Goal: Task Accomplishment & Management: Manage account settings

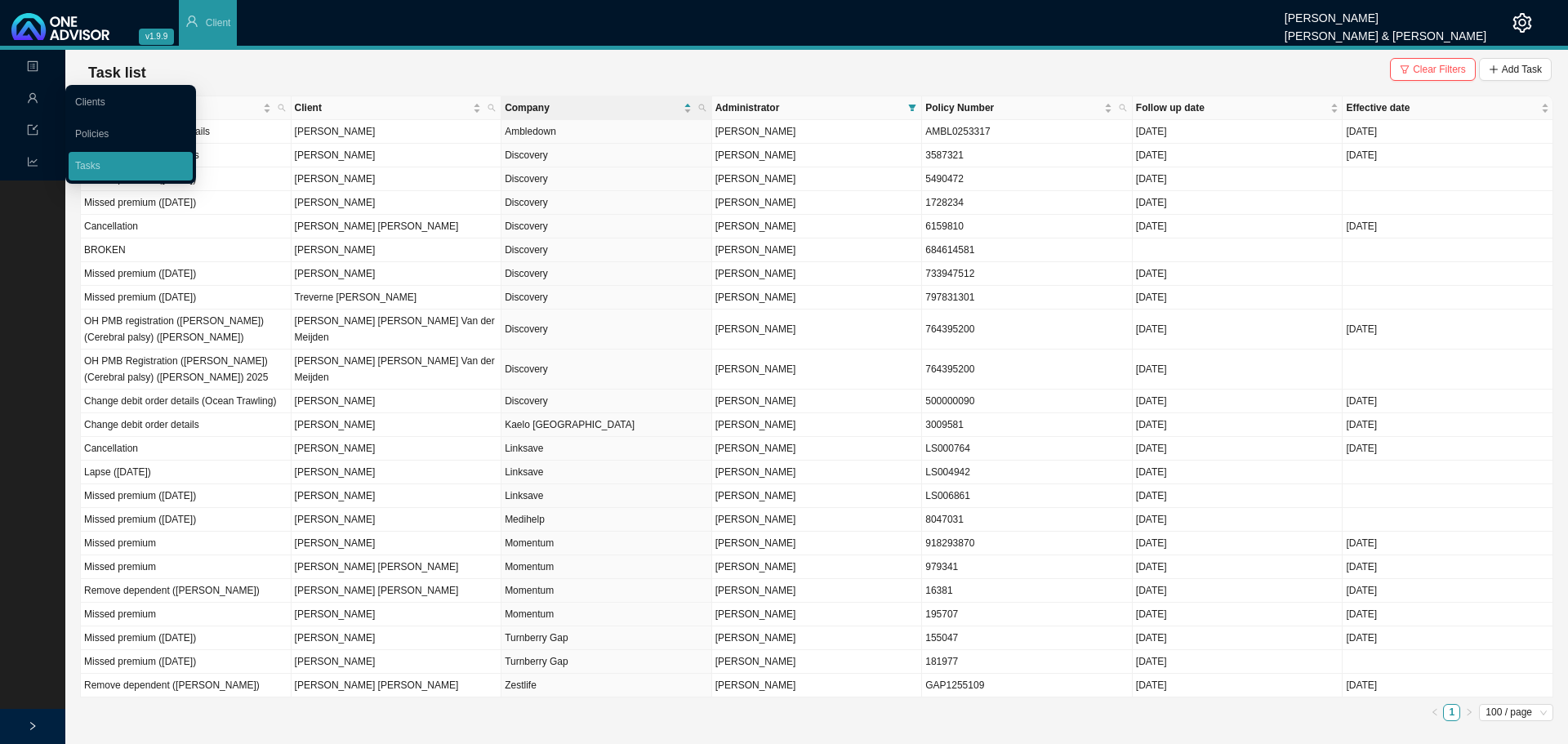
drag, startPoint x: 93, startPoint y: 101, endPoint x: 133, endPoint y: 101, distance: 40.0
click at [93, 101] on link "Clients" at bounding box center [90, 102] width 30 height 12
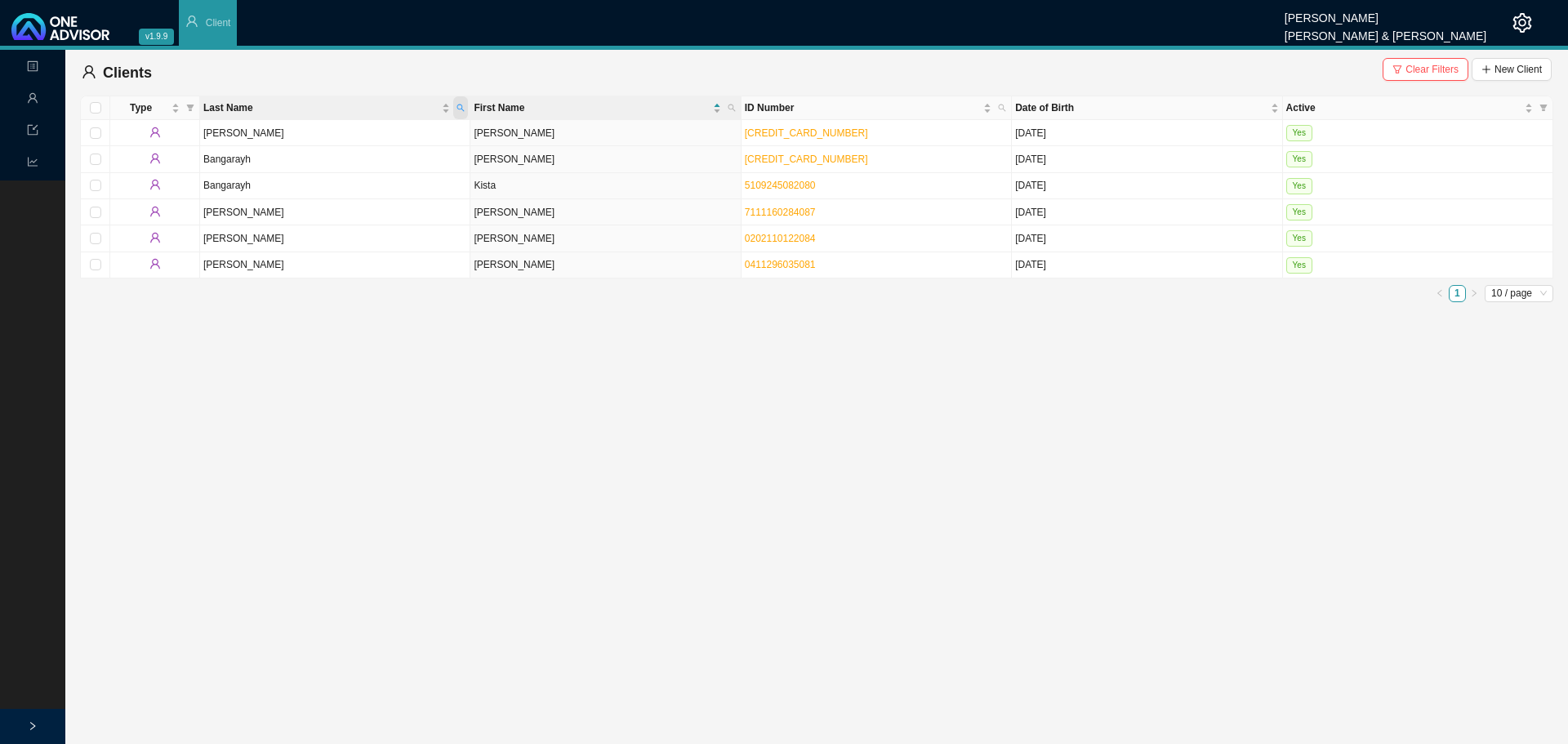
click at [460, 103] on span "Last Name" at bounding box center [460, 107] width 14 height 23
type input "FUMBA"
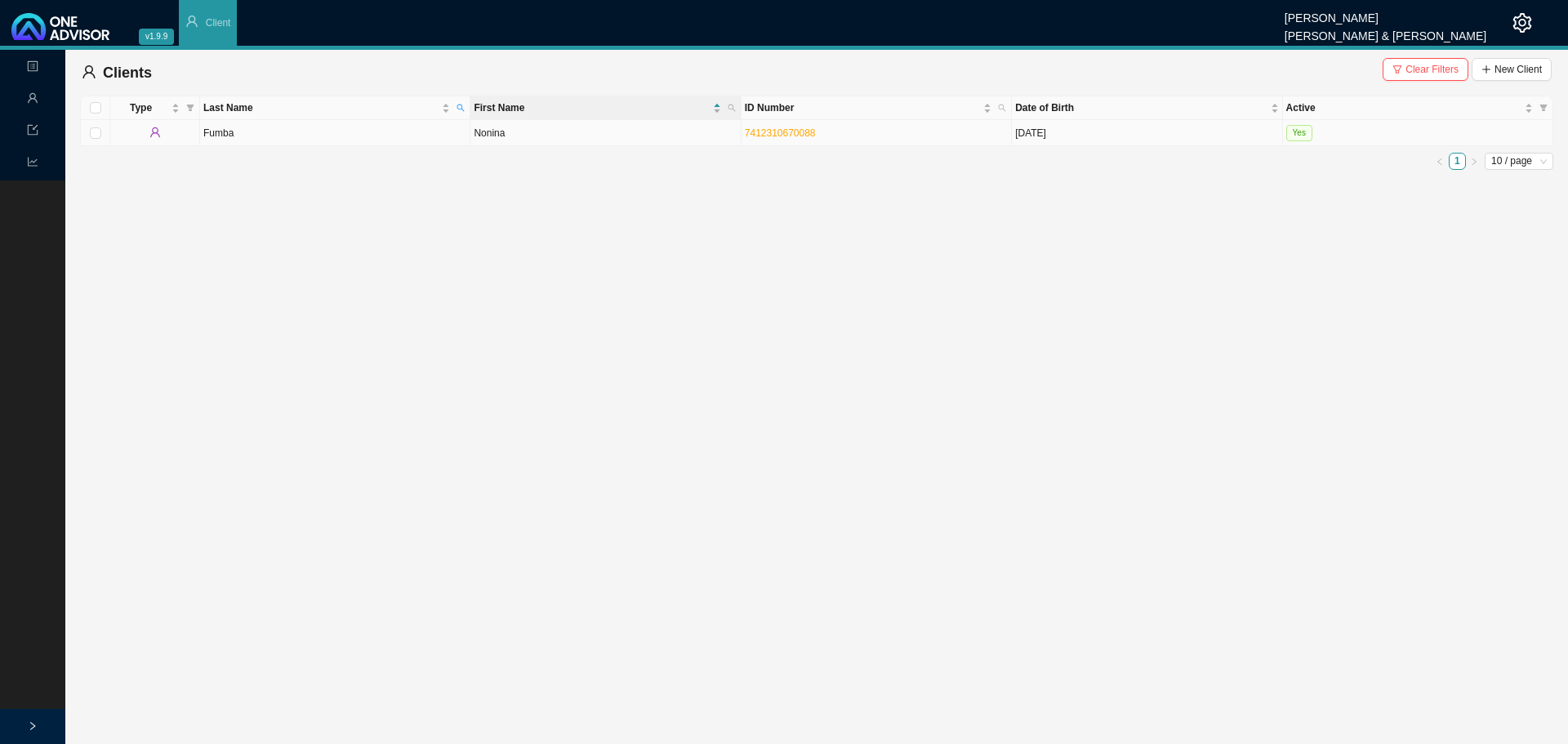
click at [316, 140] on td "Fumba" at bounding box center [335, 132] width 270 height 26
click at [316, 140] on html "v1.9.9 Sarah-Lee Clements Smith & Bormann Client Landing Management Data Report…" at bounding box center [784, 372] width 1568 height 744
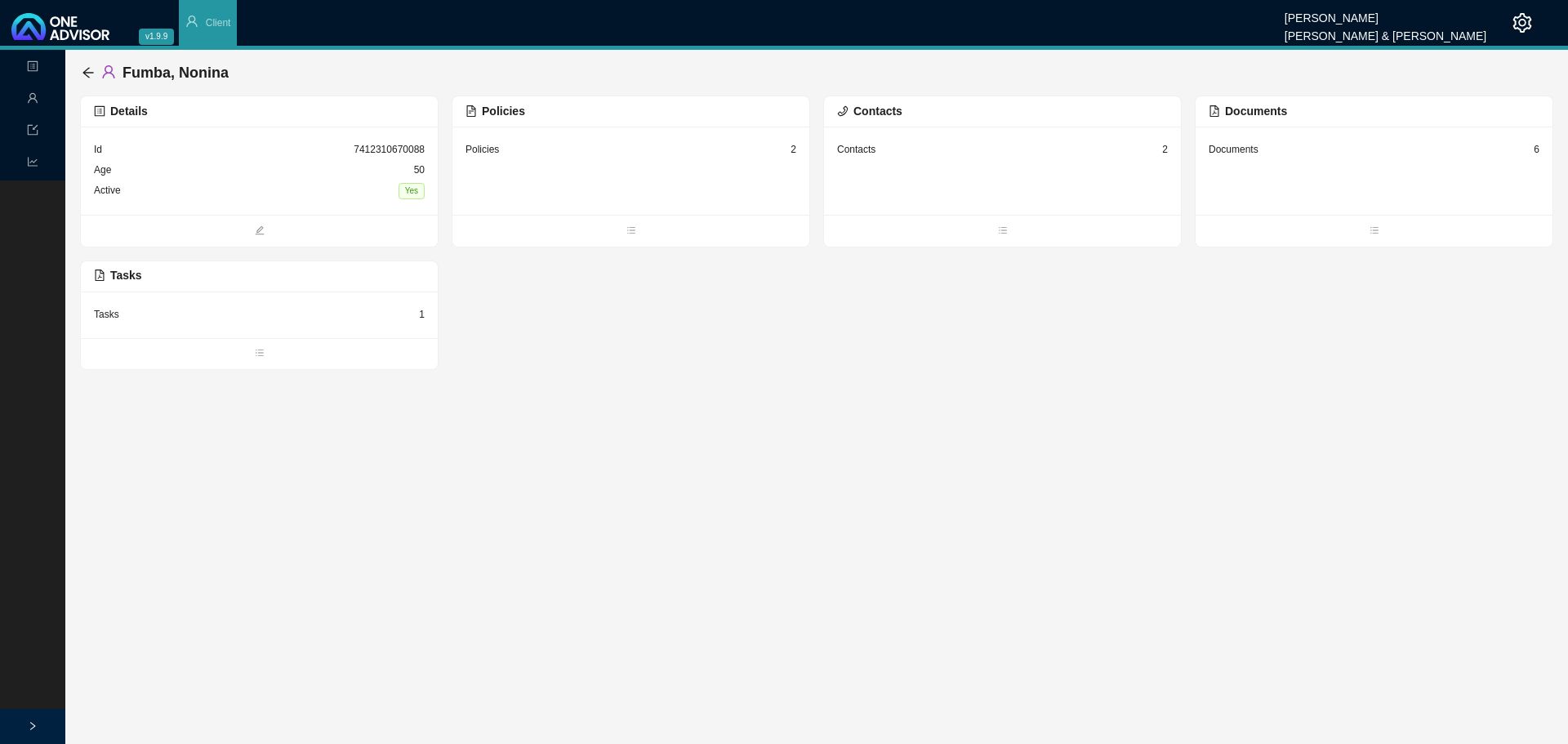
click at [128, 312] on div "Tasks 1" at bounding box center [259, 315] width 331 height 20
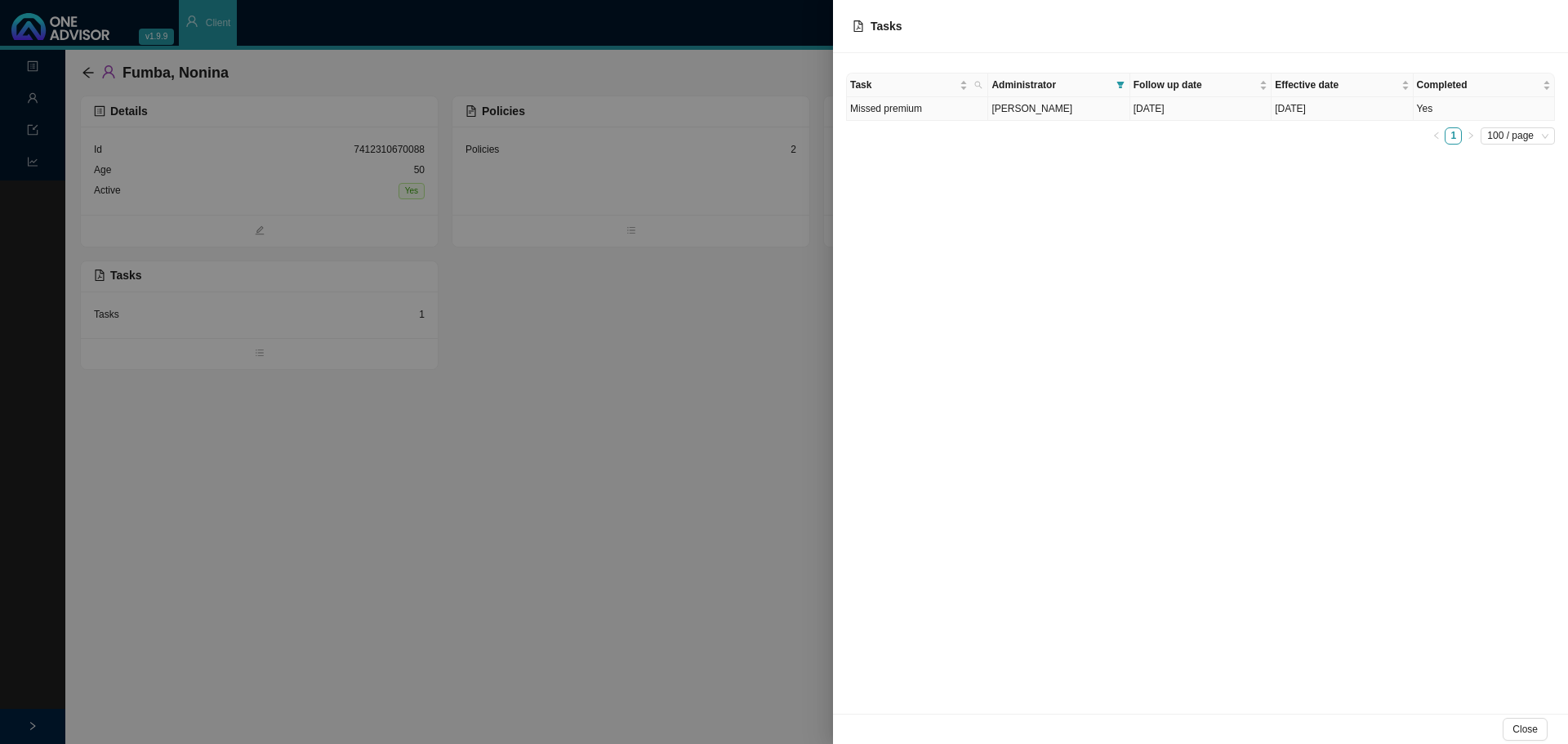
click at [978, 117] on td "Missed premium" at bounding box center [917, 109] width 141 height 24
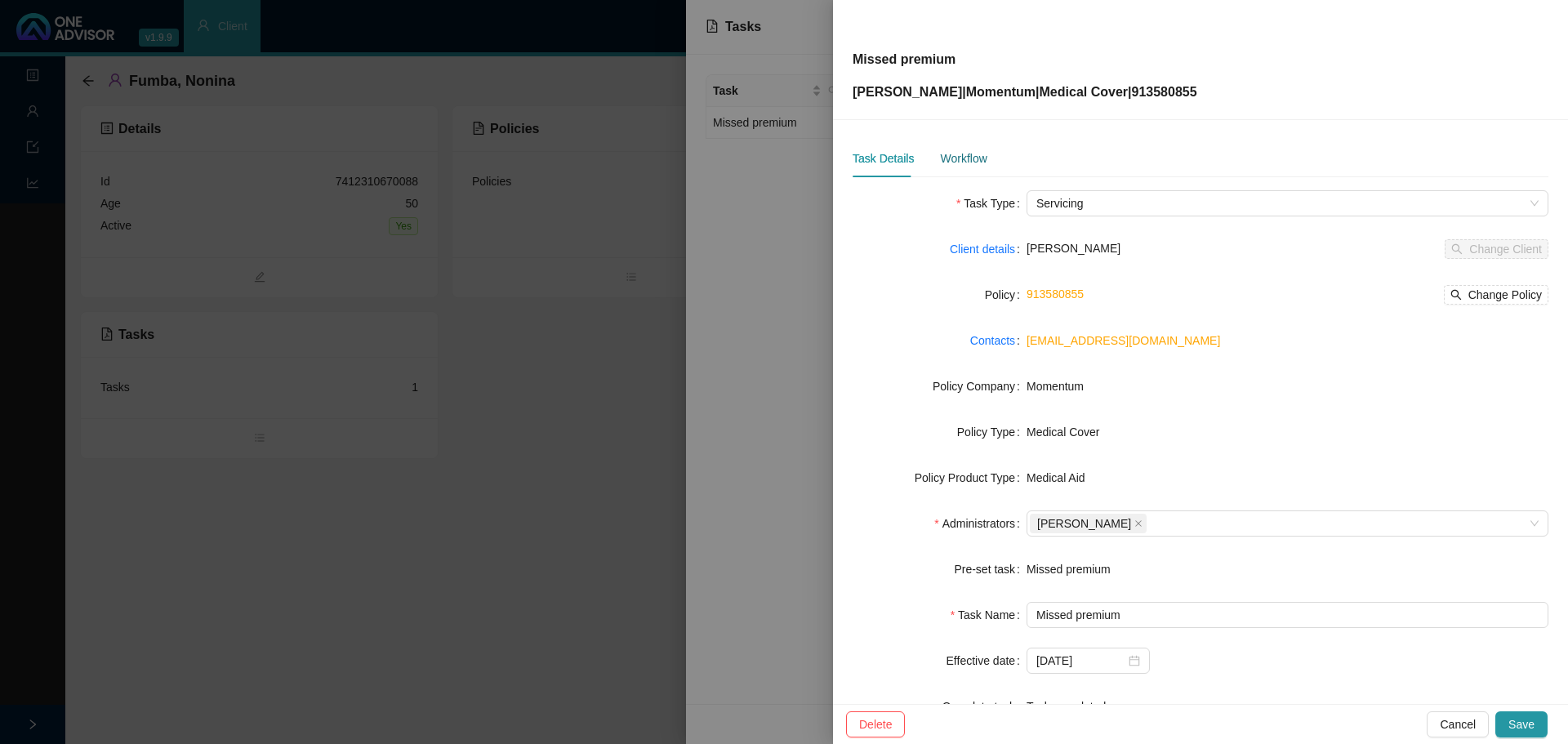
click at [948, 159] on div "Workflow" at bounding box center [963, 158] width 46 height 18
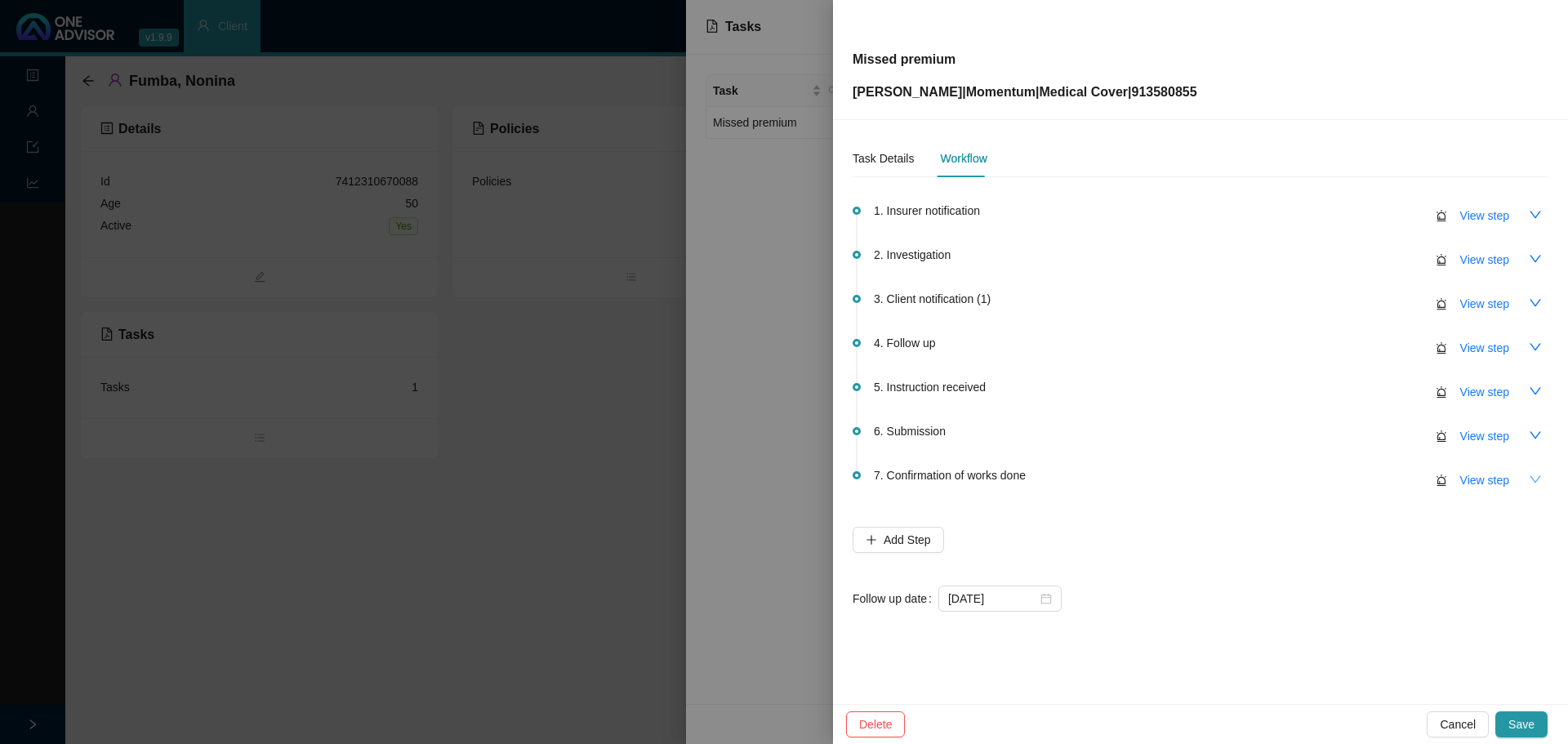
click at [1533, 483] on icon "down" at bounding box center [1535, 478] width 13 height 13
click at [1527, 725] on span "Save" at bounding box center [1521, 724] width 26 height 18
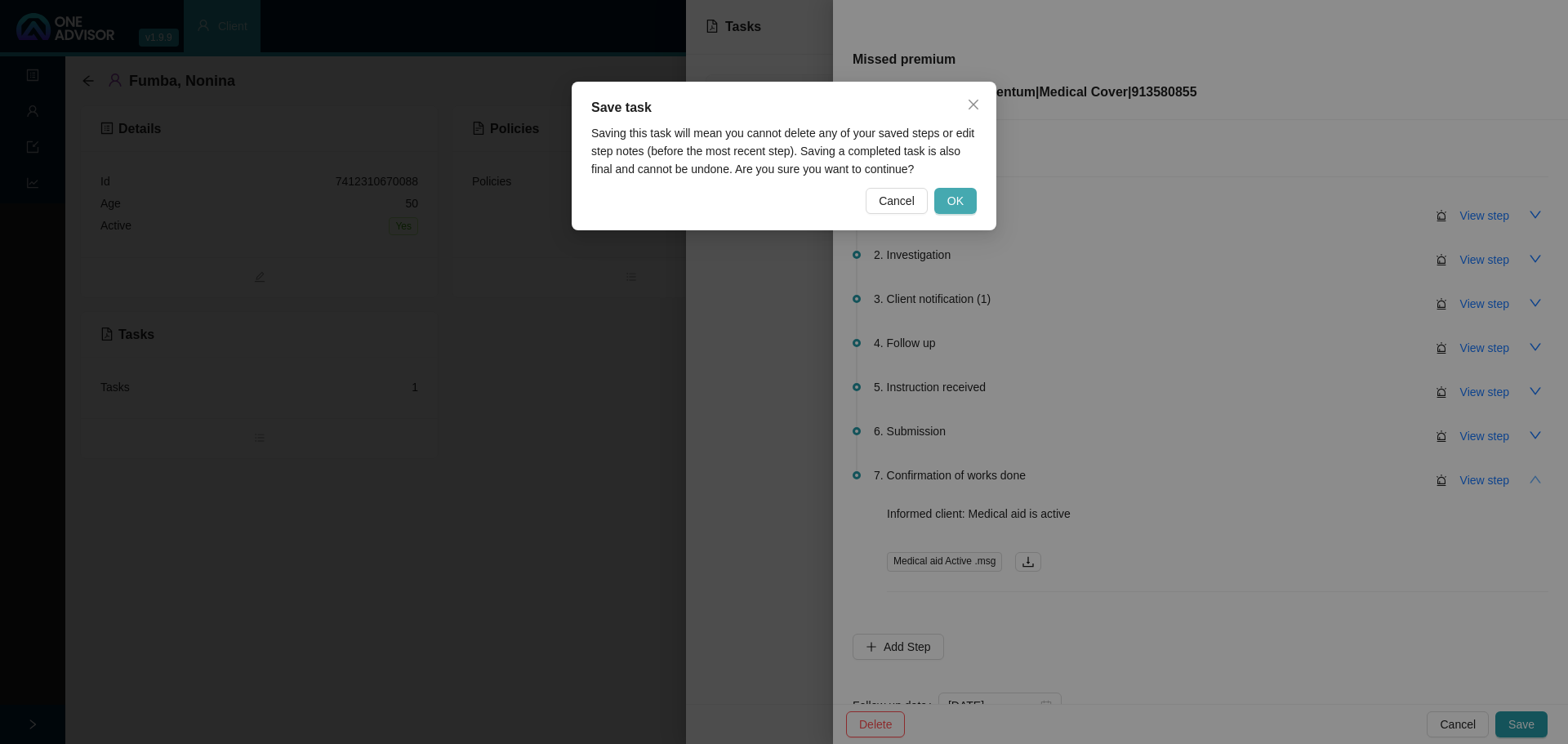
drag, startPoint x: 962, startPoint y: 212, endPoint x: 907, endPoint y: 310, distance: 112.4
click at [961, 212] on button "OK" at bounding box center [955, 201] width 42 height 26
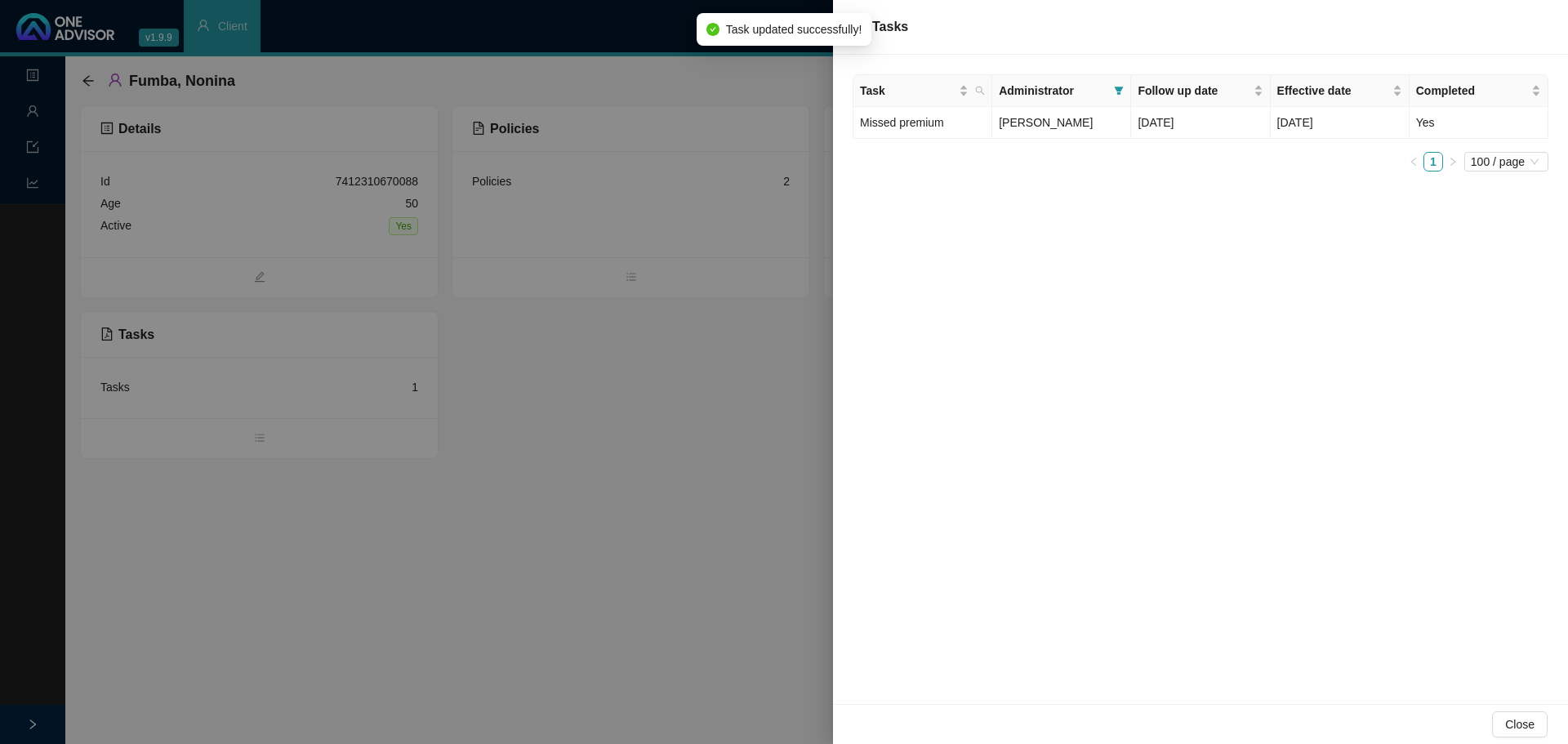
drag, startPoint x: 533, startPoint y: 539, endPoint x: 513, endPoint y: 531, distance: 21.5
click at [532, 539] on div at bounding box center [784, 372] width 1568 height 744
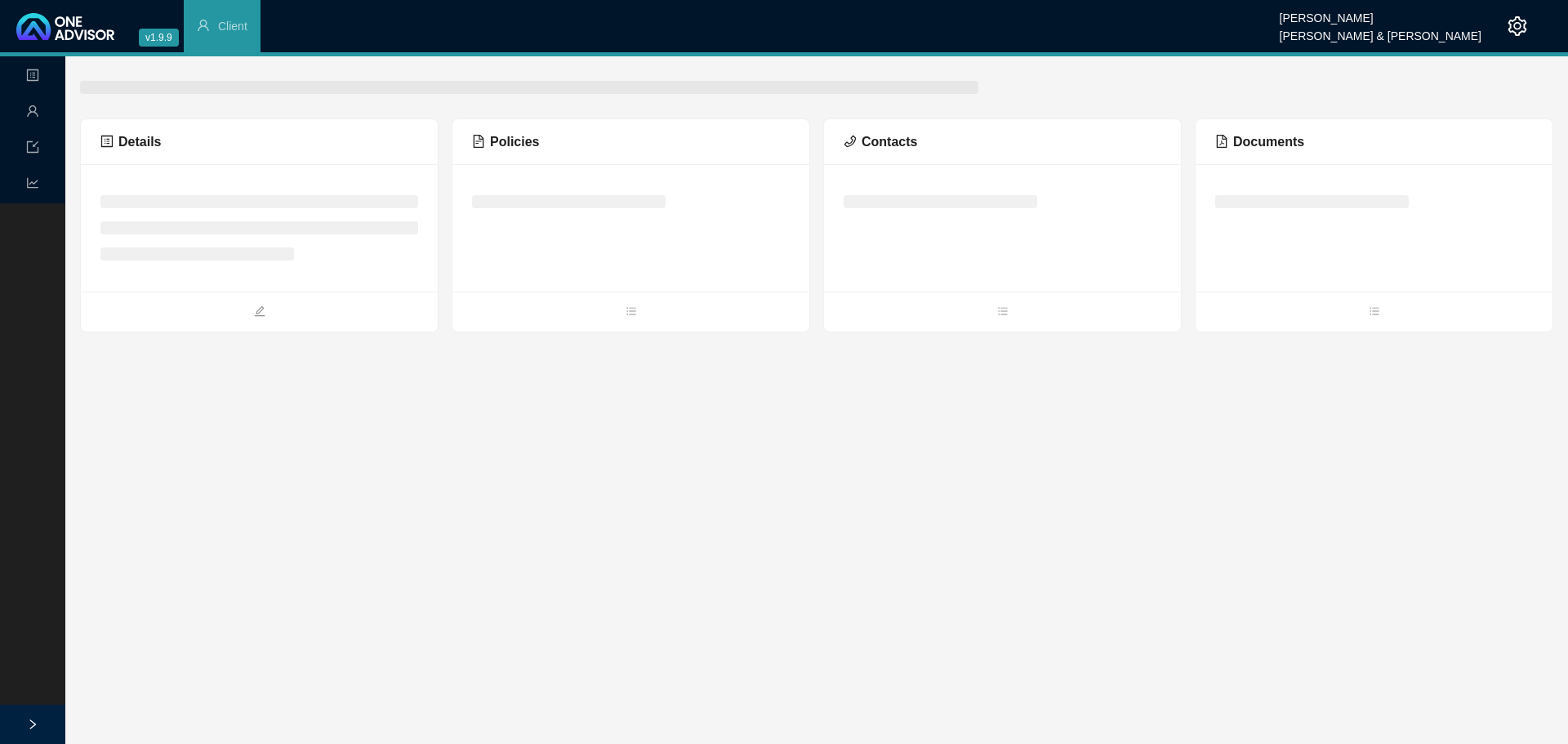
click at [1517, 26] on icon "setting" at bounding box center [1517, 25] width 19 height 19
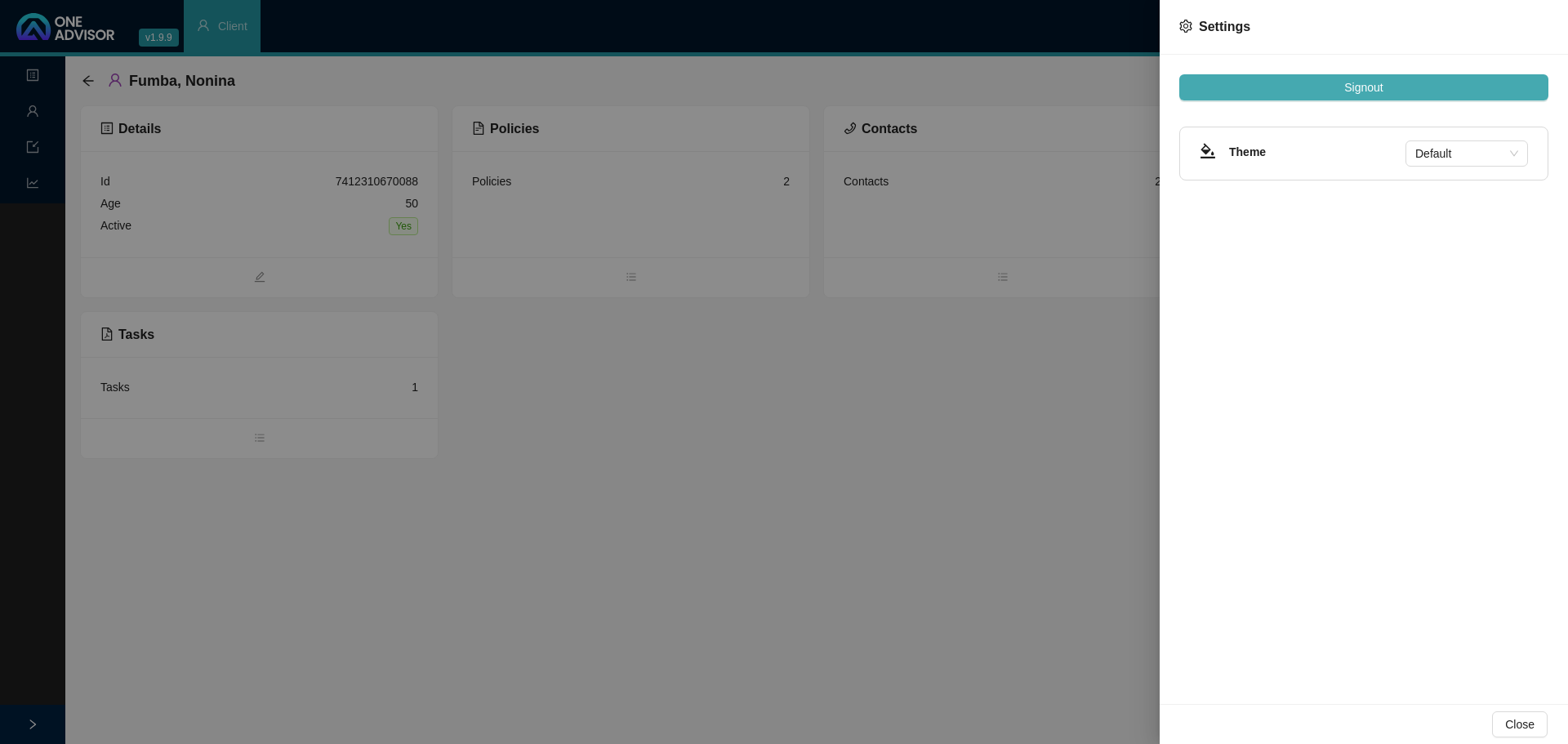
click at [1392, 87] on button "Signout" at bounding box center [1363, 87] width 369 height 26
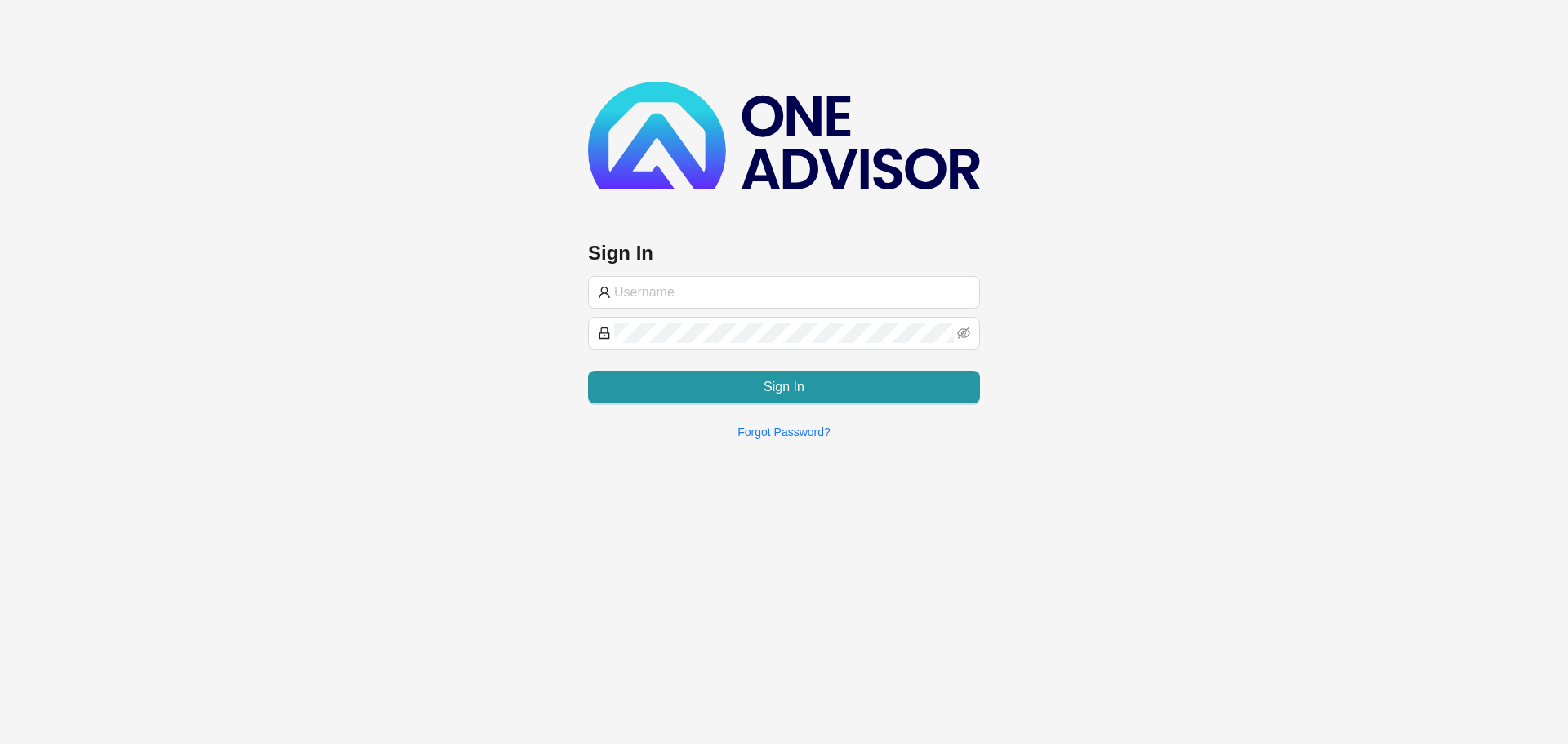
type input "medaid@smithbormann.co.za"
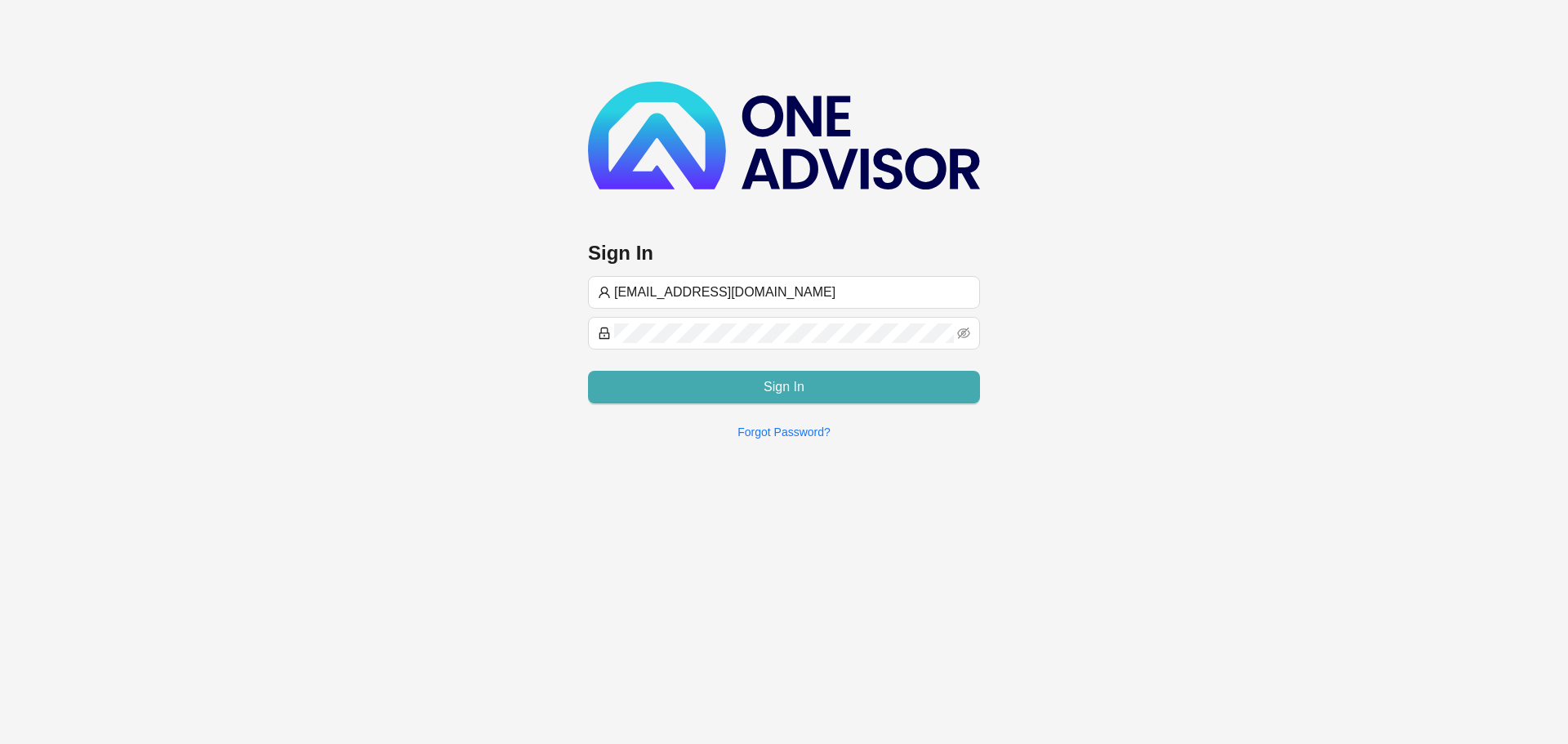
click at [775, 386] on span "Sign In" at bounding box center [784, 386] width 41 height 19
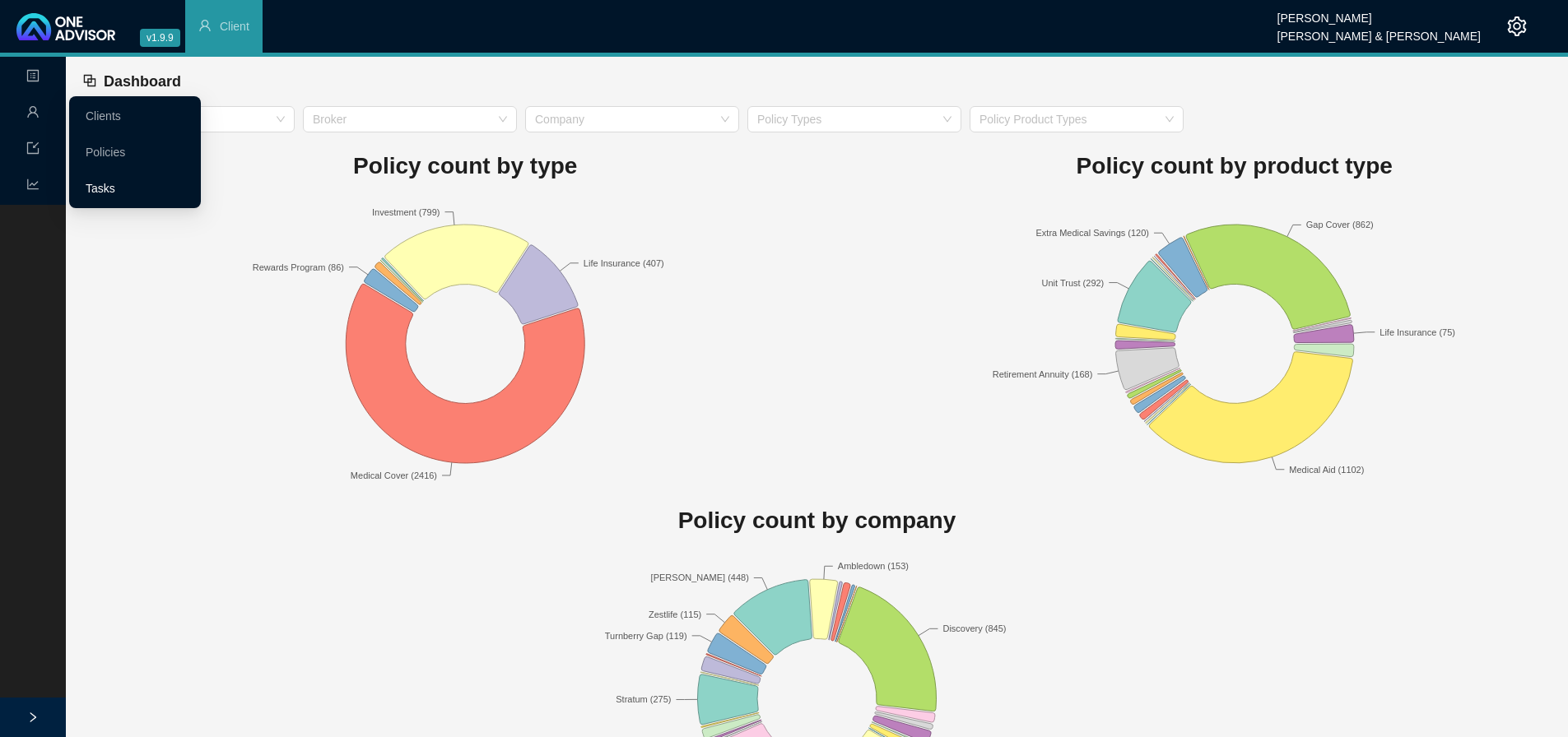
drag, startPoint x: 106, startPoint y: 188, endPoint x: 122, endPoint y: 187, distance: 16.0
click at [106, 188] on link "Tasks" at bounding box center [100, 188] width 30 height 13
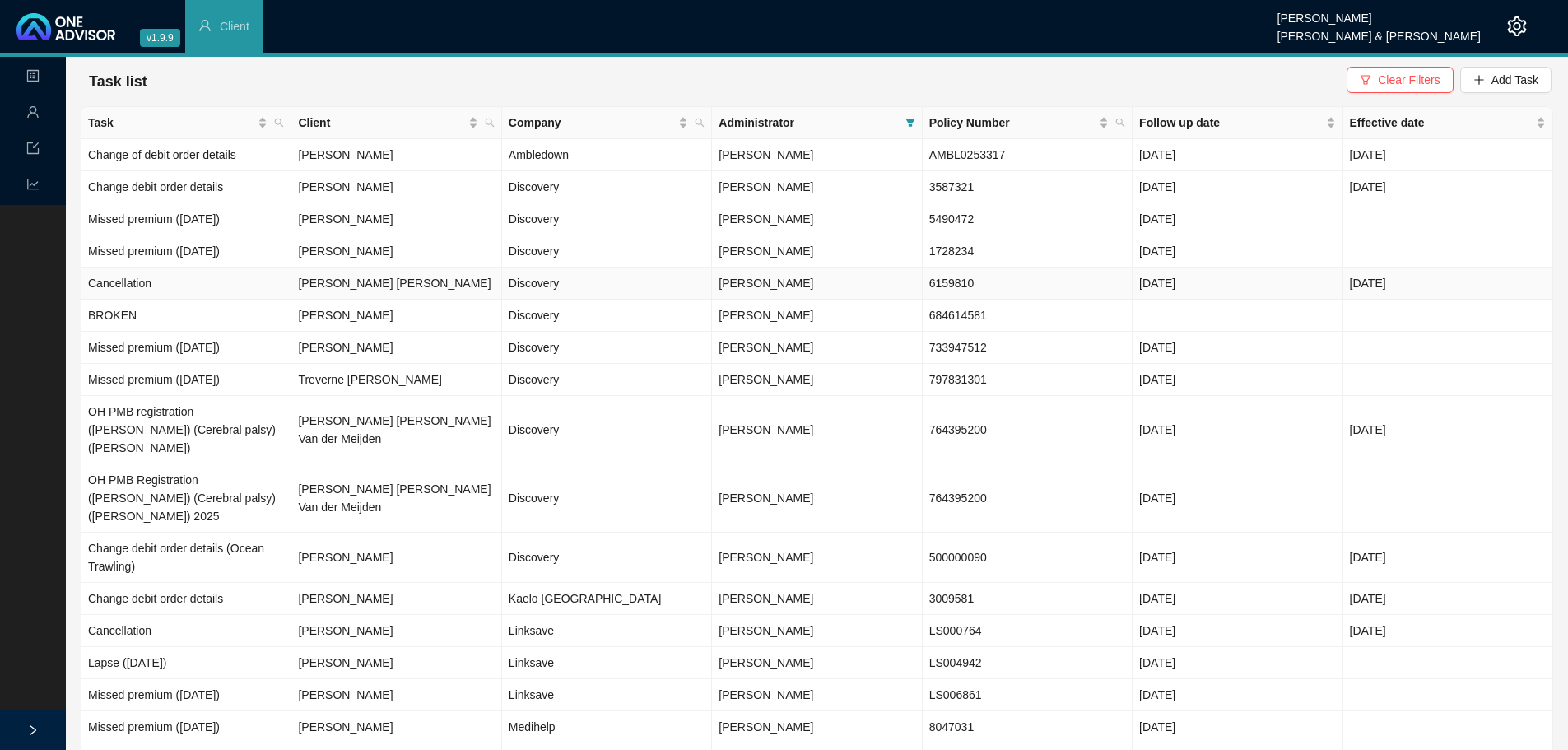
click at [432, 279] on td "[PERSON_NAME] [PERSON_NAME]" at bounding box center [396, 284] width 210 height 32
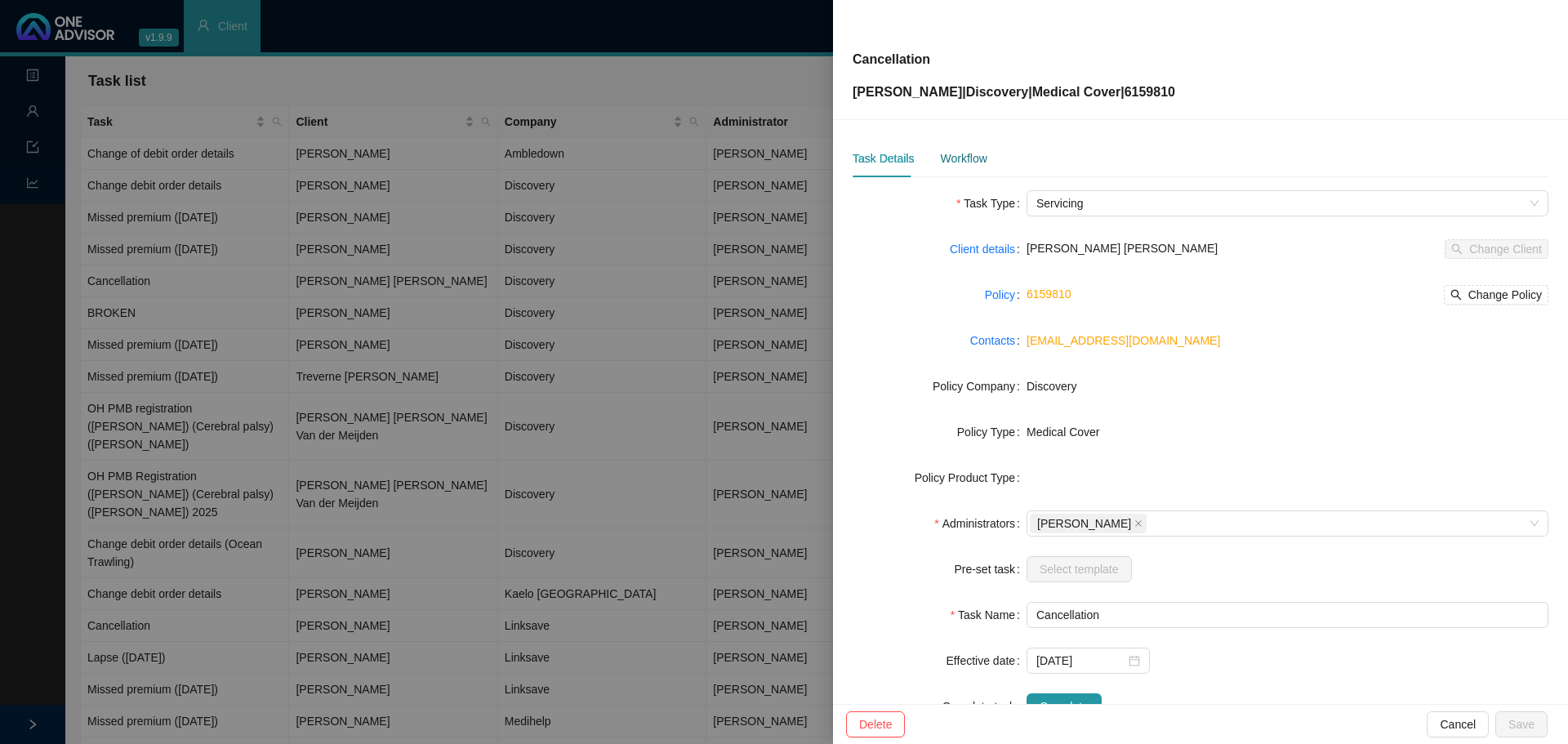
click at [950, 161] on div "Workflow" at bounding box center [963, 158] width 46 height 18
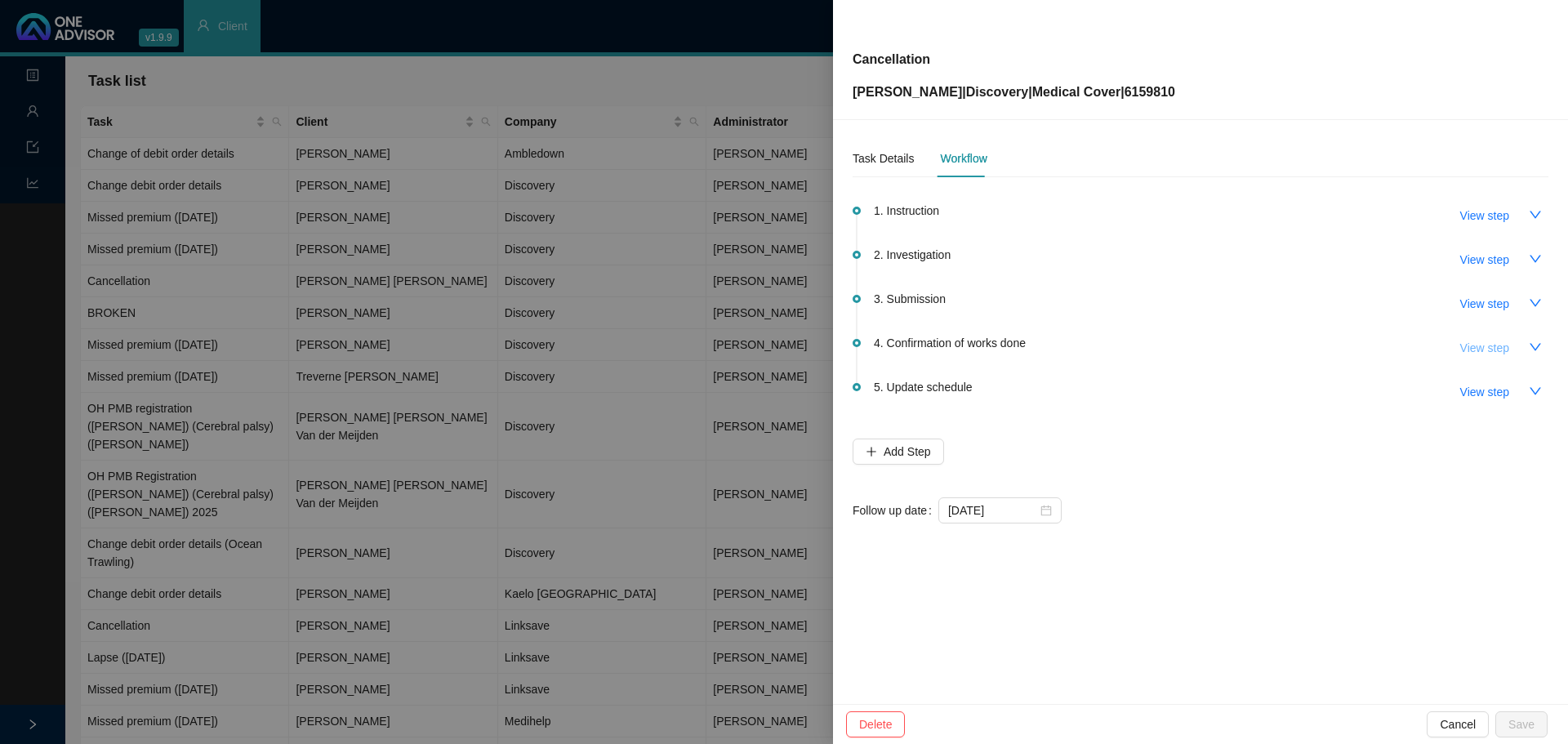
click at [1476, 347] on span "View step" at bounding box center [1484, 348] width 49 height 18
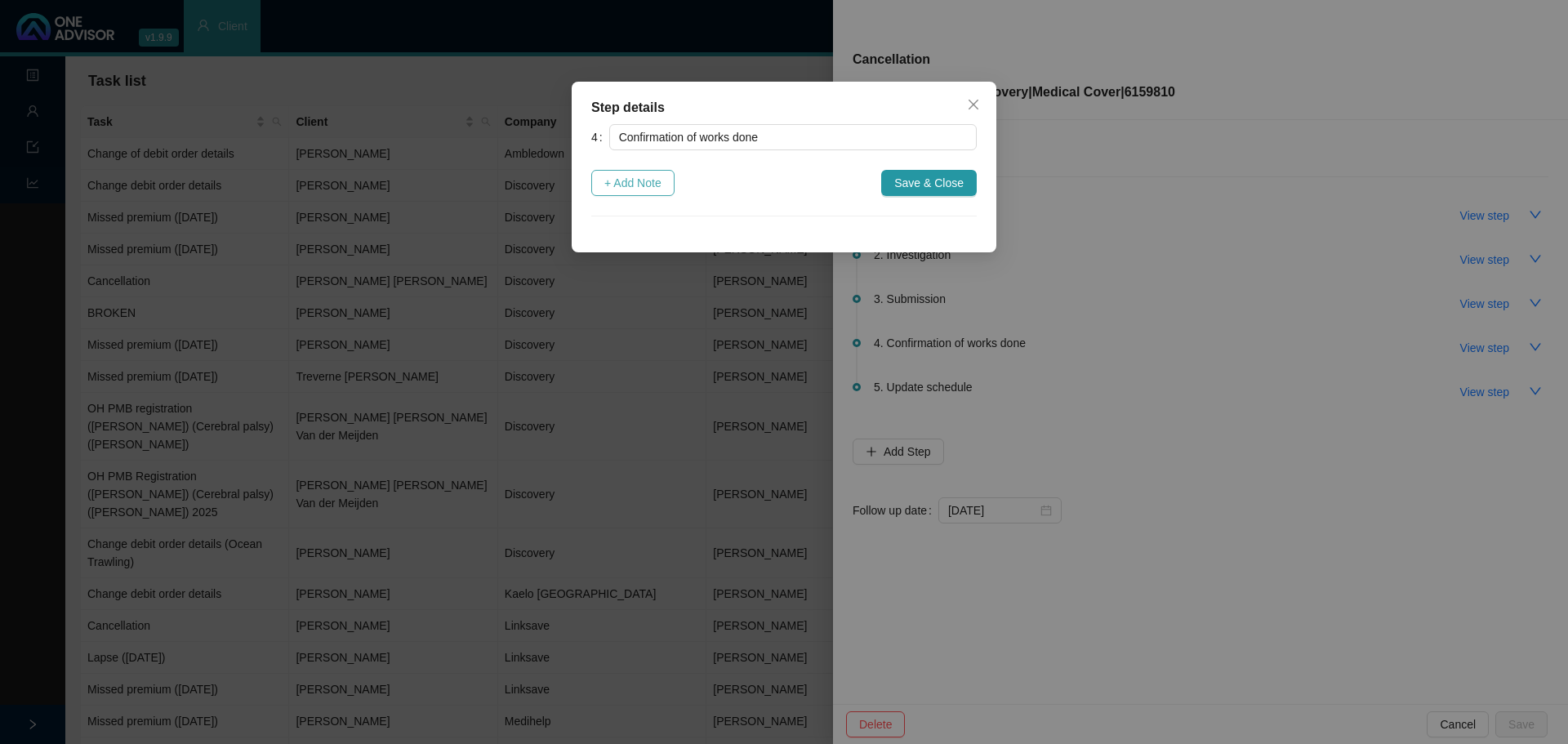
click at [622, 189] on span "+ Add Note" at bounding box center [633, 182] width 57 height 18
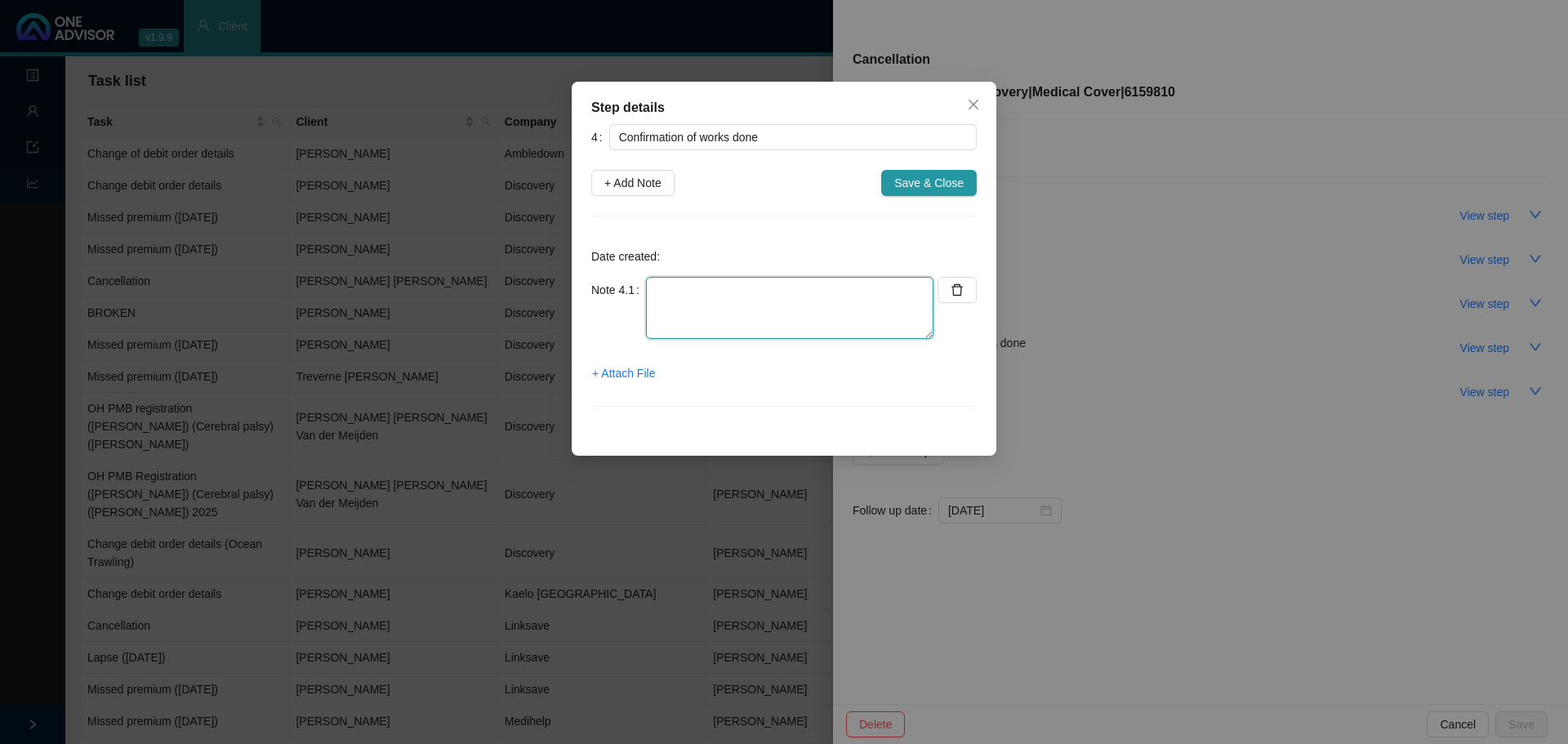
click at [677, 303] on textarea at bounding box center [790, 308] width 288 height 62
type textarea "Members asking about membership certificate"
click at [934, 181] on span "Save & Close" at bounding box center [929, 182] width 69 height 18
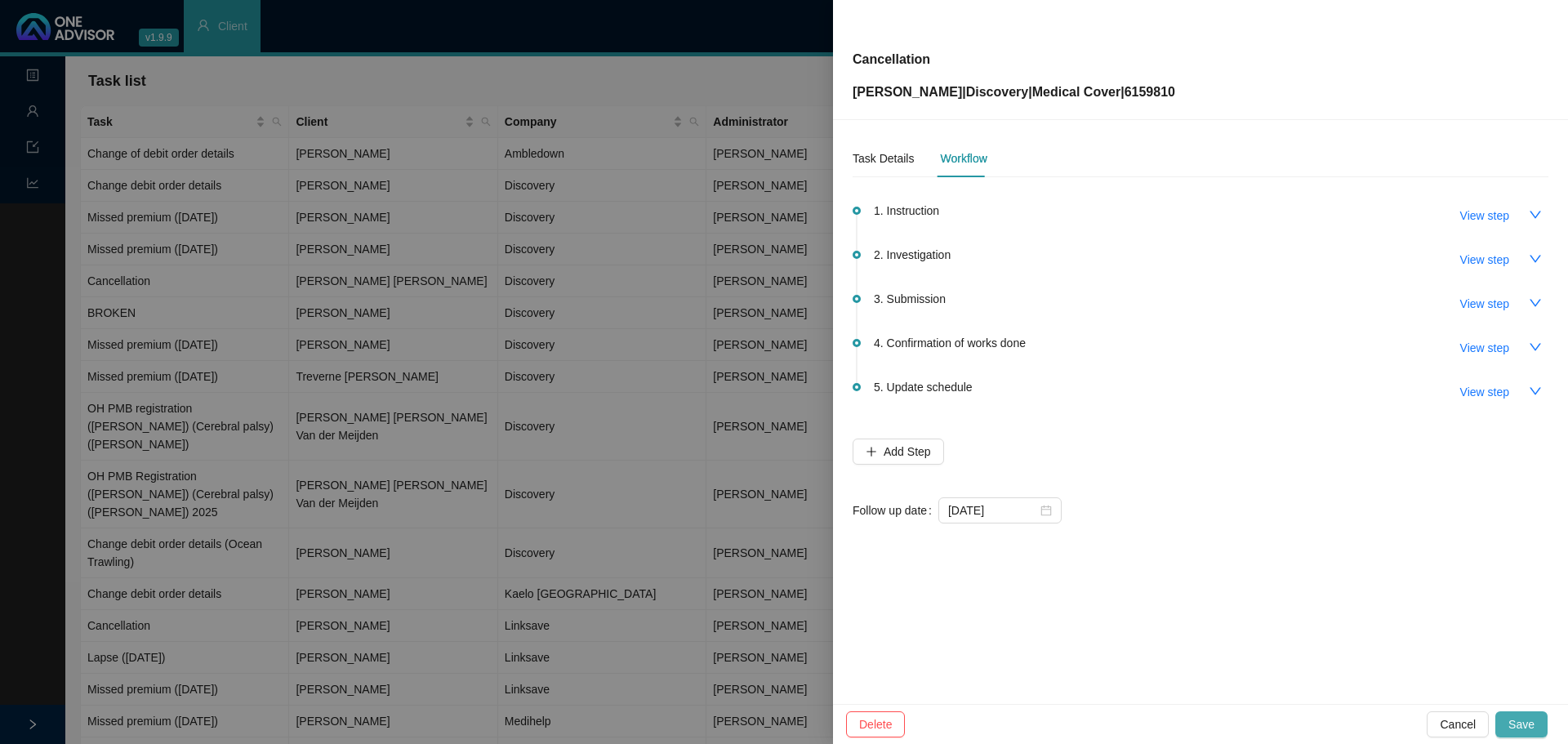
click at [1519, 722] on span "Save" at bounding box center [1521, 724] width 26 height 18
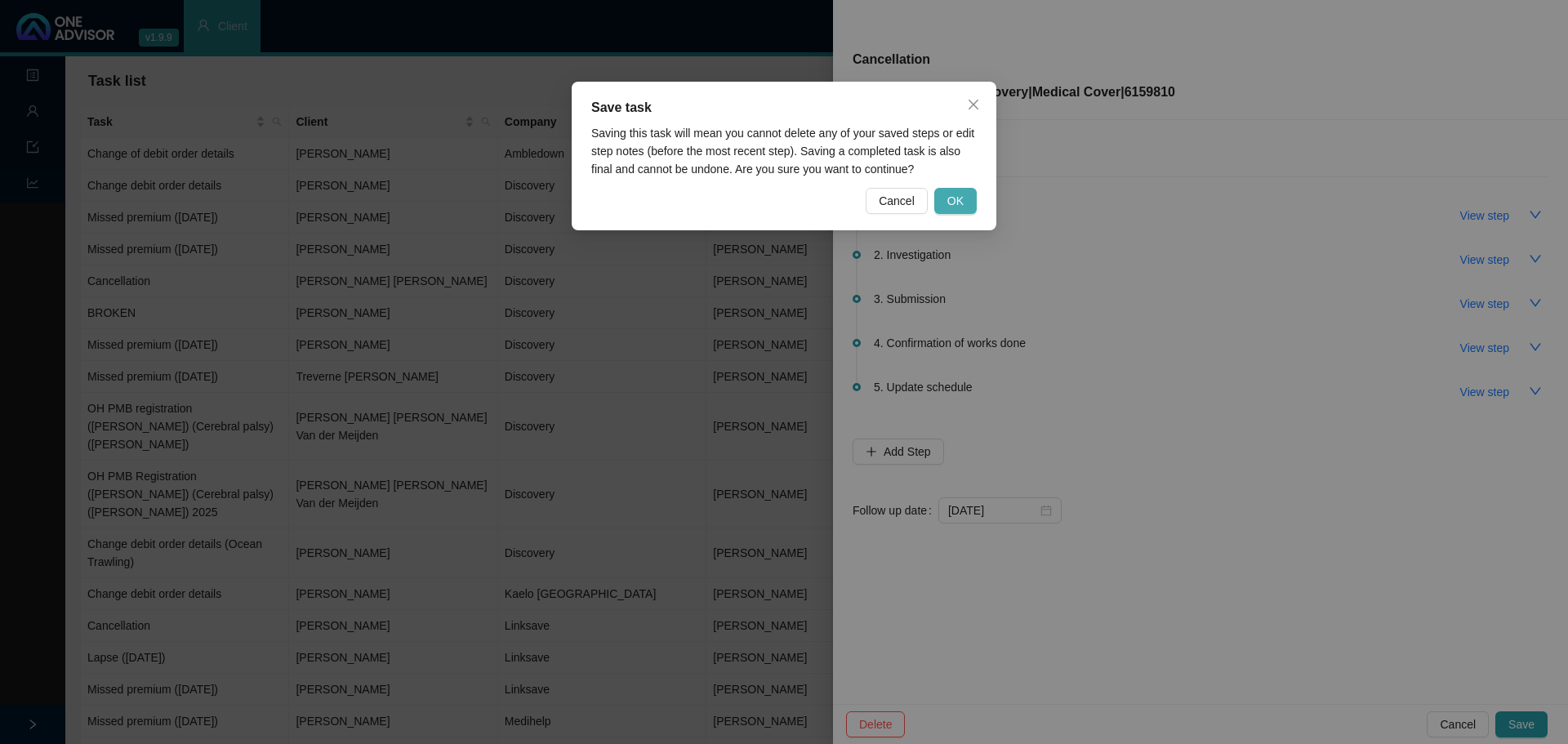
click at [949, 201] on span "OK" at bounding box center [955, 200] width 16 height 18
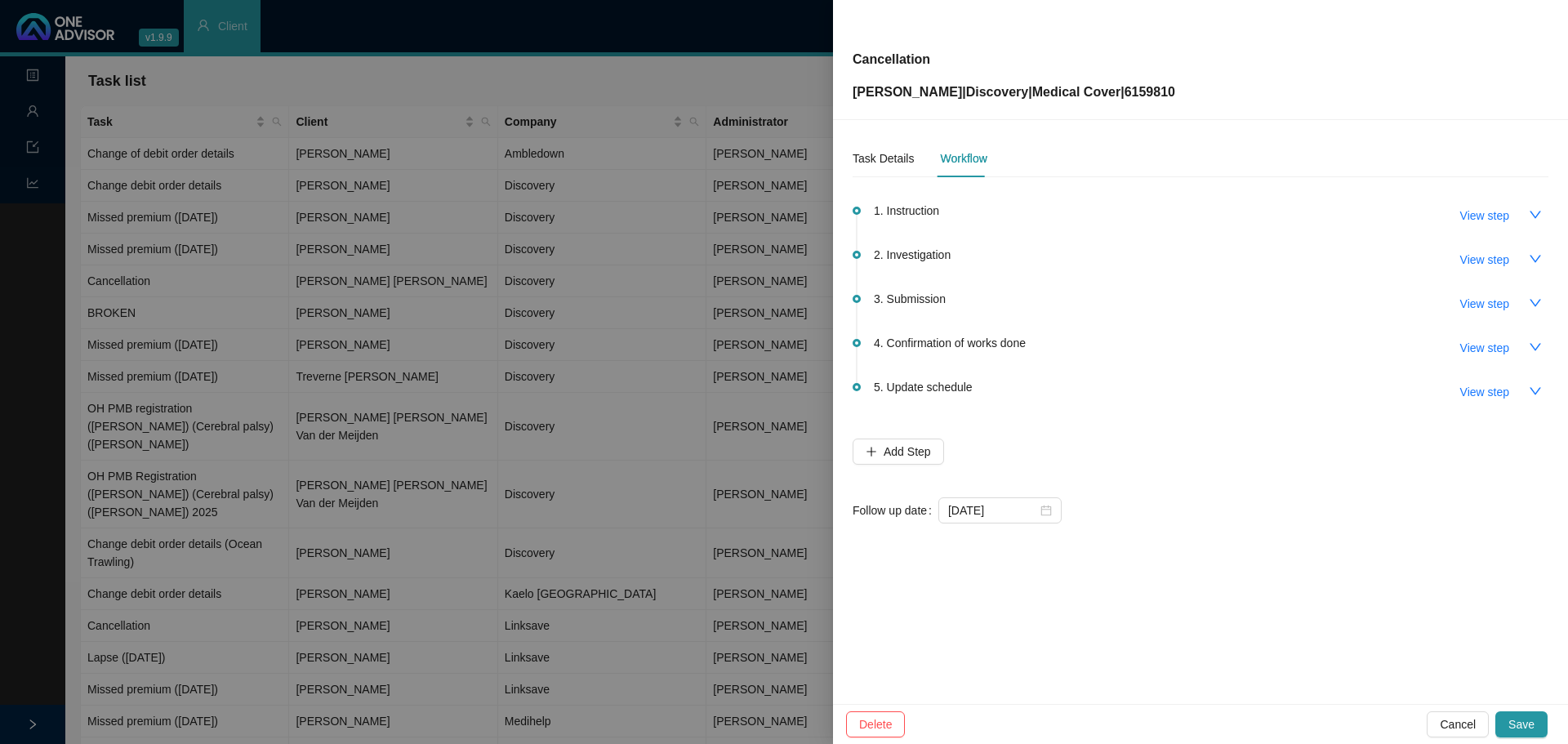
click at [349, 157] on div at bounding box center [784, 372] width 1568 height 744
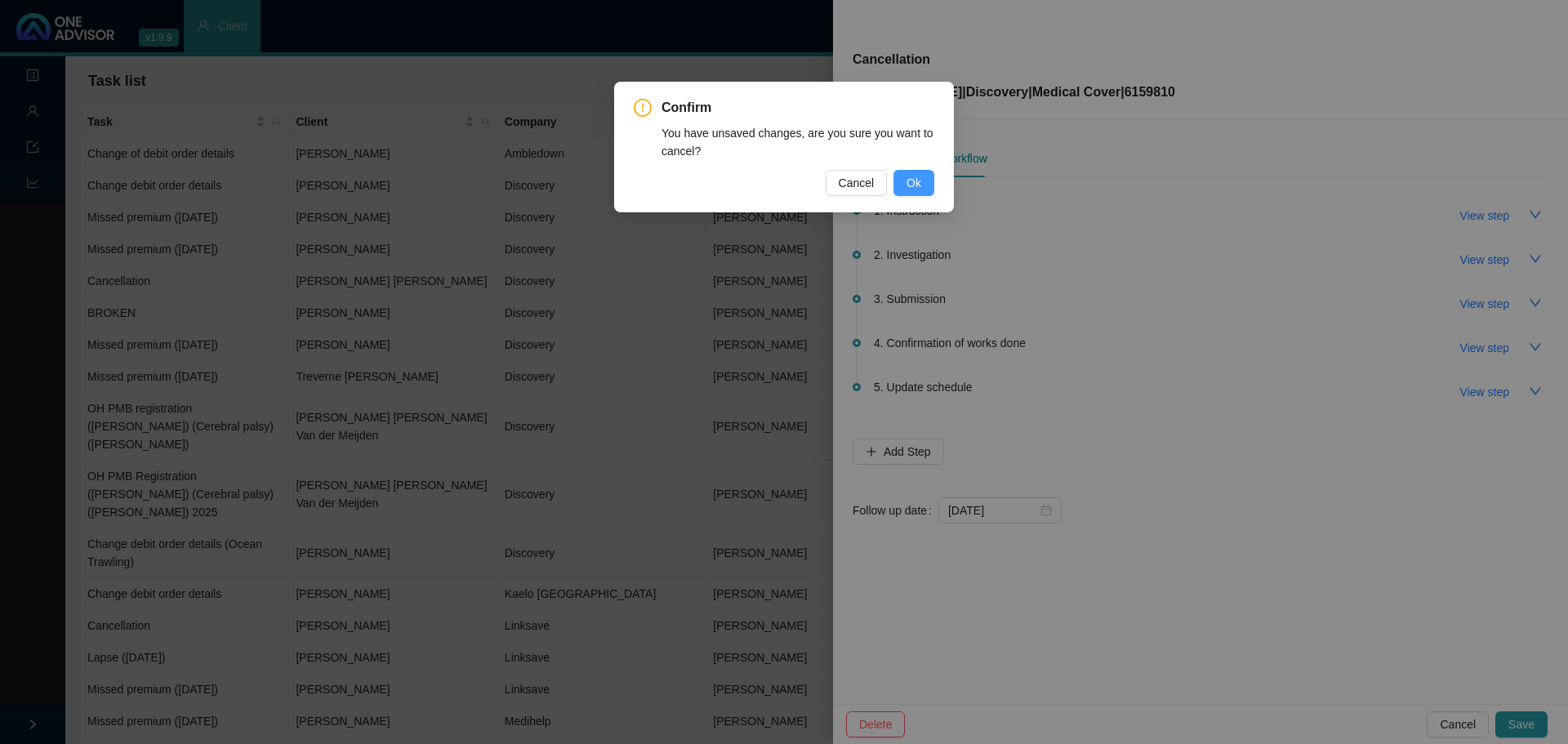
click at [925, 184] on button "Ok" at bounding box center [914, 182] width 41 height 26
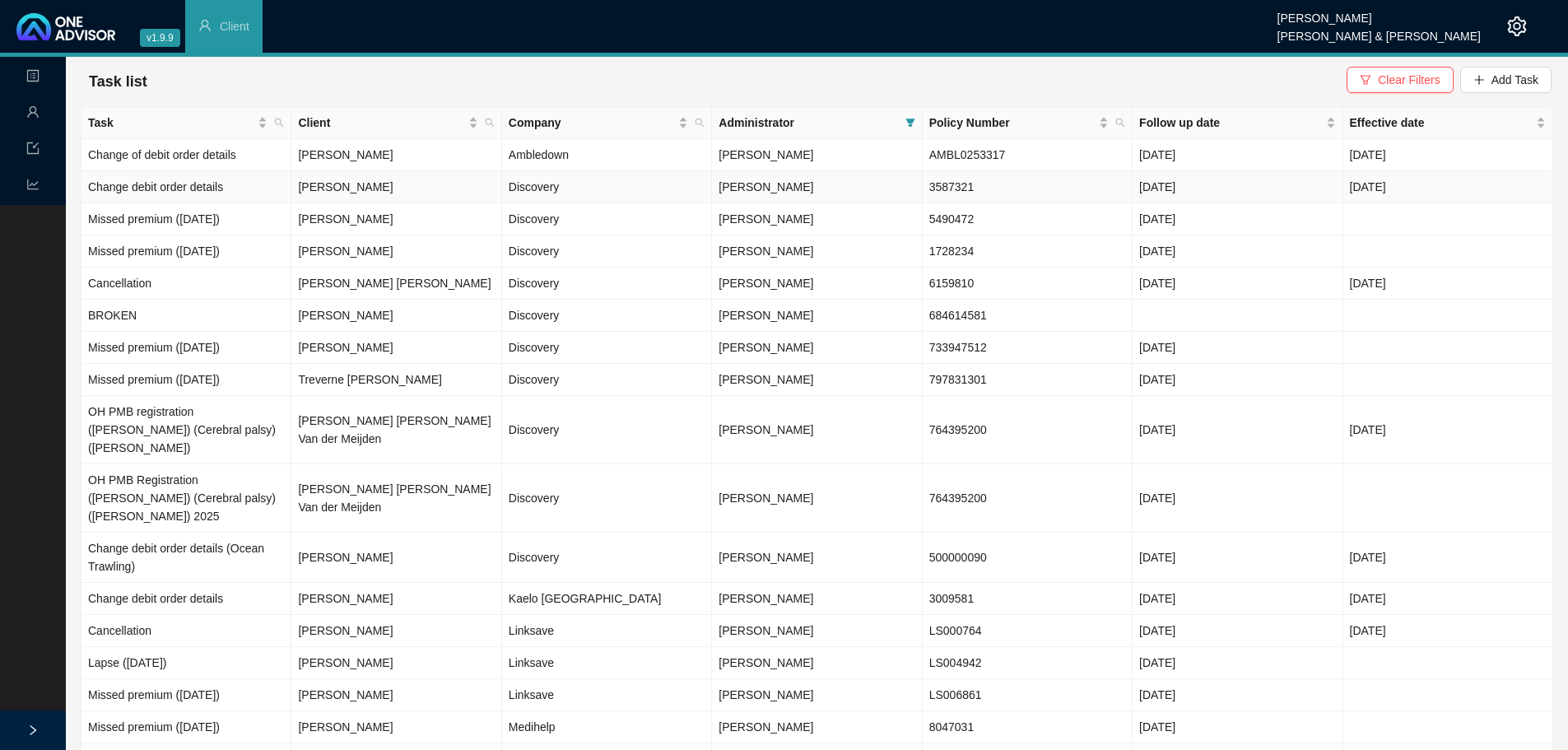
click at [353, 190] on td "[PERSON_NAME]" at bounding box center [396, 187] width 210 height 32
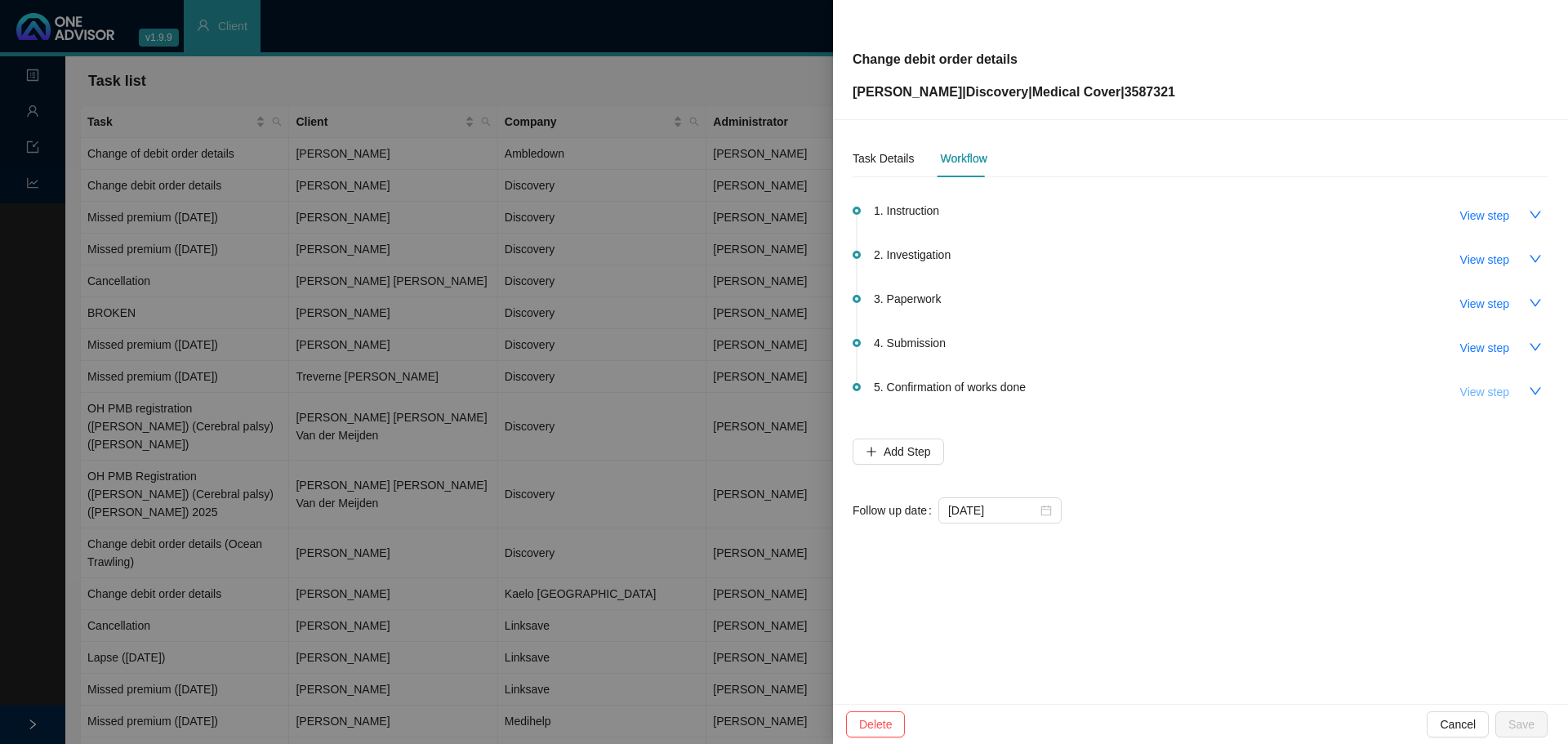
click at [1496, 393] on span "View step" at bounding box center [1484, 391] width 49 height 18
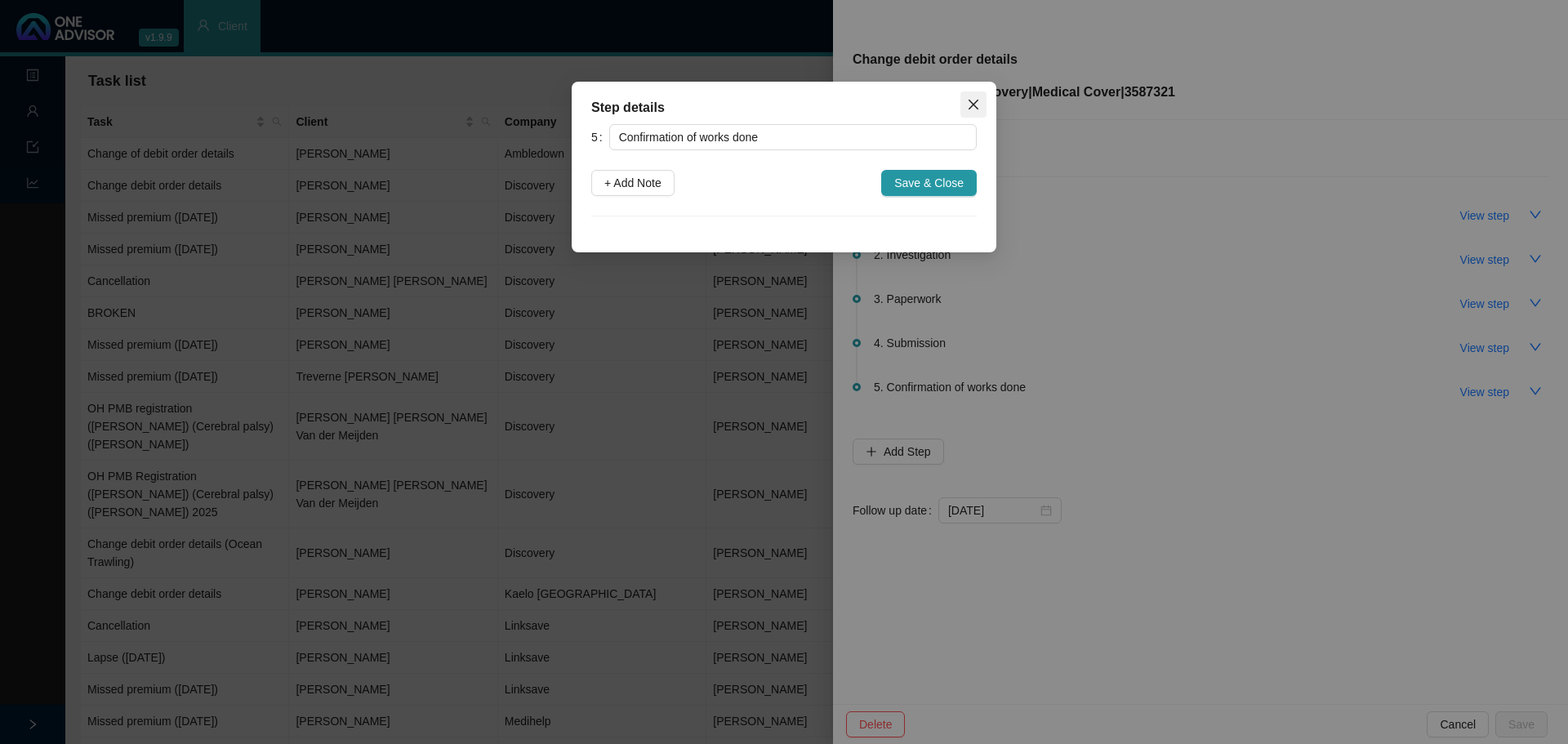
click at [976, 99] on icon "close" at bounding box center [973, 104] width 13 height 13
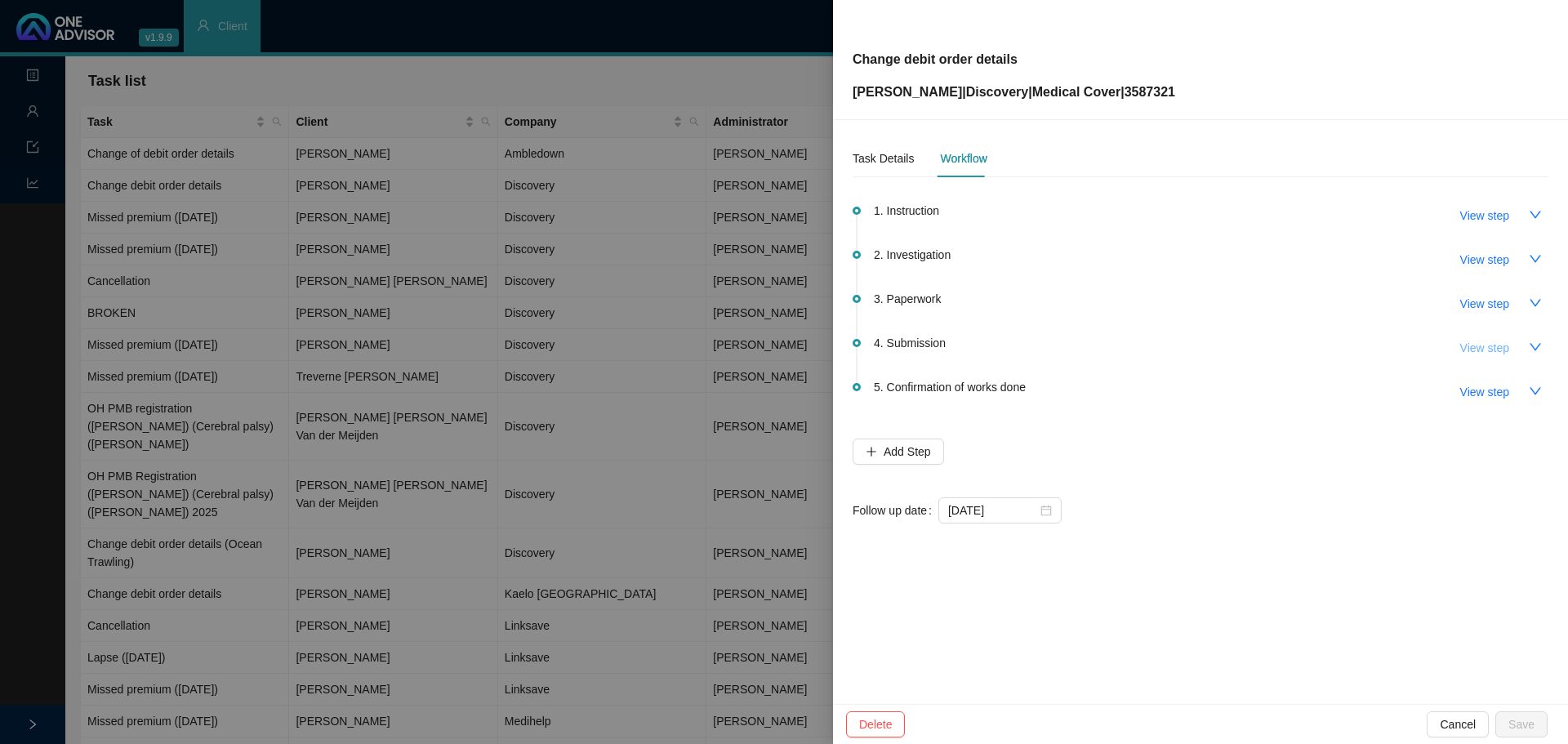
click at [1479, 341] on span "View step" at bounding box center [1484, 348] width 49 height 18
type input "Submission"
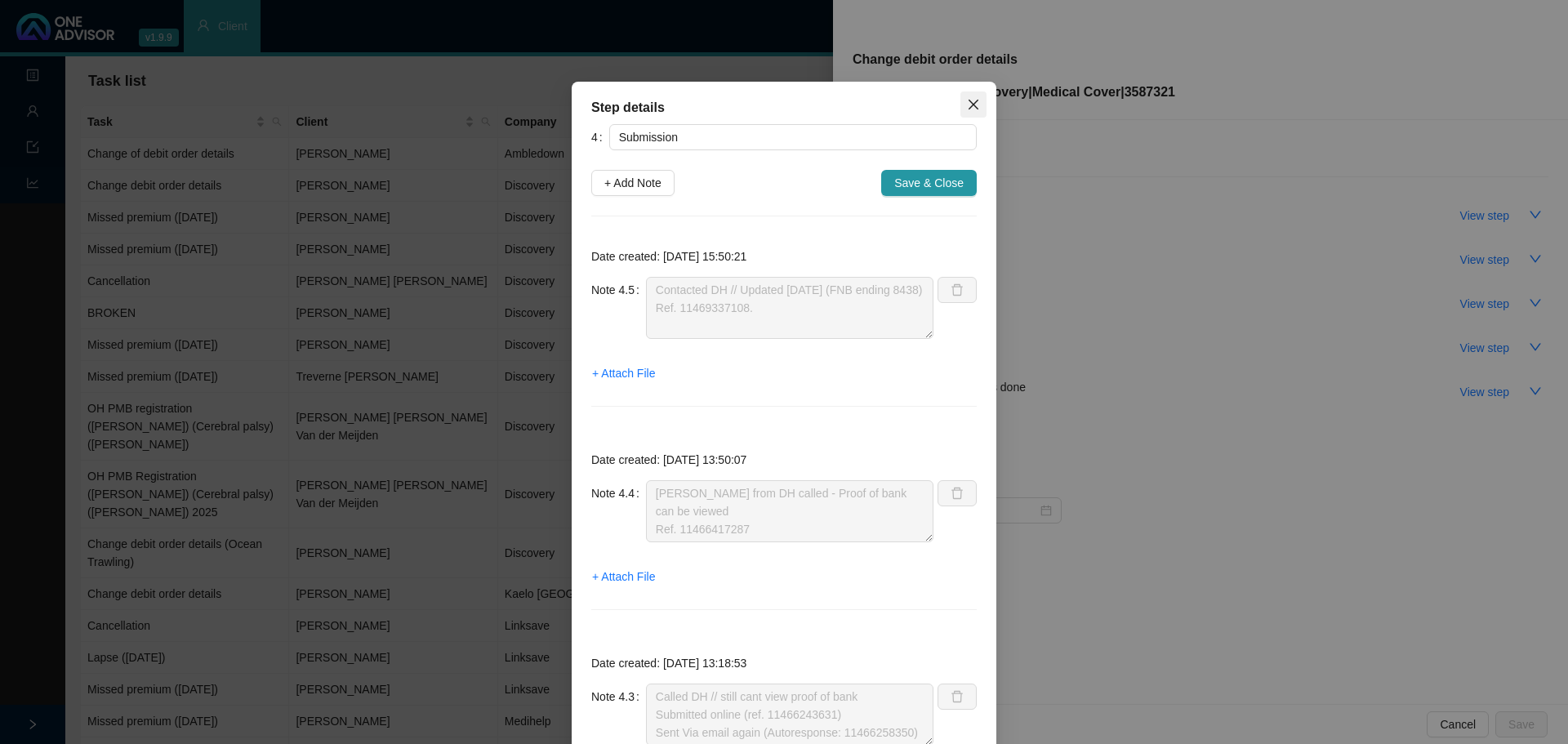
click at [971, 104] on icon "close" at bounding box center [973, 104] width 13 height 13
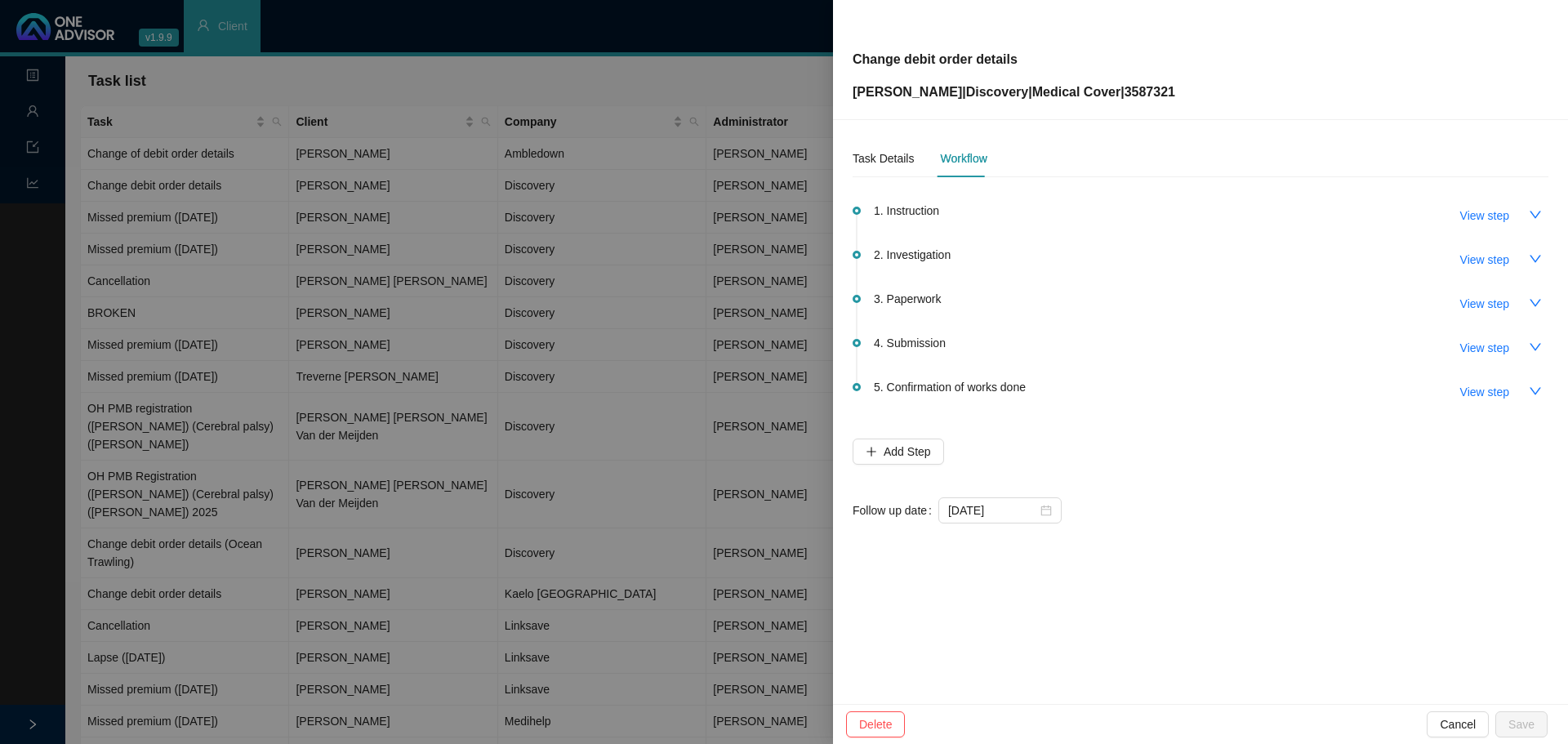
drag, startPoint x: 215, startPoint y: 104, endPoint x: 232, endPoint y: 101, distance: 17.3
click at [215, 102] on div at bounding box center [784, 372] width 1568 height 744
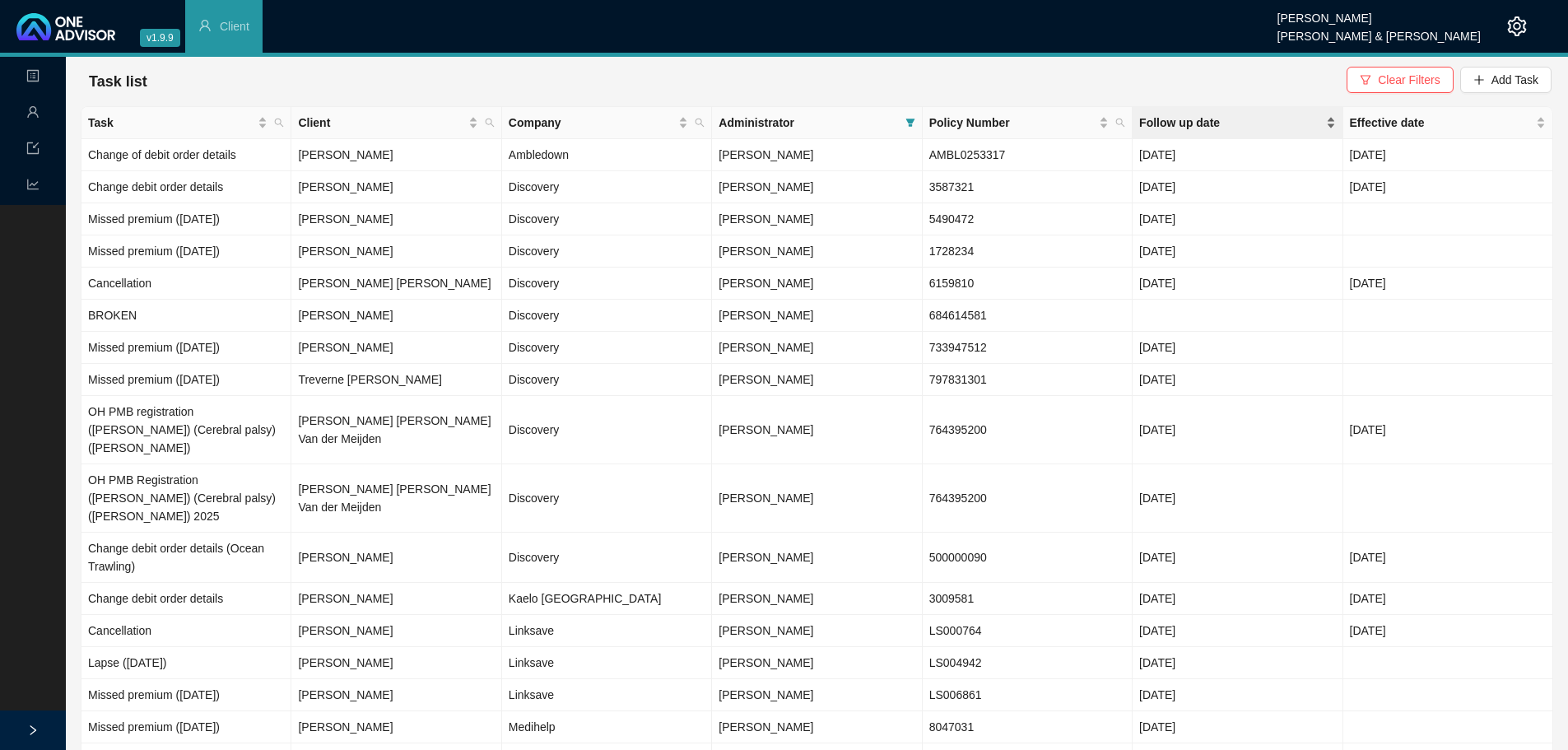
click at [1162, 128] on span "Follow up date" at bounding box center [1230, 122] width 183 height 18
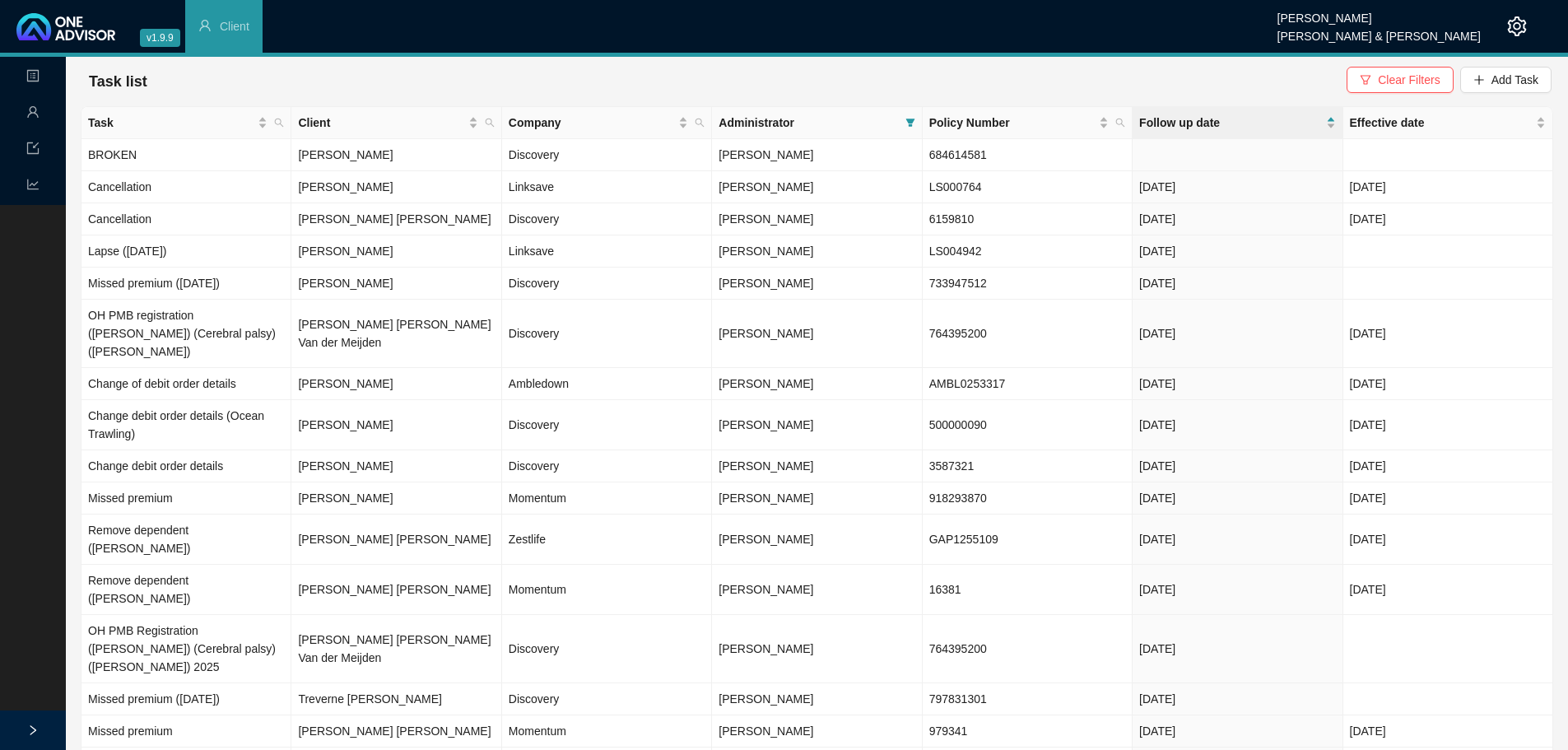
click at [1178, 118] on span "Follow up date" at bounding box center [1230, 122] width 183 height 18
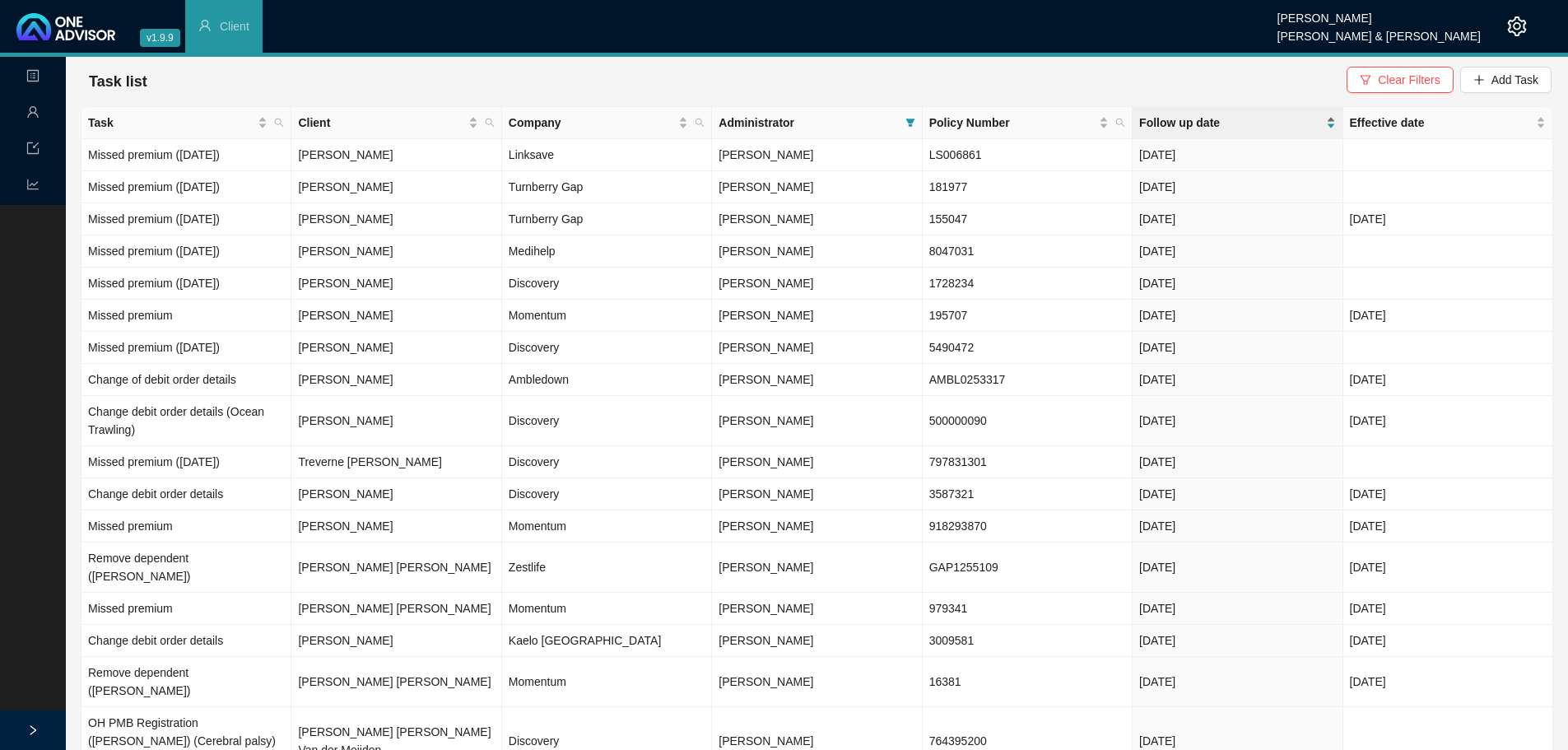
click at [1179, 118] on span "Follow up date" at bounding box center [1230, 122] width 183 height 18
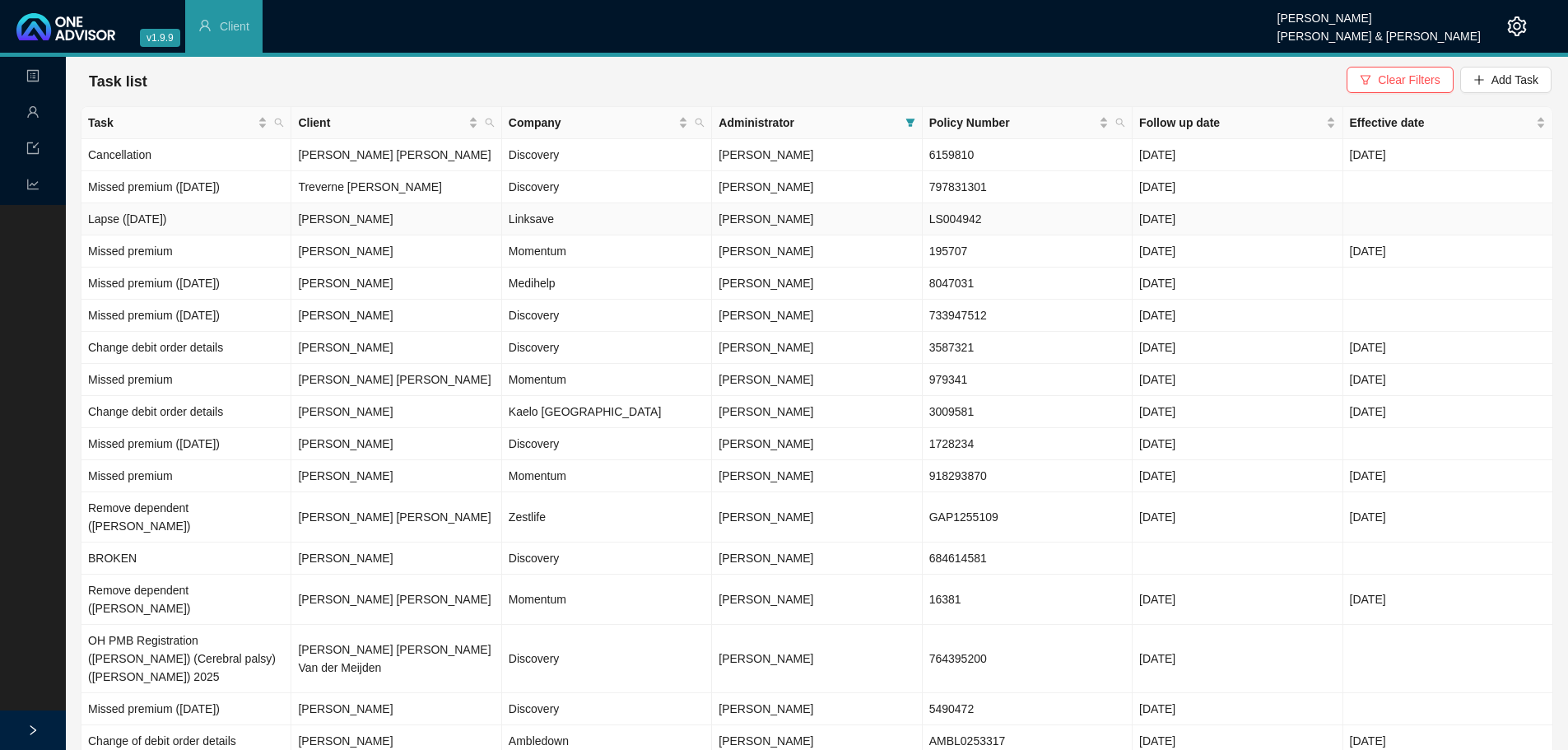
click at [425, 226] on td "[PERSON_NAME]" at bounding box center [396, 219] width 210 height 32
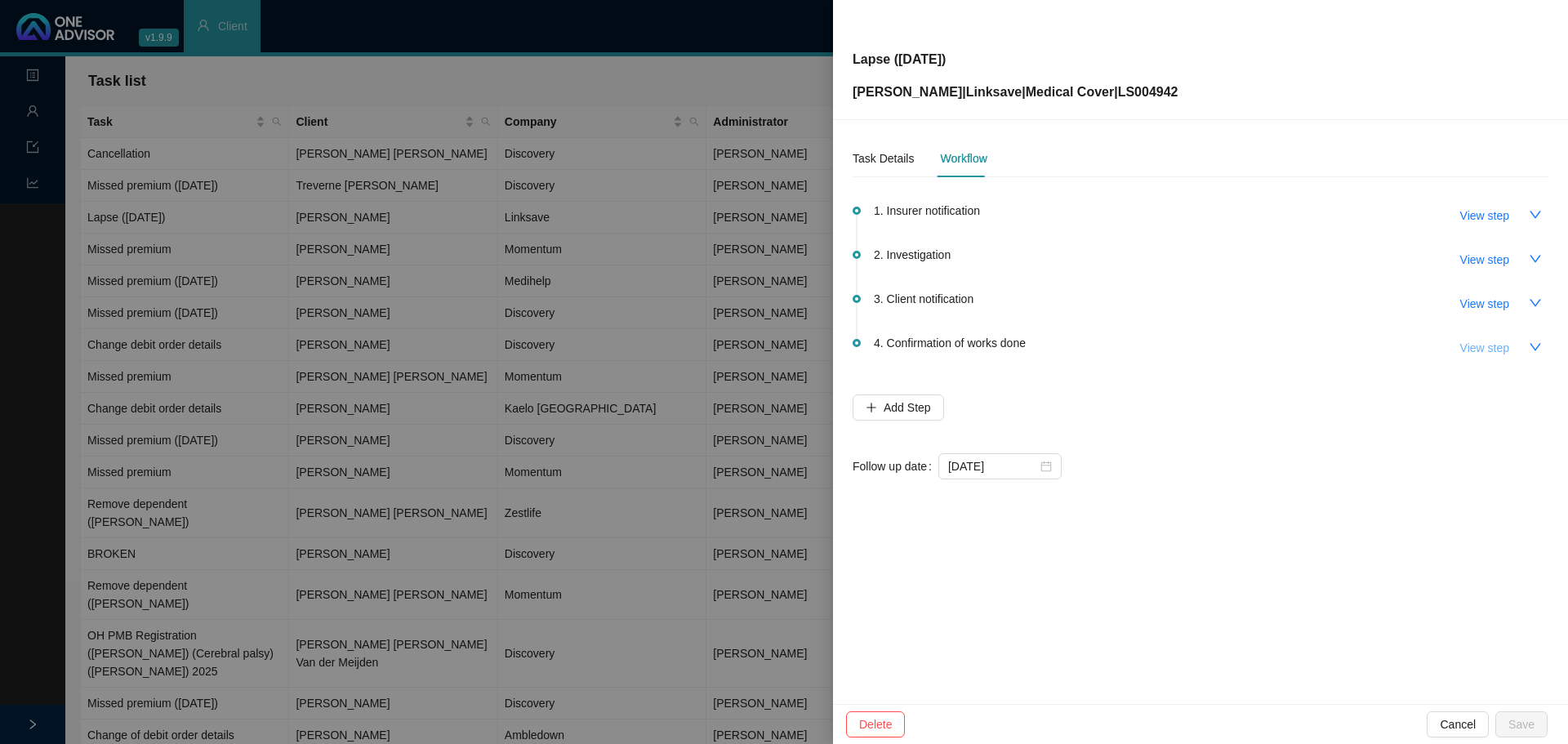
click at [1485, 348] on span "View step" at bounding box center [1484, 348] width 49 height 18
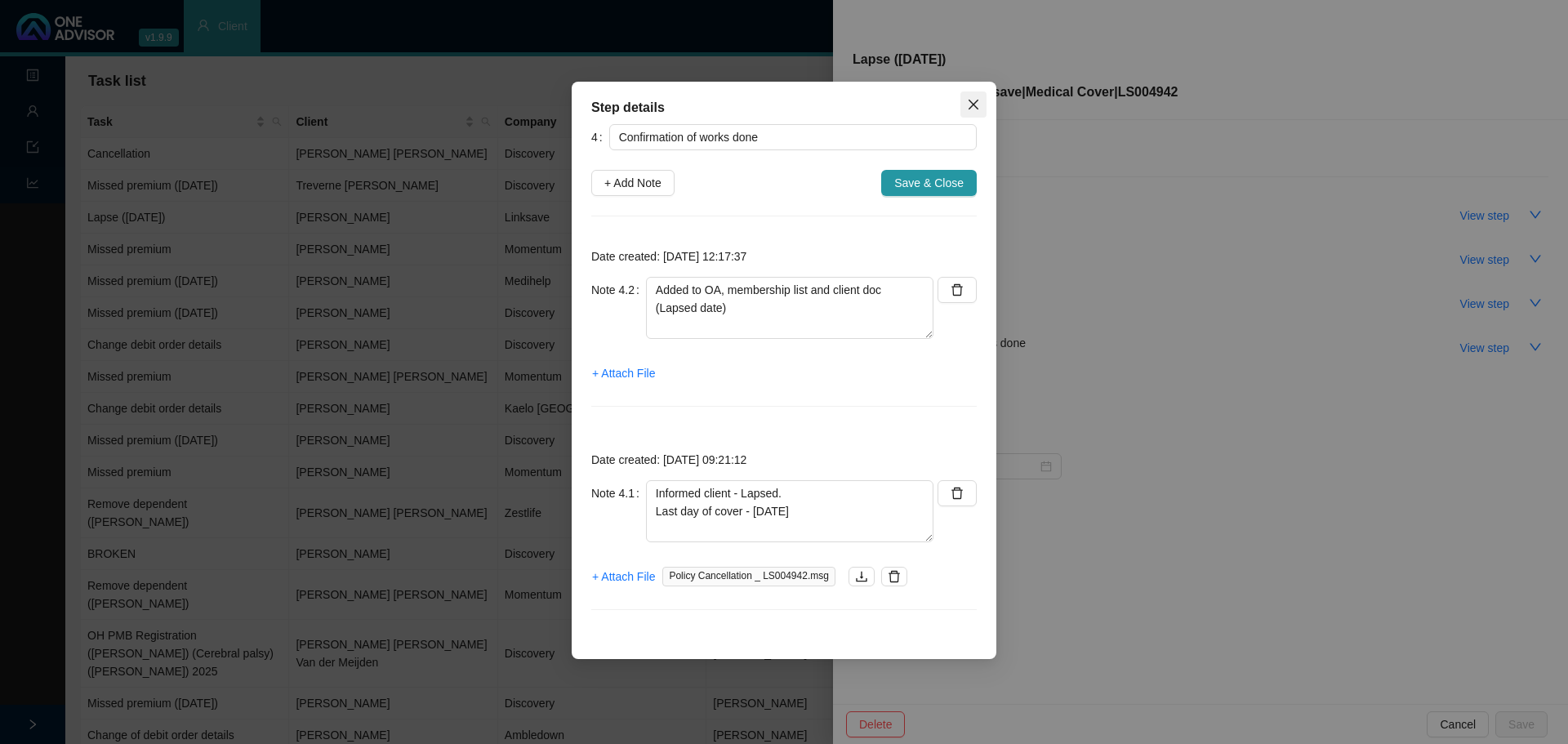
click at [975, 105] on icon "close" at bounding box center [974, 105] width 10 height 10
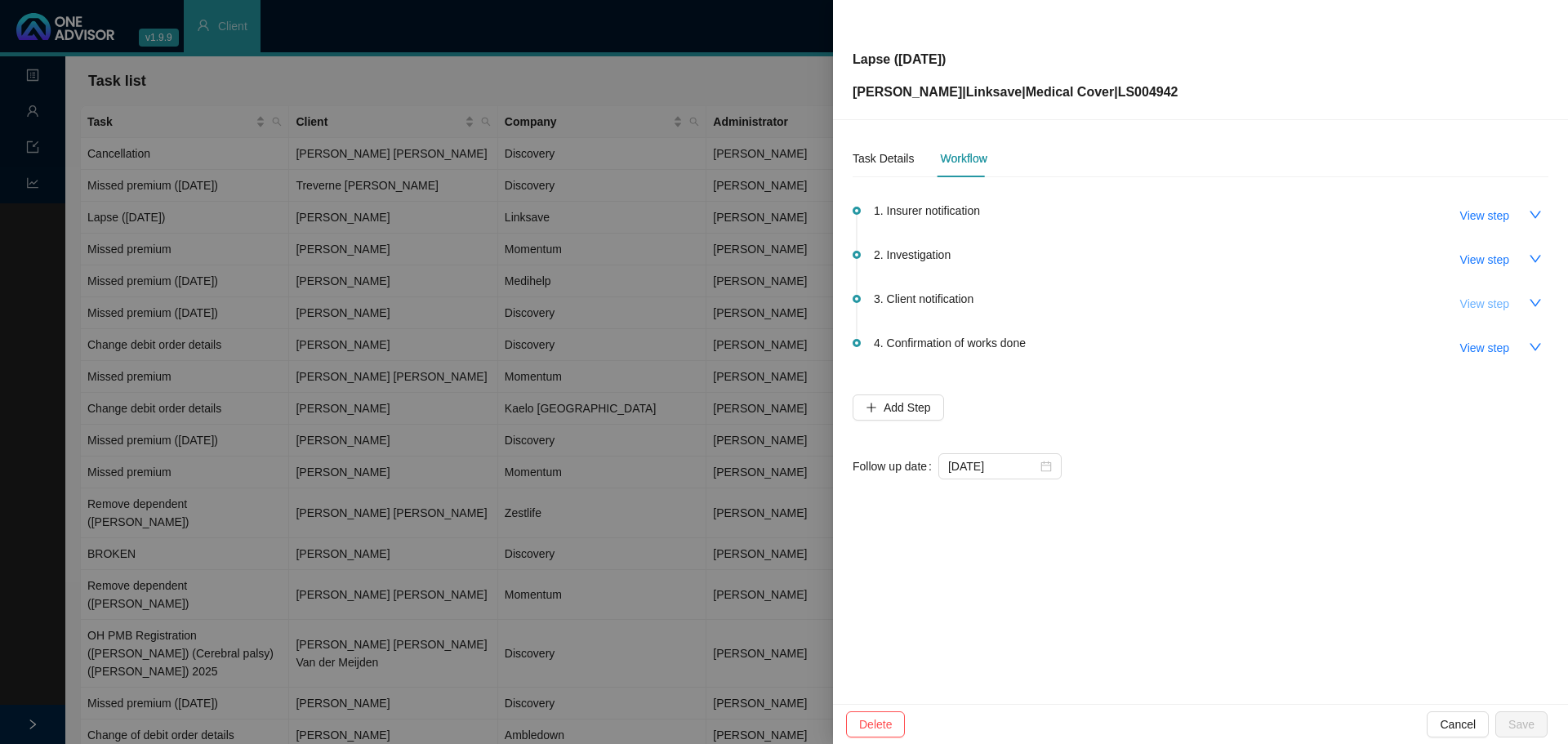
click at [1496, 303] on span "View step" at bounding box center [1484, 303] width 49 height 18
type input "Client notification"
type textarea "Informed client - policy has lapsed."
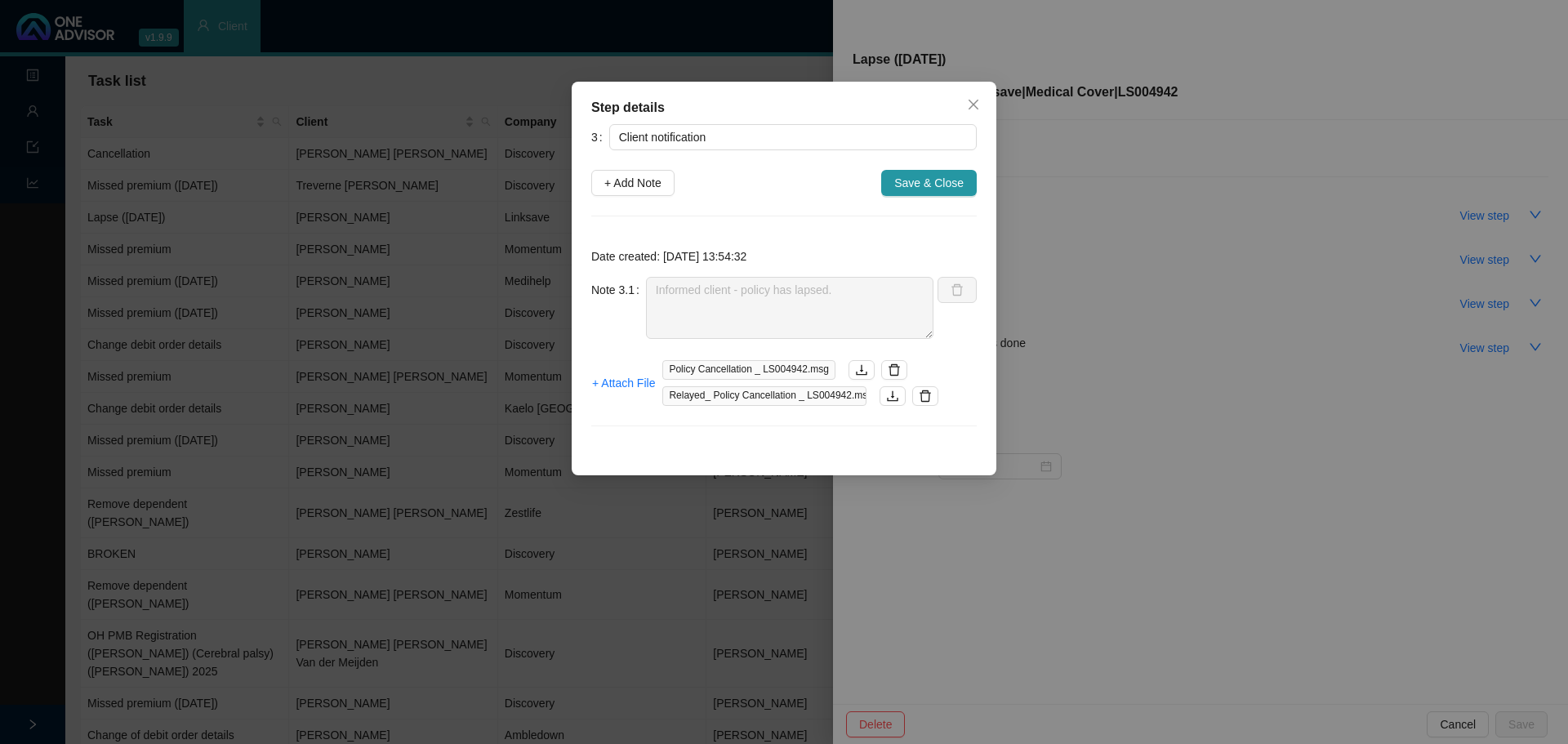
drag, startPoint x: 979, startPoint y: 95, endPoint x: 1408, endPoint y: 197, distance: 441.0
click at [980, 95] on button "Close" at bounding box center [973, 104] width 26 height 26
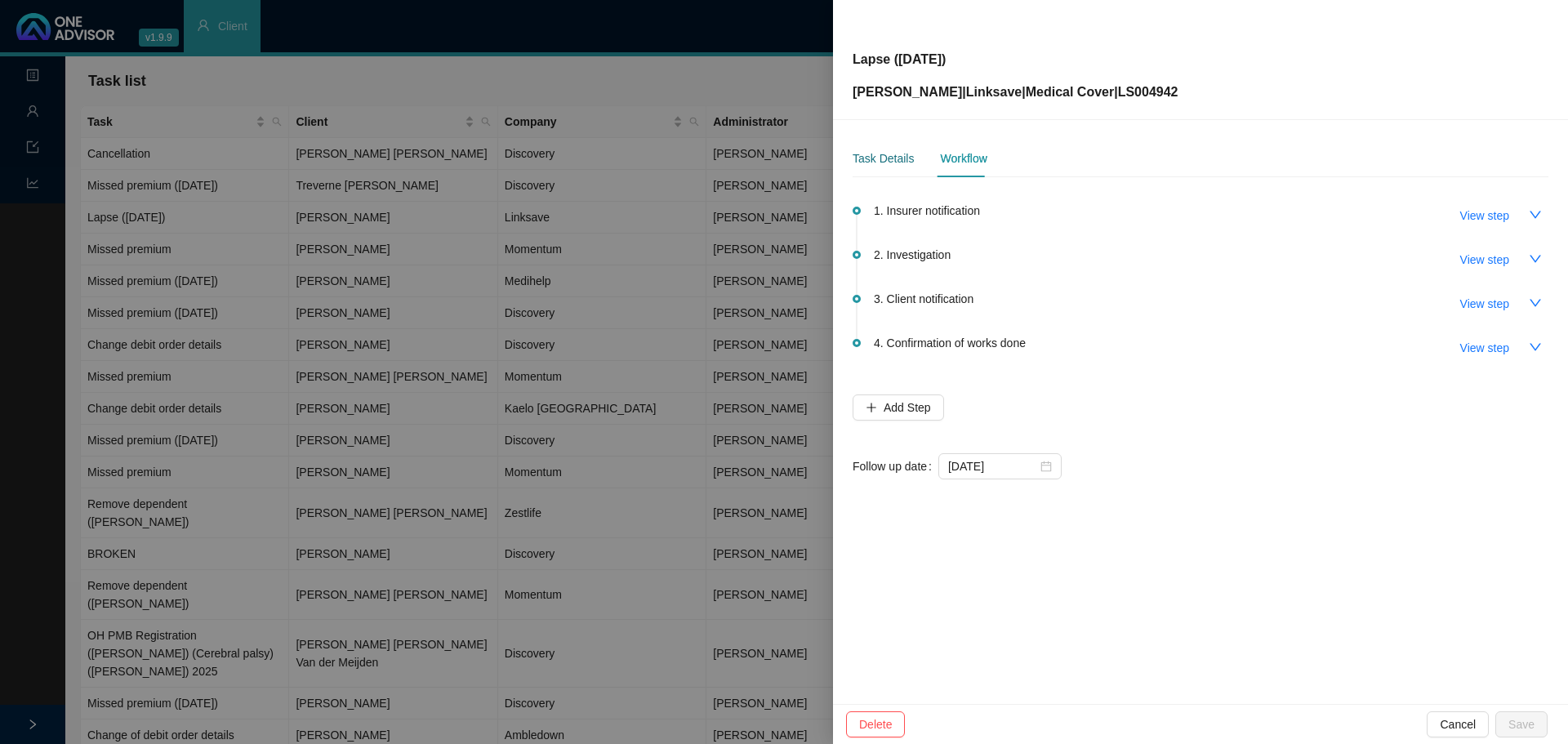
click at [884, 156] on div "Task Details" at bounding box center [883, 158] width 62 height 18
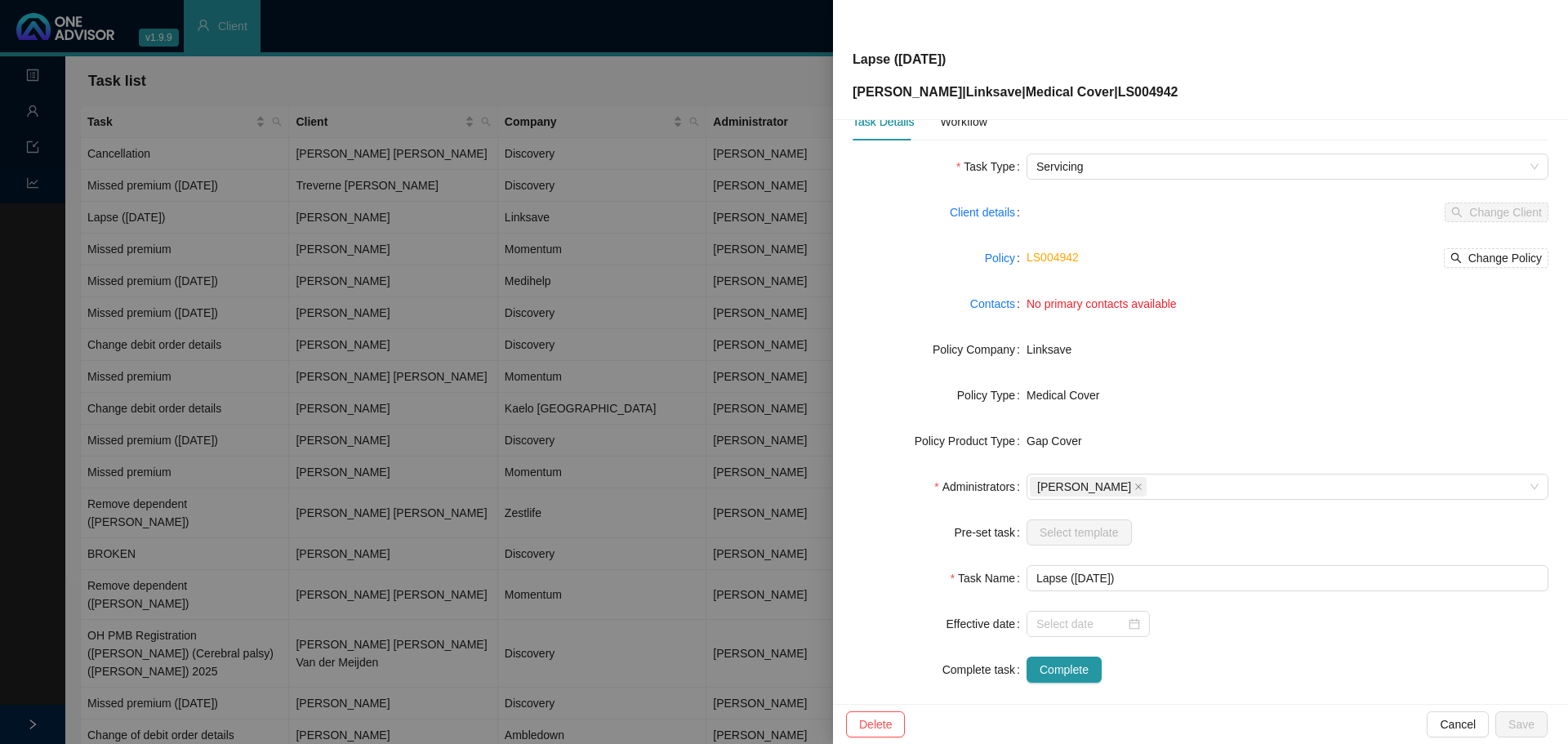
scroll to position [55, 0]
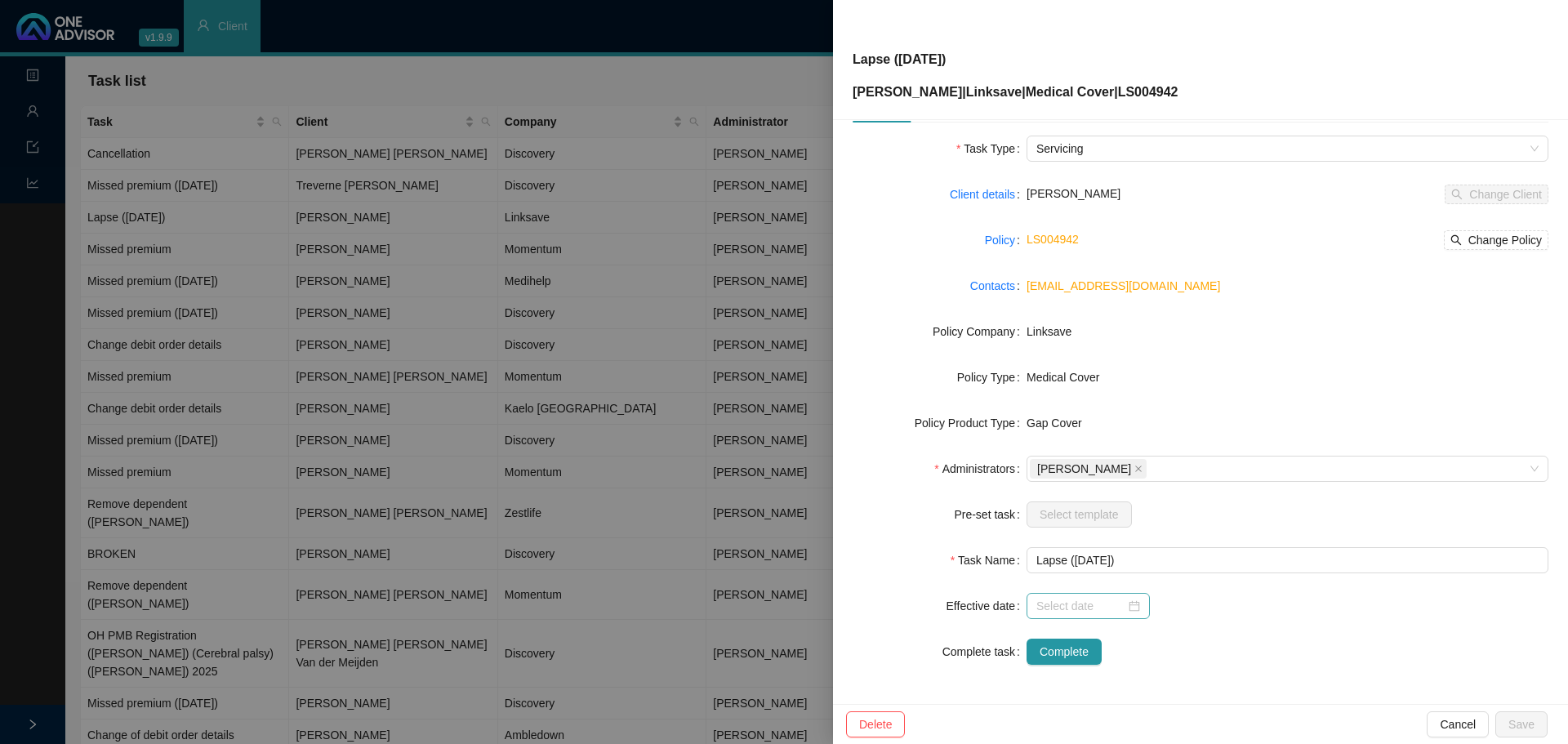
click at [1126, 602] on div at bounding box center [1088, 605] width 104 height 18
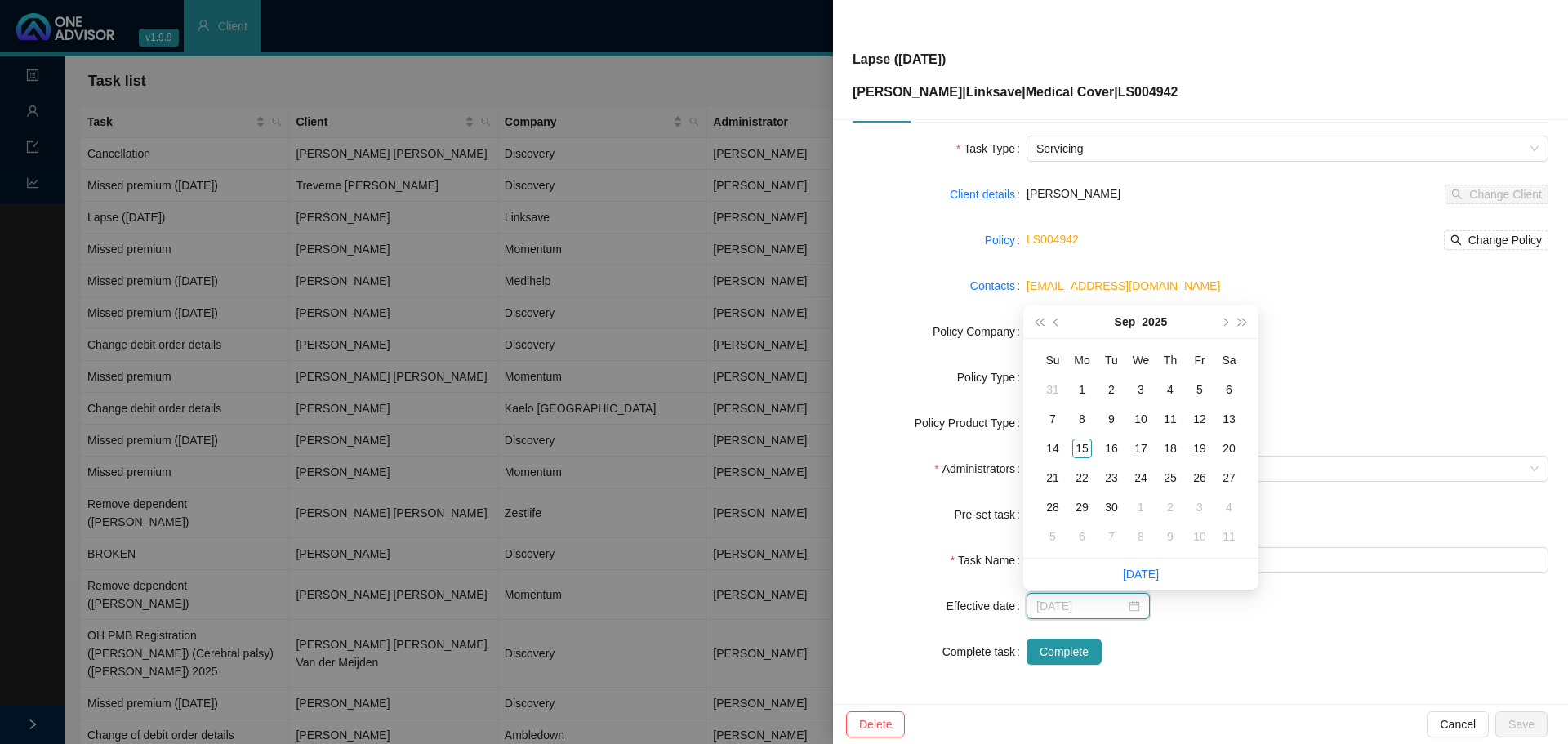
type input "[DATE]"
click at [1056, 321] on span "prev-year" at bounding box center [1057, 321] width 8 height 8
type input "[DATE]"
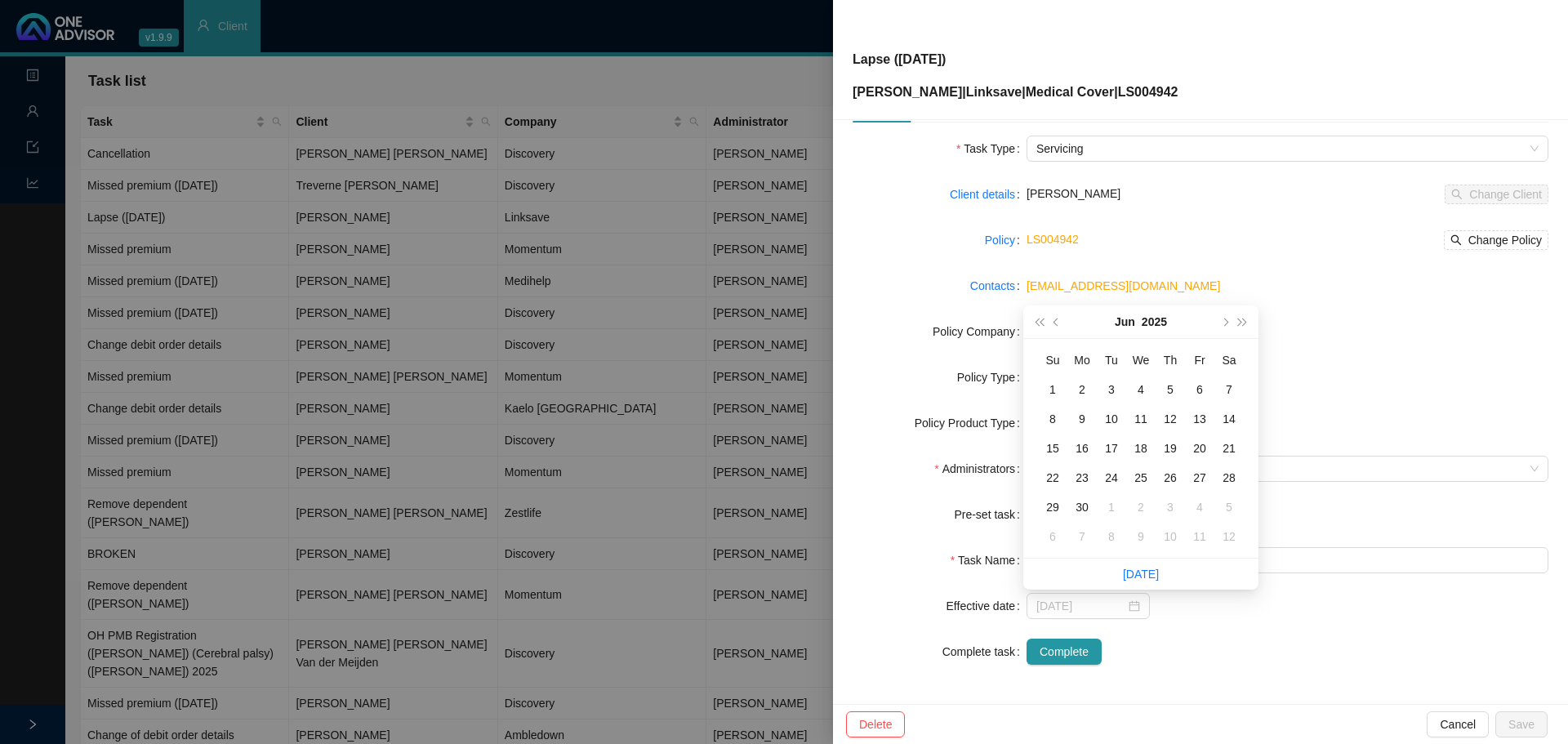
click at [1083, 504] on div "30" at bounding box center [1082, 506] width 19 height 19
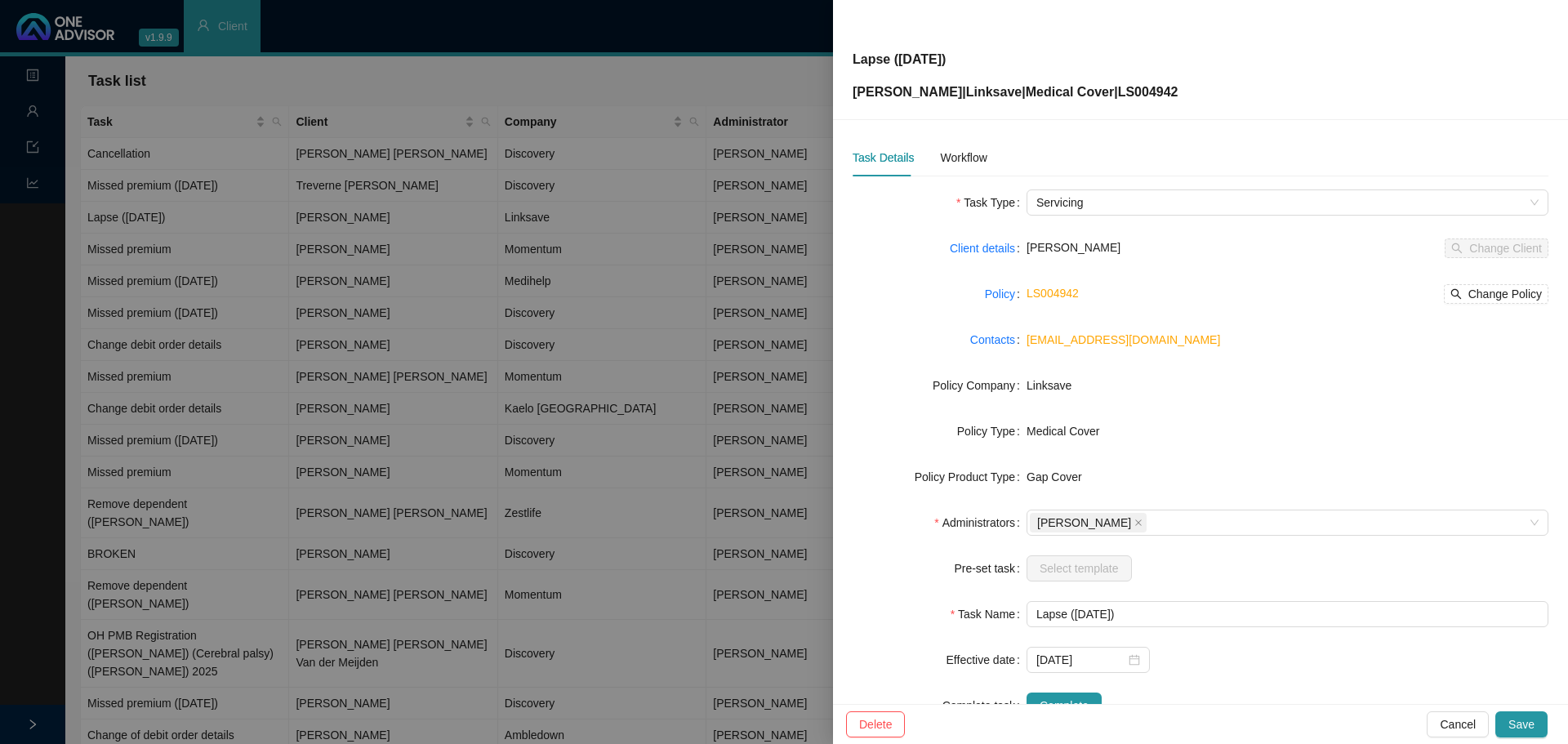
scroll to position [0, 0]
click at [972, 159] on div "Workflow" at bounding box center [963, 158] width 46 height 18
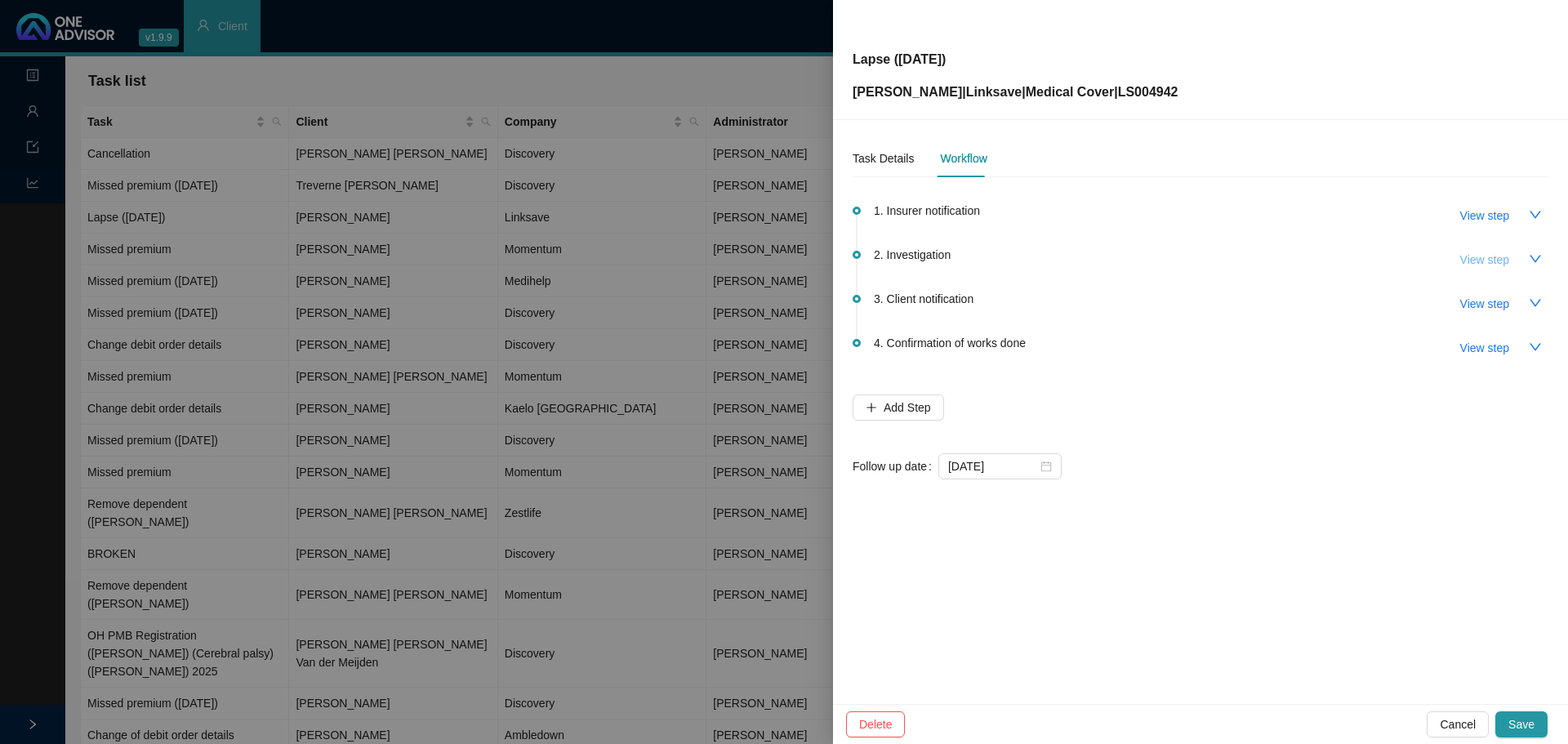
click at [1467, 258] on span "View step" at bounding box center [1484, 259] width 49 height 18
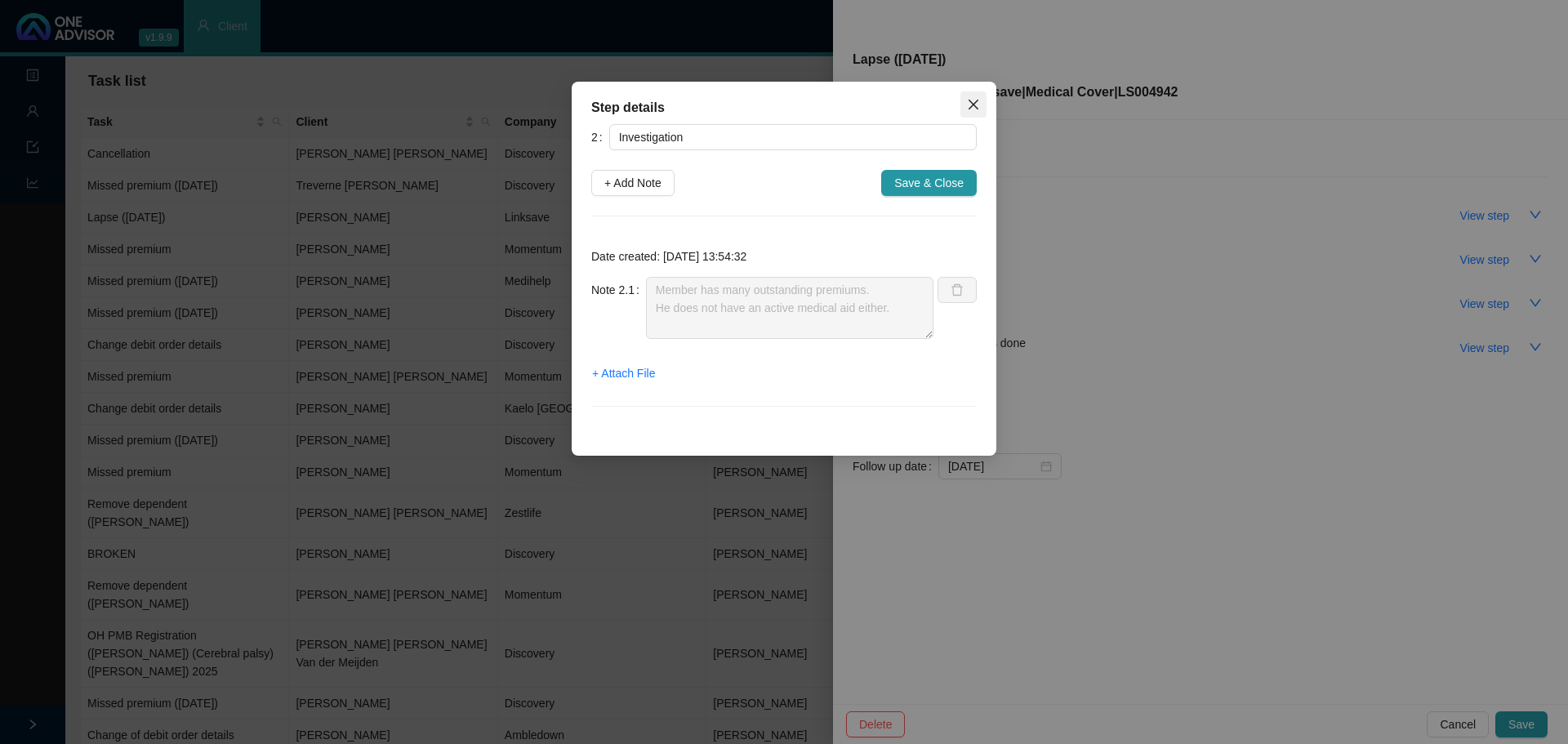
click at [982, 108] on span "Close" at bounding box center [973, 104] width 26 height 13
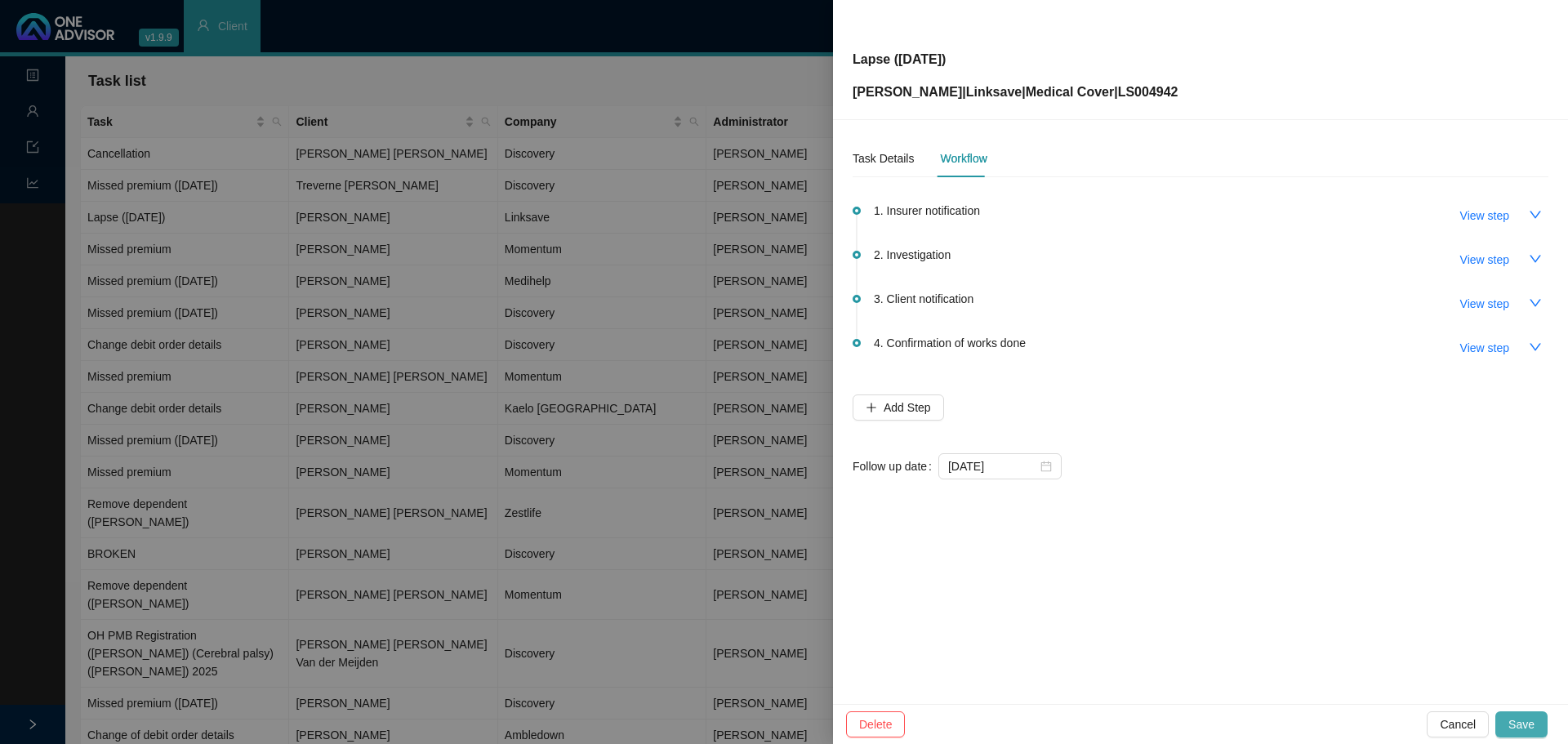
click at [1508, 715] on button "Save" at bounding box center [1522, 724] width 52 height 26
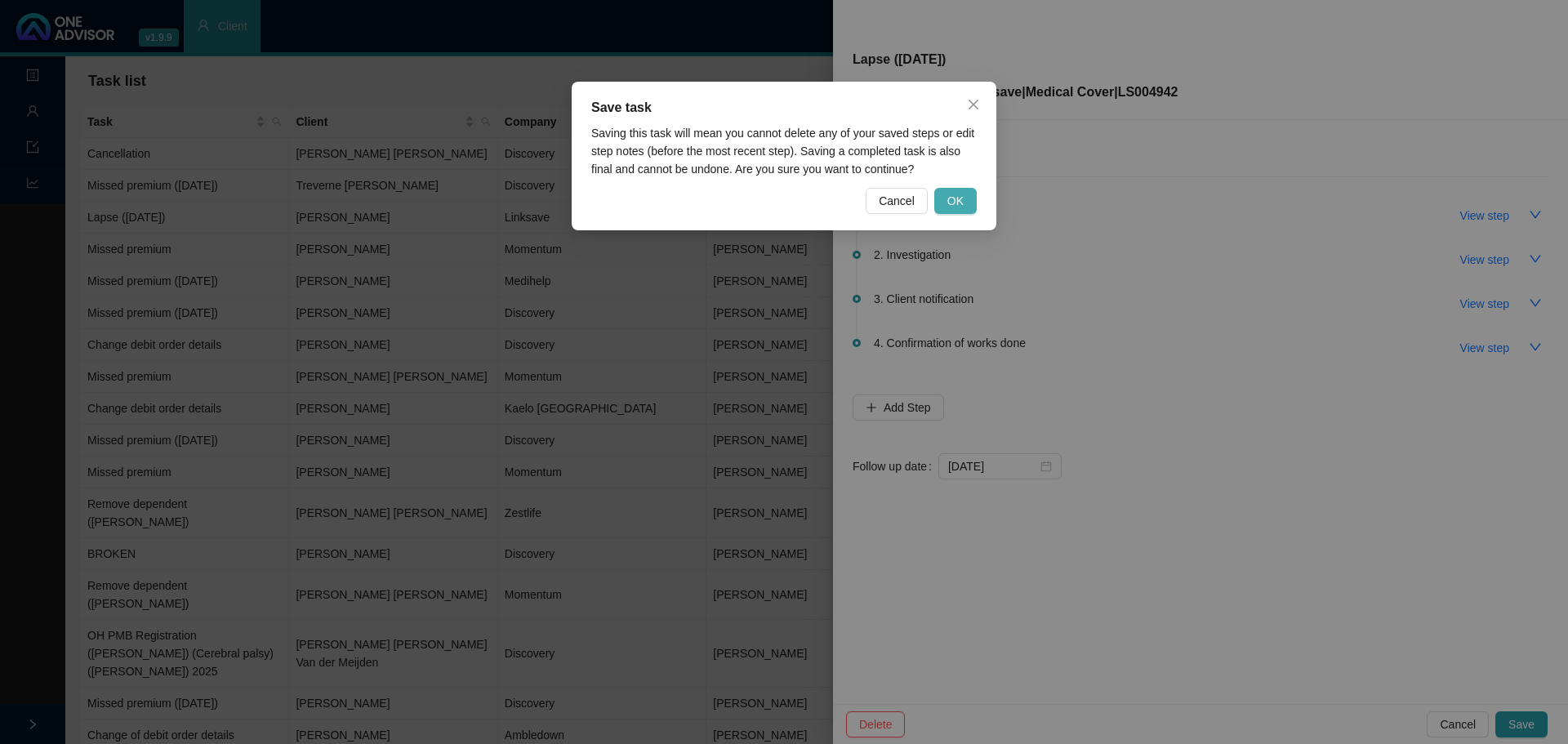
click at [957, 204] on span "OK" at bounding box center [955, 200] width 16 height 18
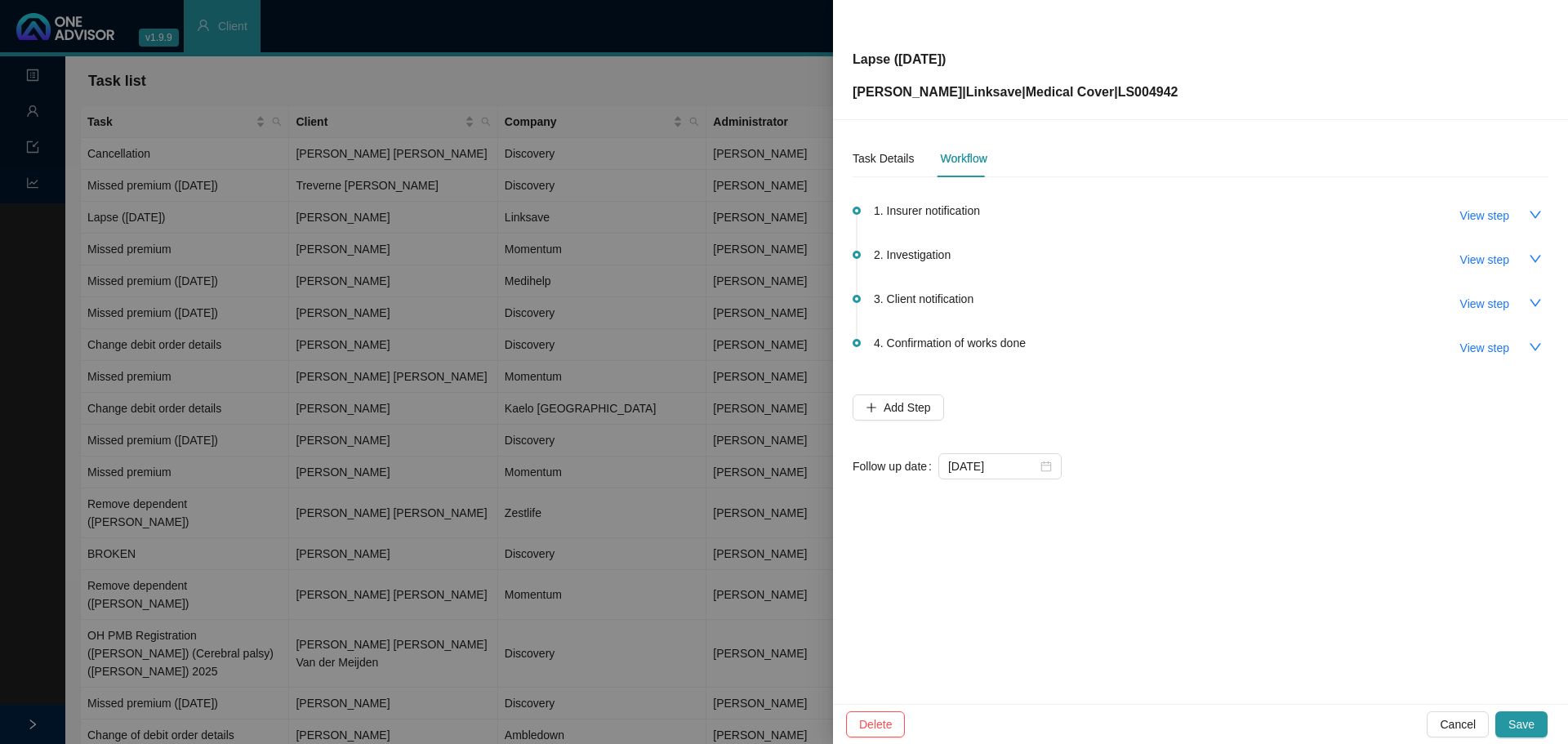
click at [359, 98] on div at bounding box center [784, 372] width 1568 height 744
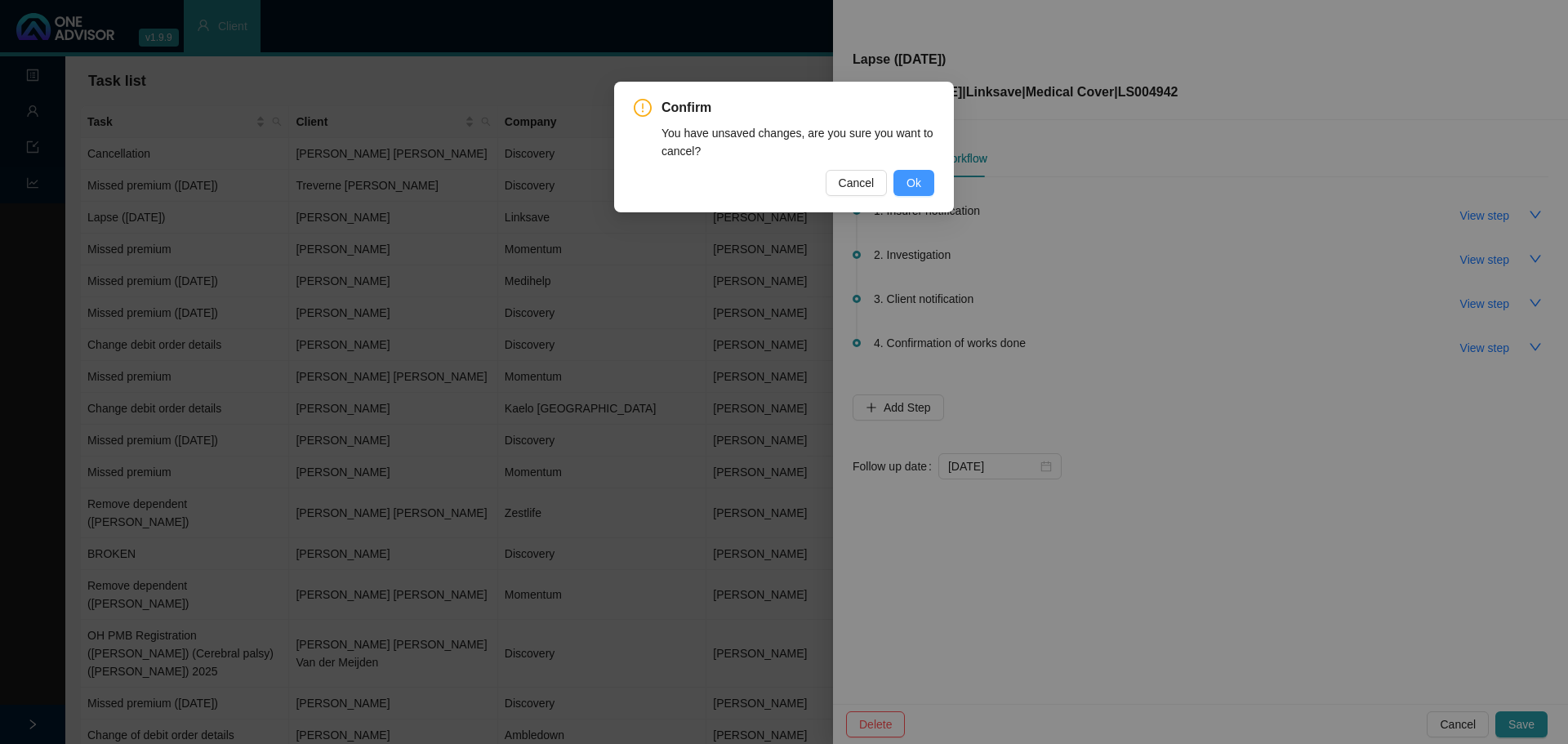
click at [916, 181] on span "Ok" at bounding box center [913, 182] width 14 height 18
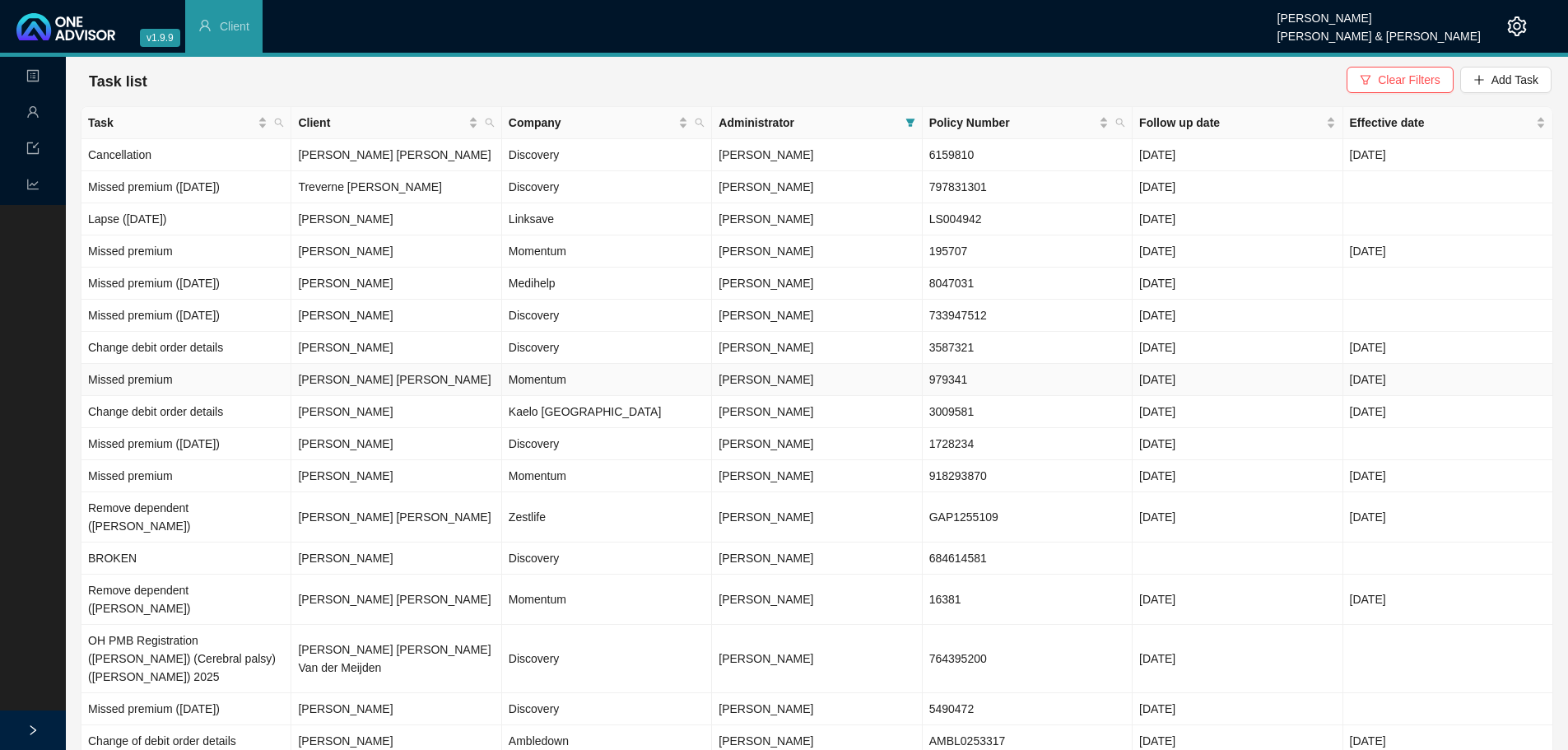
click at [554, 380] on td "Momentum" at bounding box center [606, 380] width 210 height 32
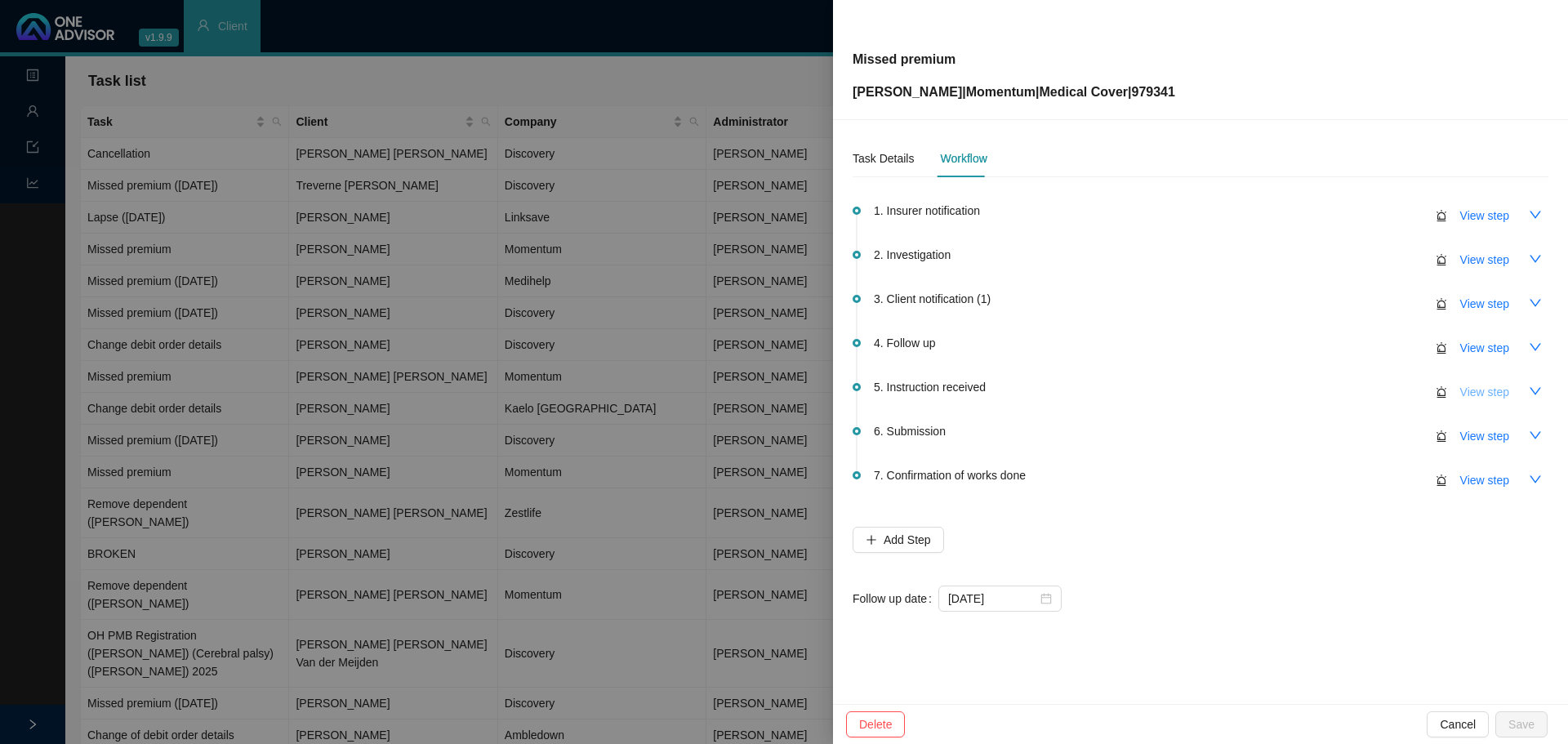
click at [1478, 399] on span "View step" at bounding box center [1484, 391] width 49 height 18
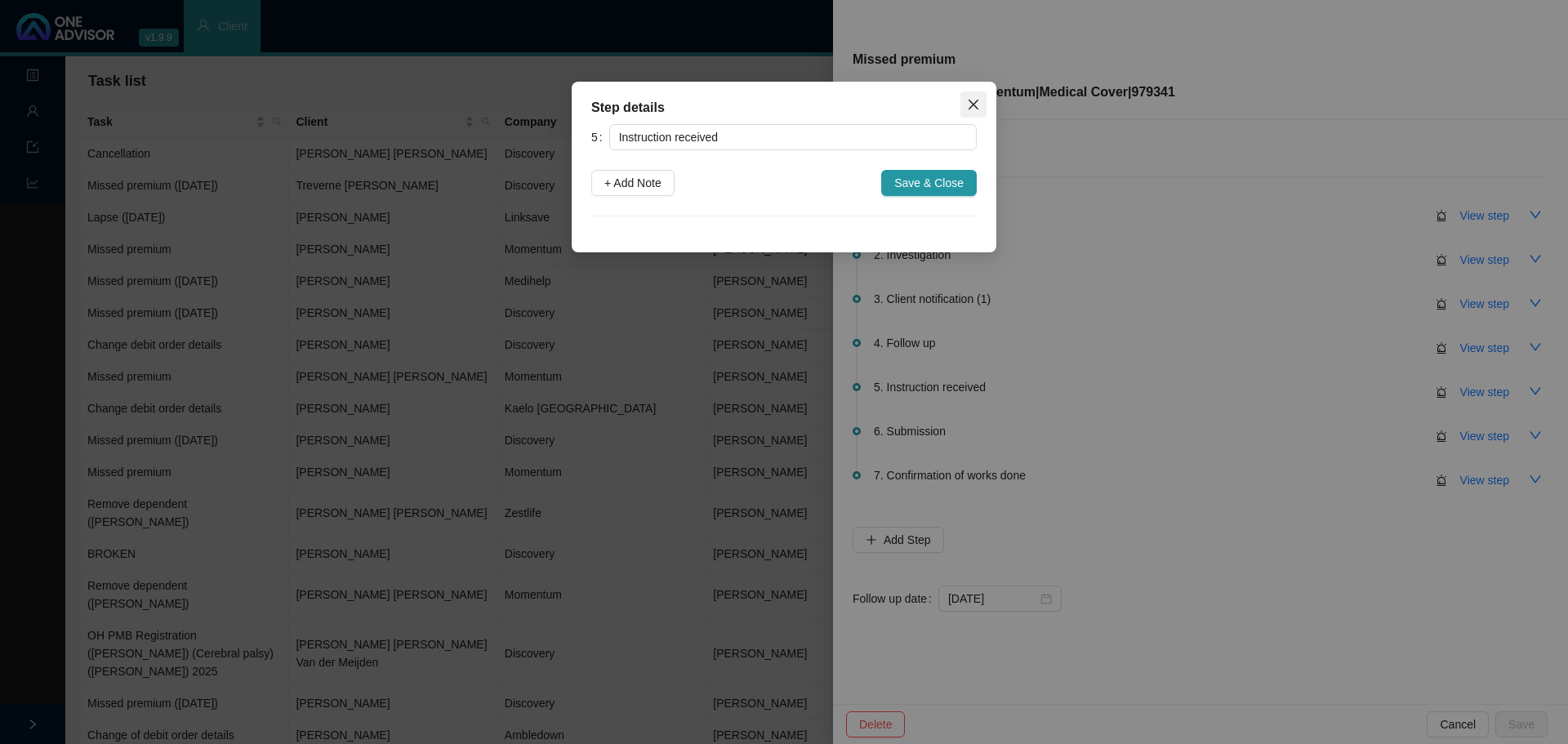
click at [966, 98] on span "Close" at bounding box center [973, 104] width 26 height 13
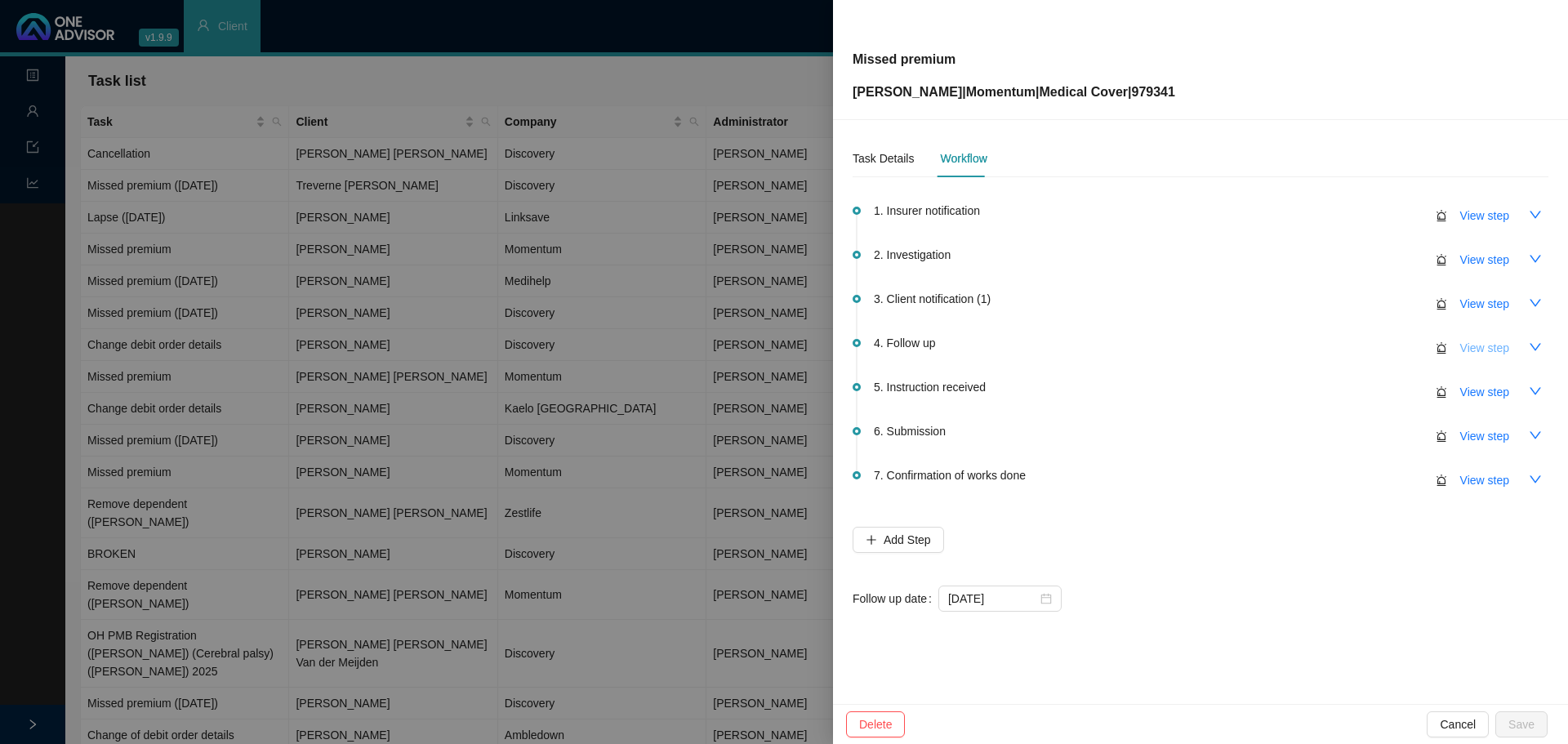
click at [1497, 344] on span "View step" at bounding box center [1484, 348] width 49 height 18
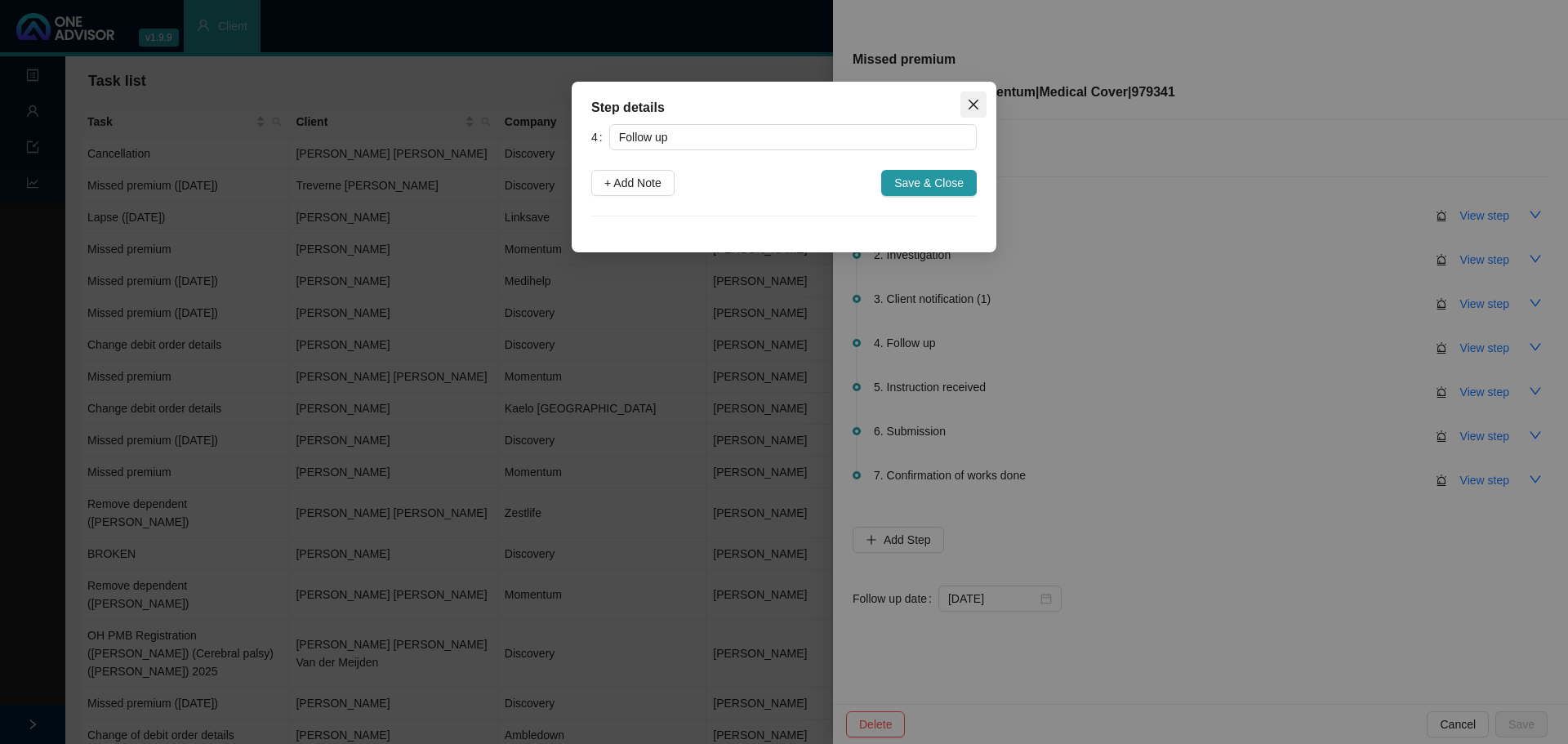
click at [986, 102] on span "Close" at bounding box center [973, 104] width 26 height 13
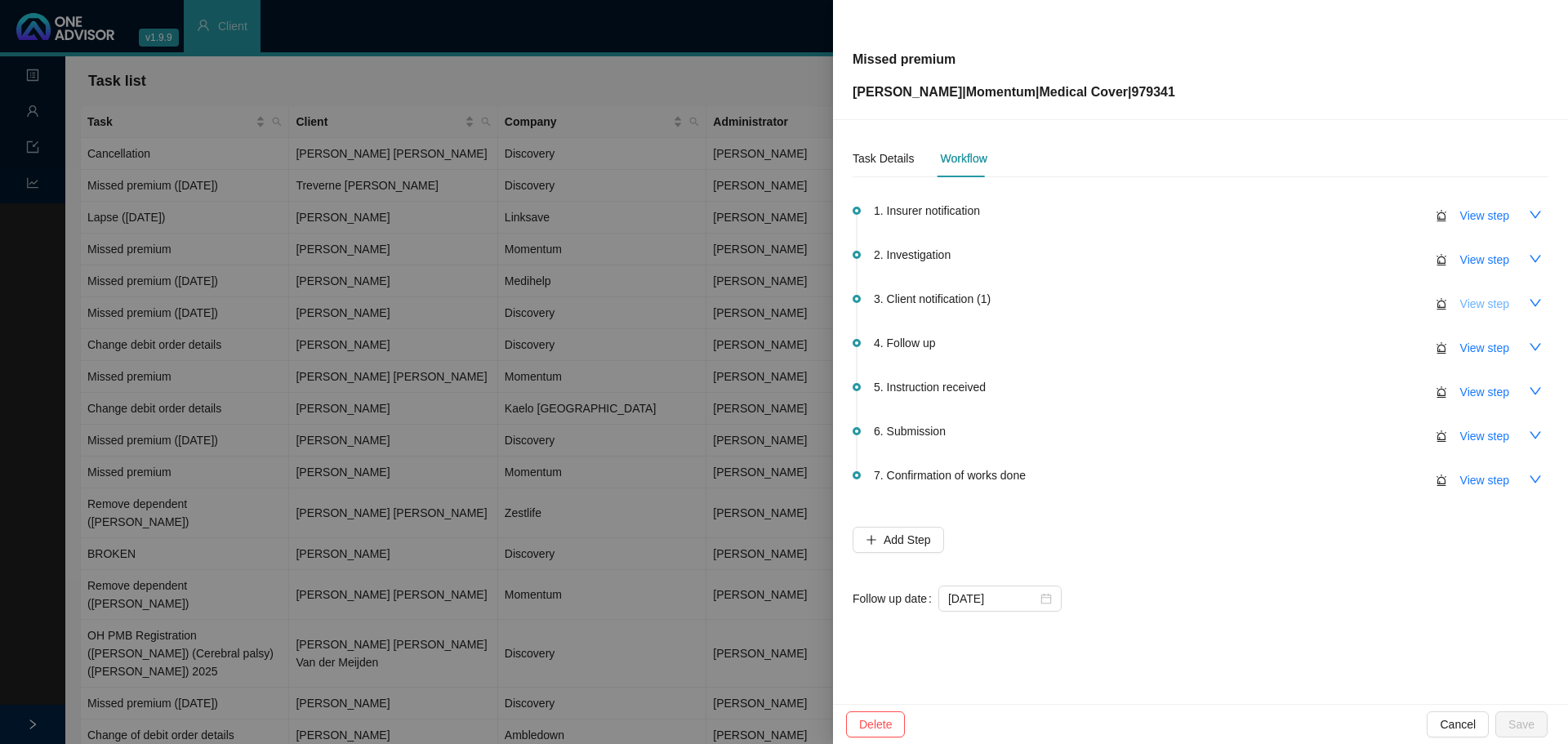
click at [1487, 298] on span "View step" at bounding box center [1484, 303] width 49 height 18
type input "Client notification (1)"
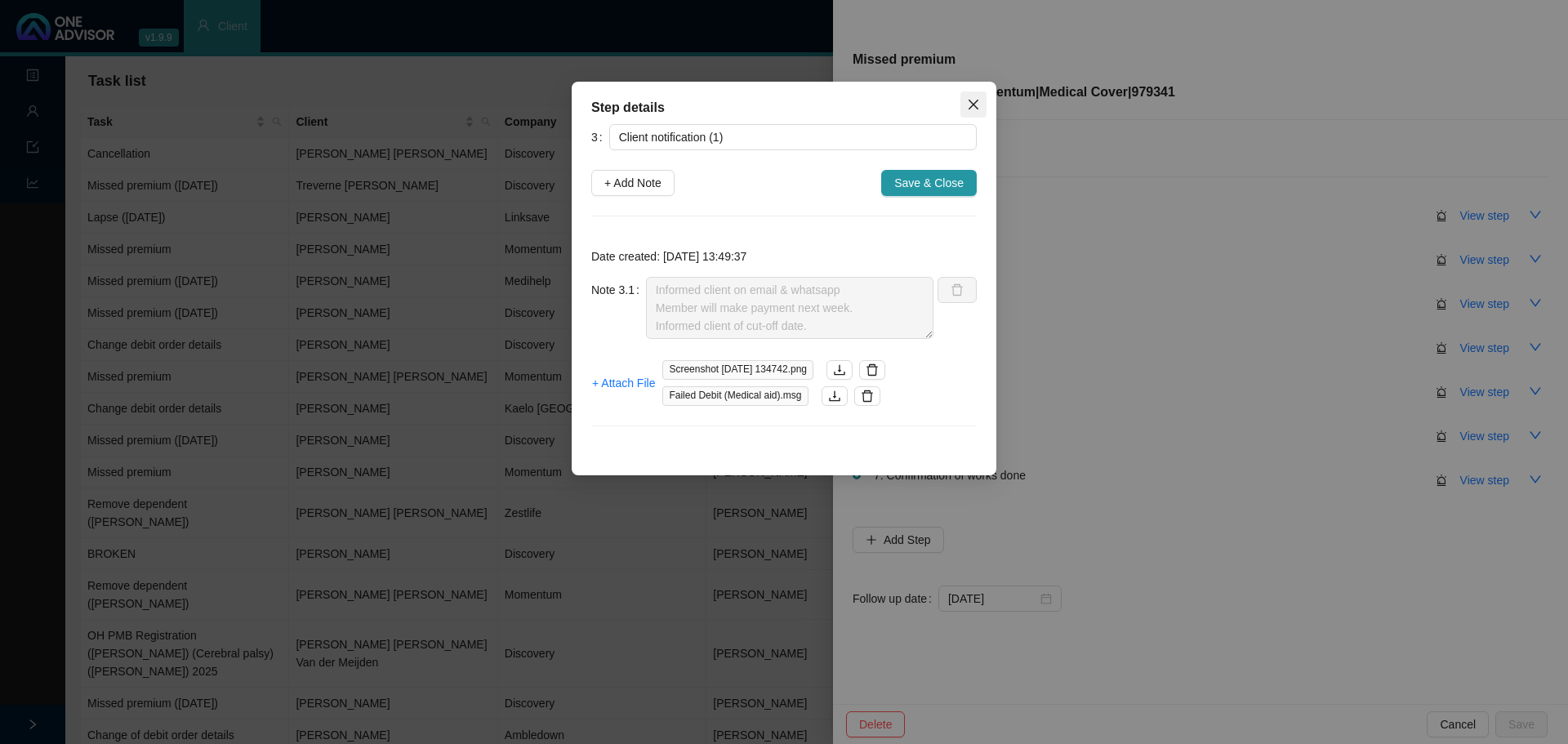
click at [980, 100] on span "Close" at bounding box center [973, 104] width 26 height 13
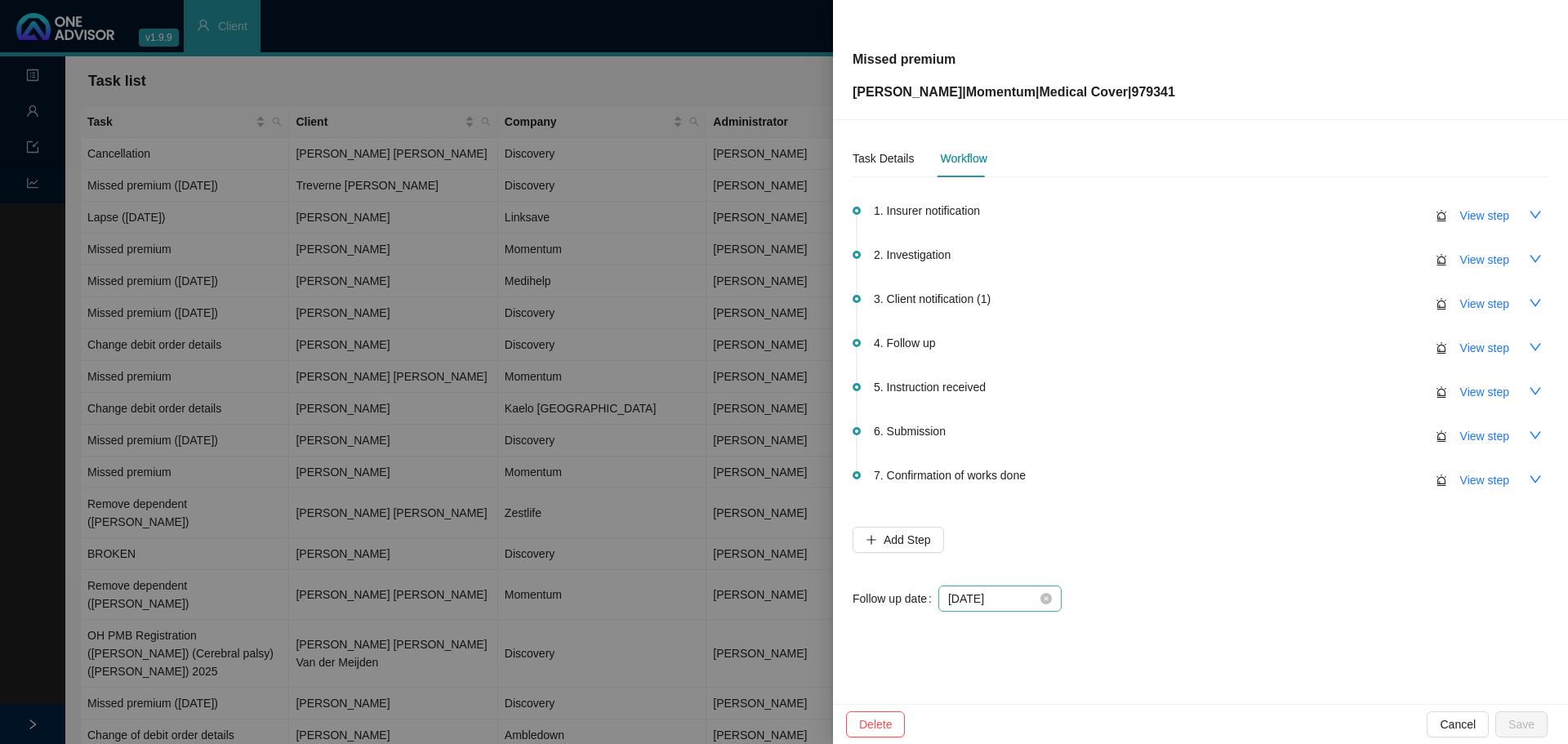
click at [1045, 598] on icon "close-circle" at bounding box center [1046, 599] width 12 height 12
click at [1022, 600] on input at bounding box center [992, 598] width 89 height 18
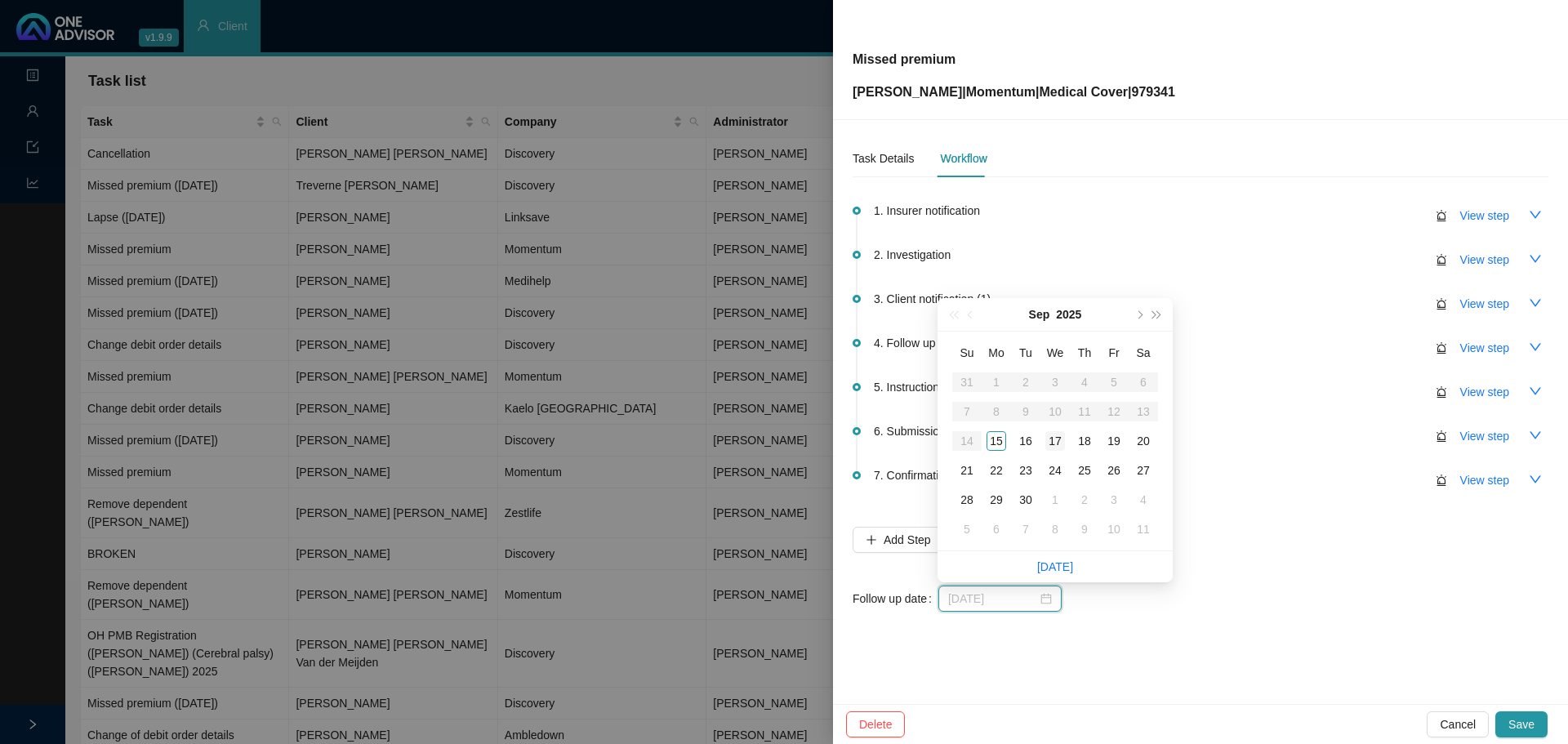
type input "[DATE]"
click at [1053, 439] on div "17" at bounding box center [1055, 440] width 19 height 19
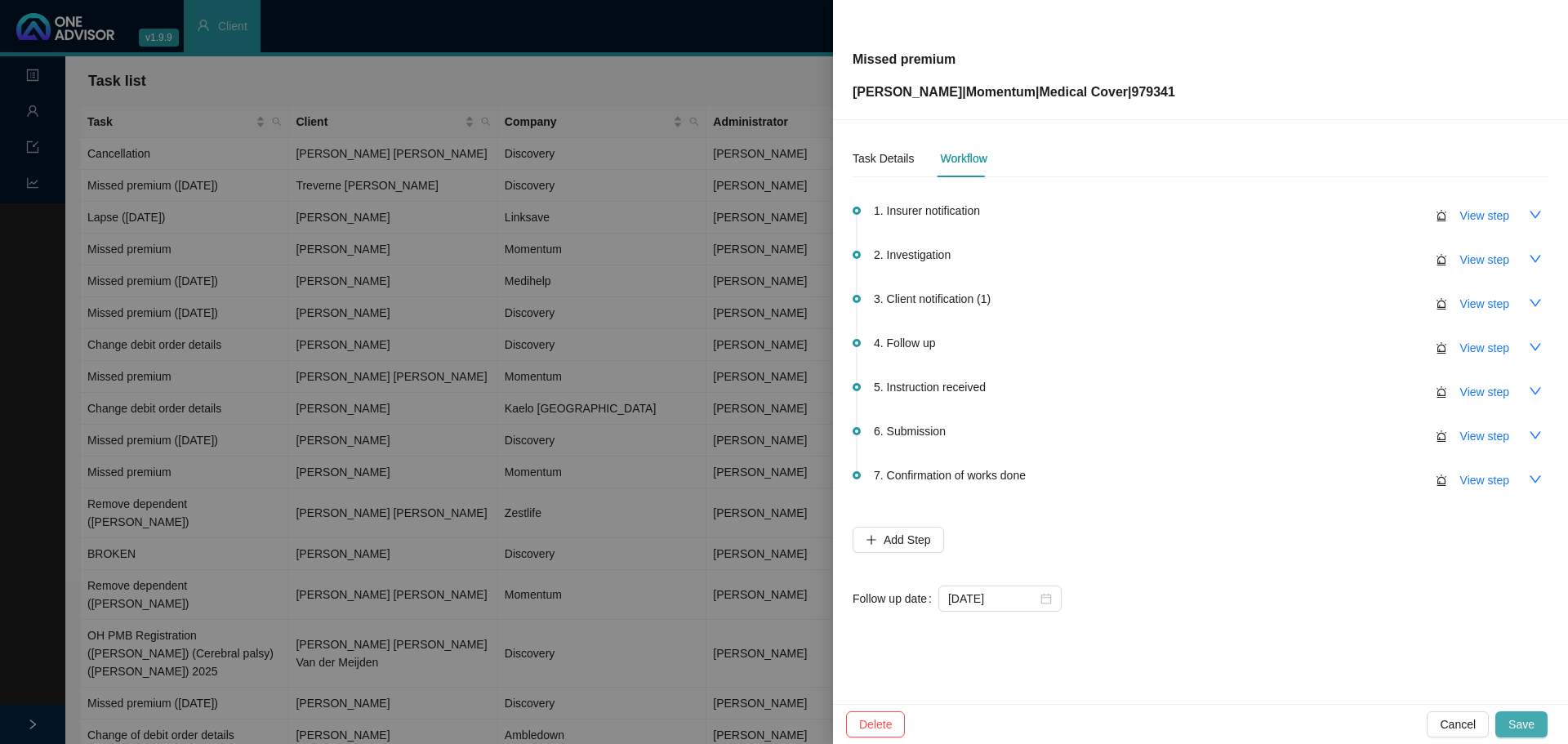
click at [1519, 726] on span "Save" at bounding box center [1521, 724] width 26 height 18
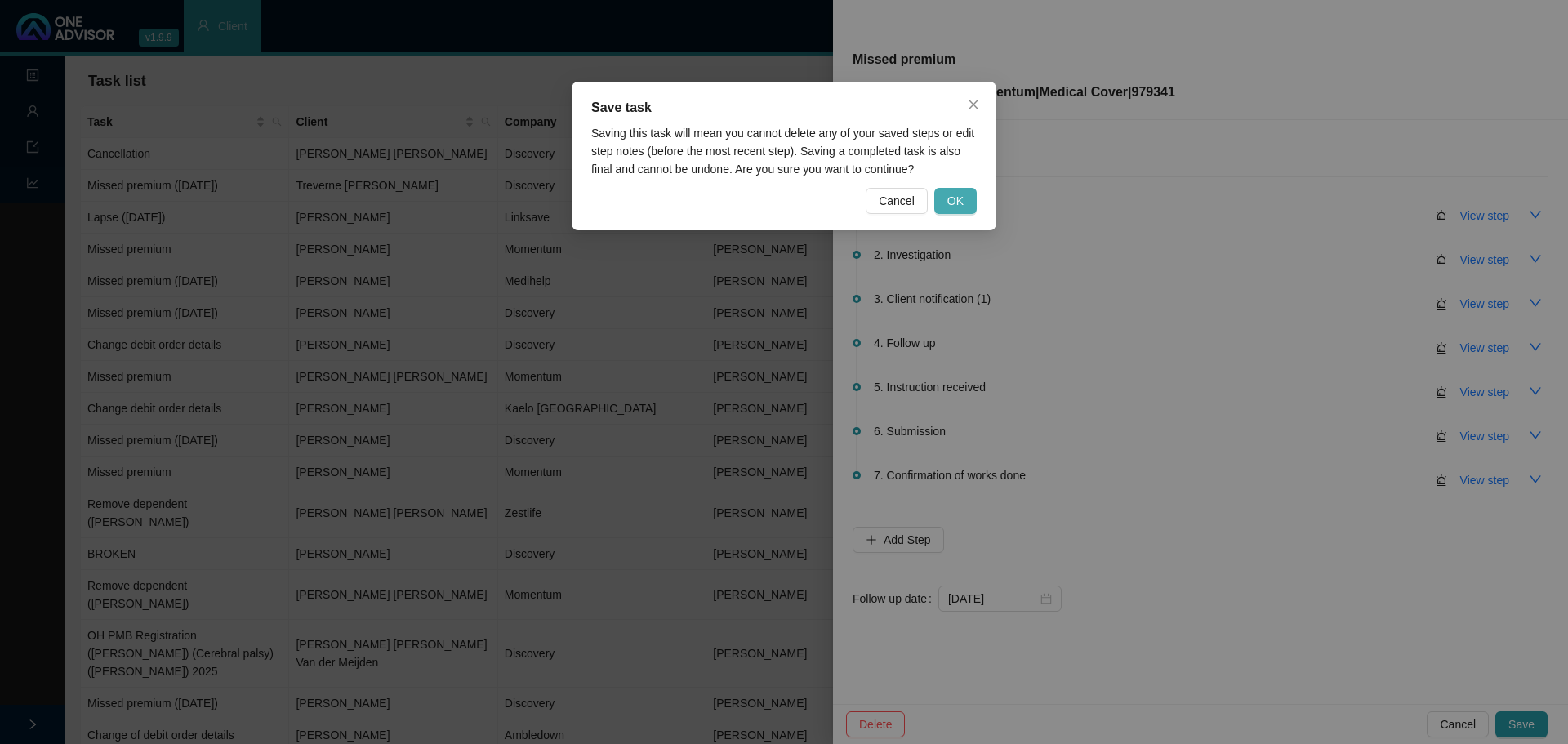
click at [952, 206] on span "OK" at bounding box center [955, 200] width 16 height 18
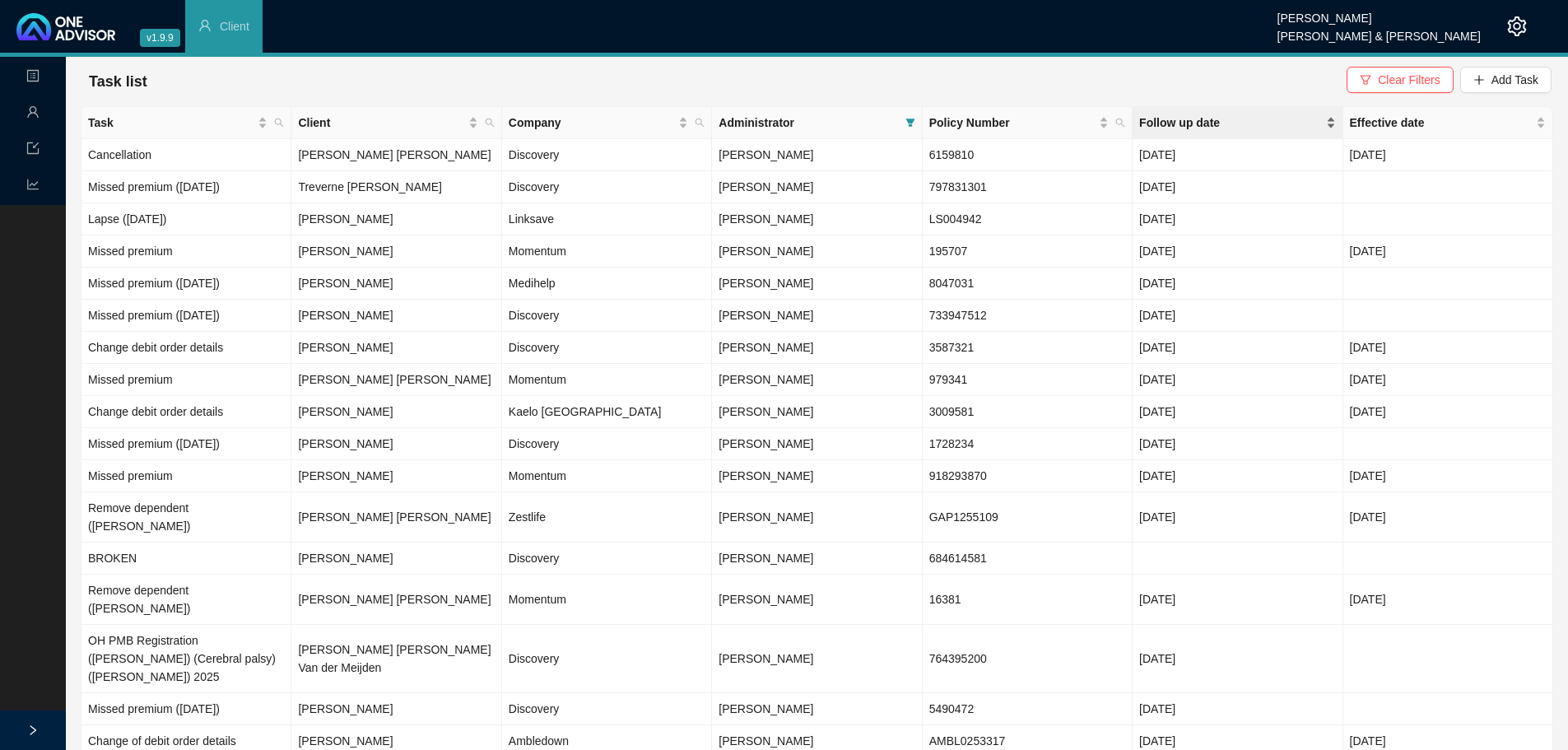
click at [1172, 120] on span "Follow up date" at bounding box center [1230, 122] width 183 height 18
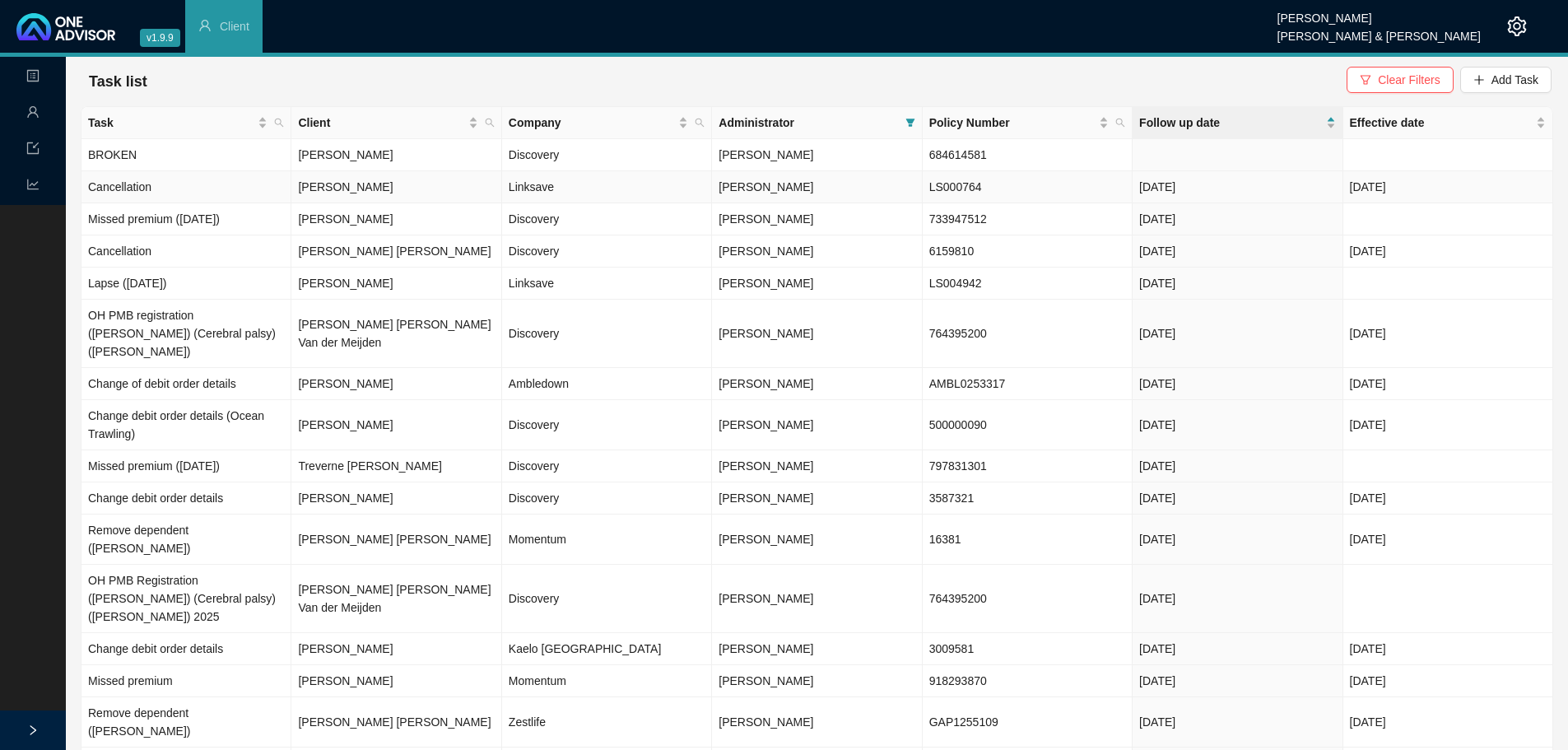
click at [401, 192] on td "[PERSON_NAME]" at bounding box center [396, 187] width 210 height 32
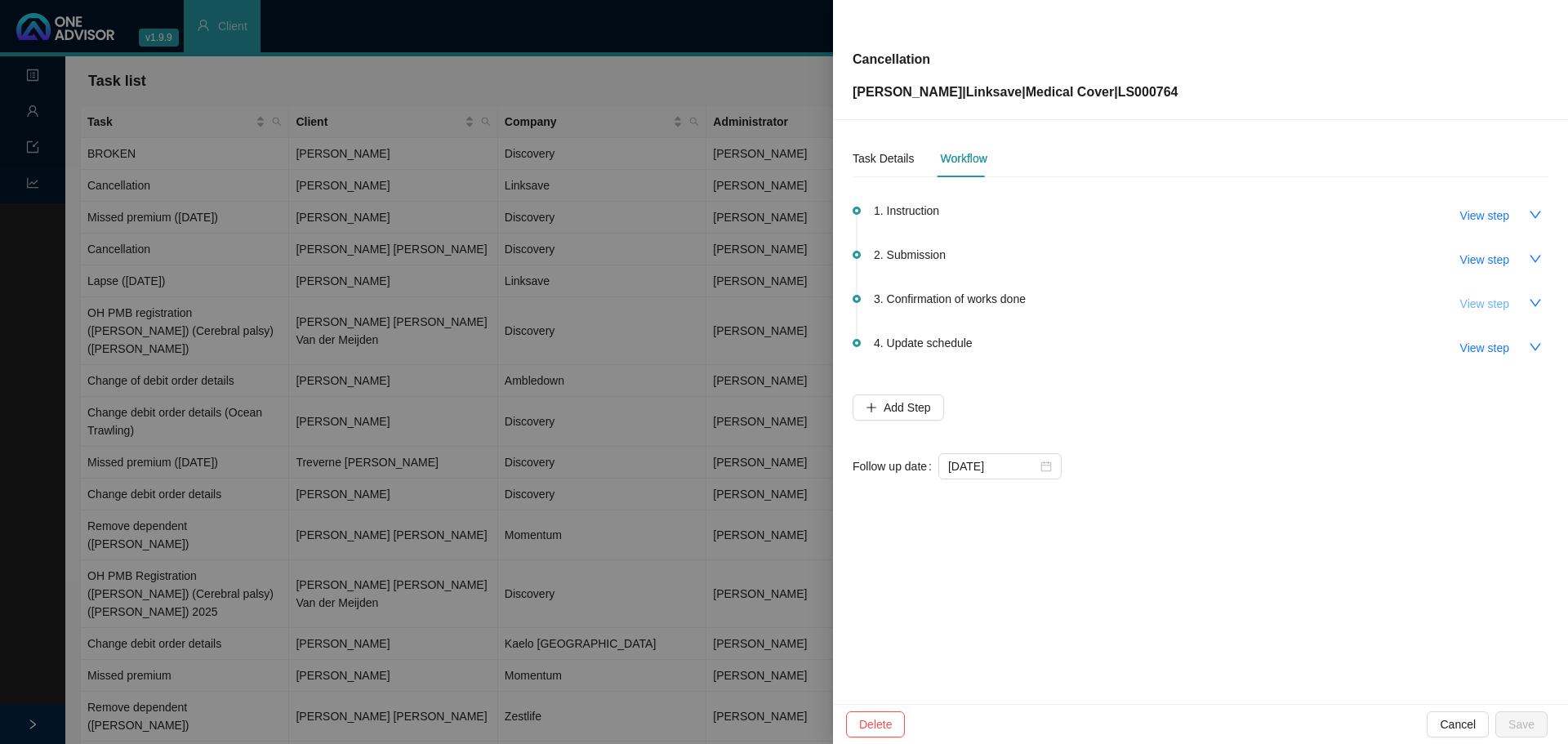
click at [1484, 307] on span "View step" at bounding box center [1484, 303] width 49 height 18
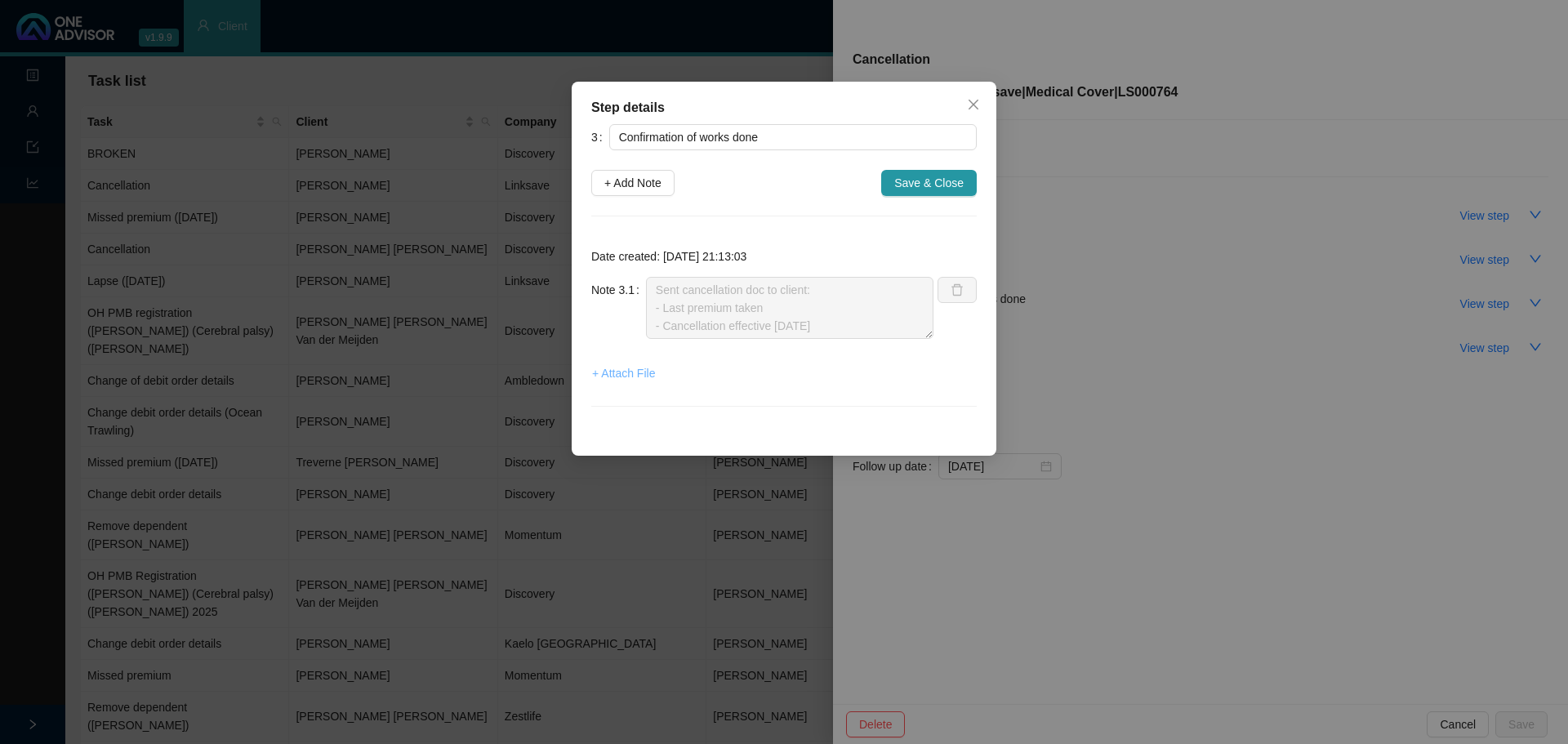
click at [620, 369] on span "+ Attach File" at bounding box center [624, 373] width 63 height 18
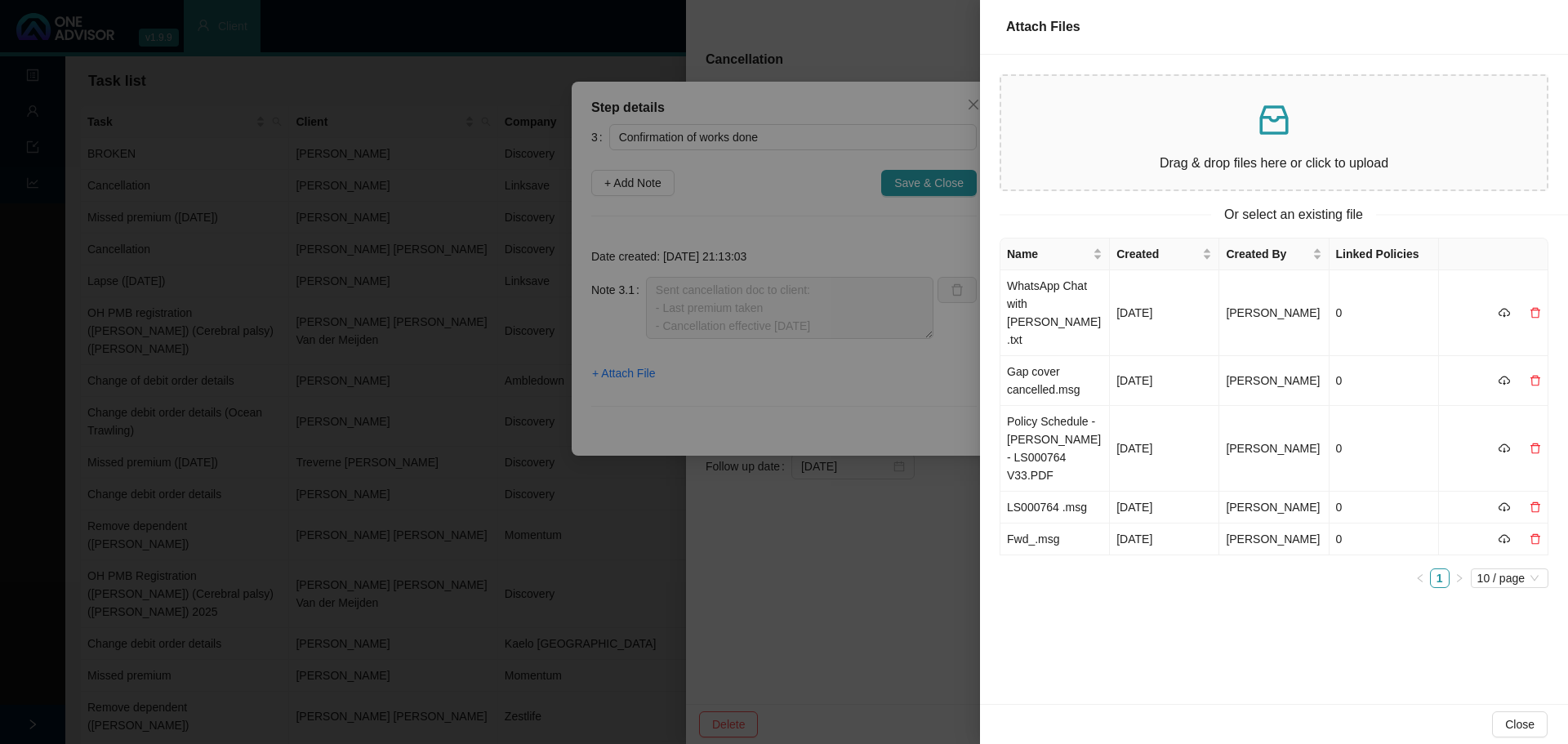
drag, startPoint x: 743, startPoint y: 215, endPoint x: 899, endPoint y: 190, distance: 158.0
click at [743, 215] on div at bounding box center [784, 372] width 1568 height 744
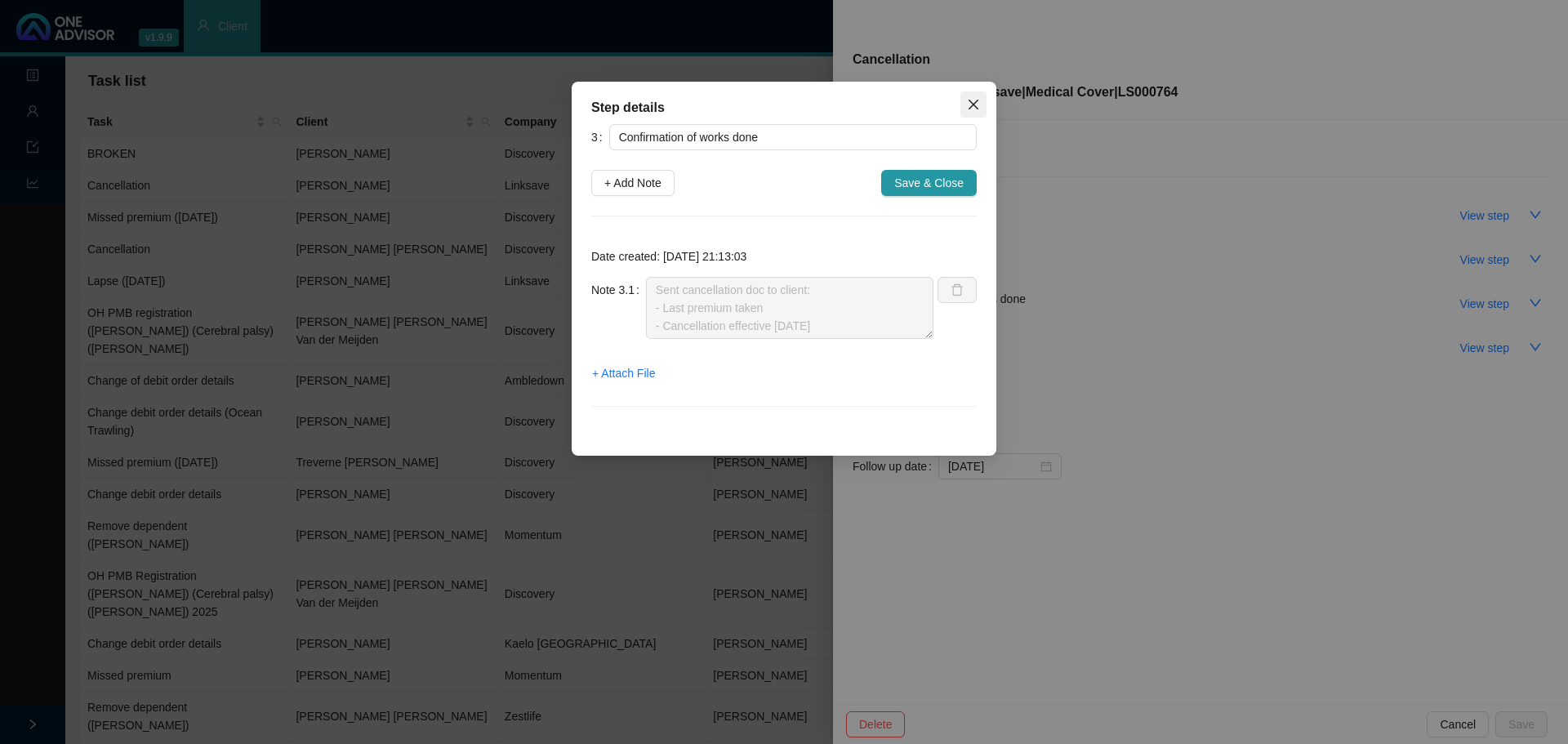
click at [976, 102] on icon "close" at bounding box center [974, 105] width 10 height 10
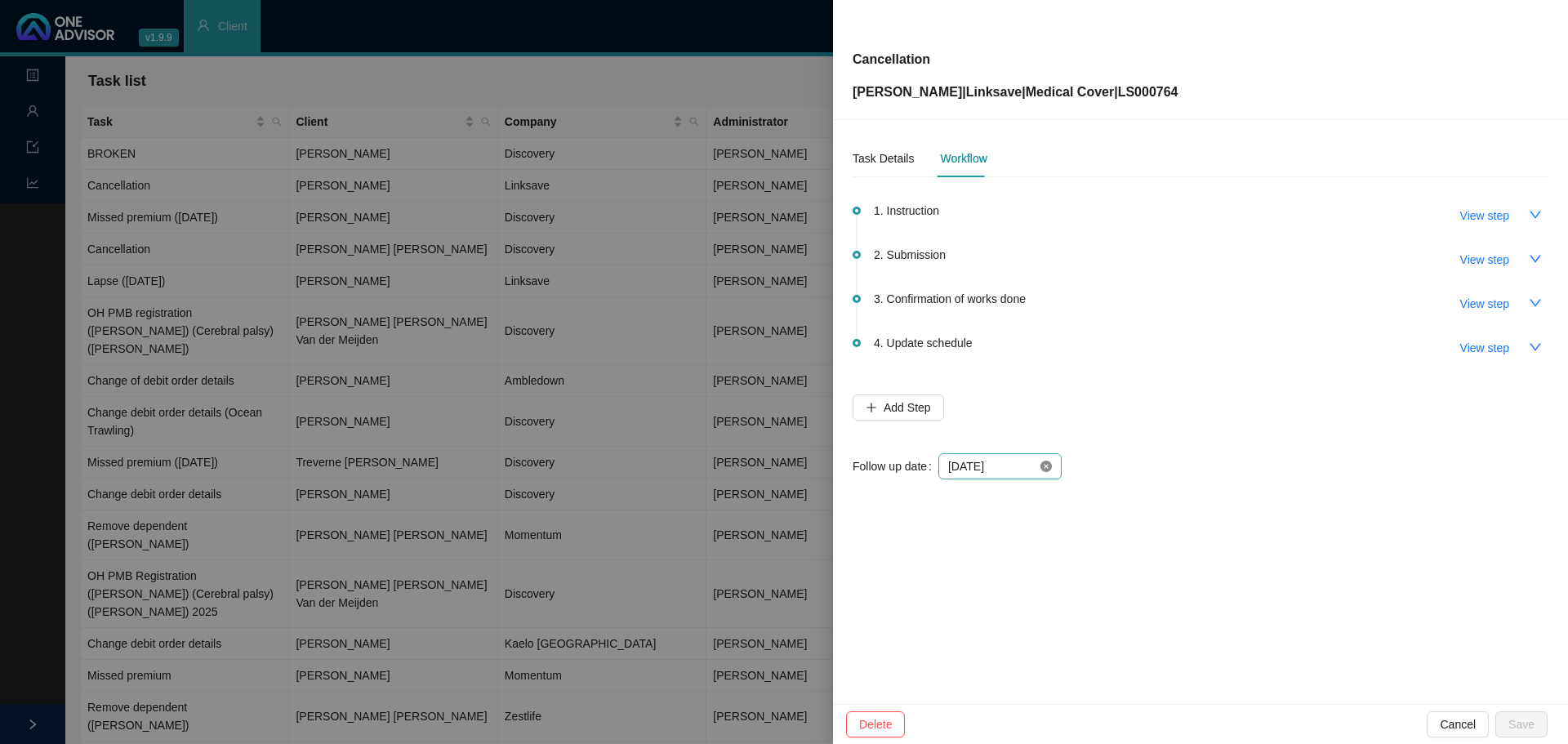
click at [1045, 461] on icon "close-circle" at bounding box center [1046, 466] width 12 height 12
click at [1046, 466] on div at bounding box center [1000, 466] width 104 height 18
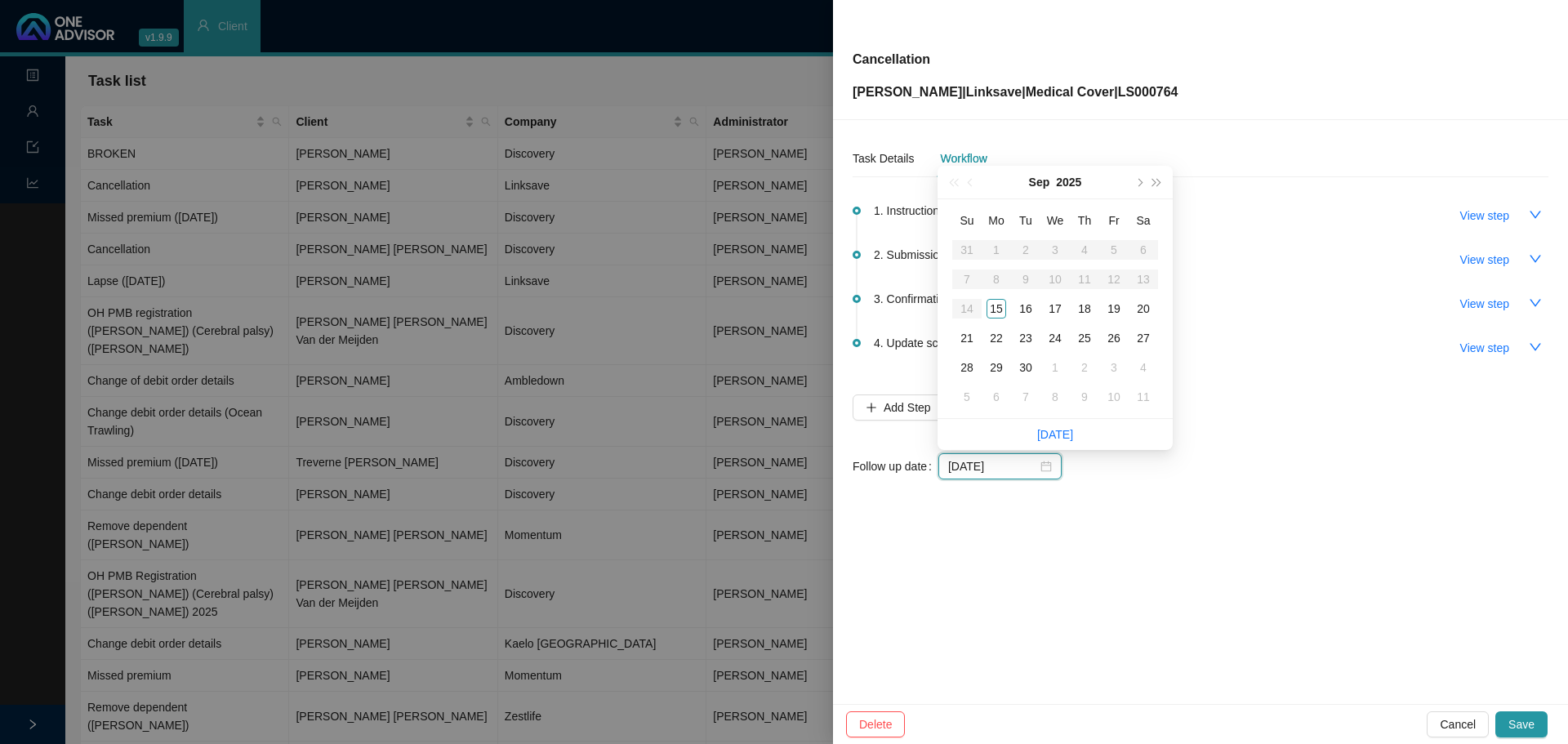
type input "[DATE]"
click at [1057, 308] on div "17" at bounding box center [1055, 308] width 19 height 19
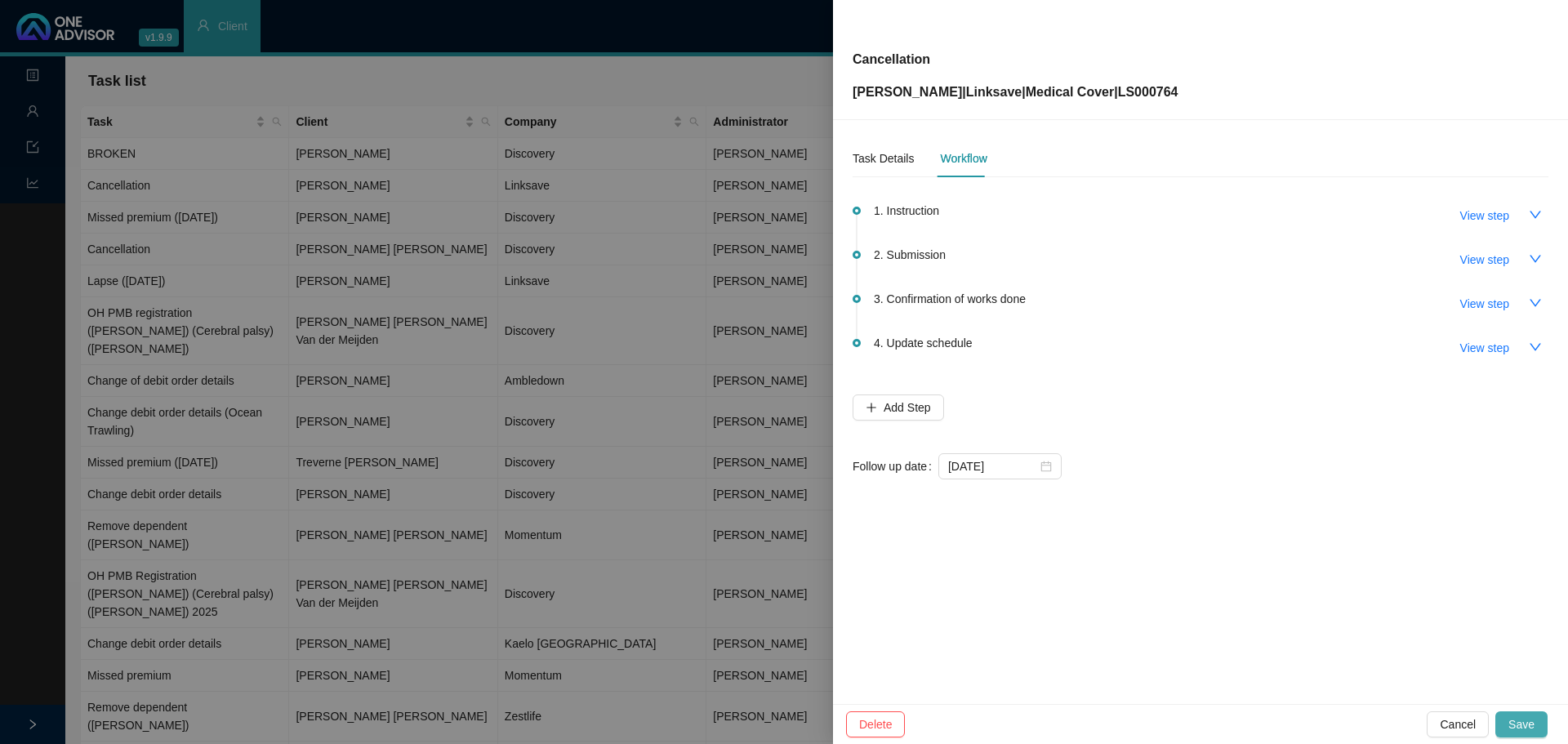
click at [1517, 722] on span "Save" at bounding box center [1521, 724] width 26 height 18
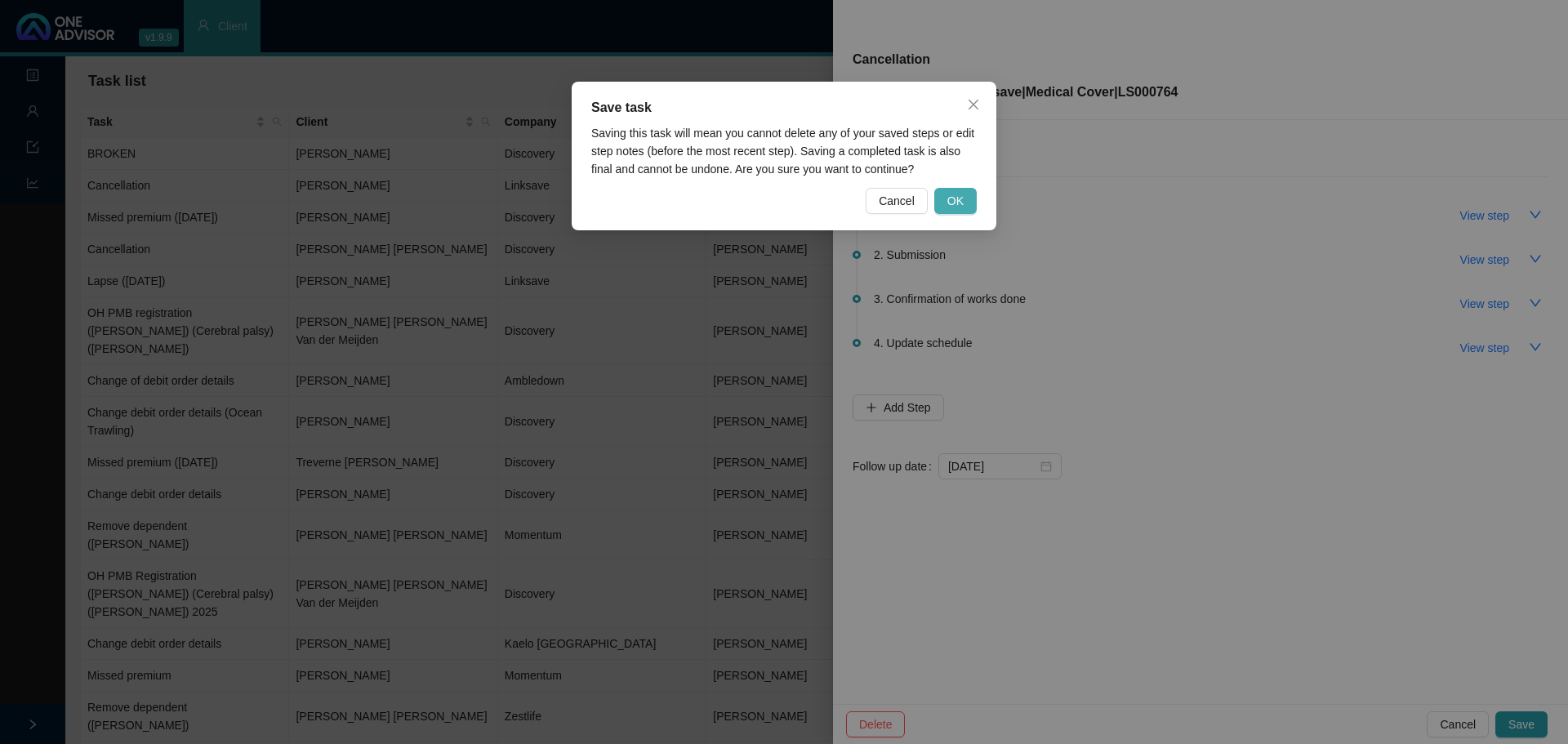
click at [965, 194] on button "OK" at bounding box center [955, 201] width 42 height 26
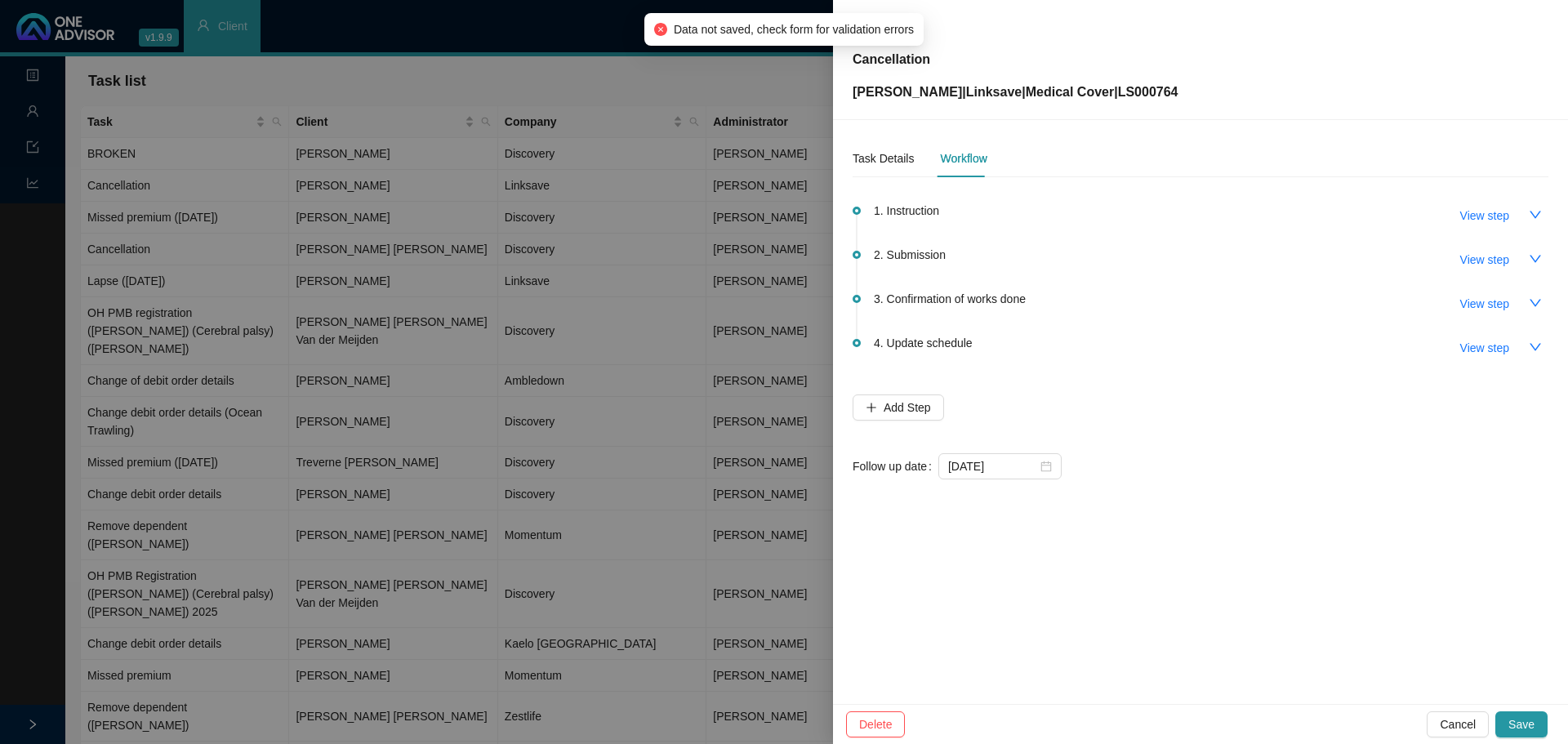
click at [401, 182] on div at bounding box center [784, 372] width 1568 height 744
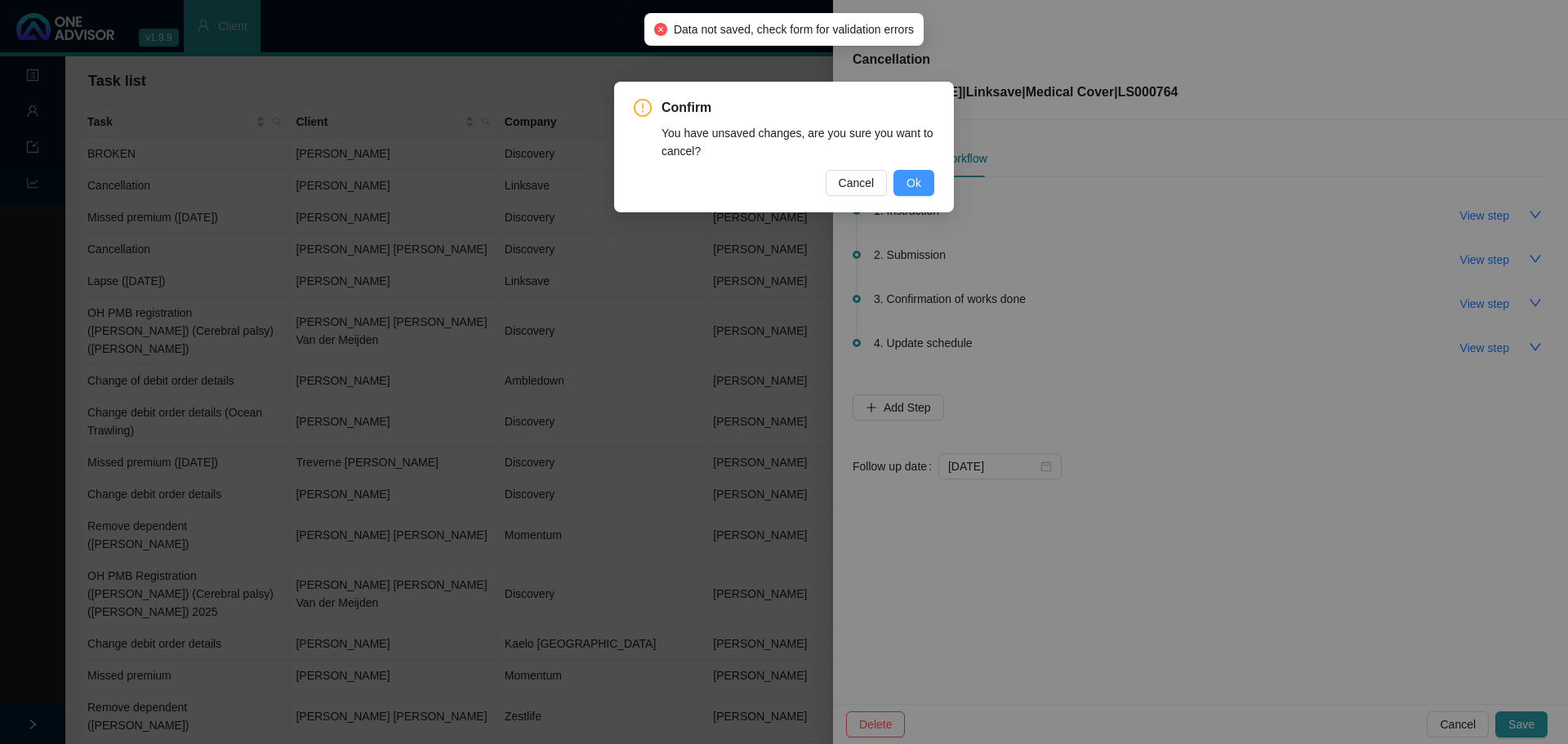
click at [917, 181] on span "Ok" at bounding box center [913, 182] width 14 height 18
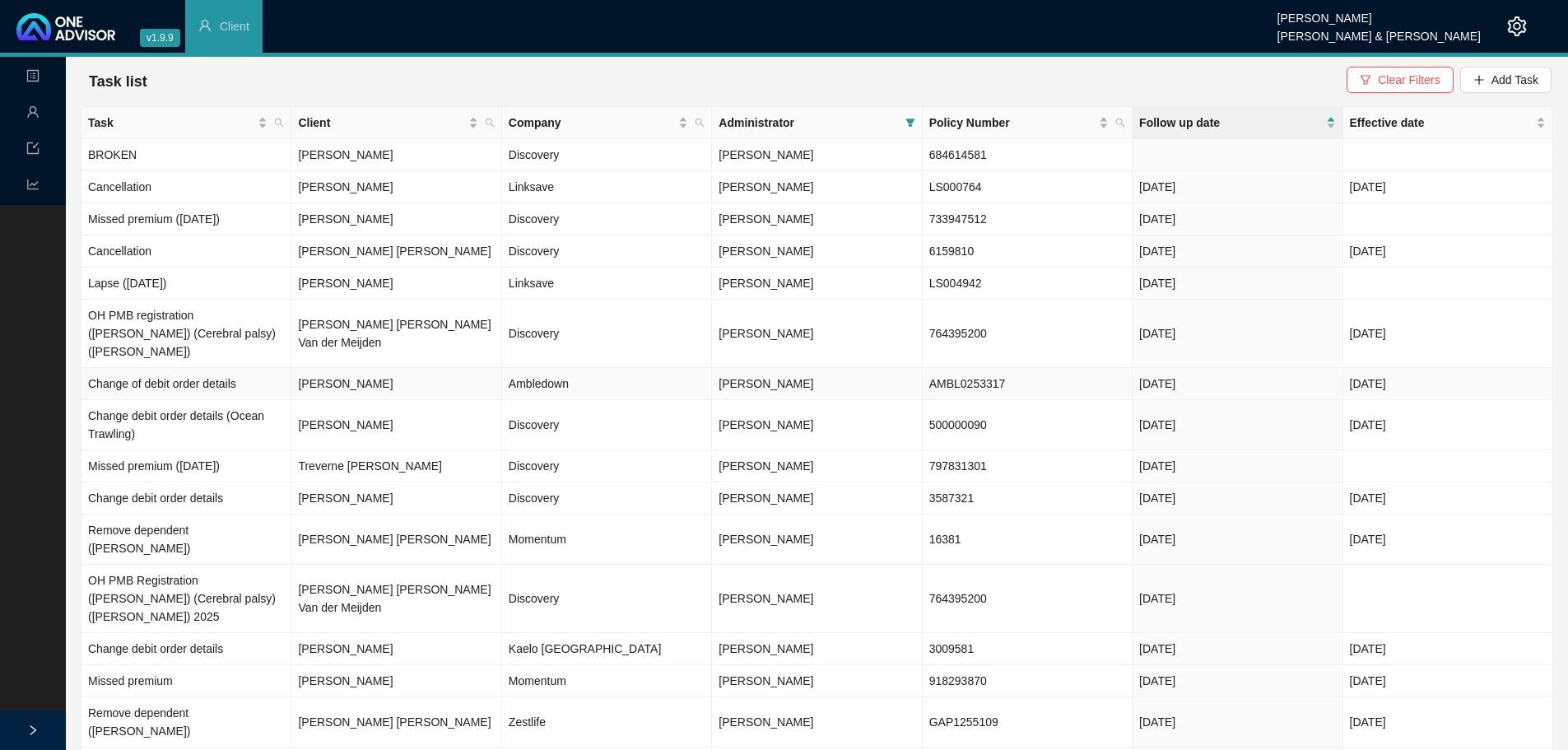
click at [450, 368] on td "[PERSON_NAME]" at bounding box center [396, 384] width 210 height 32
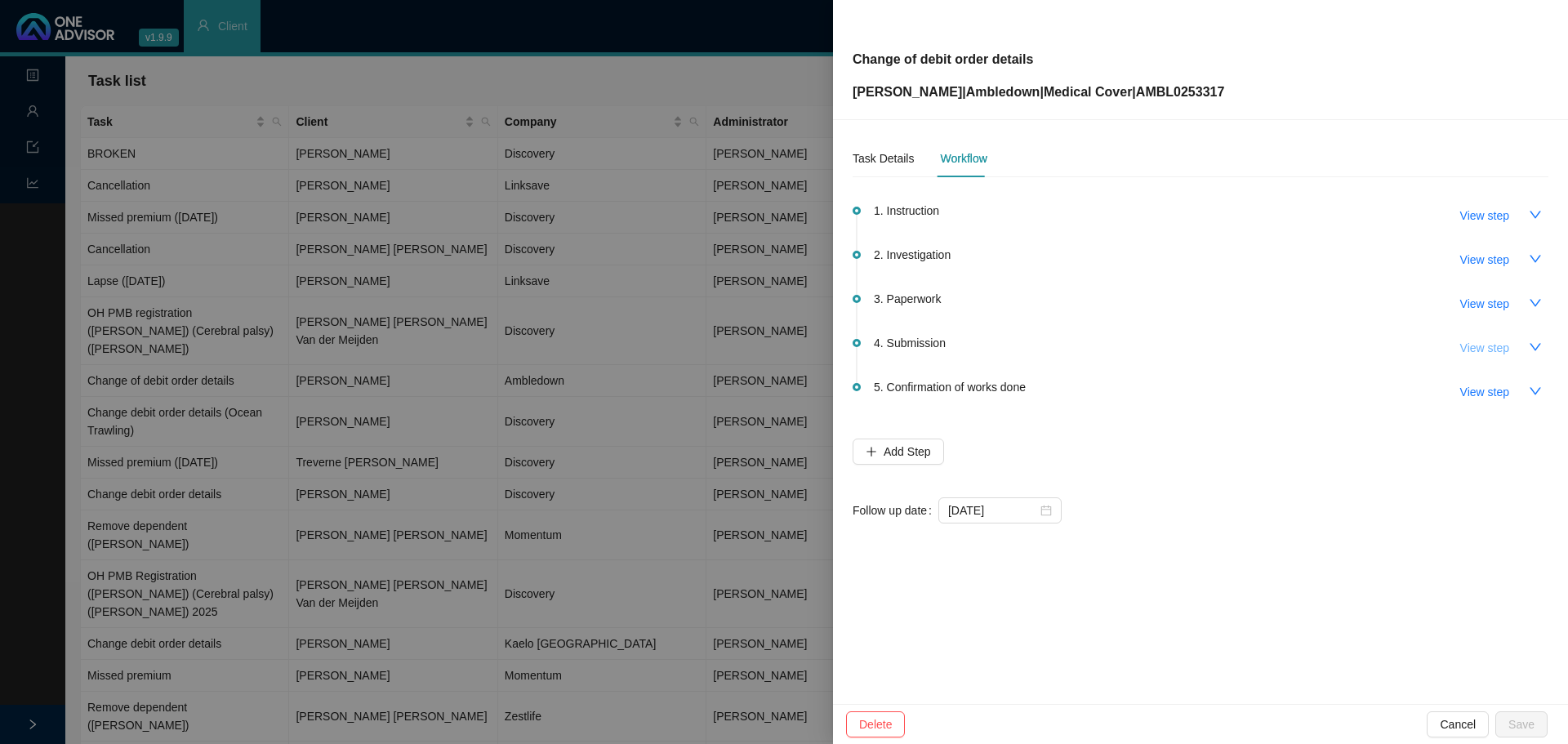
click at [1488, 349] on span "View step" at bounding box center [1484, 348] width 49 height 18
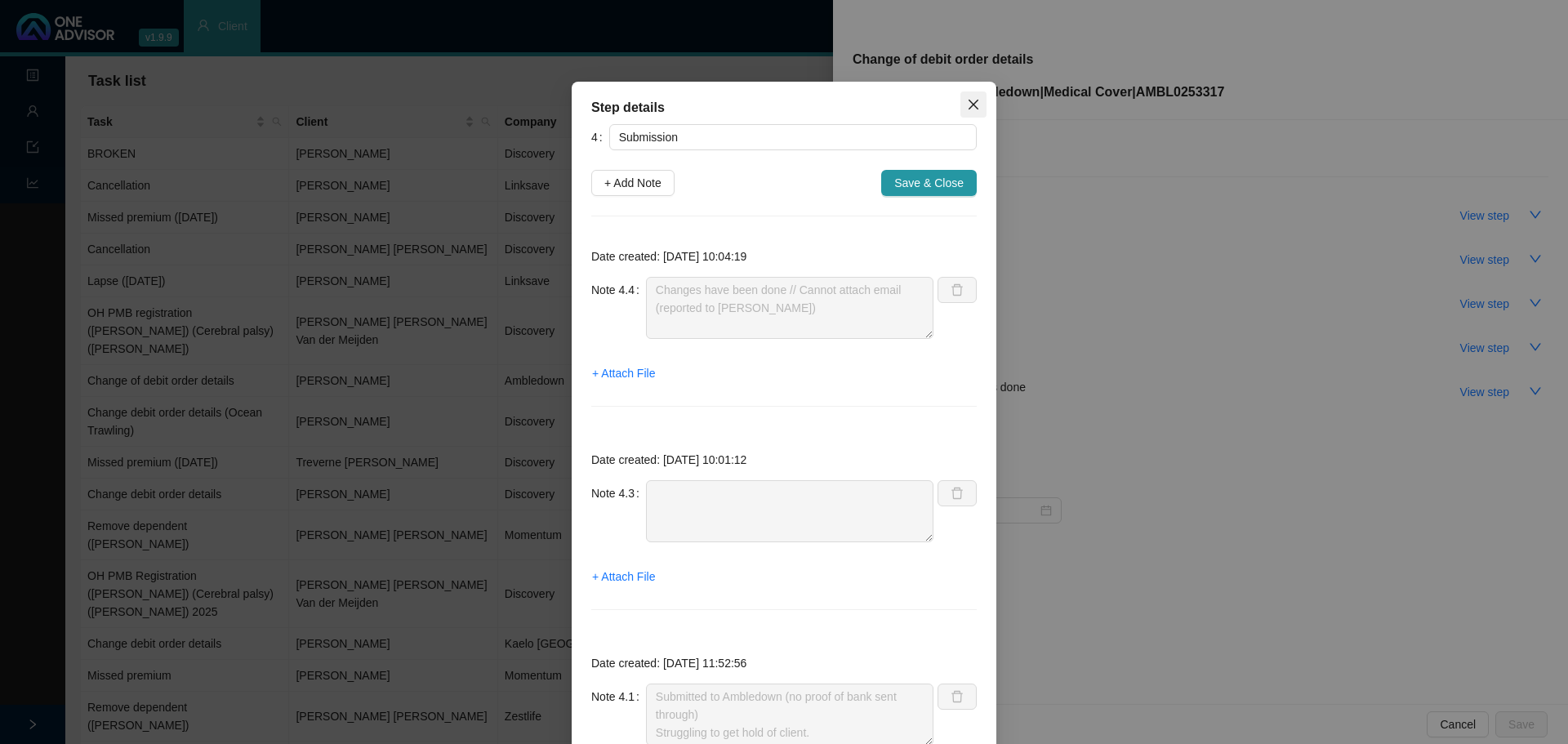
click at [960, 105] on span "Close" at bounding box center [973, 104] width 26 height 13
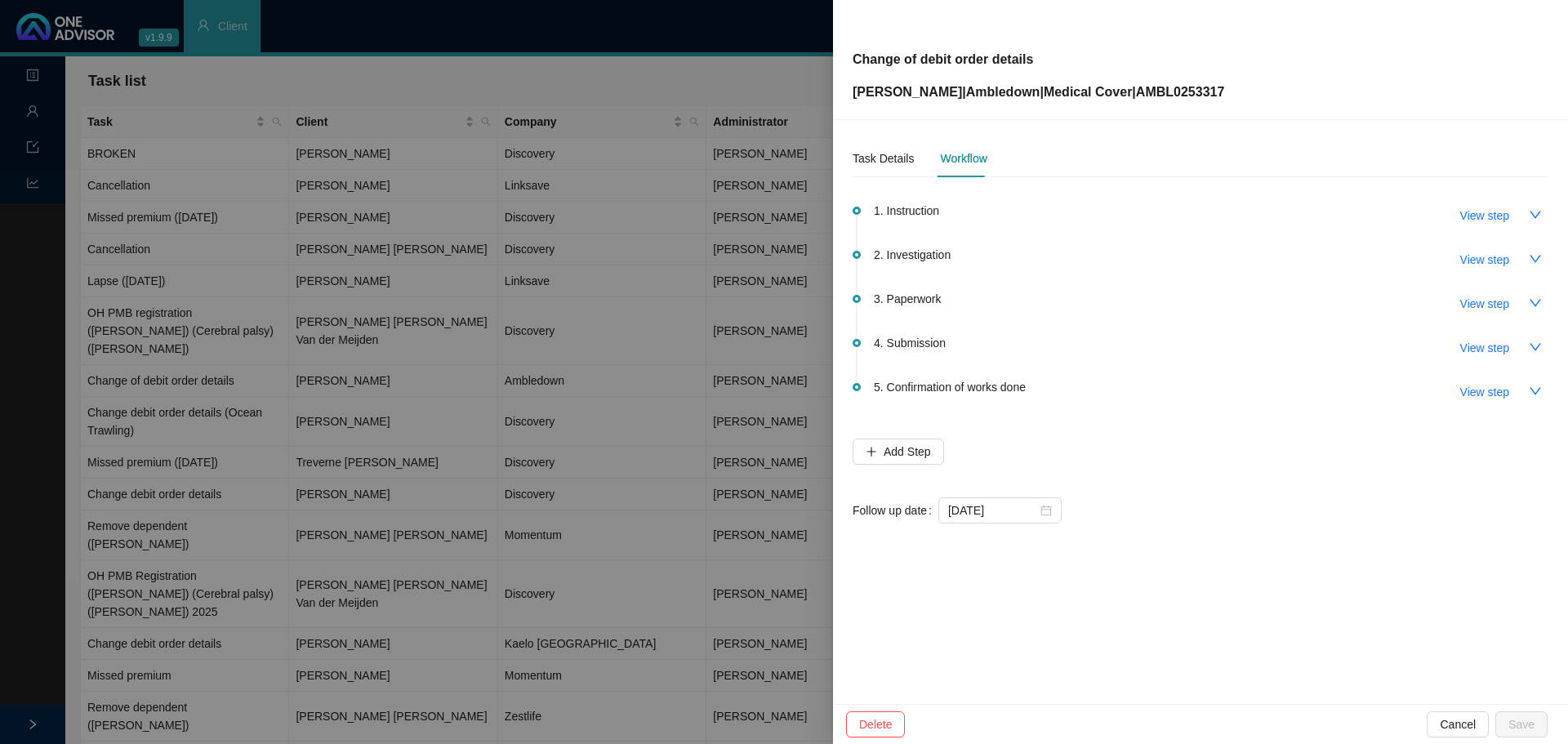
click at [1479, 305] on span "View step" at bounding box center [1484, 303] width 49 height 18
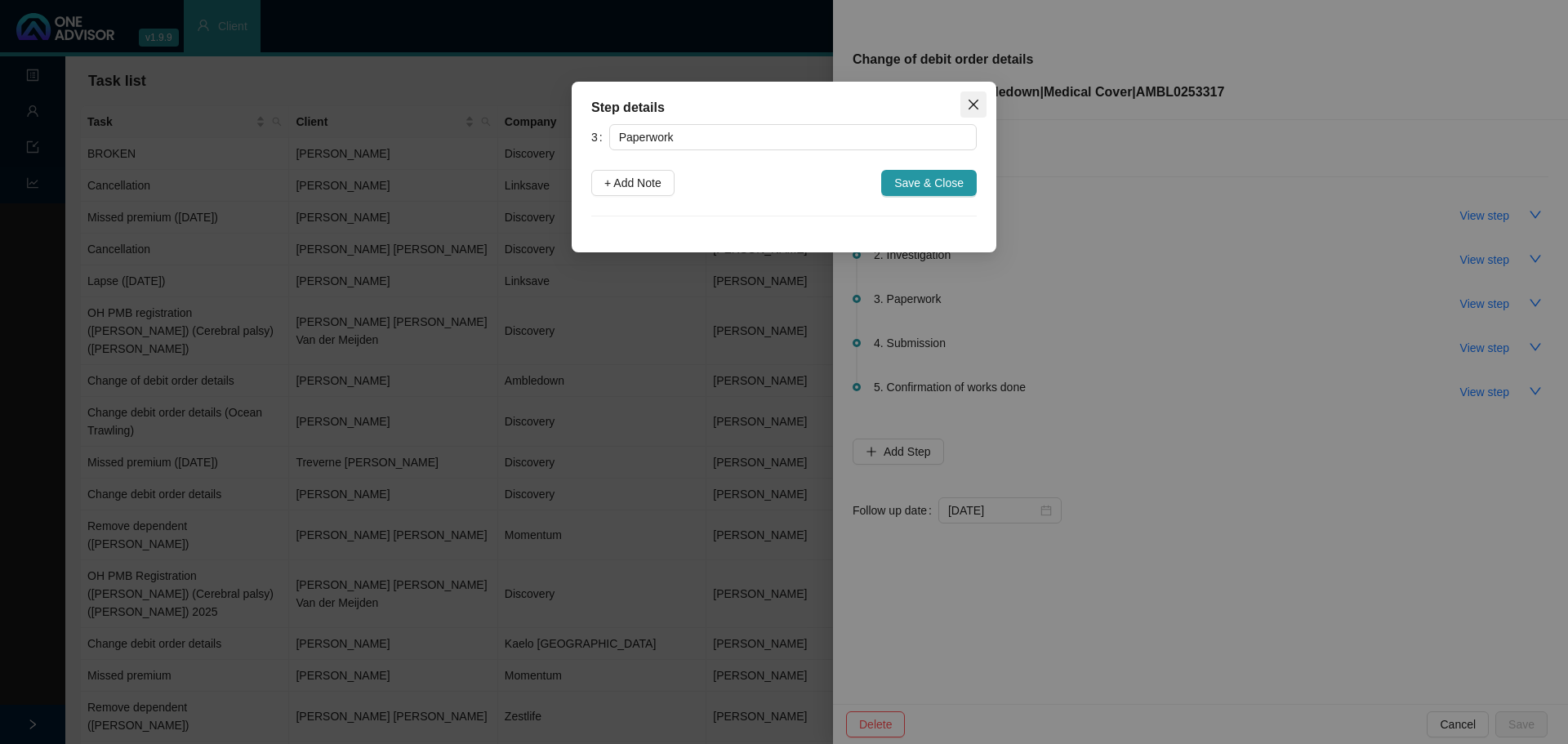
click at [976, 109] on icon "close" at bounding box center [973, 104] width 13 height 13
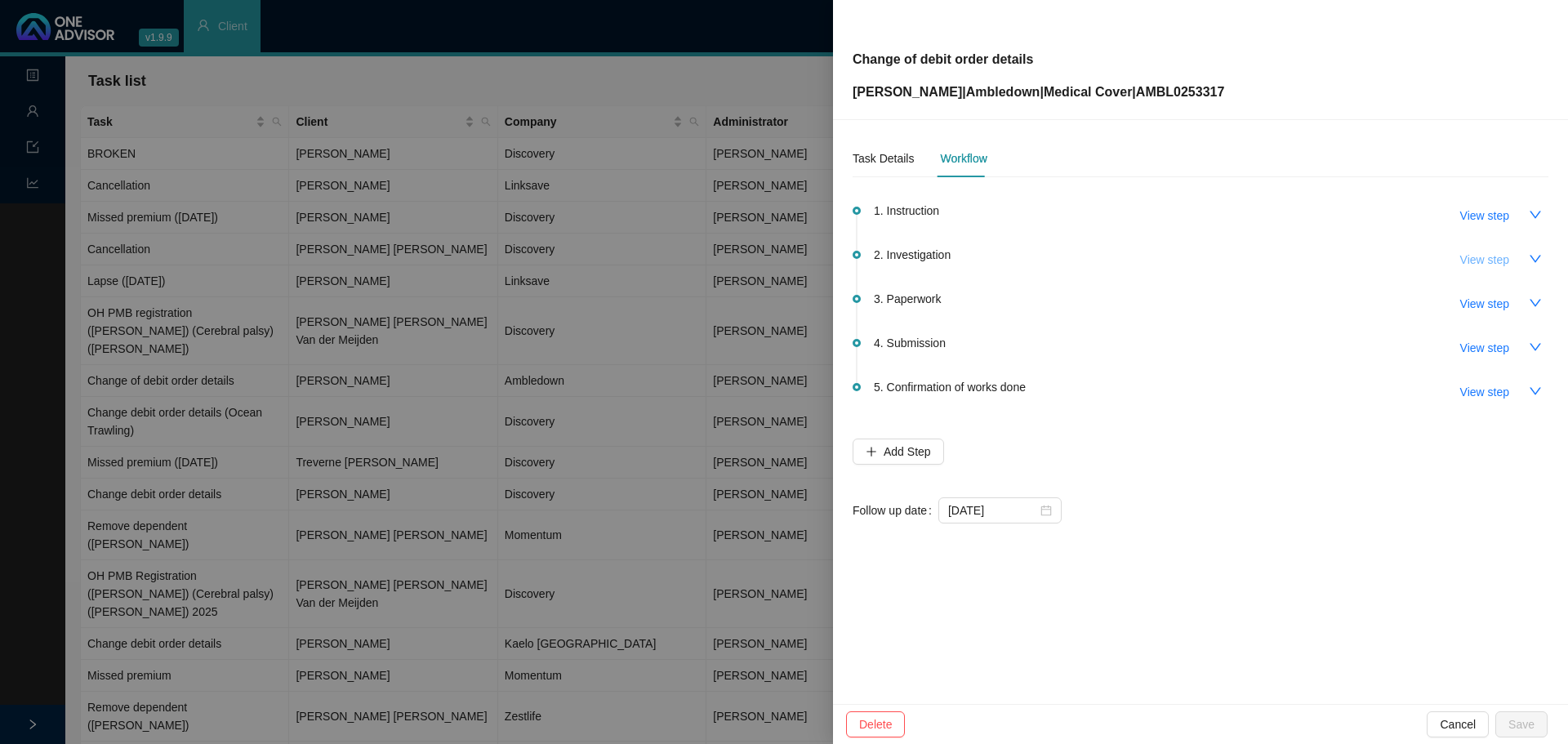
click at [1499, 256] on span "View step" at bounding box center [1484, 259] width 49 height 18
type input "Investigation"
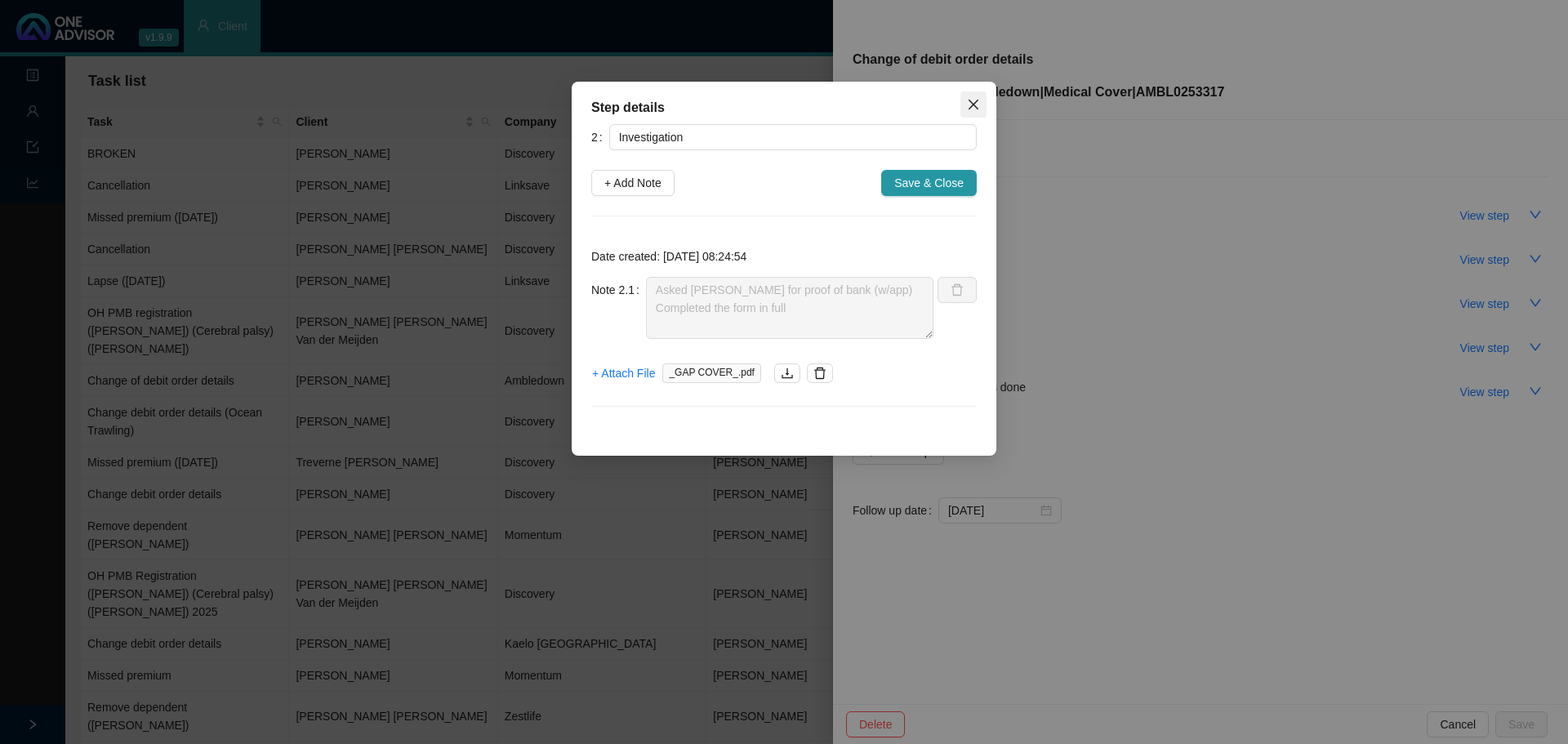
click at [976, 110] on icon "close" at bounding box center [973, 104] width 13 height 13
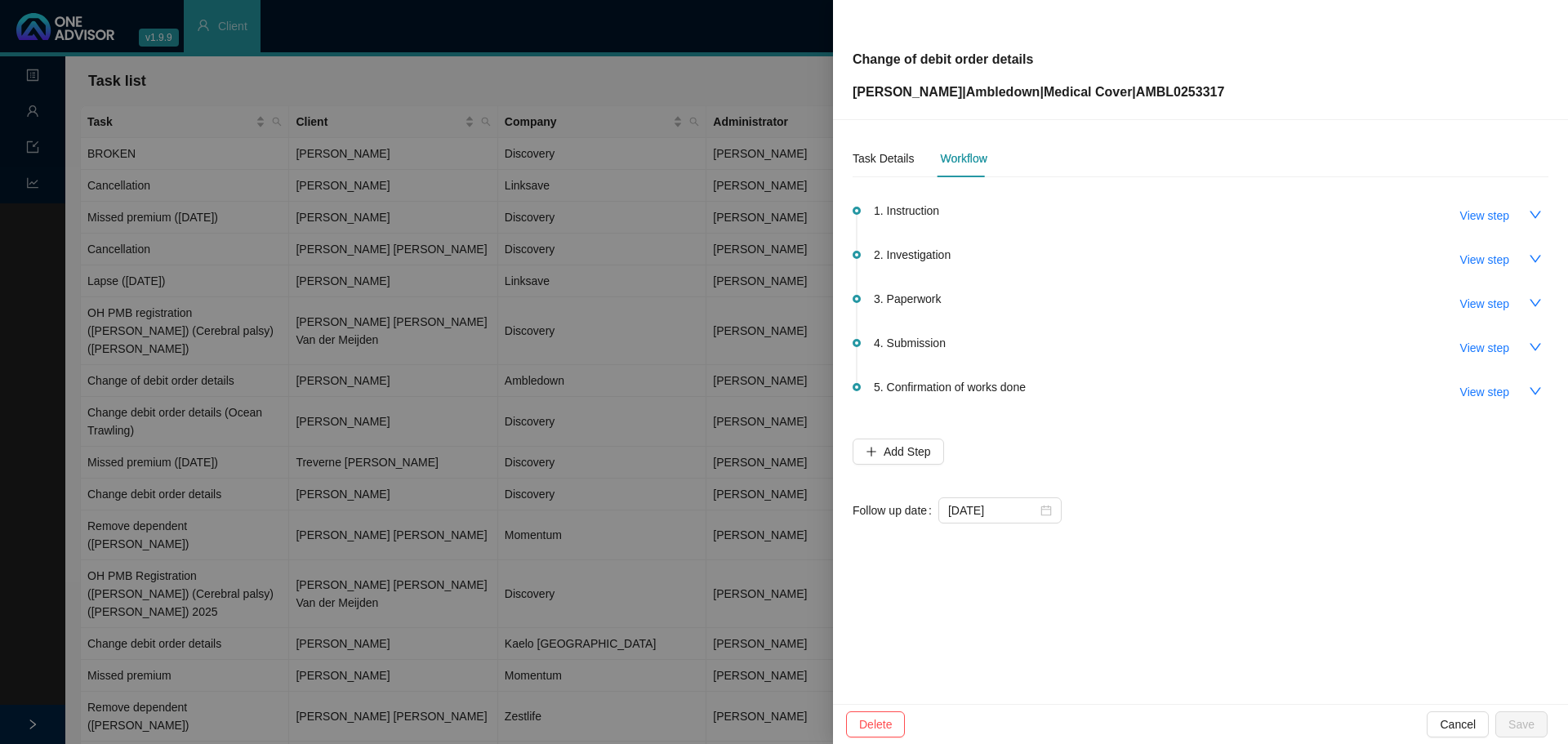
click at [629, 81] on div at bounding box center [784, 372] width 1568 height 744
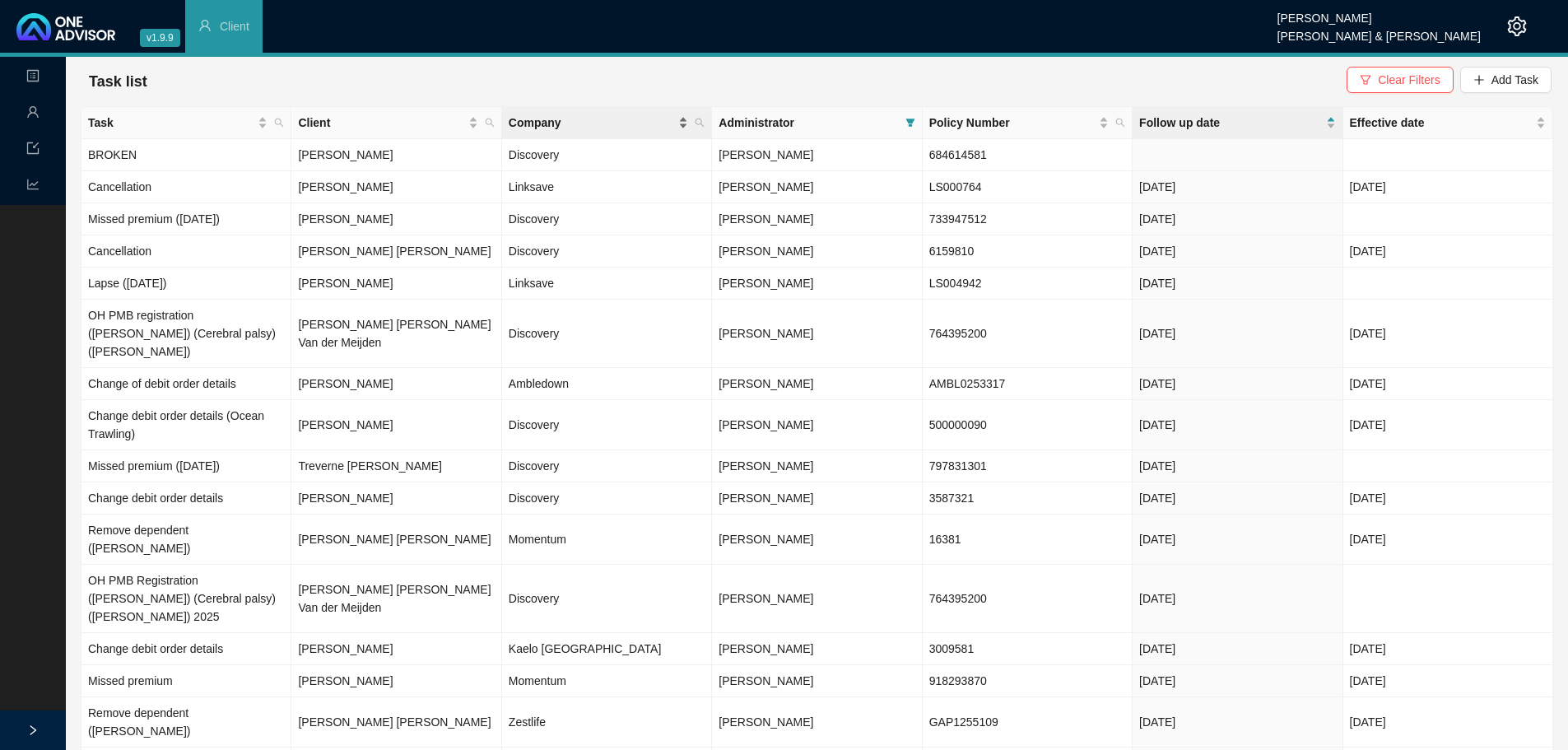
click at [524, 124] on span "Company" at bounding box center [591, 122] width 166 height 18
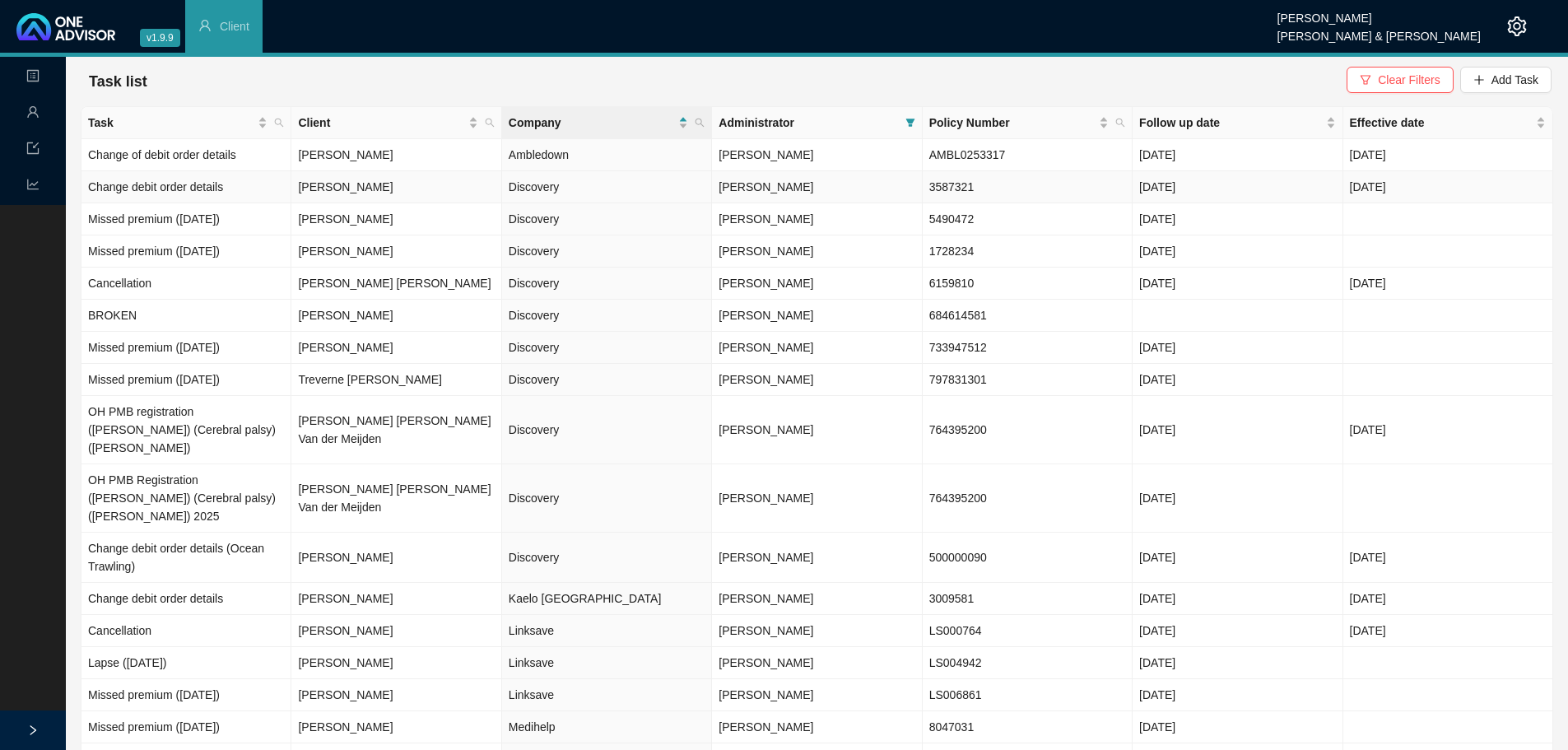
click at [502, 195] on td "Discovery" at bounding box center [606, 187] width 210 height 32
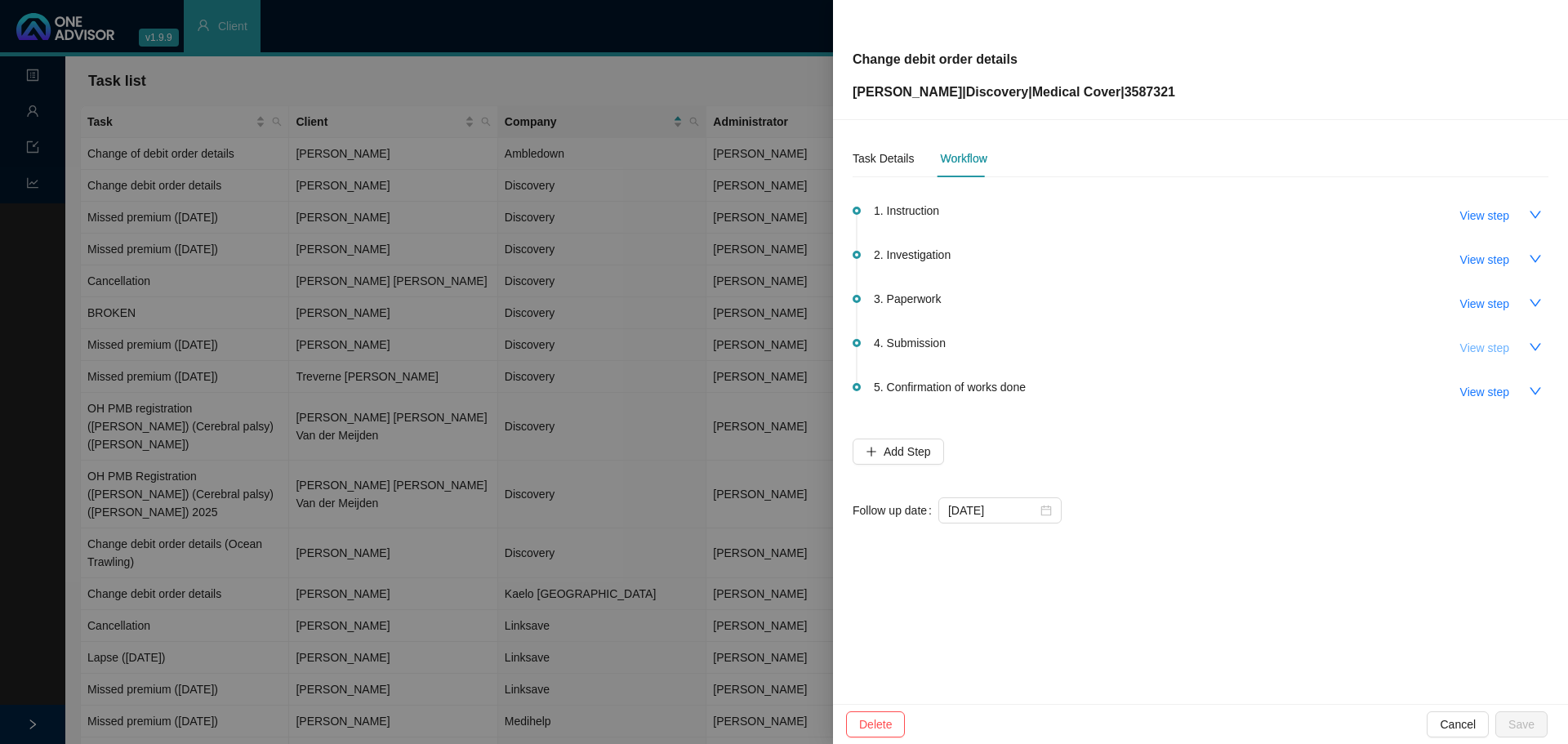
click at [1479, 343] on span "View step" at bounding box center [1484, 348] width 49 height 18
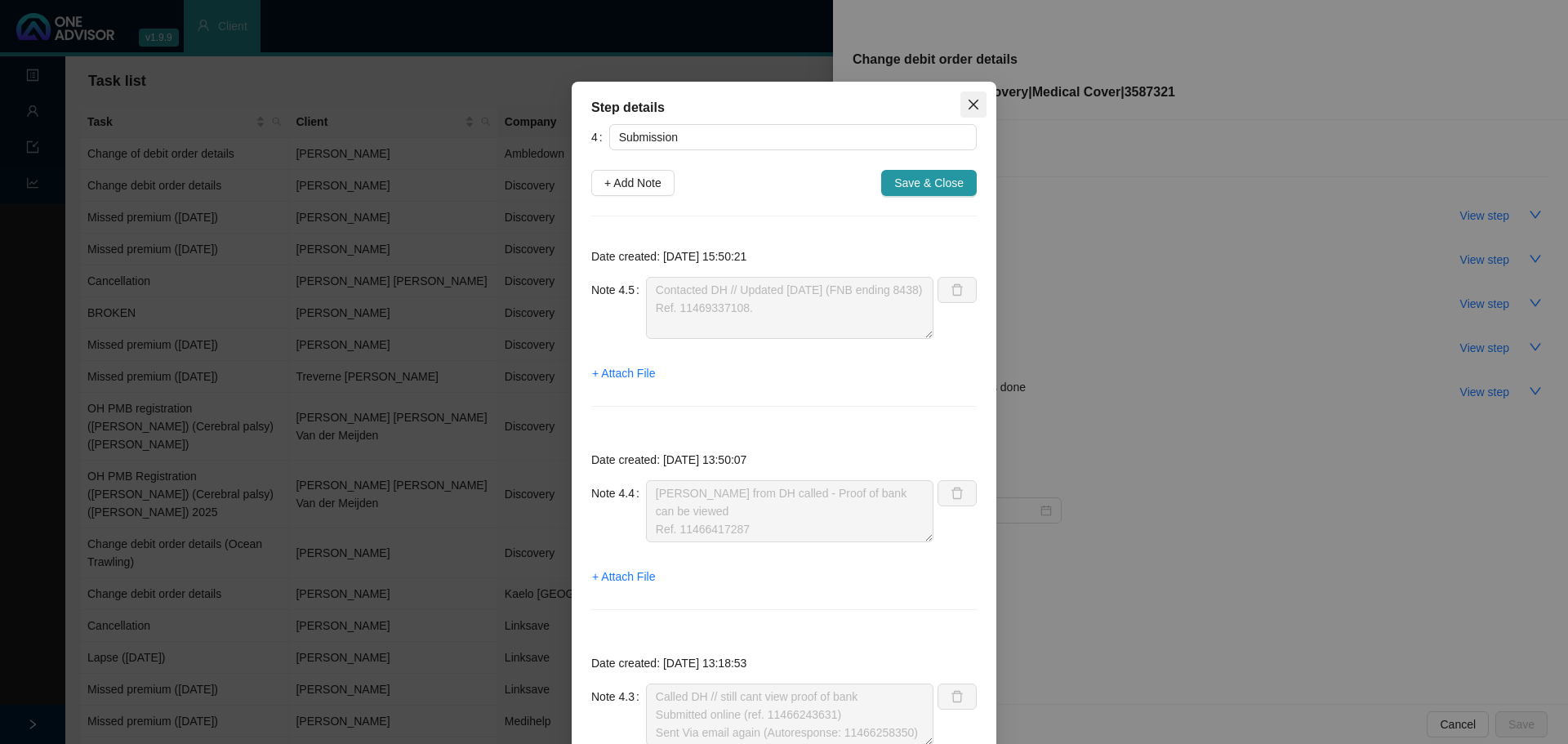
click at [967, 104] on icon "close" at bounding box center [973, 104] width 13 height 13
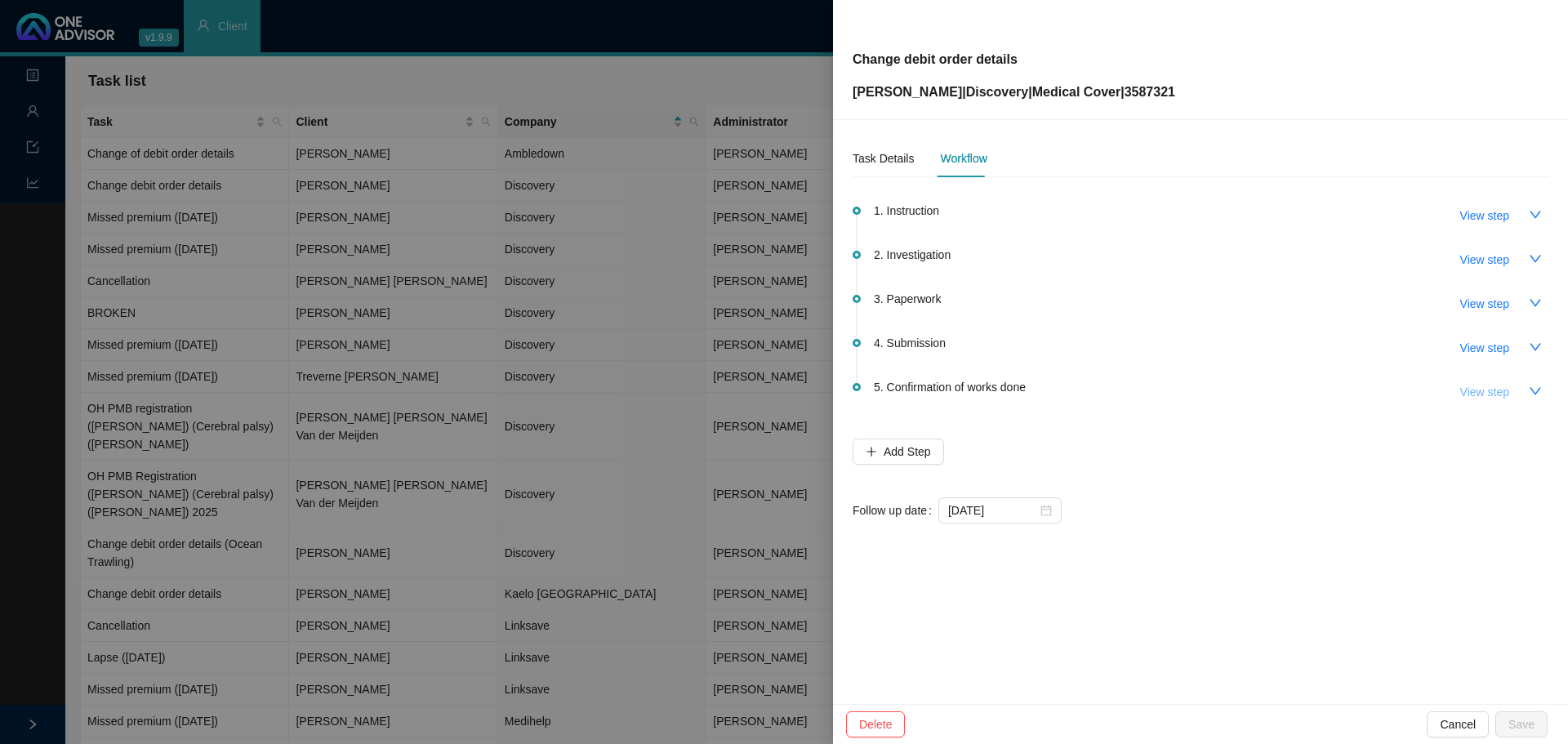
click at [1487, 387] on span "View step" at bounding box center [1484, 391] width 49 height 18
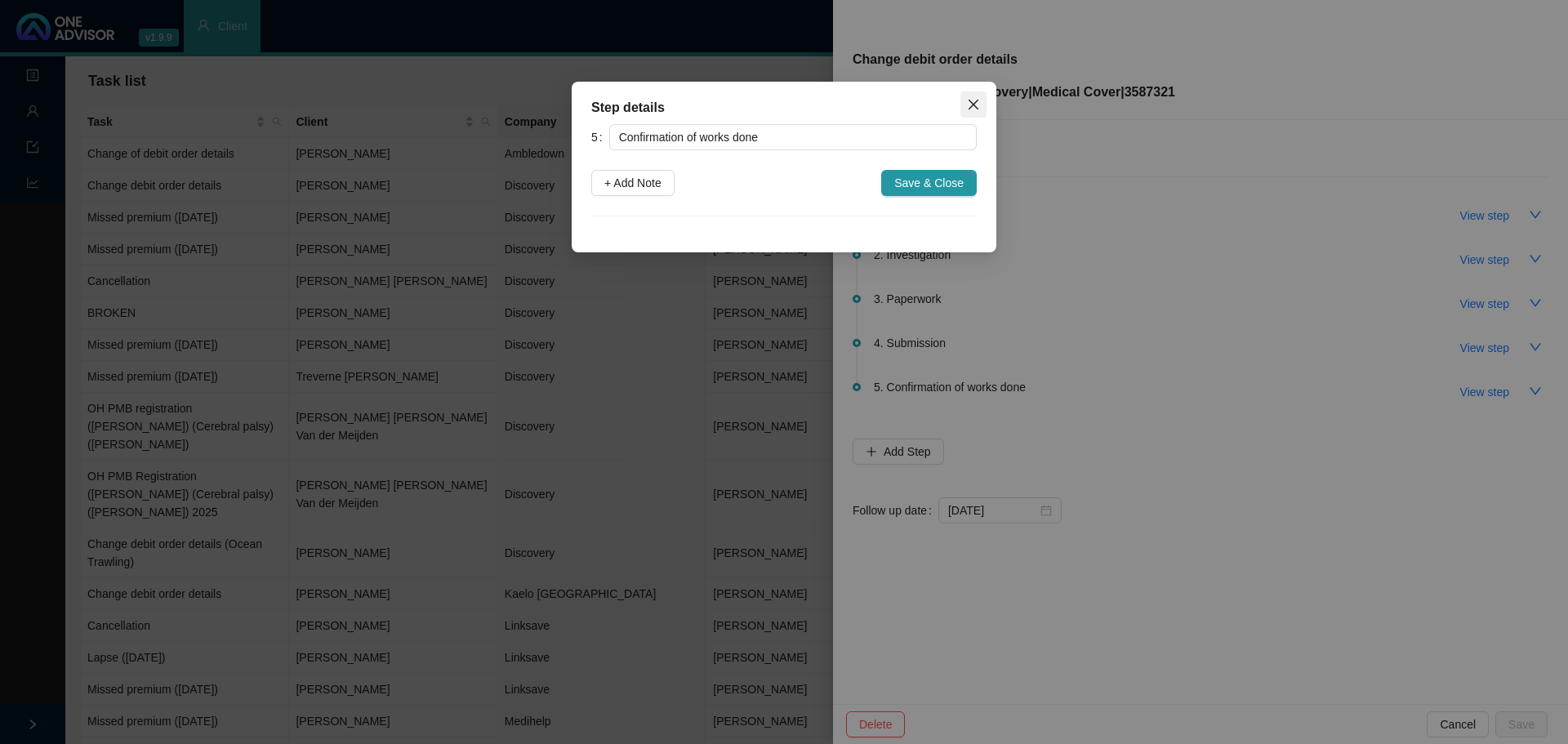
click at [976, 102] on icon "close" at bounding box center [974, 105] width 10 height 10
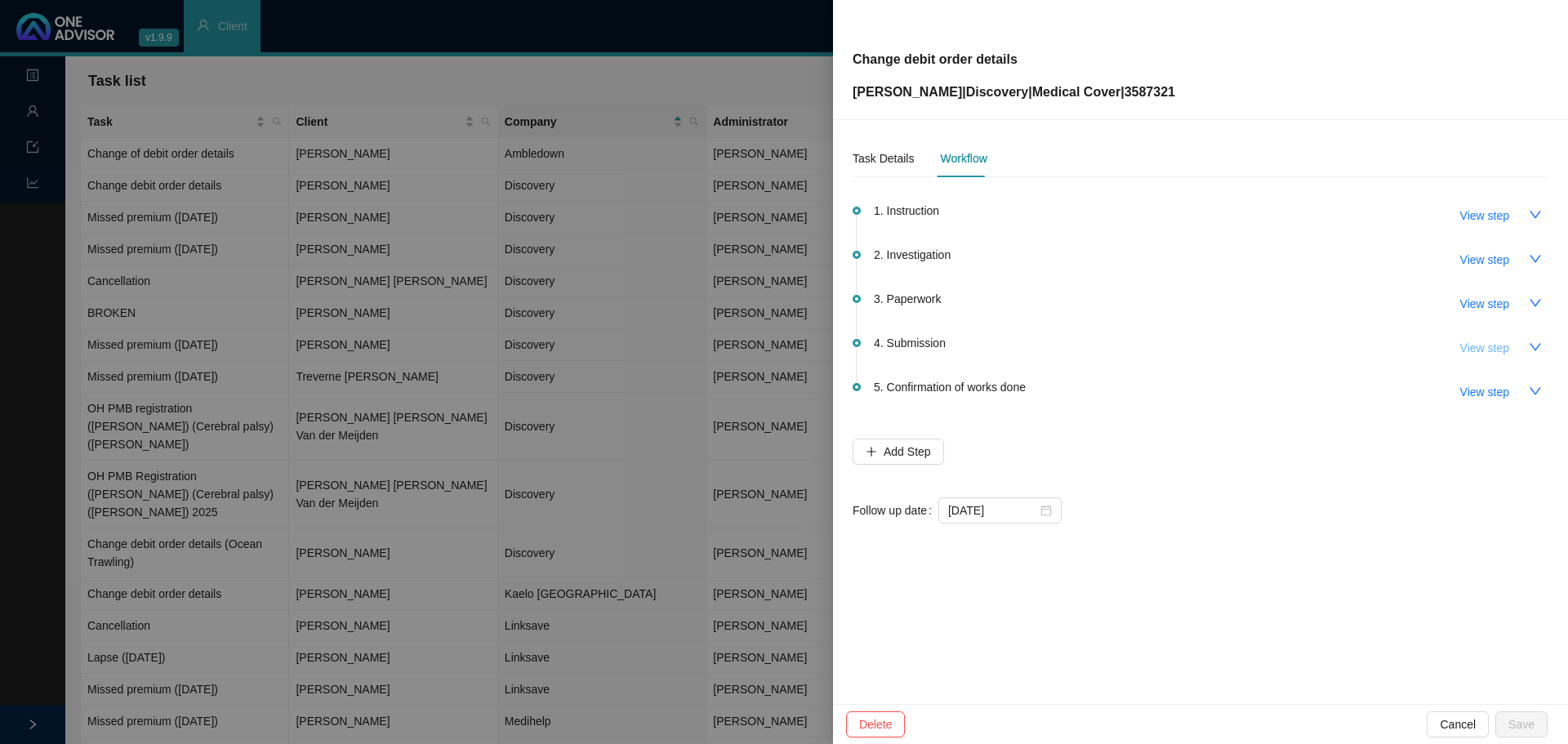
click at [1495, 351] on span "View step" at bounding box center [1484, 348] width 49 height 18
type input "Submission"
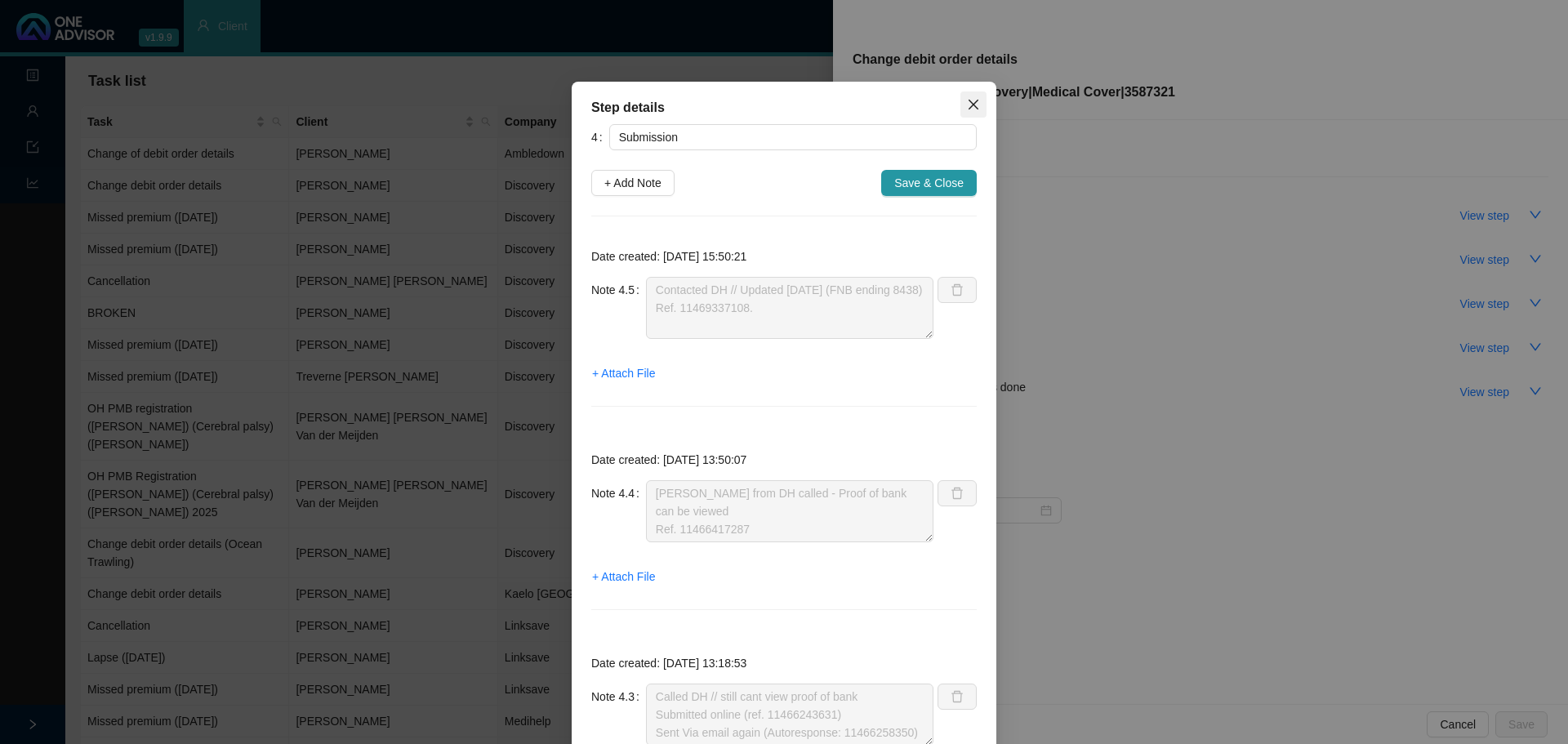
click at [969, 103] on icon "close" at bounding box center [974, 105] width 10 height 10
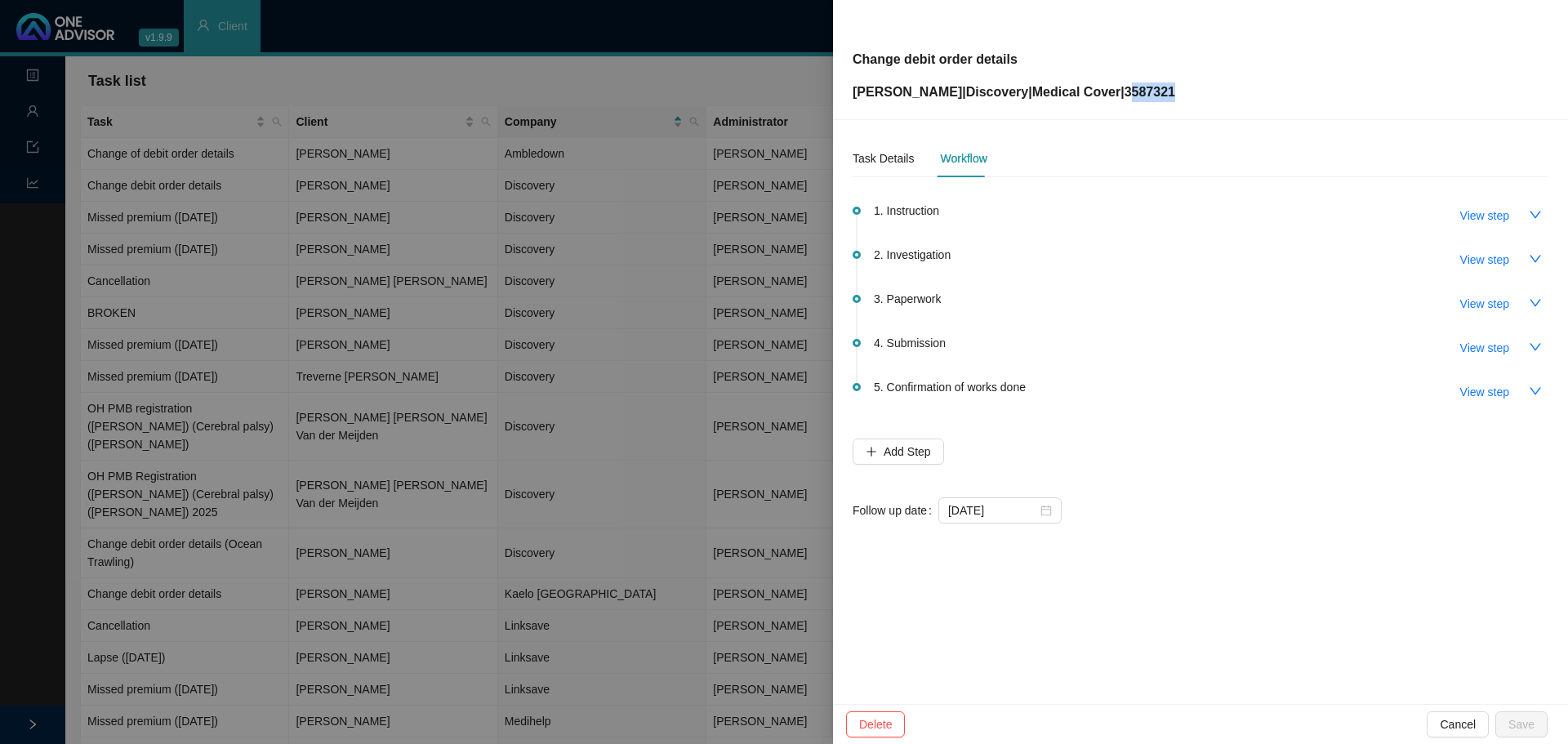
drag, startPoint x: 1160, startPoint y: 90, endPoint x: 1110, endPoint y: 98, distance: 50.6
click at [1110, 98] on div "Change debit order details [PERSON_NAME] | Discovery | Medical Cover | 3587321" at bounding box center [1200, 59] width 696 height 85
click at [1164, 90] on div "Change debit order details [PERSON_NAME] | Discovery | Medical Cover | 3587321" at bounding box center [1200, 59] width 696 height 85
click at [1160, 94] on div "Change debit order details [PERSON_NAME] | Discovery | Medical Cover | 3587321" at bounding box center [1200, 59] width 696 height 85
click at [1109, 93] on p "[PERSON_NAME] | Discovery | Medical Cover | 3587321" at bounding box center [1014, 92] width 322 height 19
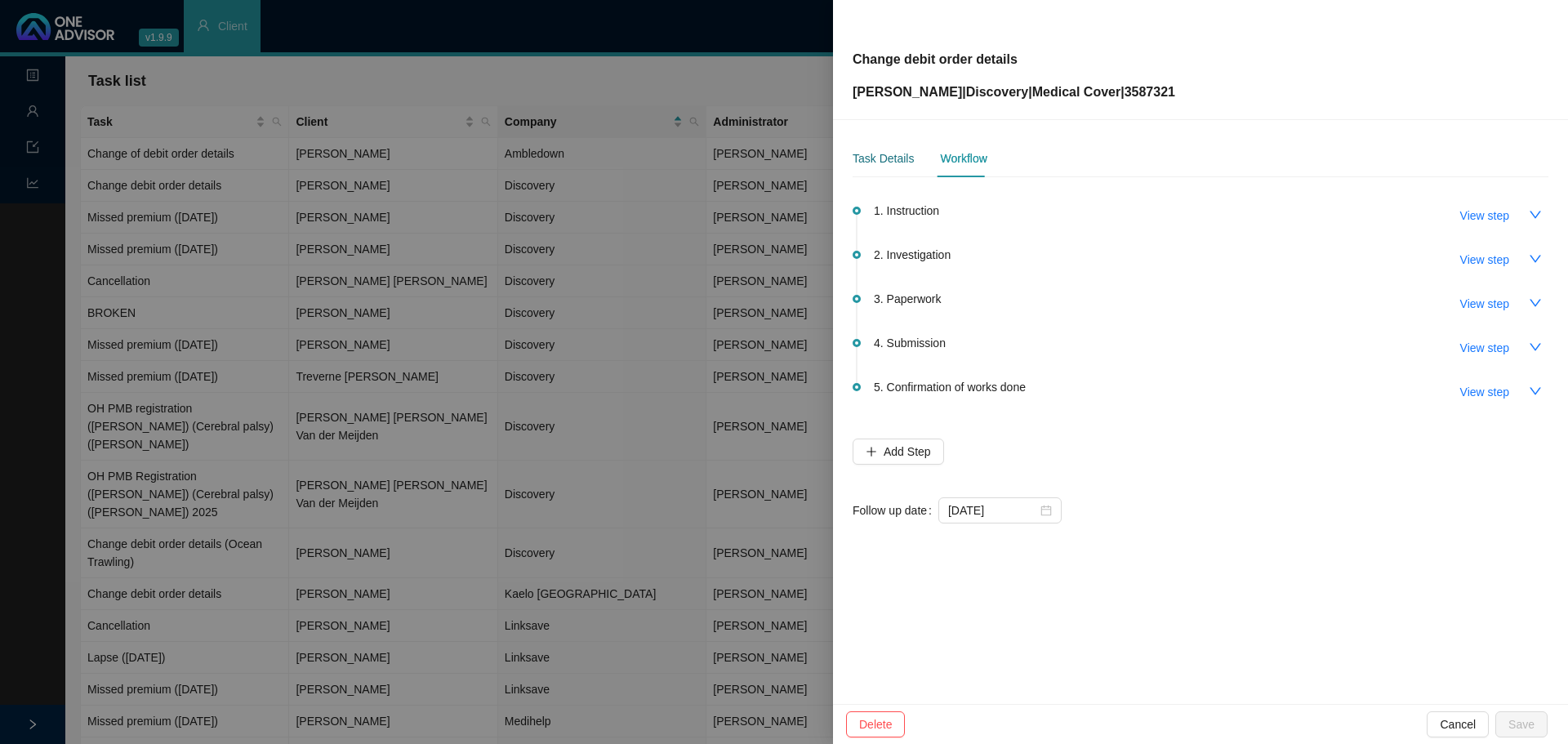
click at [878, 159] on div "Task Details" at bounding box center [883, 158] width 62 height 18
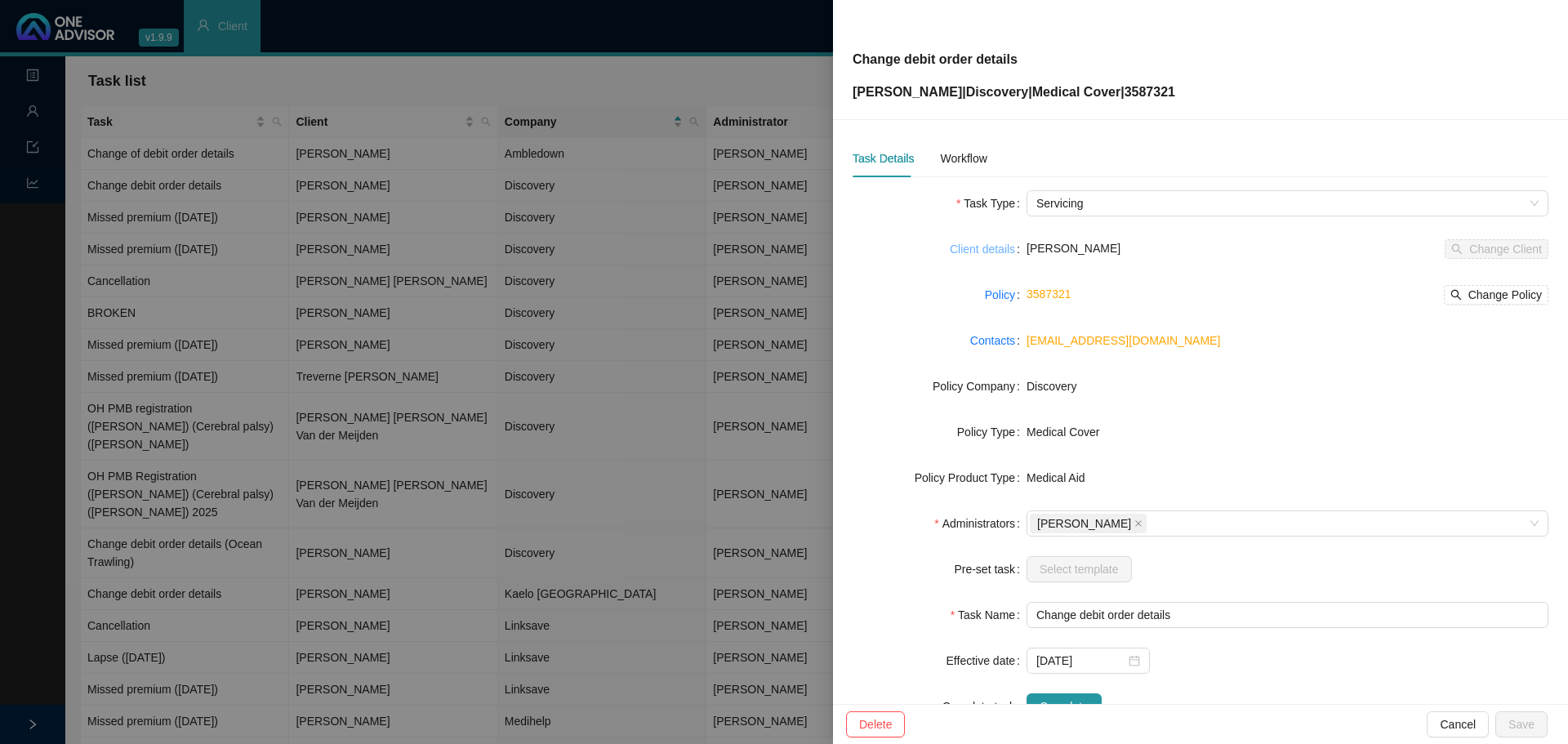
click at [986, 248] on link "Client details" at bounding box center [982, 249] width 65 height 18
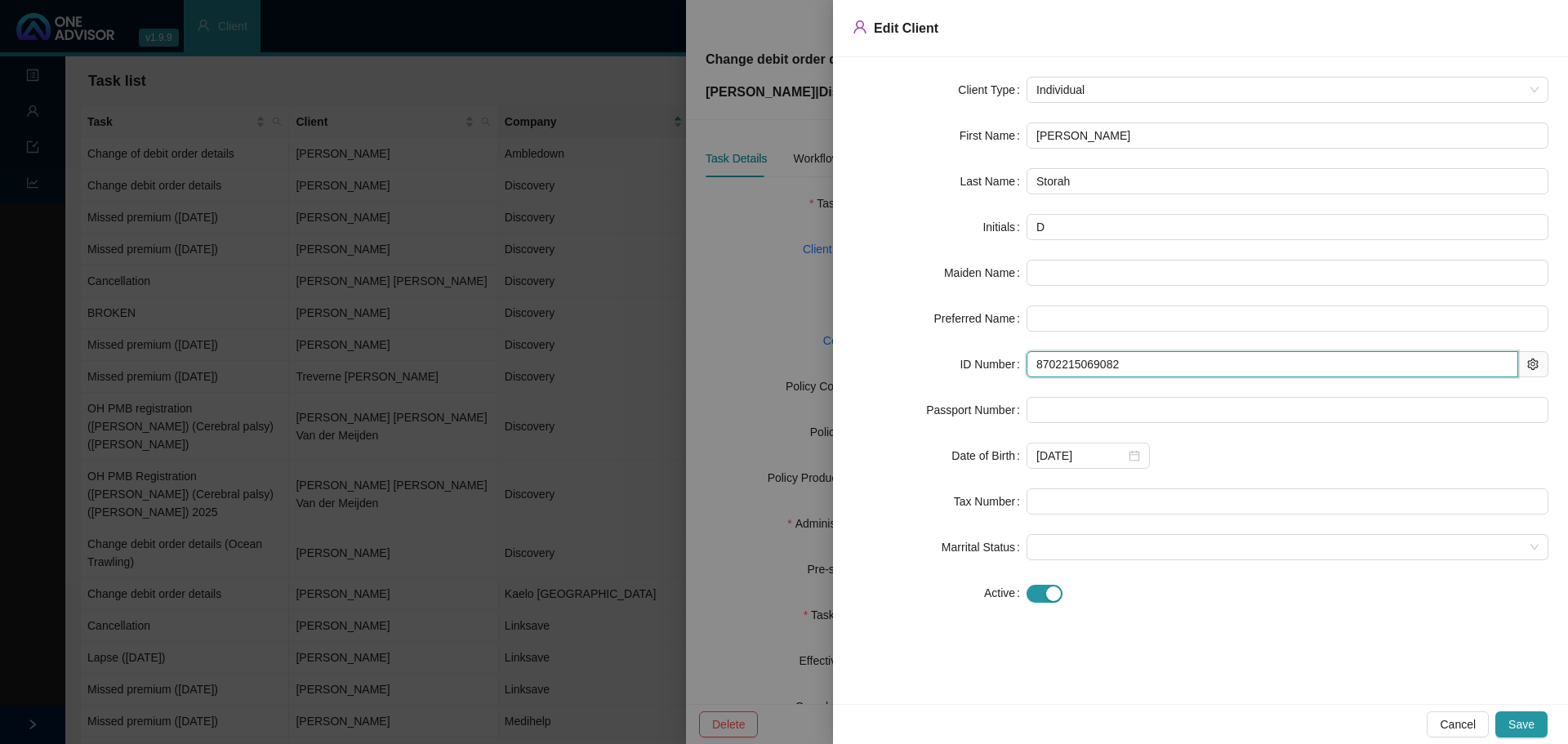
drag, startPoint x: 1092, startPoint y: 369, endPoint x: 960, endPoint y: 366, distance: 132.0
click at [962, 367] on div "ID Number 8702215069082" at bounding box center [1200, 364] width 696 height 26
click at [743, 261] on div at bounding box center [784, 372] width 1568 height 744
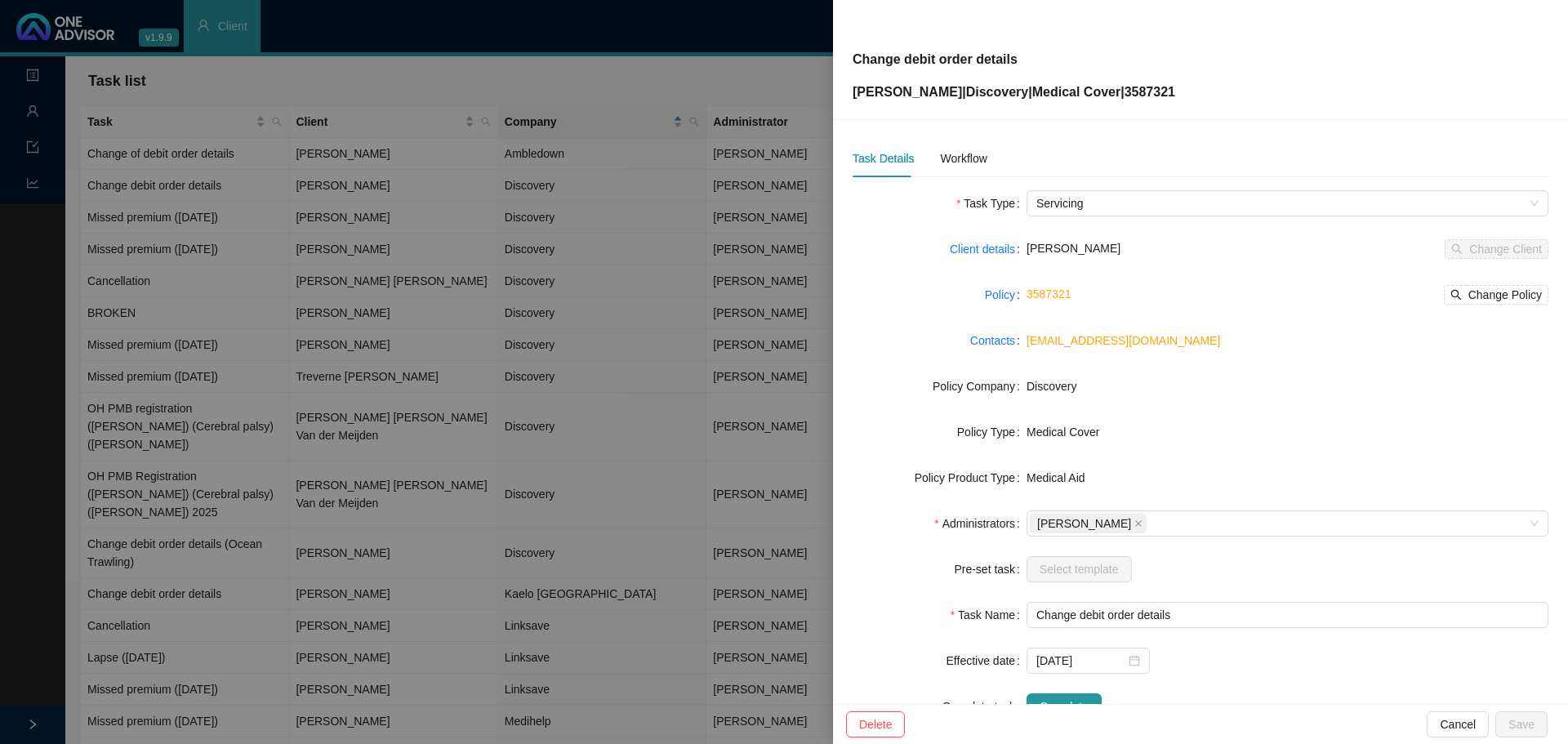
click at [614, 84] on div at bounding box center [784, 372] width 1568 height 744
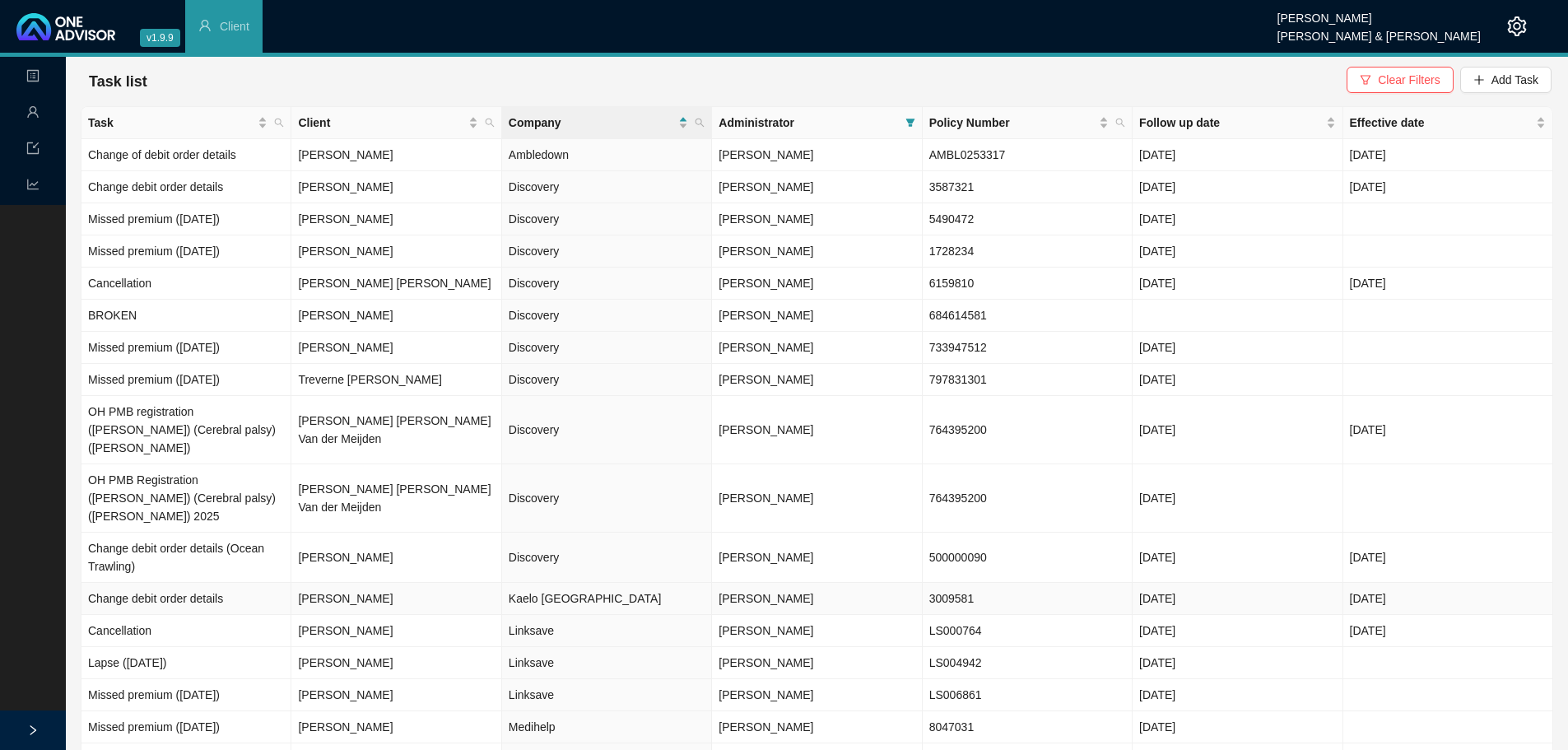
click at [557, 582] on td "Kaelo [GEOGRAPHIC_DATA]" at bounding box center [606, 599] width 210 height 32
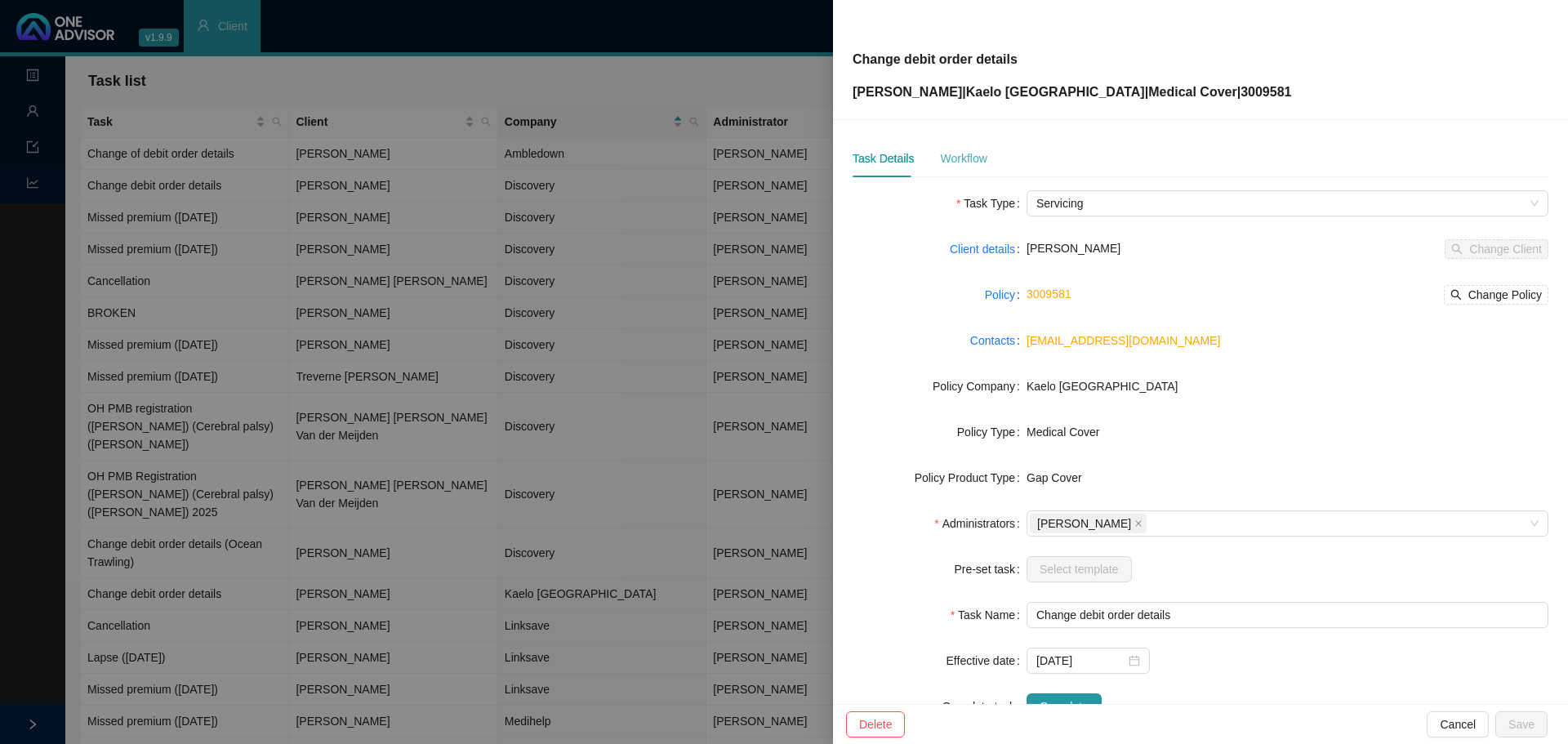
drag, startPoint x: 958, startPoint y: 169, endPoint x: 965, endPoint y: 164, distance: 8.6
click at [957, 168] on div "Workflow" at bounding box center [963, 158] width 46 height 38
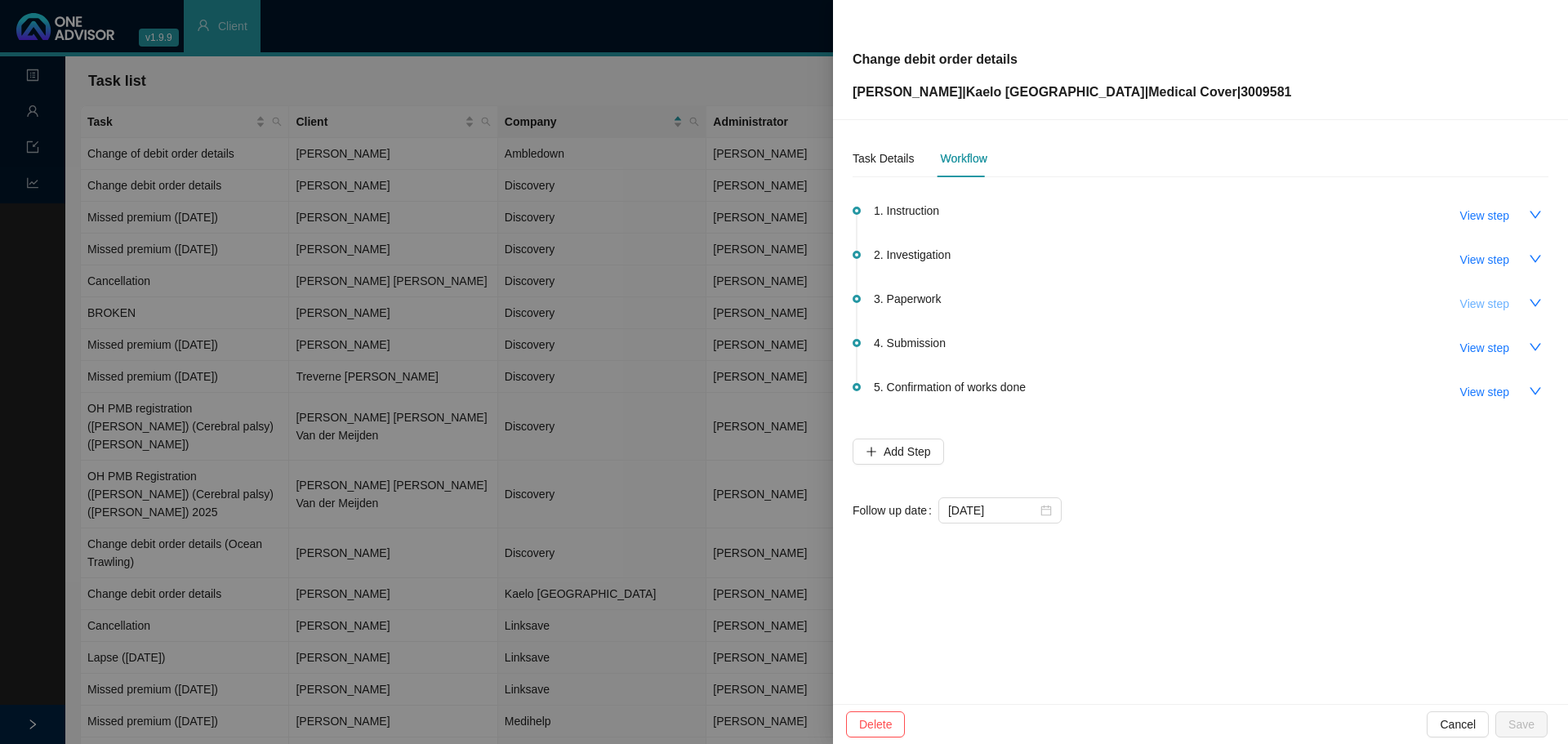
click at [1479, 307] on span "View step" at bounding box center [1484, 303] width 49 height 18
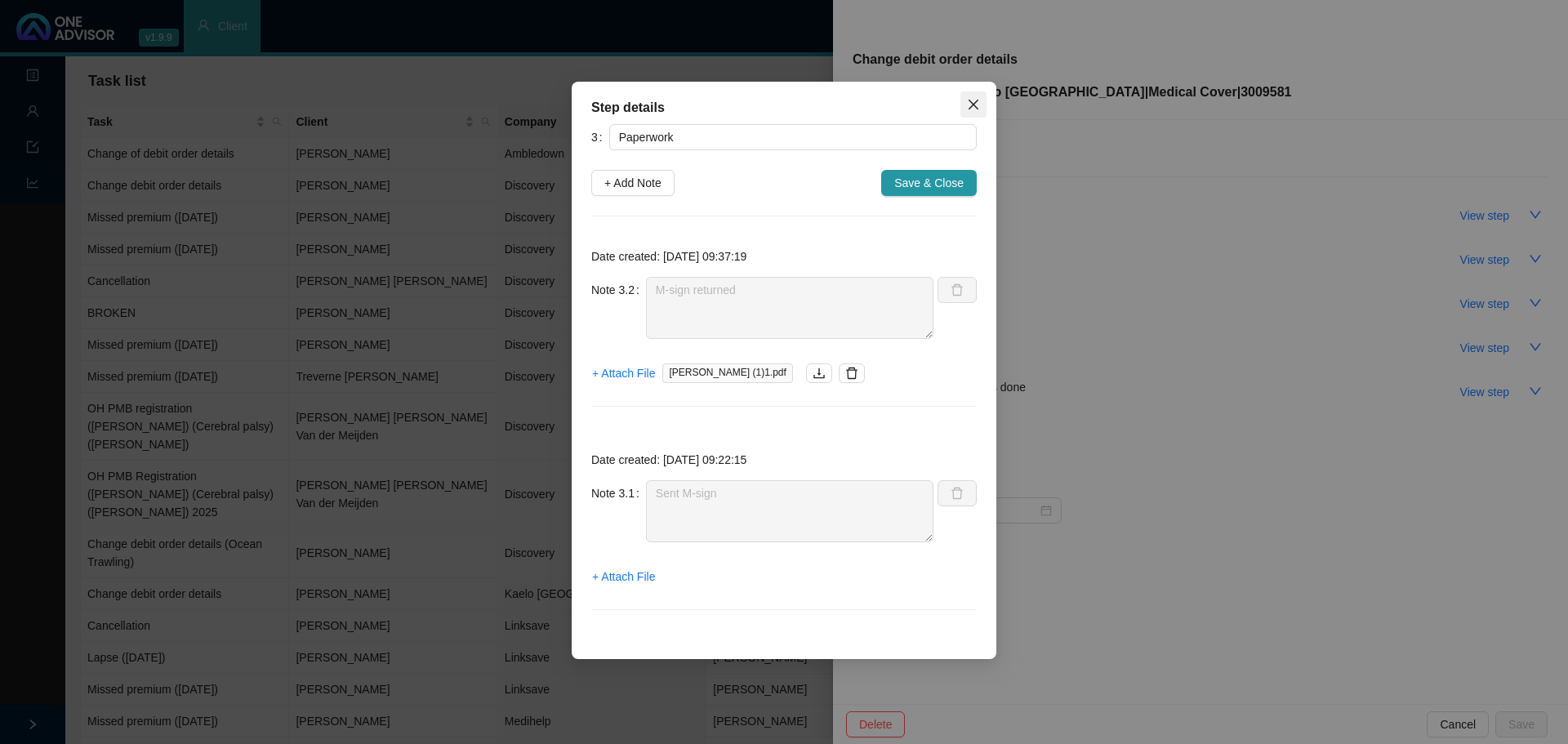
click at [974, 99] on icon "close" at bounding box center [973, 104] width 13 height 13
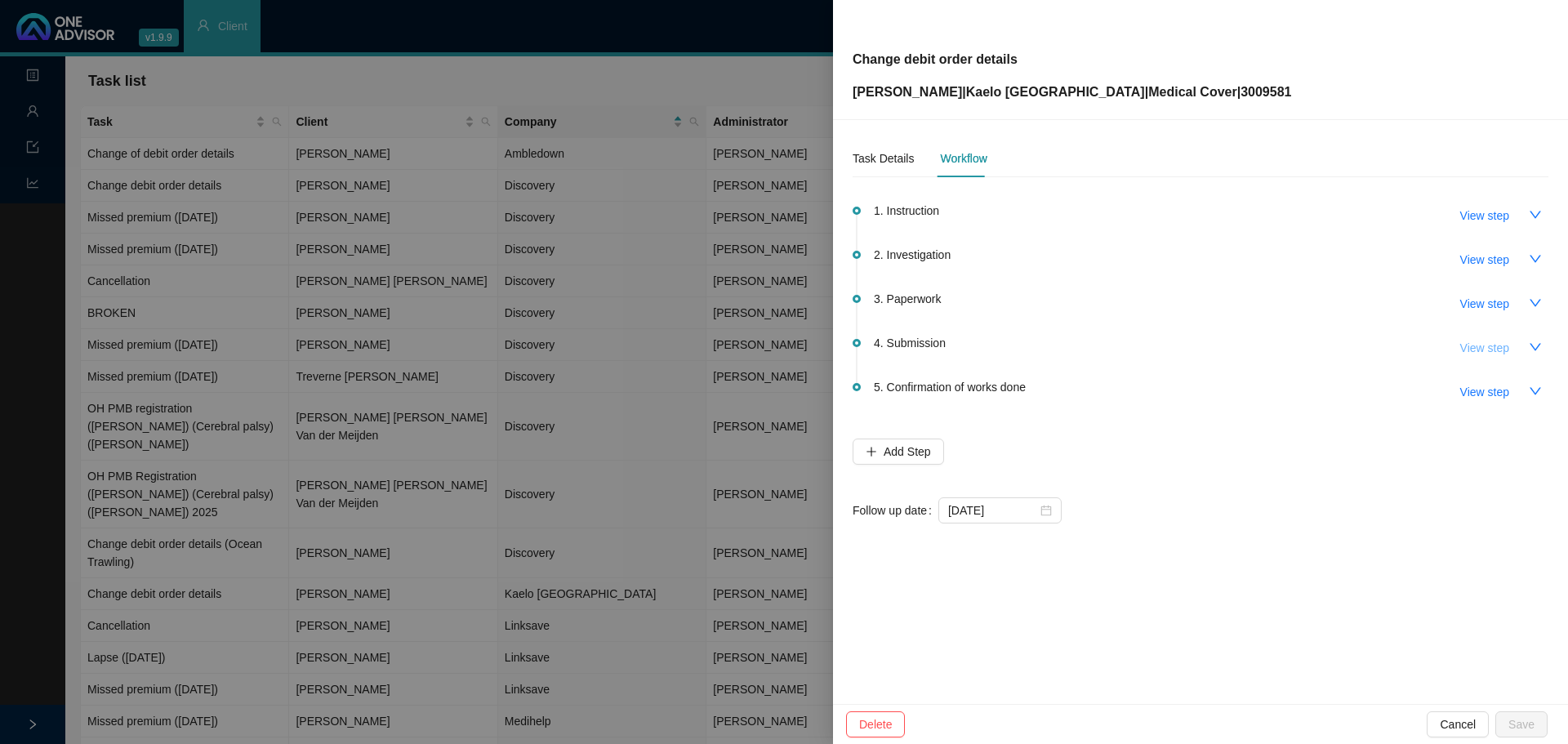
click at [1504, 347] on span "View step" at bounding box center [1484, 348] width 49 height 18
type input "Submission"
type textarea "Called Sanlam // Ref: Keitumetse Received and allocated."
type textarea "Submit to Sanlam // Ref: WI:3394416"
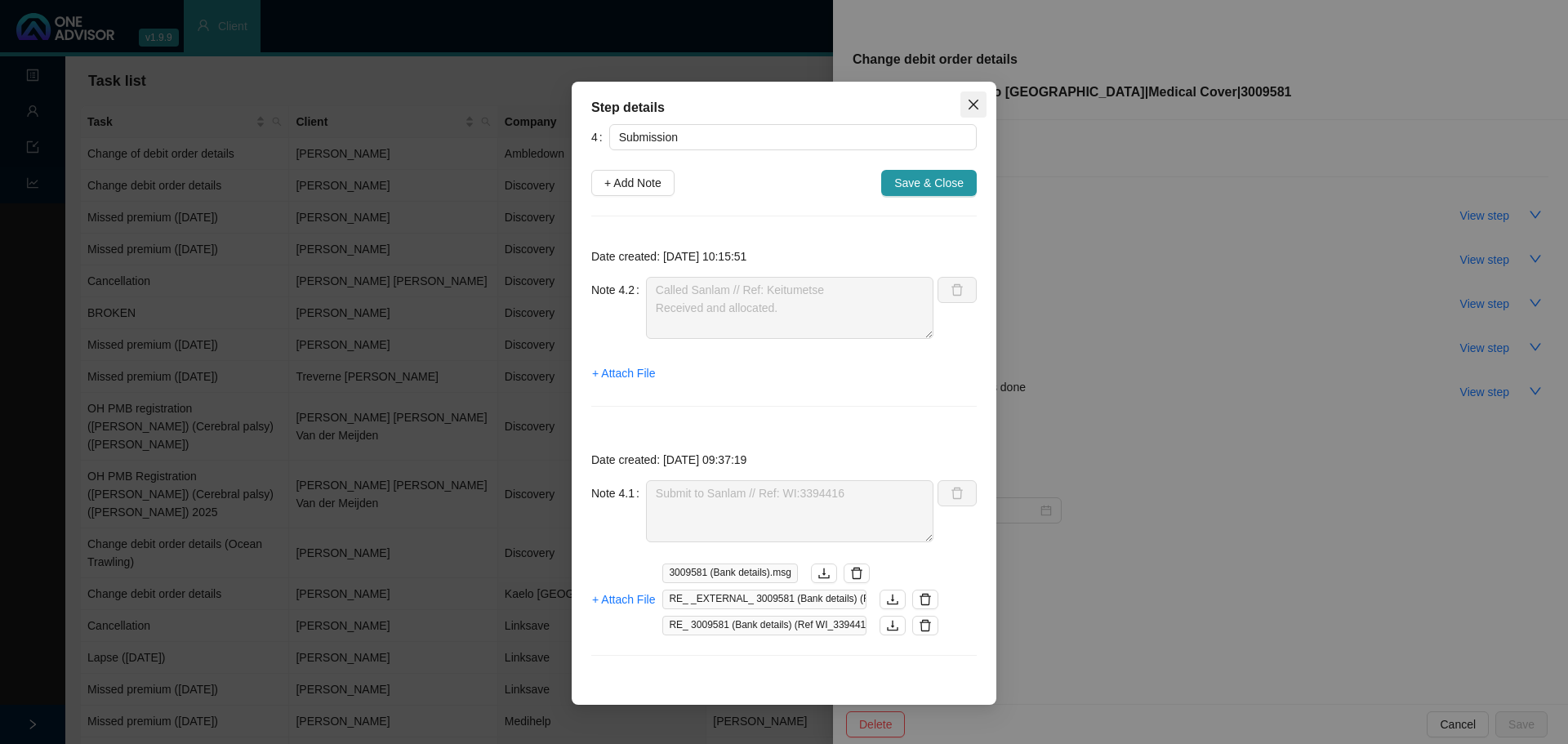
click at [972, 103] on icon "close" at bounding box center [974, 105] width 10 height 10
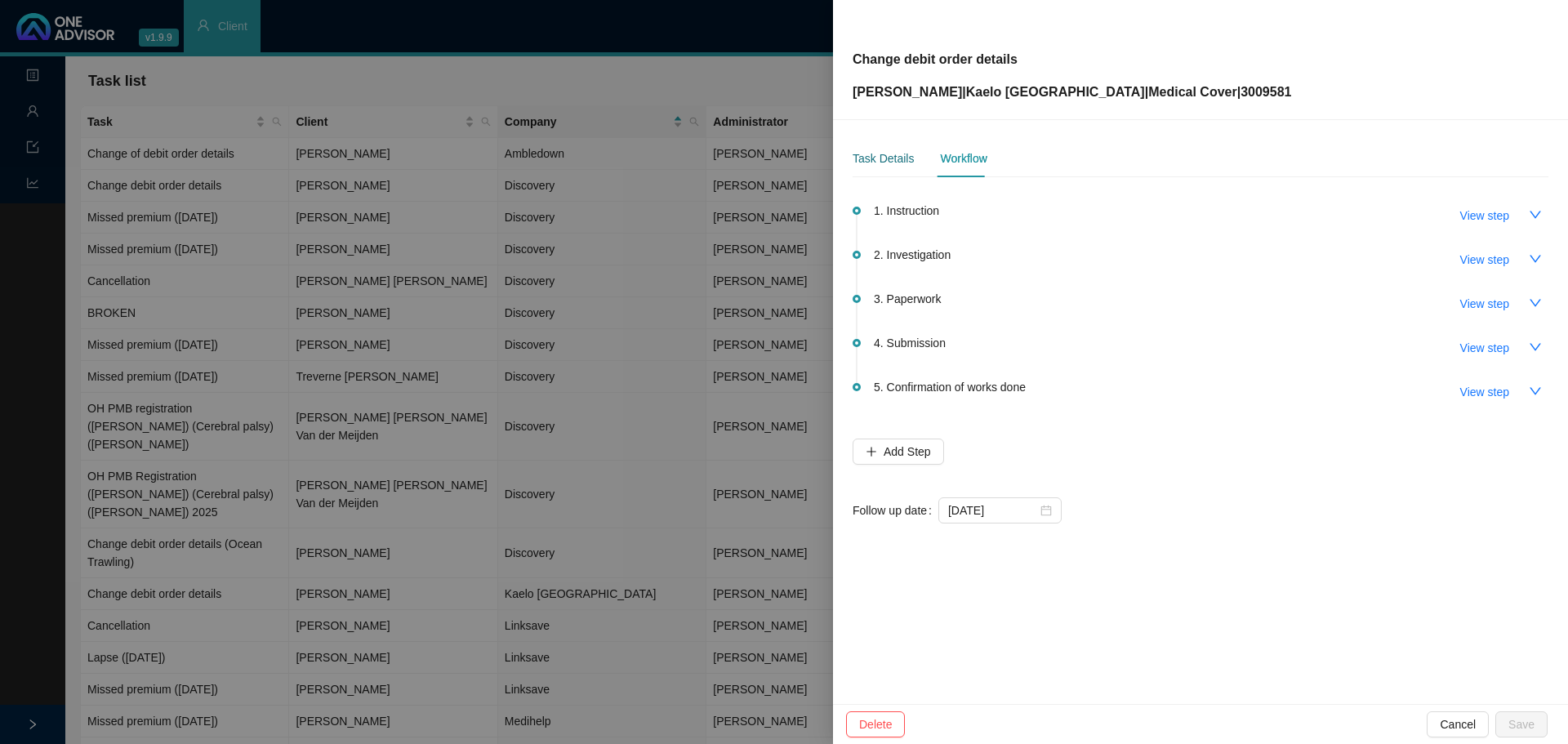
drag, startPoint x: 884, startPoint y: 163, endPoint x: 906, endPoint y: 163, distance: 22.0
click at [884, 163] on div "Task Details" at bounding box center [883, 158] width 62 height 18
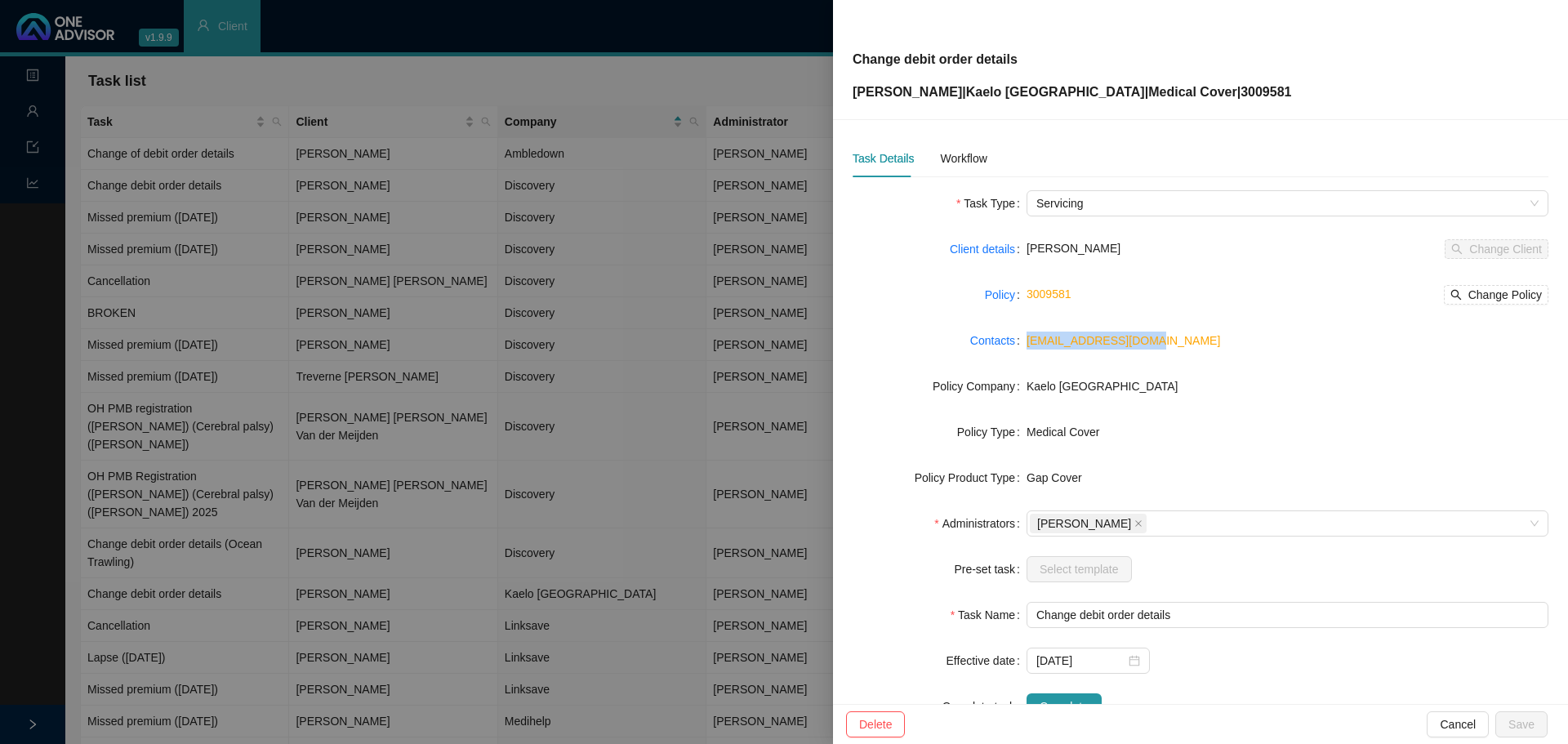
drag, startPoint x: 1070, startPoint y: 346, endPoint x: 1023, endPoint y: 342, distance: 47.2
click at [1023, 342] on div "Contacts [EMAIL_ADDRESS][DOMAIN_NAME]" at bounding box center [1200, 340] width 696 height 26
copy div "[EMAIL_ADDRESS][DOMAIN_NAME]"
click at [601, 76] on div at bounding box center [784, 372] width 1568 height 744
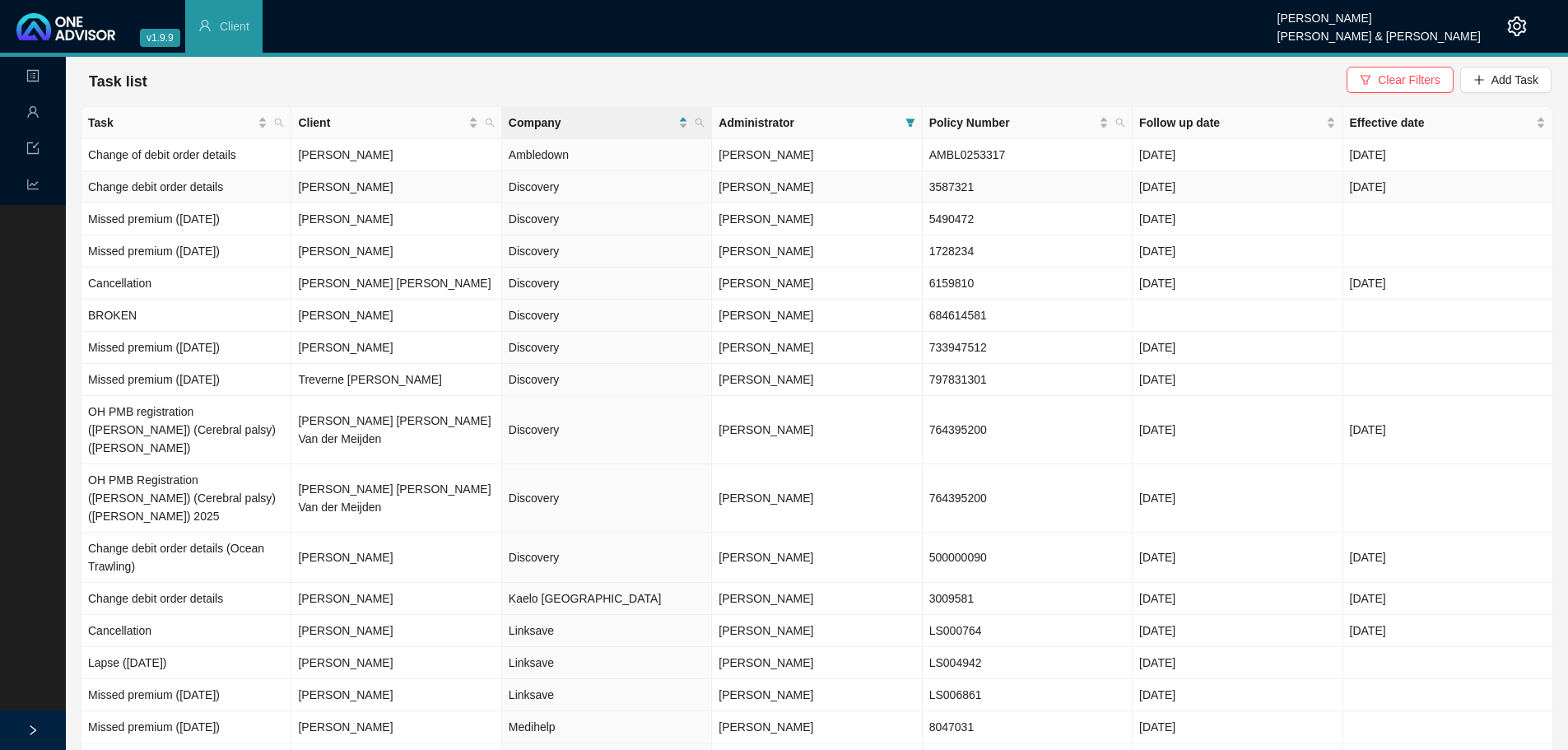
click at [542, 184] on td "Discovery" at bounding box center [606, 187] width 210 height 32
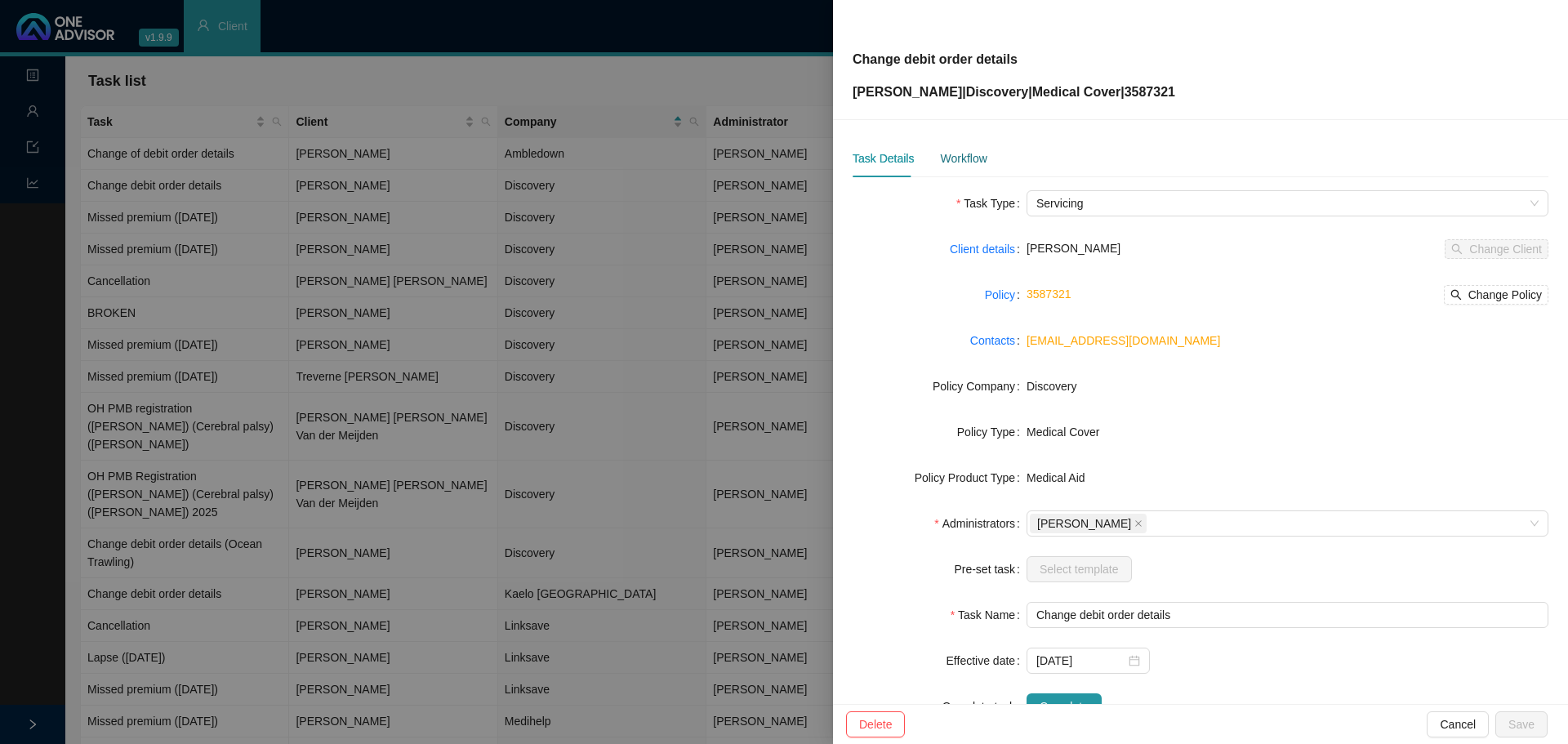
click at [958, 155] on div "Workflow" at bounding box center [963, 158] width 46 height 18
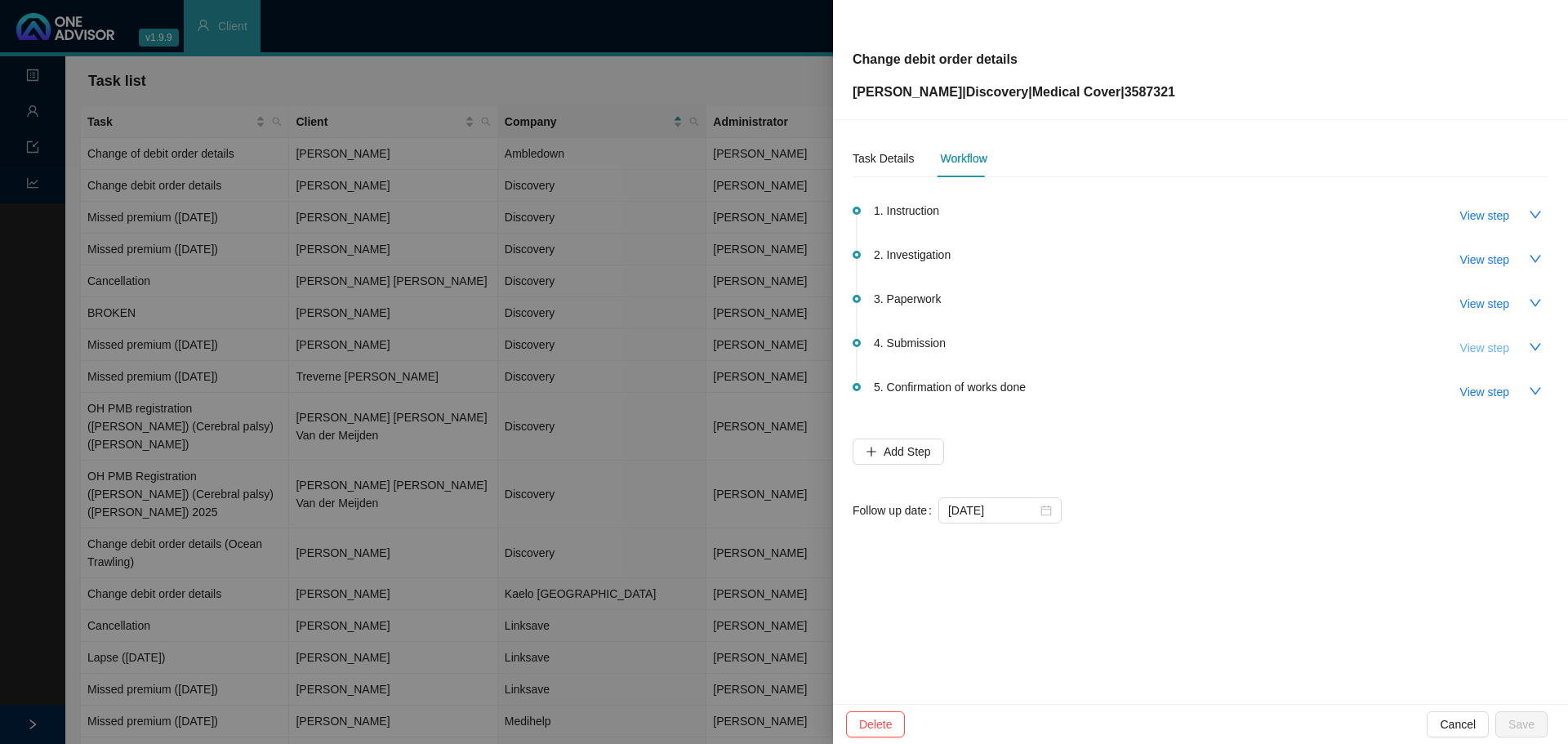
click at [1486, 348] on span "View step" at bounding box center [1484, 348] width 49 height 18
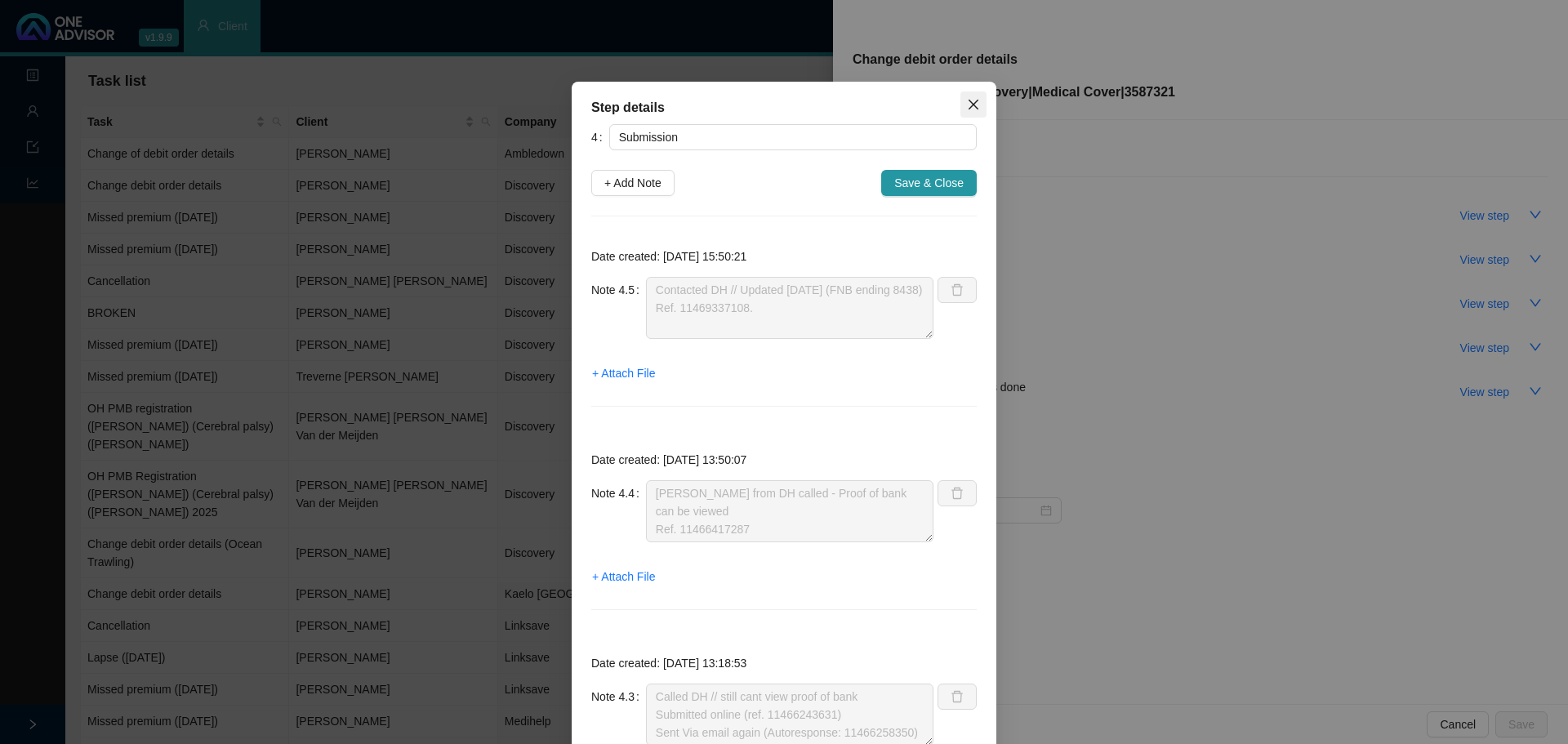
click at [974, 110] on icon "close" at bounding box center [973, 104] width 13 height 13
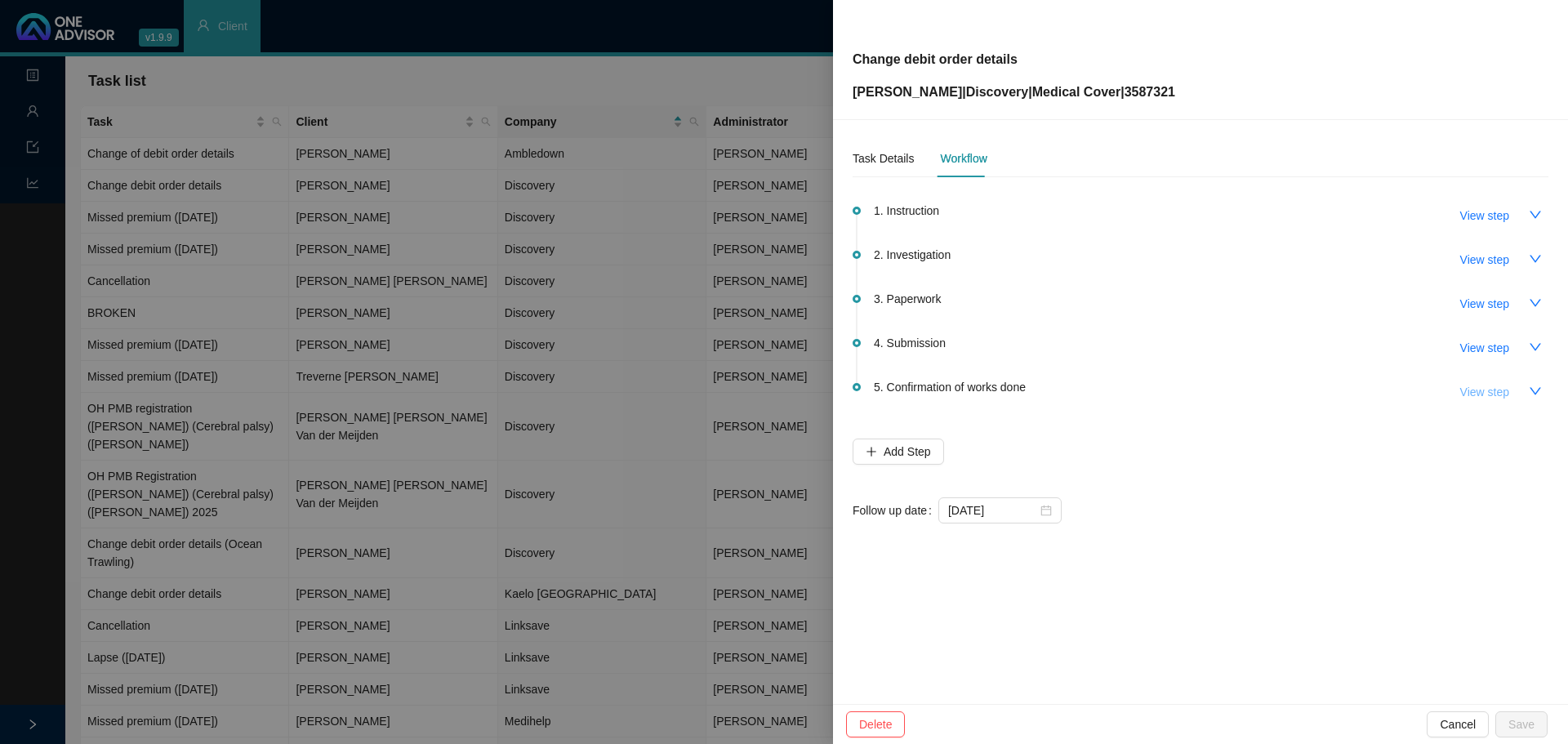
click at [1492, 393] on span "View step" at bounding box center [1484, 391] width 49 height 18
type input "Confirmation of works done"
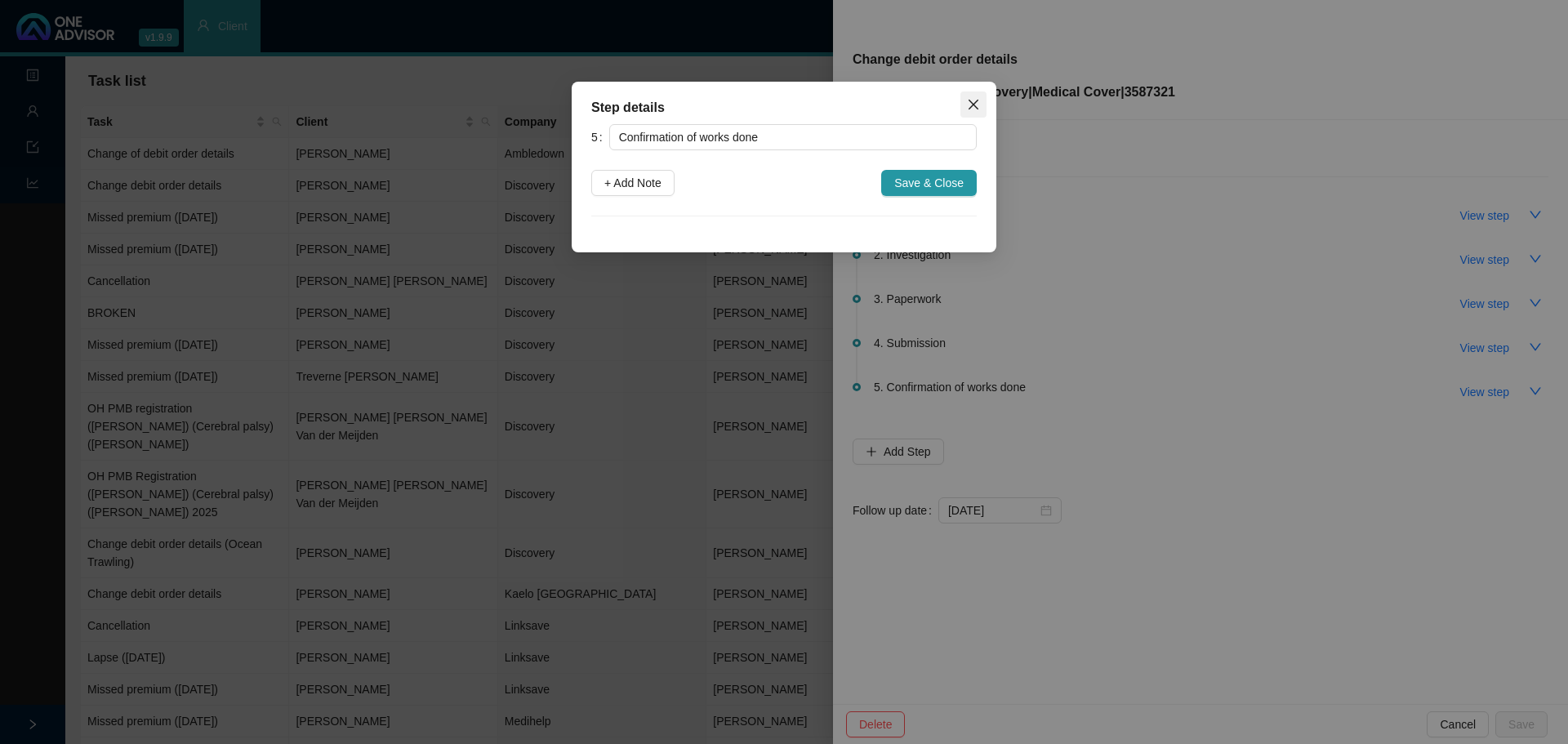
click at [975, 107] on icon "close" at bounding box center [973, 104] width 13 height 13
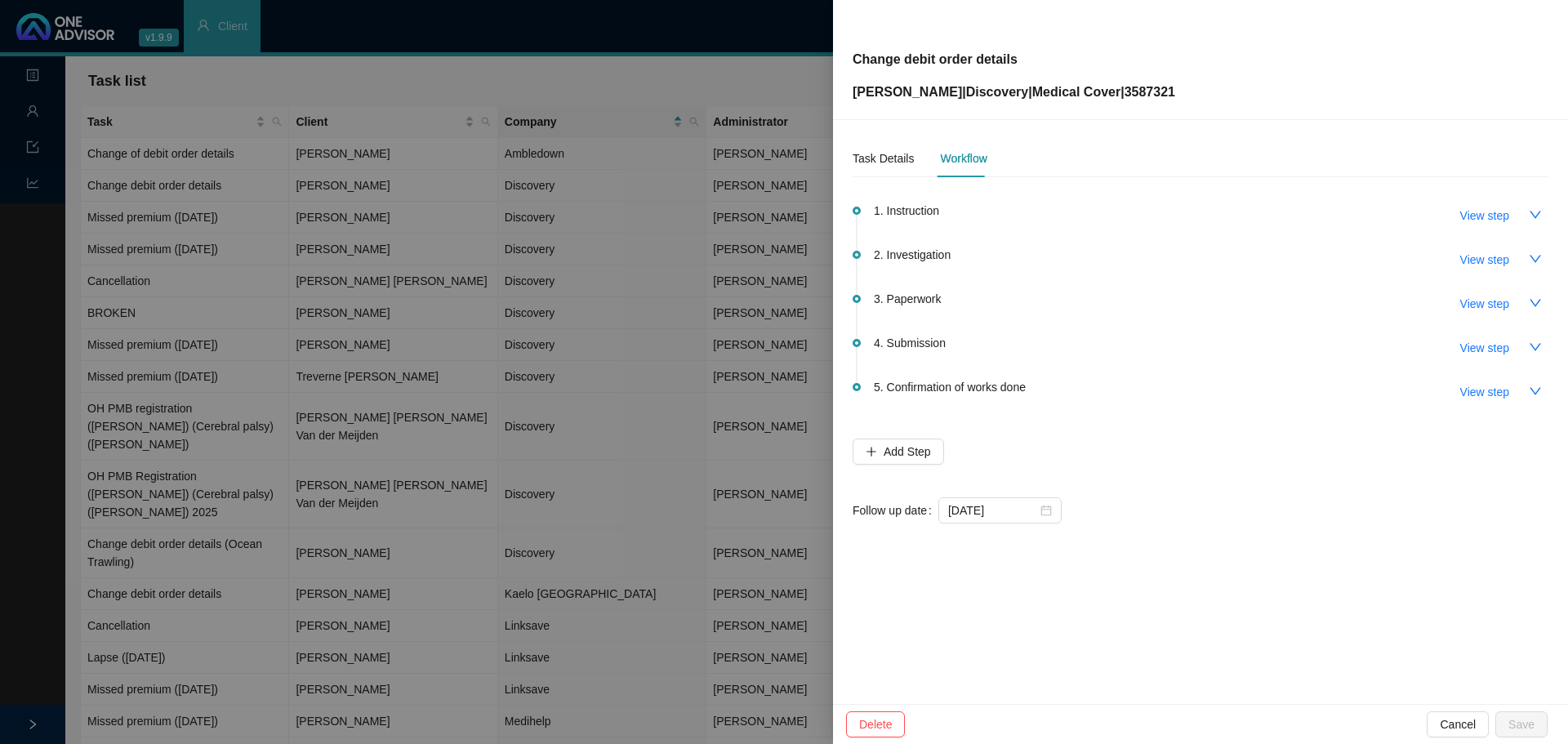
click at [768, 78] on div at bounding box center [784, 372] width 1568 height 744
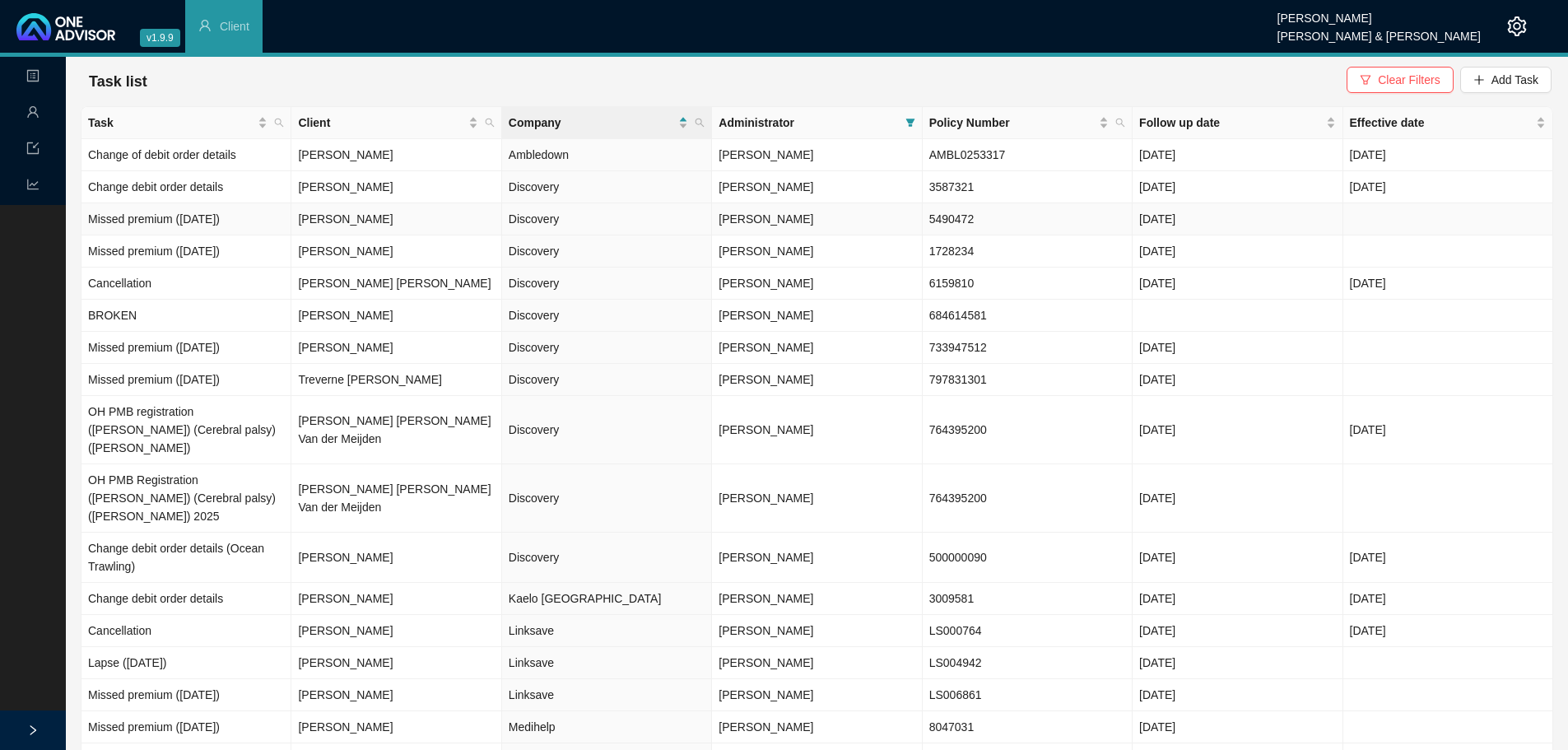
click at [840, 223] on td "[PERSON_NAME]" at bounding box center [816, 219] width 210 height 32
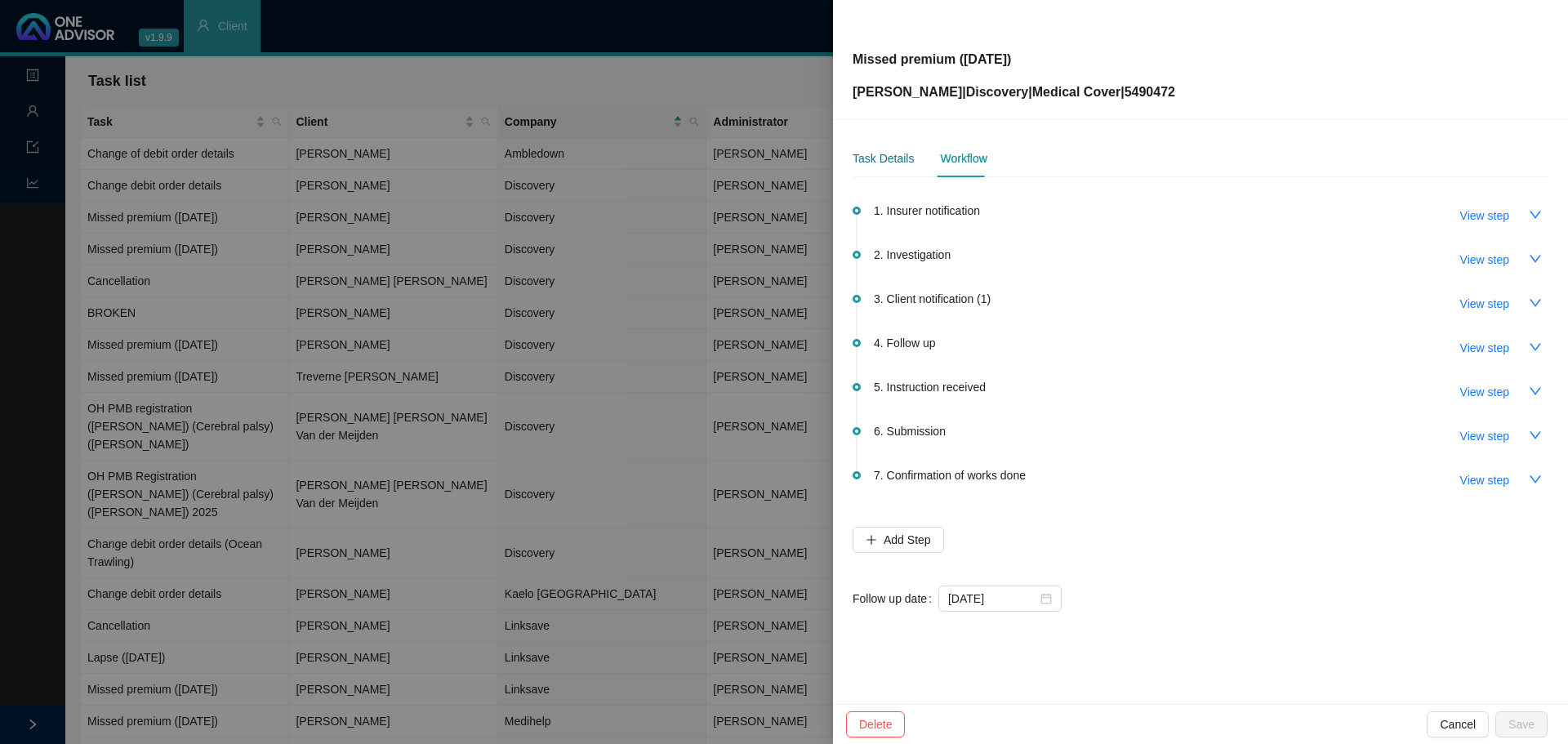
click at [877, 164] on div "Task Details" at bounding box center [883, 158] width 62 height 18
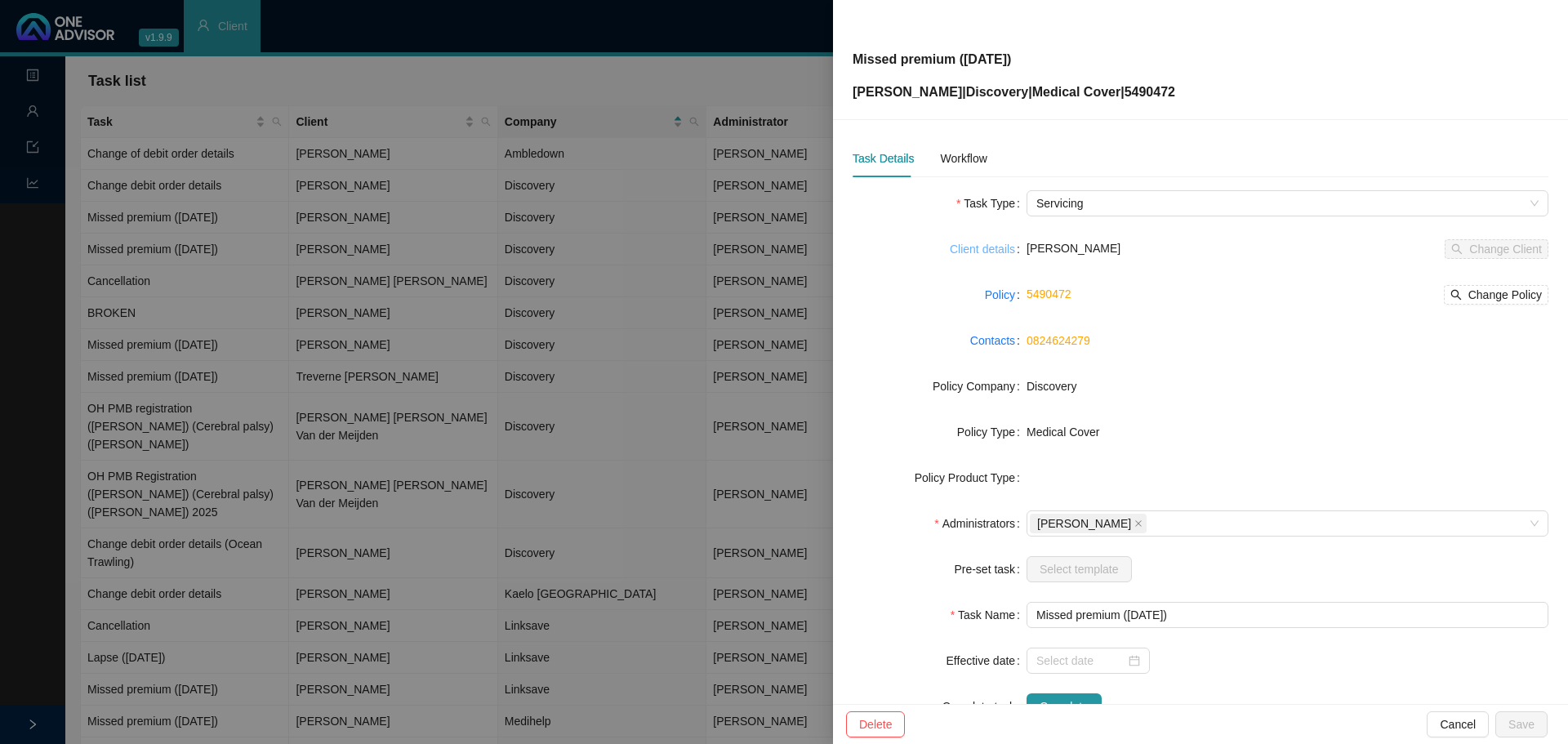
click at [990, 247] on link "Client details" at bounding box center [982, 249] width 65 height 18
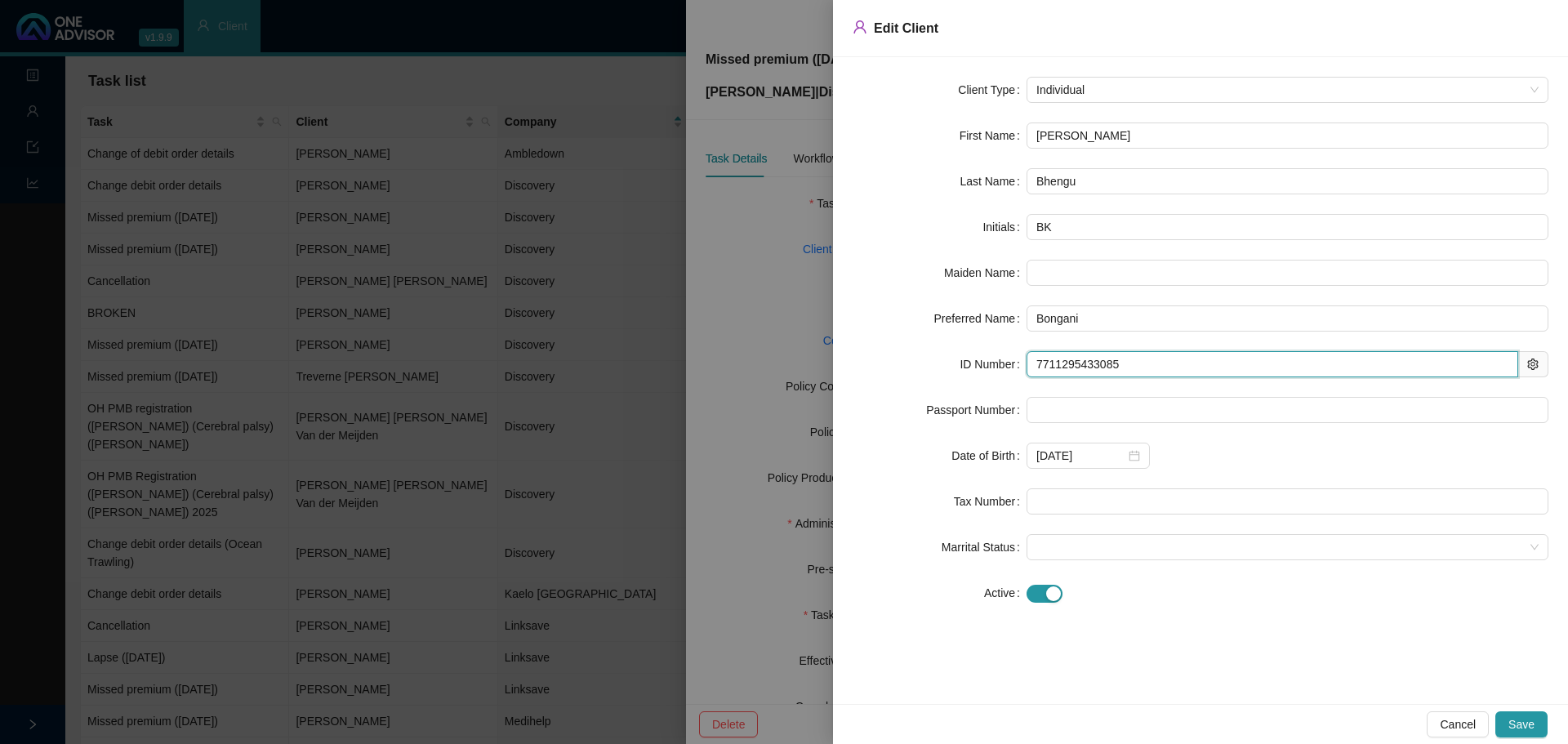
drag, startPoint x: 1125, startPoint y: 353, endPoint x: 924, endPoint y: 353, distance: 201.0
click at [924, 353] on div "ID Number 7711295433085" at bounding box center [1200, 364] width 696 height 26
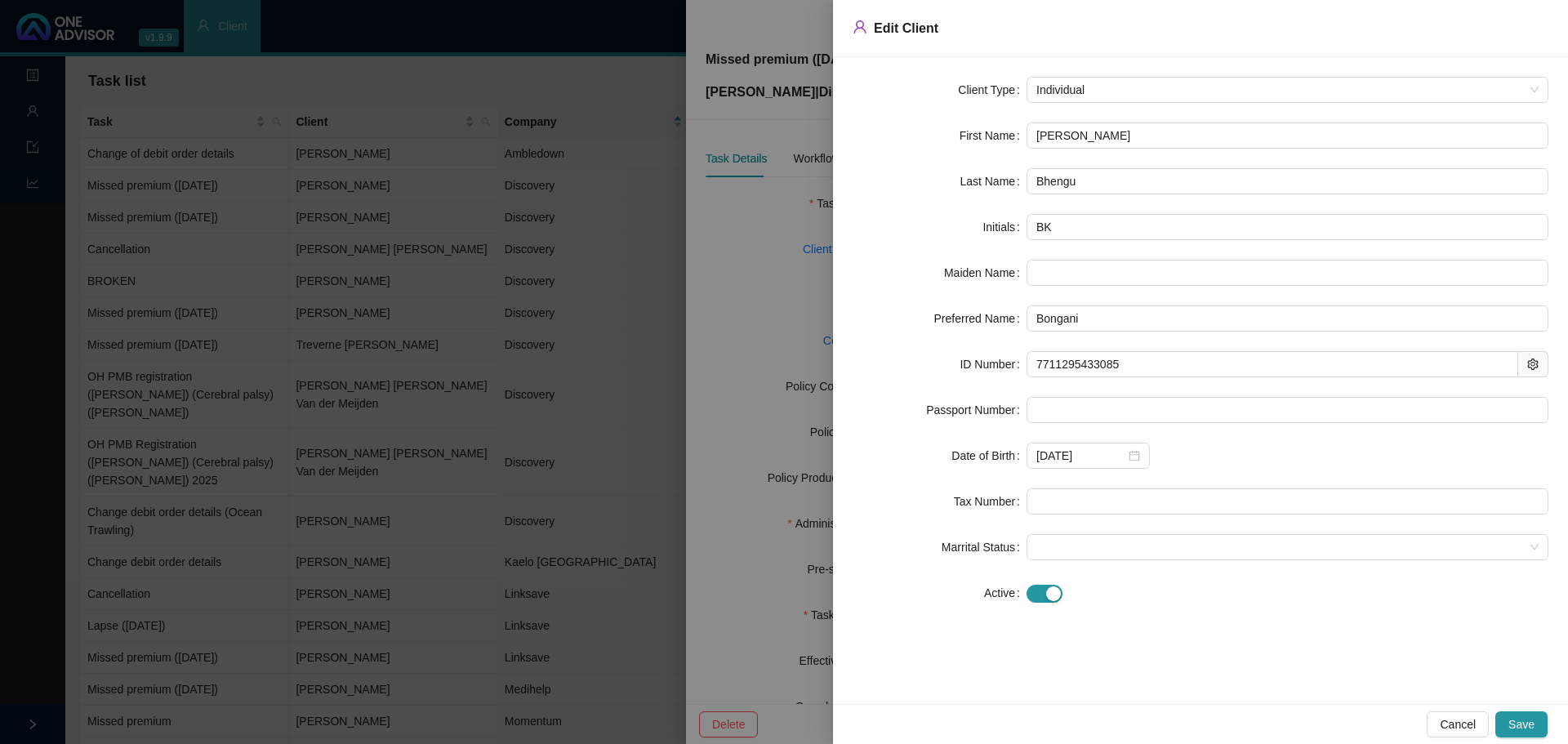
click at [773, 294] on div at bounding box center [784, 372] width 1568 height 744
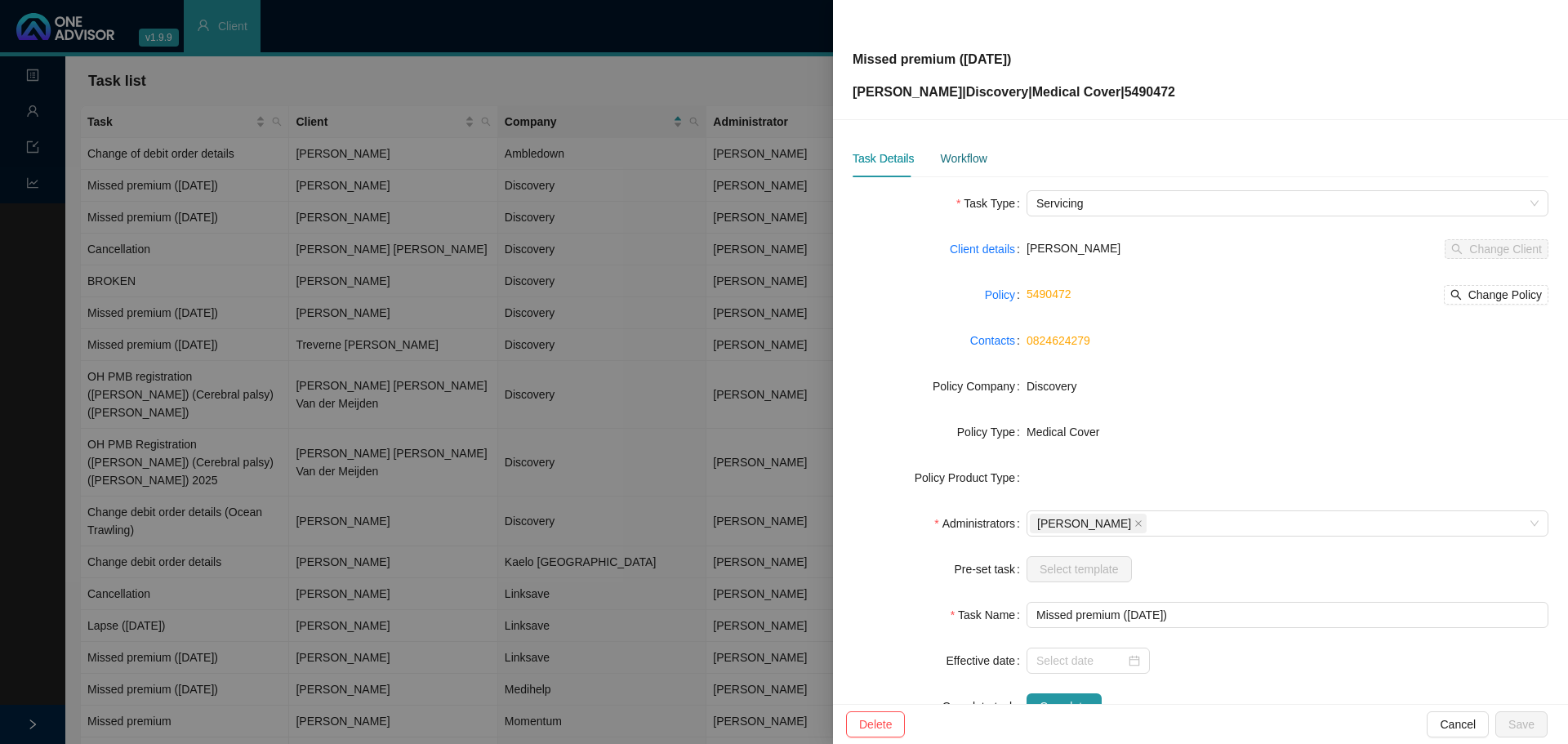
click at [962, 161] on div "Workflow" at bounding box center [963, 158] width 46 height 18
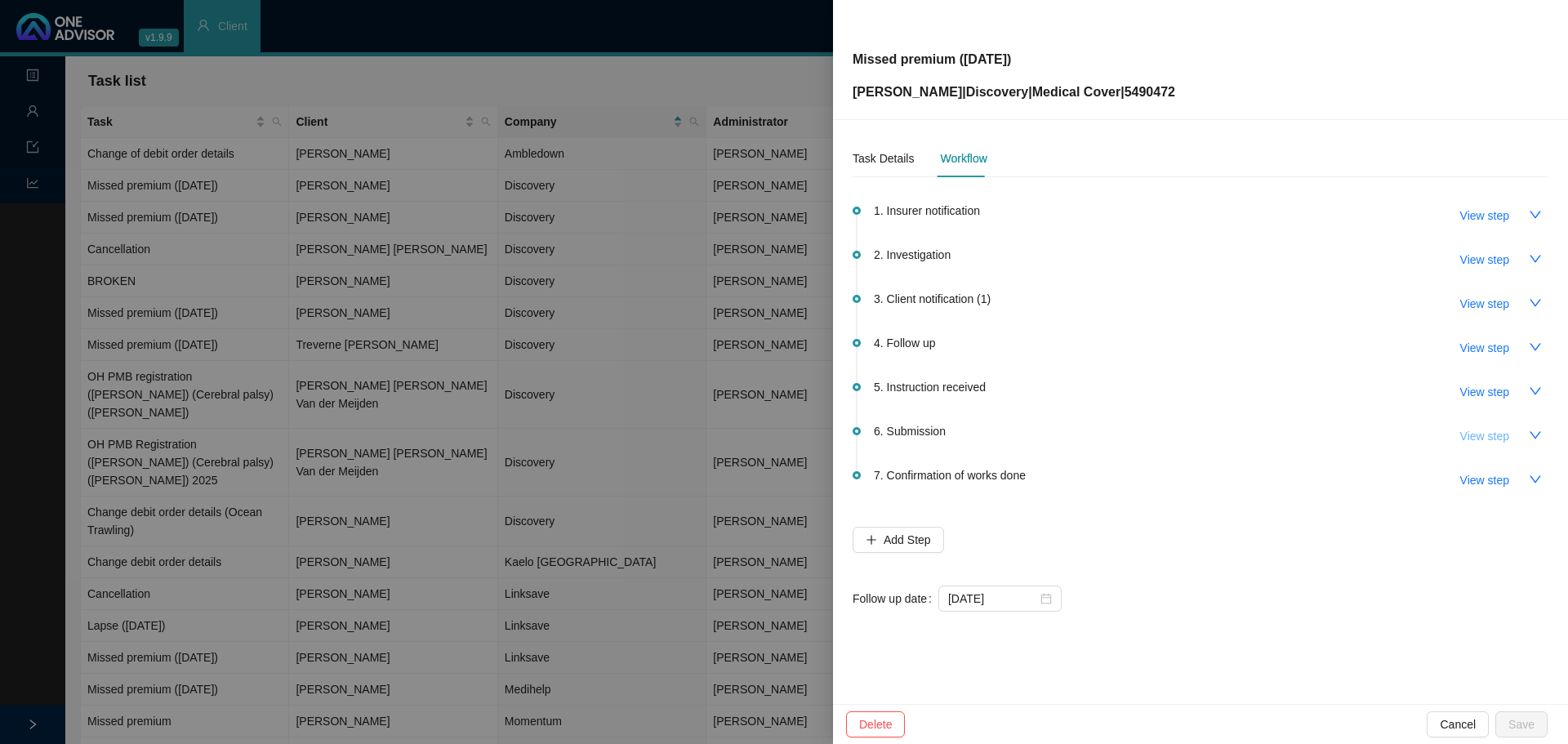
click at [1505, 442] on span "View step" at bounding box center [1484, 435] width 49 height 18
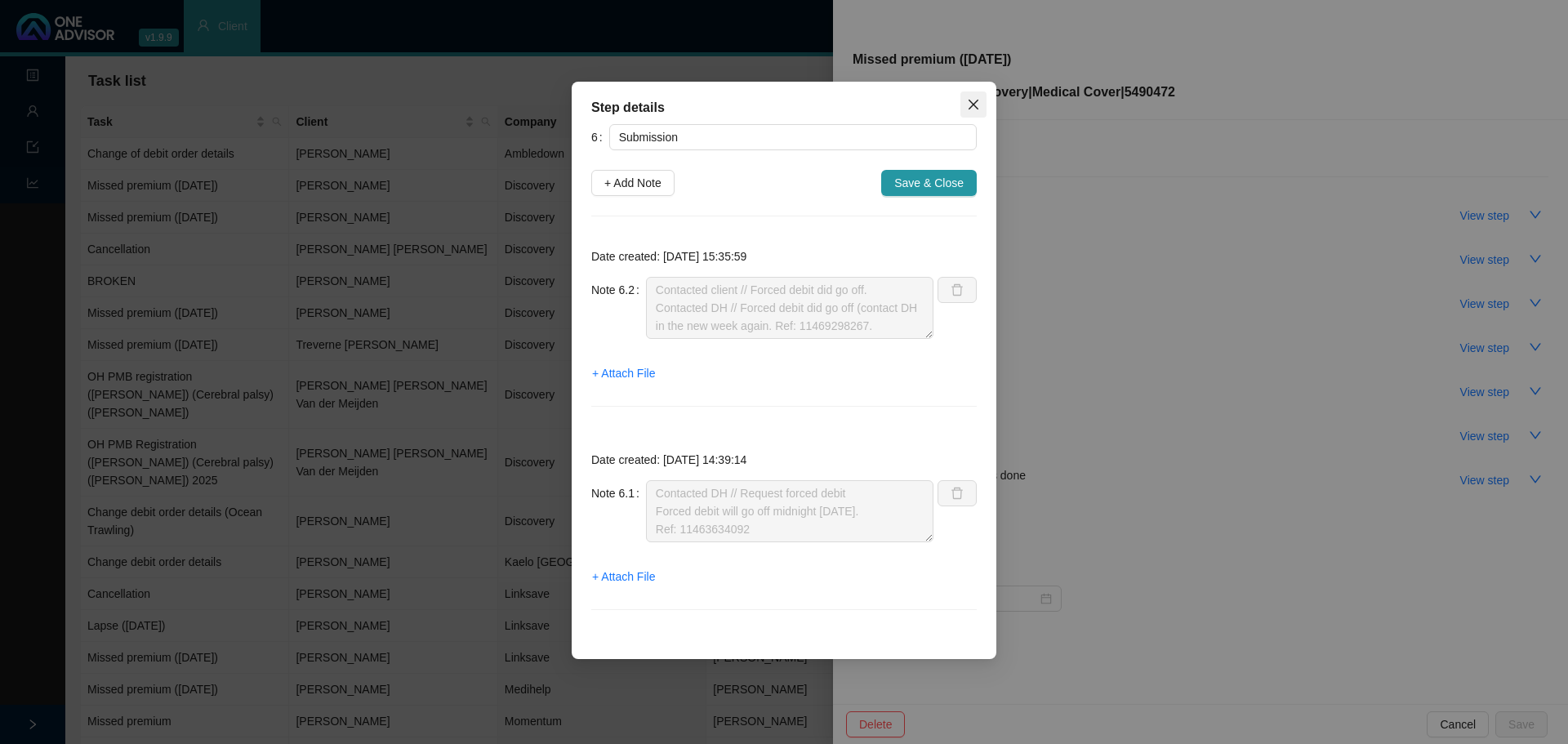
click at [976, 105] on icon "close" at bounding box center [973, 104] width 13 height 13
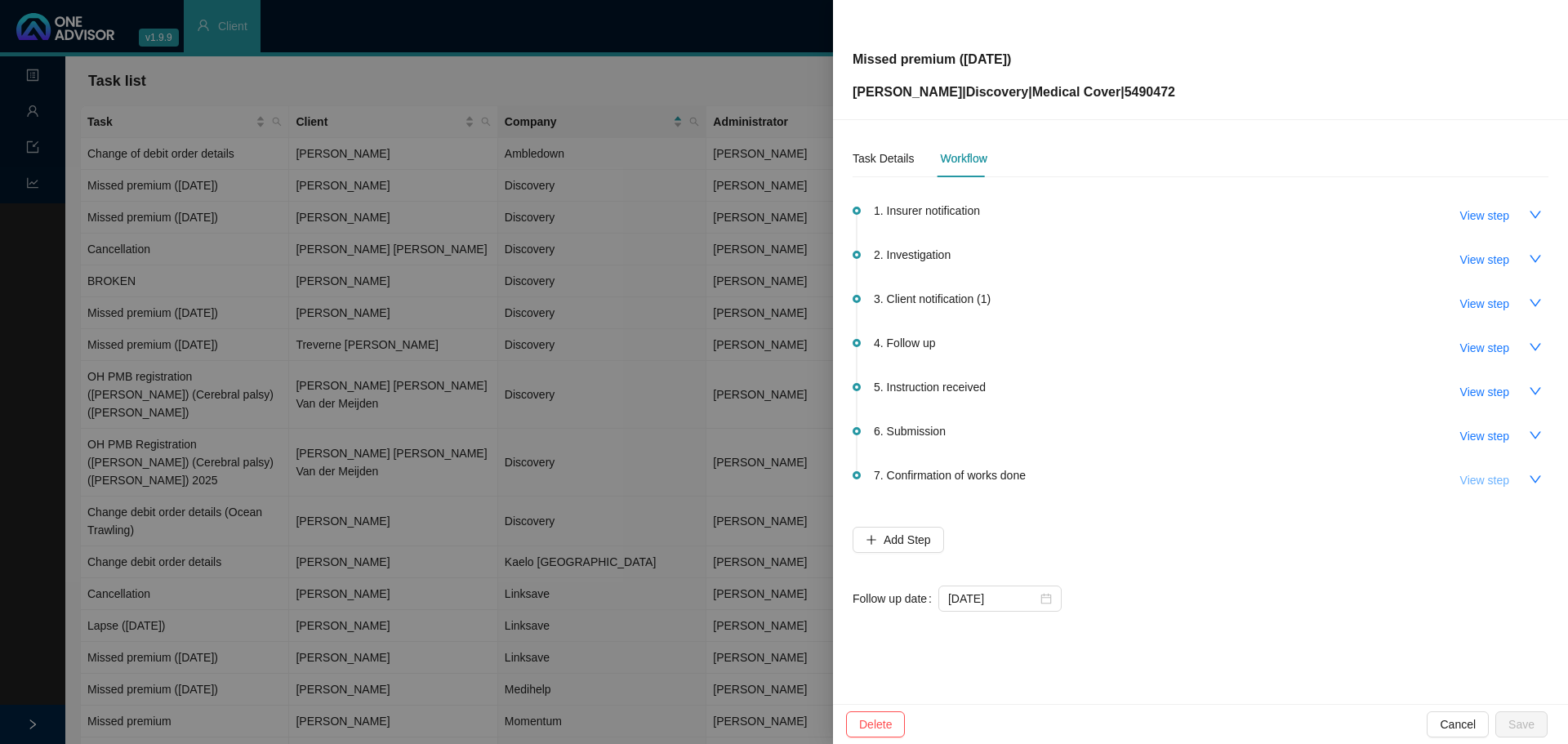
click at [1482, 485] on span "View step" at bounding box center [1484, 479] width 49 height 18
type input "Confirmation of works done"
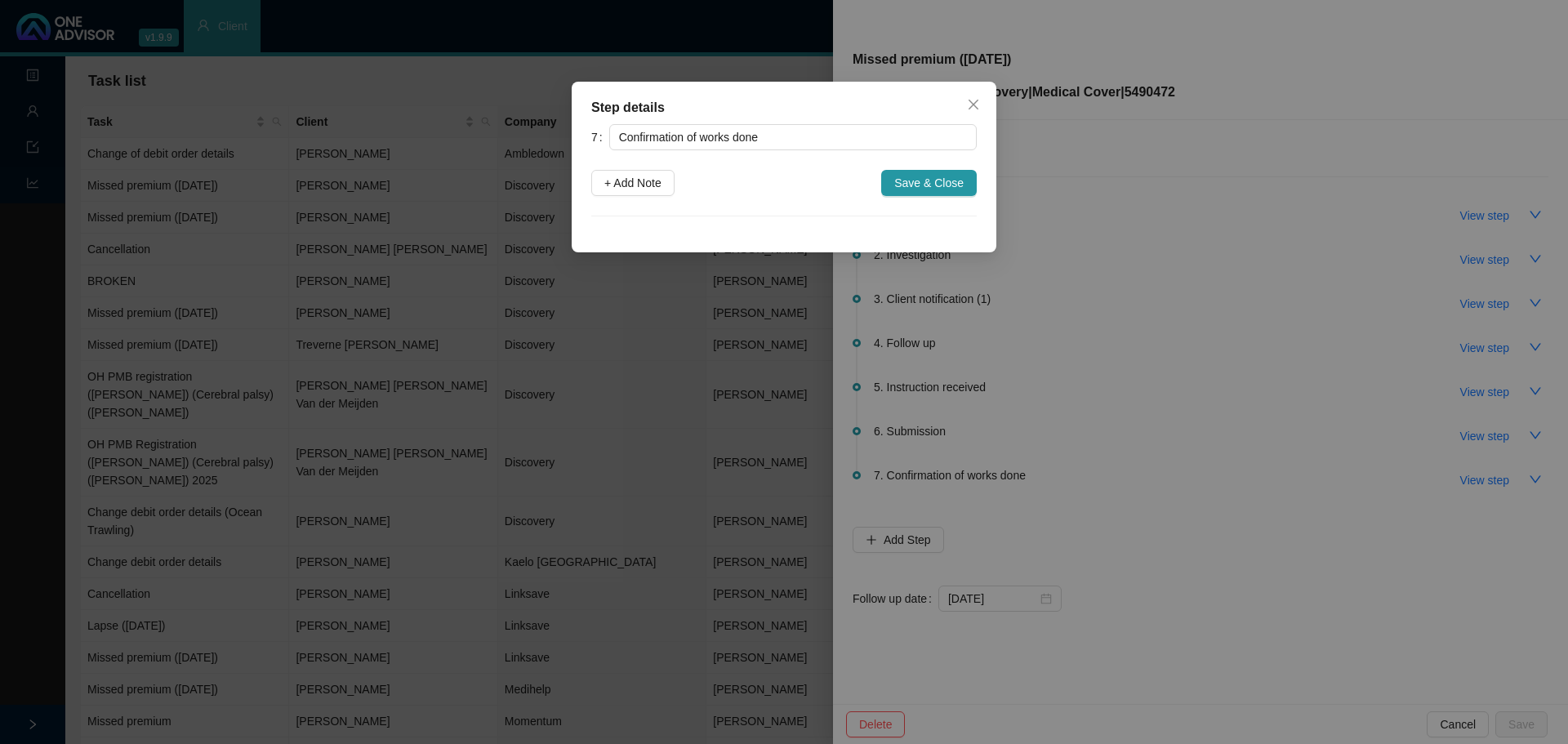
drag, startPoint x: 636, startPoint y: 186, endPoint x: 661, endPoint y: 221, distance: 43.0
click at [636, 186] on span "+ Add Note" at bounding box center [633, 182] width 57 height 18
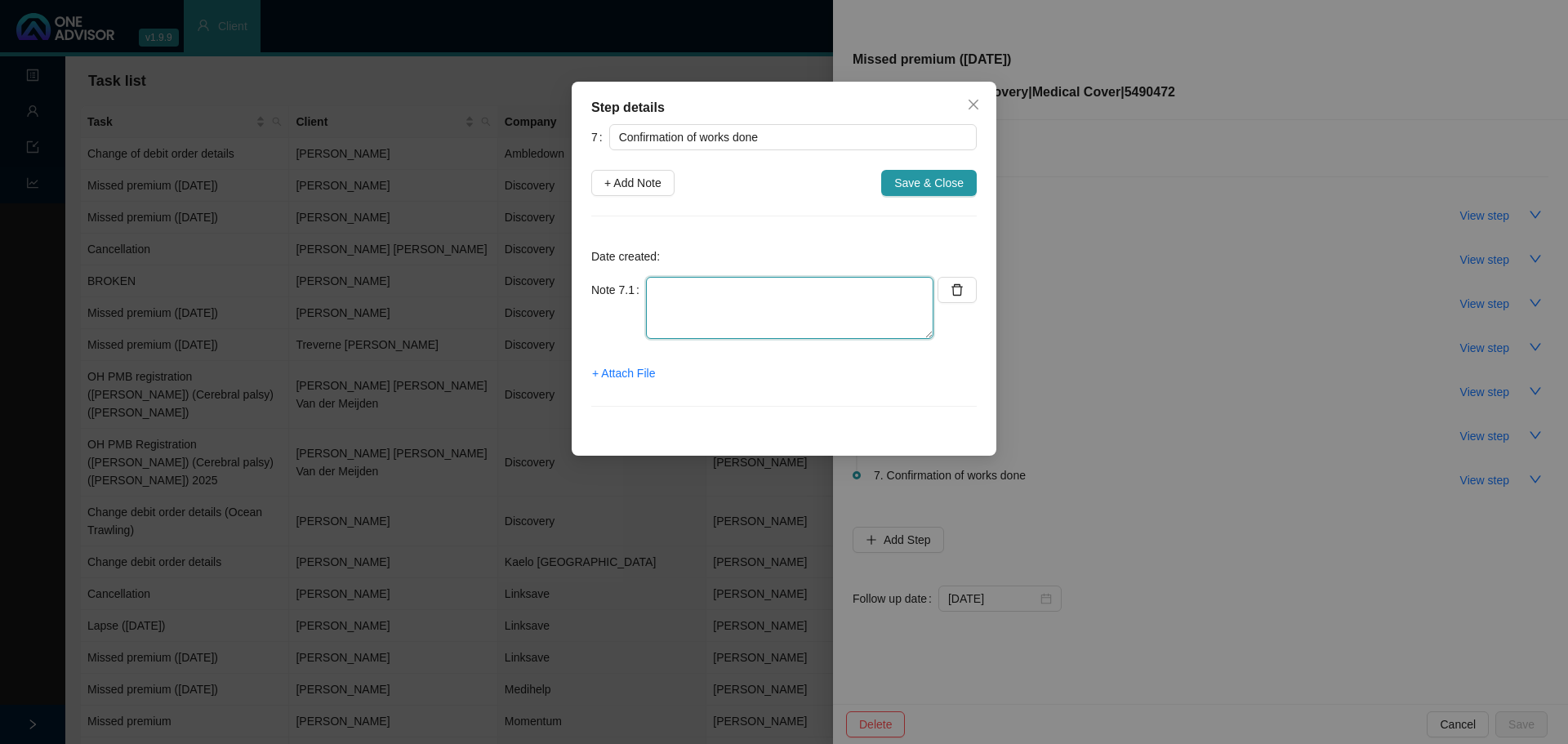
click at [701, 315] on textarea at bounding box center [790, 308] width 288 height 62
type textarea "I"
type textarea "Medical aid is active. Forced debit was successful."
click at [645, 377] on span "+ Attach File" at bounding box center [624, 373] width 63 height 18
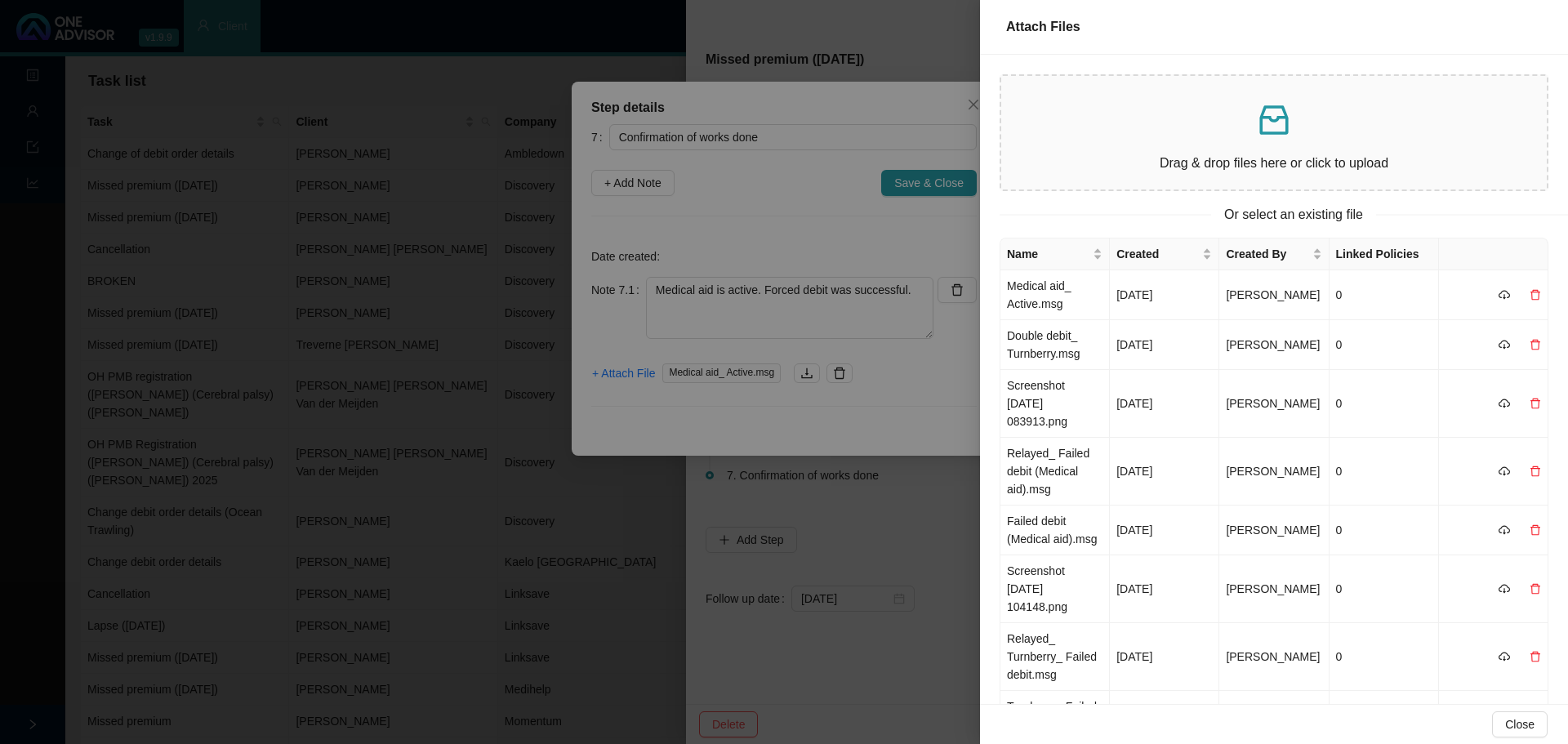
click at [799, 242] on div at bounding box center [784, 372] width 1568 height 744
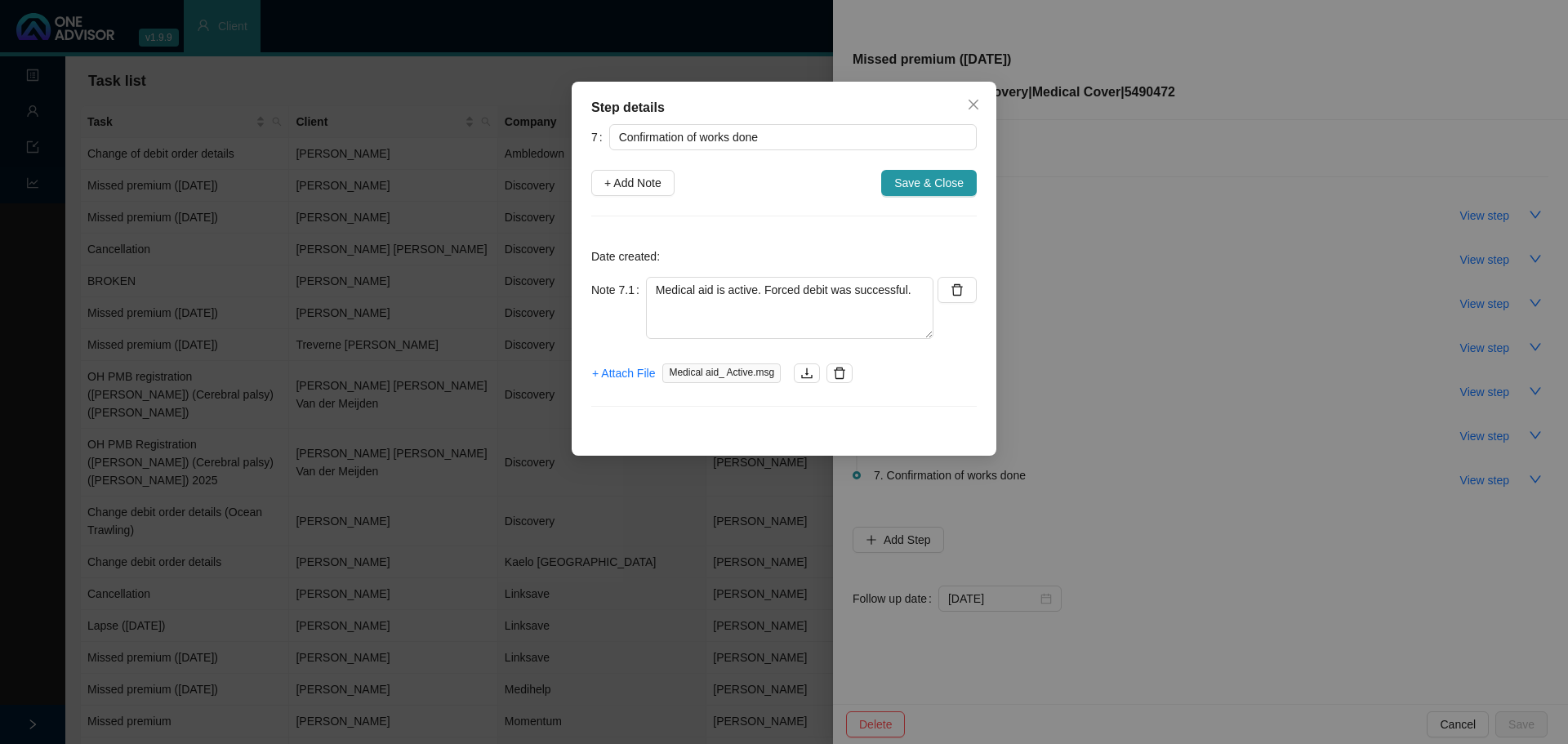
drag, startPoint x: 929, startPoint y: 190, endPoint x: 947, endPoint y: 186, distance: 18.4
click at [928, 190] on span "Save & Close" at bounding box center [929, 182] width 69 height 18
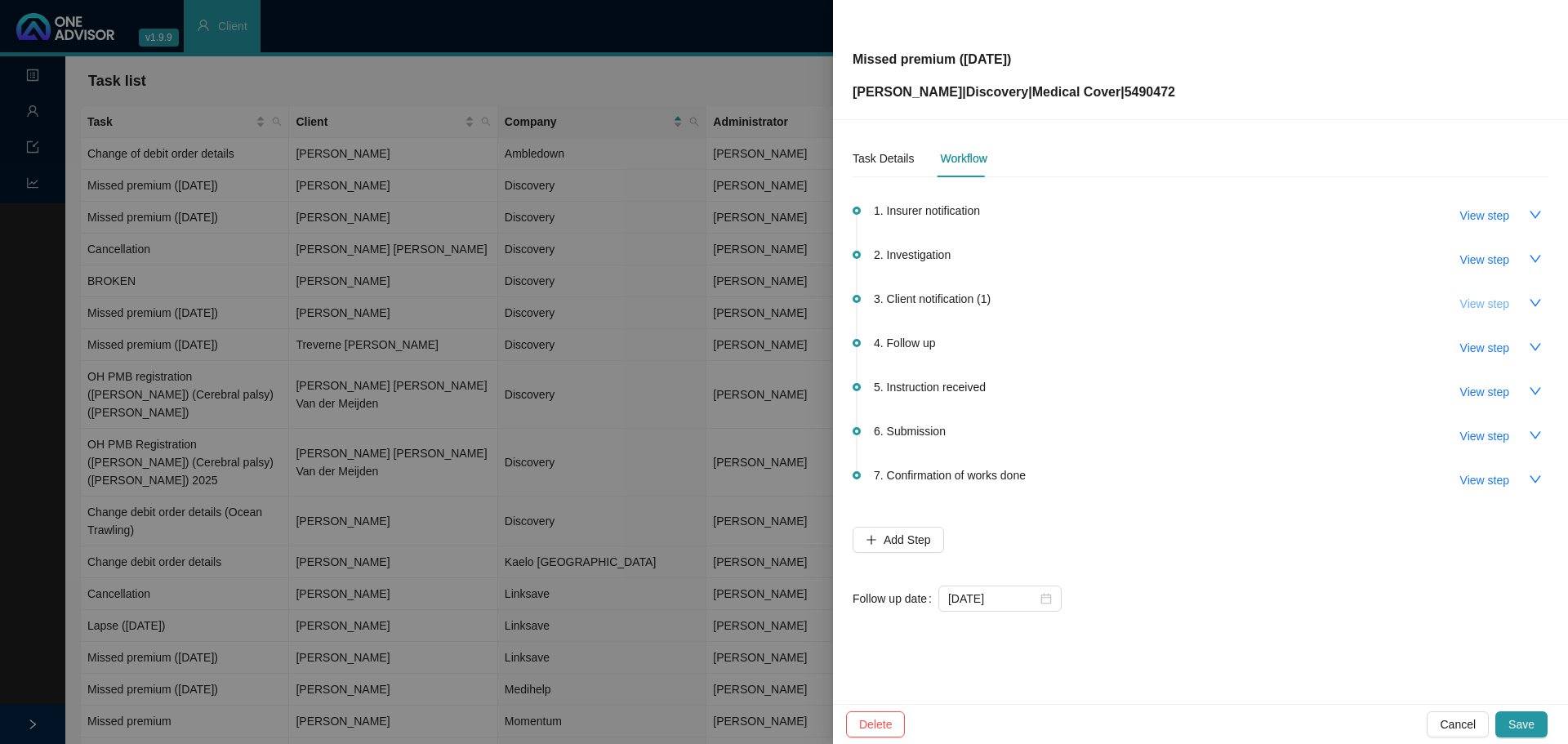
click at [1508, 306] on span "View step" at bounding box center [1484, 303] width 49 height 18
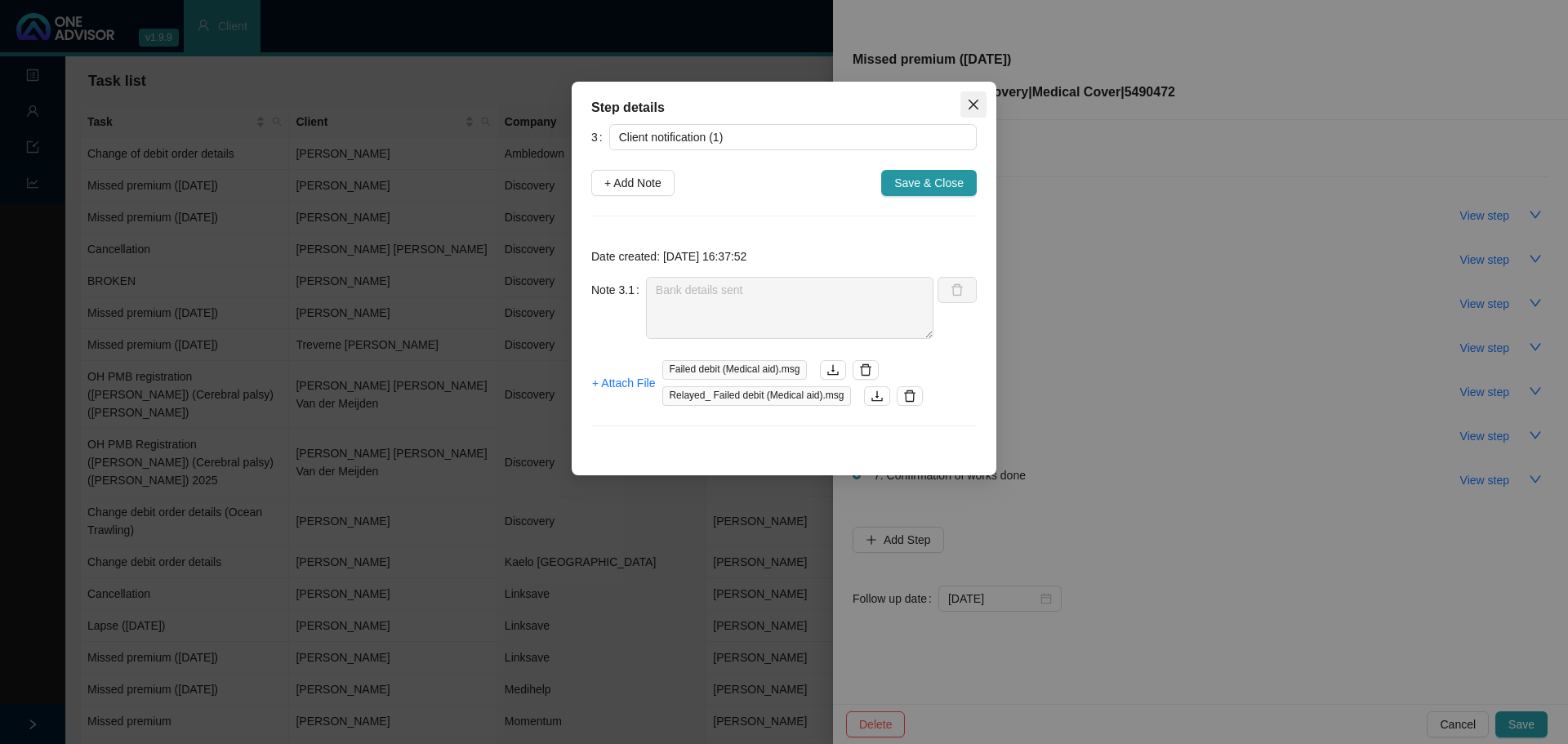
click at [977, 111] on button "Close" at bounding box center [973, 104] width 26 height 26
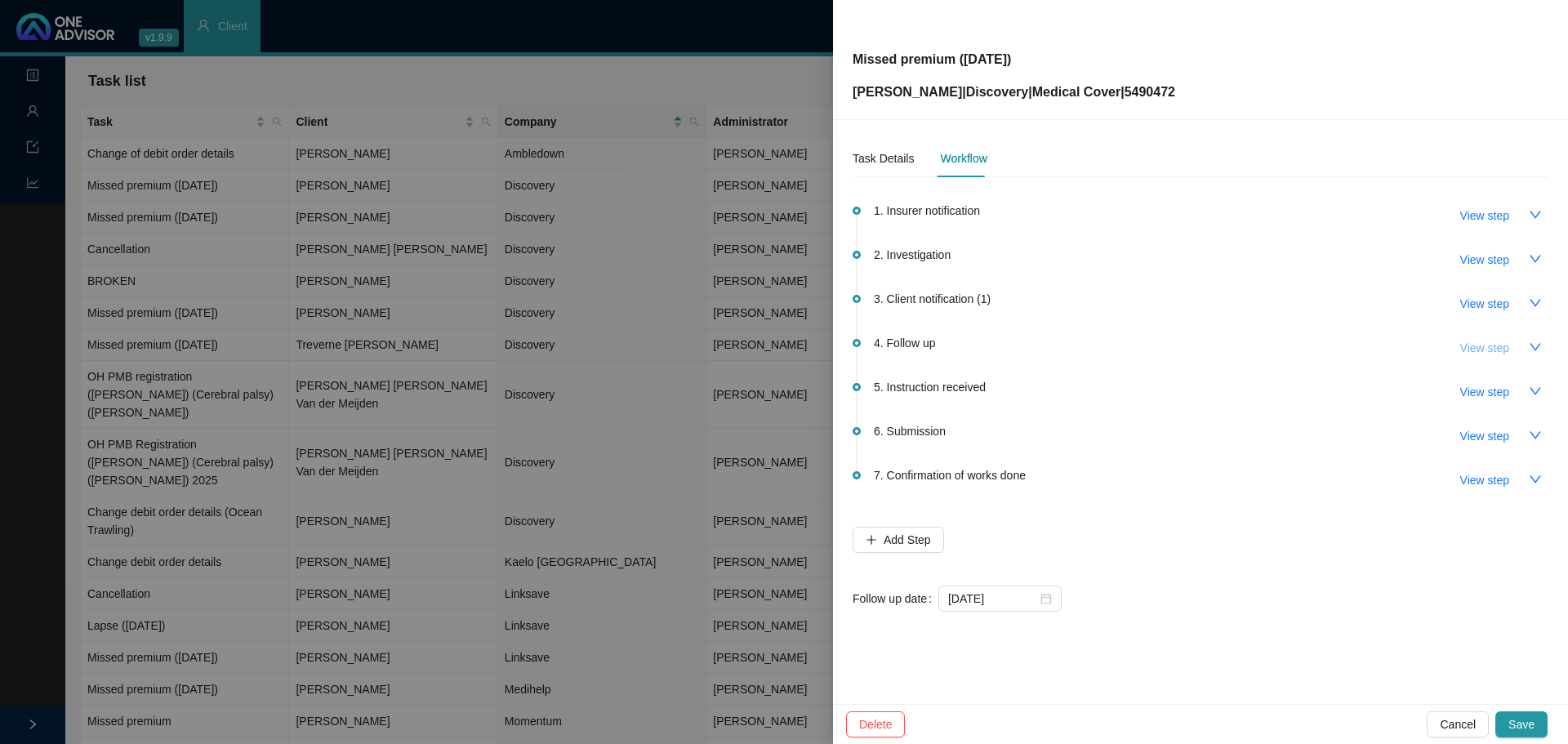
click at [1506, 350] on span "View step" at bounding box center [1484, 348] width 49 height 18
type input "Follow up"
type textarea "Reminded client on whatsapp"
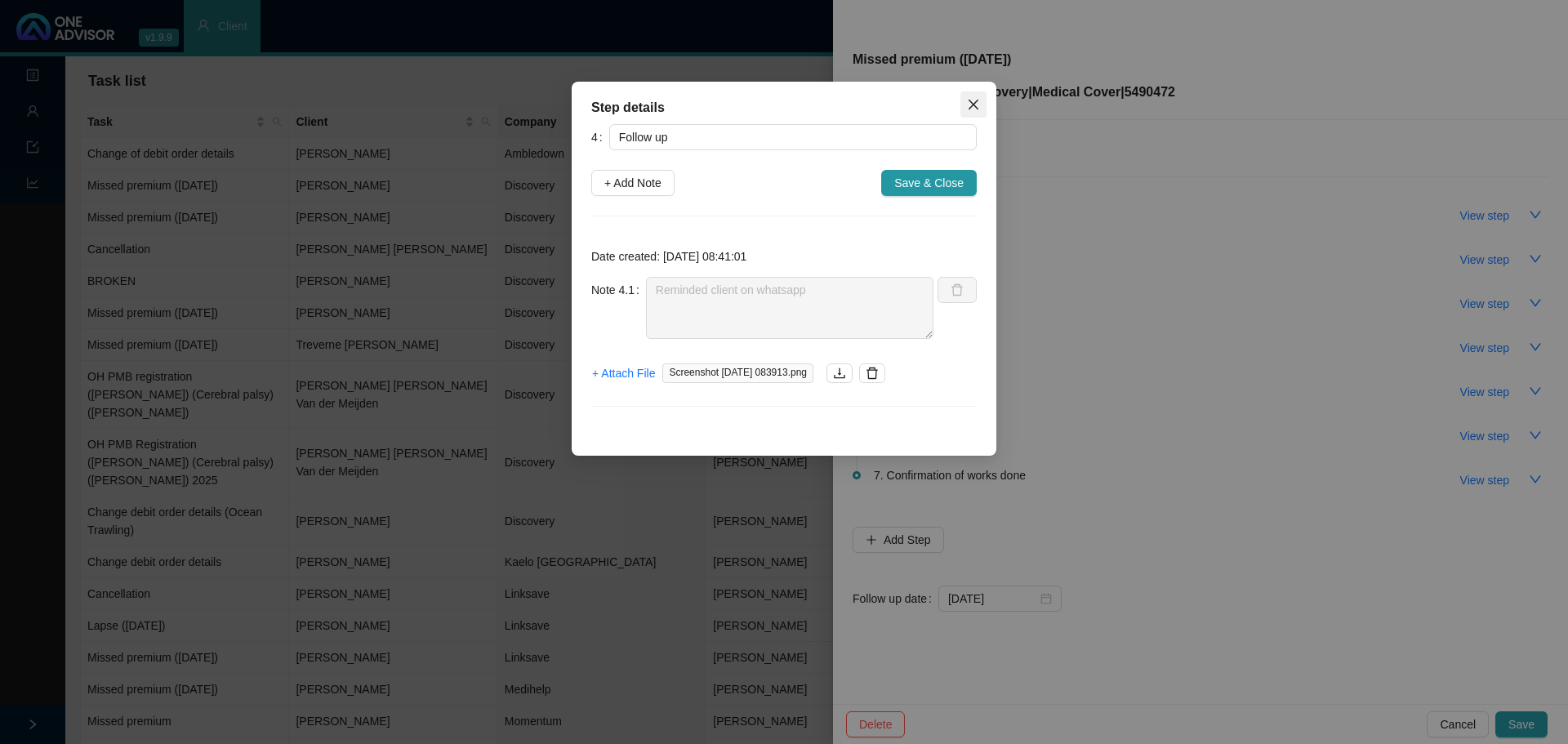
click at [975, 105] on icon "close" at bounding box center [974, 105] width 10 height 10
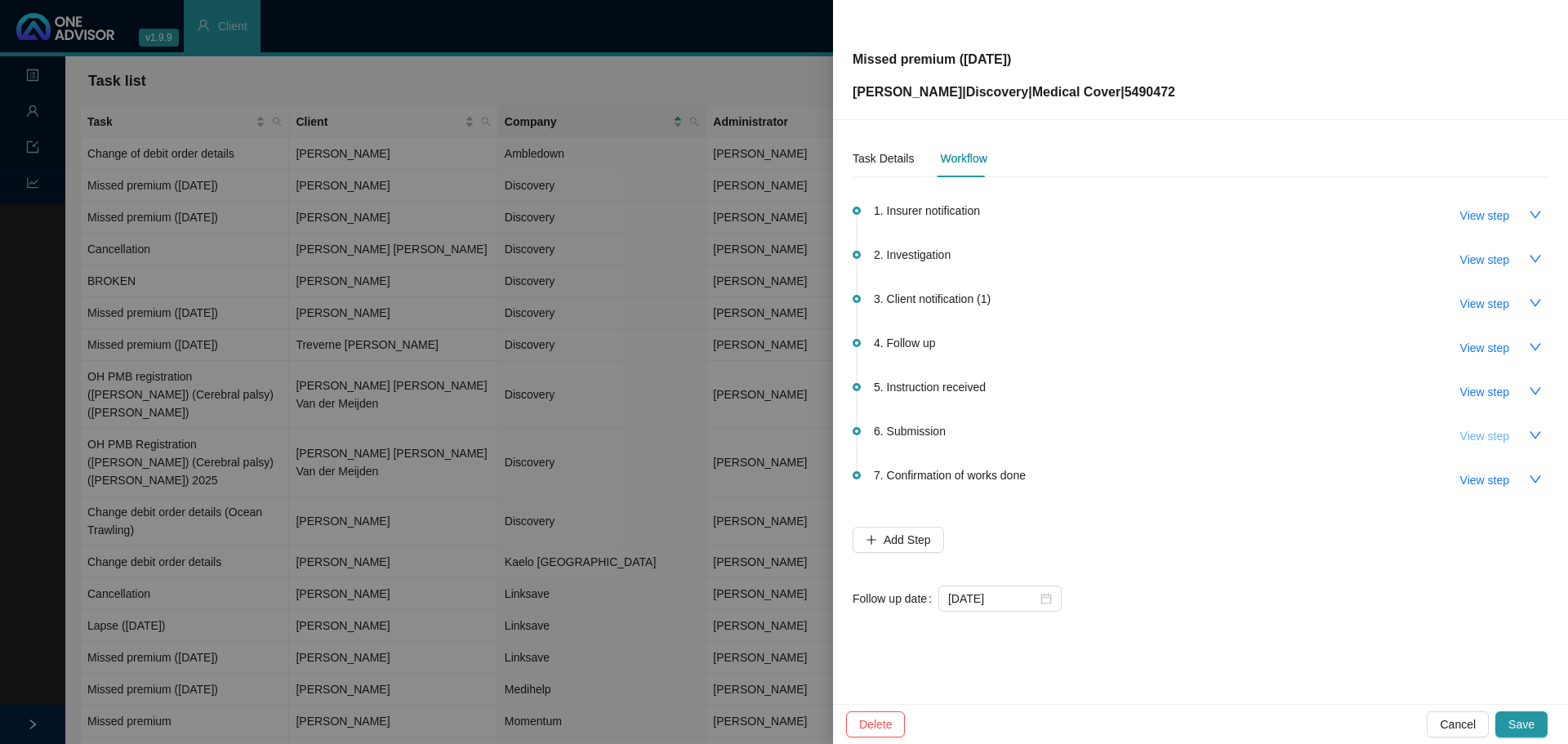
click at [1492, 436] on span "View step" at bounding box center [1484, 435] width 49 height 18
type input "Submission"
type textarea "Contacted client // Forced debit did go off. Contacted DH // Forced debit did g…"
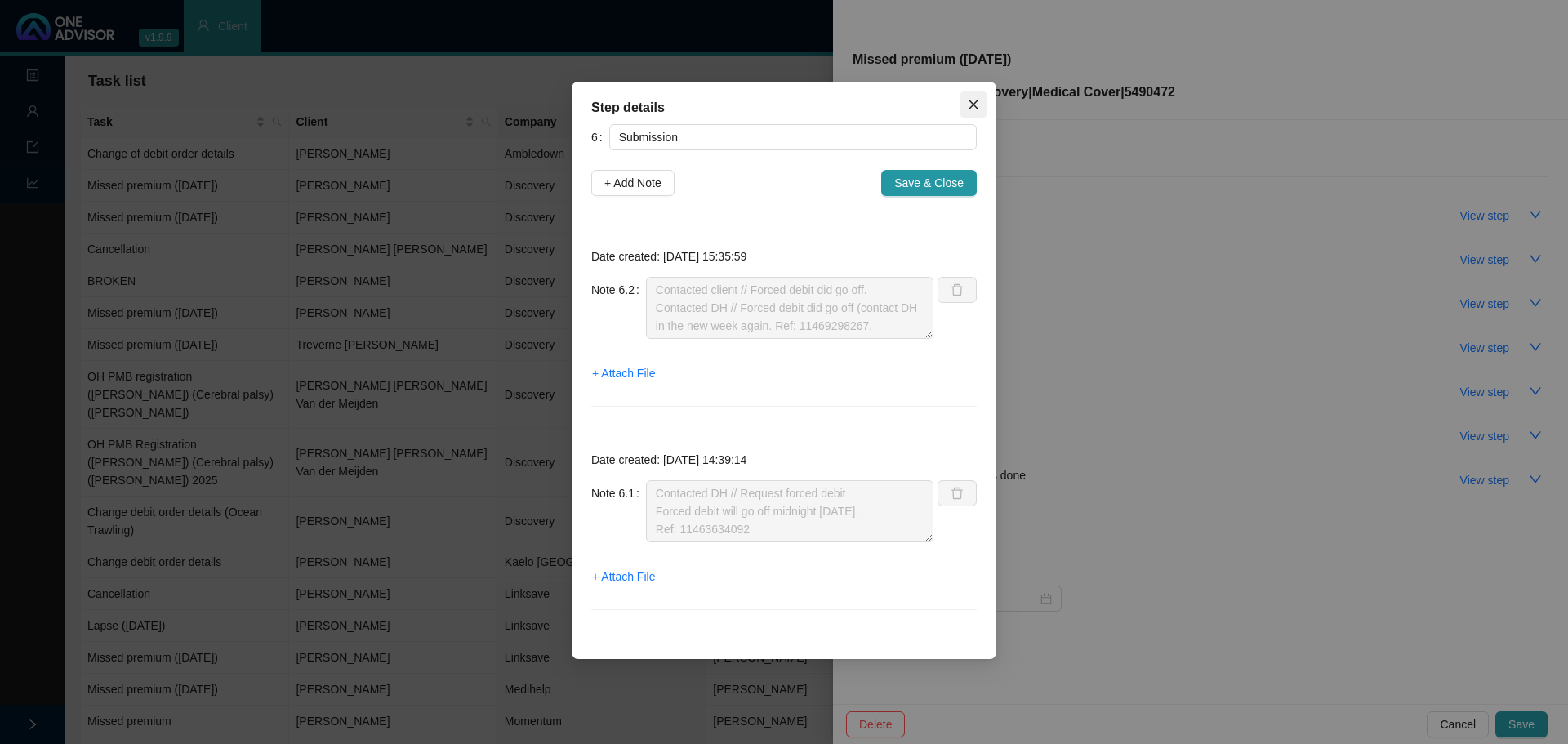
click at [966, 111] on span "Close" at bounding box center [973, 104] width 26 height 13
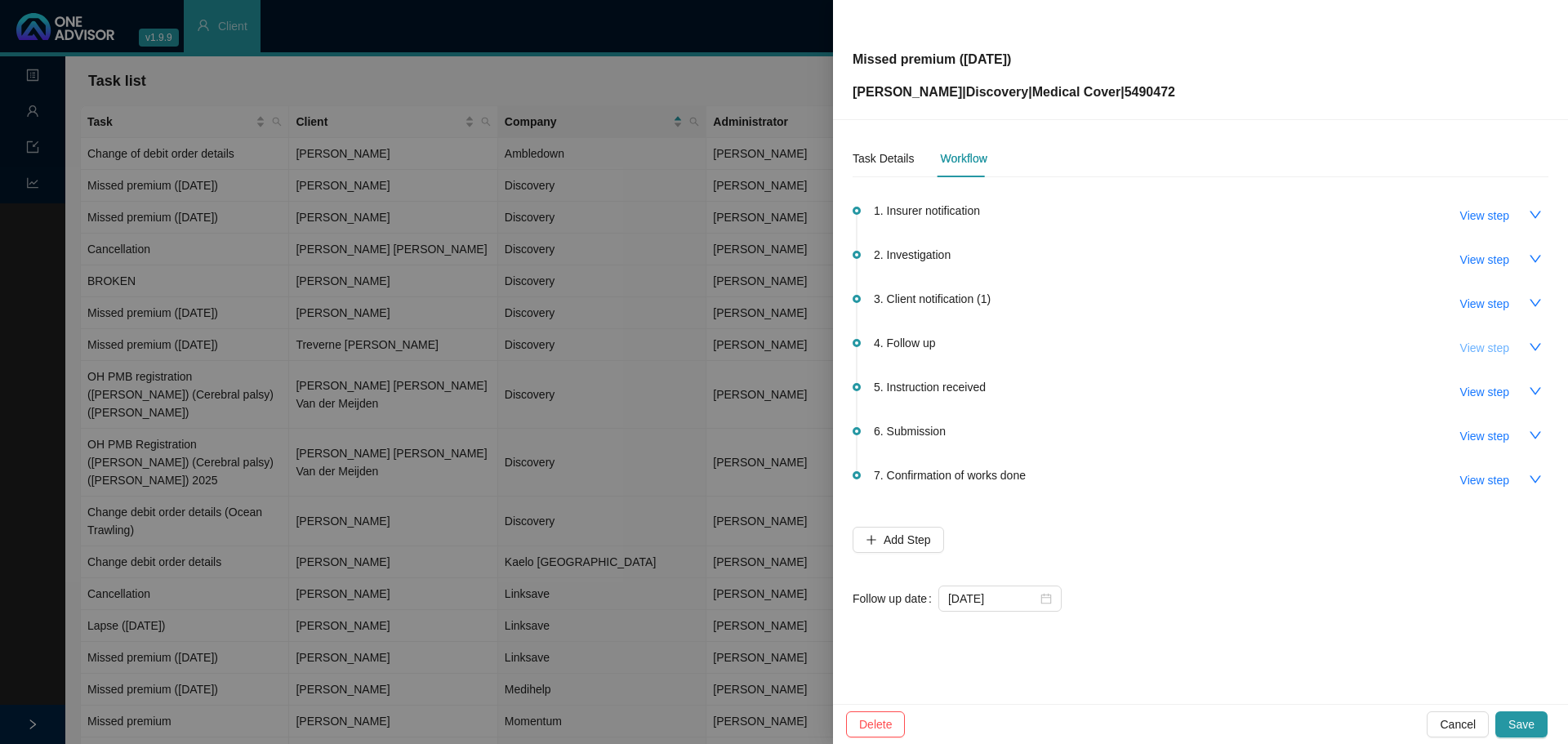
click at [1468, 352] on span "View step" at bounding box center [1484, 348] width 49 height 18
type input "Follow up"
type textarea "Reminded client on whatsapp"
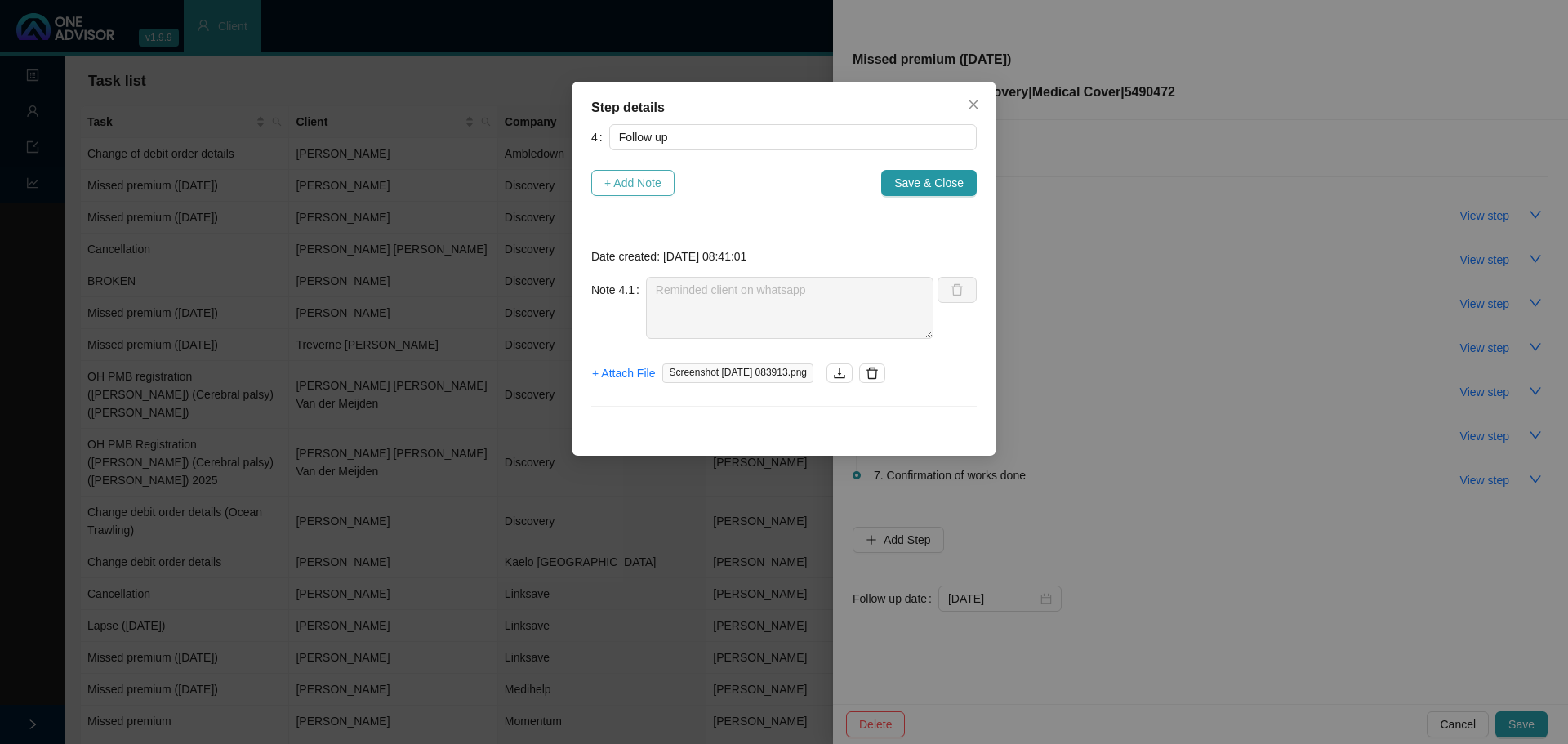
click at [645, 178] on span "+ Add Note" at bounding box center [633, 182] width 57 height 18
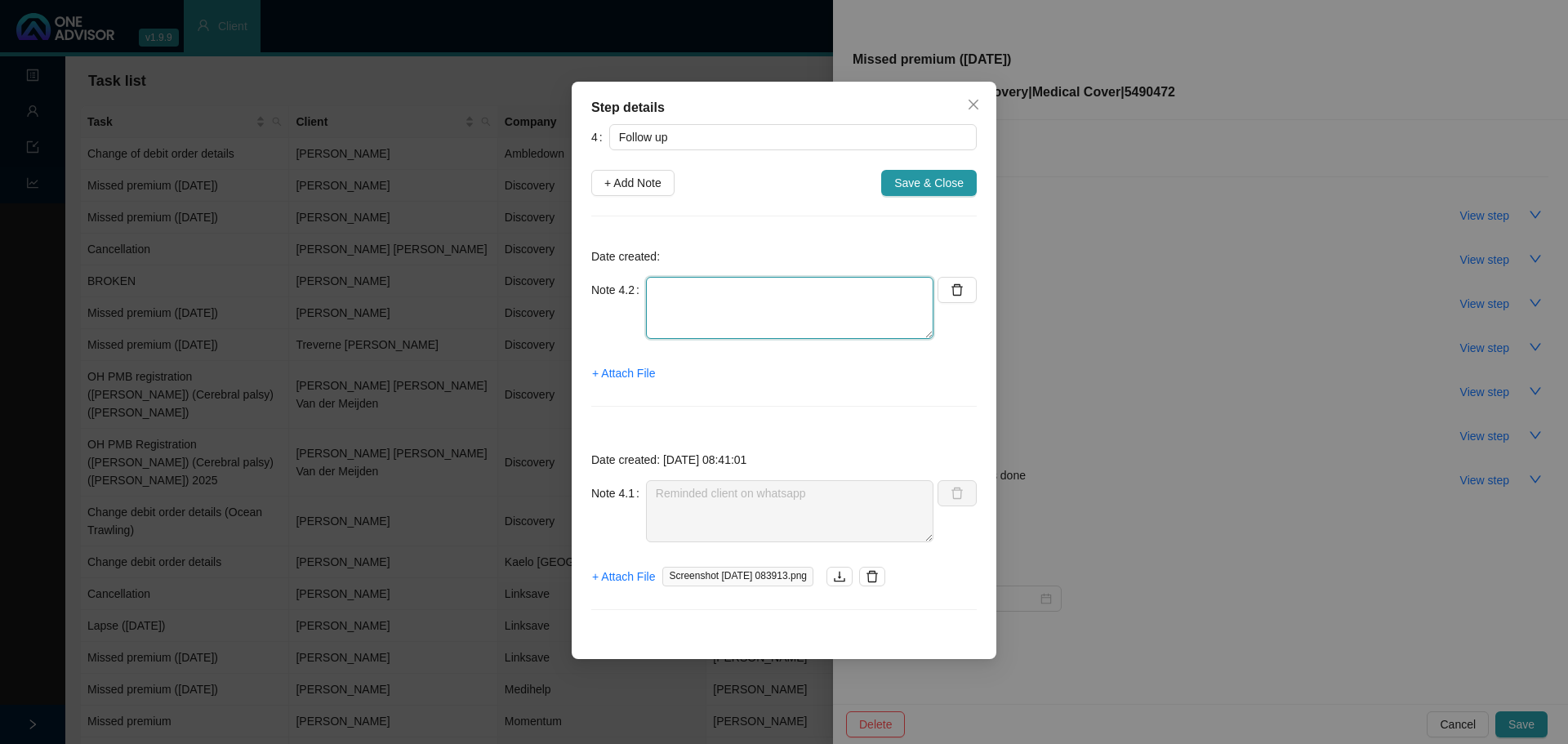
click at [701, 306] on textarea at bounding box center [790, 308] width 288 height 62
type textarea "Asked client if debit order went off - Client called - Debit order did go off."
click at [644, 365] on span "+ Attach File" at bounding box center [624, 373] width 63 height 18
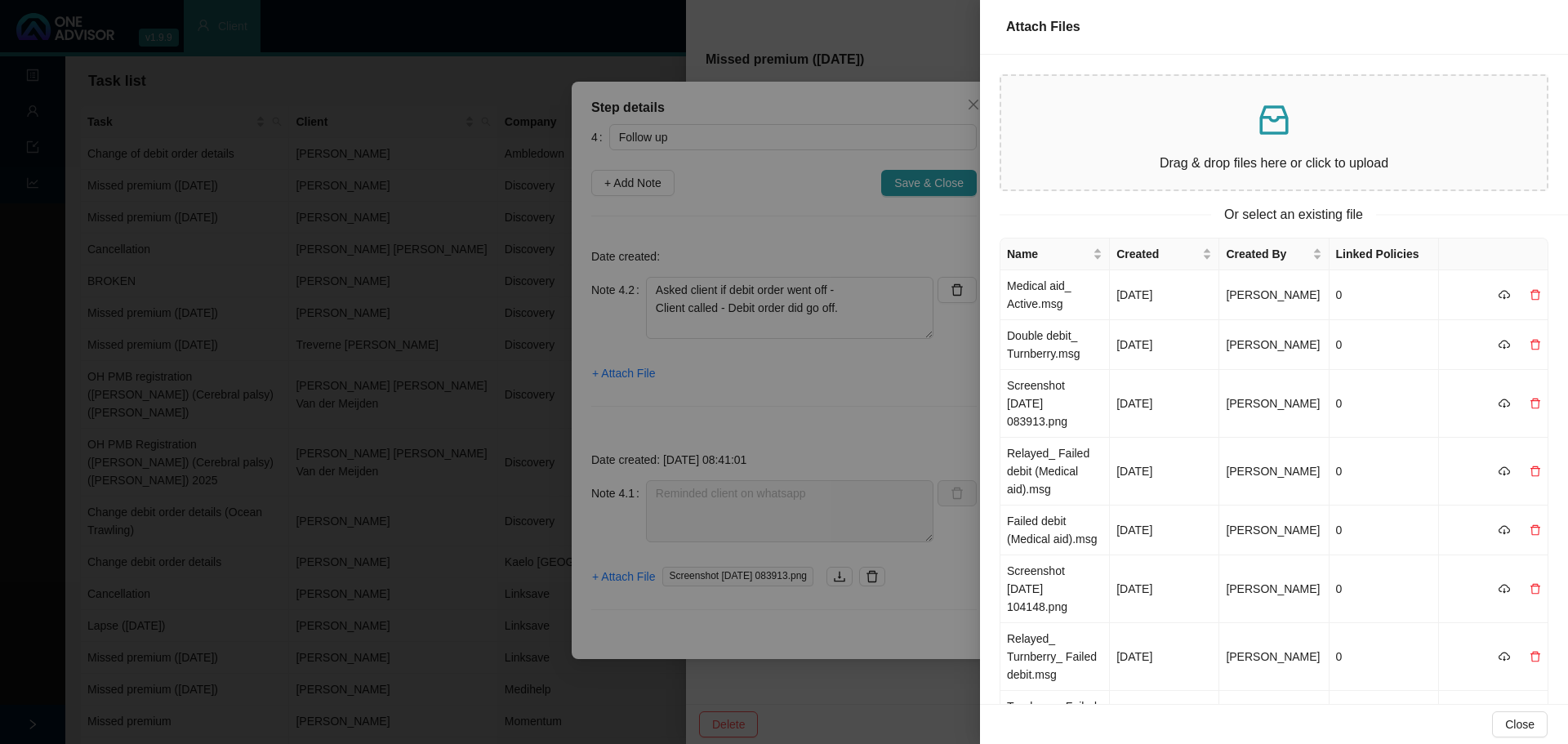
click at [1110, 140] on div "Drag & drop files here or click to upload" at bounding box center [1274, 132] width 520 height 88
click at [806, 427] on div at bounding box center [784, 372] width 1568 height 744
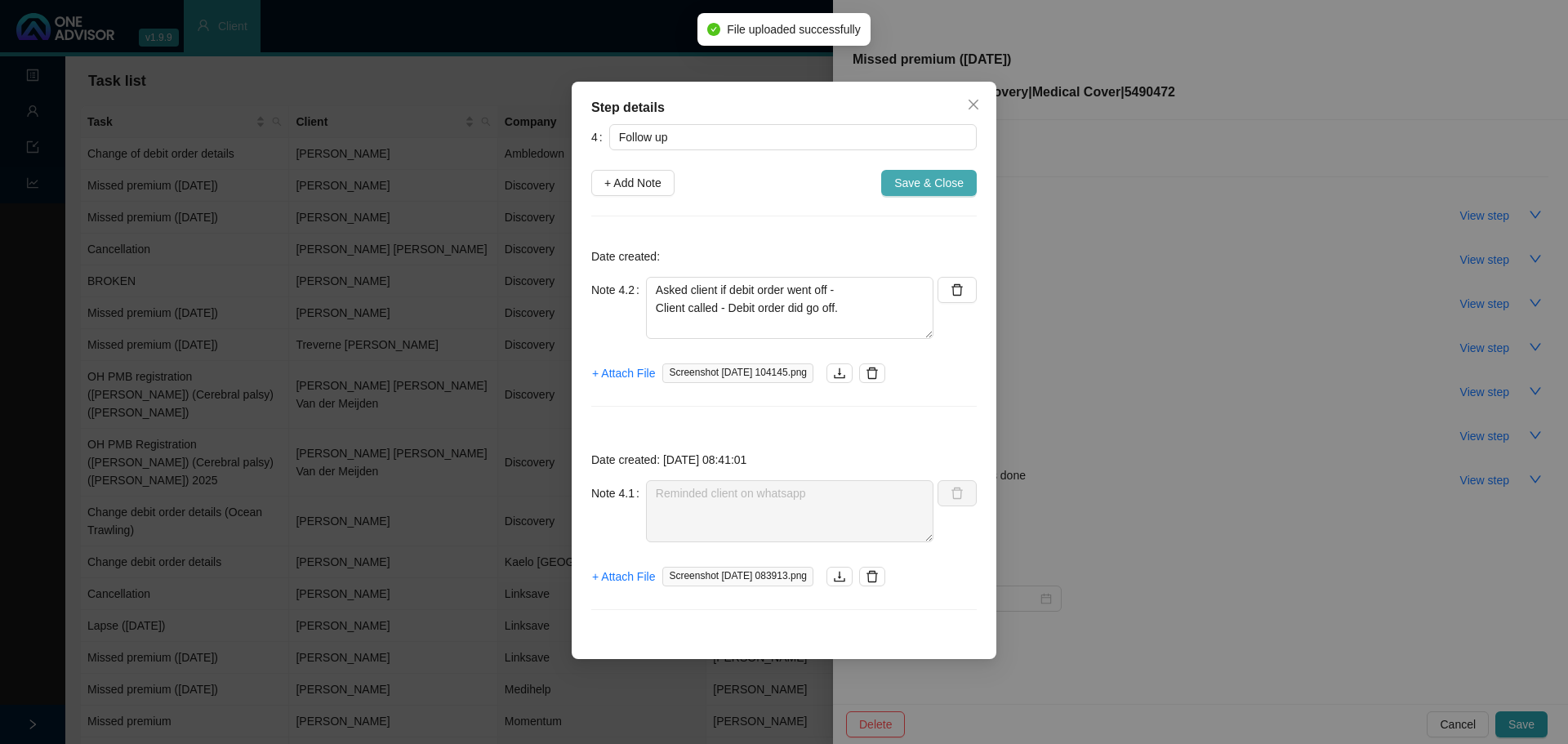
click at [908, 191] on span "Save & Close" at bounding box center [929, 182] width 69 height 18
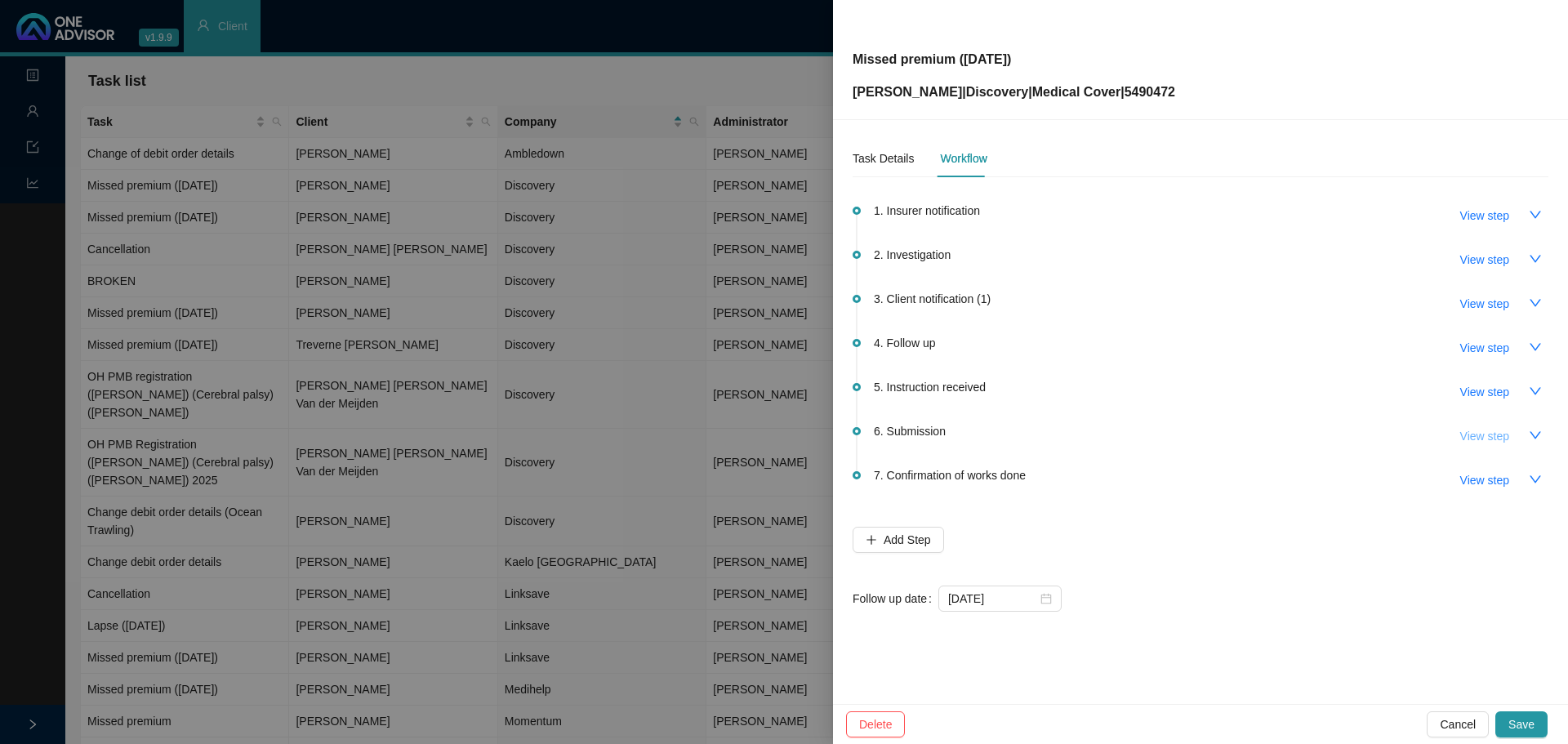
click at [1494, 438] on span "View step" at bounding box center [1484, 435] width 49 height 18
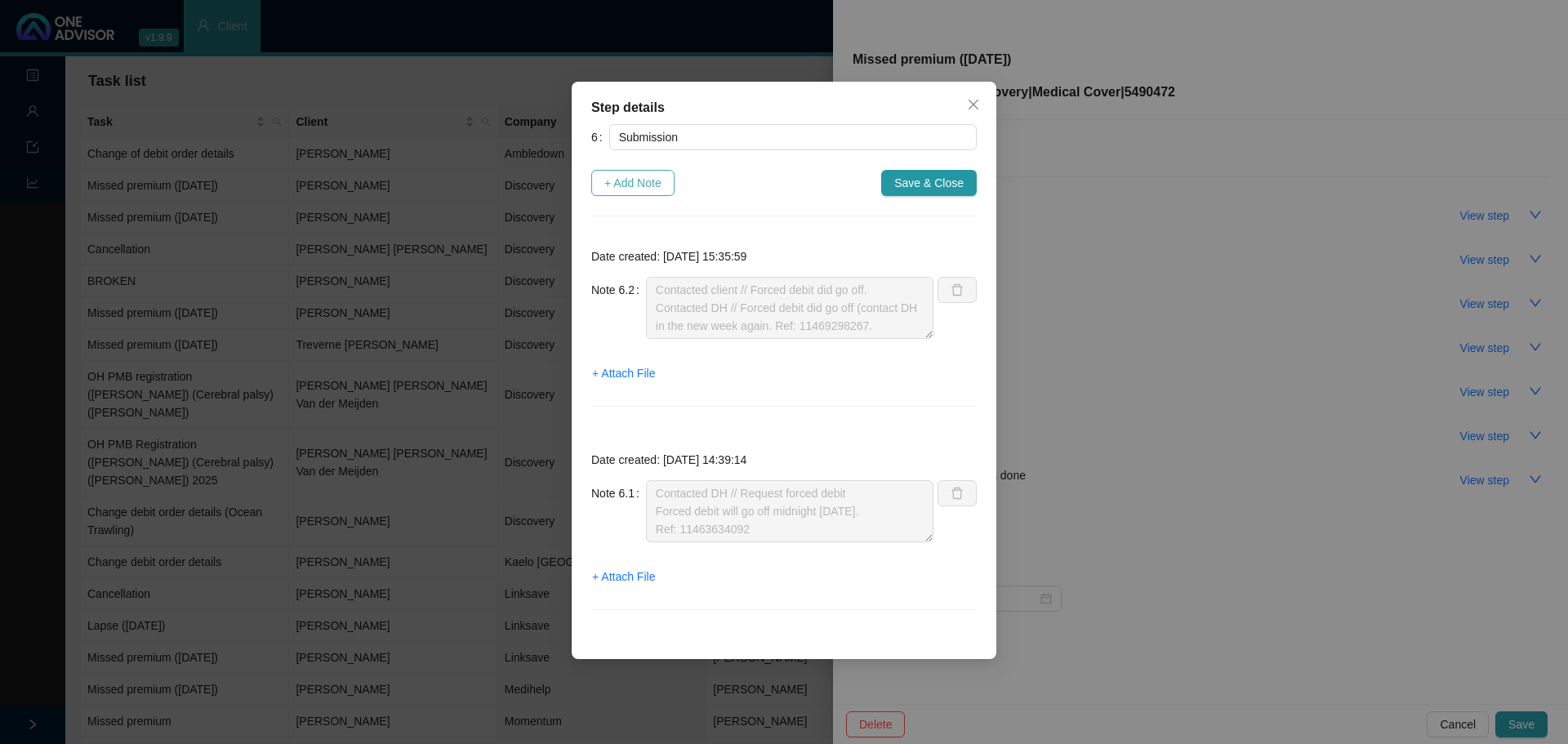
click at [652, 183] on span "+ Add Note" at bounding box center [633, 182] width 57 height 18
type textarea "Contacted client // Forced debit did go off. Contacted DH // Forced debit did g…"
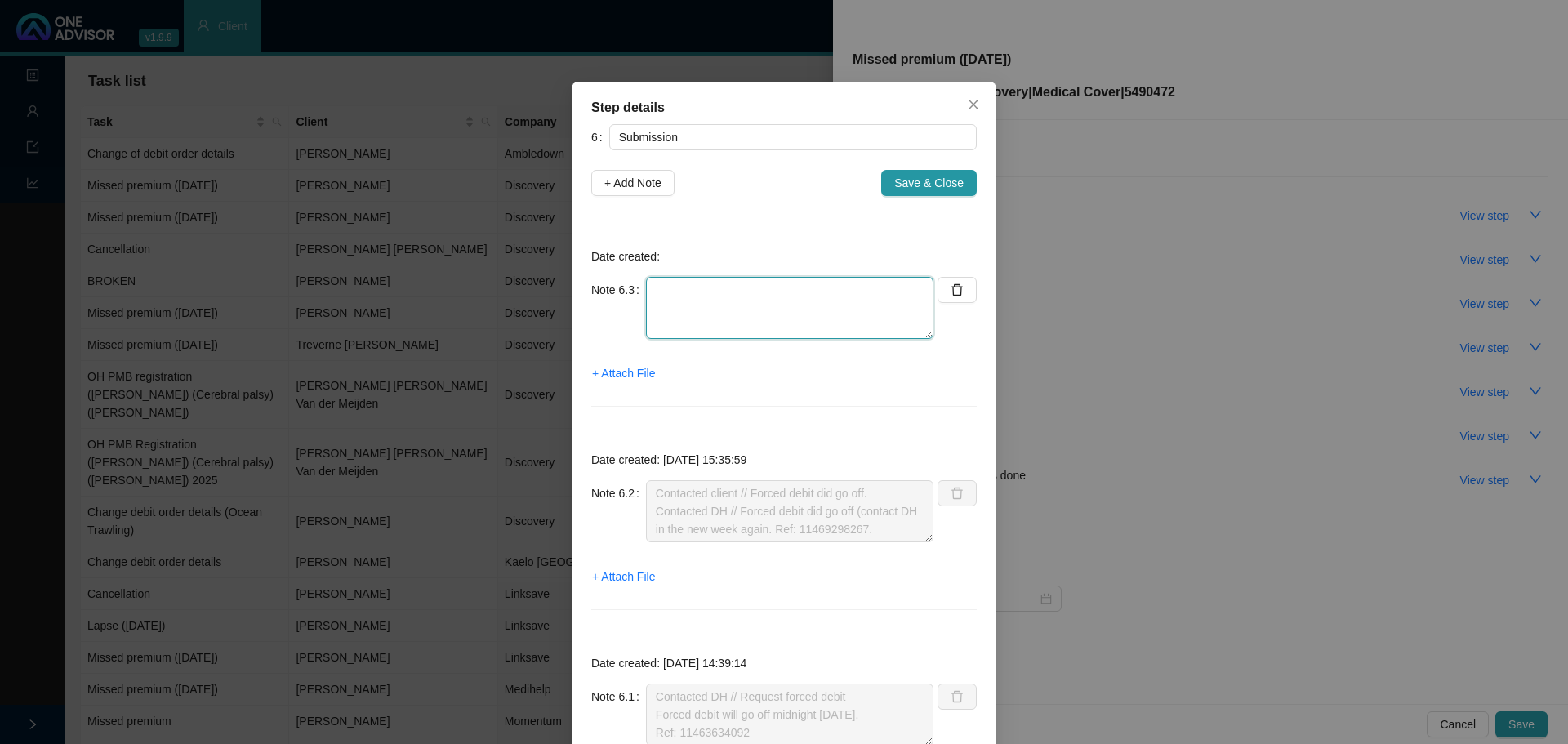
click at [668, 297] on textarea at bounding box center [790, 308] width 288 height 62
paste textarea "11472557628."
type textarea "Contacted DH // Ref: 11472557628. Medical aid is active"
click at [909, 183] on span "Save & Close" at bounding box center [929, 182] width 69 height 18
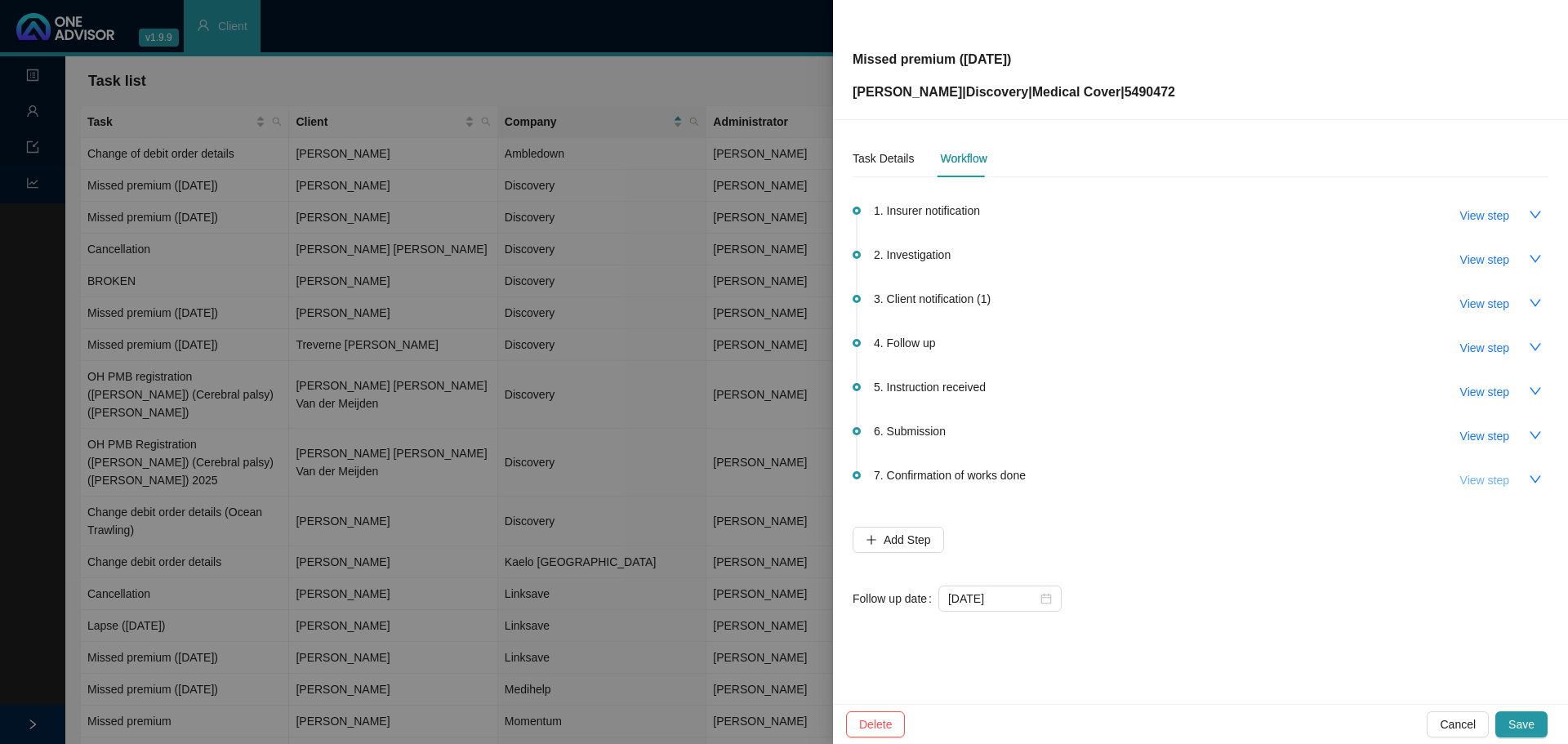
click at [1498, 475] on span "View step" at bounding box center [1484, 479] width 49 height 18
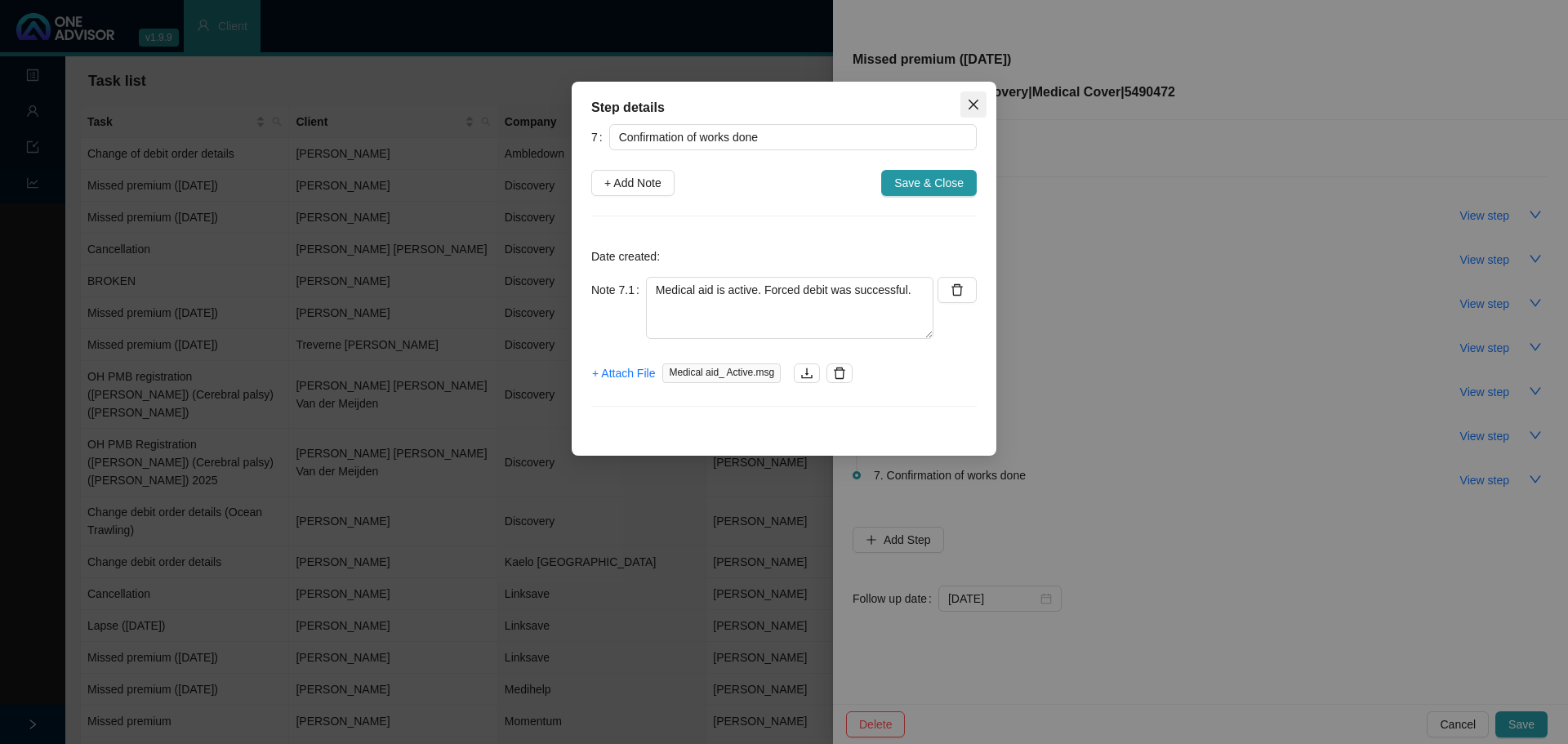
click at [968, 109] on icon "close" at bounding box center [973, 104] width 13 height 13
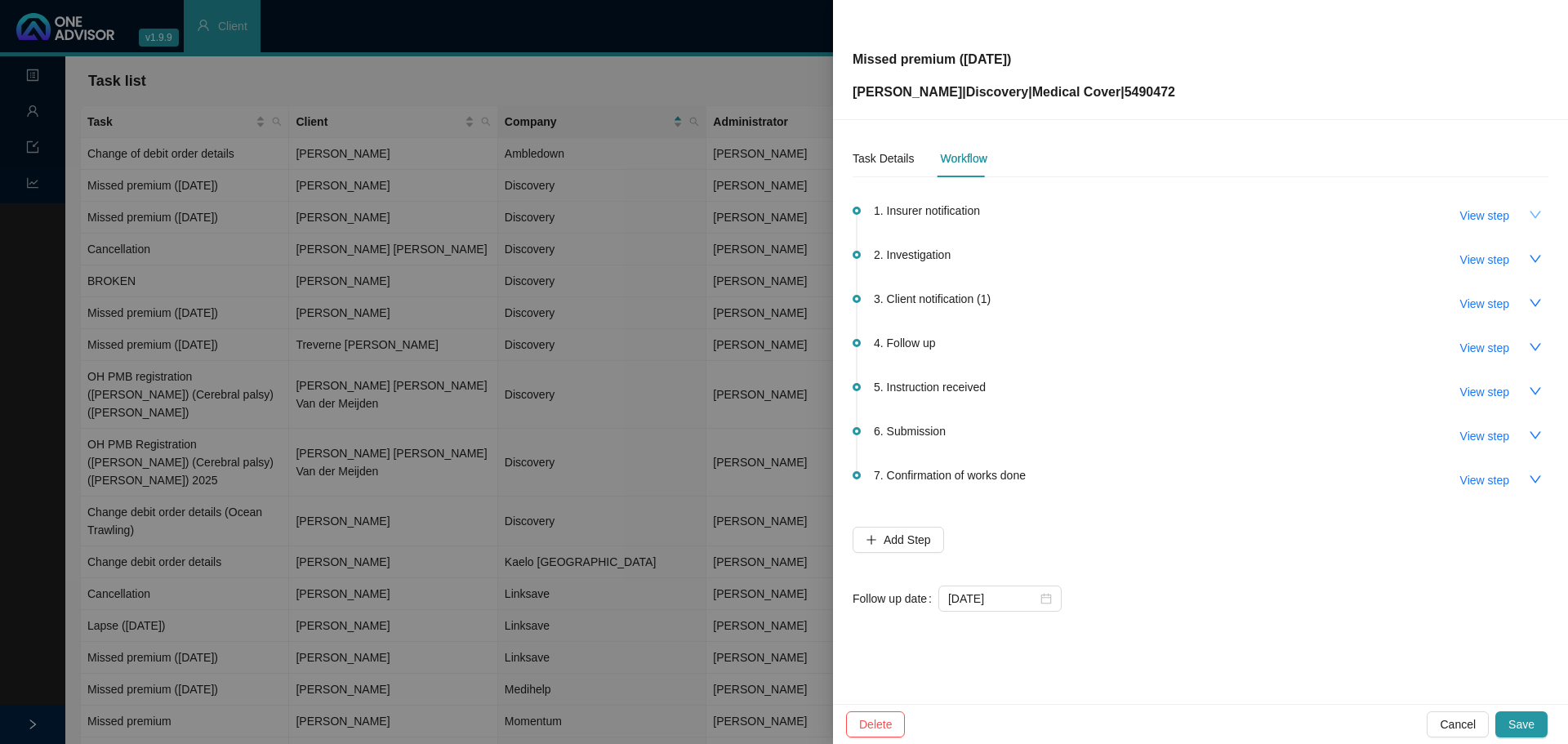
click at [1537, 211] on icon "down" at bounding box center [1535, 214] width 13 height 13
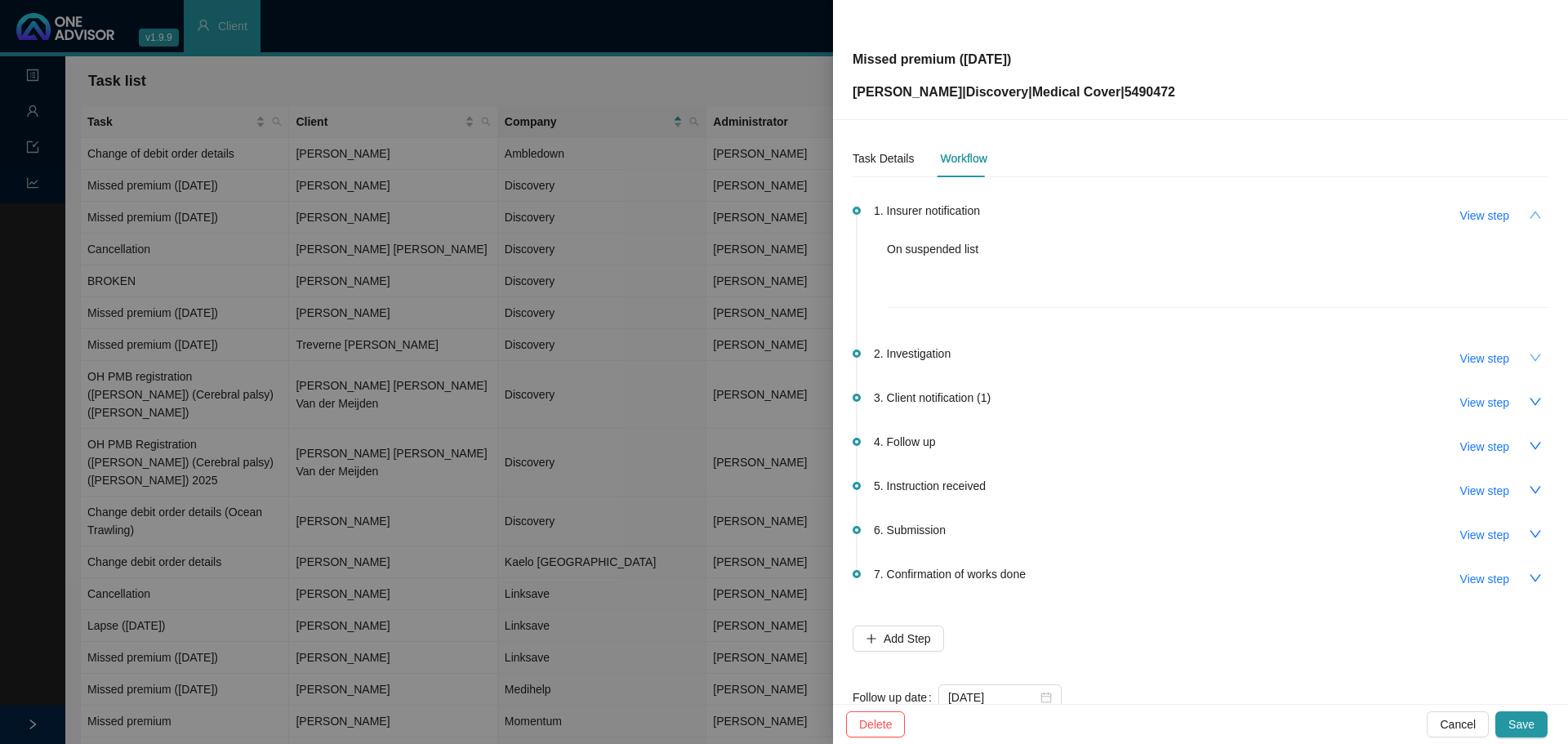
click at [1529, 351] on icon "down" at bounding box center [1535, 357] width 13 height 13
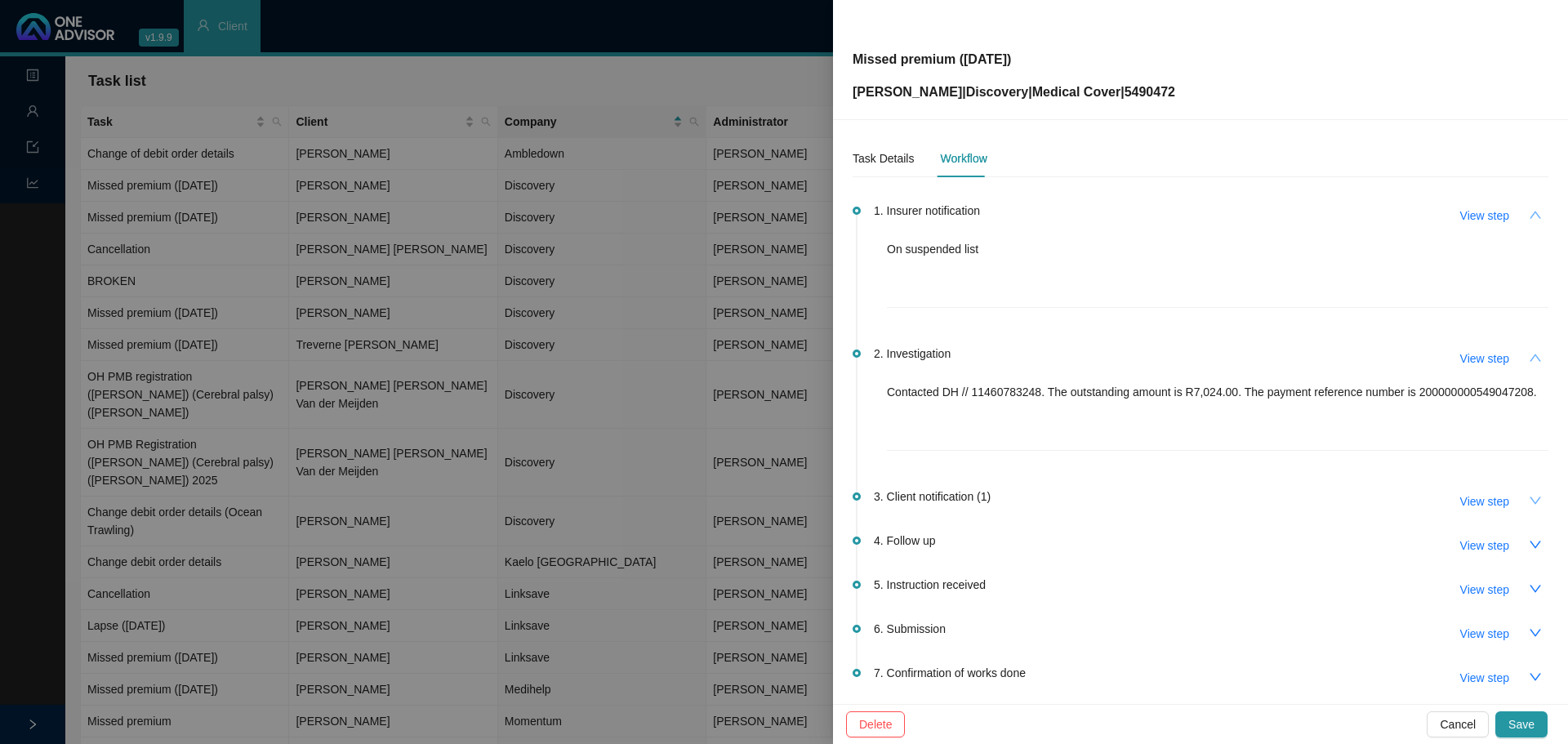
click at [1529, 501] on icon "down" at bounding box center [1535, 500] width 13 height 13
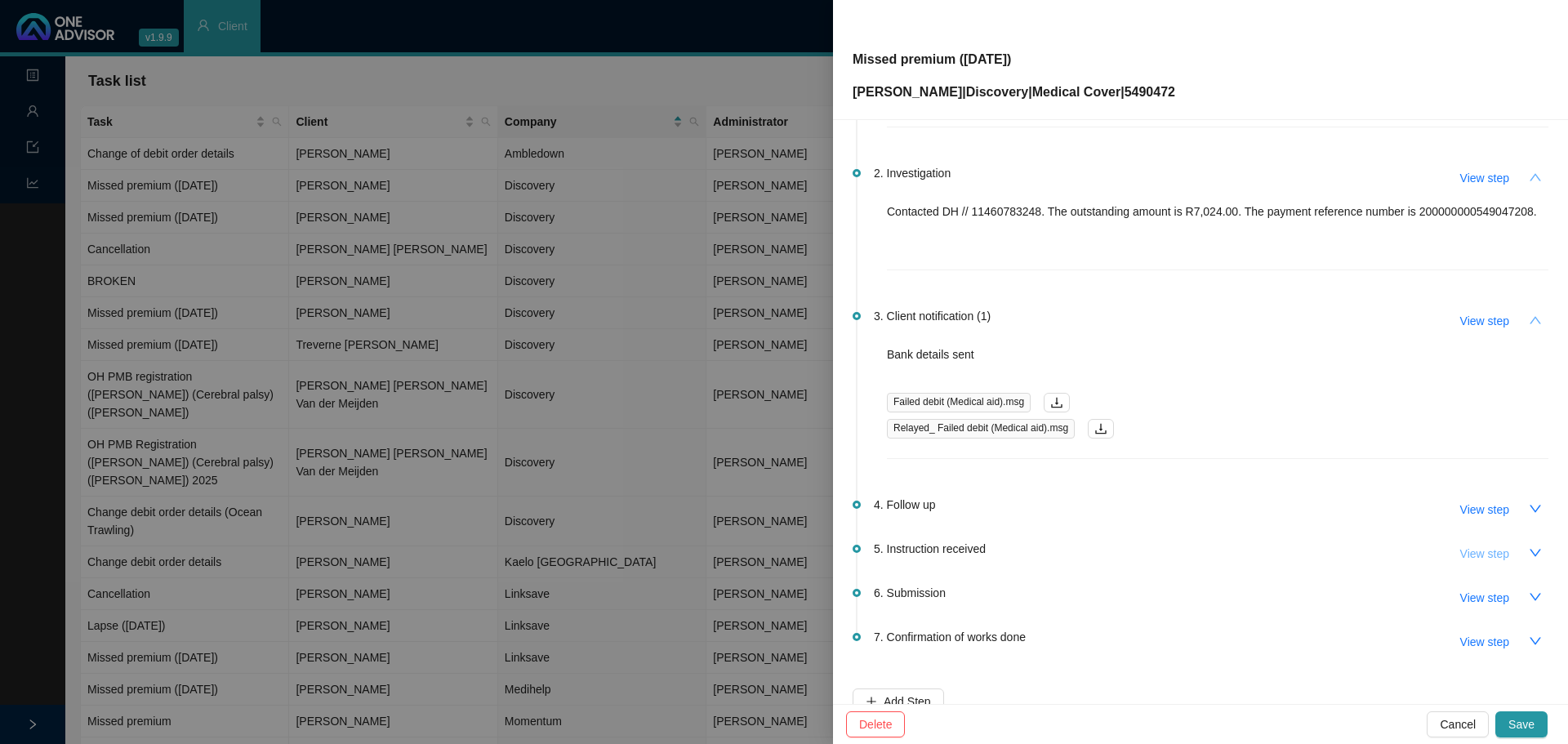
scroll to position [245, 0]
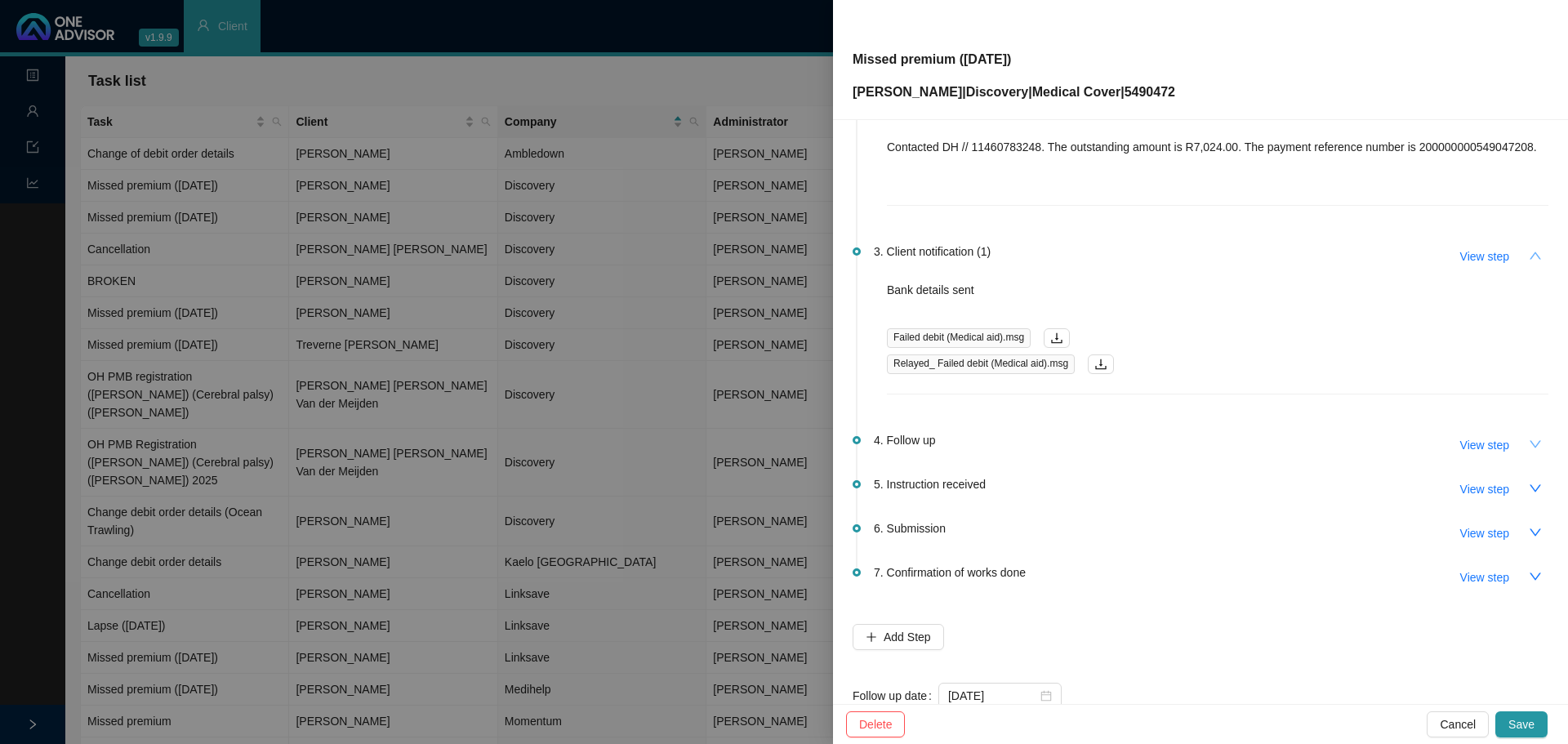
click at [1529, 443] on icon "down" at bounding box center [1535, 444] width 13 height 13
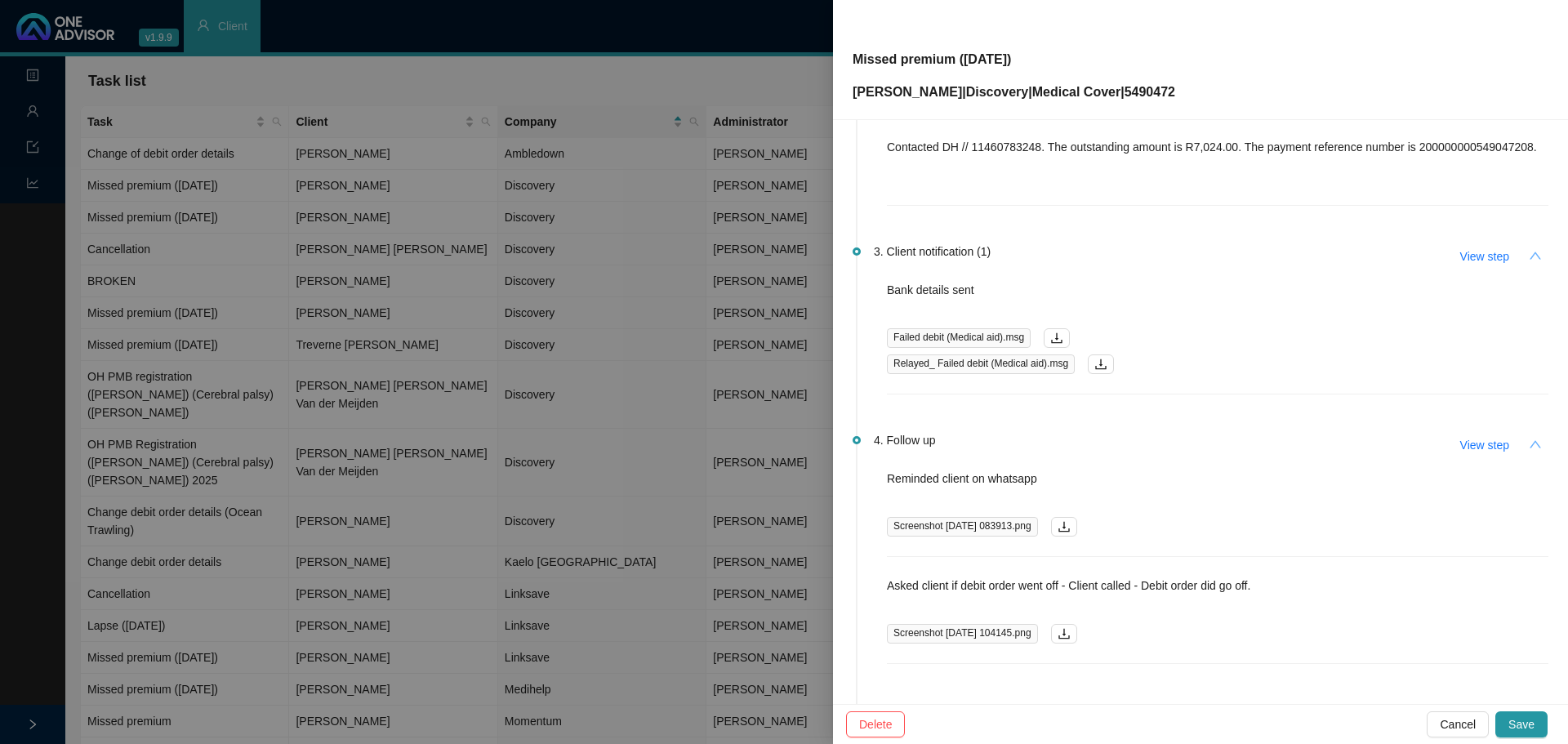
scroll to position [408, 0]
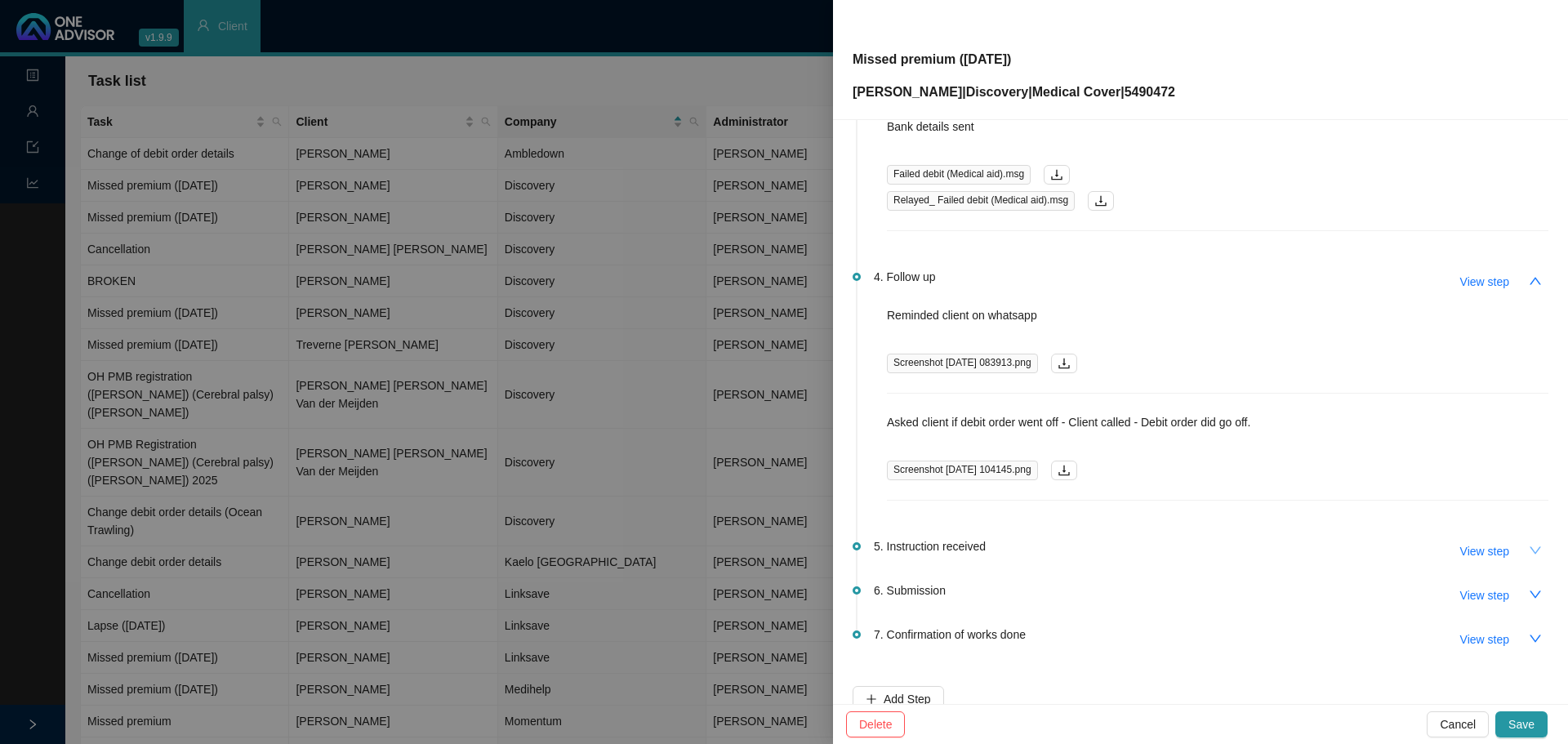
click at [1529, 553] on icon "down" at bounding box center [1535, 550] width 13 height 13
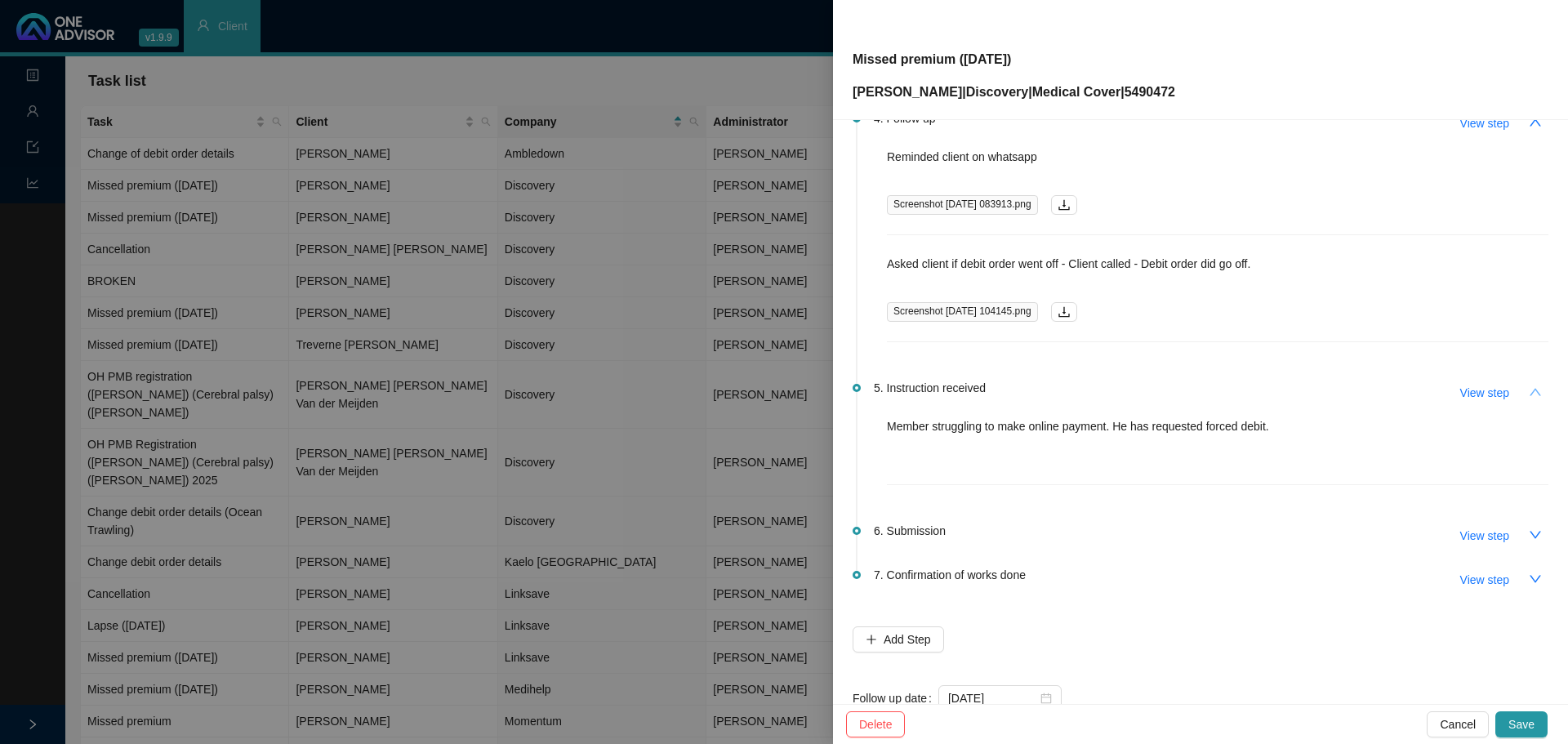
scroll to position [571, 0]
click at [1529, 529] on icon "down" at bounding box center [1535, 529] width 13 height 13
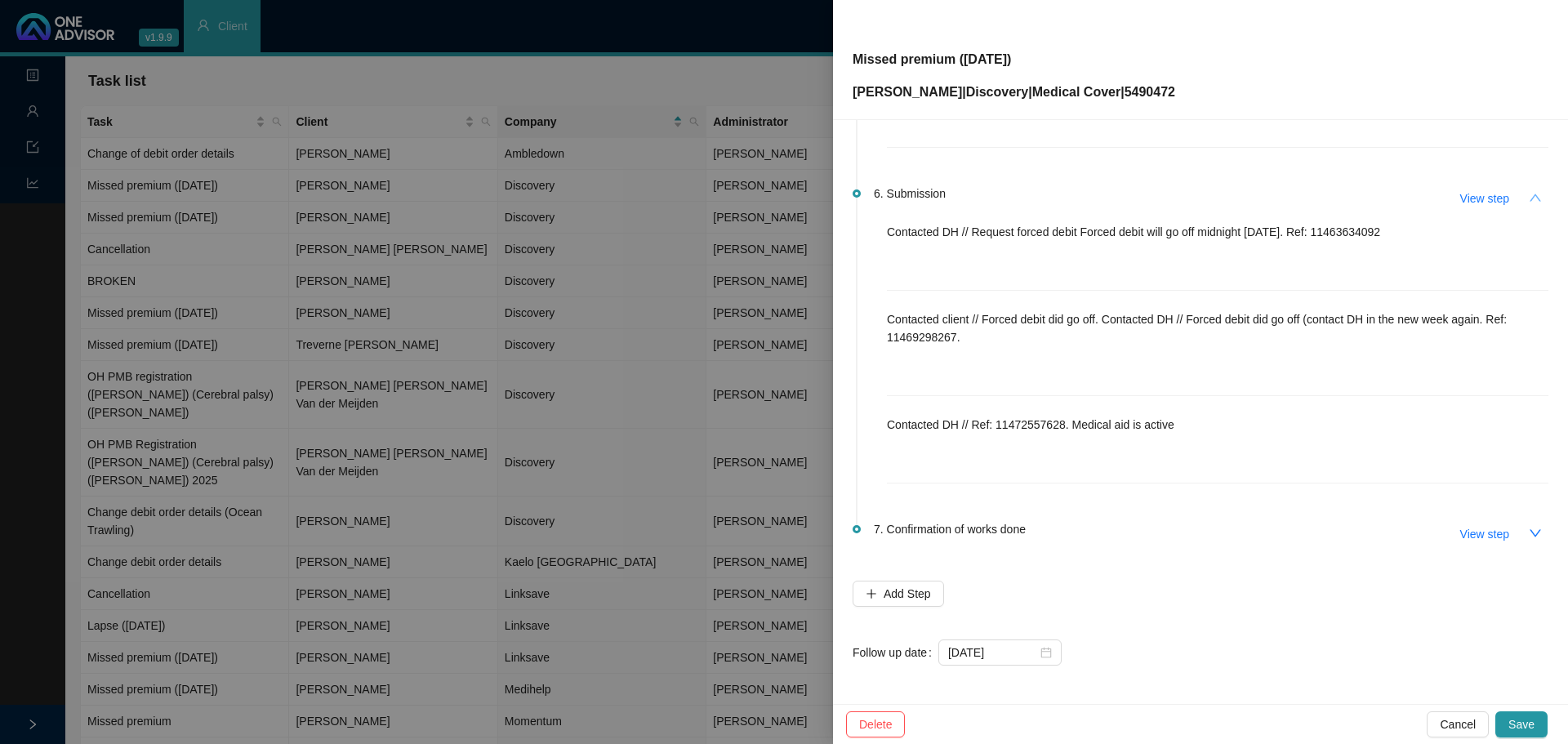
scroll to position [904, 0]
click at [1529, 534] on icon "down" at bounding box center [1535, 531] width 13 height 13
drag, startPoint x: 1515, startPoint y: 717, endPoint x: 1502, endPoint y: 714, distance: 13.3
click at [1516, 717] on span "Save" at bounding box center [1521, 724] width 26 height 18
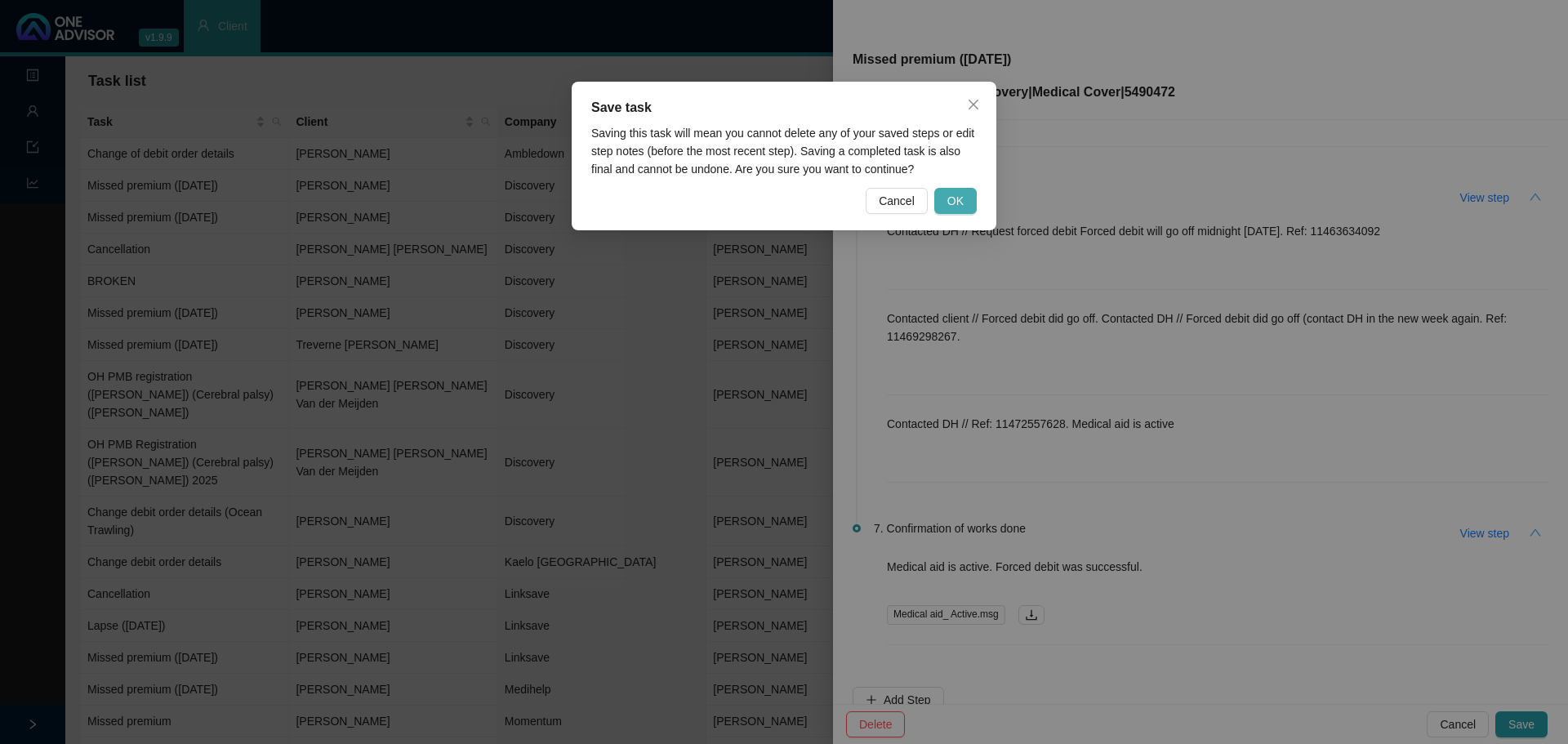
click at [953, 202] on span "OK" at bounding box center [955, 200] width 16 height 18
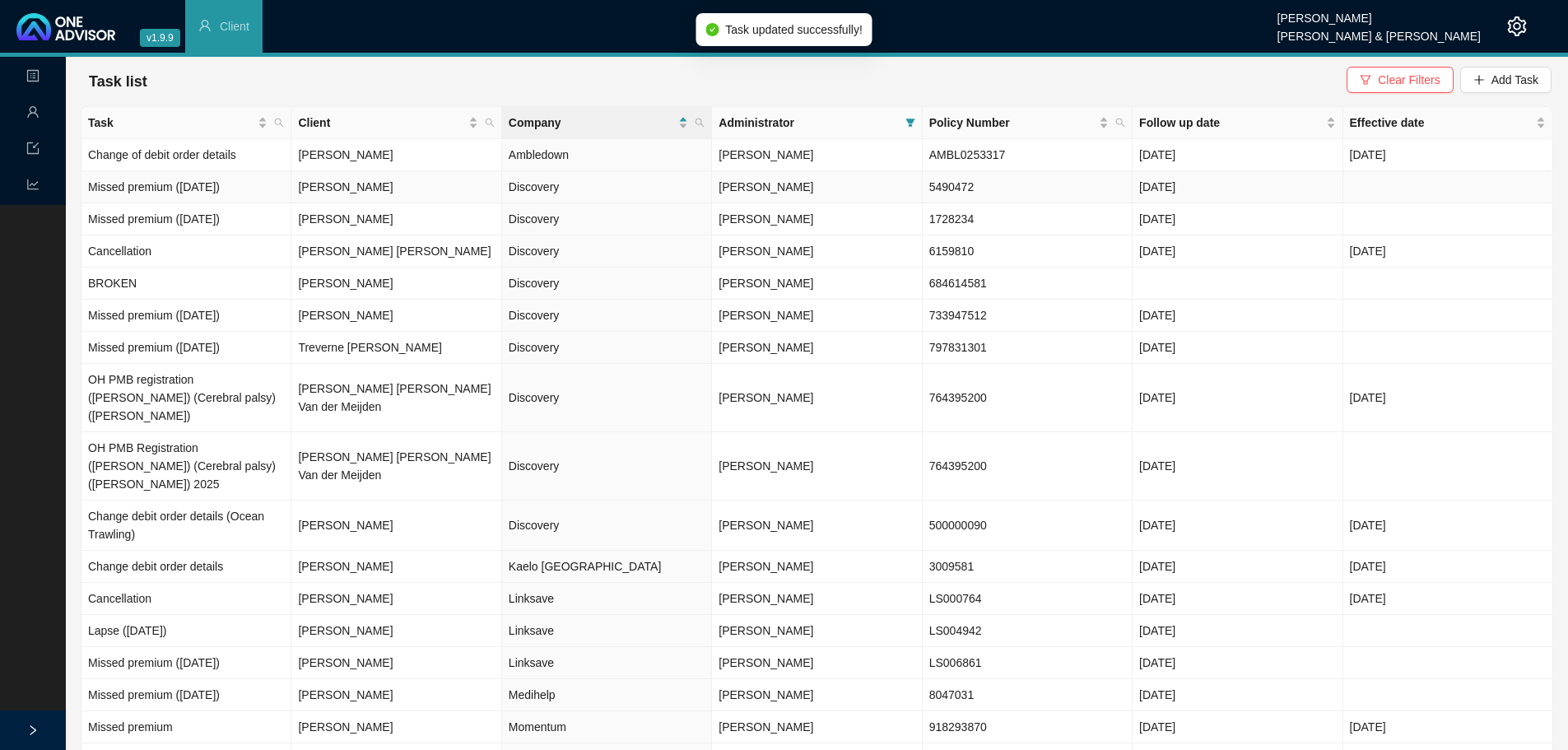
click at [548, 196] on td "Discovery" at bounding box center [606, 187] width 210 height 32
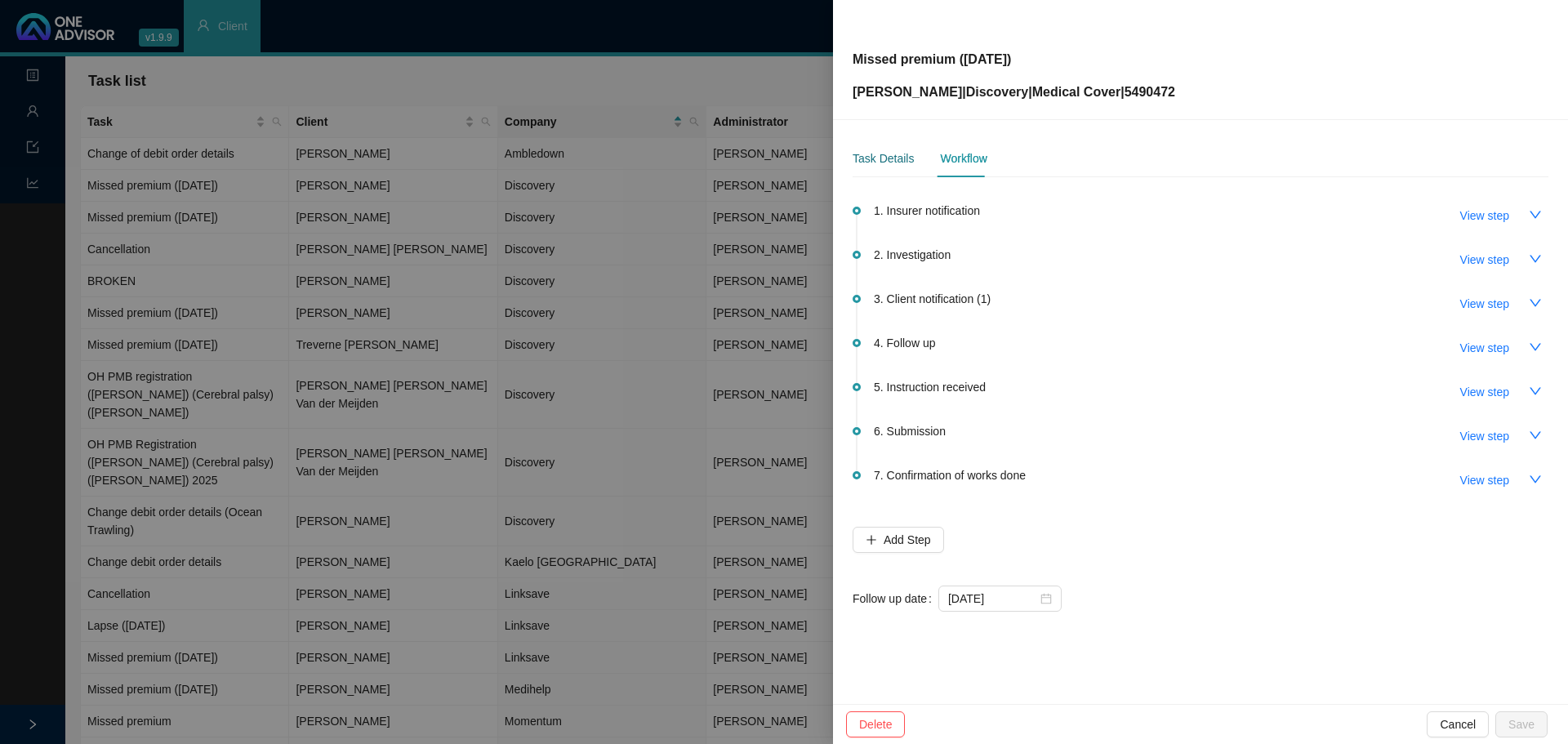
click at [883, 158] on div "Task Details" at bounding box center [883, 158] width 62 height 18
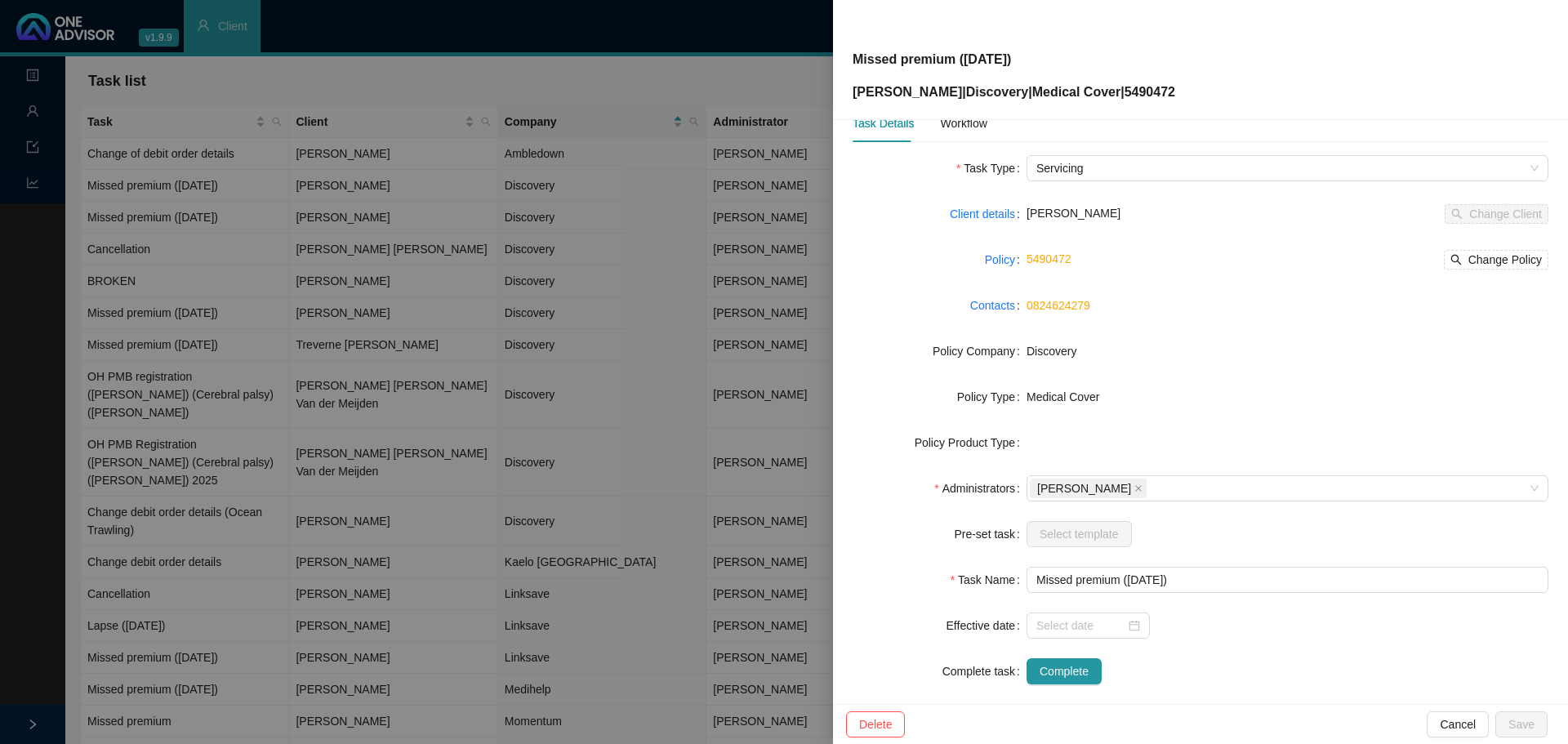
scroll to position [55, 0]
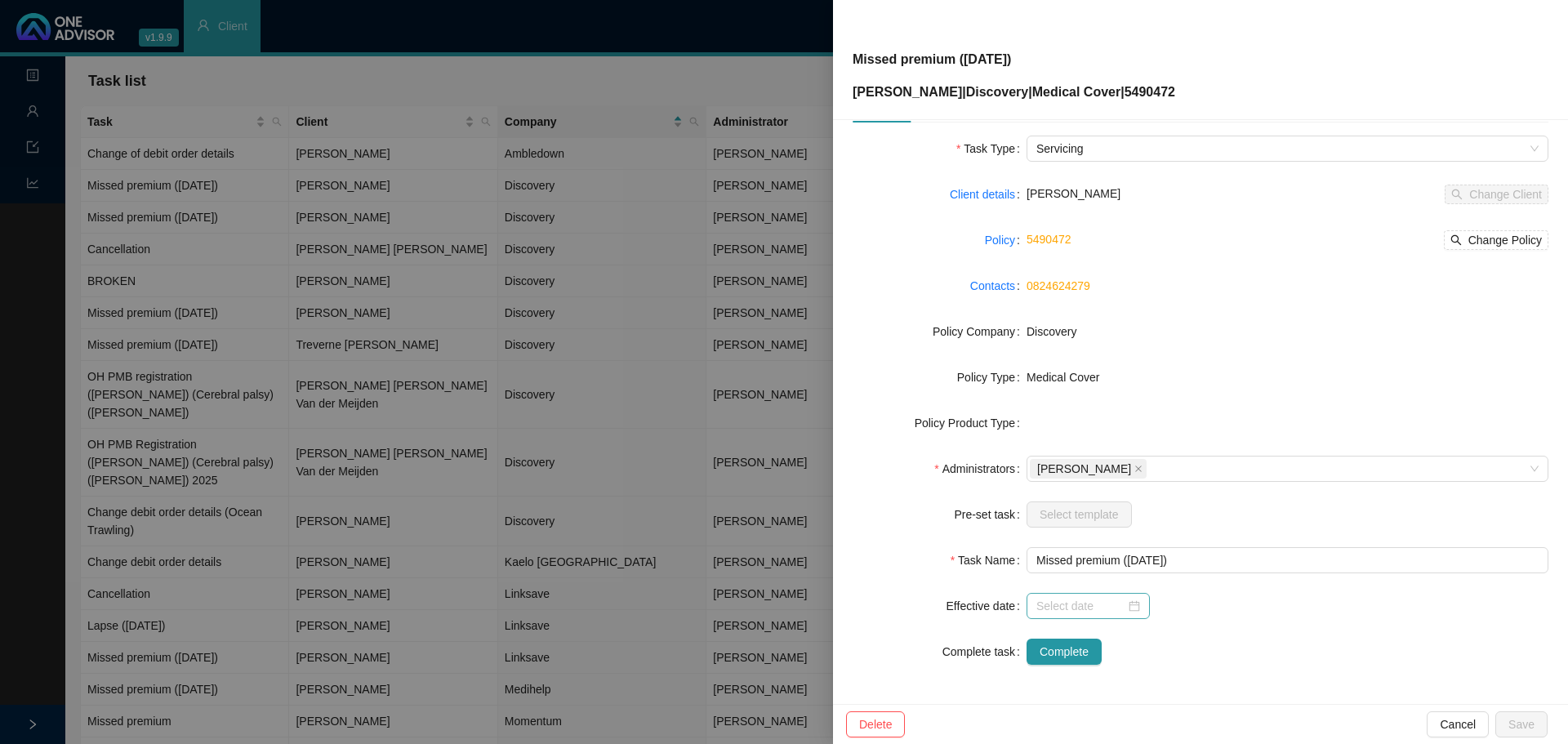
click at [1133, 611] on div at bounding box center [1088, 605] width 104 height 18
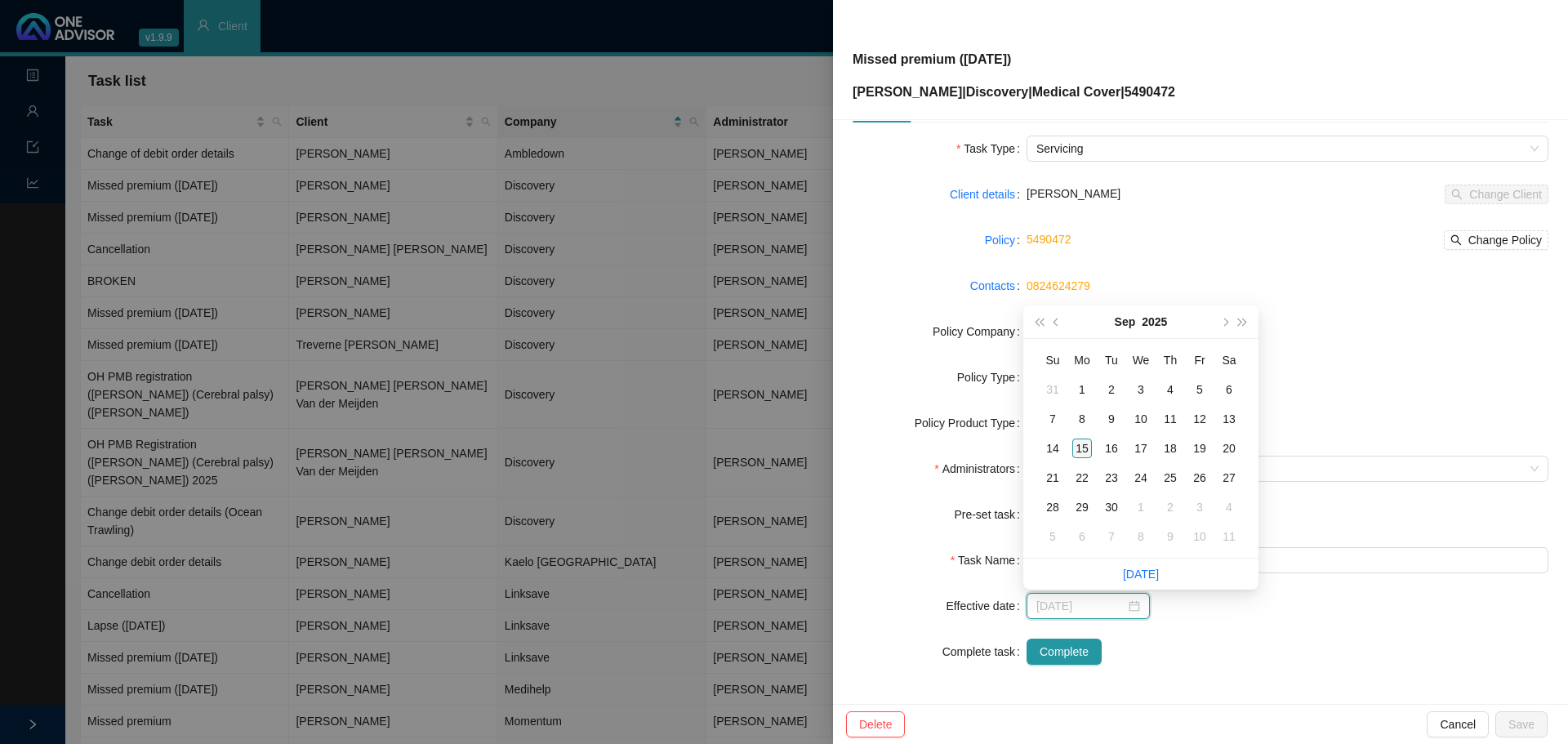
type input "[DATE]"
click at [1084, 443] on div "15" at bounding box center [1082, 448] width 19 height 19
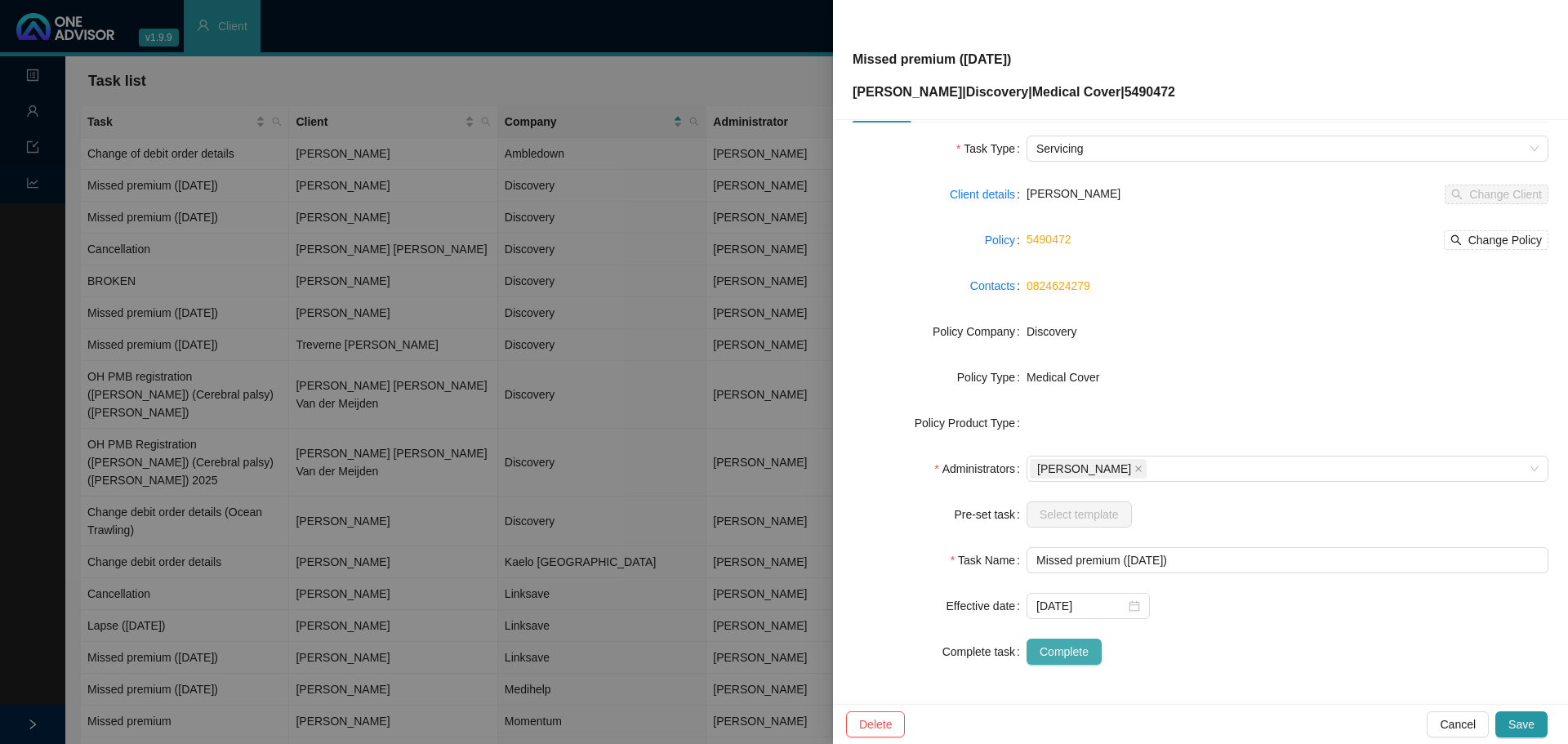
click at [1079, 646] on span "Complete" at bounding box center [1064, 651] width 49 height 18
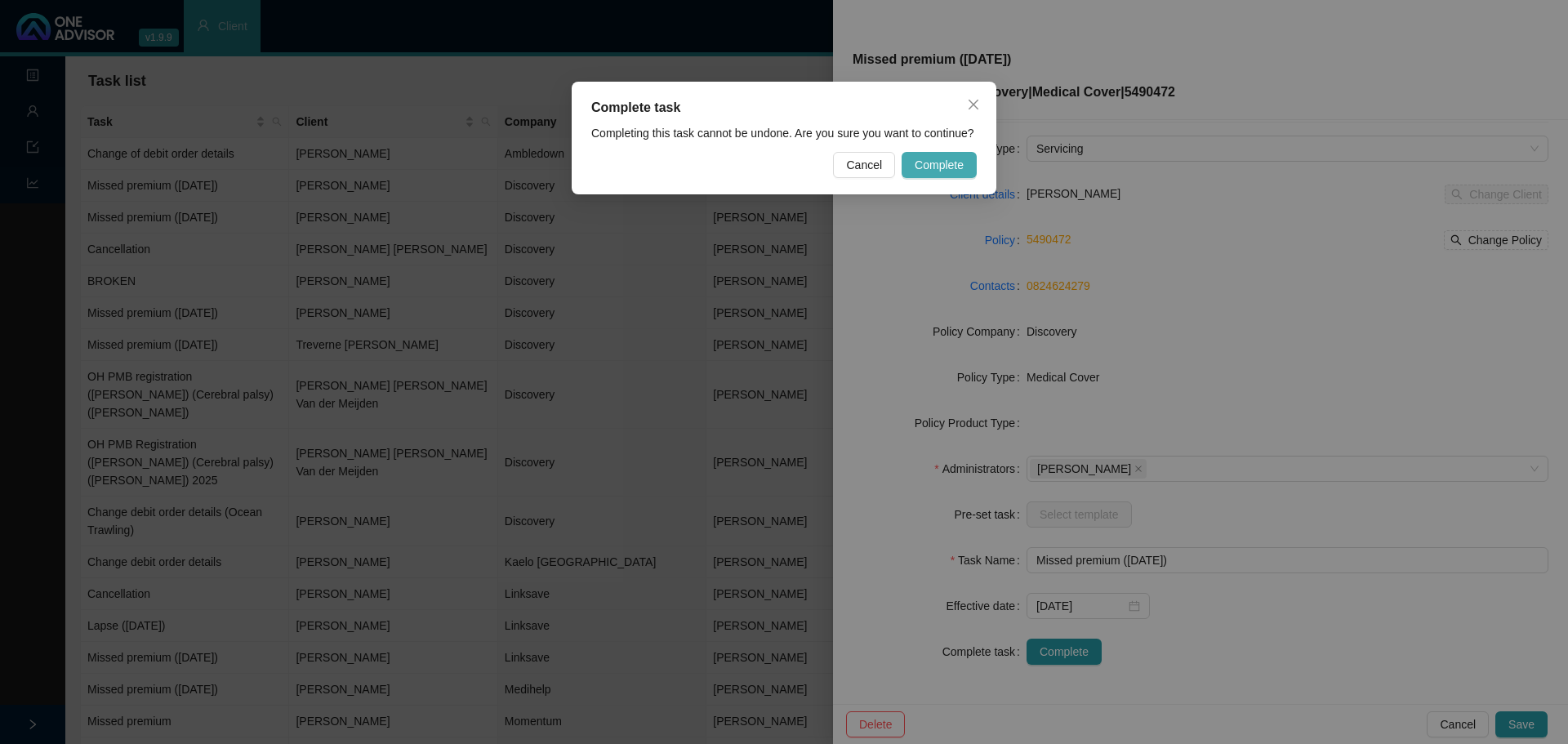
click at [938, 162] on span "Complete" at bounding box center [939, 164] width 49 height 18
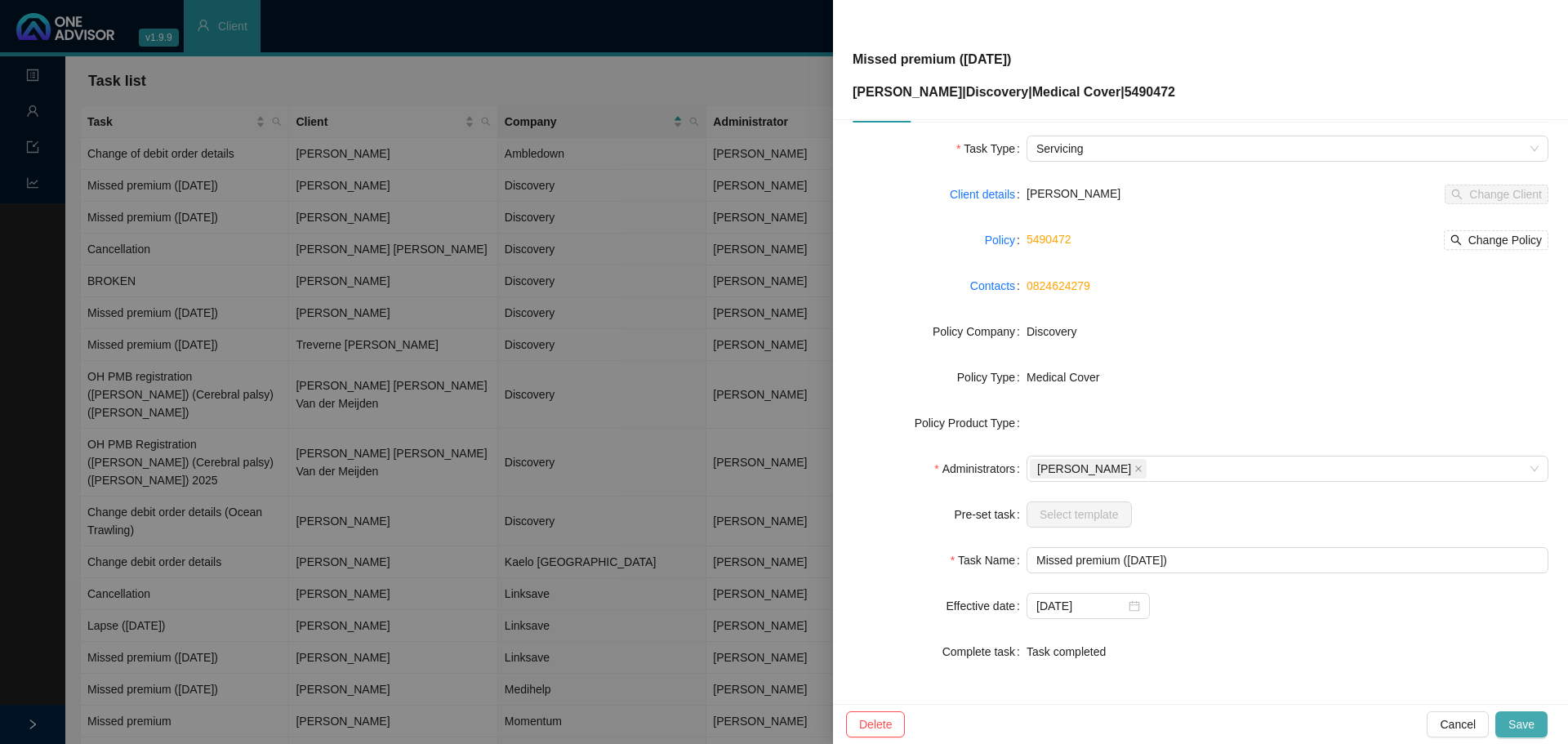
click at [1509, 717] on button "Save" at bounding box center [1522, 724] width 52 height 26
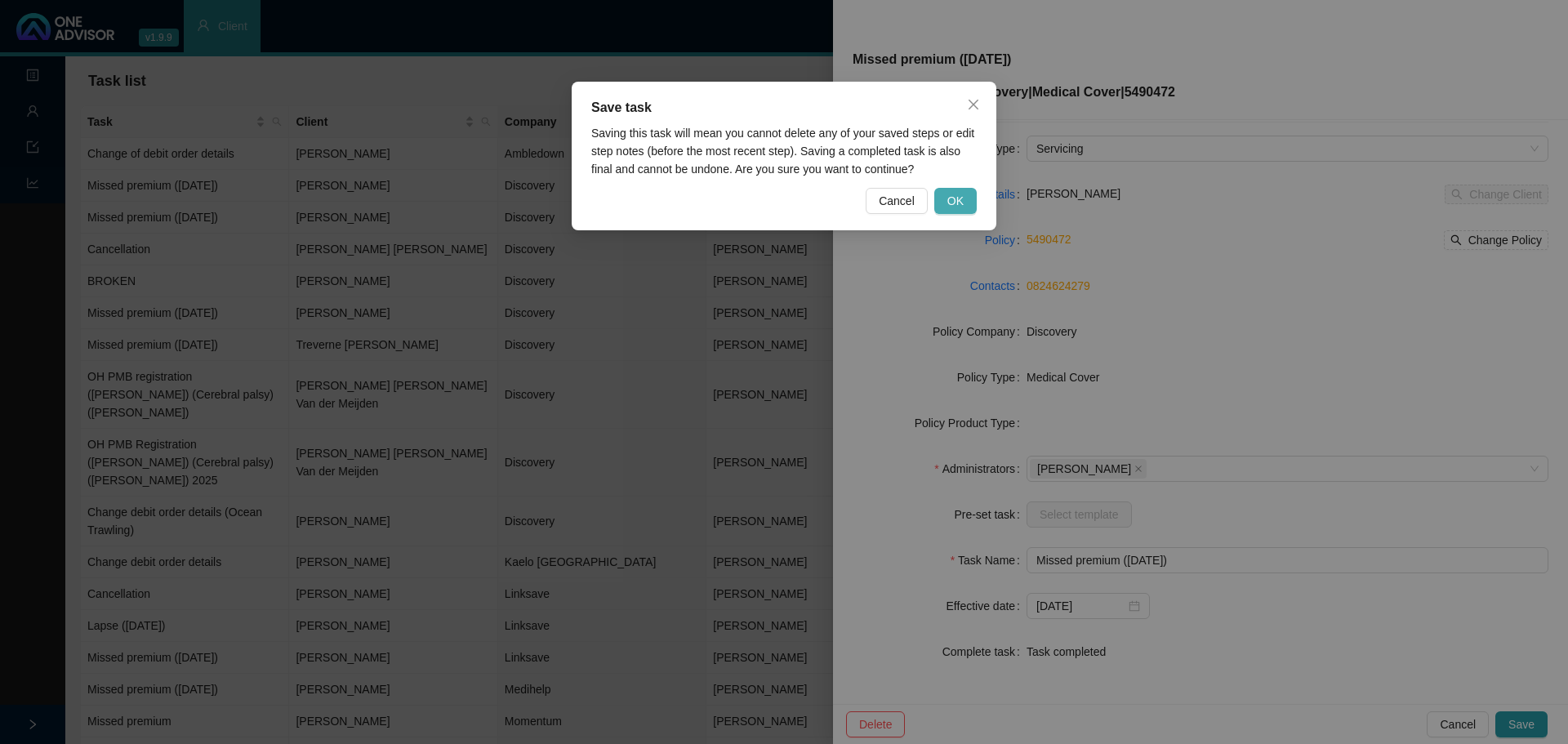
click at [950, 202] on span "OK" at bounding box center [955, 200] width 16 height 18
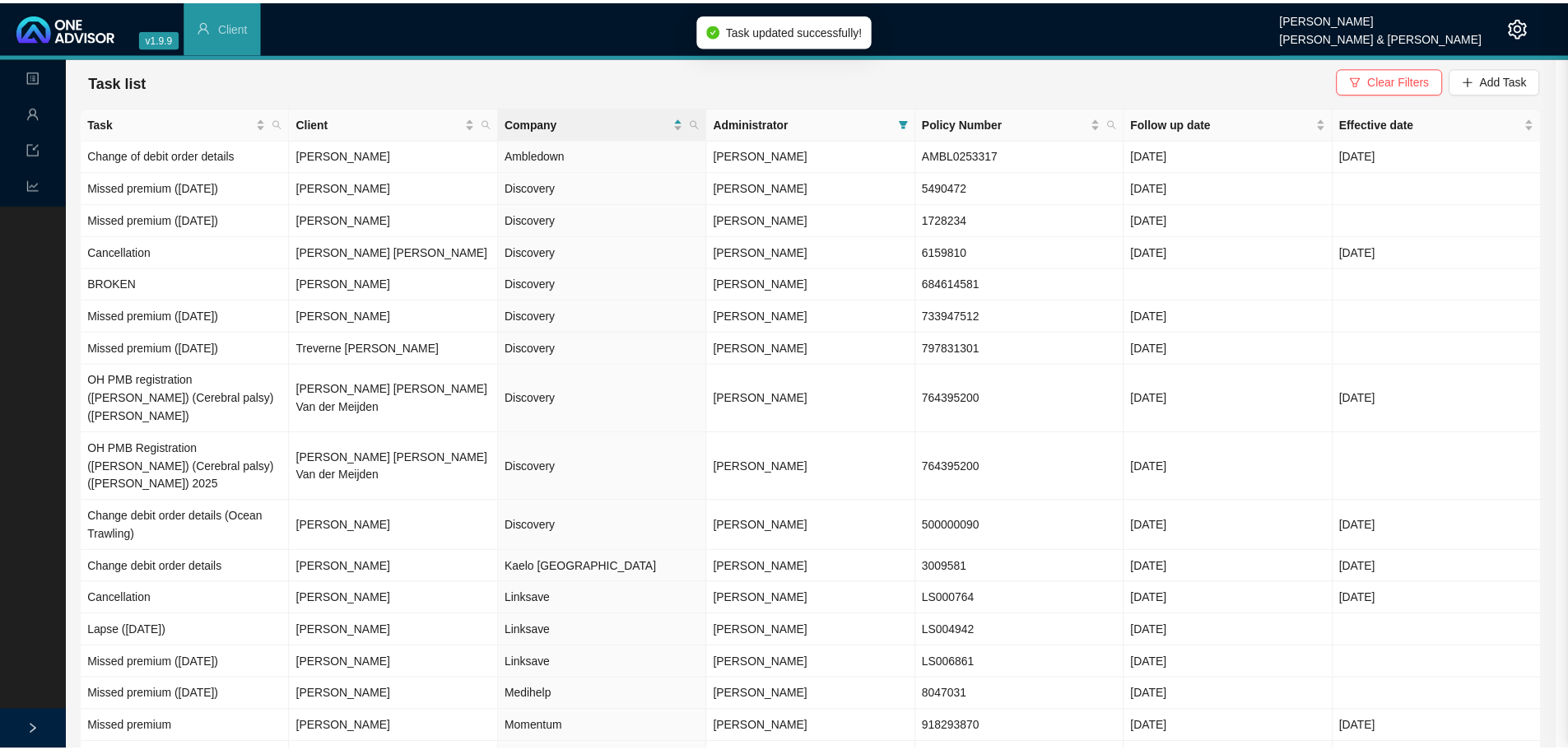
scroll to position [36, 0]
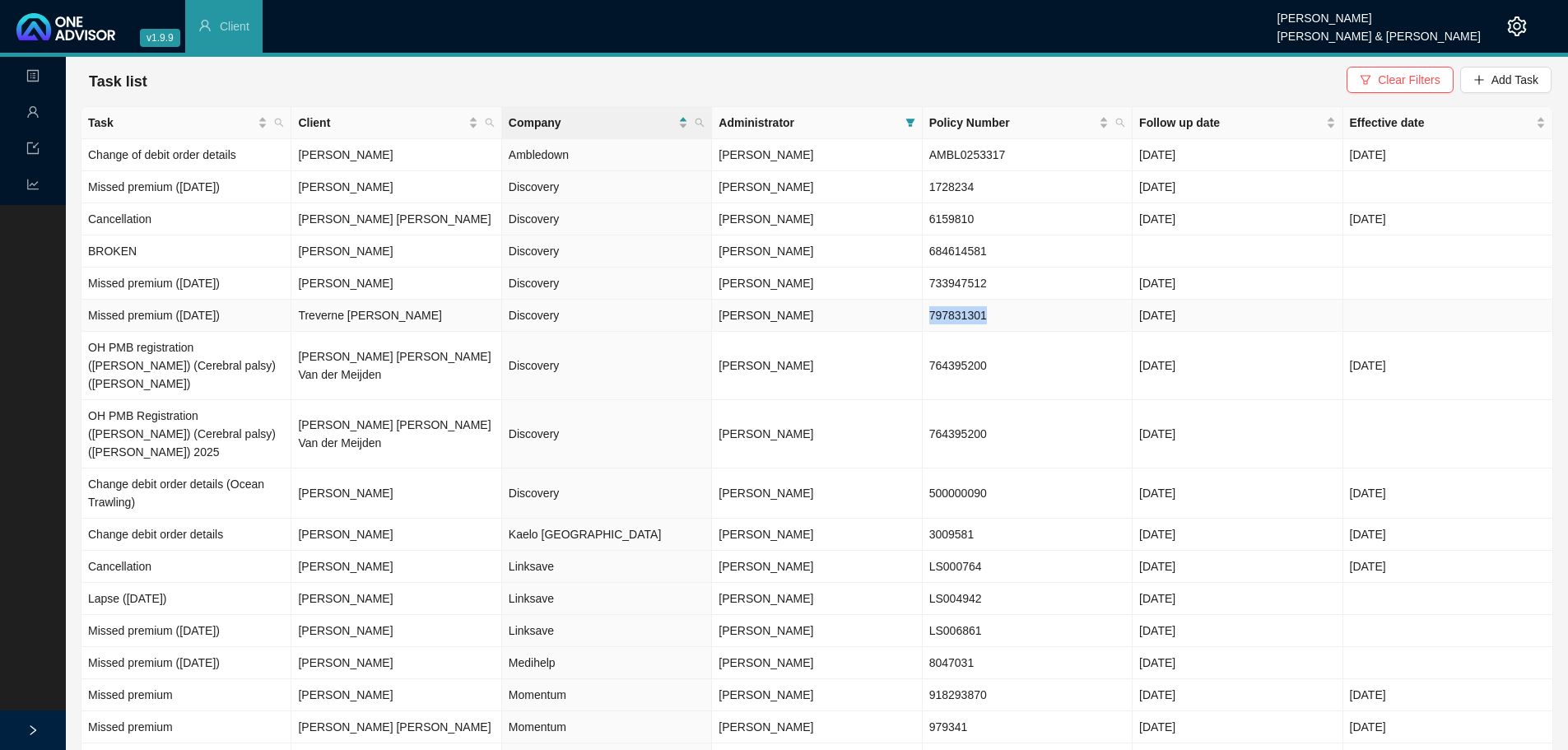
drag, startPoint x: 991, startPoint y: 316, endPoint x: 923, endPoint y: 316, distance: 68.0
click at [923, 316] on td "797831301" at bounding box center [1027, 315] width 210 height 32
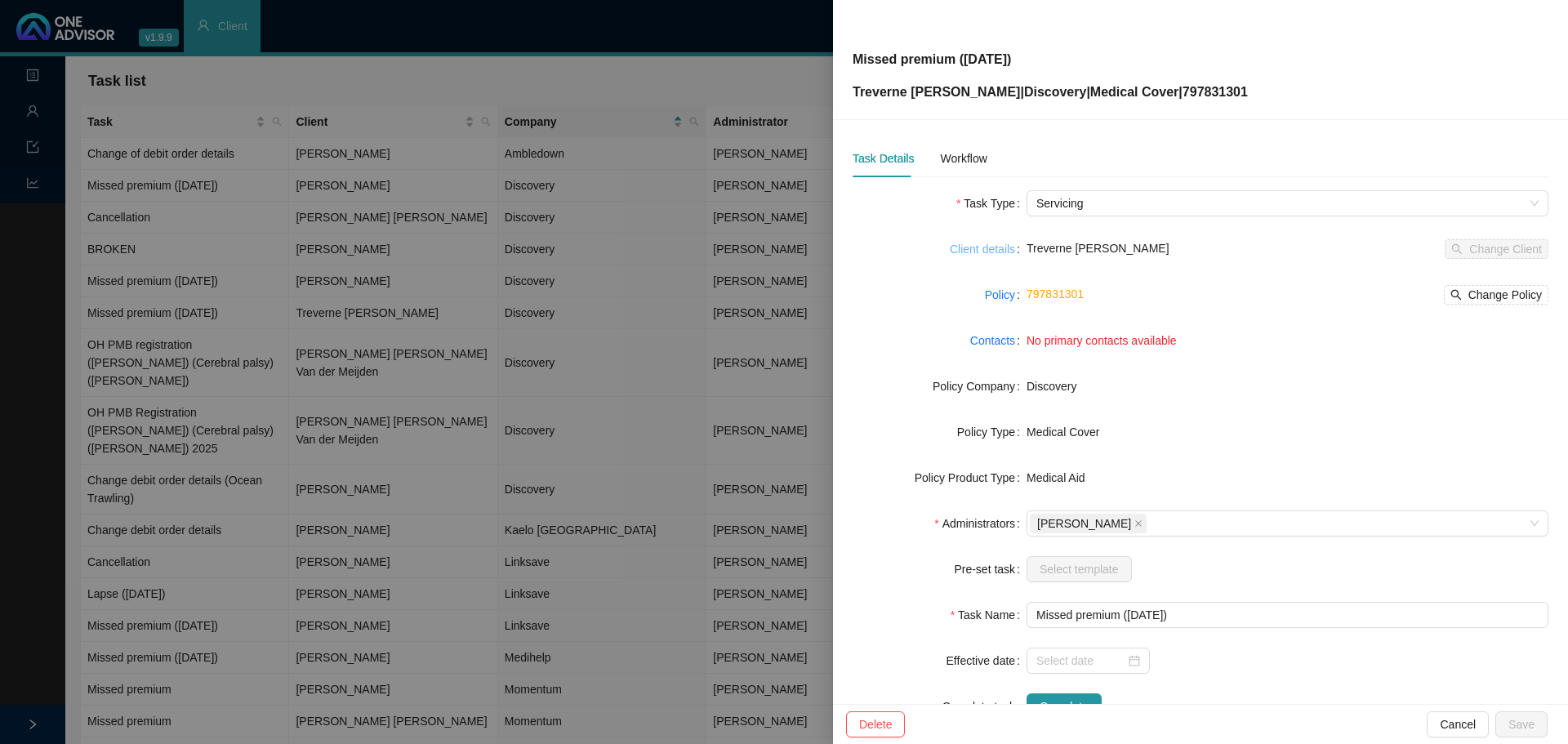
click at [990, 248] on link "Client details" at bounding box center [982, 249] width 65 height 18
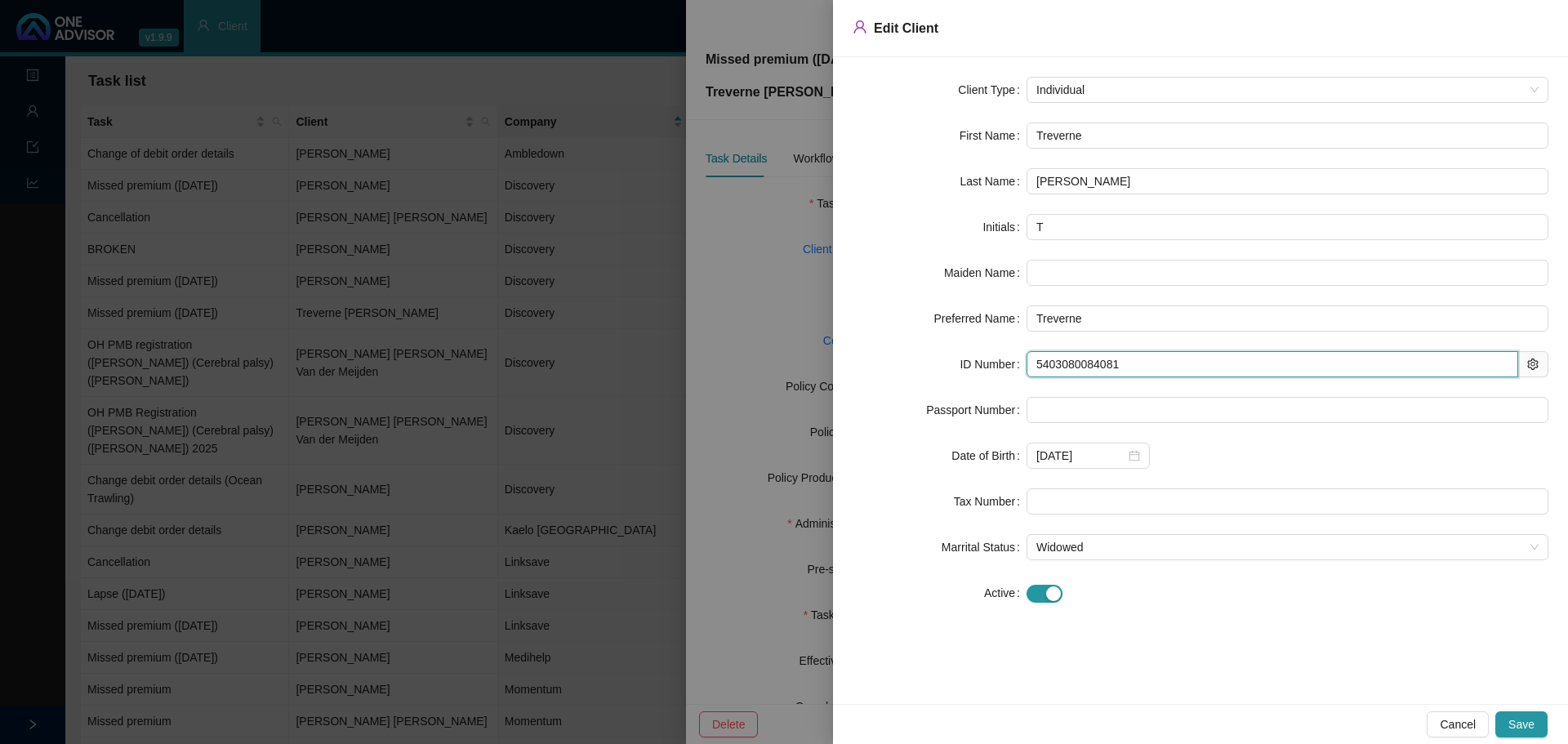
drag, startPoint x: 1121, startPoint y: 360, endPoint x: 941, endPoint y: 359, distance: 180.0
click at [941, 359] on div "ID Number 5403080084081" at bounding box center [1200, 364] width 696 height 26
drag, startPoint x: 755, startPoint y: 307, endPoint x: 835, endPoint y: 197, distance: 136.0
click at [755, 304] on div at bounding box center [784, 372] width 1568 height 744
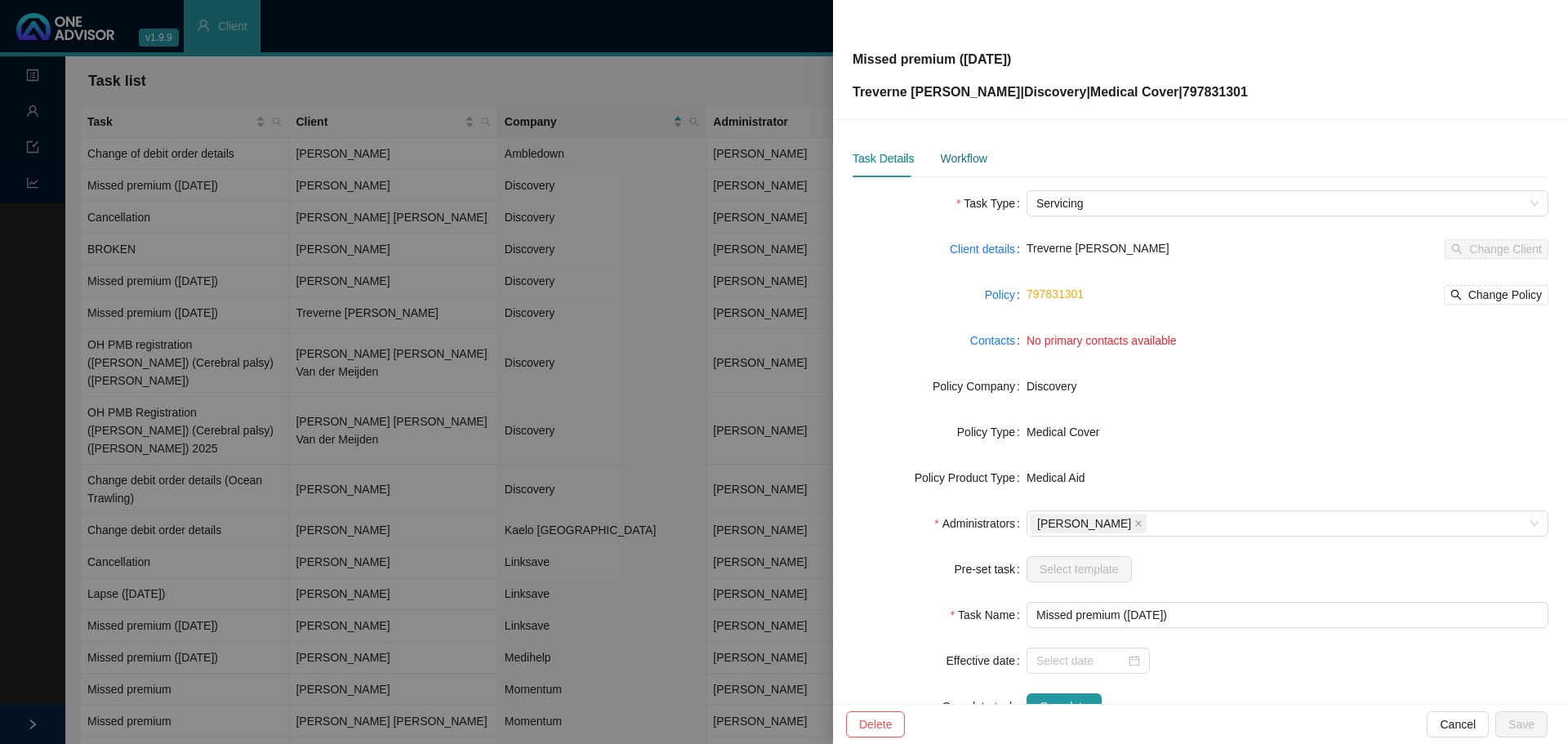
click at [947, 159] on div "Workflow" at bounding box center [963, 158] width 46 height 18
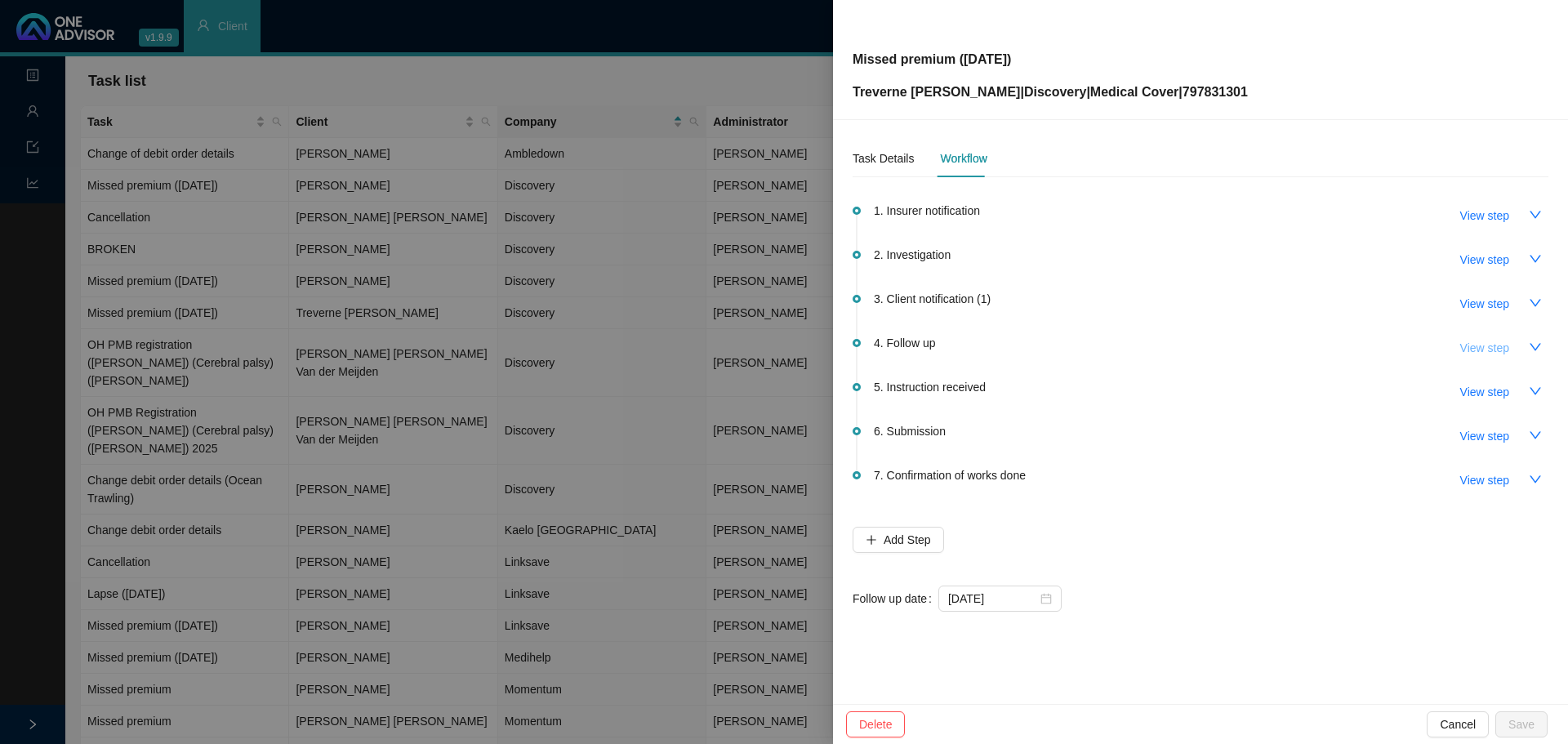
click at [1513, 343] on button "View step" at bounding box center [1484, 348] width 75 height 26
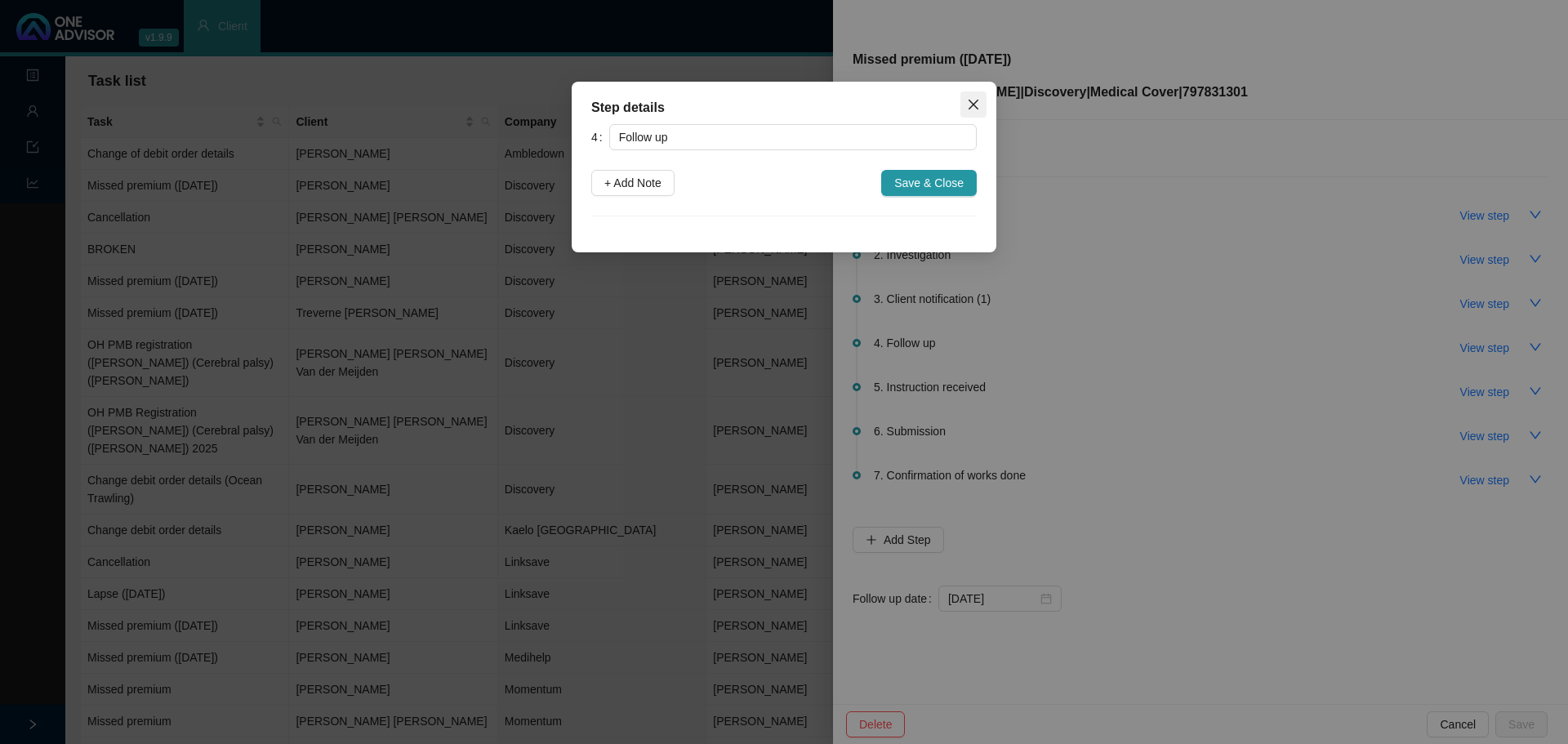
click at [977, 96] on button "Close" at bounding box center [973, 104] width 26 height 26
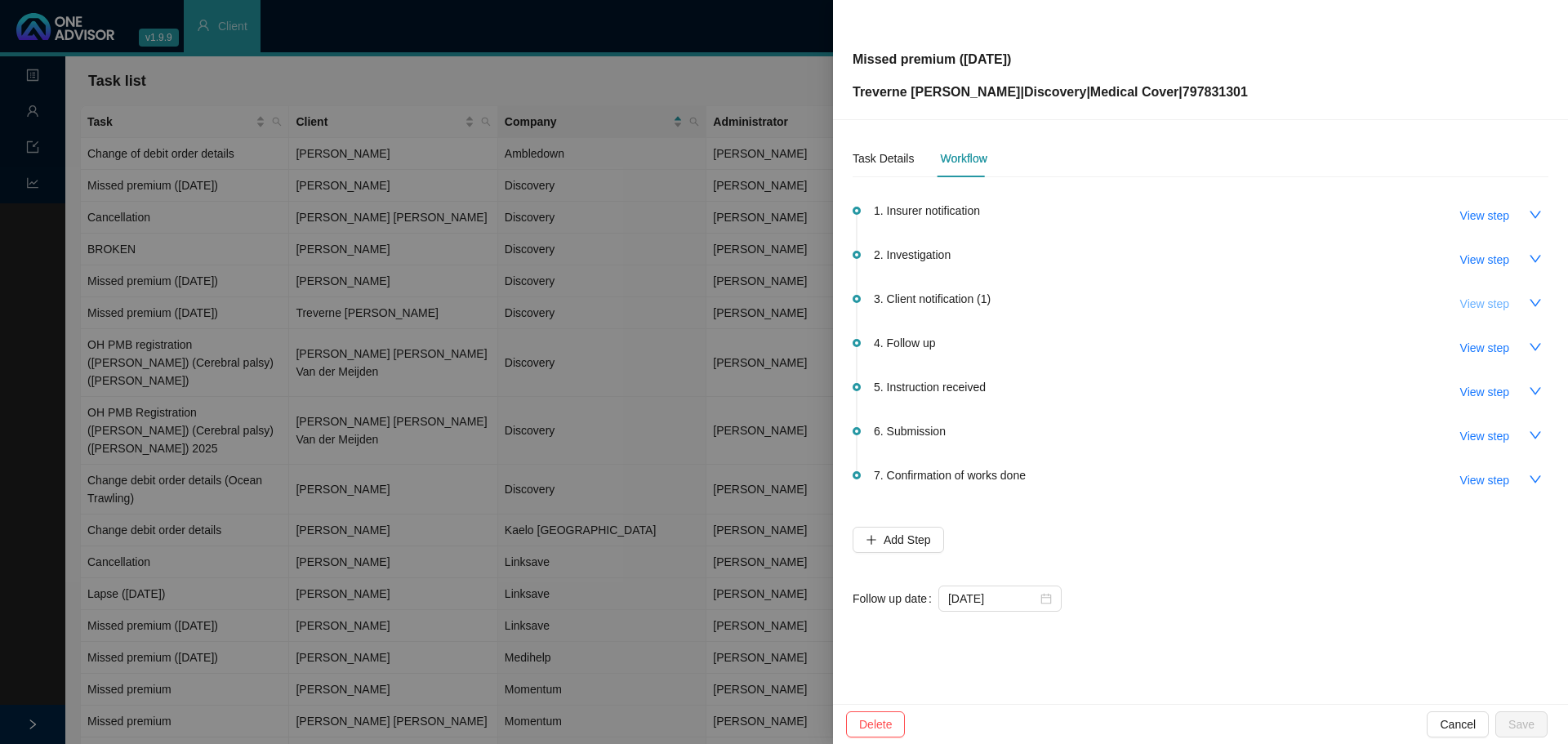
click at [1483, 301] on span "View step" at bounding box center [1484, 303] width 49 height 18
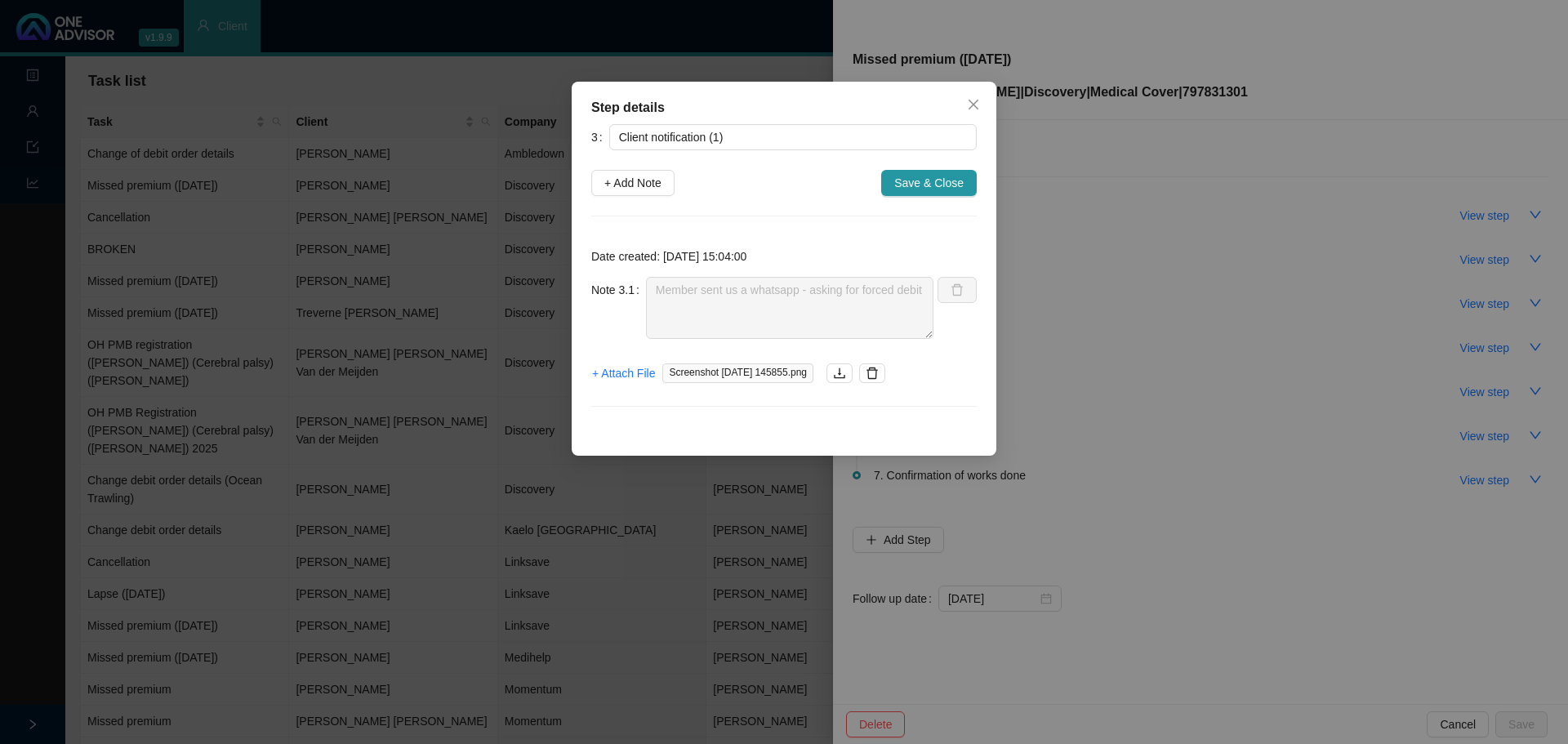
click at [978, 105] on icon "close" at bounding box center [973, 104] width 13 height 13
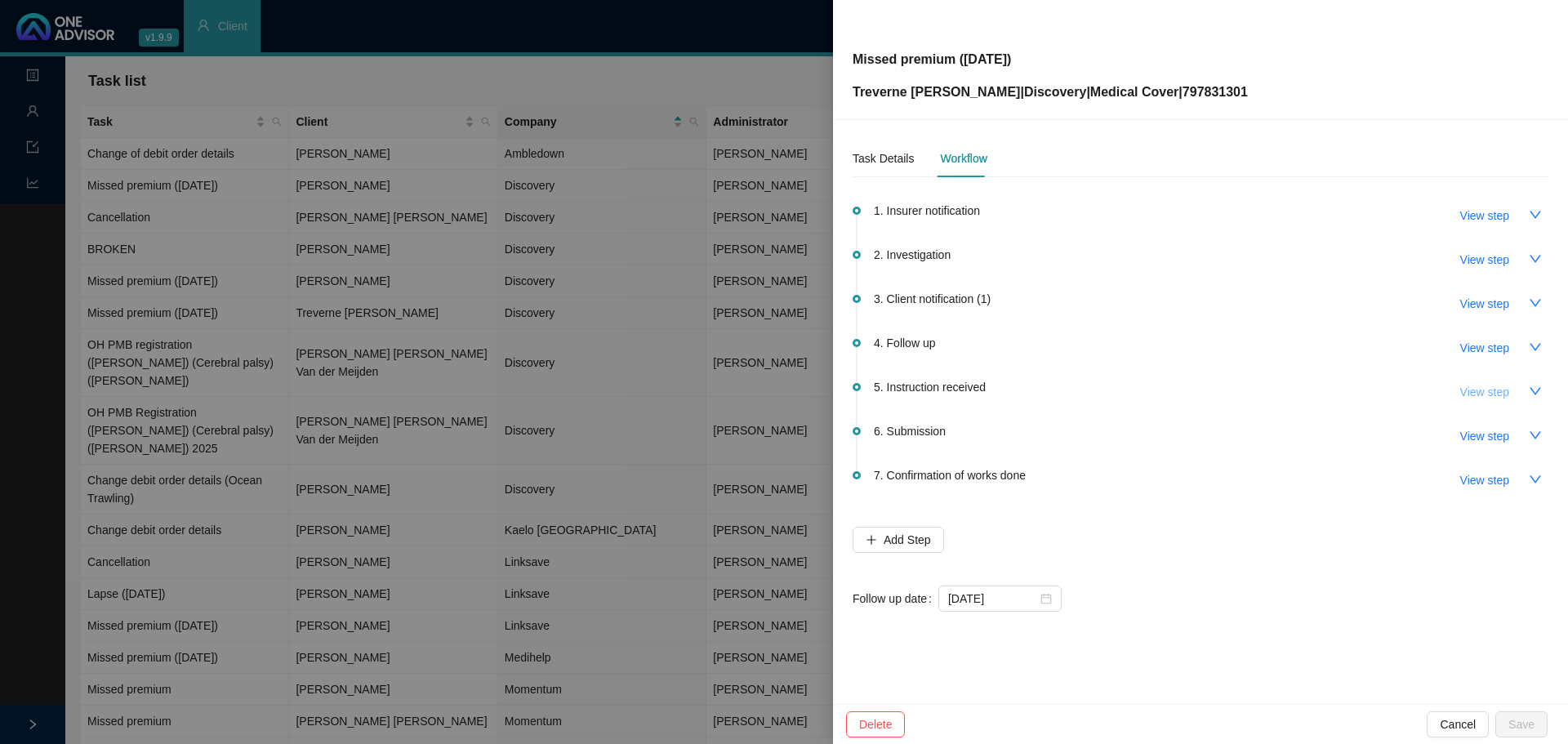
click at [1483, 396] on span "View step" at bounding box center [1484, 391] width 49 height 18
type input "Instruction received"
type textarea "Member wants a forced debit. Contacted DH - Requested (Will be done [DATE]) Ref…"
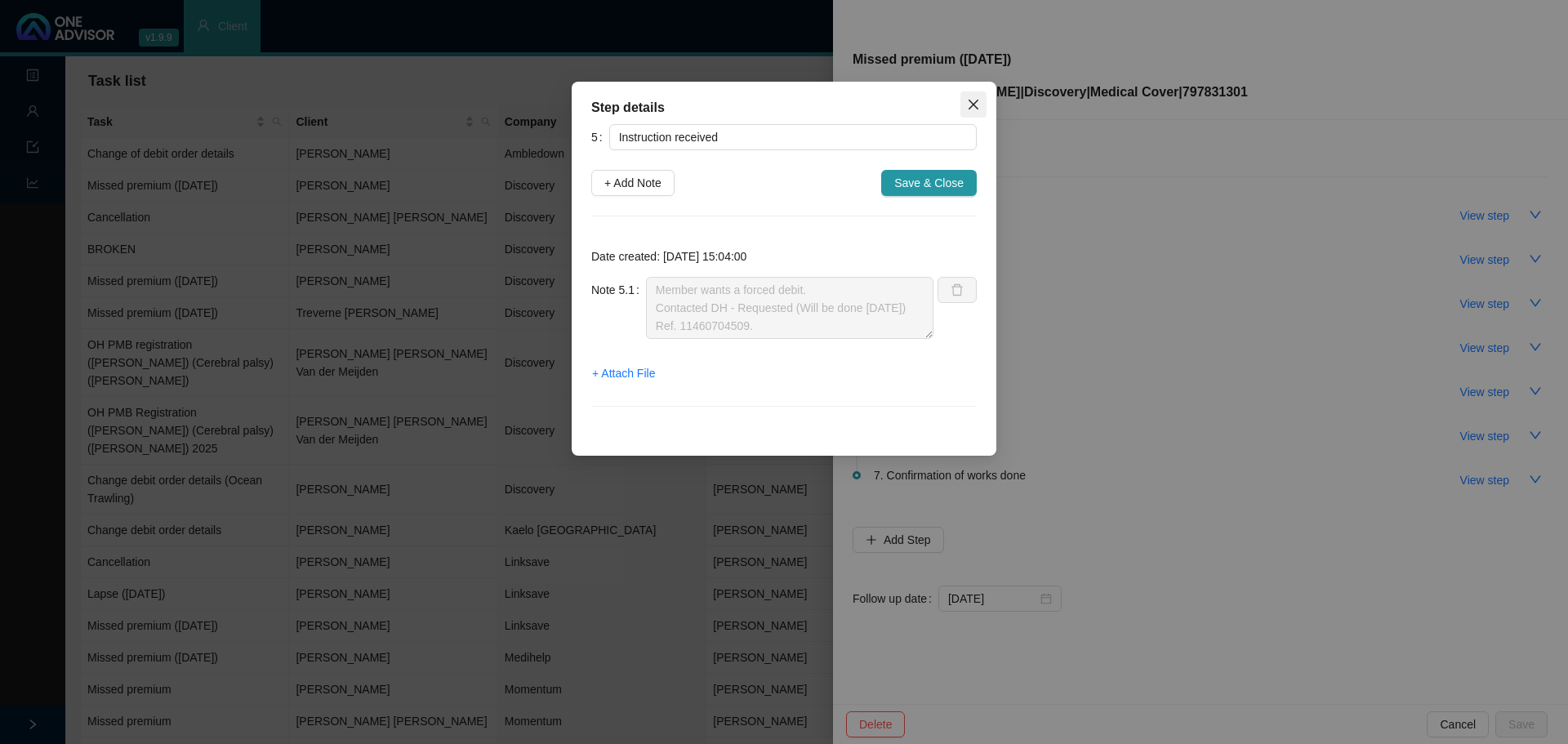
drag, startPoint x: 975, startPoint y: 100, endPoint x: 1068, endPoint y: 191, distance: 130.1
click at [976, 100] on icon "close" at bounding box center [973, 104] width 13 height 13
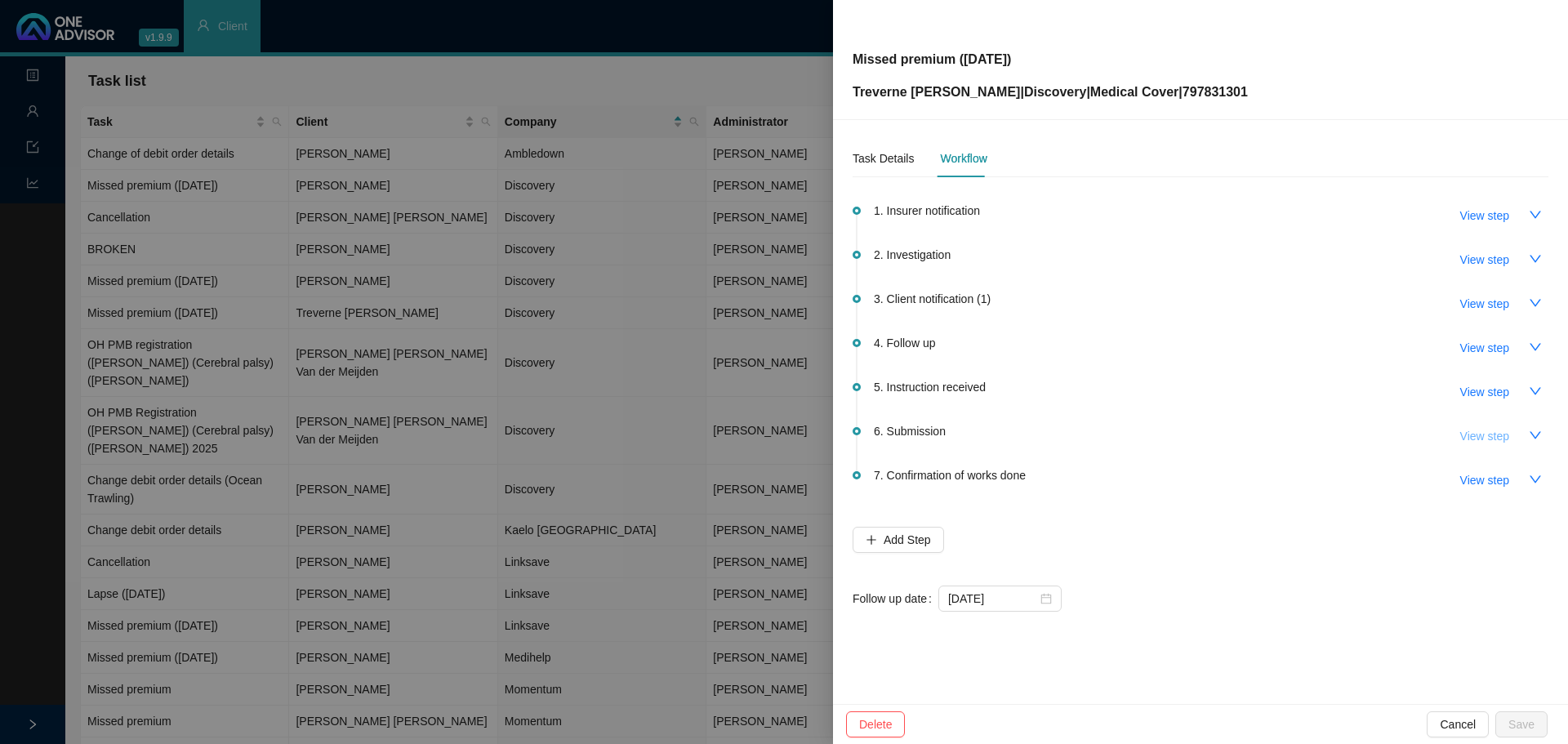
click at [1500, 434] on span "View step" at bounding box center [1484, 435] width 49 height 18
type input "Submission"
type textarea "Member confirmed - debit order did go off Contacted DH // debit order did go of…"
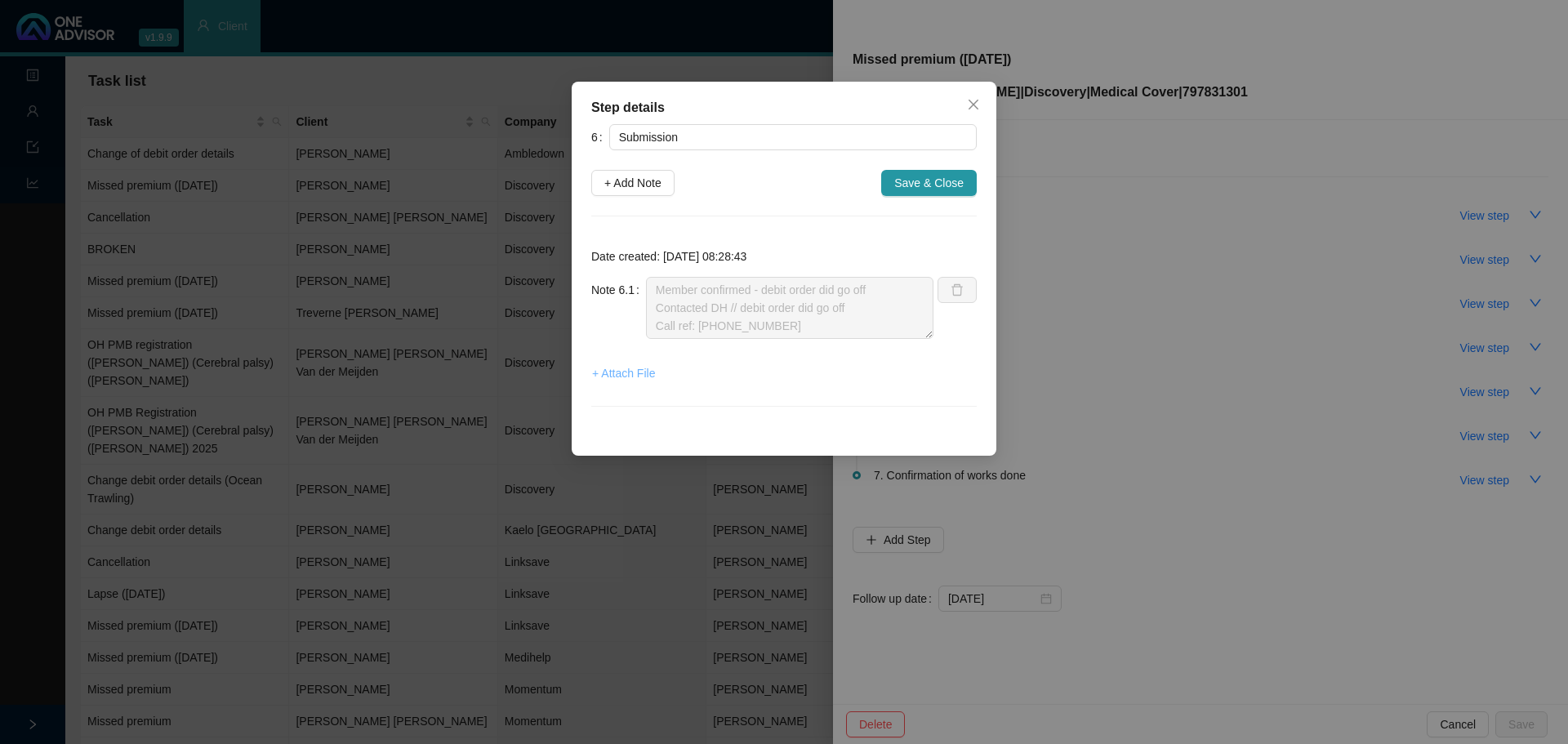
click at [633, 369] on span "+ Attach File" at bounding box center [624, 373] width 63 height 18
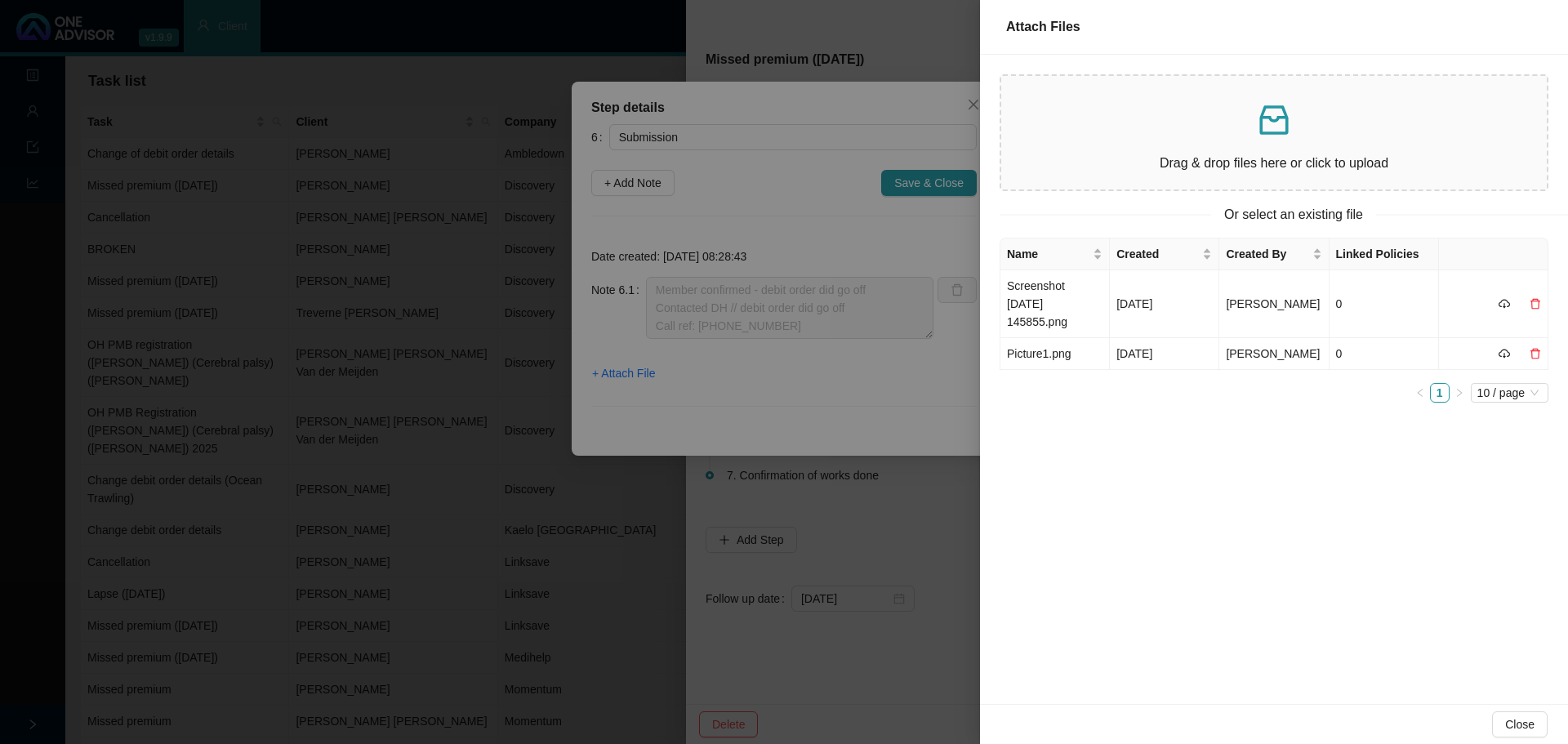
click at [1192, 140] on div "Drag & drop files here or click to upload" at bounding box center [1274, 132] width 520 height 88
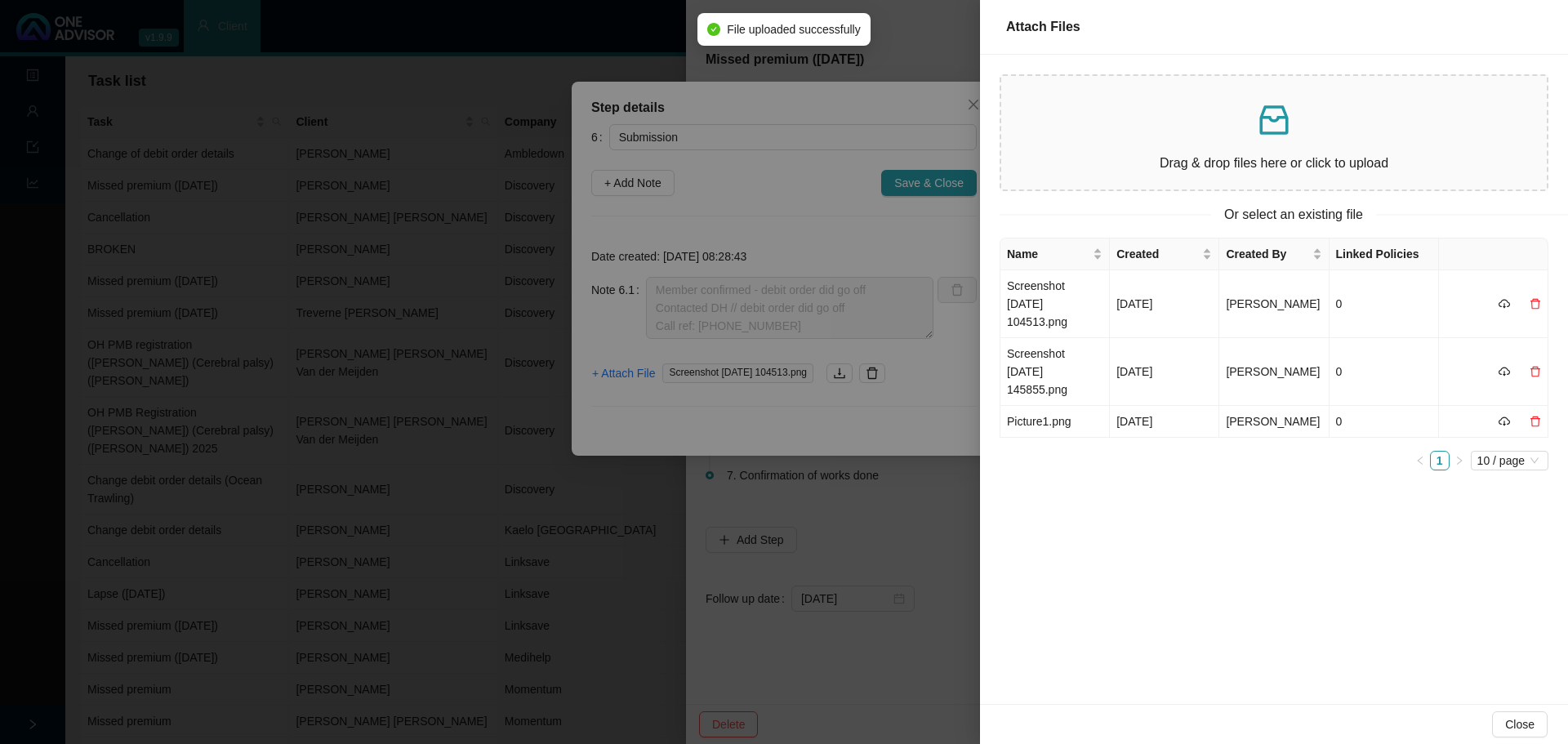
click at [939, 181] on div at bounding box center [784, 372] width 1568 height 744
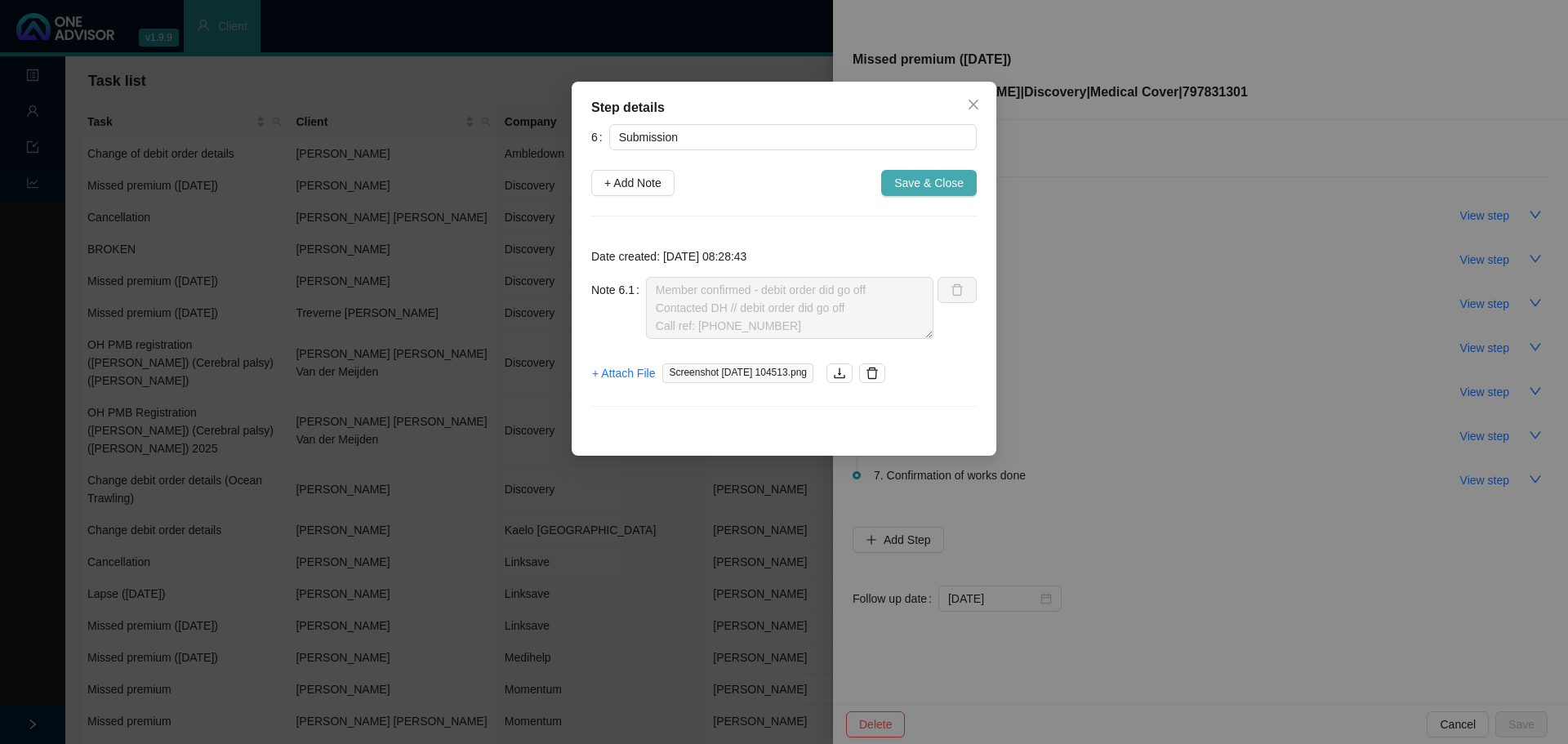
click at [919, 183] on span "Save & Close" at bounding box center [929, 182] width 69 height 18
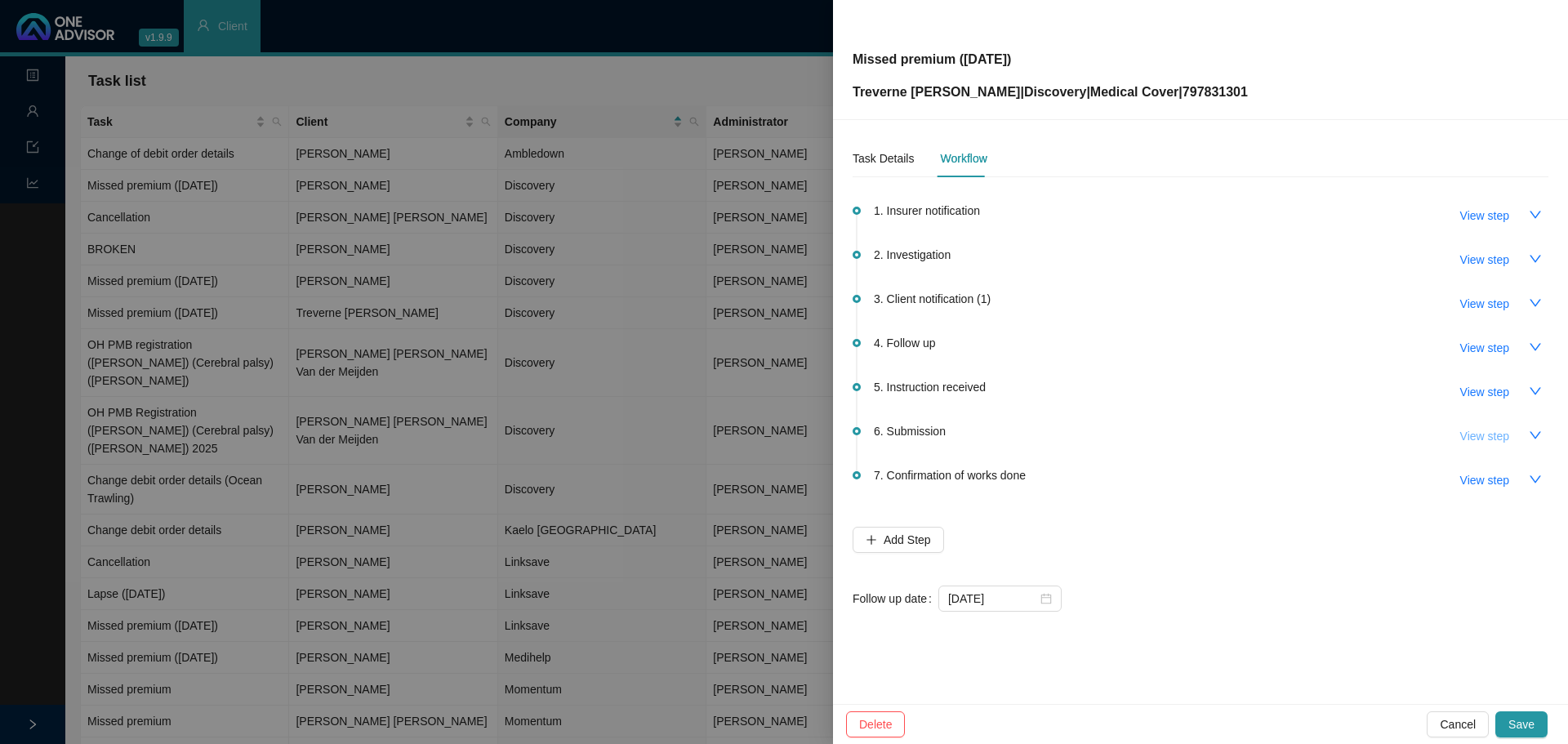
click at [1474, 438] on span "View step" at bounding box center [1484, 435] width 49 height 18
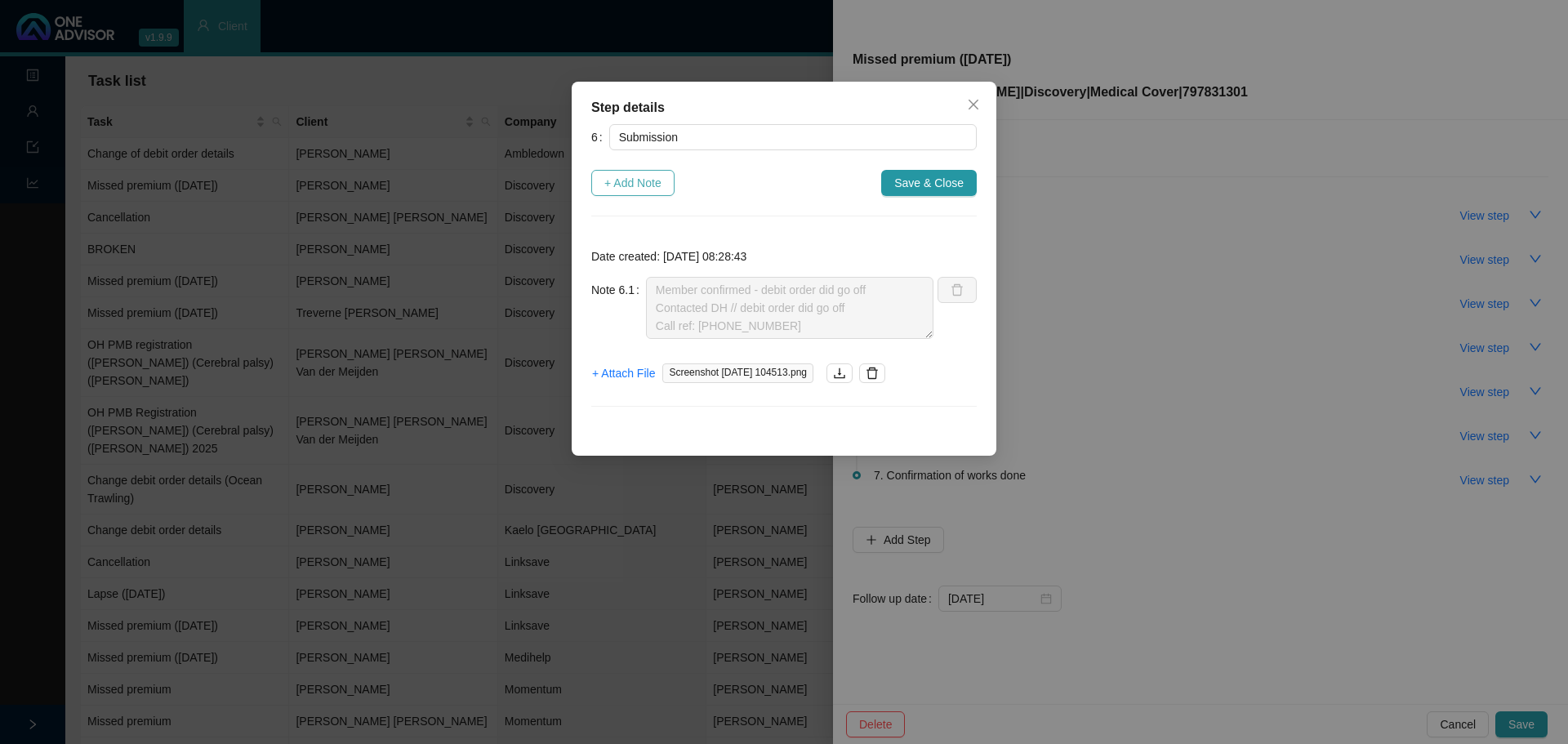
click at [625, 179] on span "+ Add Note" at bounding box center [633, 182] width 57 height 18
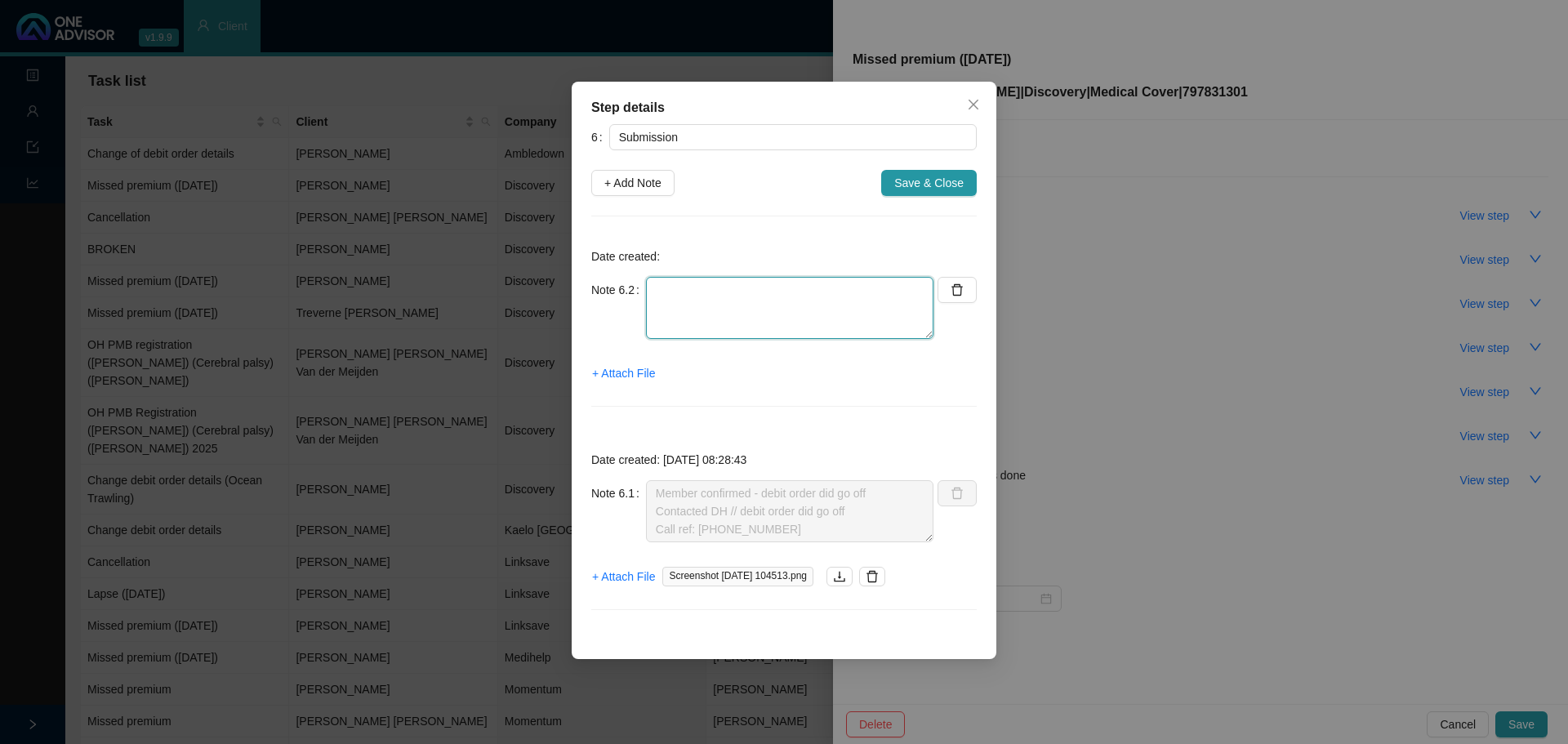
click at [700, 299] on textarea at bounding box center [790, 308] width 288 height 62
type textarea "Contacted DH // Medical aid is active & up to date"
click at [954, 178] on span "Save & Close" at bounding box center [929, 182] width 69 height 18
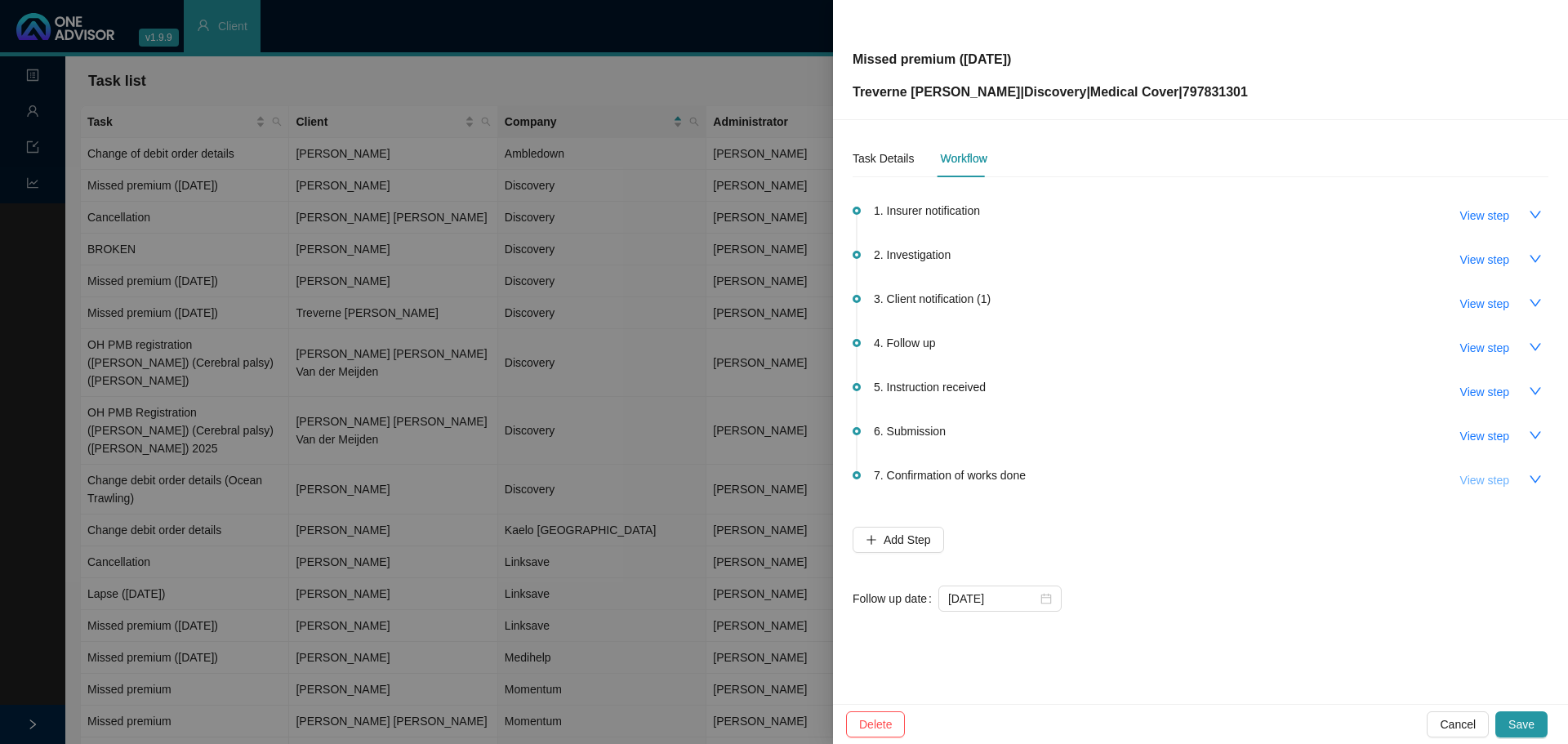
click at [1482, 479] on span "View step" at bounding box center [1484, 479] width 49 height 18
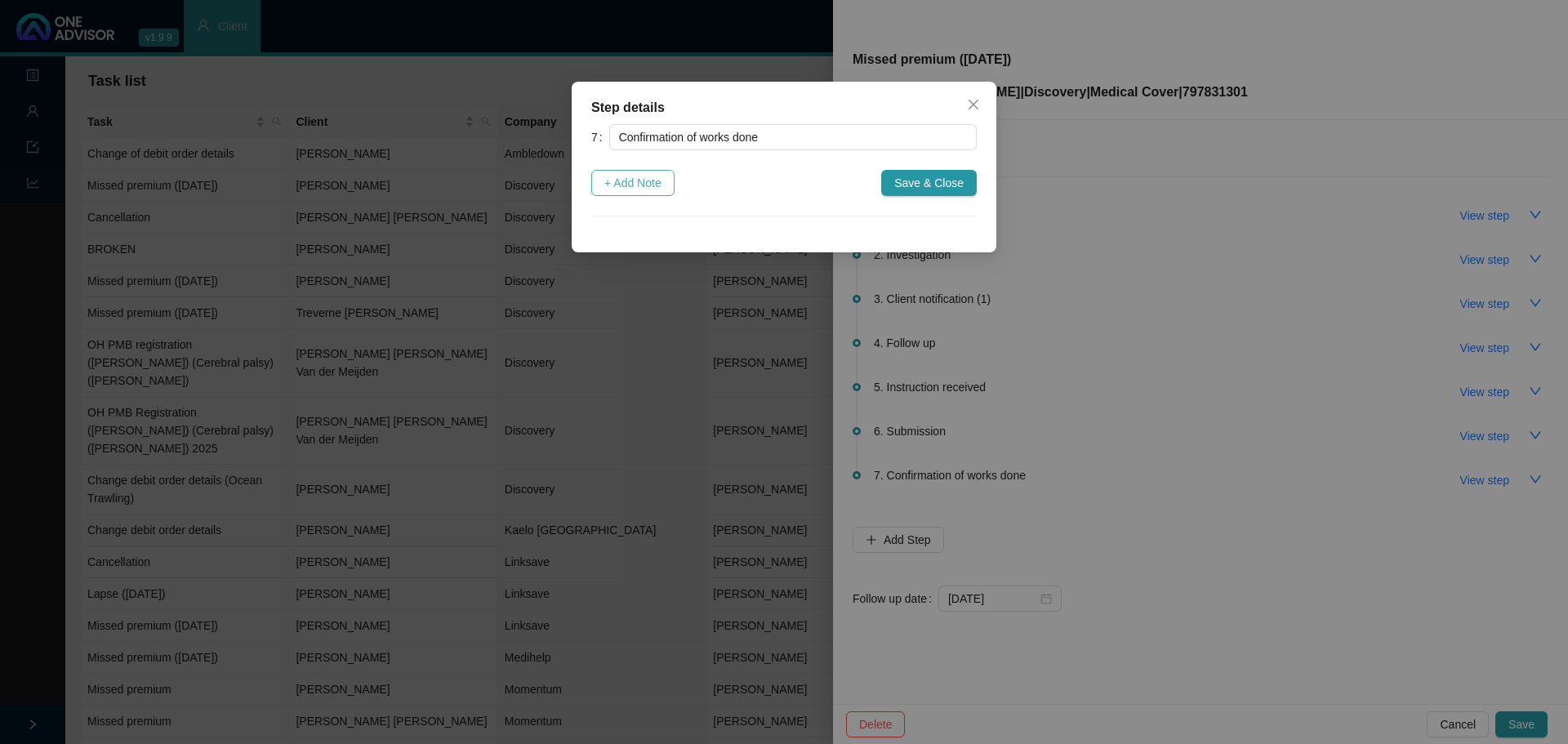
click at [632, 183] on span "+ Add Note" at bounding box center [633, 182] width 57 height 18
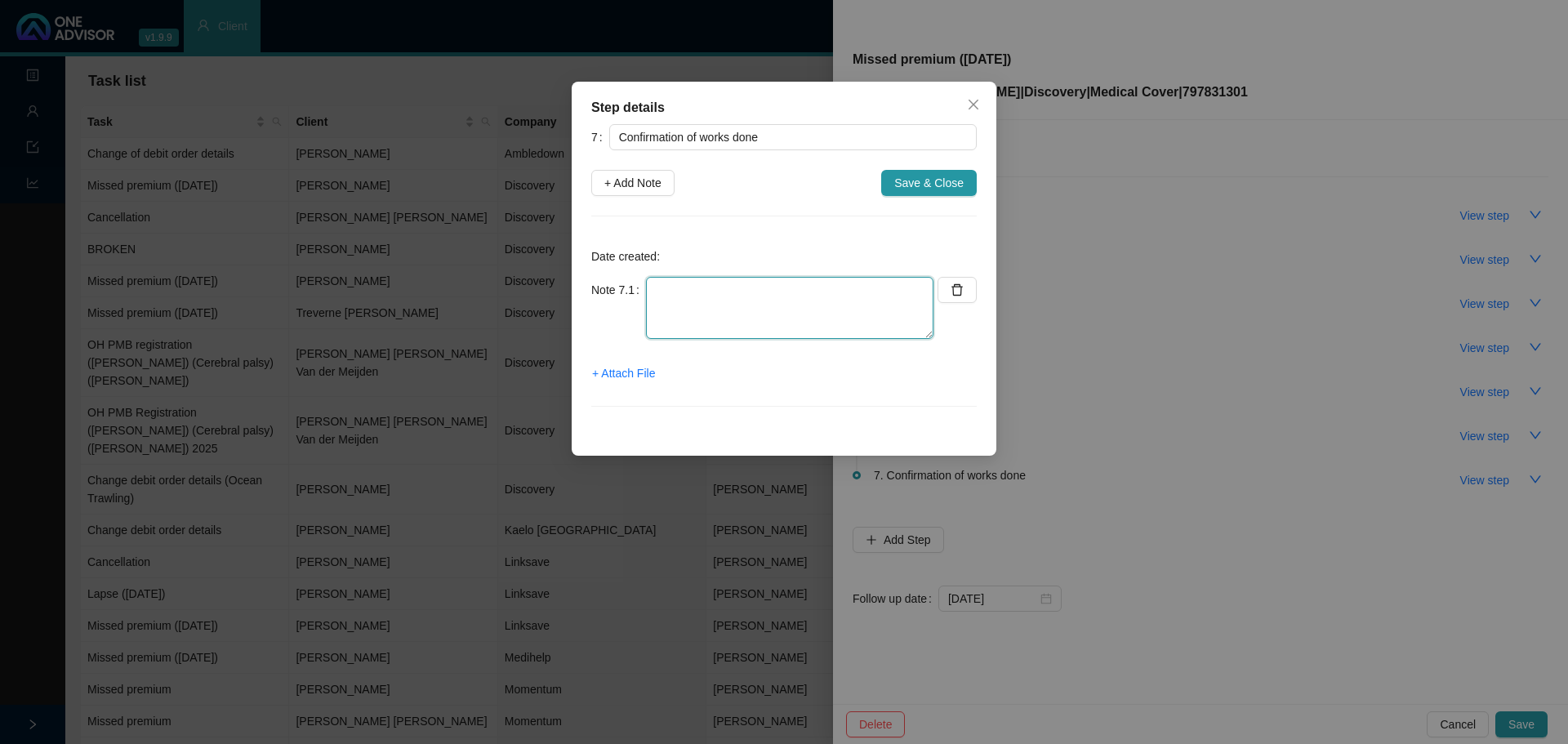
click at [702, 280] on textarea at bounding box center [790, 308] width 288 height 62
type textarea "Medical aid is active"
click at [630, 370] on span "+ Attach File" at bounding box center [624, 373] width 63 height 18
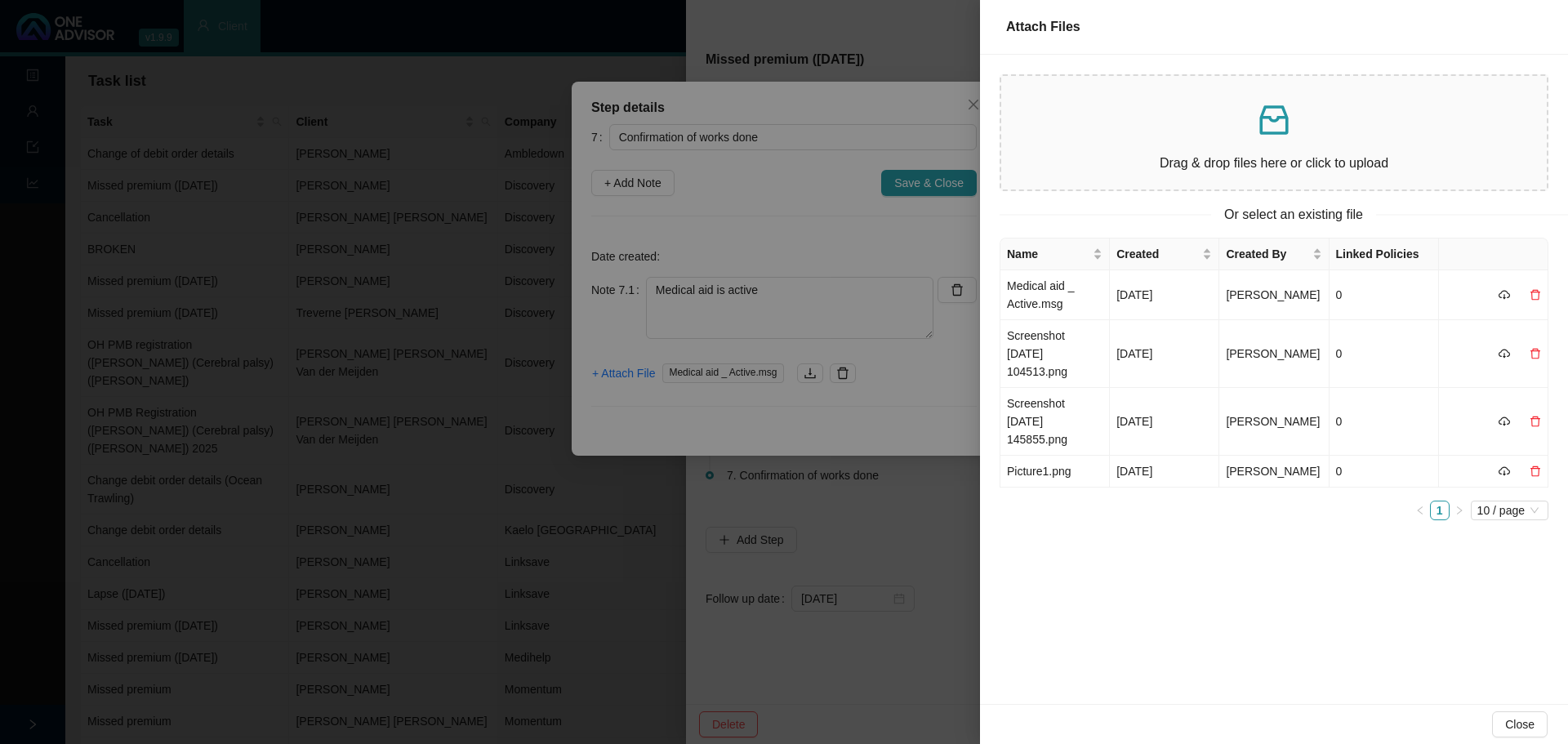
click at [762, 231] on div at bounding box center [784, 372] width 1568 height 744
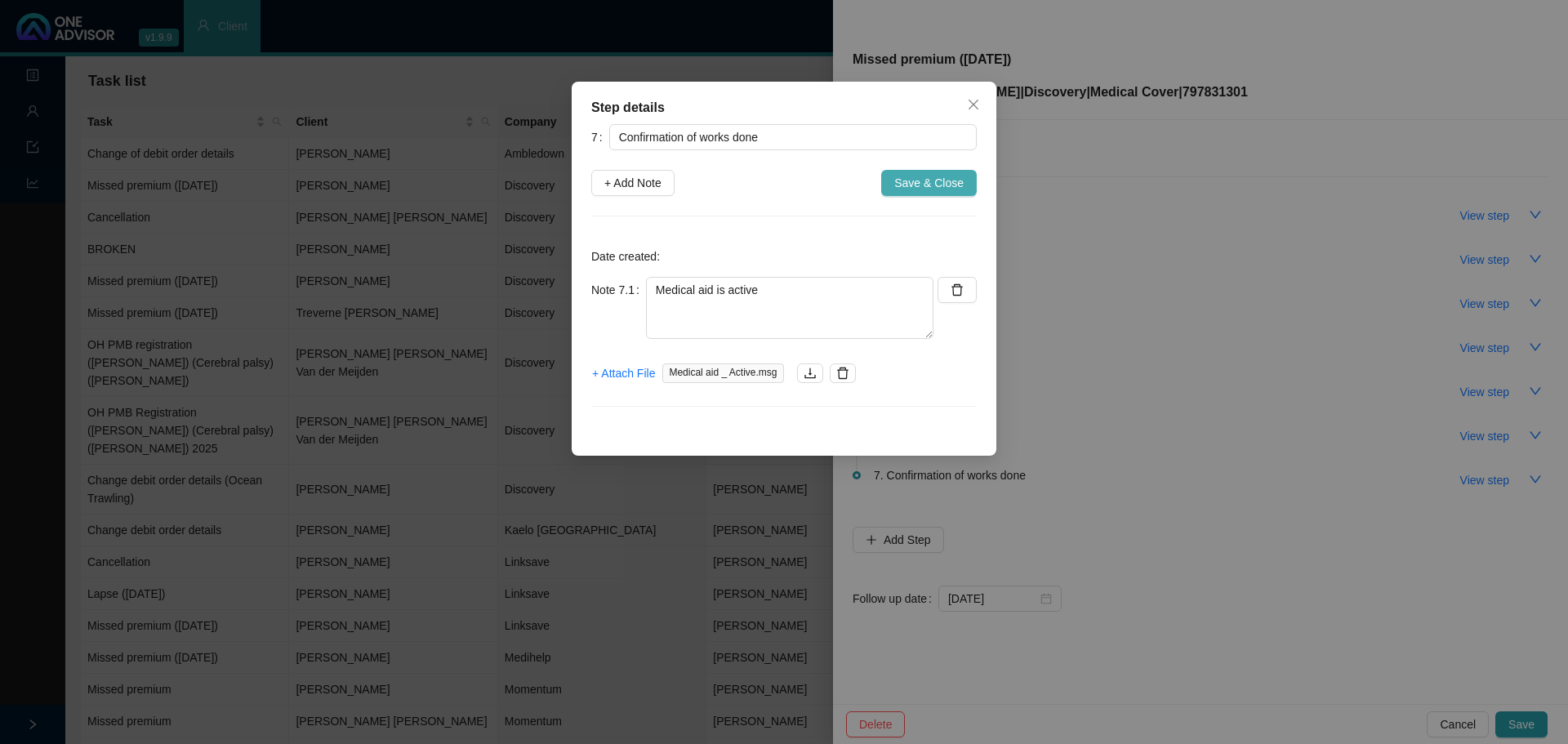
click at [933, 182] on span "Save & Close" at bounding box center [929, 182] width 69 height 18
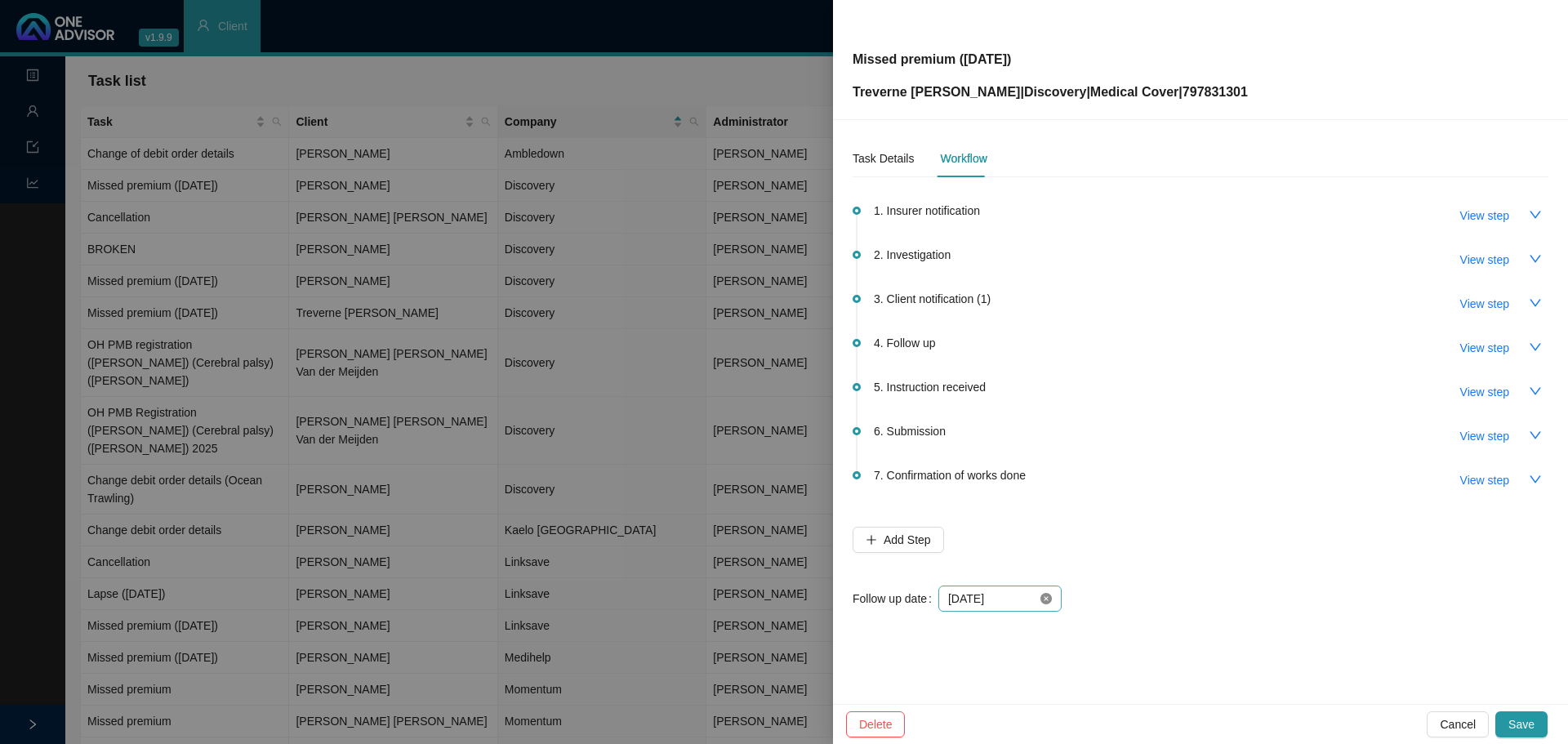
click at [1042, 599] on icon "close-circle" at bounding box center [1046, 599] width 12 height 12
click at [1046, 600] on div at bounding box center [1000, 598] width 104 height 18
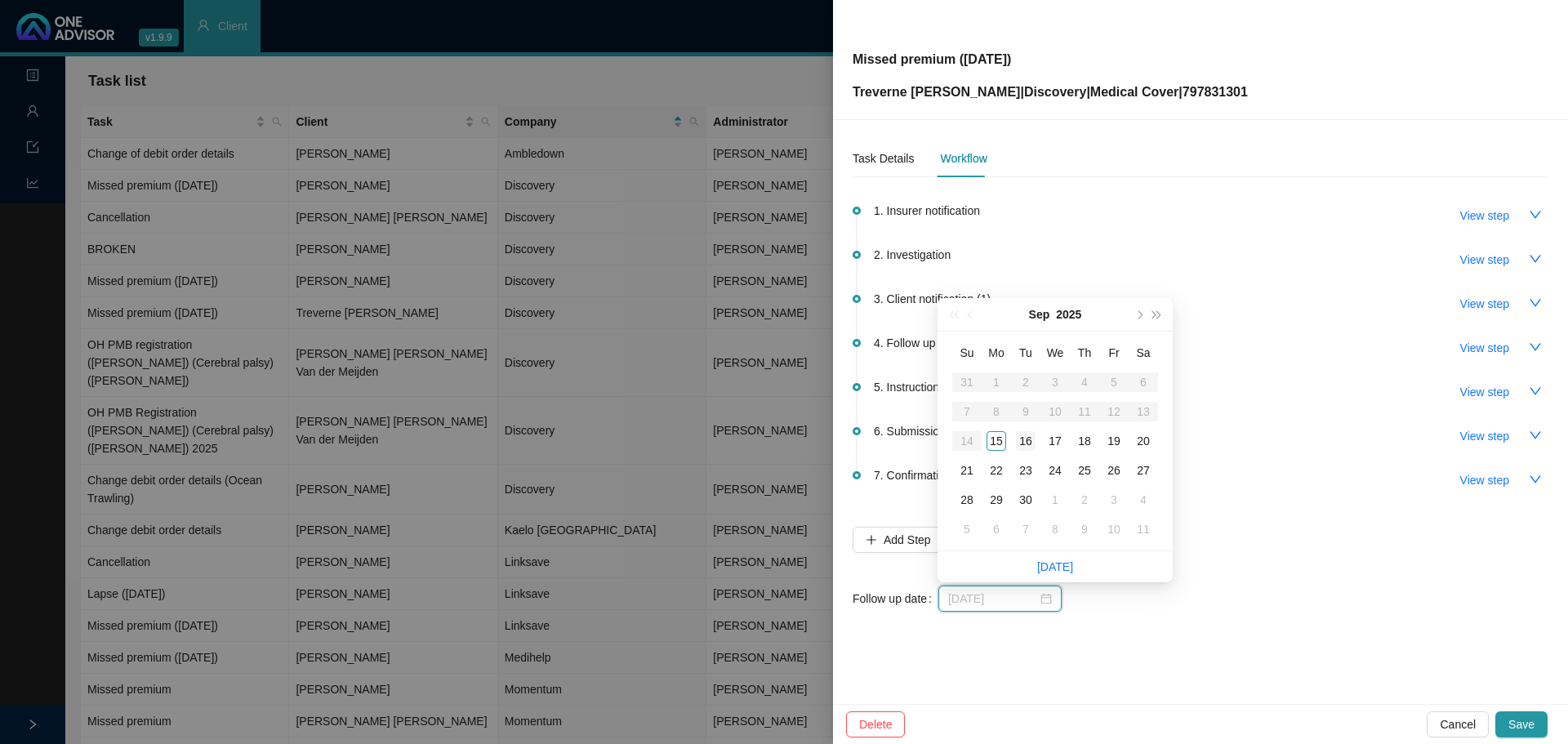
type input "[DATE]"
drag, startPoint x: 1019, startPoint y: 435, endPoint x: 1079, endPoint y: 456, distance: 63.6
click at [1020, 436] on div "16" at bounding box center [1025, 440] width 19 height 19
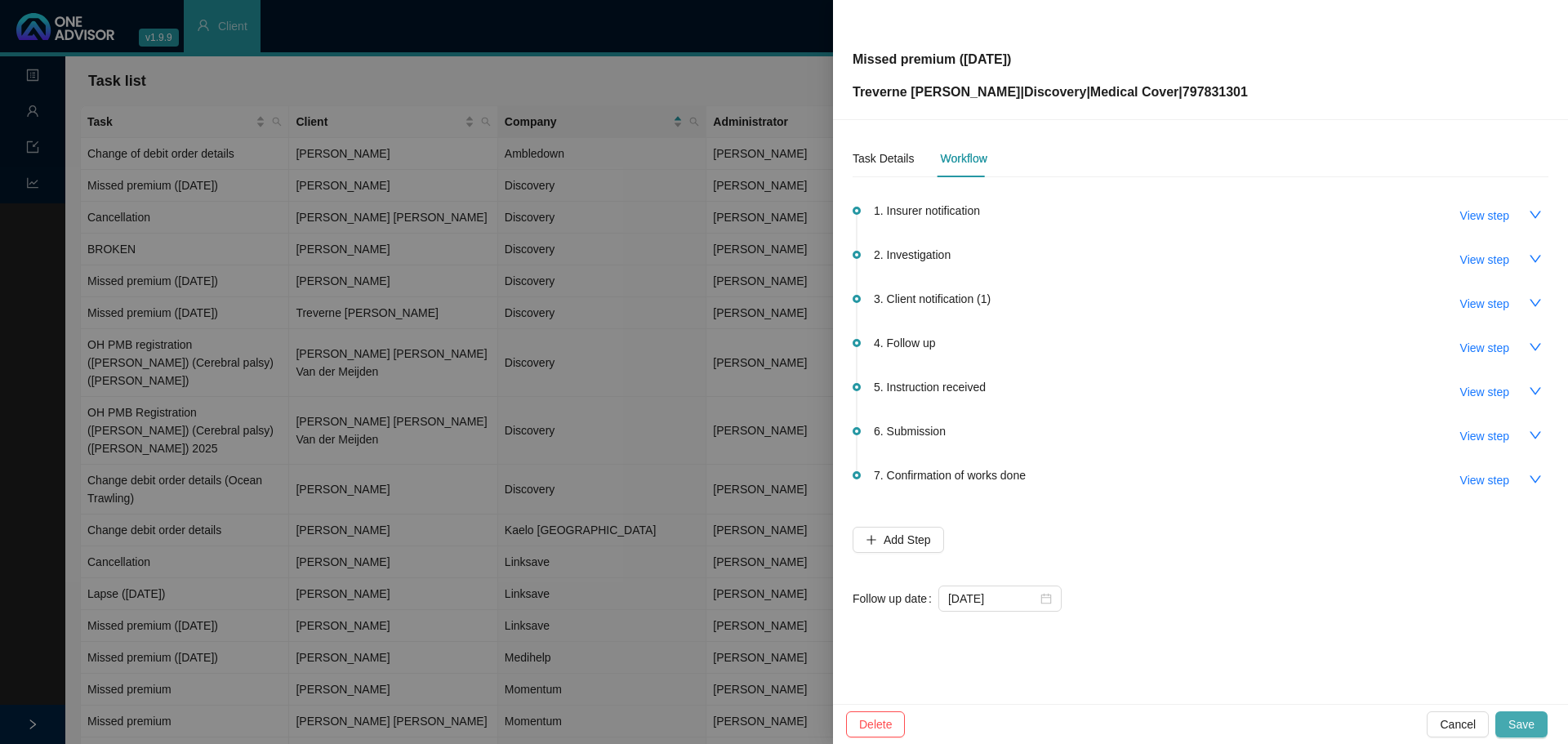
click at [1523, 724] on span "Save" at bounding box center [1521, 724] width 26 height 18
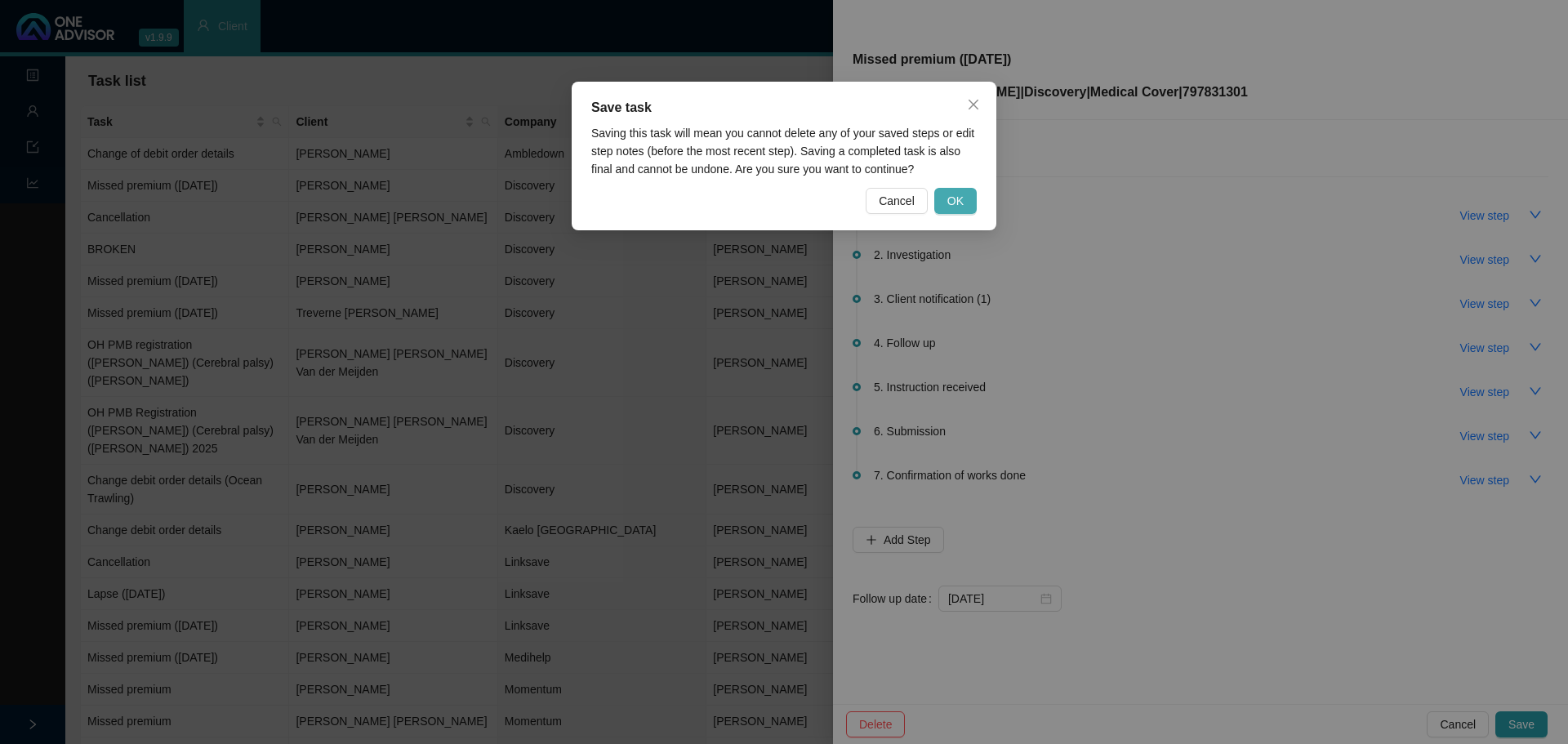
click at [951, 201] on span "OK" at bounding box center [955, 200] width 16 height 18
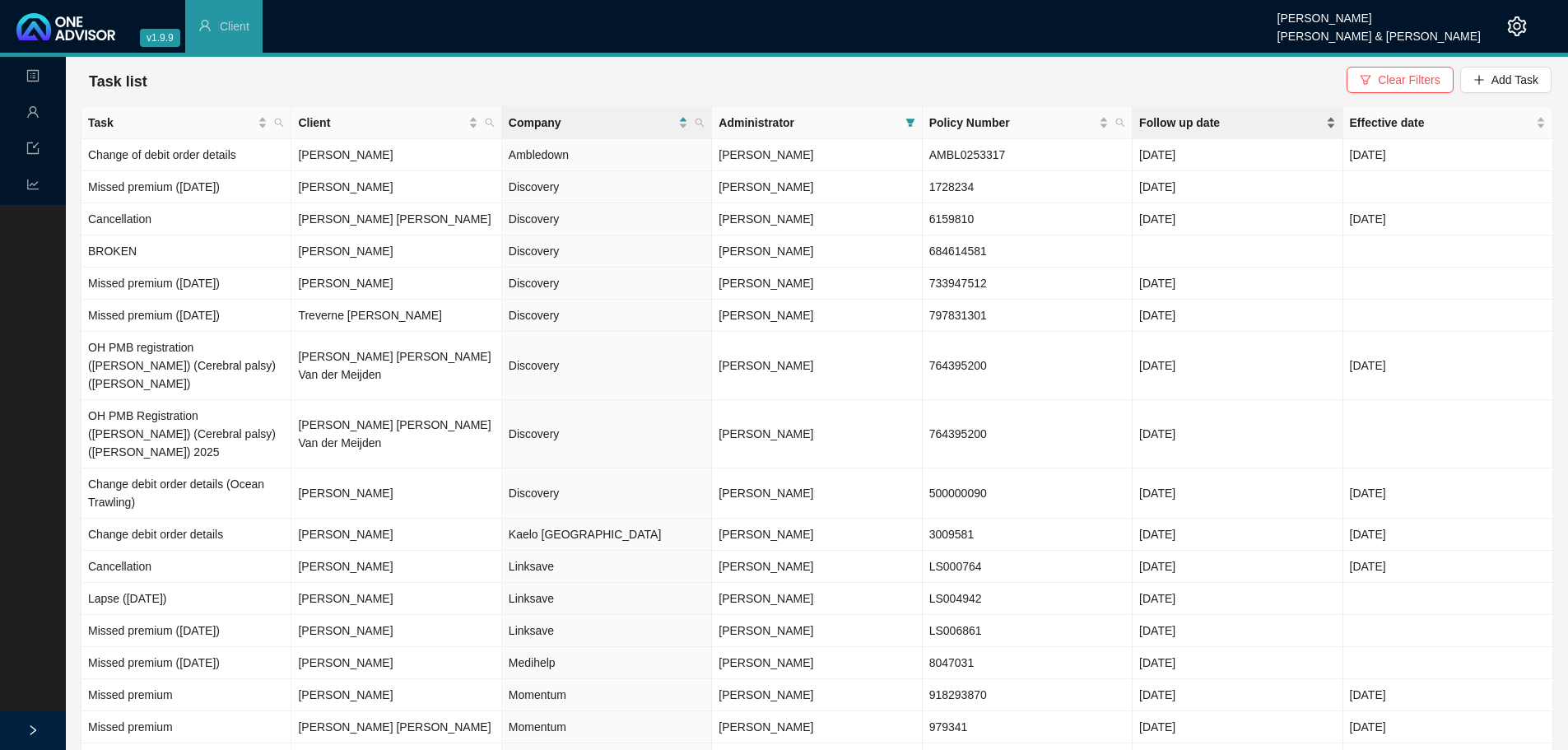
click at [1177, 121] on span "Follow up date" at bounding box center [1230, 122] width 183 height 18
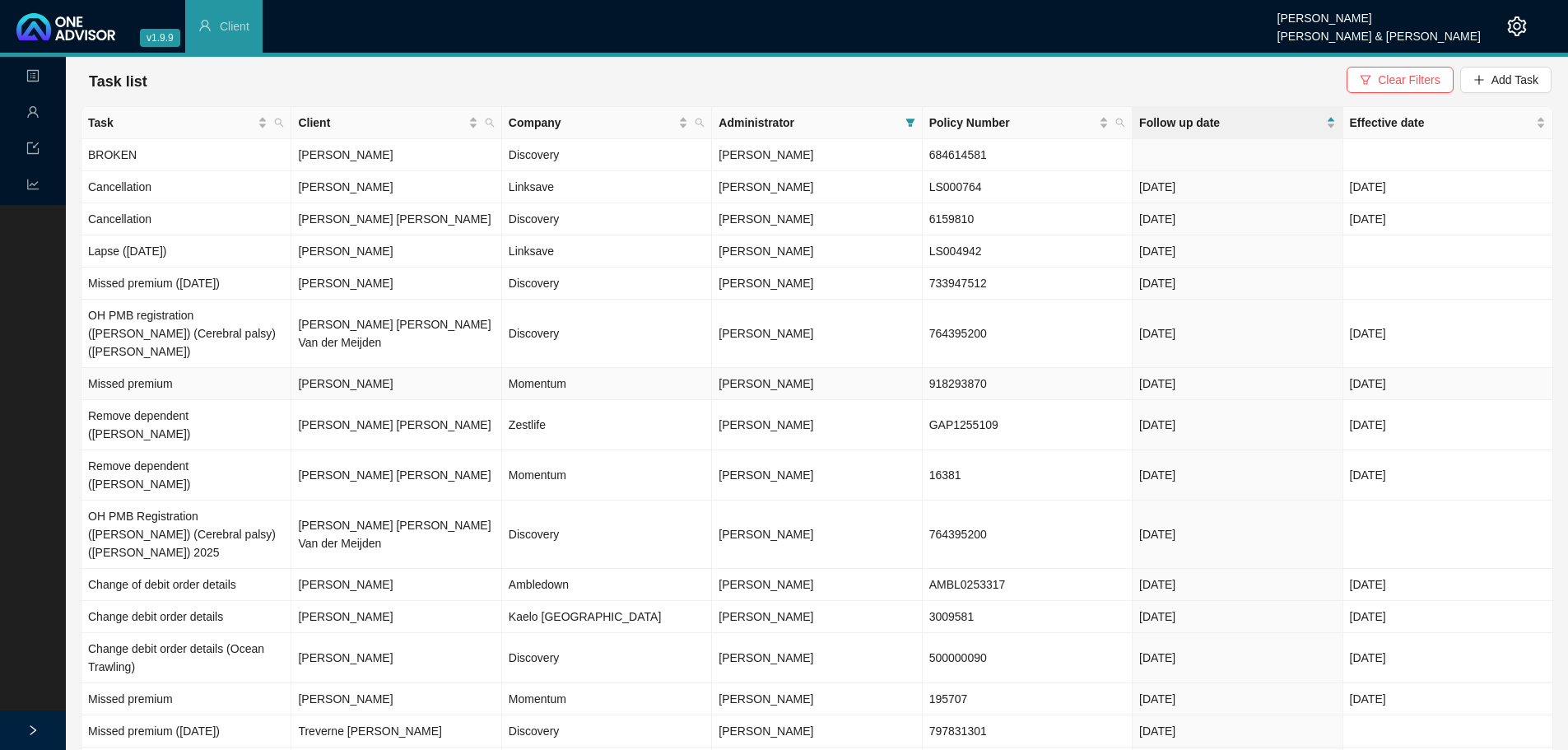
click at [329, 368] on td "[PERSON_NAME]" at bounding box center [396, 384] width 210 height 32
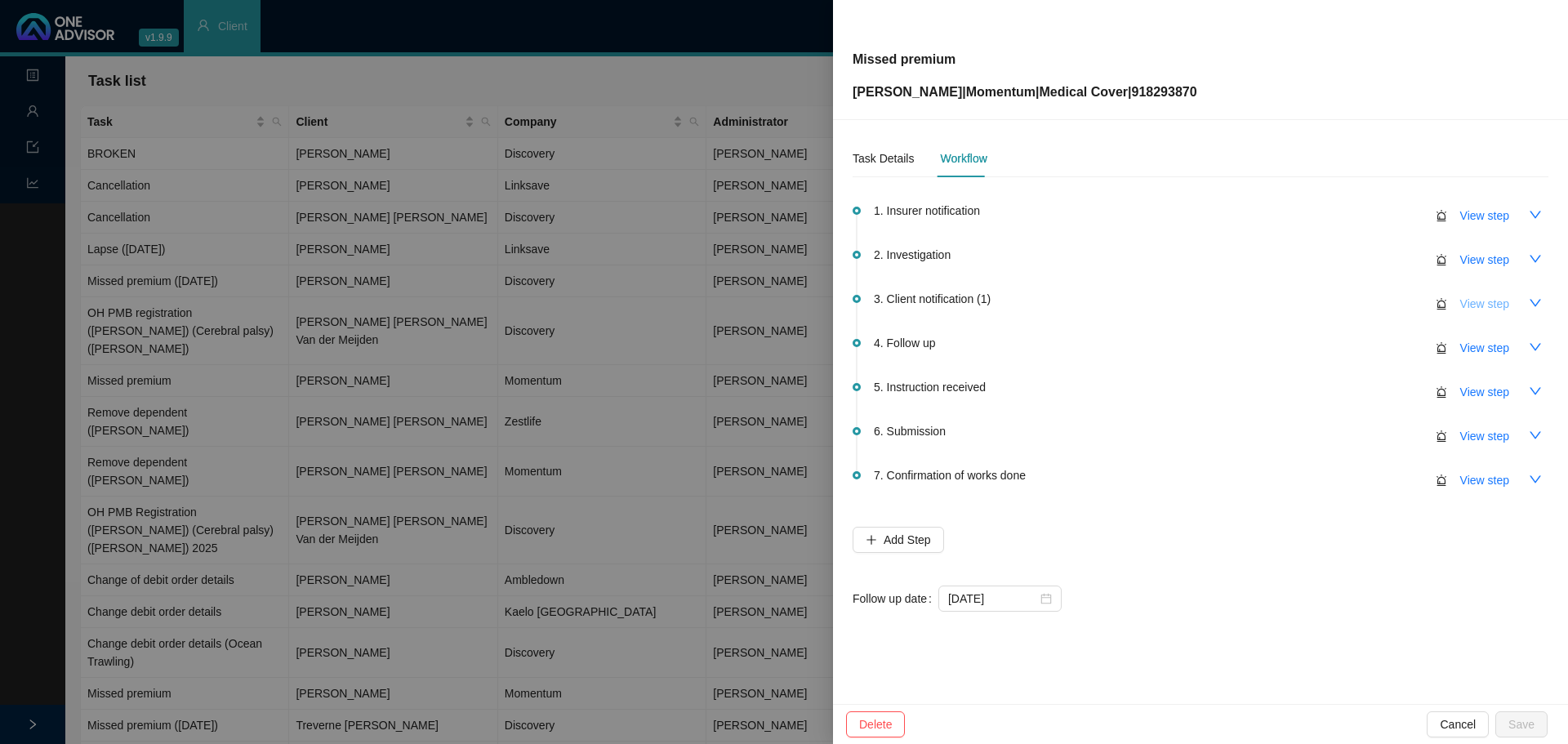
click at [1479, 297] on span "View step" at bounding box center [1484, 303] width 49 height 18
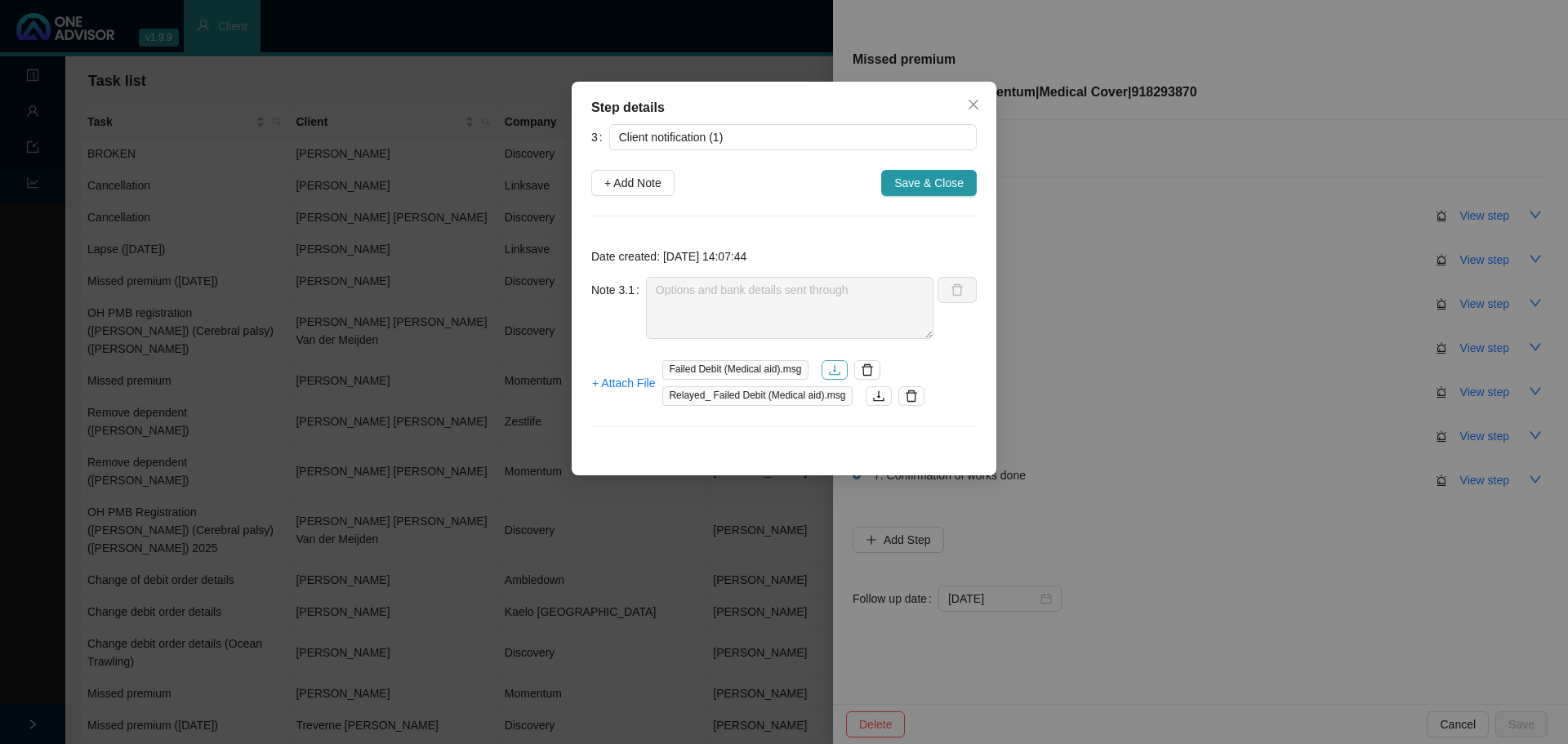
click at [830, 371] on icon "download" at bounding box center [834, 369] width 13 height 13
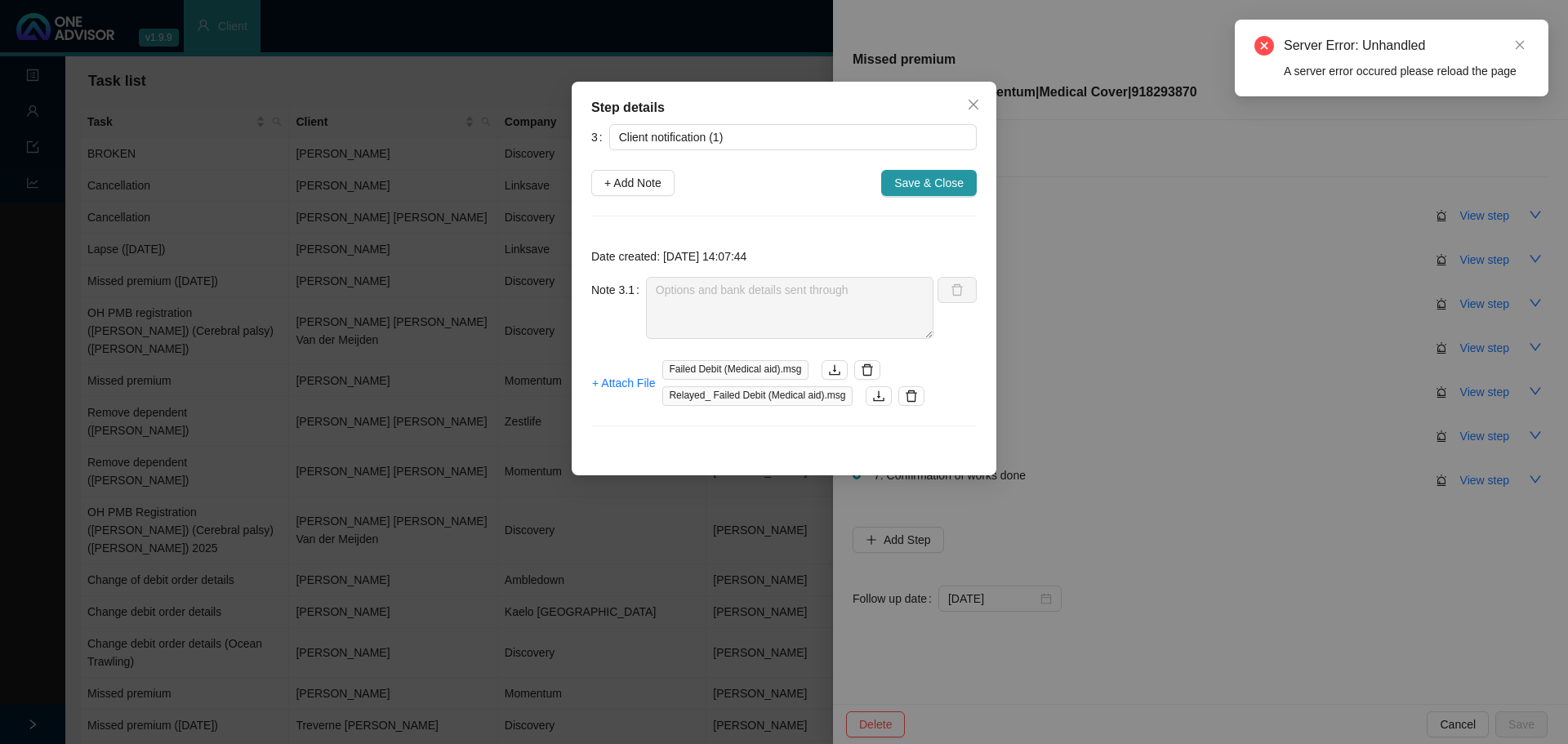
click at [704, 368] on span "Failed Debit (Medical aid).msg" at bounding box center [735, 369] width 145 height 19
click at [971, 111] on icon "close" at bounding box center [973, 104] width 13 height 13
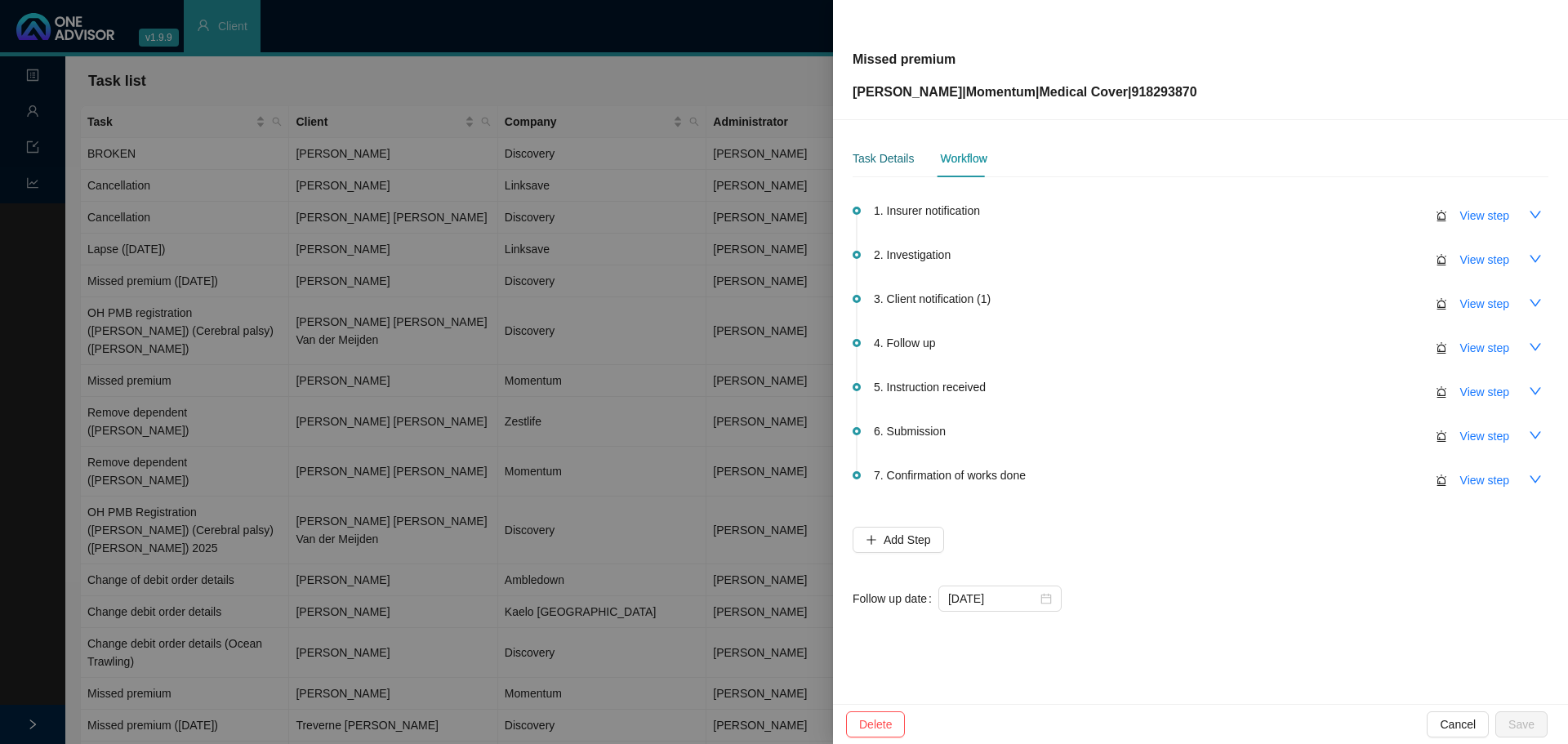
click at [871, 160] on div "Task Details" at bounding box center [883, 158] width 62 height 18
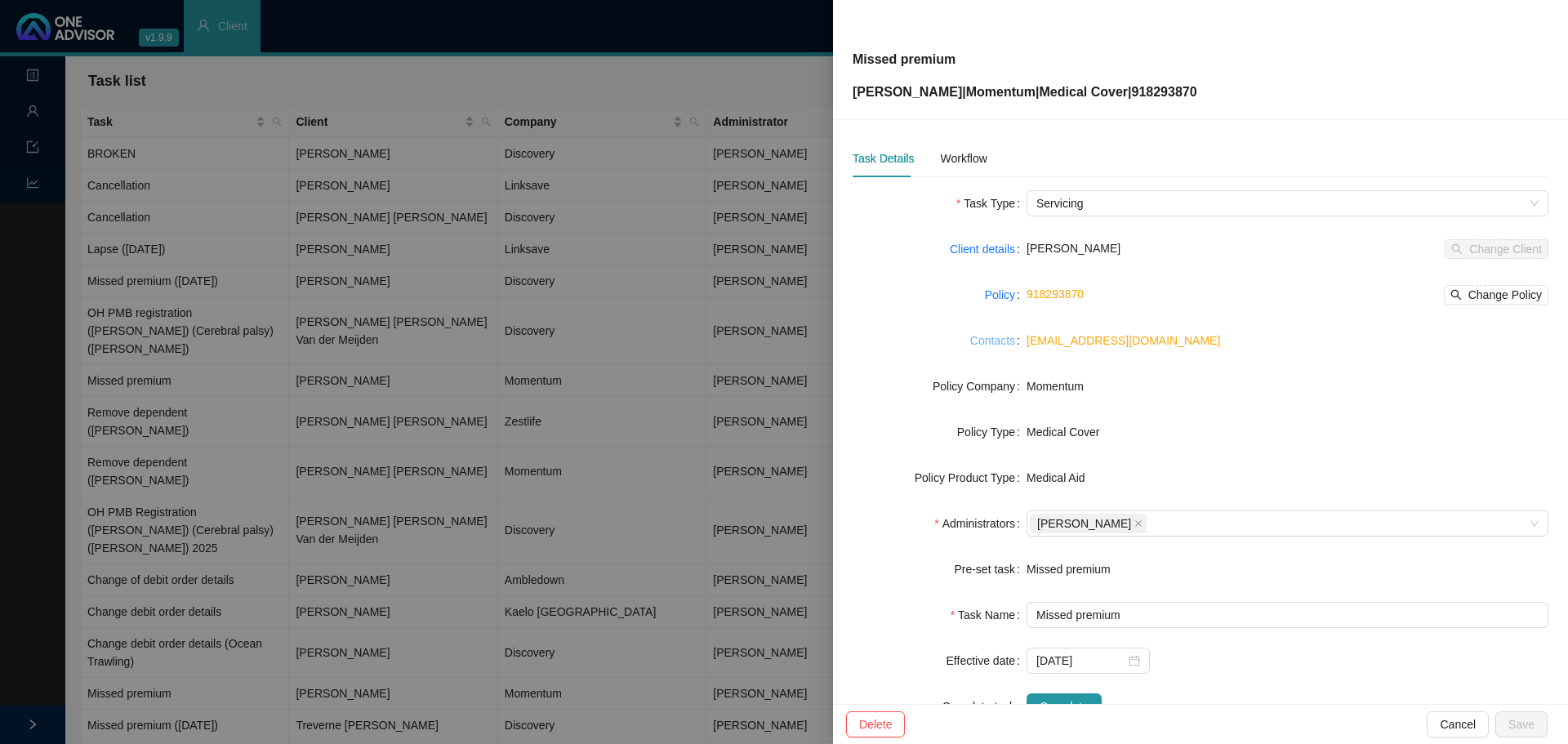
click at [1000, 344] on link "Contacts" at bounding box center [992, 340] width 45 height 18
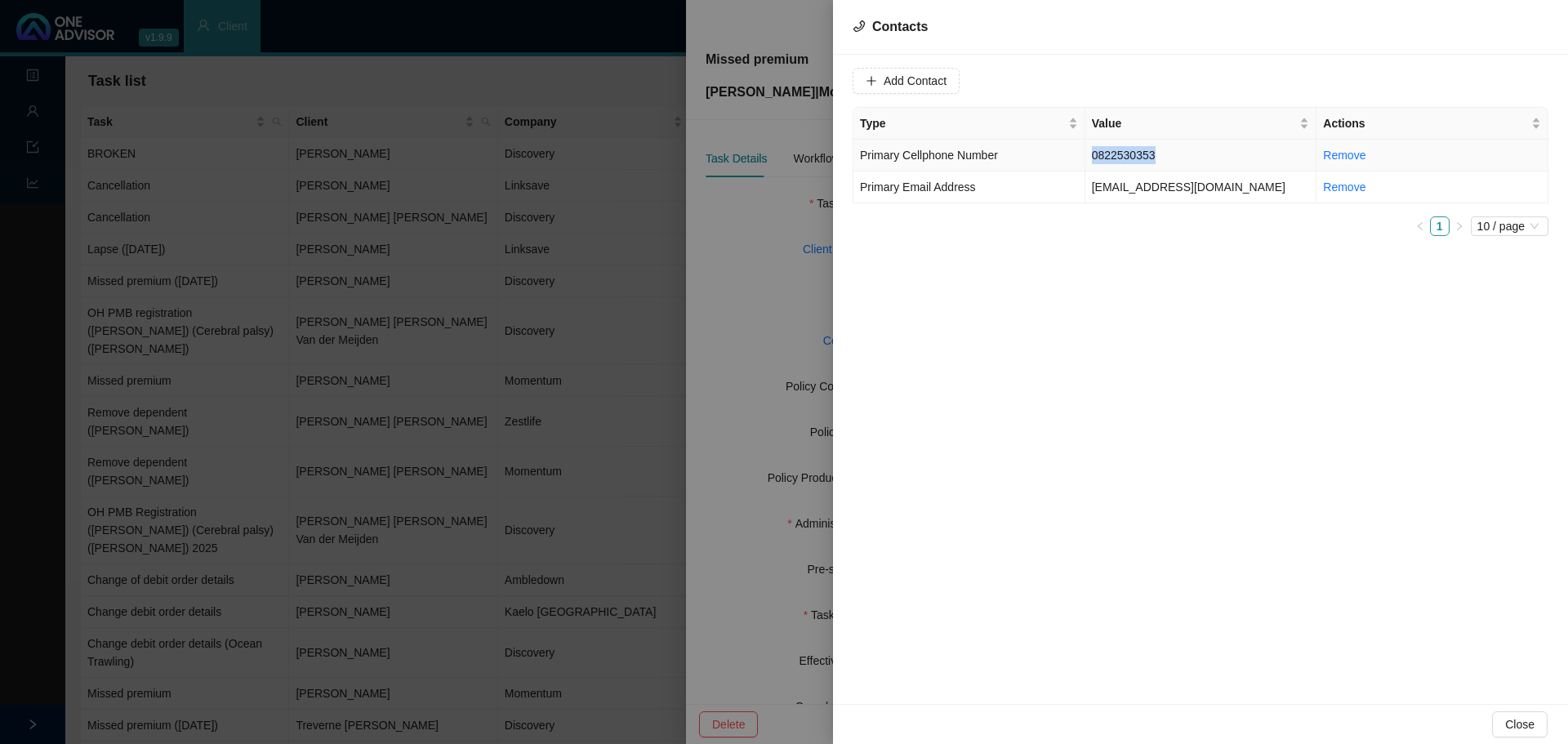
drag, startPoint x: 1154, startPoint y: 163, endPoint x: 1092, endPoint y: 157, distance: 62.3
click at [1092, 157] on td "0822530353" at bounding box center [1201, 155] width 232 height 32
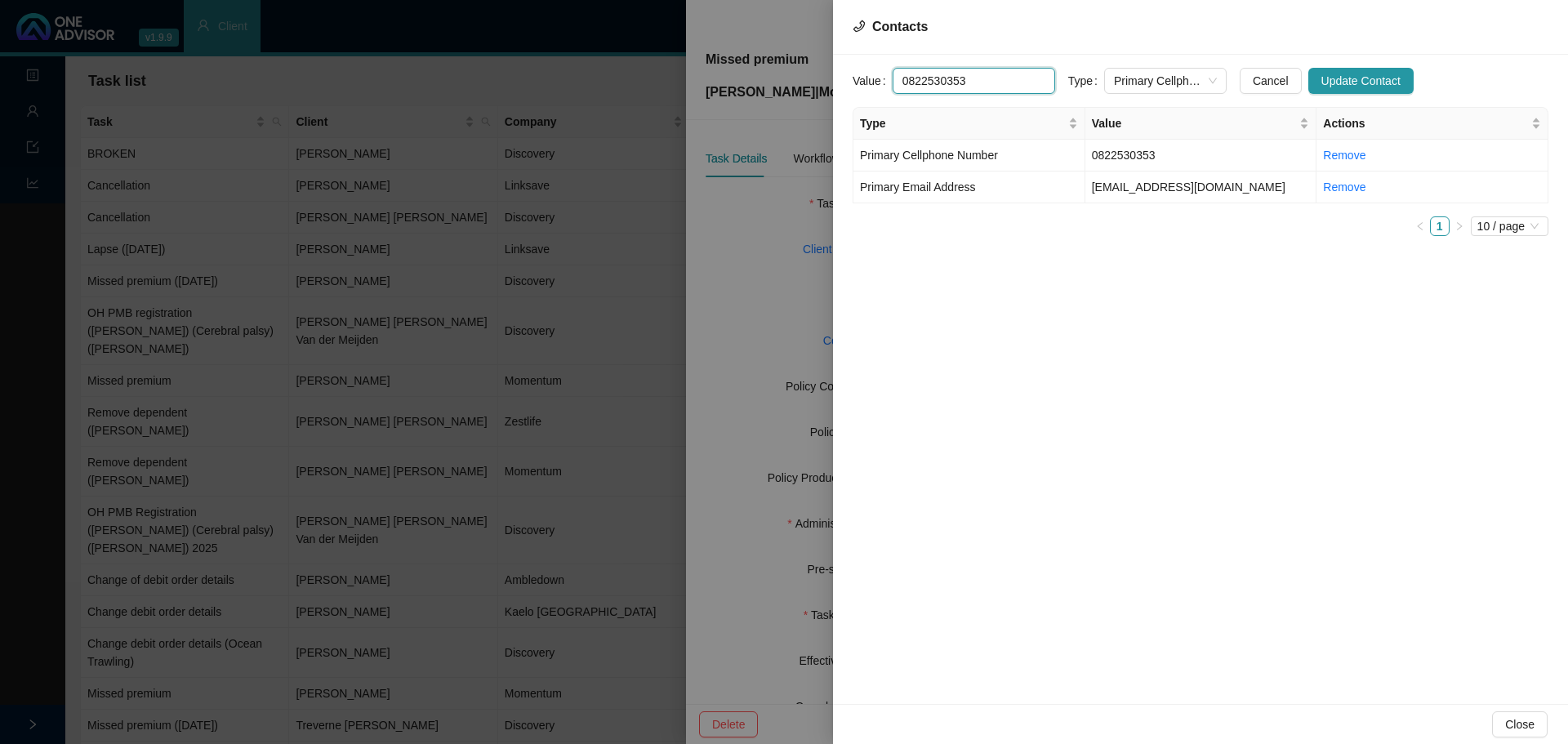
drag, startPoint x: 962, startPoint y: 81, endPoint x: 832, endPoint y: 81, distance: 130.0
click at [832, 81] on div "Contacts Value [PHONE_NUMBER] Type Primary Cellphone Number Cancel Update Conta…" at bounding box center [784, 372] width 1568 height 744
click at [748, 283] on div at bounding box center [784, 372] width 1568 height 744
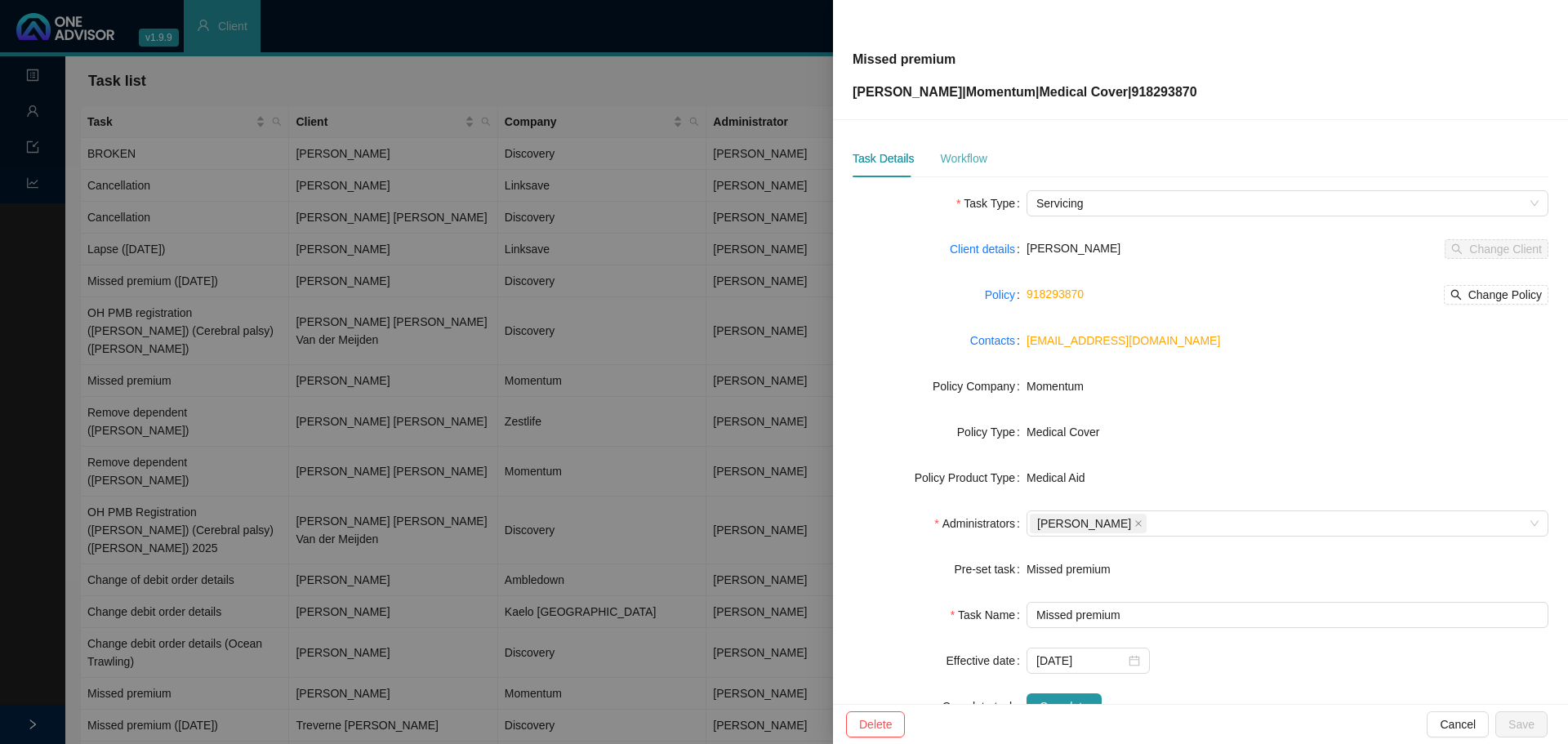
drag, startPoint x: 971, startPoint y: 148, endPoint x: 977, endPoint y: 154, distance: 8.5
click at [971, 147] on div "Workflow" at bounding box center [963, 158] width 46 height 38
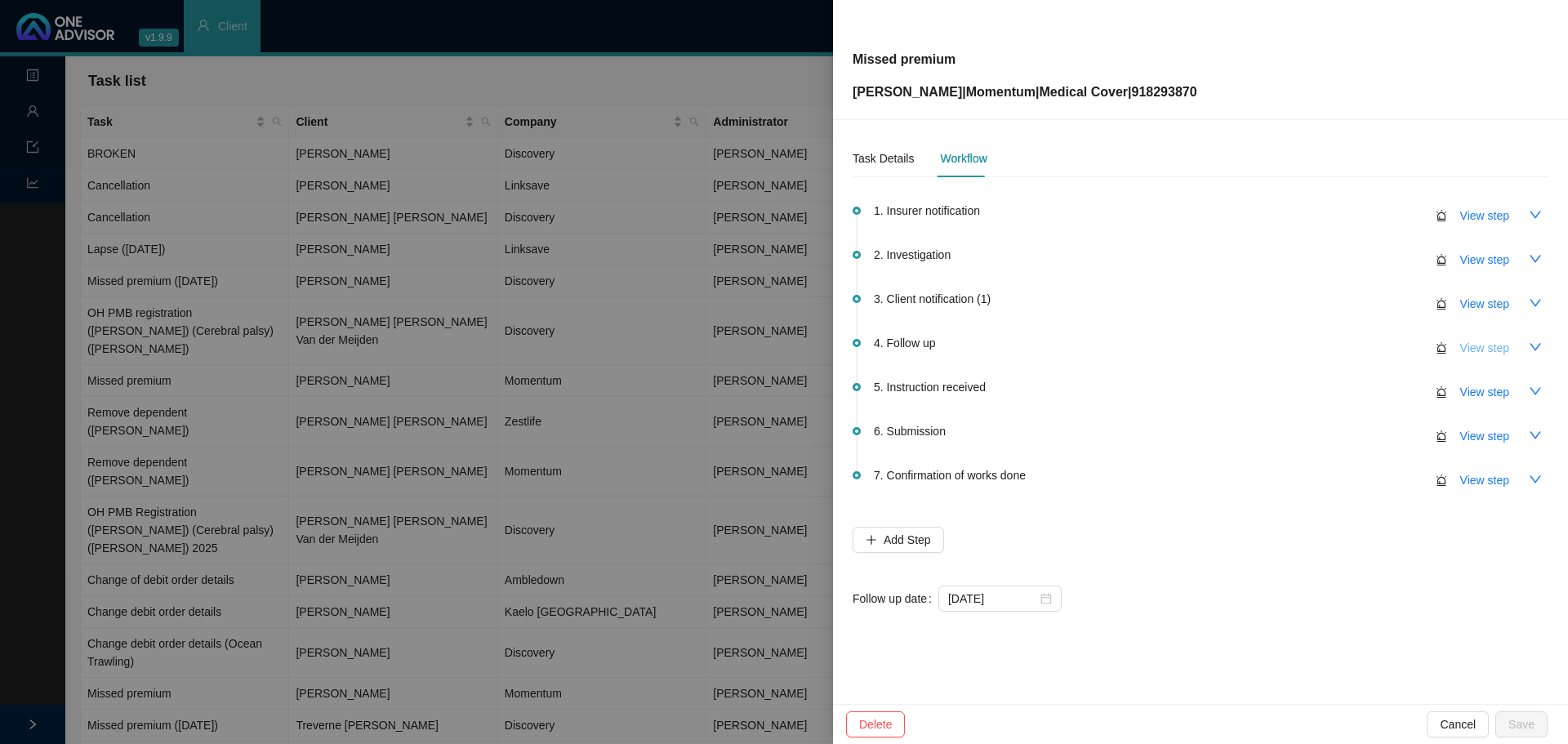
click at [1475, 351] on span "View step" at bounding box center [1484, 348] width 49 height 18
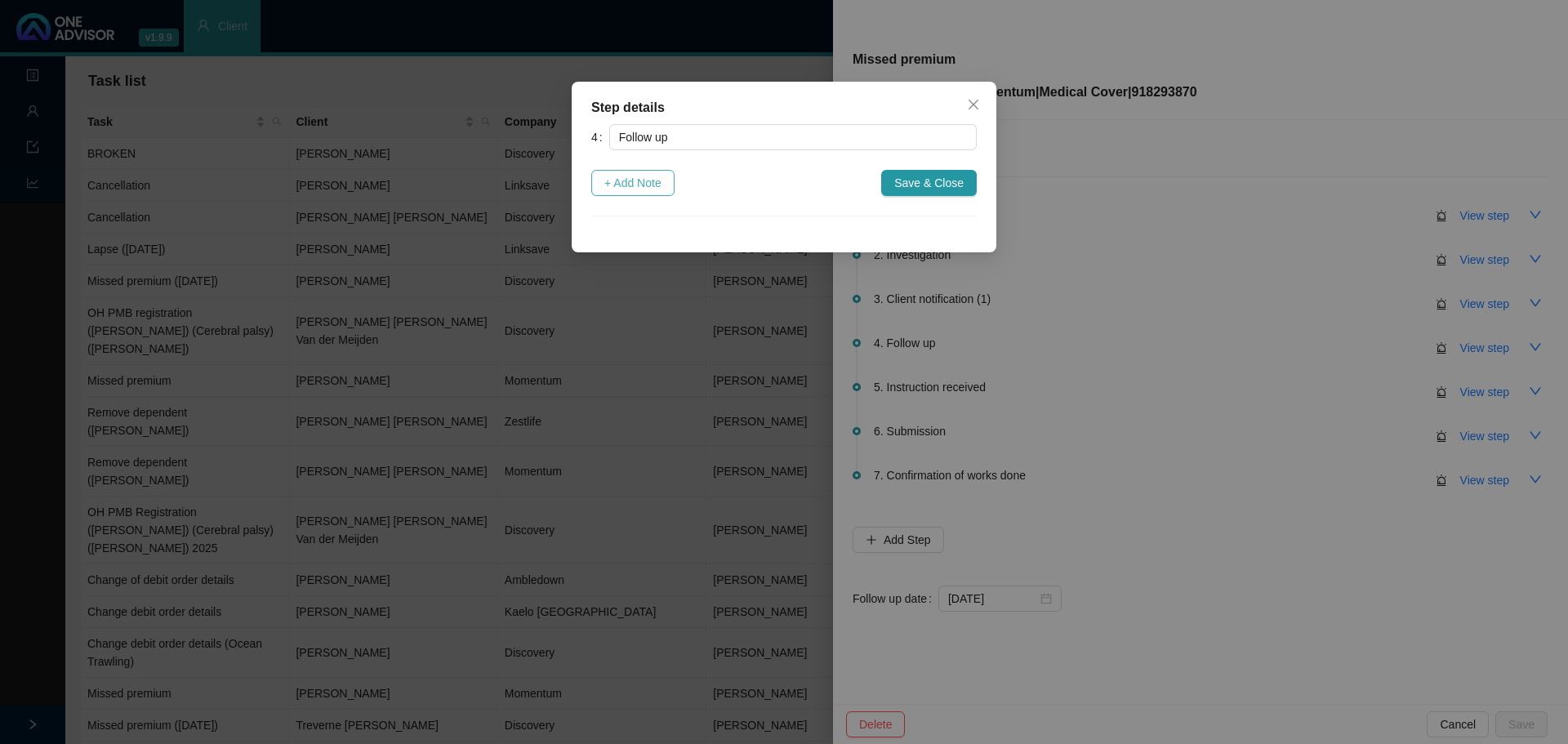
click at [650, 186] on span "+ Add Note" at bounding box center [633, 182] width 57 height 18
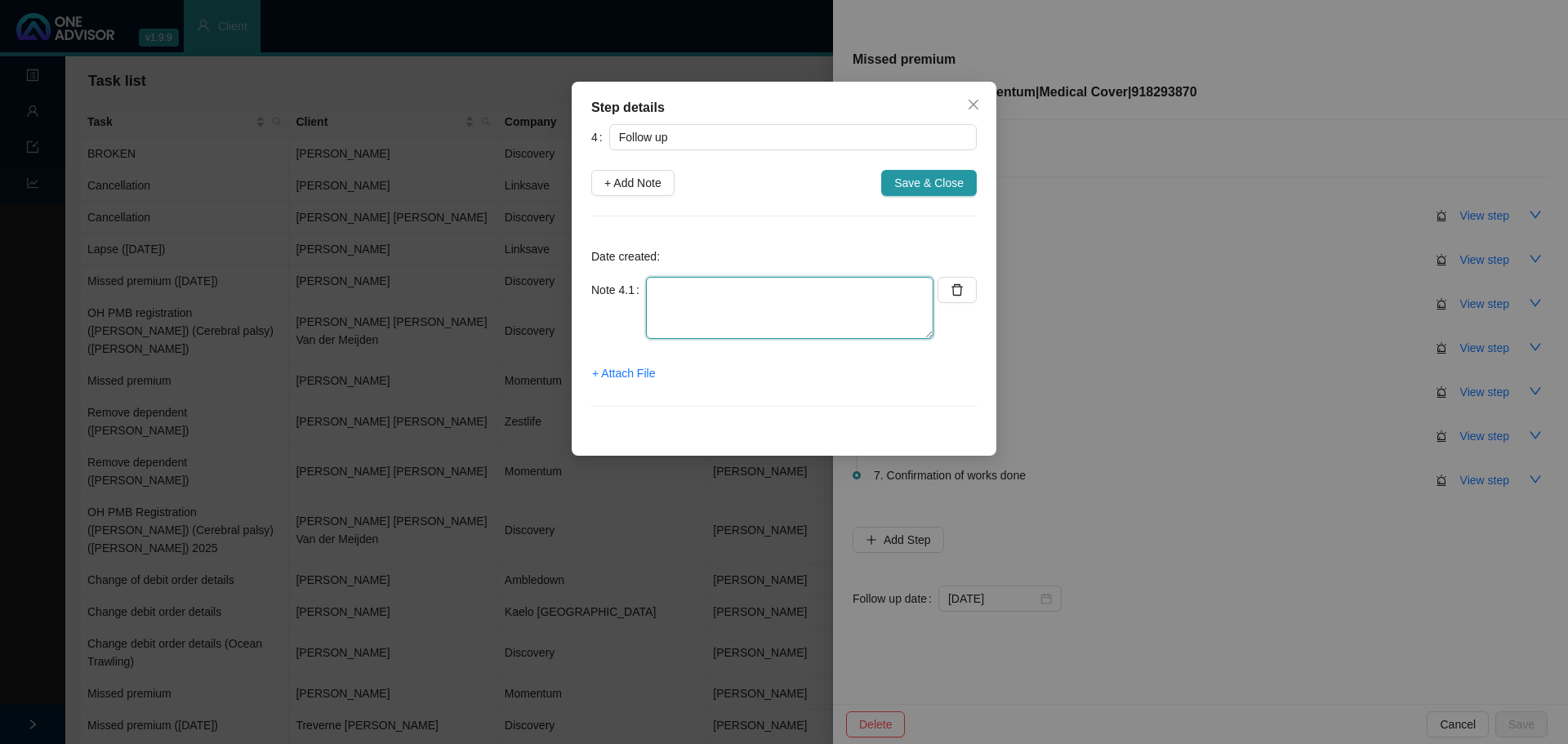
click at [691, 303] on textarea at bounding box center [790, 308] width 288 height 62
type textarea "R"
type textarea "Follow up phone call & whatsapp message"
click at [946, 187] on span "Save & Close" at bounding box center [929, 182] width 69 height 18
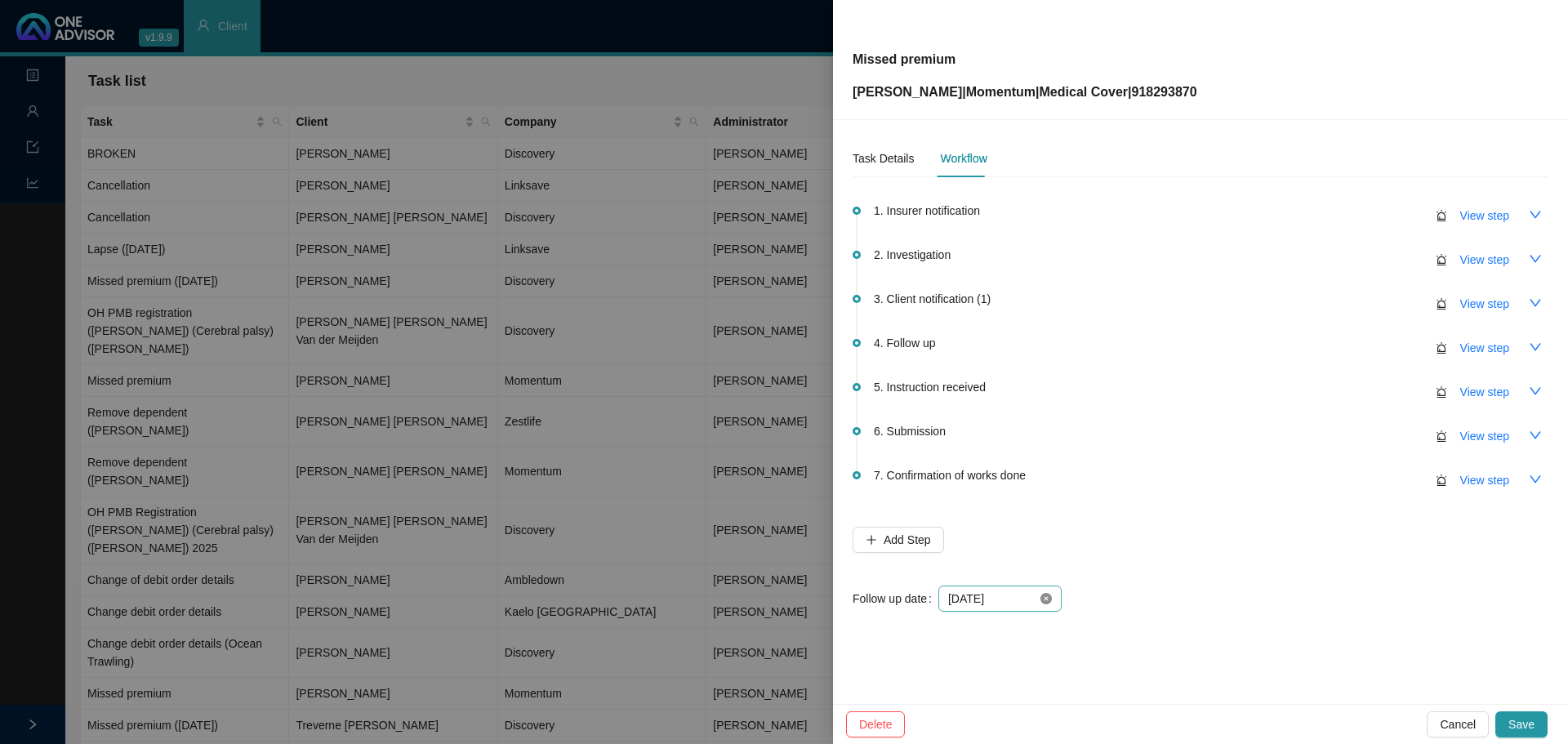
click at [1047, 598] on icon "close-circle" at bounding box center [1046, 599] width 12 height 12
click at [1047, 606] on div at bounding box center [1000, 598] width 104 height 18
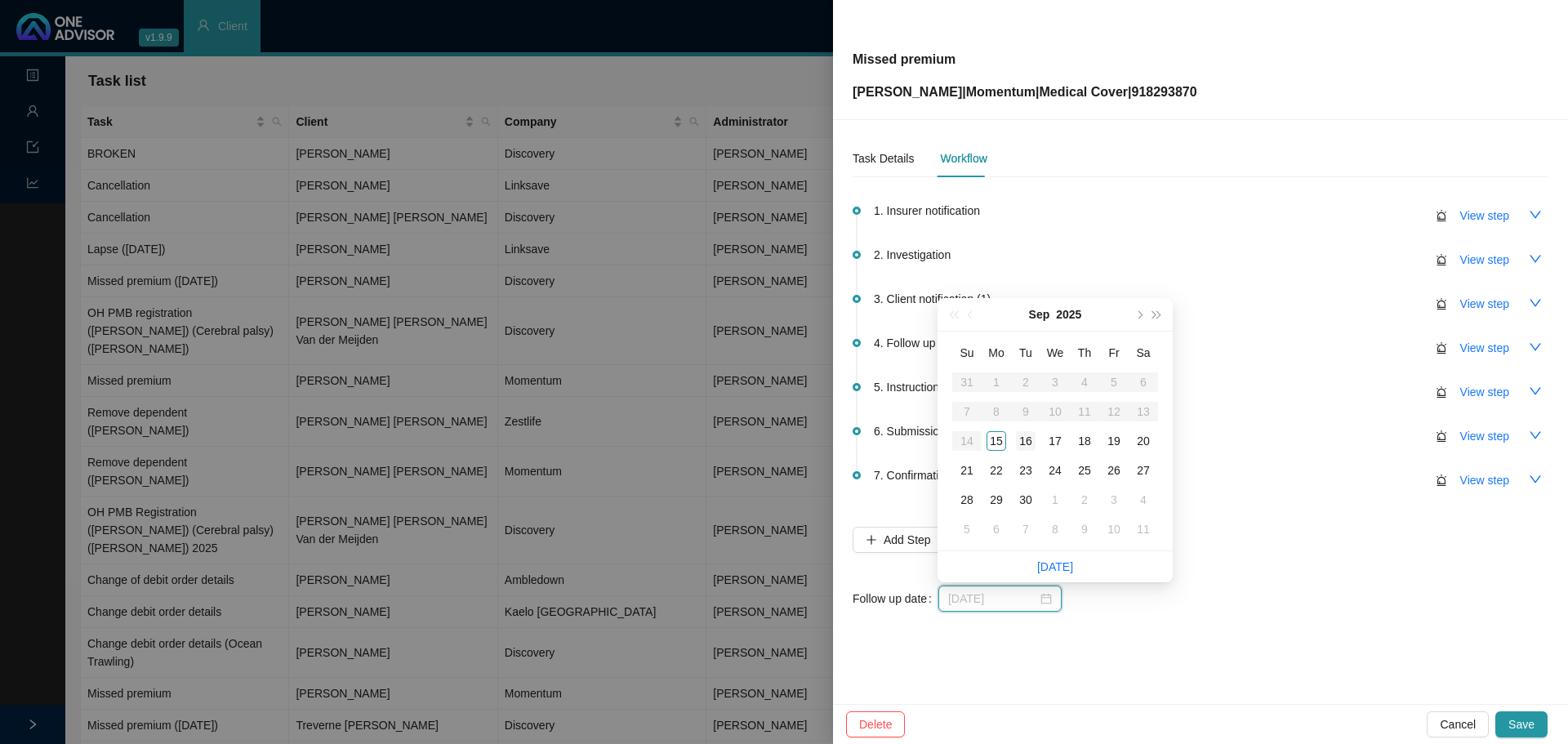
type input "[DATE]"
click at [1025, 439] on div "16" at bounding box center [1025, 440] width 19 height 19
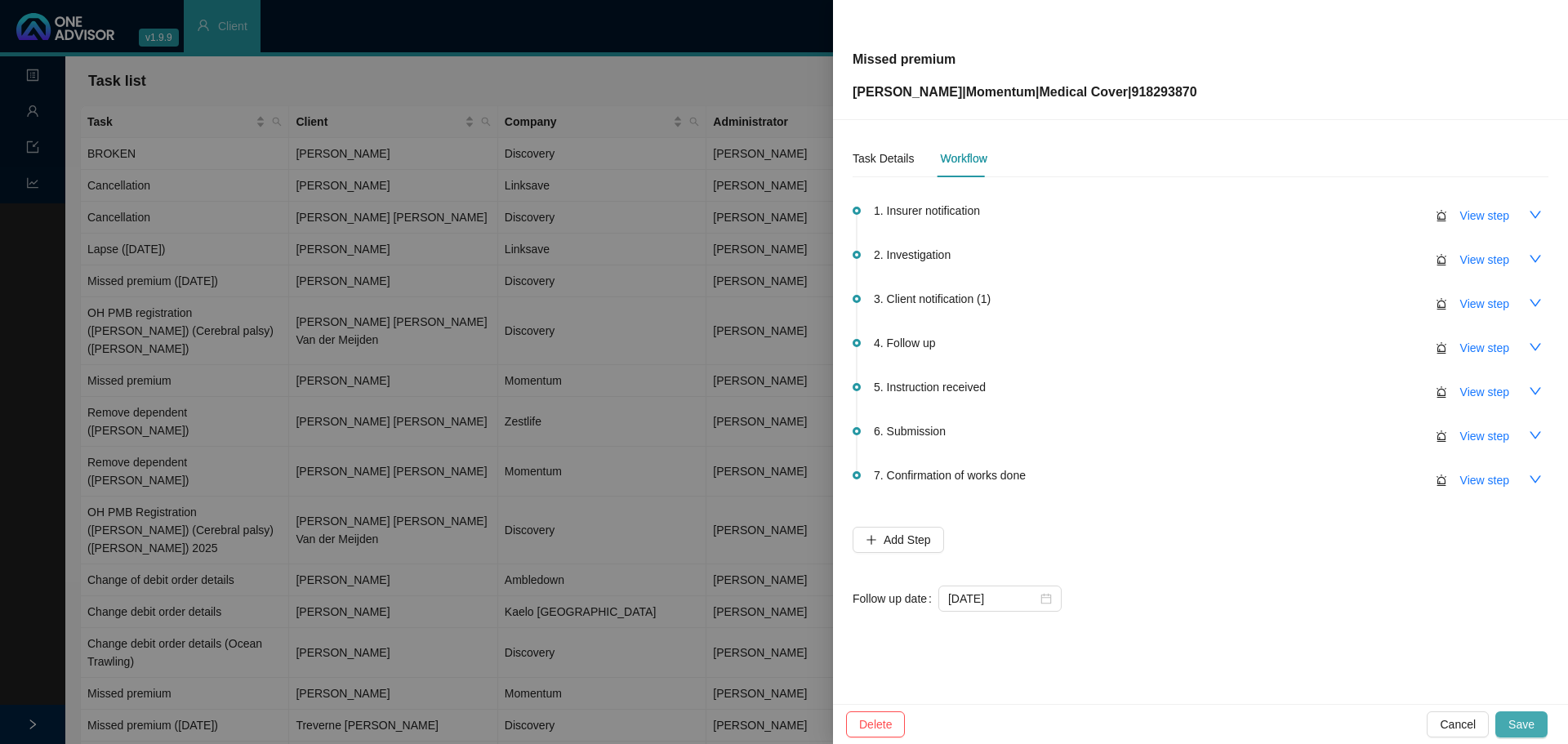
click at [1504, 714] on button "Save" at bounding box center [1522, 724] width 52 height 26
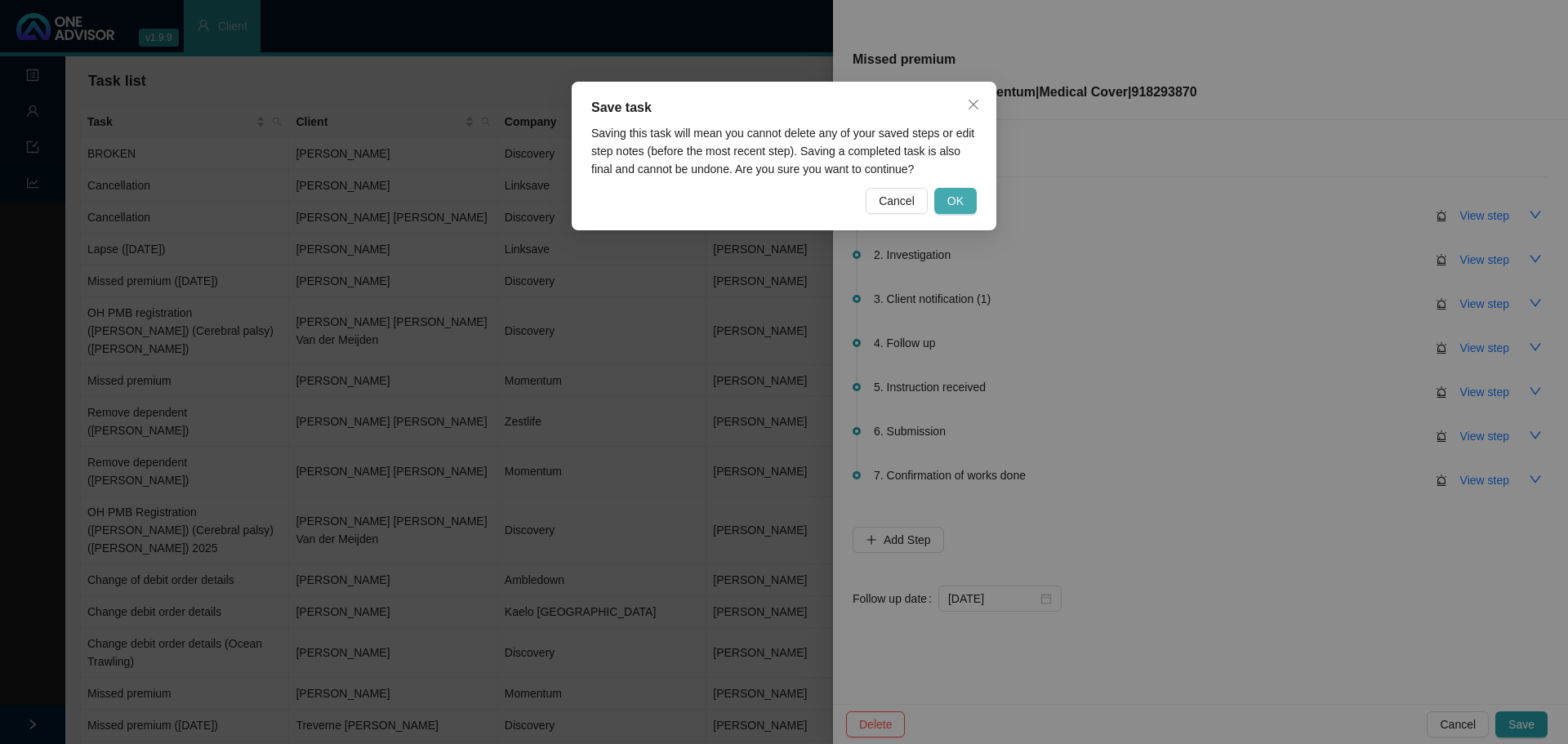
click at [957, 197] on span "OK" at bounding box center [955, 200] width 16 height 18
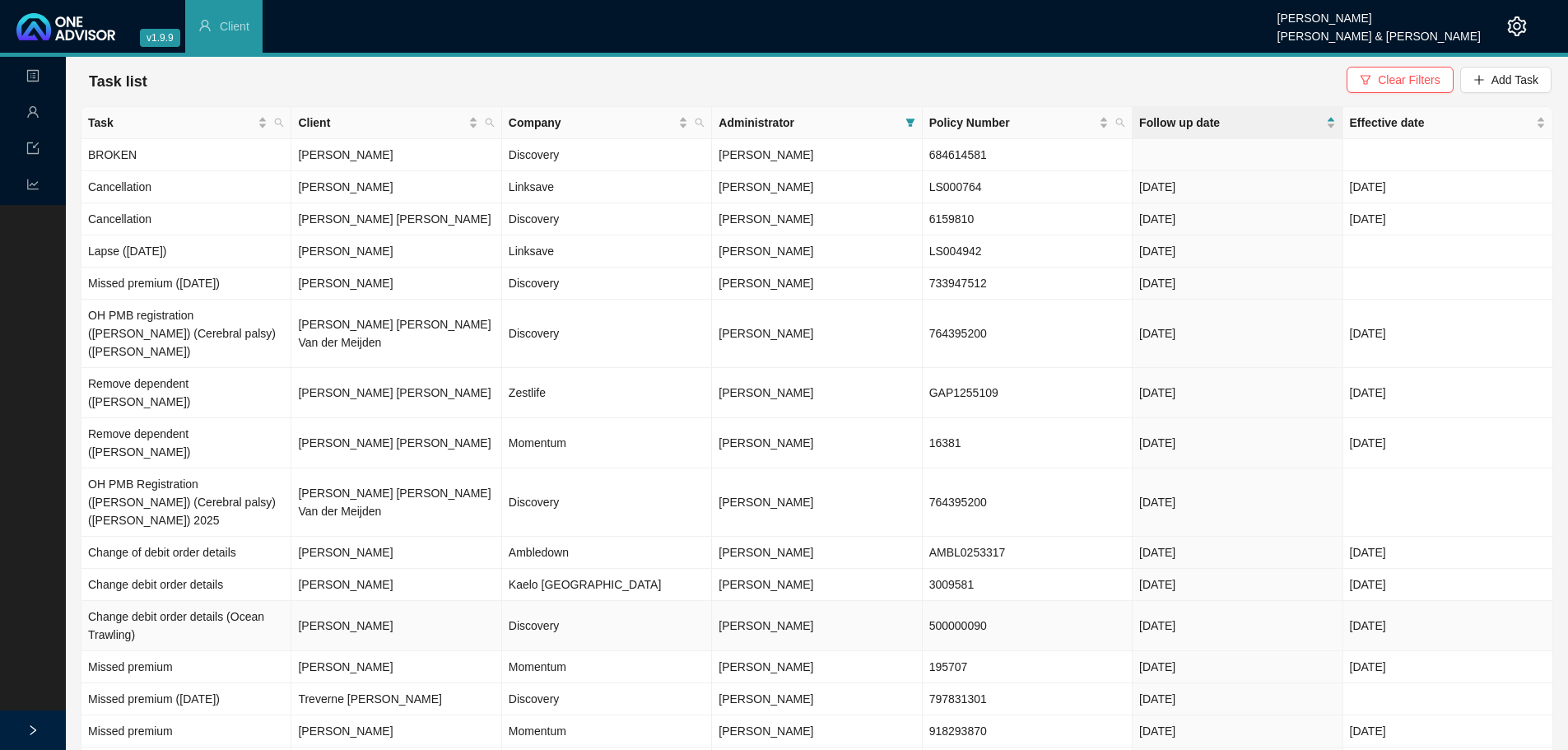
drag, startPoint x: 348, startPoint y: 560, endPoint x: 362, endPoint y: 560, distance: 14.0
click at [348, 600] on td "[PERSON_NAME]" at bounding box center [396, 625] width 210 height 50
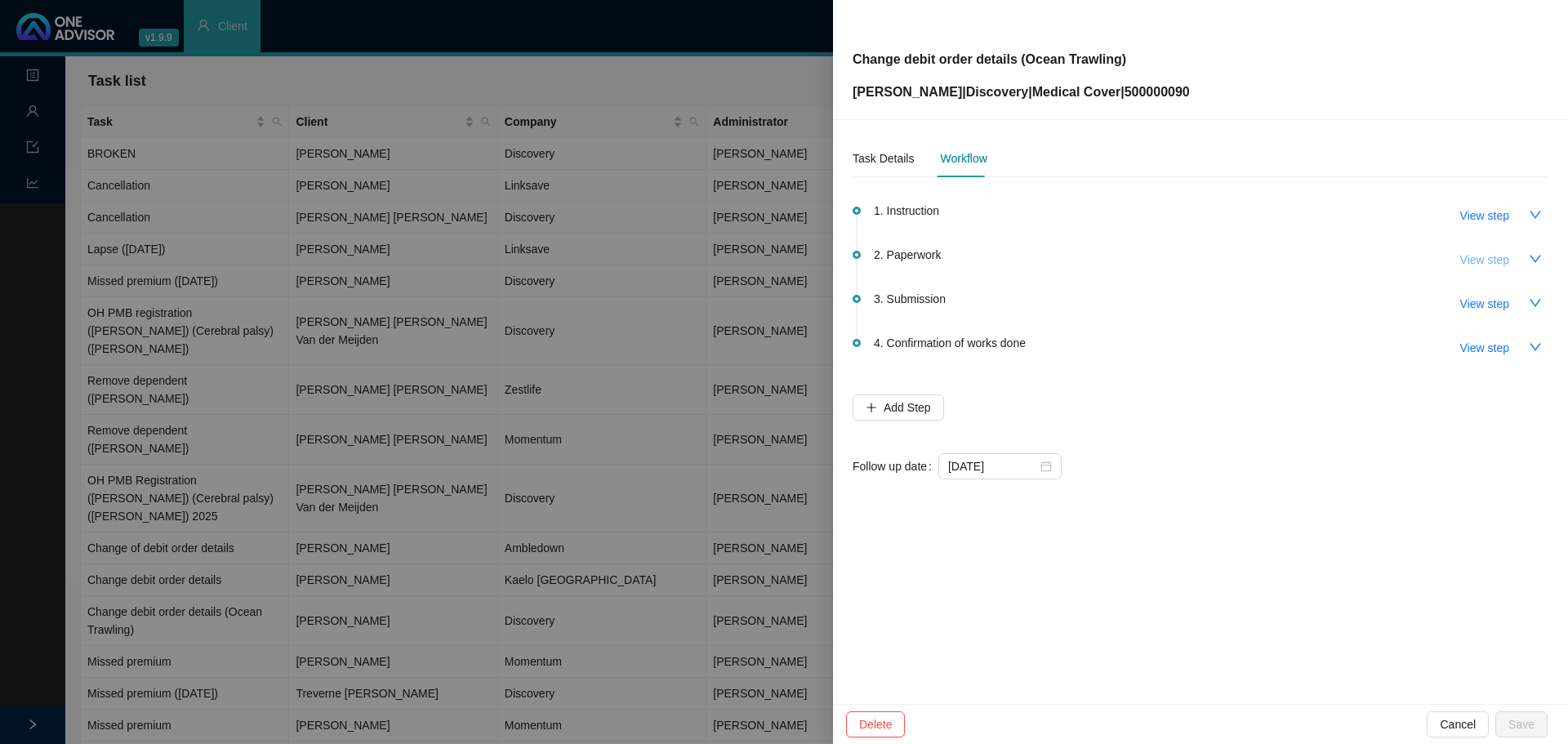
click at [1506, 256] on span "View step" at bounding box center [1484, 259] width 49 height 18
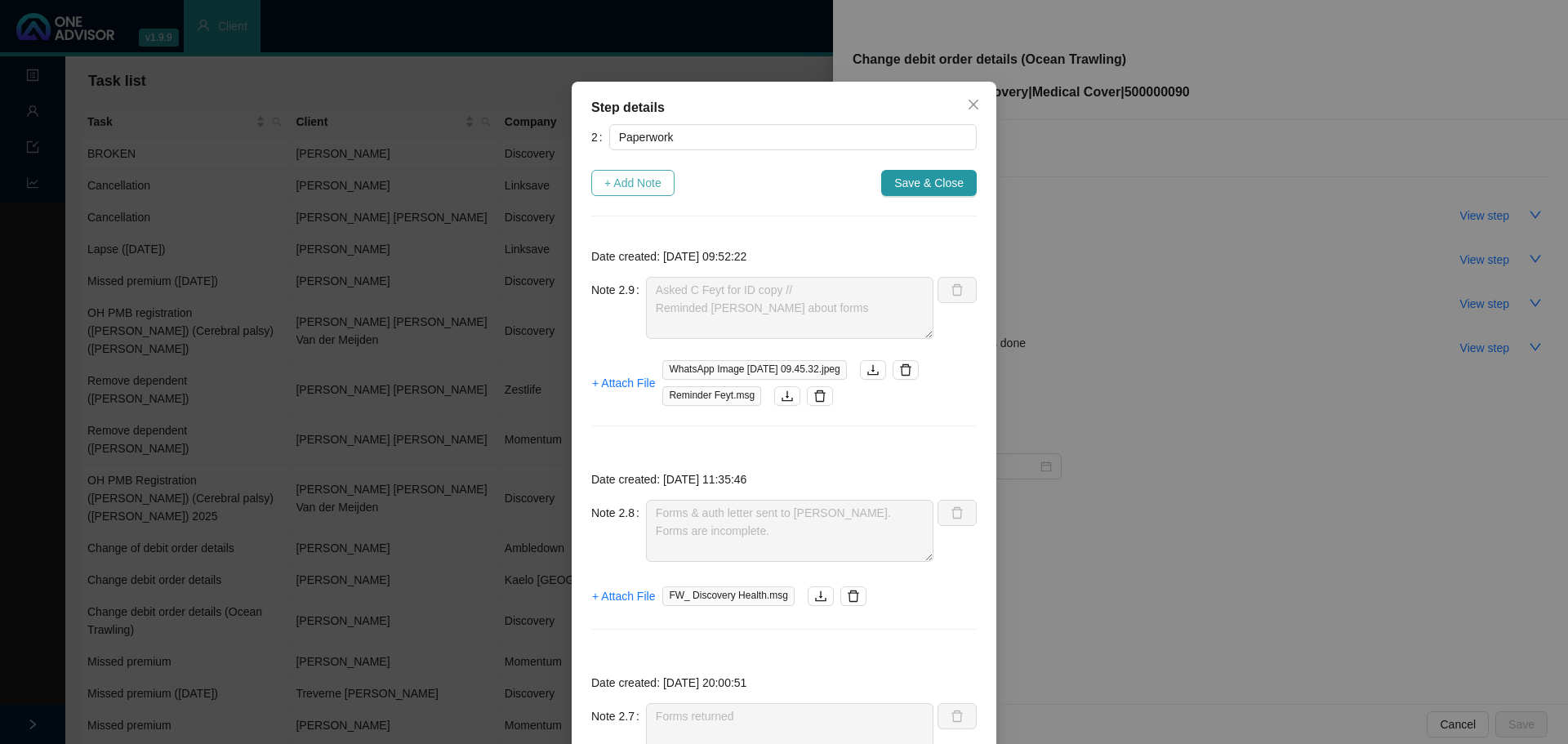
click at [635, 186] on span "+ Add Note" at bounding box center [633, 182] width 57 height 18
type textarea "Asked C Feyt for ID copy // Reminded [PERSON_NAME] about forms"
type textarea "Forms & auth letter sent to [PERSON_NAME]. Forms are incomplete."
type textarea "Forms returned"
type textarea "Forms not returned yet."
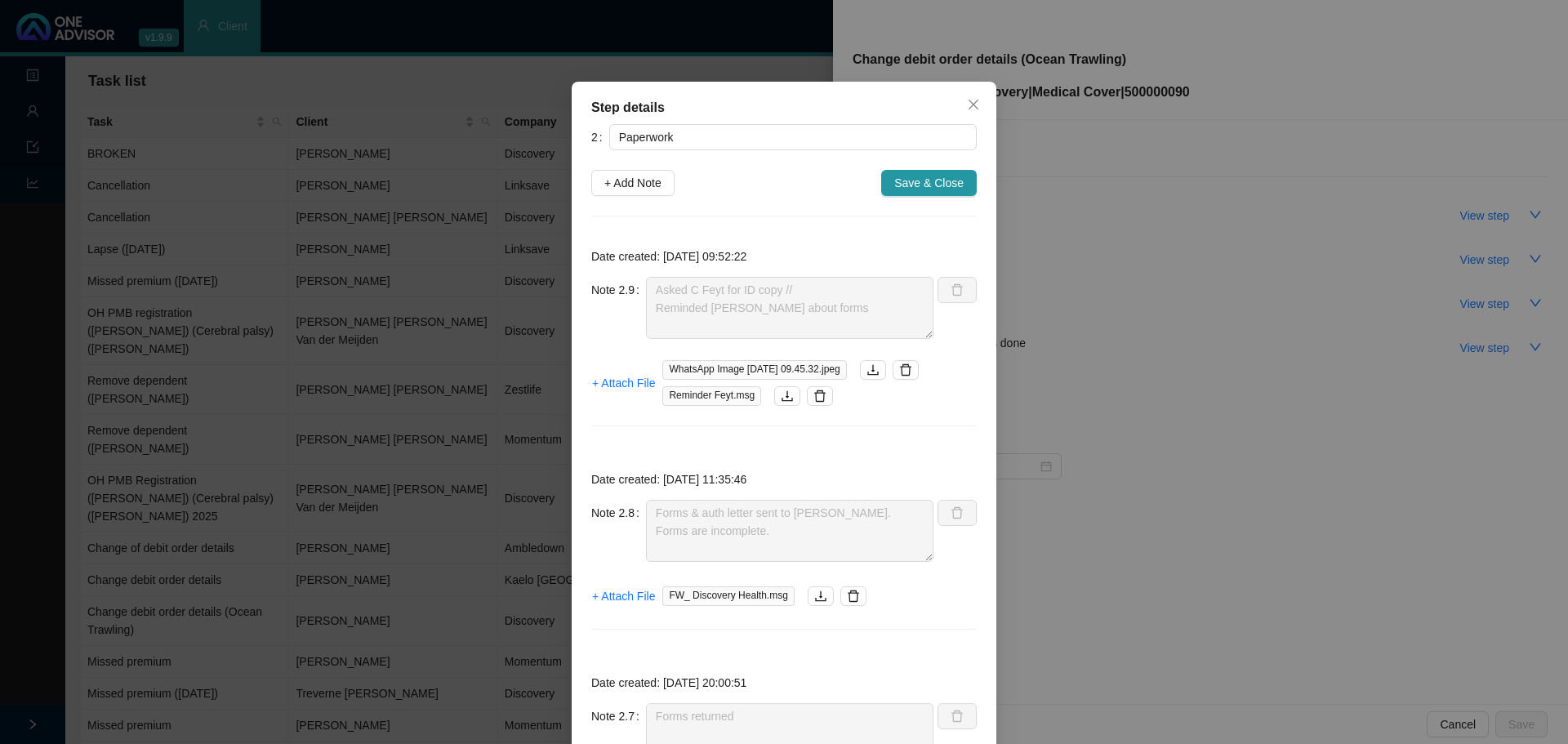
type textarea "Feedback from [PERSON_NAME] - REF: 11442704484 for consent form"
type textarea "Verbal feedback from [PERSON_NAME] - Changes to be effective [DATE]."
type textarea "Emailed [PERSON_NAME] requesting a copy of ID."
type textarea "Received signed form back. The form is signed digitally which is probably going…"
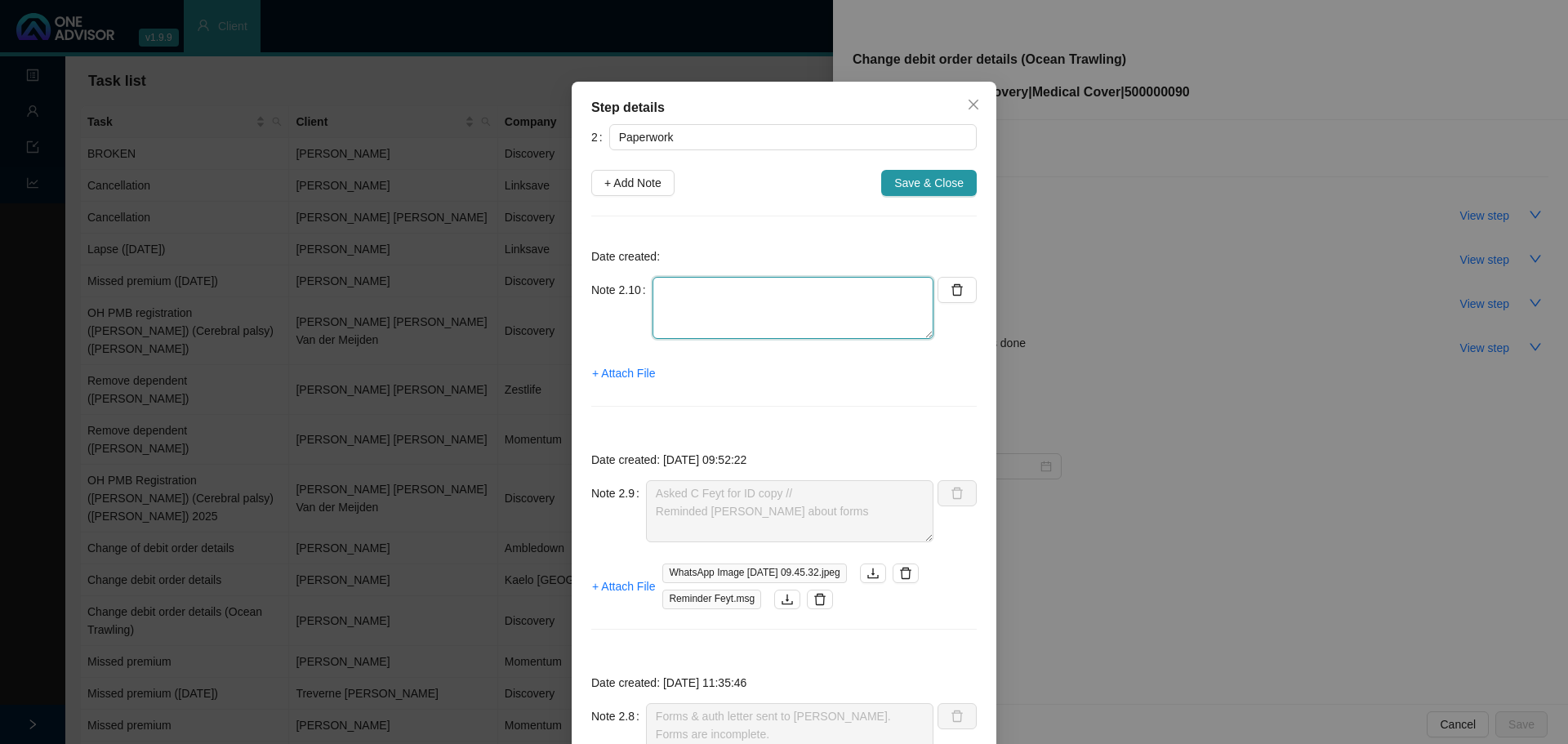
click at [676, 286] on textarea at bounding box center [792, 308] width 281 height 62
type textarea "Reminded [PERSON_NAME] again"
click at [923, 185] on span "Save & Close" at bounding box center [929, 182] width 69 height 18
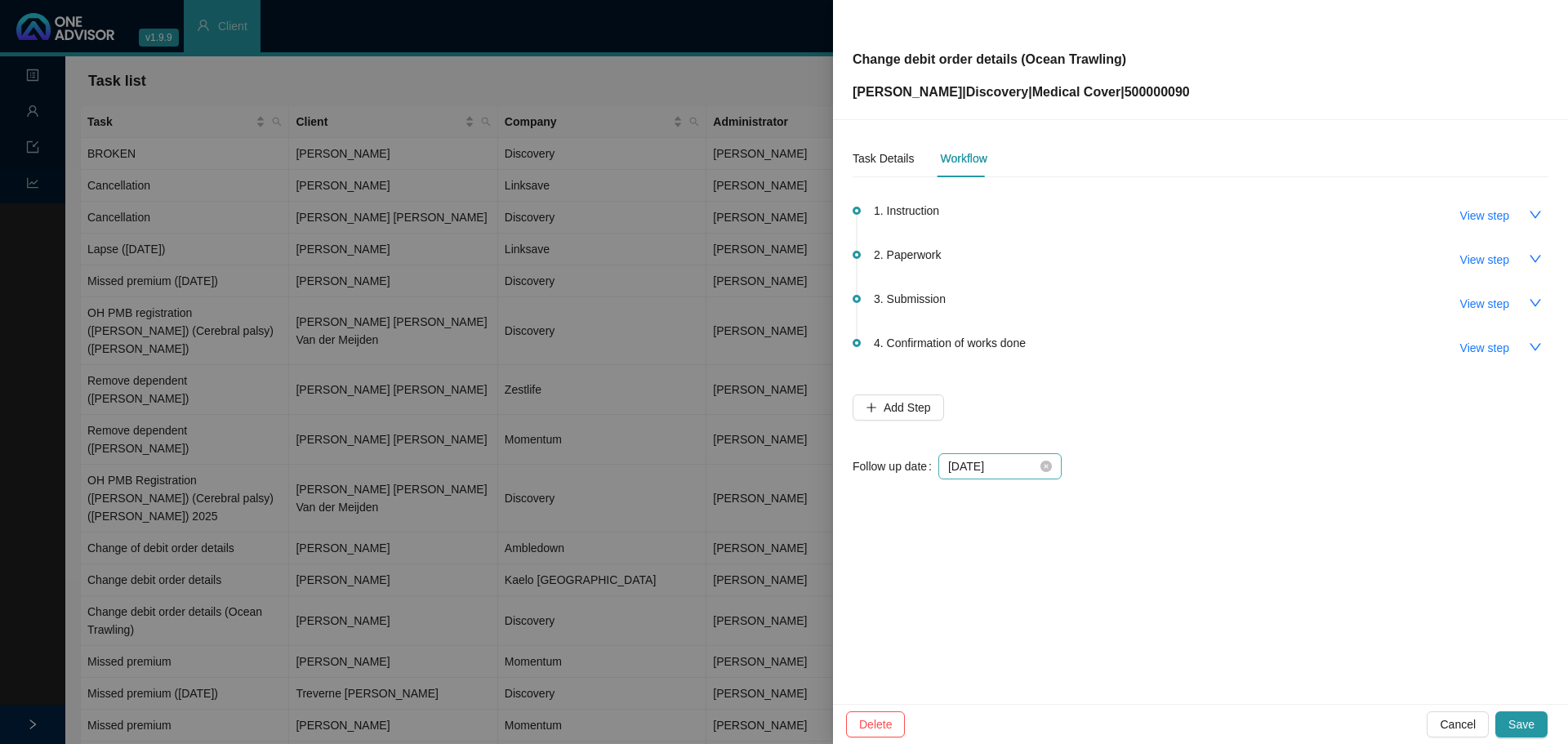
click at [1054, 469] on div "[DATE]" at bounding box center [1000, 466] width 123 height 26
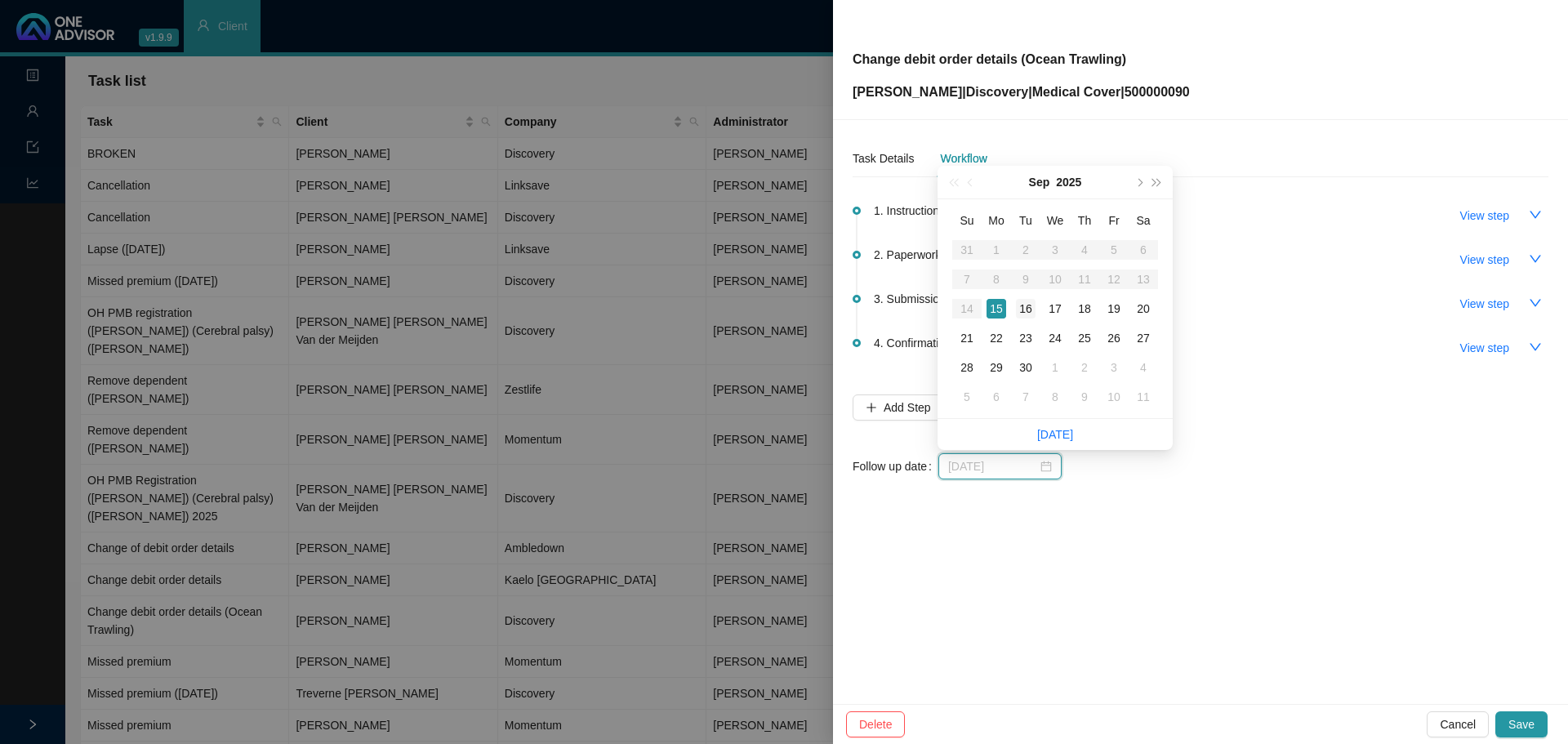
type input "[DATE]"
click at [1025, 301] on div "16" at bounding box center [1025, 308] width 19 height 19
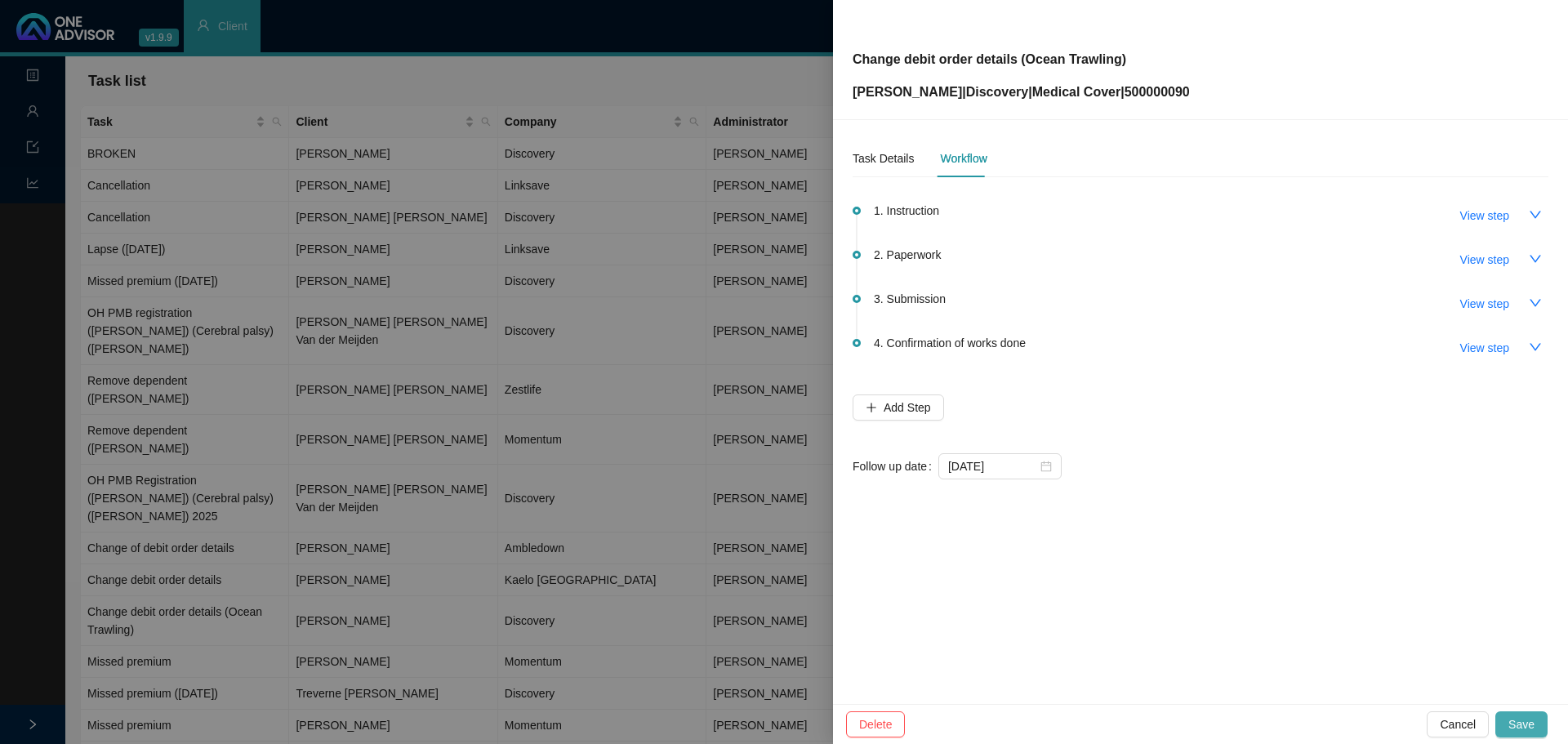
drag, startPoint x: 1529, startPoint y: 723, endPoint x: 1487, endPoint y: 679, distance: 60.8
click at [1528, 723] on span "Save" at bounding box center [1521, 724] width 26 height 18
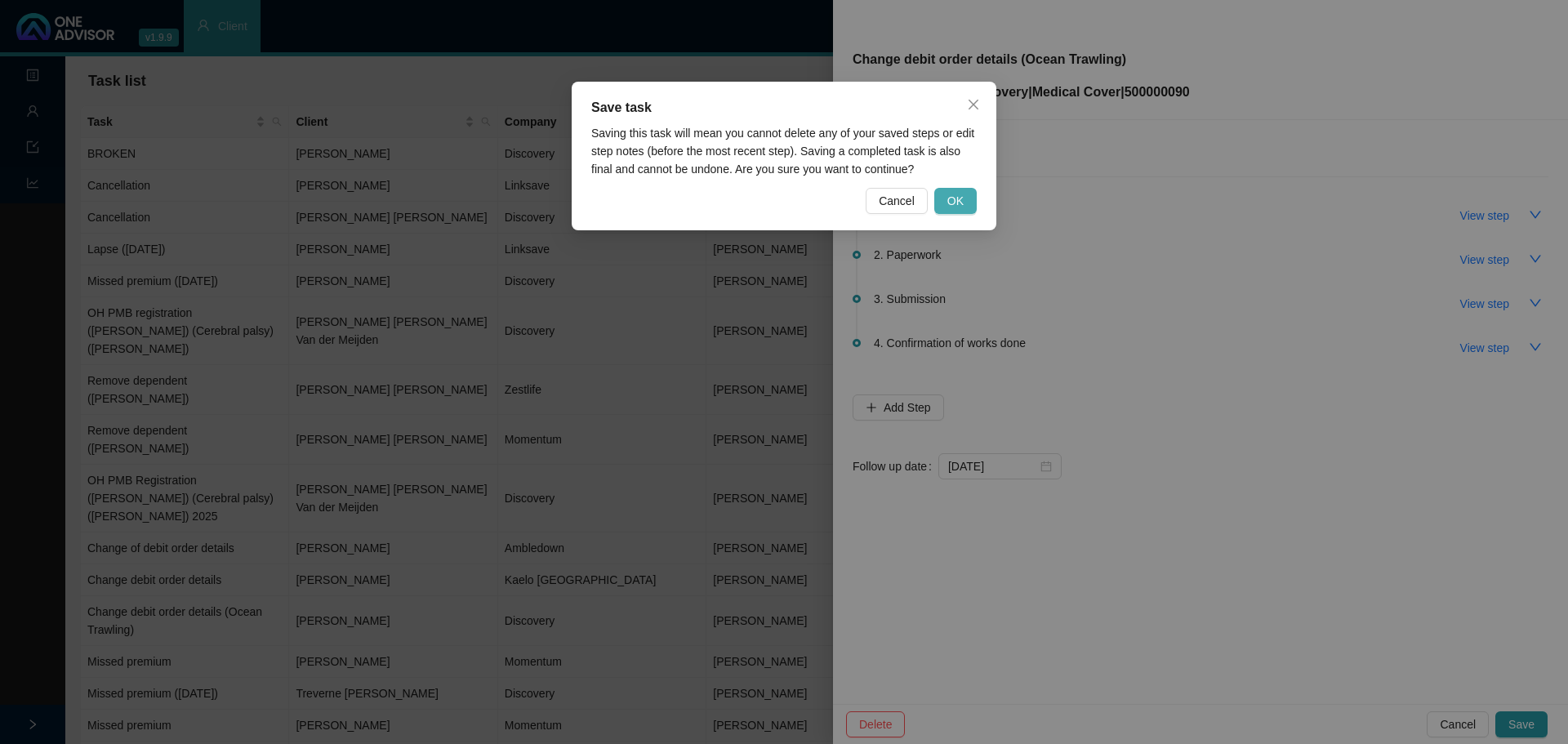
click at [960, 198] on span "OK" at bounding box center [955, 200] width 16 height 18
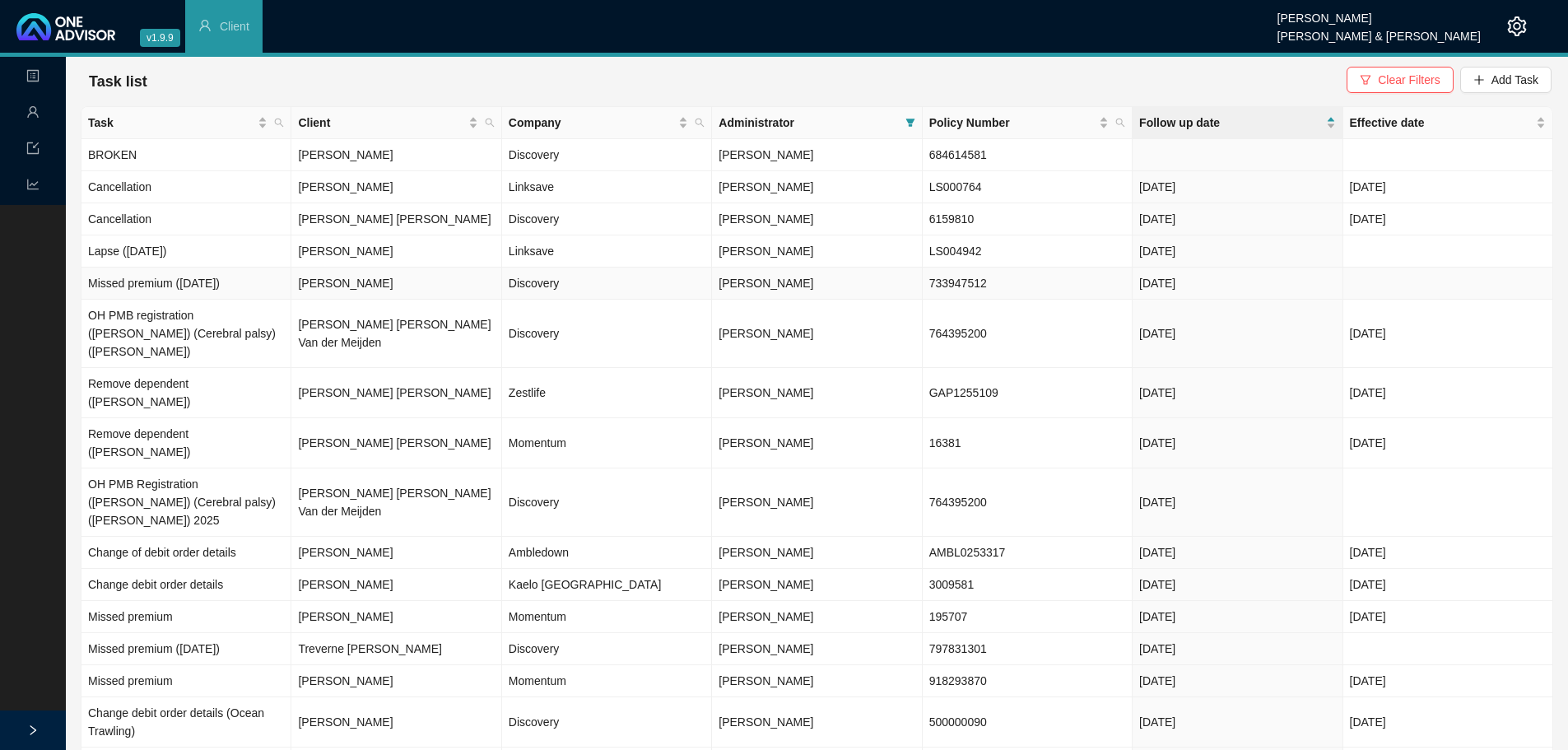
click at [302, 288] on td "[PERSON_NAME]" at bounding box center [396, 284] width 210 height 32
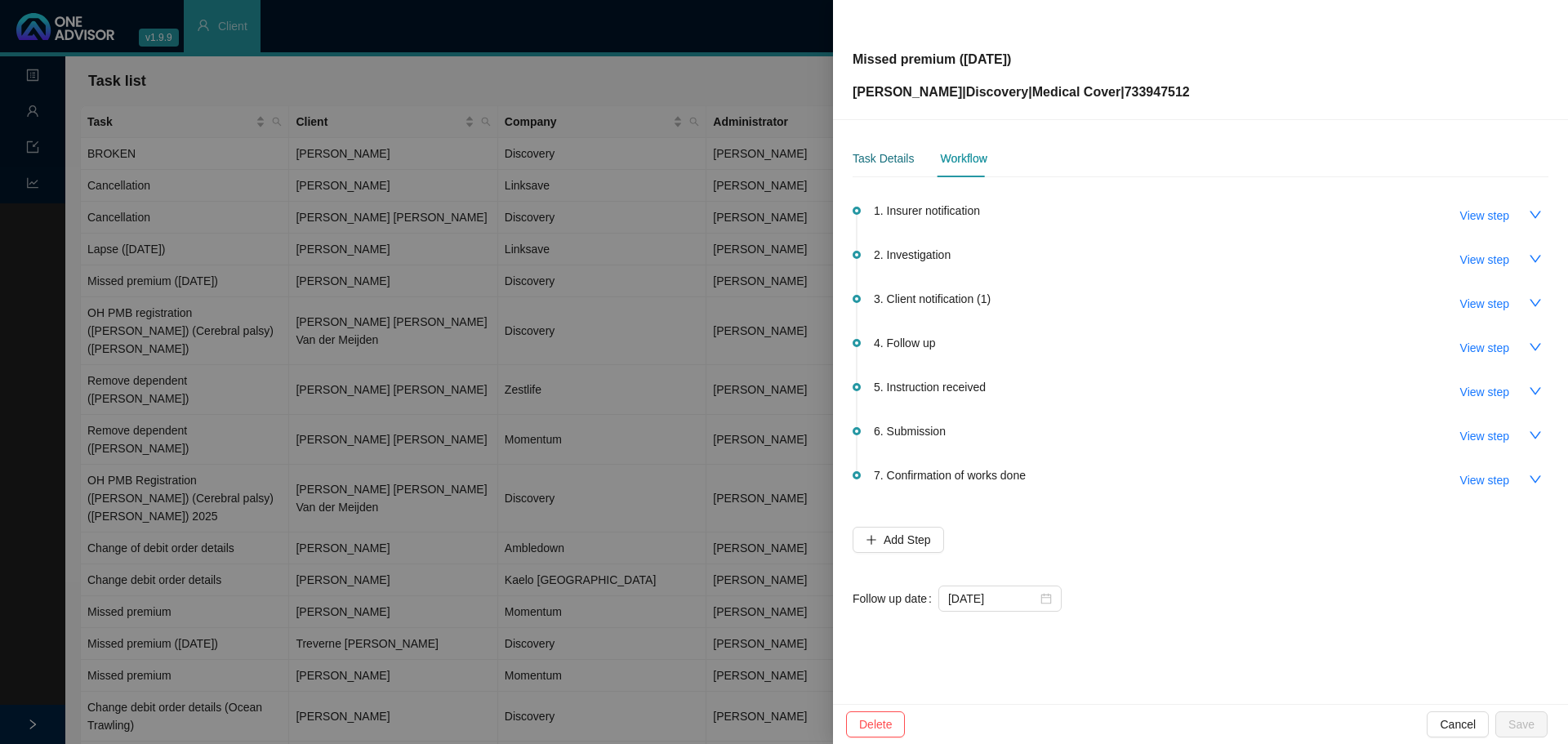
click at [861, 160] on div "Task Details" at bounding box center [883, 158] width 62 height 18
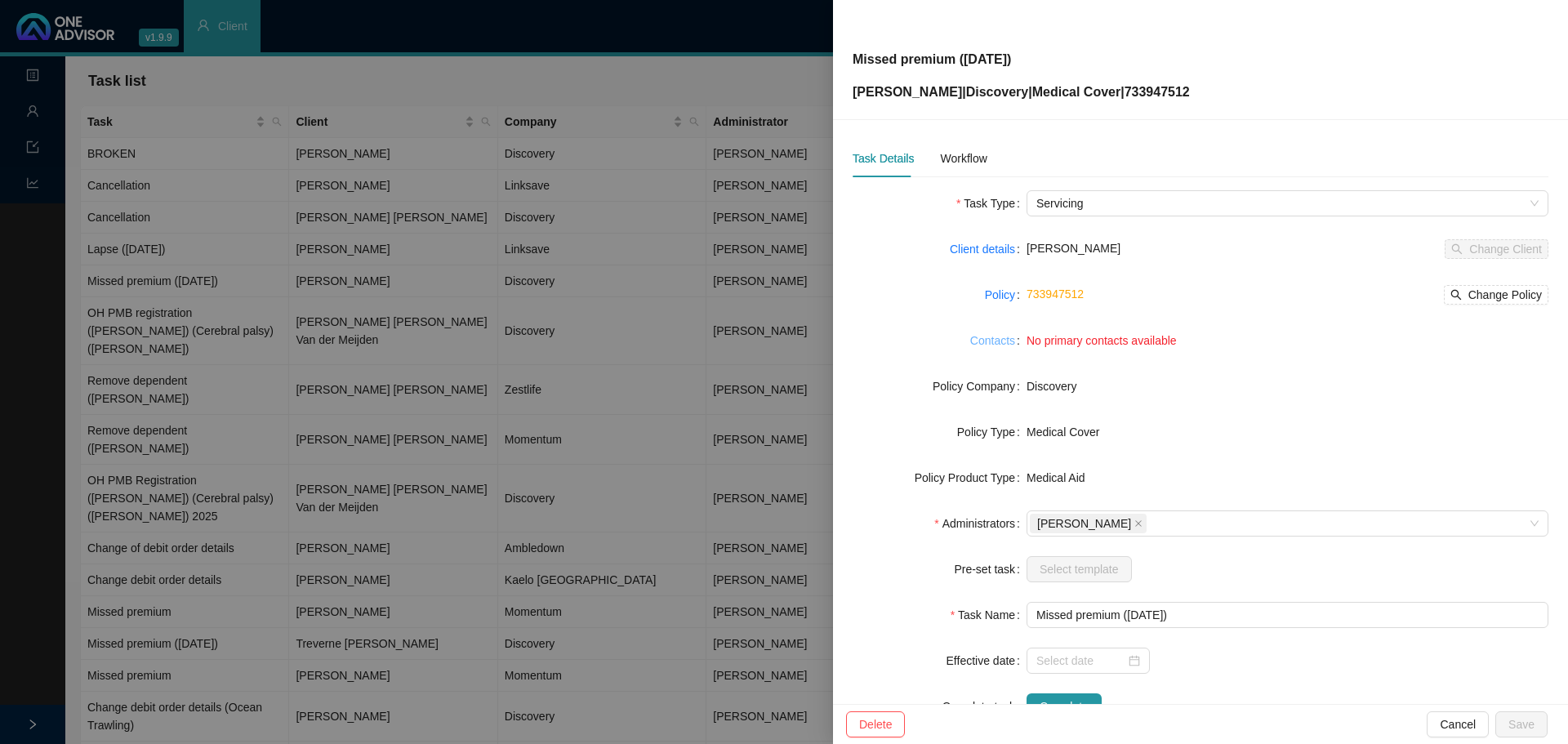
click at [992, 334] on link "Contacts" at bounding box center [992, 340] width 45 height 18
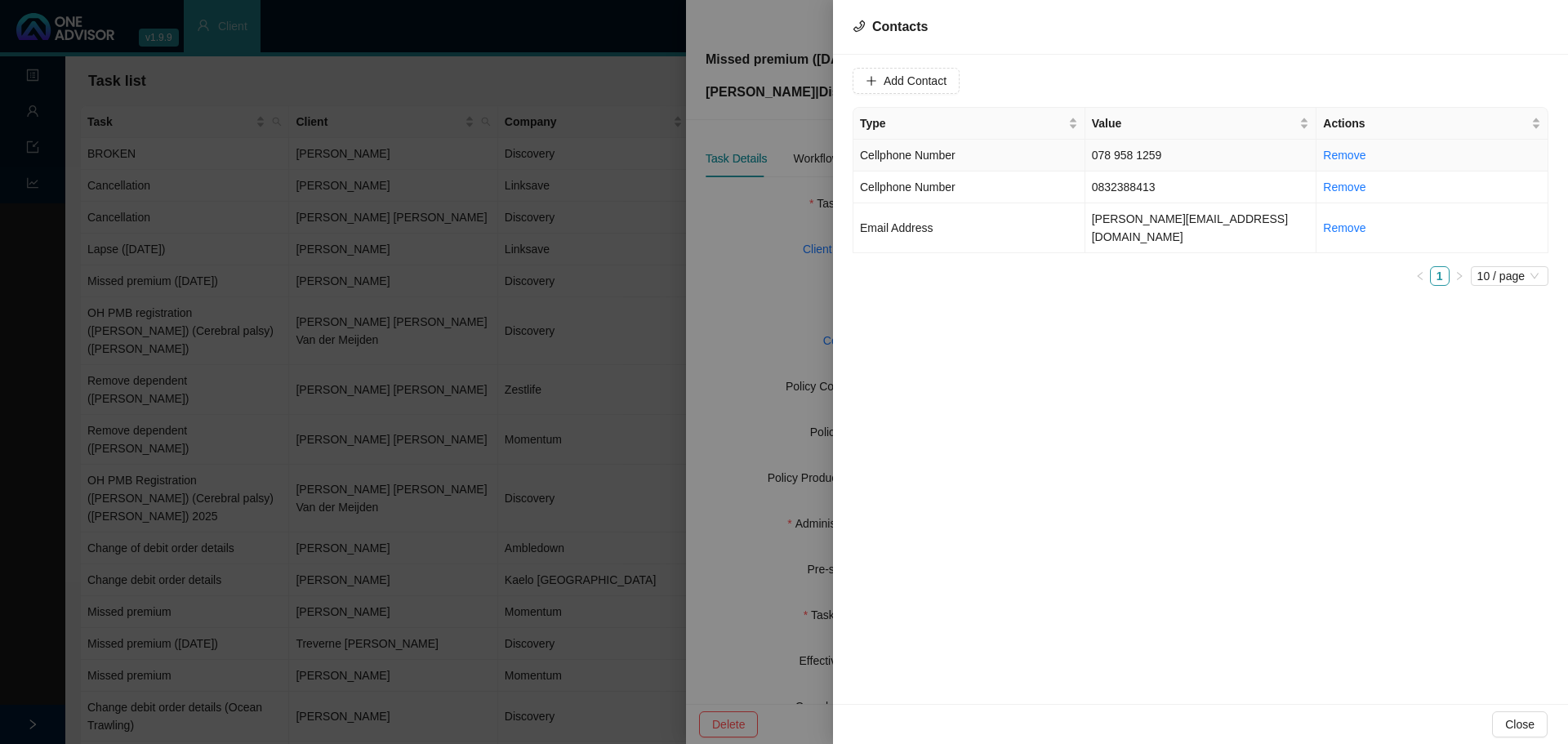
click at [1133, 152] on td "078 958 1259" at bounding box center [1201, 155] width 232 height 32
drag, startPoint x: 1149, startPoint y: 162, endPoint x: 1087, endPoint y: 170, distance: 62.5
click at [1087, 170] on td "078 958 1259" at bounding box center [1201, 155] width 232 height 32
drag, startPoint x: 1003, startPoint y: 65, endPoint x: 800, endPoint y: 83, distance: 203.8
click at [800, 83] on div "Contacts Value [PHONE_NUMBER] Type Cellphone Number Cancel Update Contact Type …" at bounding box center [784, 372] width 1568 height 744
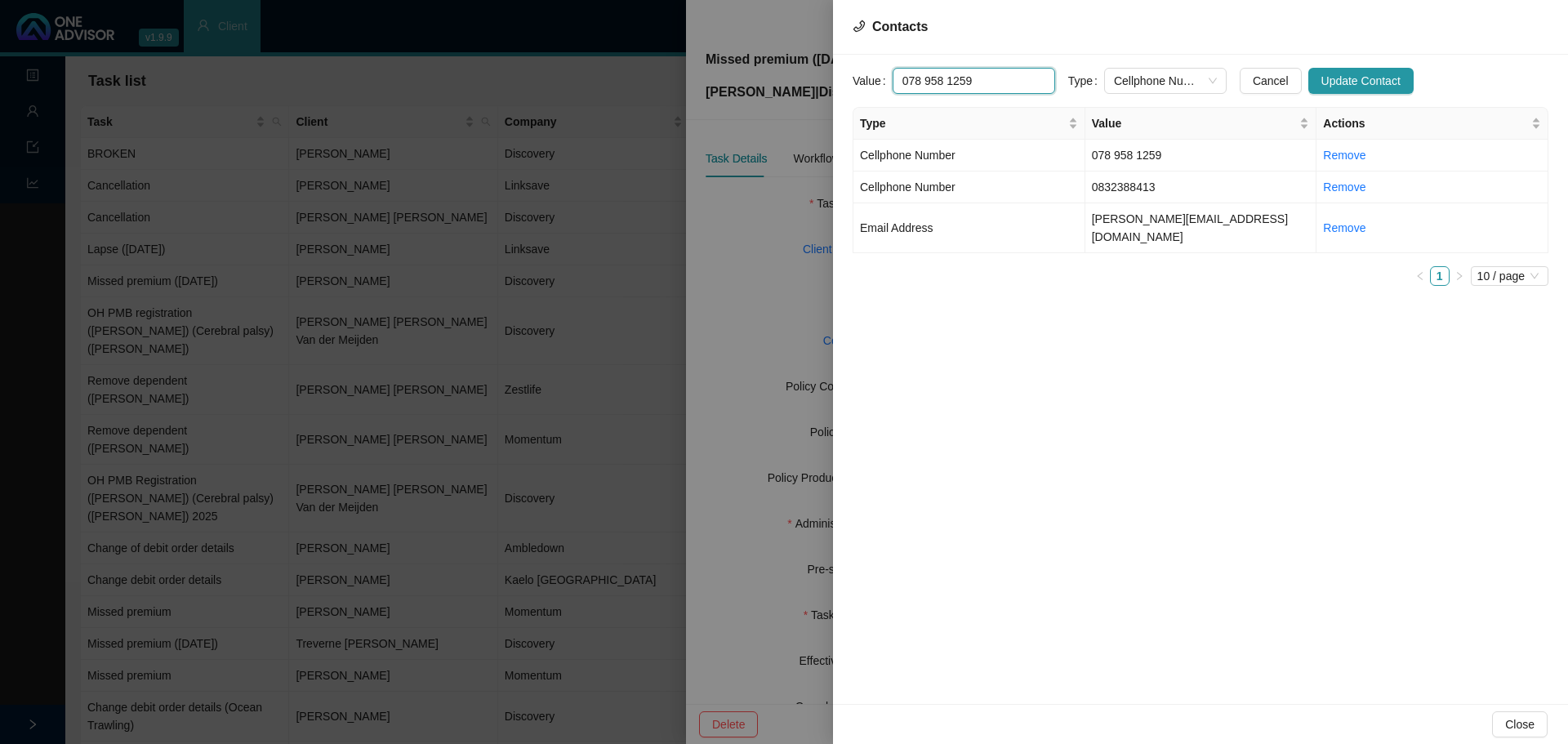
click at [950, 86] on input "078 958 1259" at bounding box center [974, 80] width 163 height 26
drag, startPoint x: 976, startPoint y: 84, endPoint x: 841, endPoint y: 86, distance: 135.0
click at [841, 86] on div "Value [PHONE_NUMBER] Type Cellphone Number Cancel Update Contact Type Value Act…" at bounding box center [1200, 379] width 735 height 649
click at [1175, 182] on td "0832388413" at bounding box center [1201, 187] width 232 height 32
drag, startPoint x: 882, startPoint y: 81, endPoint x: 770, endPoint y: 82, distance: 112.0
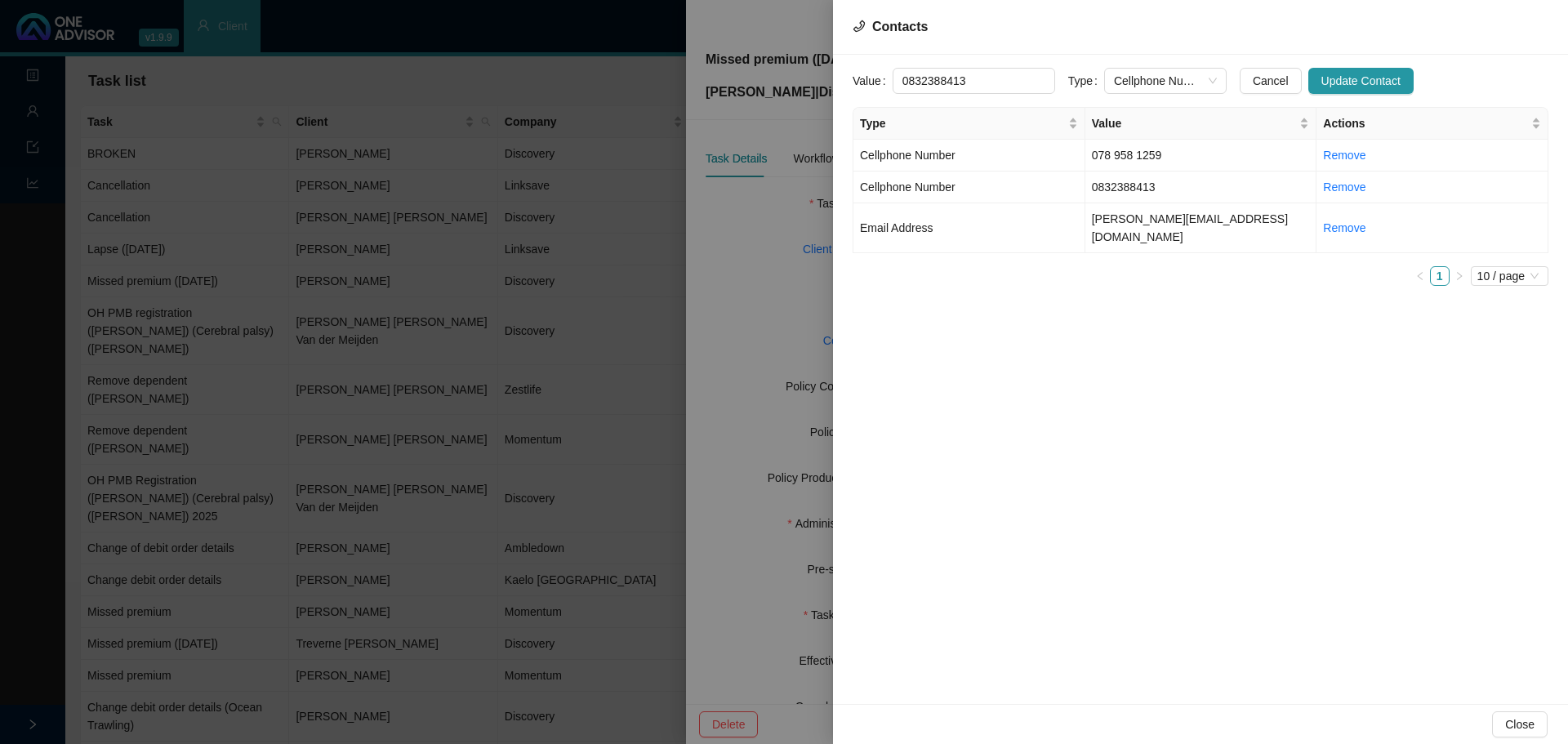
click at [772, 82] on div "Contacts Value [PHONE_NUMBER] Type Cellphone Number Cancel Update Contact Type …" at bounding box center [784, 372] width 1568 height 744
click at [784, 267] on div at bounding box center [784, 372] width 1568 height 744
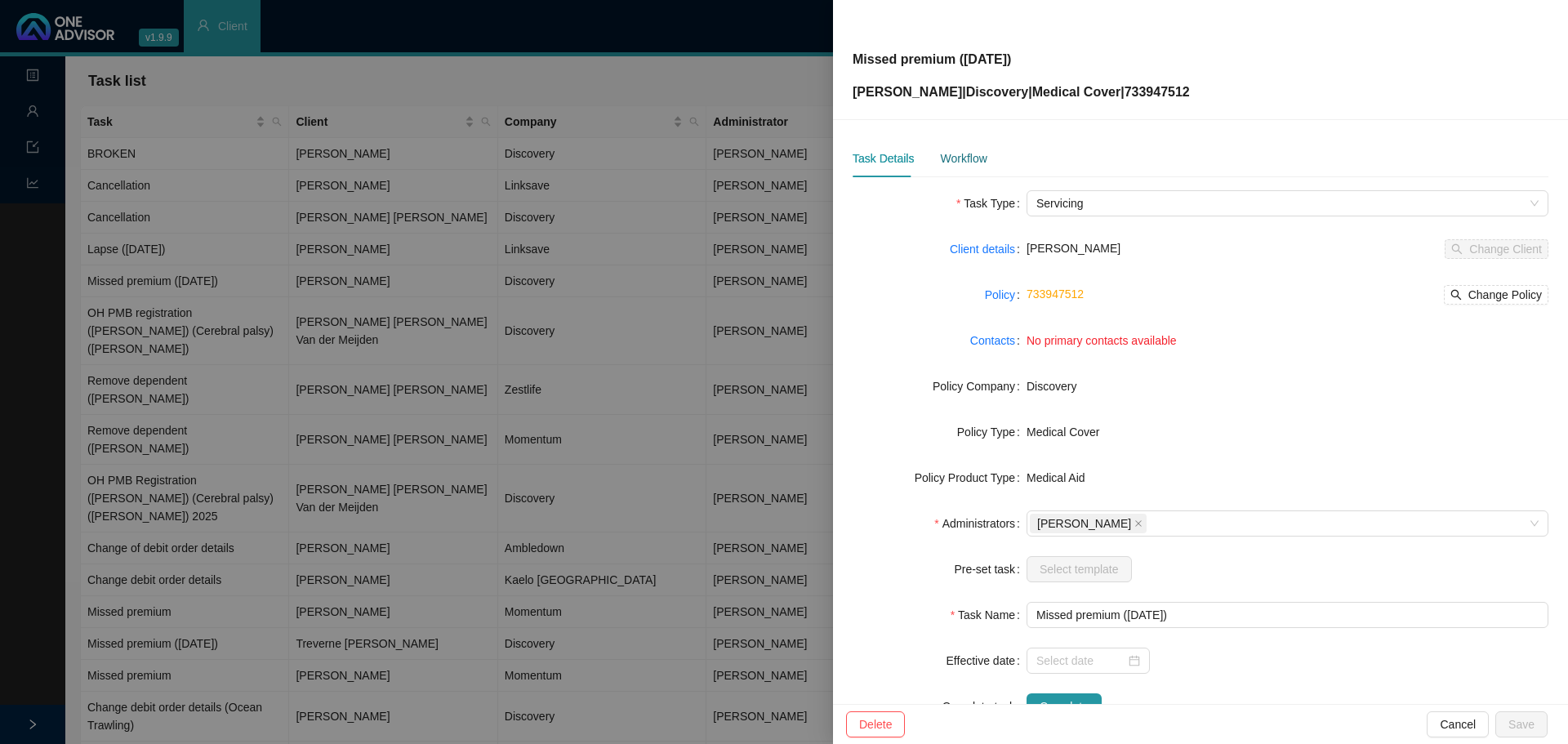
drag, startPoint x: 950, startPoint y: 155, endPoint x: 963, endPoint y: 164, distance: 15.8
click at [950, 155] on div "Workflow" at bounding box center [963, 158] width 46 height 18
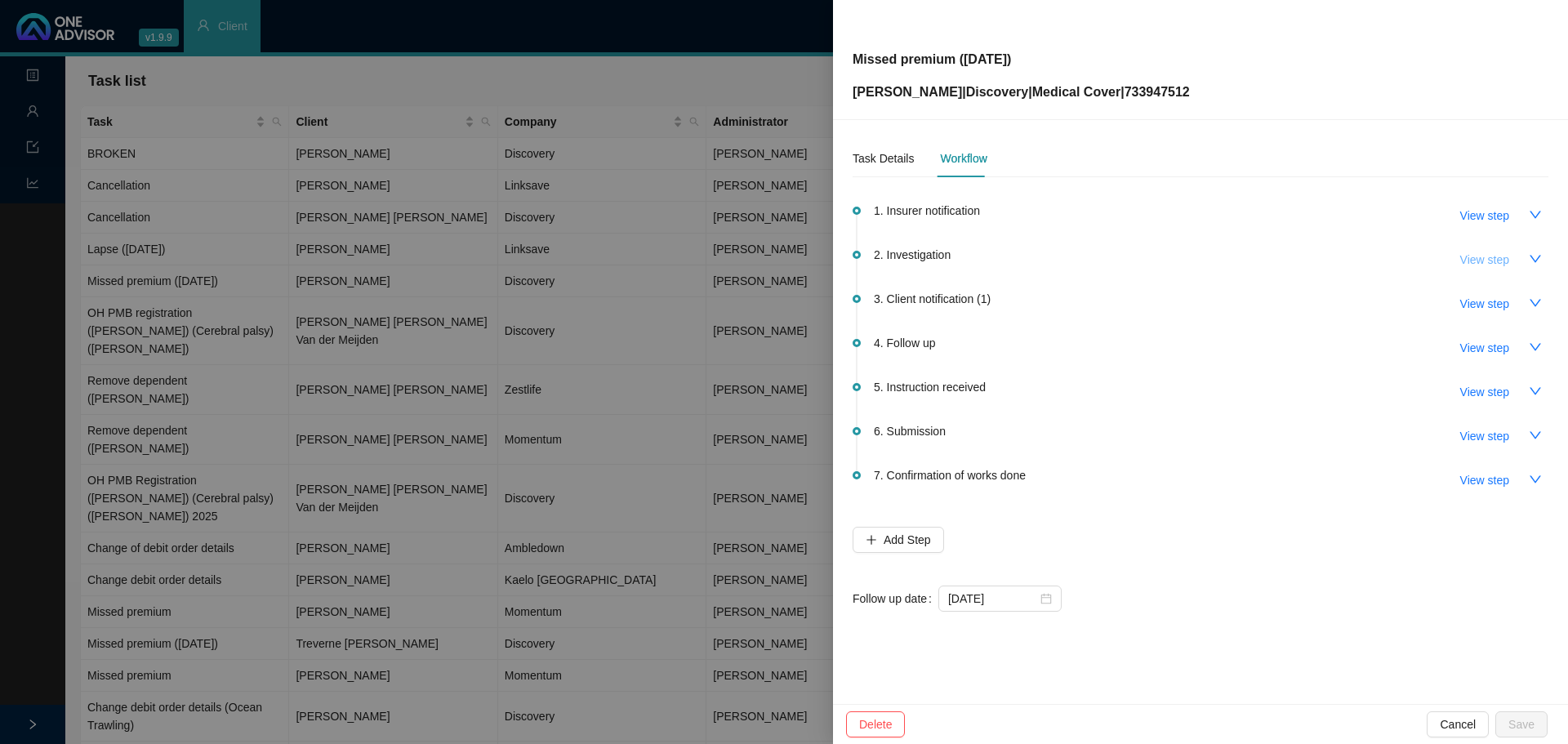
click at [1494, 260] on span "View step" at bounding box center [1484, 259] width 49 height 18
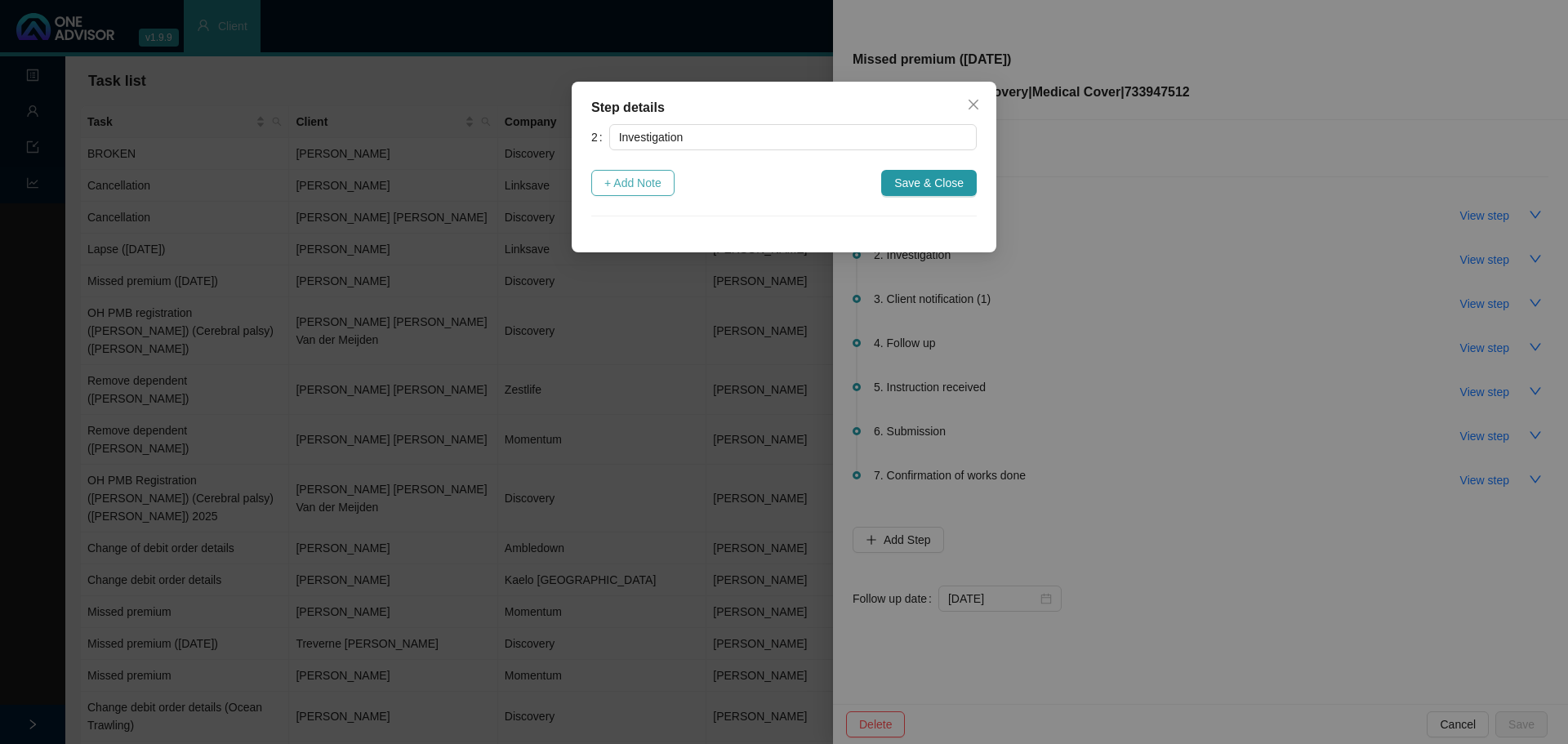
click at [617, 190] on span "+ Add Note" at bounding box center [633, 182] width 57 height 18
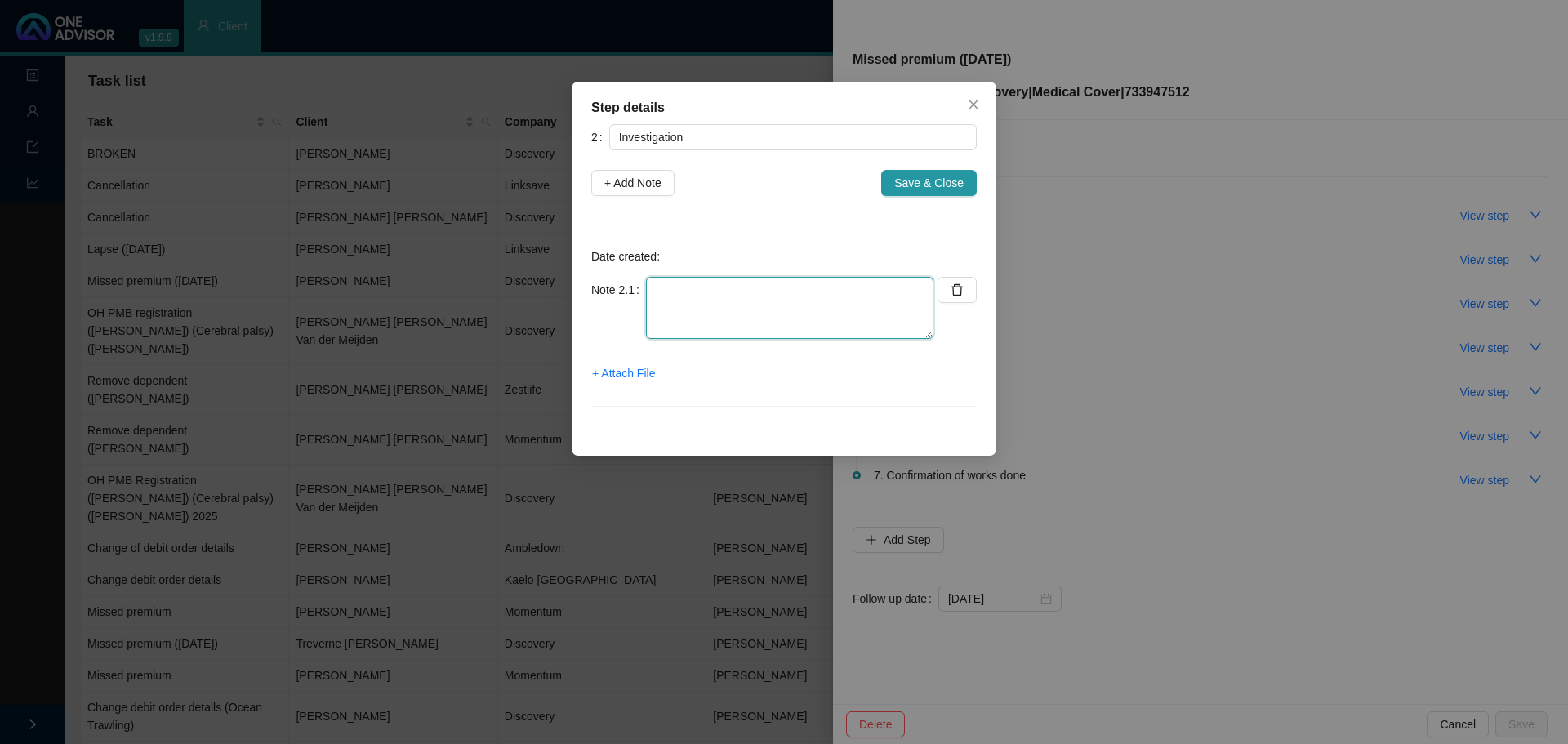
click at [678, 302] on textarea at bounding box center [790, 308] width 288 height 62
type textarea "m"
type textarea "Member has passed away"
click at [938, 185] on span "Save & Close" at bounding box center [929, 182] width 69 height 18
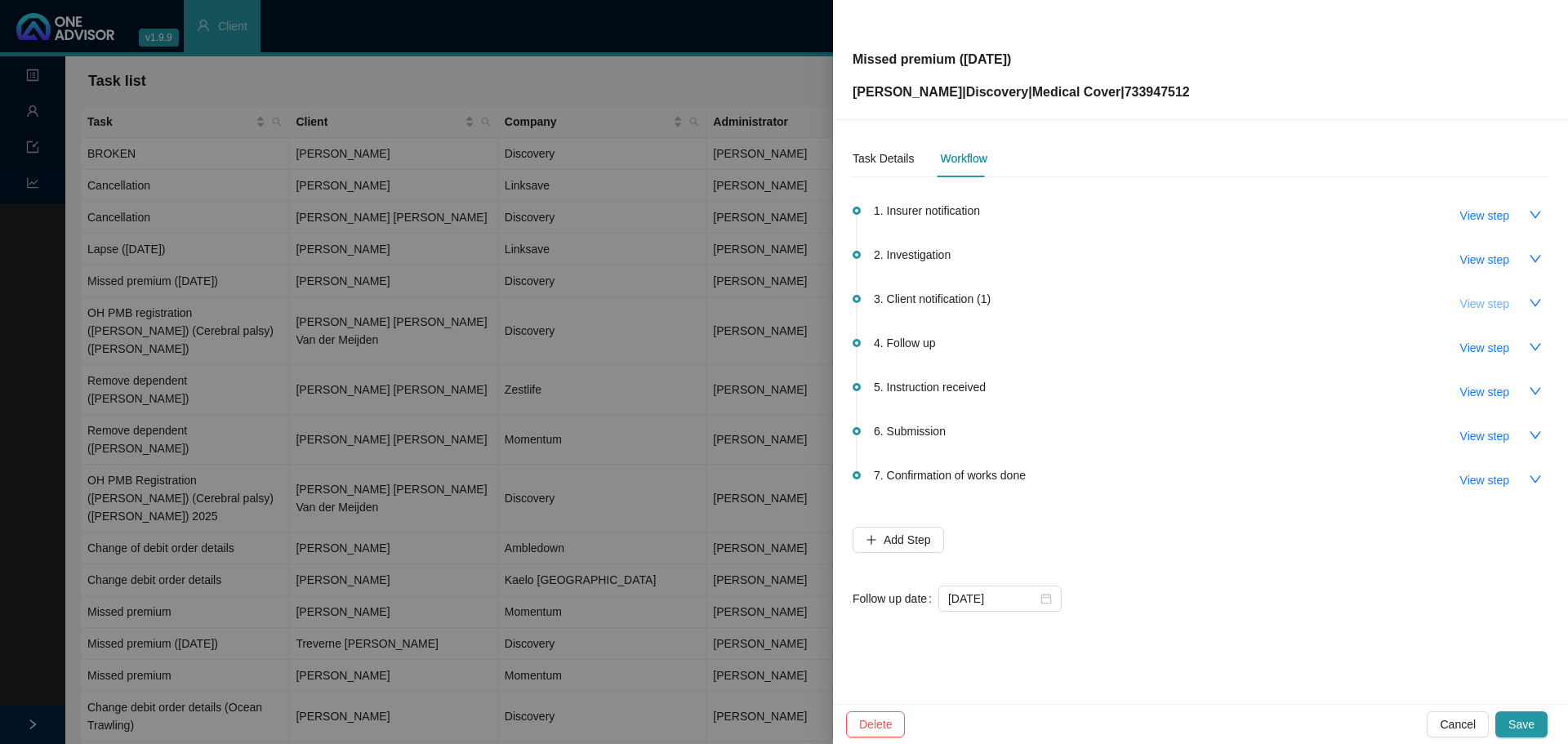
click at [1495, 301] on span "View step" at bounding box center [1484, 303] width 49 height 18
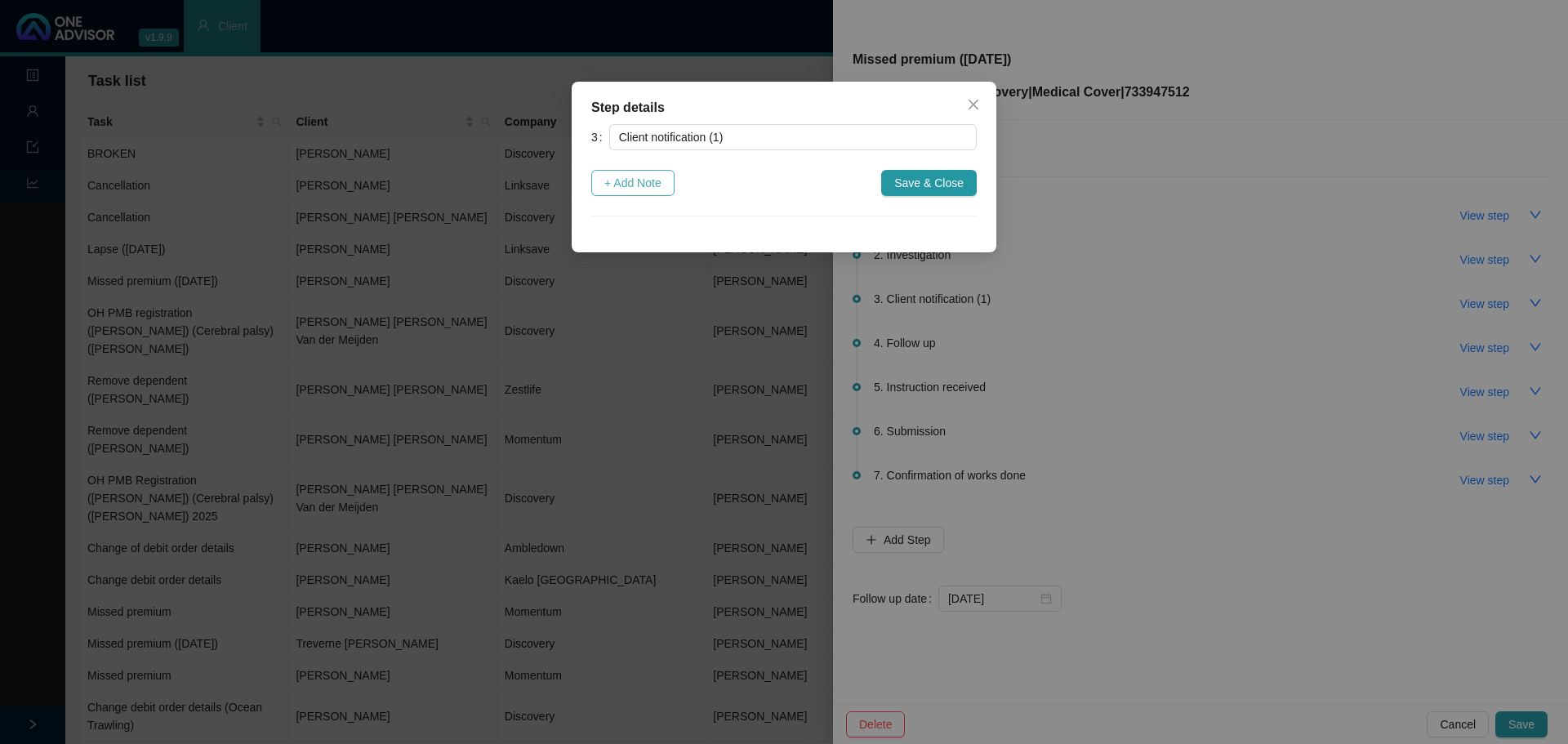
click at [624, 186] on span "+ Add Note" at bounding box center [633, 182] width 57 height 18
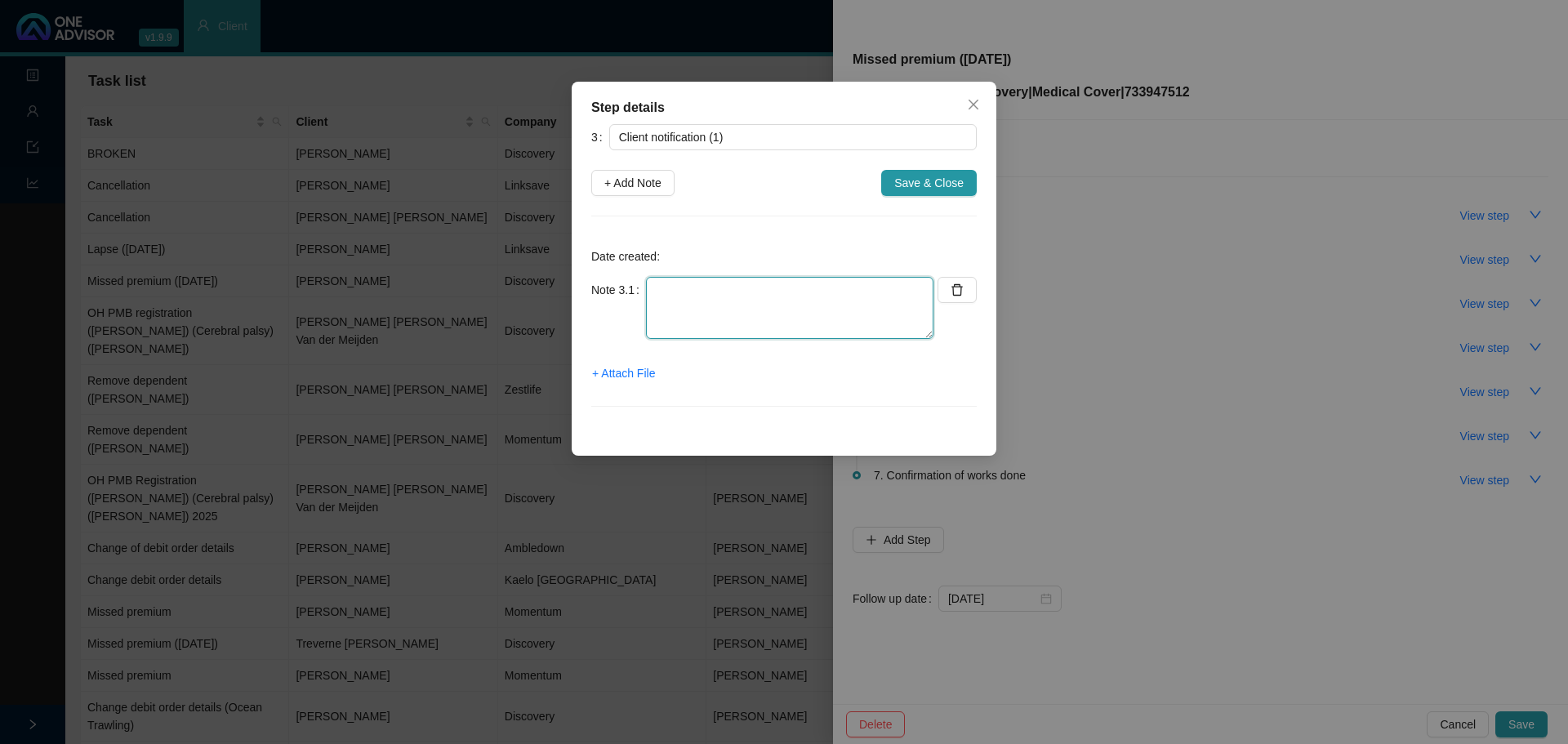
click at [682, 297] on textarea at bounding box center [790, 308] width 288 height 62
type textarea "Asked client for death certificate"
click at [910, 182] on span "Save & Close" at bounding box center [929, 182] width 69 height 18
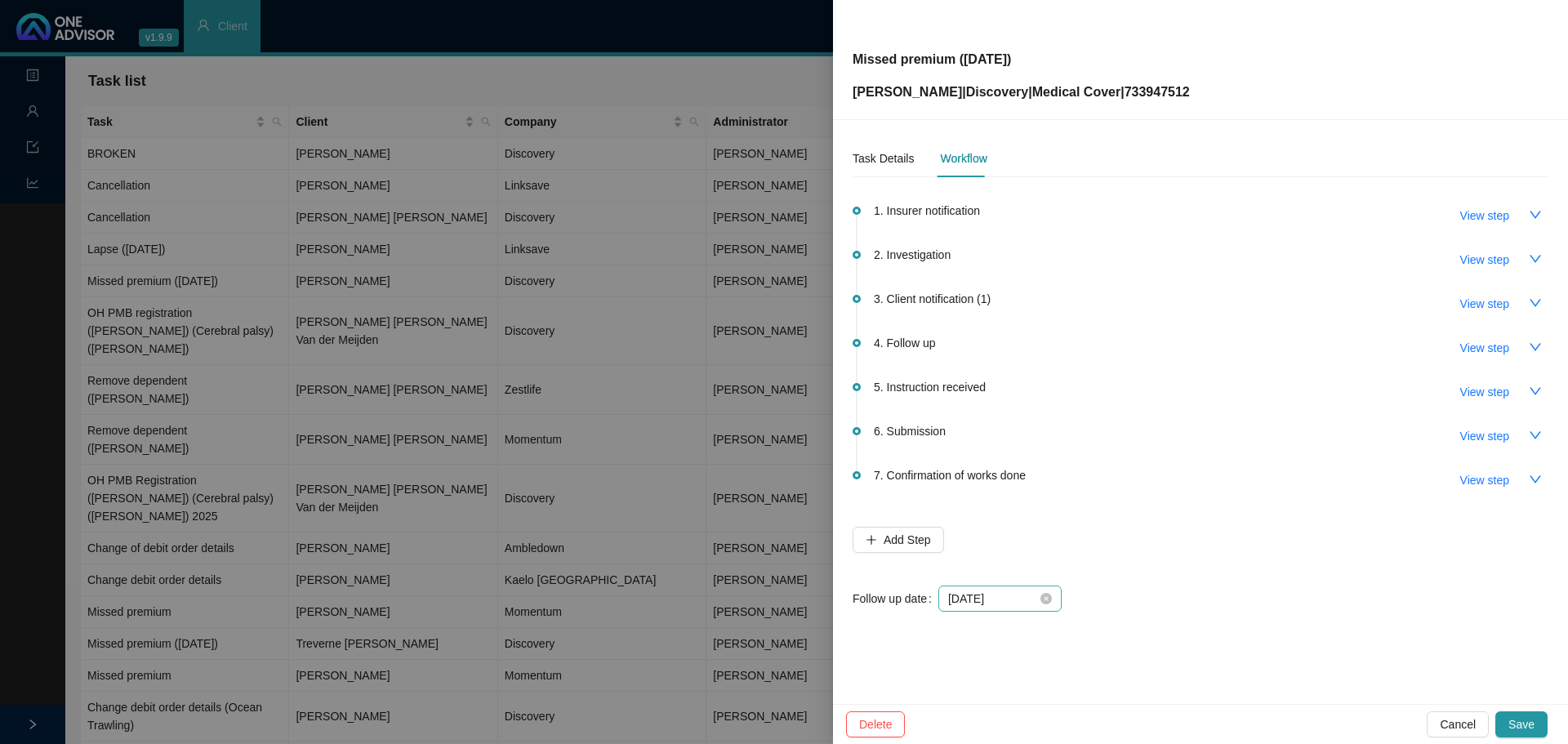
click at [1044, 604] on div "[DATE]" at bounding box center [1000, 598] width 104 height 18
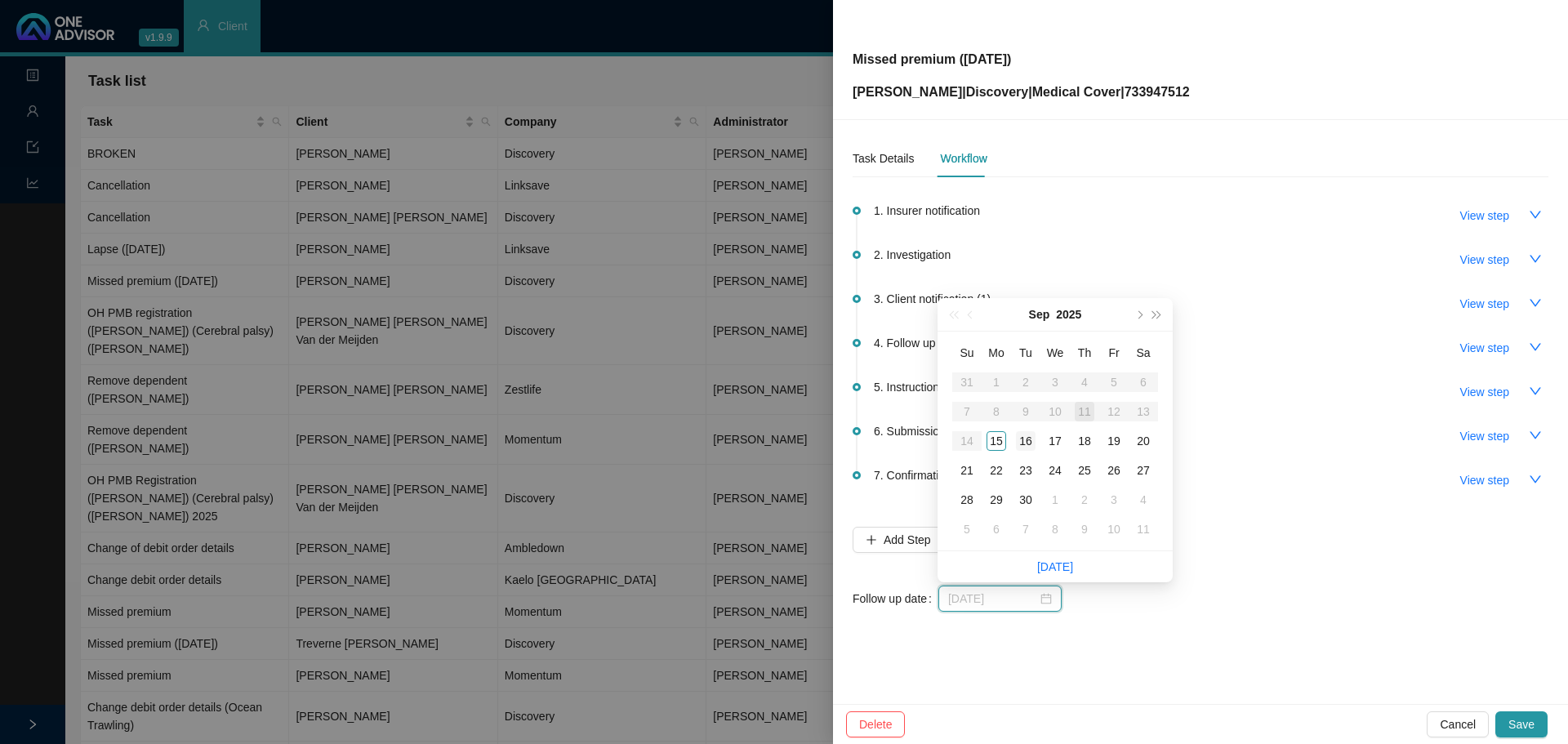
type input "[DATE]"
click at [1027, 435] on div "16" at bounding box center [1025, 440] width 19 height 19
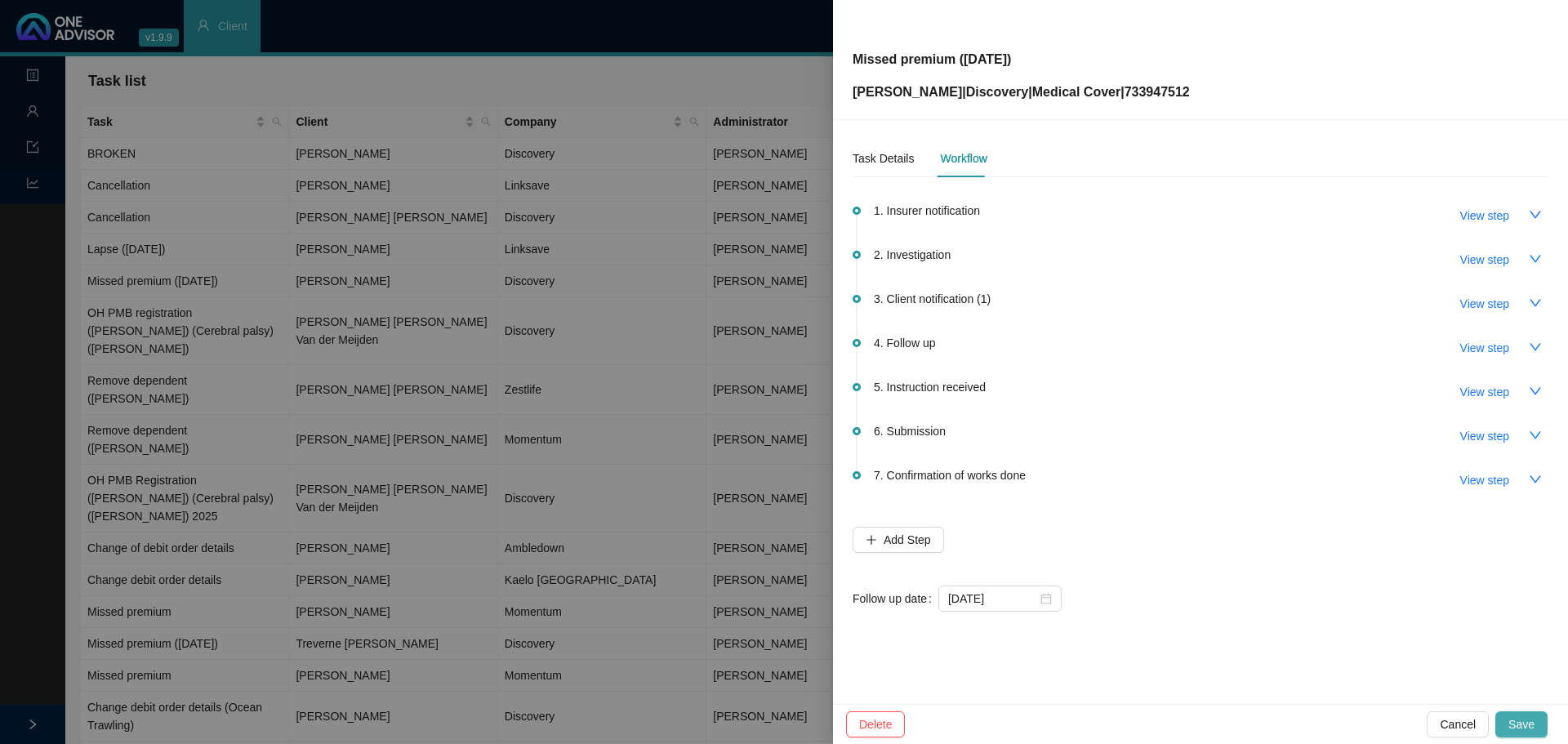
click at [1513, 719] on span "Save" at bounding box center [1521, 724] width 26 height 18
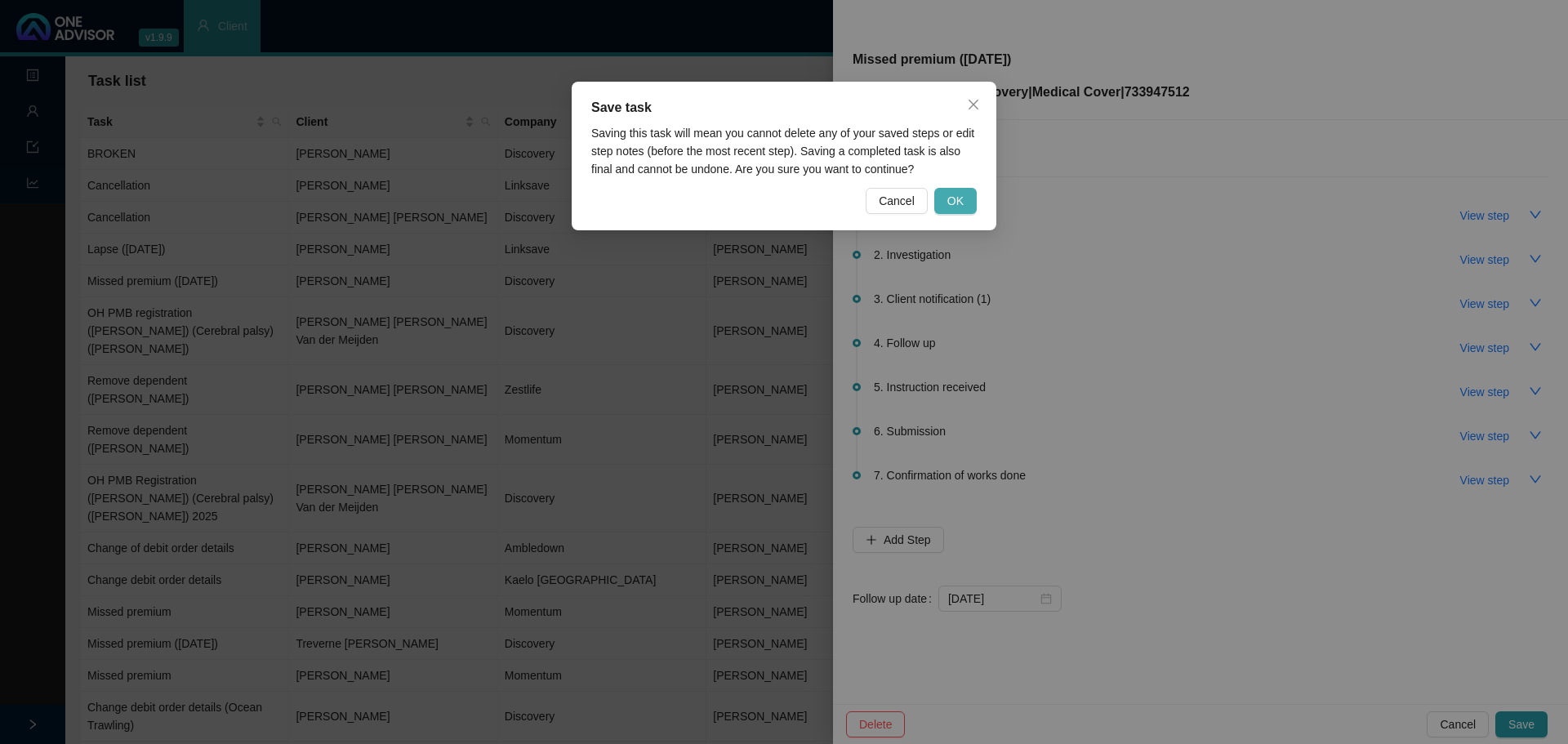
click at [942, 202] on button "OK" at bounding box center [955, 201] width 42 height 26
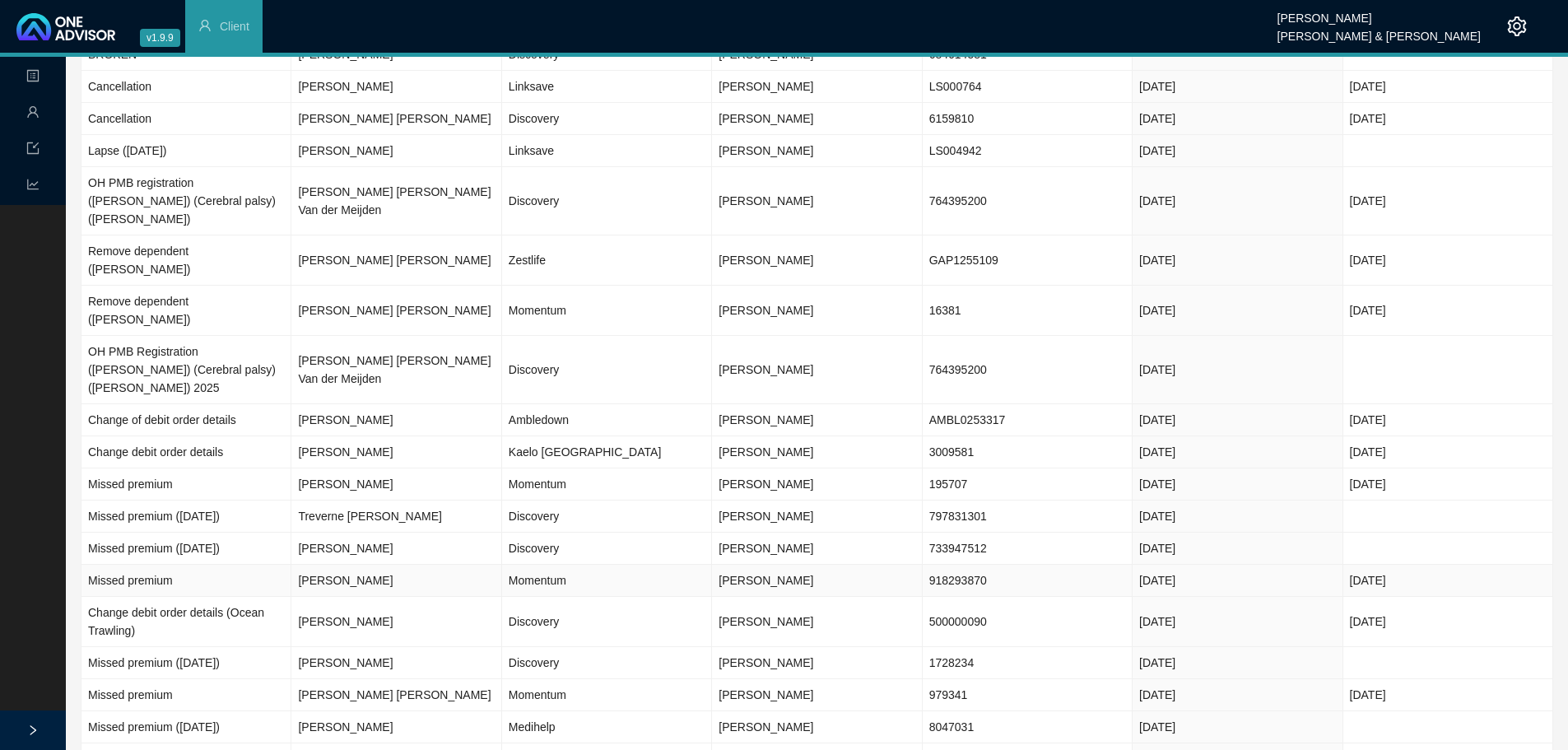
scroll to position [0, 0]
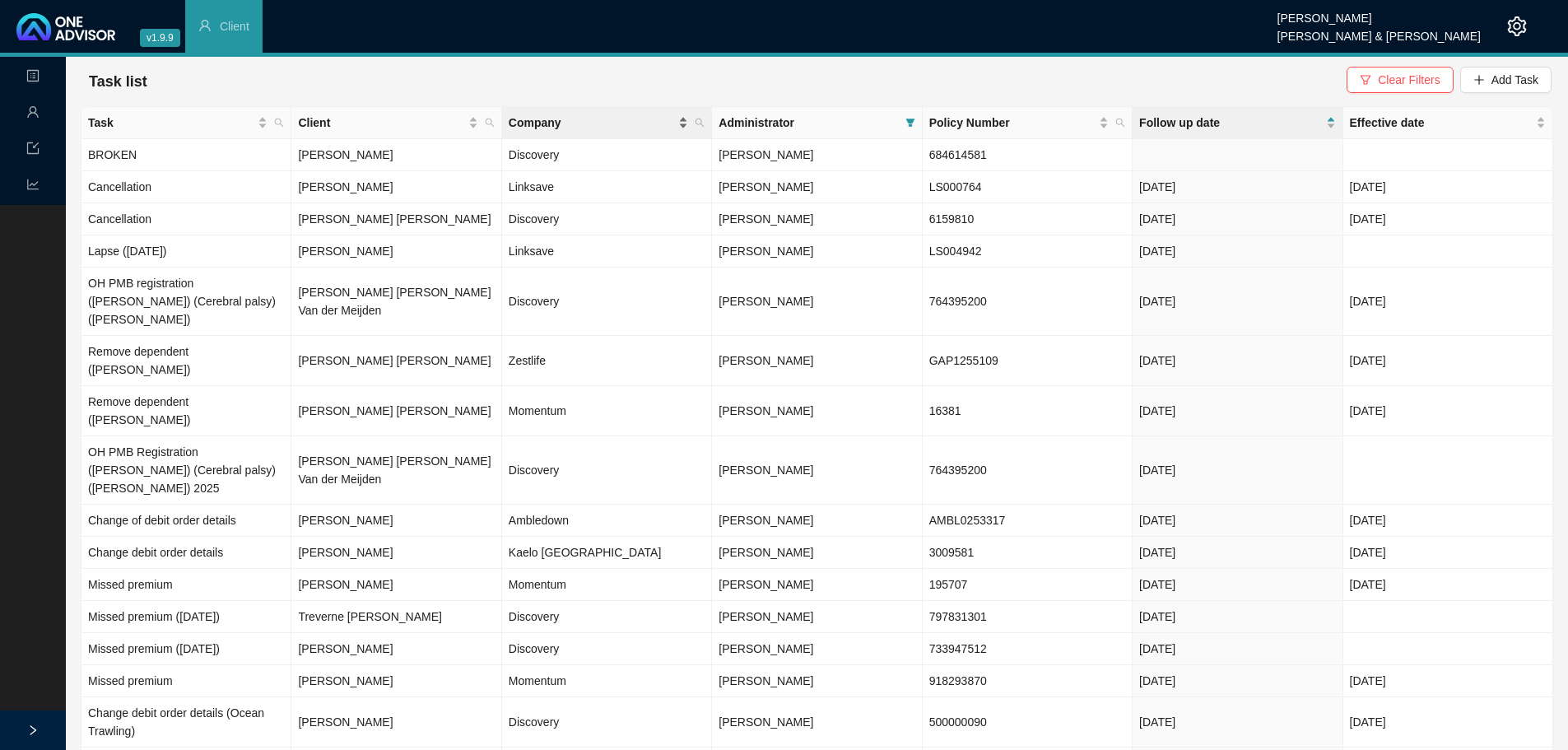
click at [542, 122] on span "Company" at bounding box center [591, 122] width 166 height 18
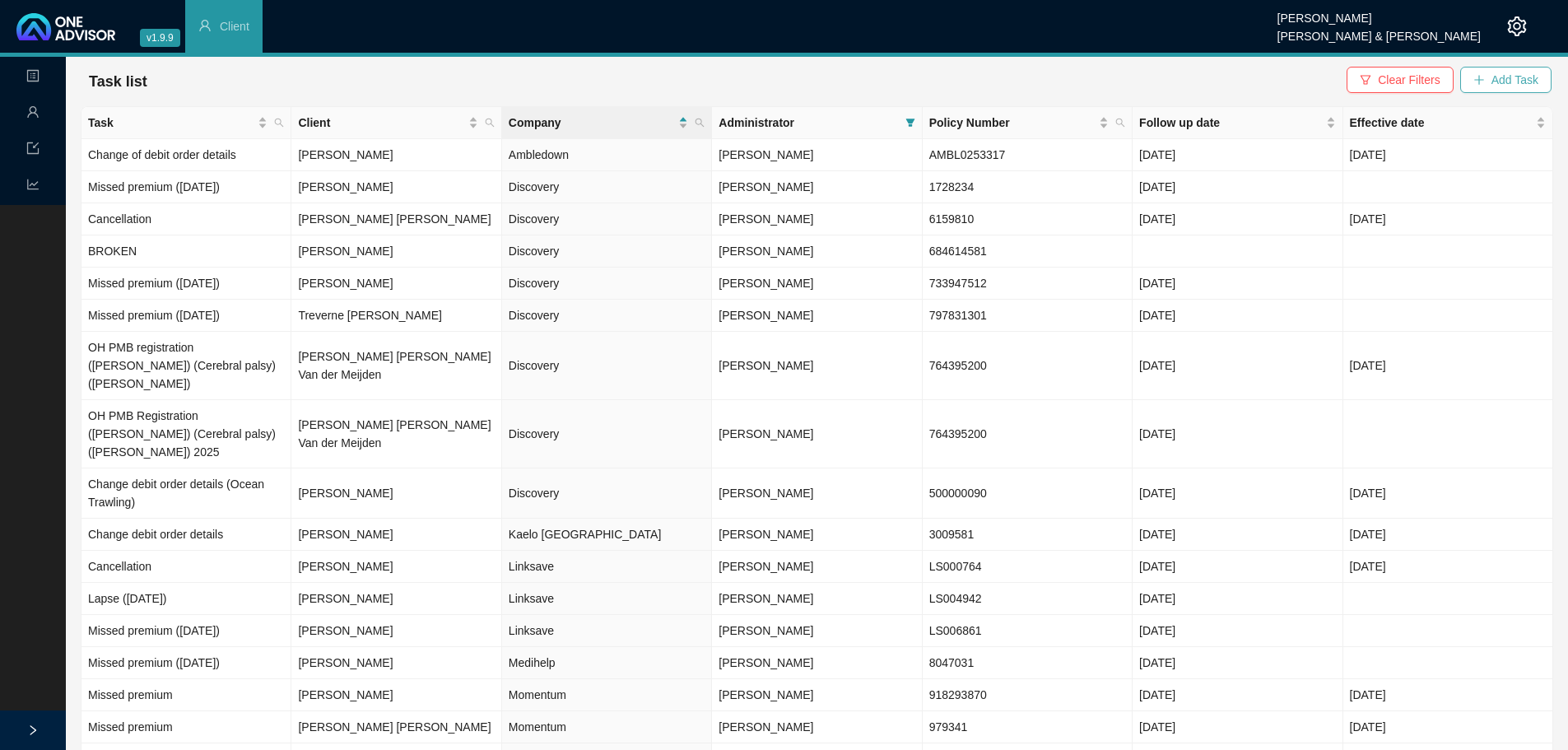
click at [1498, 81] on span "Add Task" at bounding box center [1514, 79] width 47 height 18
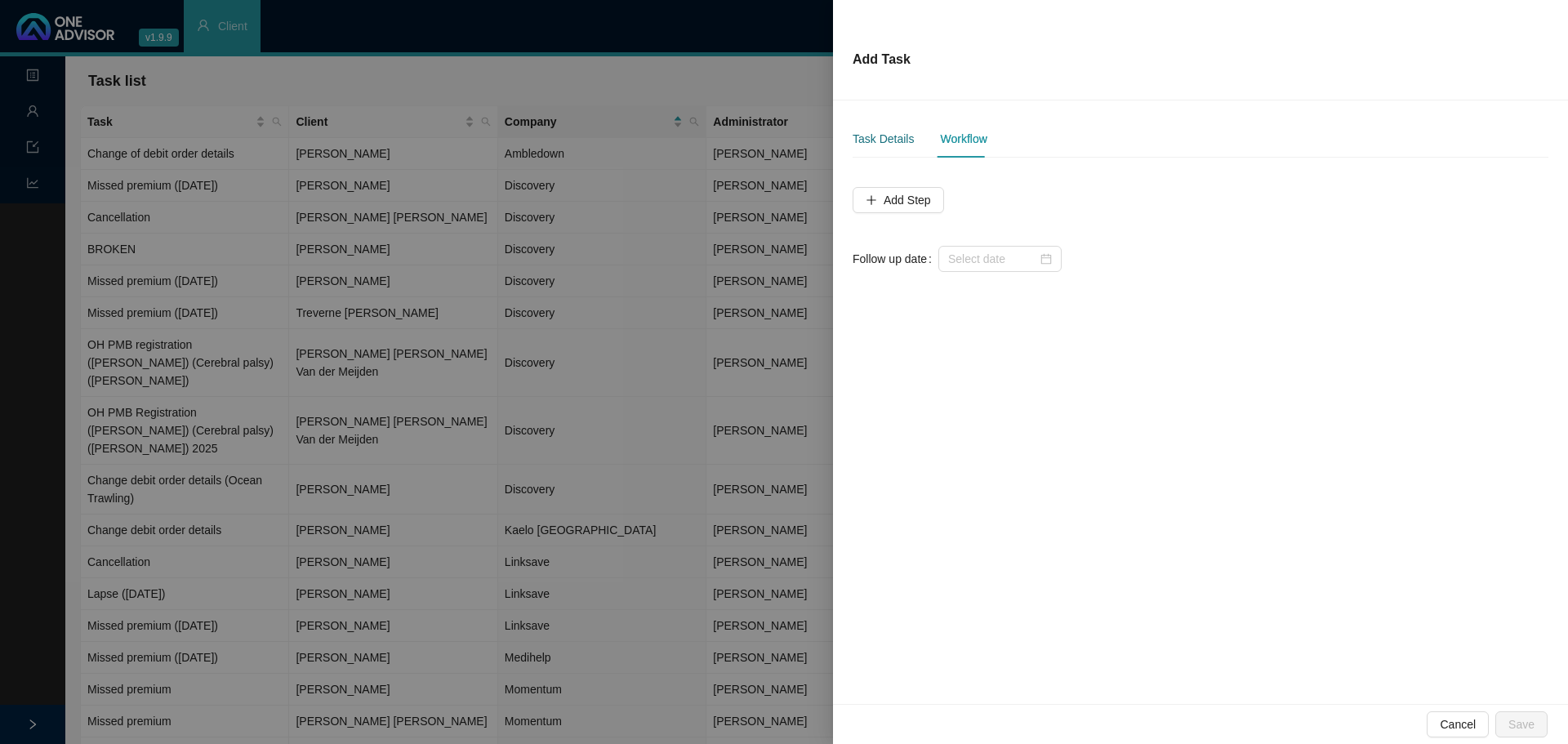
click at [893, 140] on div "Task Details" at bounding box center [883, 138] width 62 height 18
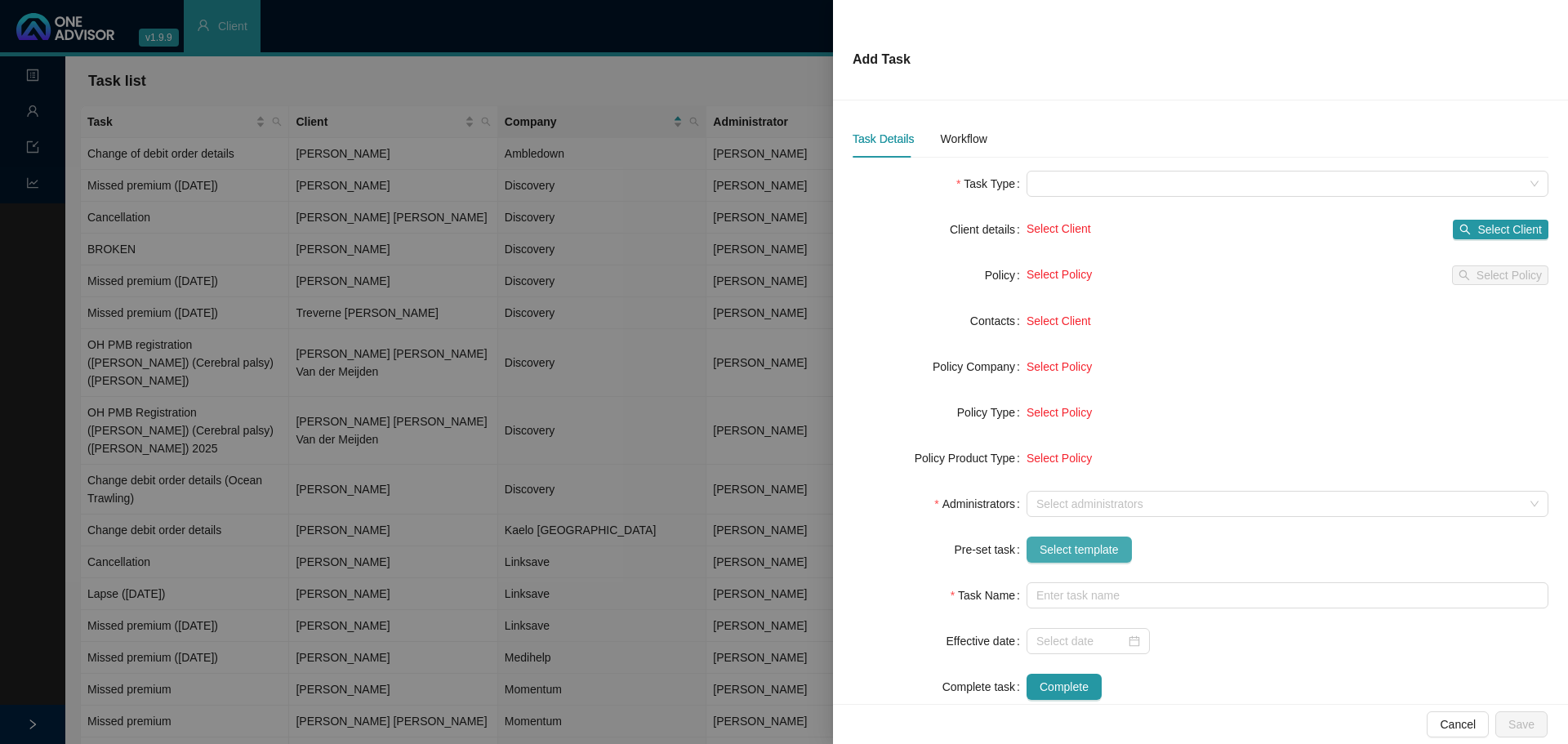
click at [1075, 548] on span "Select template" at bounding box center [1079, 549] width 79 height 18
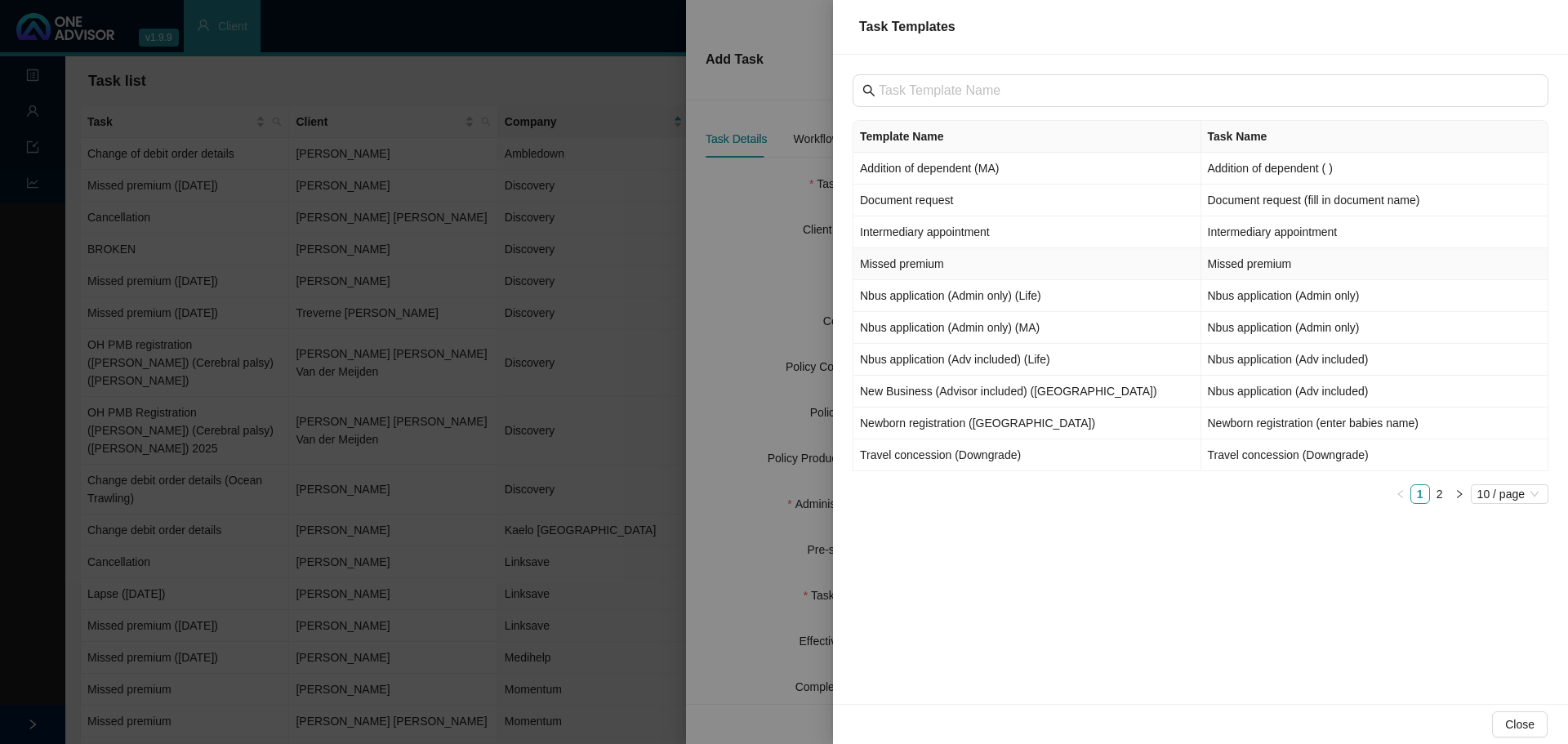
click at [927, 258] on td "Missed premium" at bounding box center [1027, 264] width 348 height 32
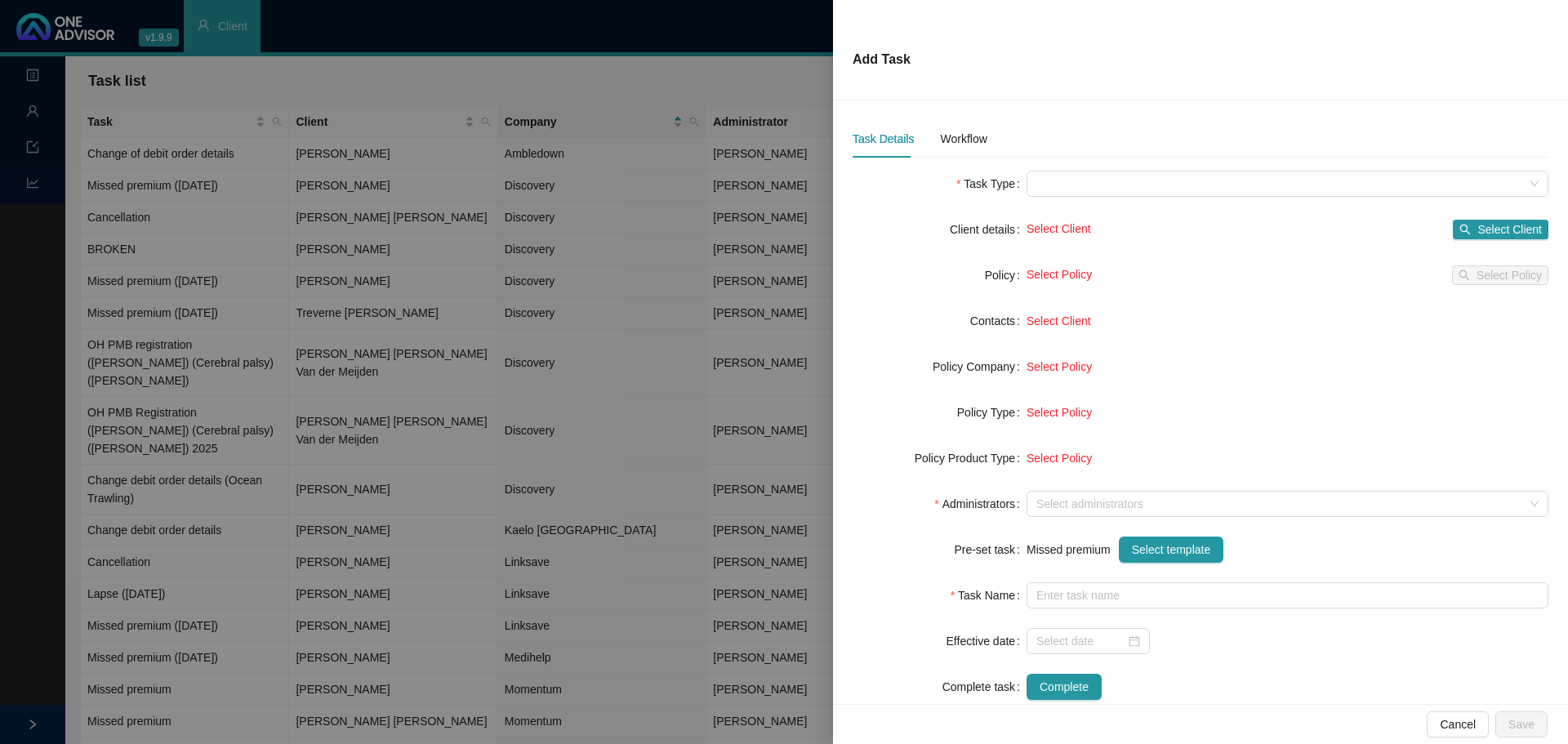
type input "Missed premium"
click at [1057, 227] on span "Select Client" at bounding box center [1059, 228] width 64 height 13
click at [1488, 230] on span "Select Client" at bounding box center [1510, 229] width 64 height 18
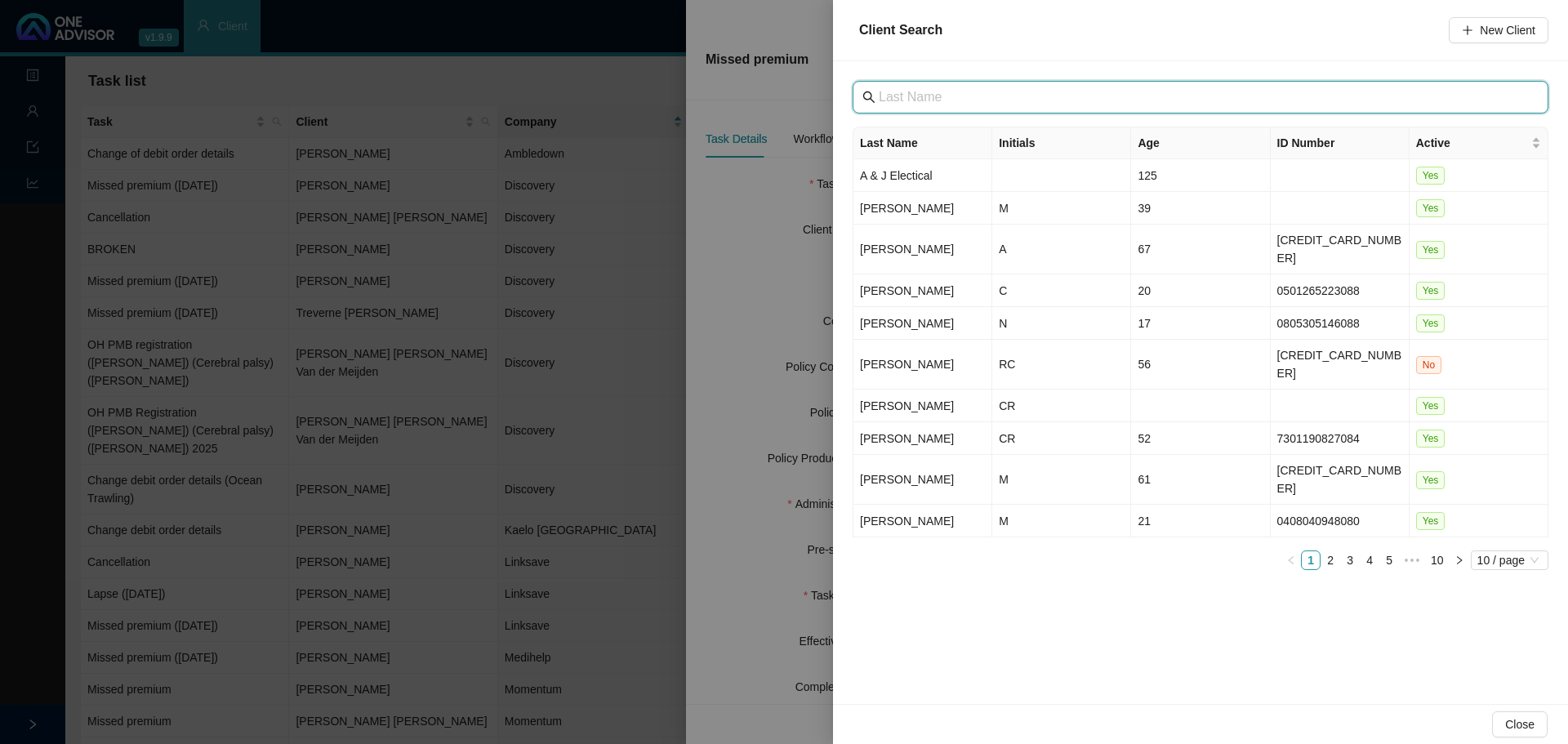
click at [921, 94] on input "text" at bounding box center [1202, 97] width 646 height 19
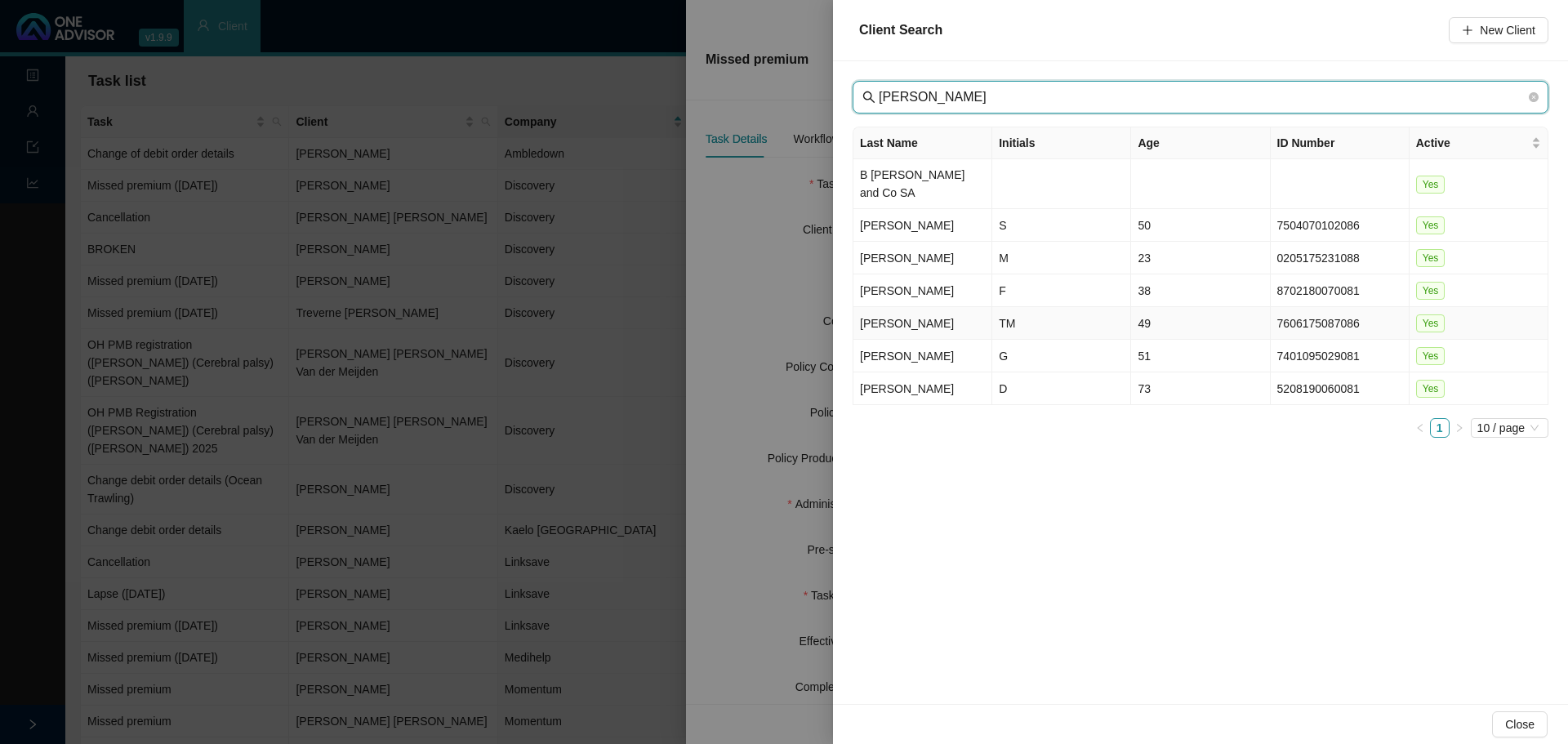
type input "[PERSON_NAME]"
click at [1033, 307] on td "TM" at bounding box center [1062, 323] width 139 height 33
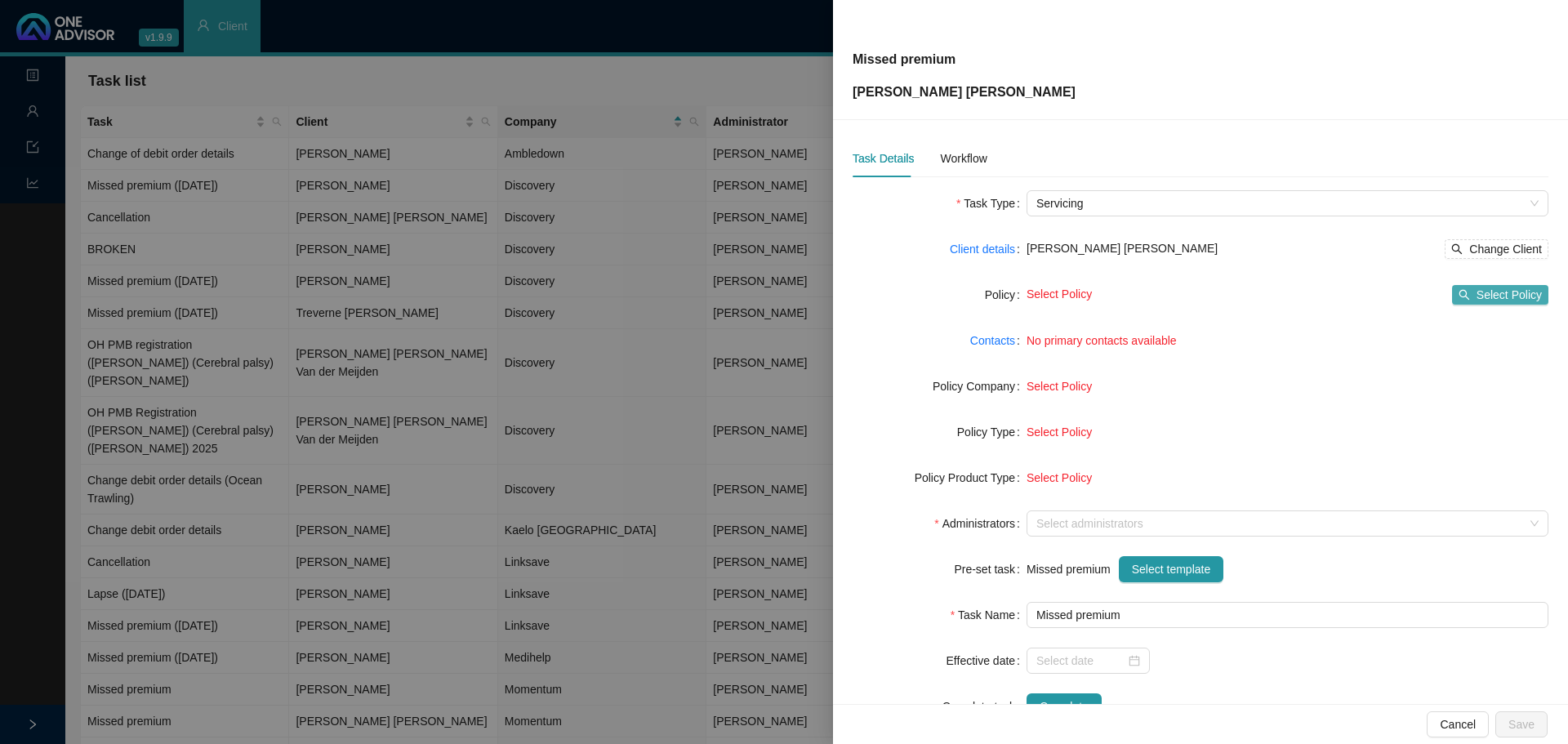
click at [1496, 295] on span "Select Policy" at bounding box center [1509, 294] width 65 height 18
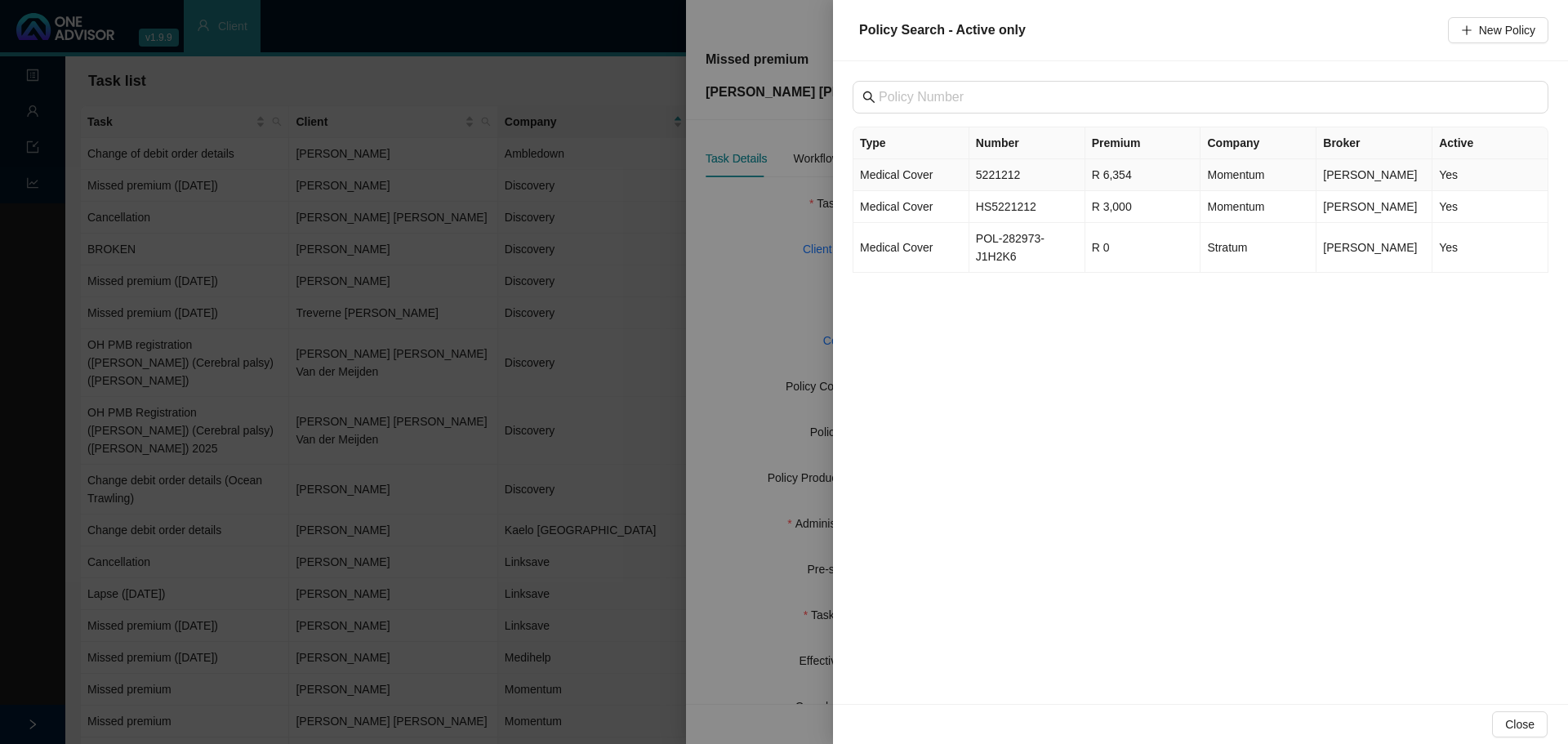
click at [1008, 177] on td "5221212" at bounding box center [1027, 175] width 116 height 32
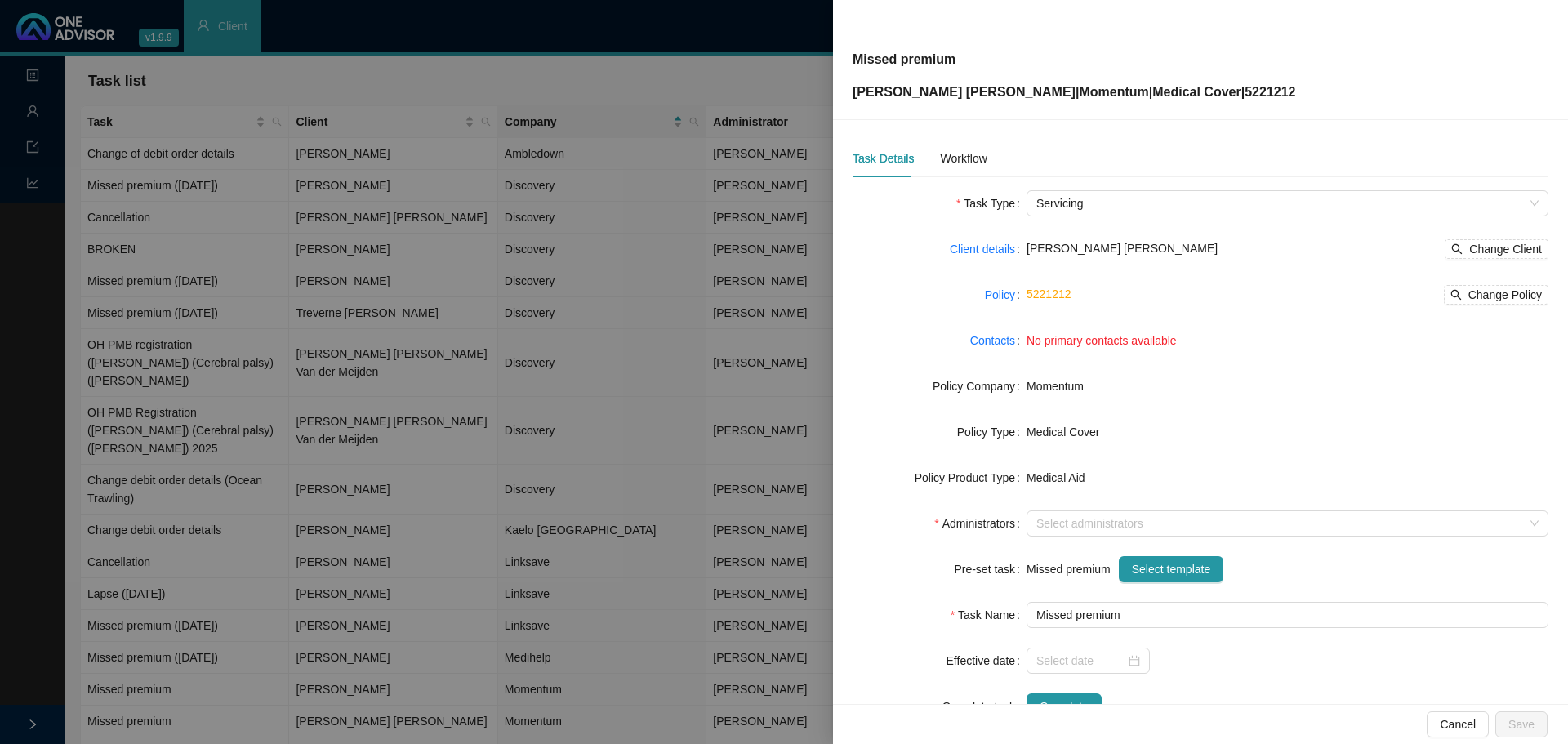
click at [1100, 342] on span "No primary contacts available" at bounding box center [1102, 340] width 150 height 13
click at [978, 342] on link "Contacts" at bounding box center [992, 340] width 45 height 18
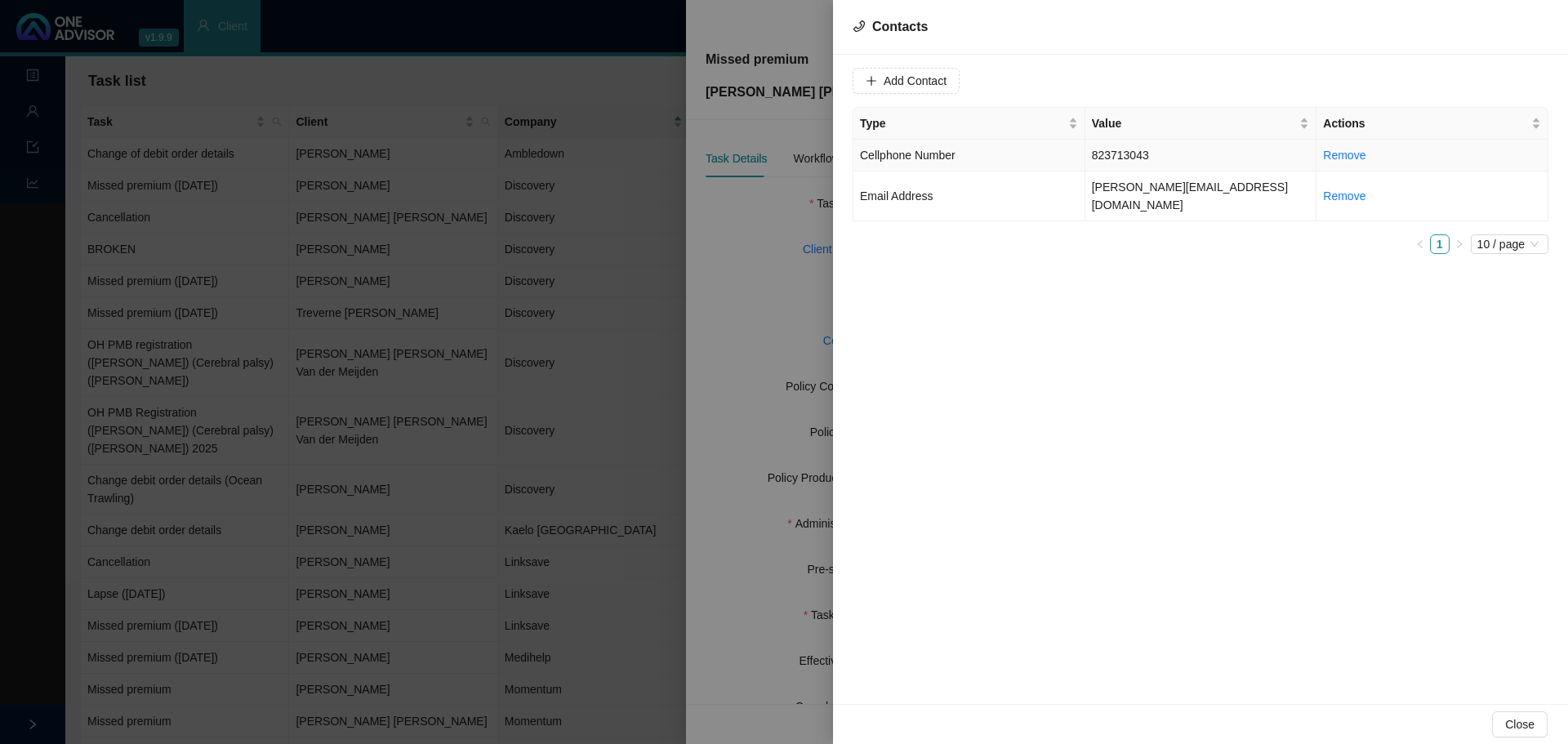
click at [1133, 157] on td "823713043" at bounding box center [1201, 155] width 232 height 32
click at [1149, 76] on span "Cellphone Number" at bounding box center [1165, 80] width 103 height 24
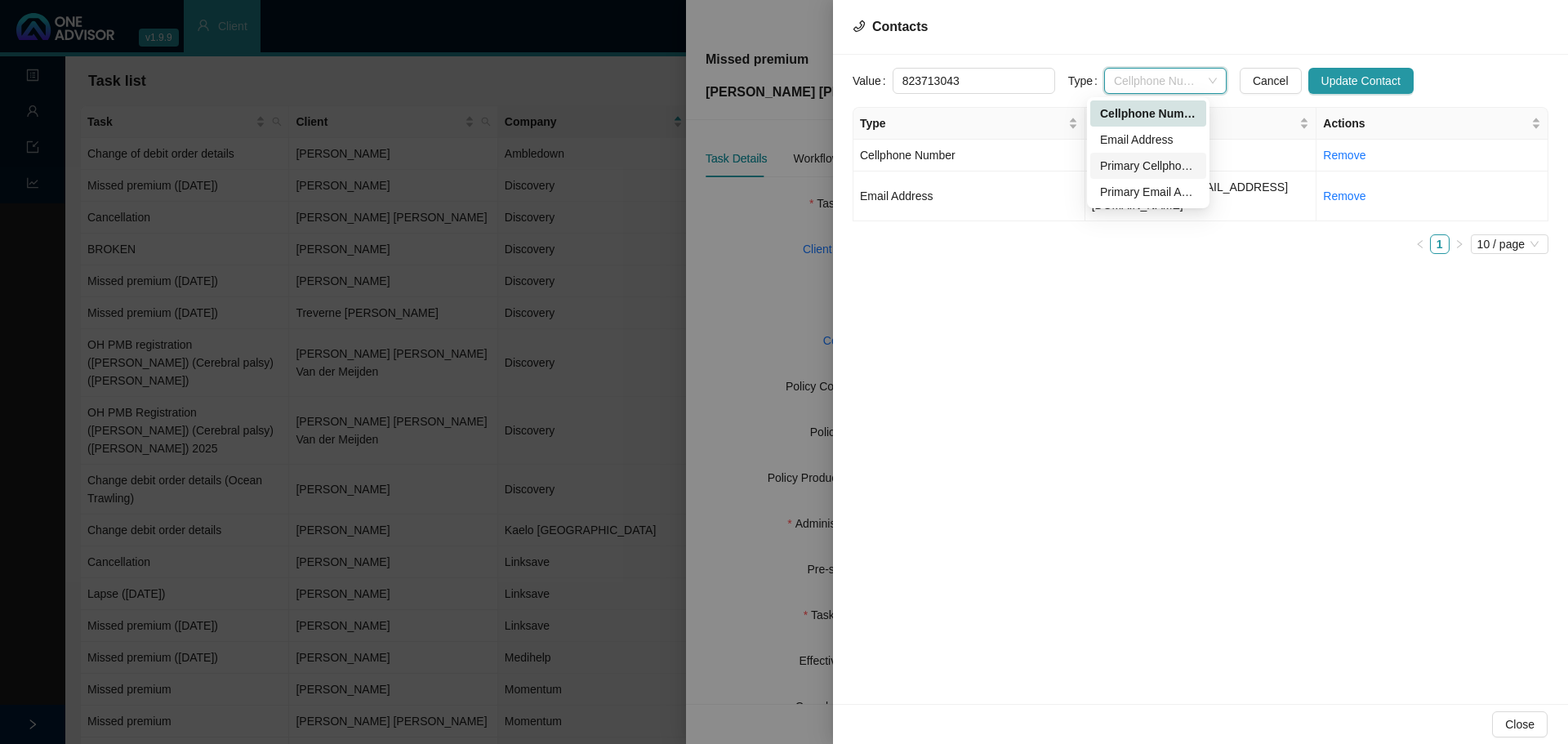
click at [1152, 161] on div "Primary Cellphone Number" at bounding box center [1149, 165] width 96 height 18
click at [1129, 193] on td "[PERSON_NAME][EMAIL_ADDRESS][DOMAIN_NAME]" at bounding box center [1201, 196] width 232 height 50
click at [1124, 185] on td "[PERSON_NAME][EMAIL_ADDRESS][DOMAIN_NAME]" at bounding box center [1201, 196] width 232 height 50
click at [1133, 84] on span "Email Address" at bounding box center [1165, 80] width 103 height 24
click at [1145, 191] on div "Primary Email Address" at bounding box center [1149, 191] width 96 height 18
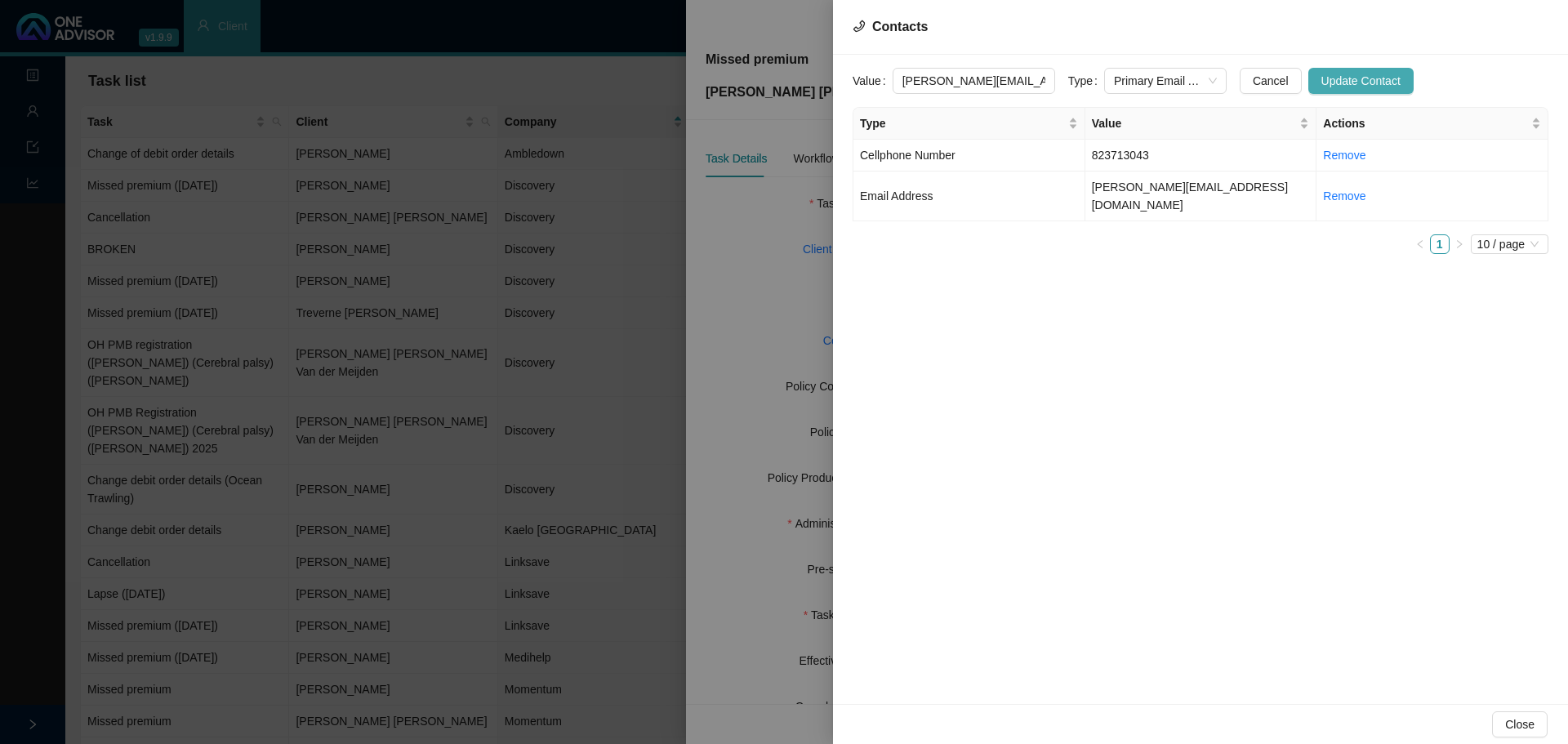
click at [1331, 84] on span "Update Contact" at bounding box center [1361, 80] width 79 height 18
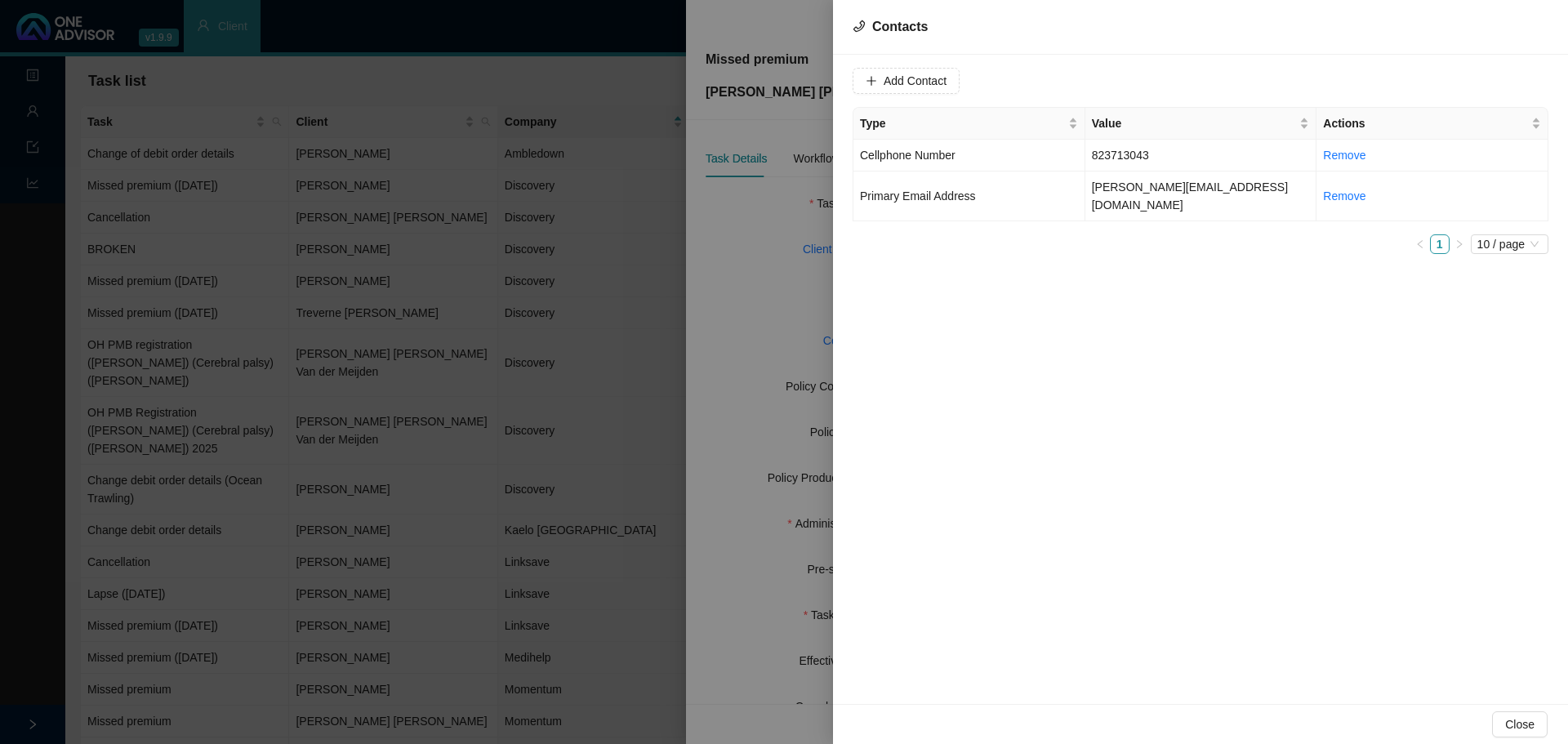
click at [743, 316] on div at bounding box center [784, 372] width 1568 height 744
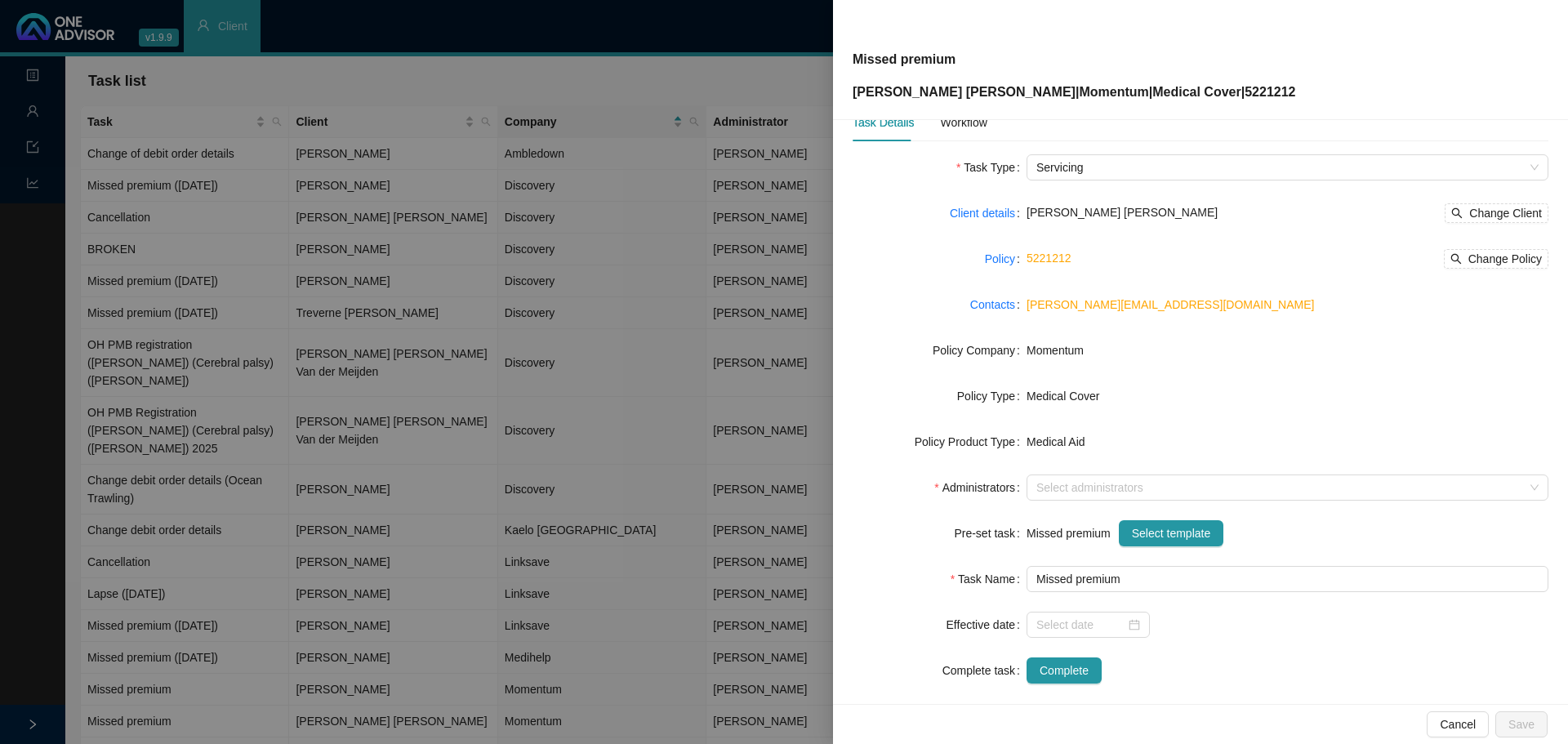
scroll to position [55, 0]
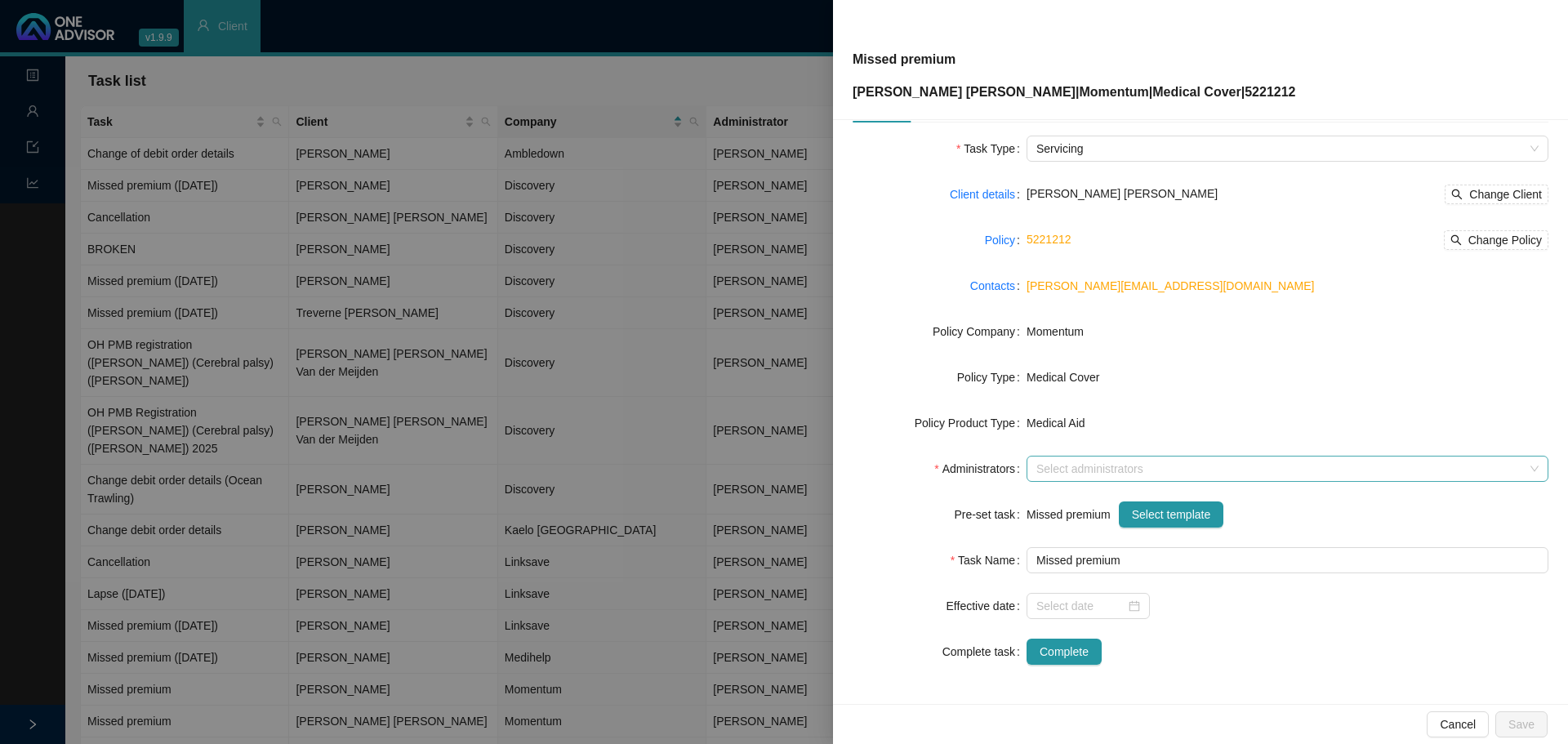
click at [1053, 463] on div at bounding box center [1279, 469] width 498 height 13
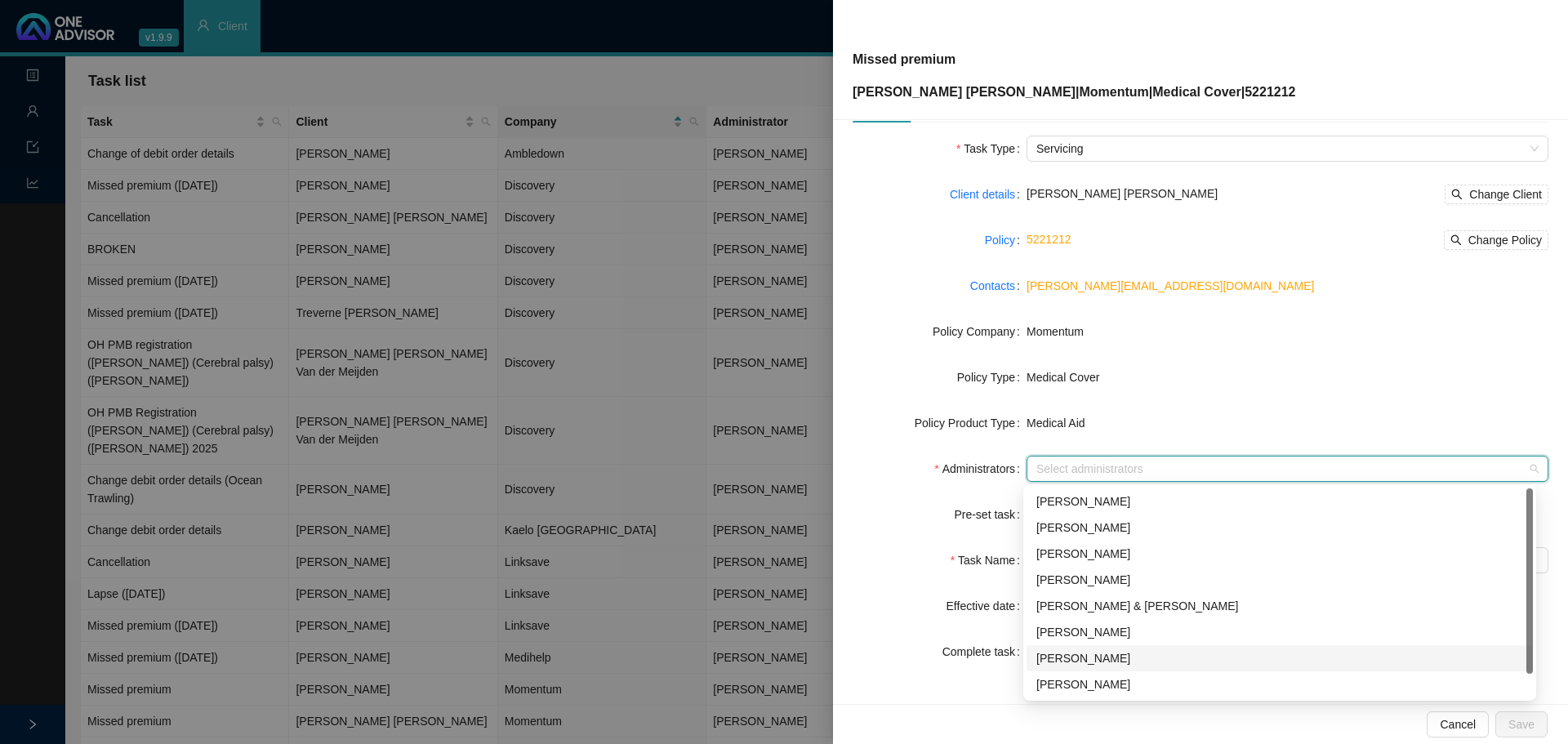
click at [1061, 655] on div "[PERSON_NAME]" at bounding box center [1279, 657] width 487 height 18
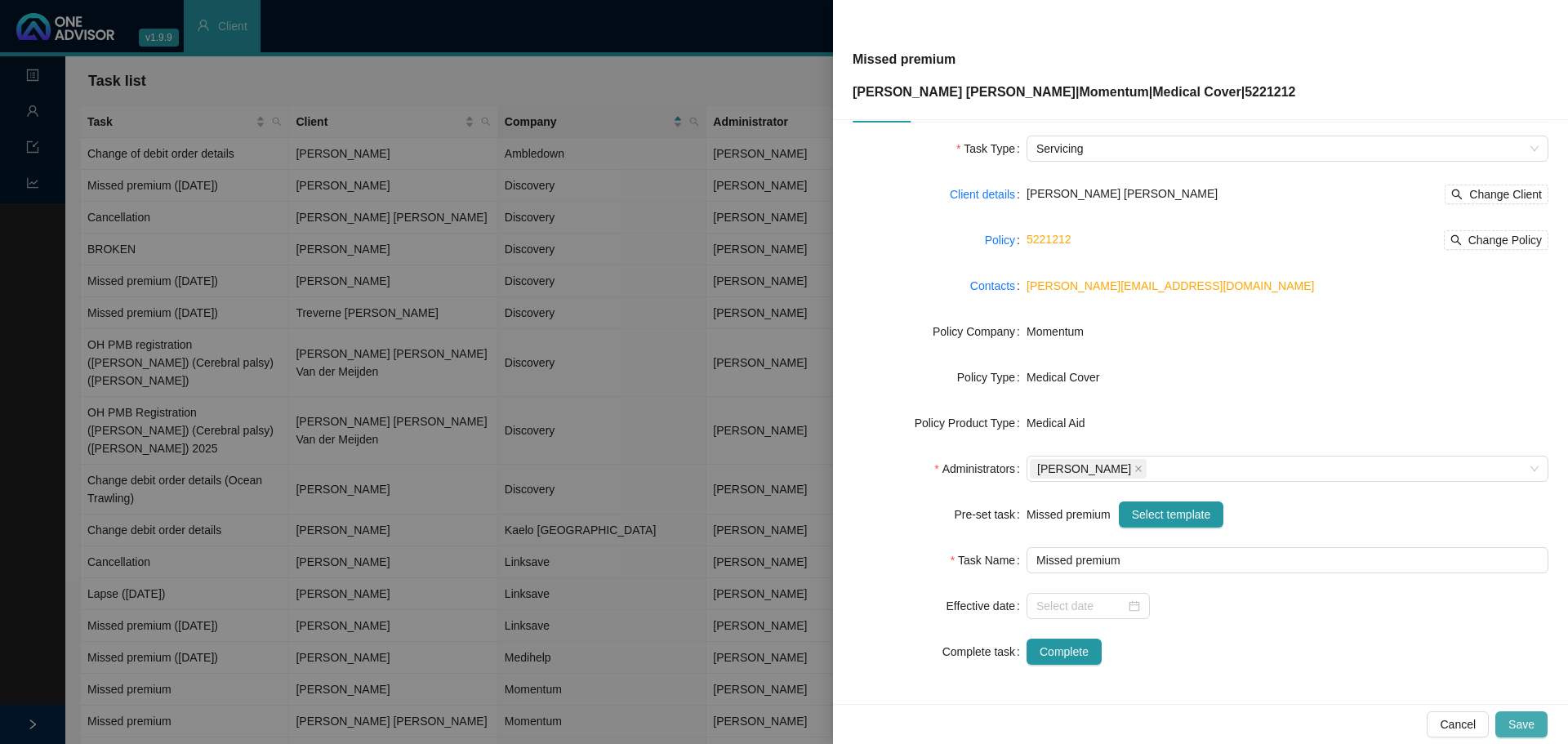
click at [1527, 720] on span "Save" at bounding box center [1521, 724] width 26 height 18
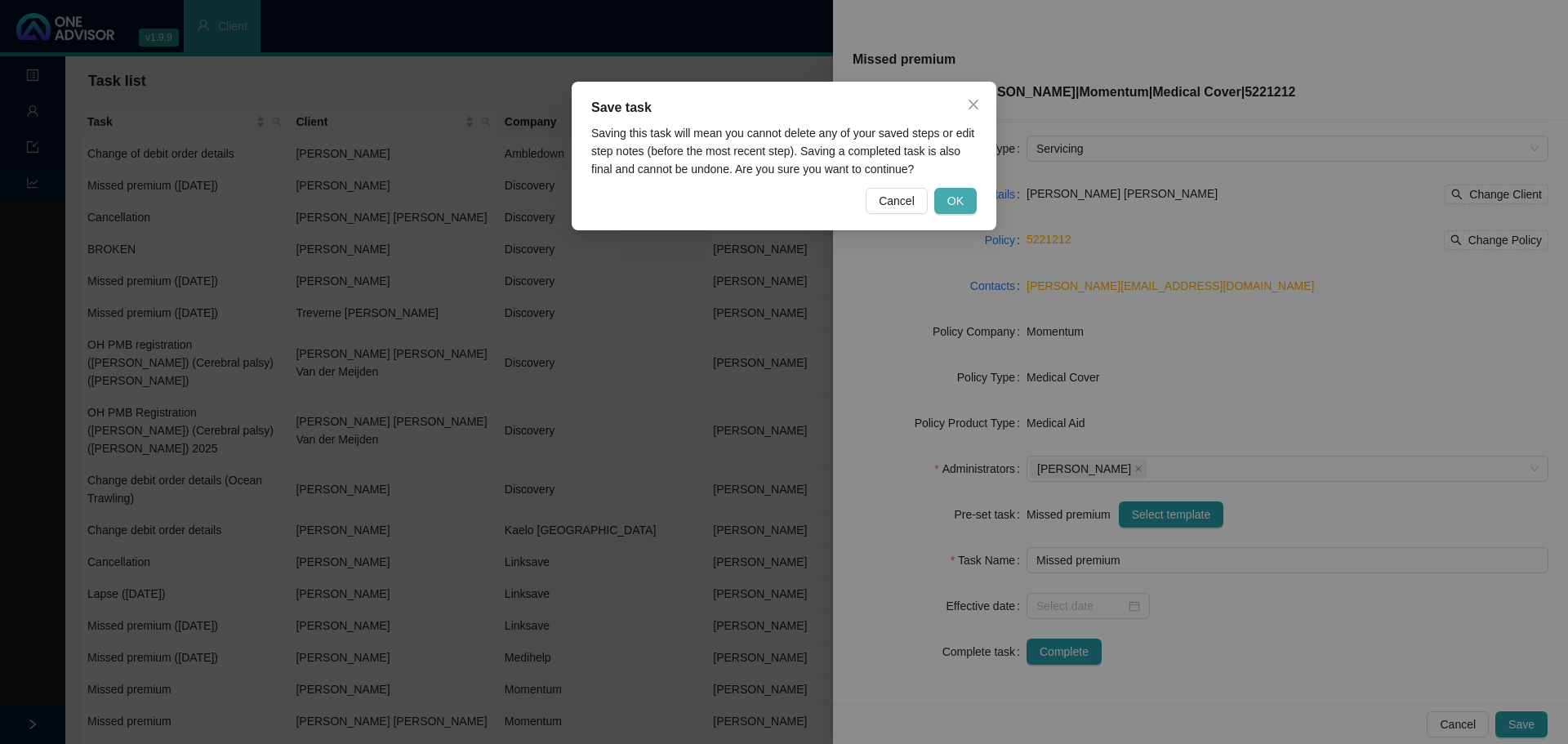
click at [949, 201] on span "OK" at bounding box center [955, 200] width 16 height 18
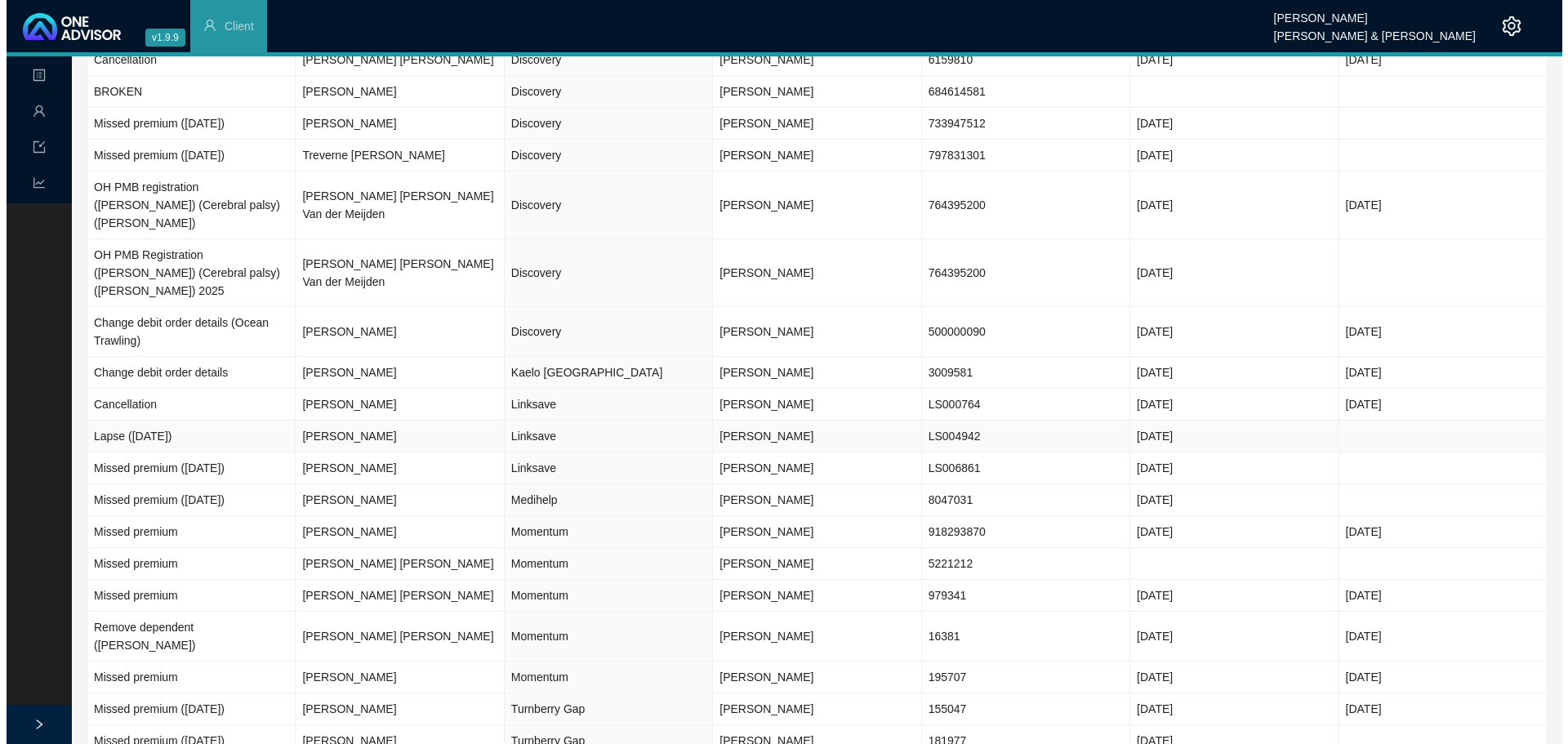
scroll to position [164, 0]
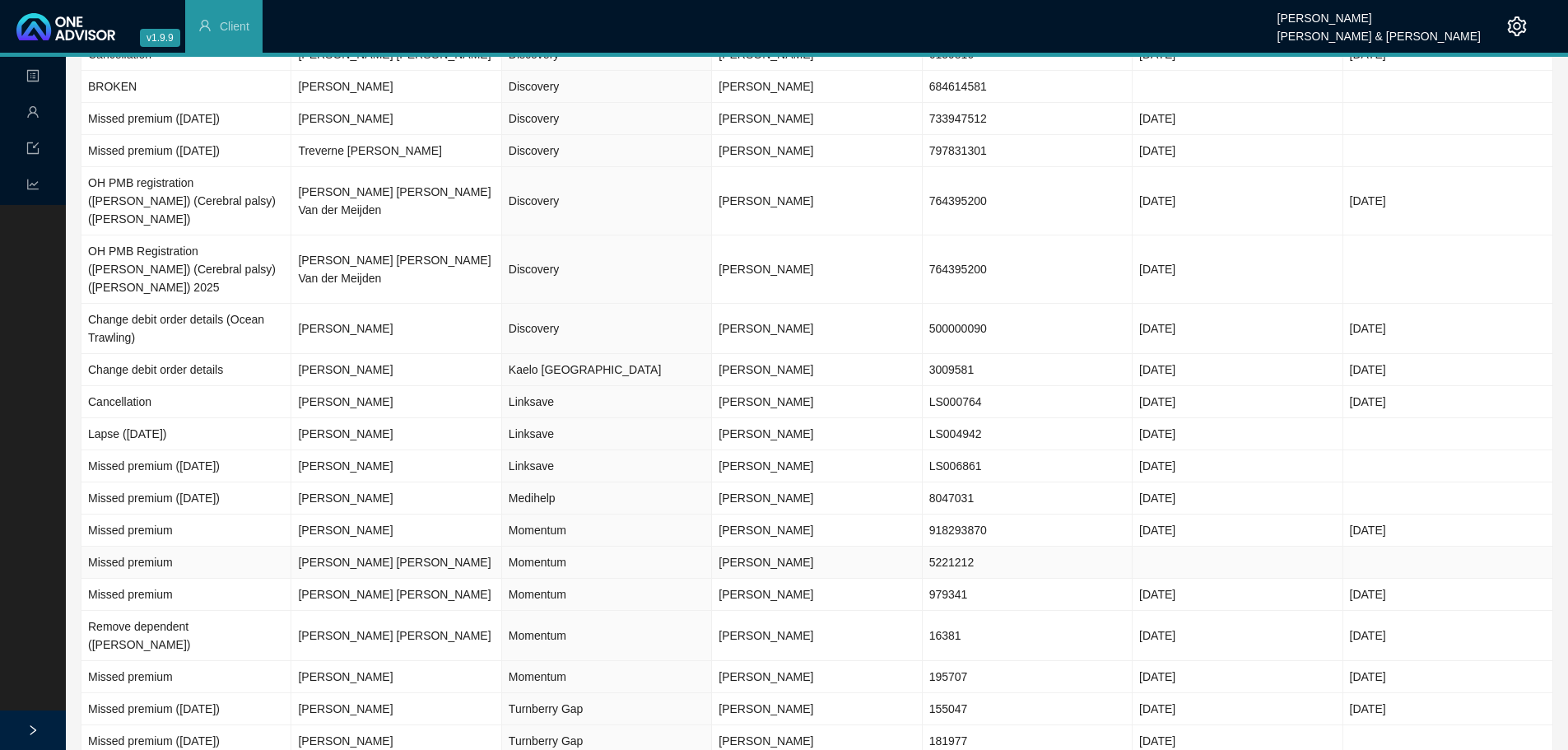
drag, startPoint x: 412, startPoint y: 529, endPoint x: 548, endPoint y: 516, distance: 136.6
click at [413, 547] on td "[PERSON_NAME] [PERSON_NAME]" at bounding box center [396, 563] width 210 height 32
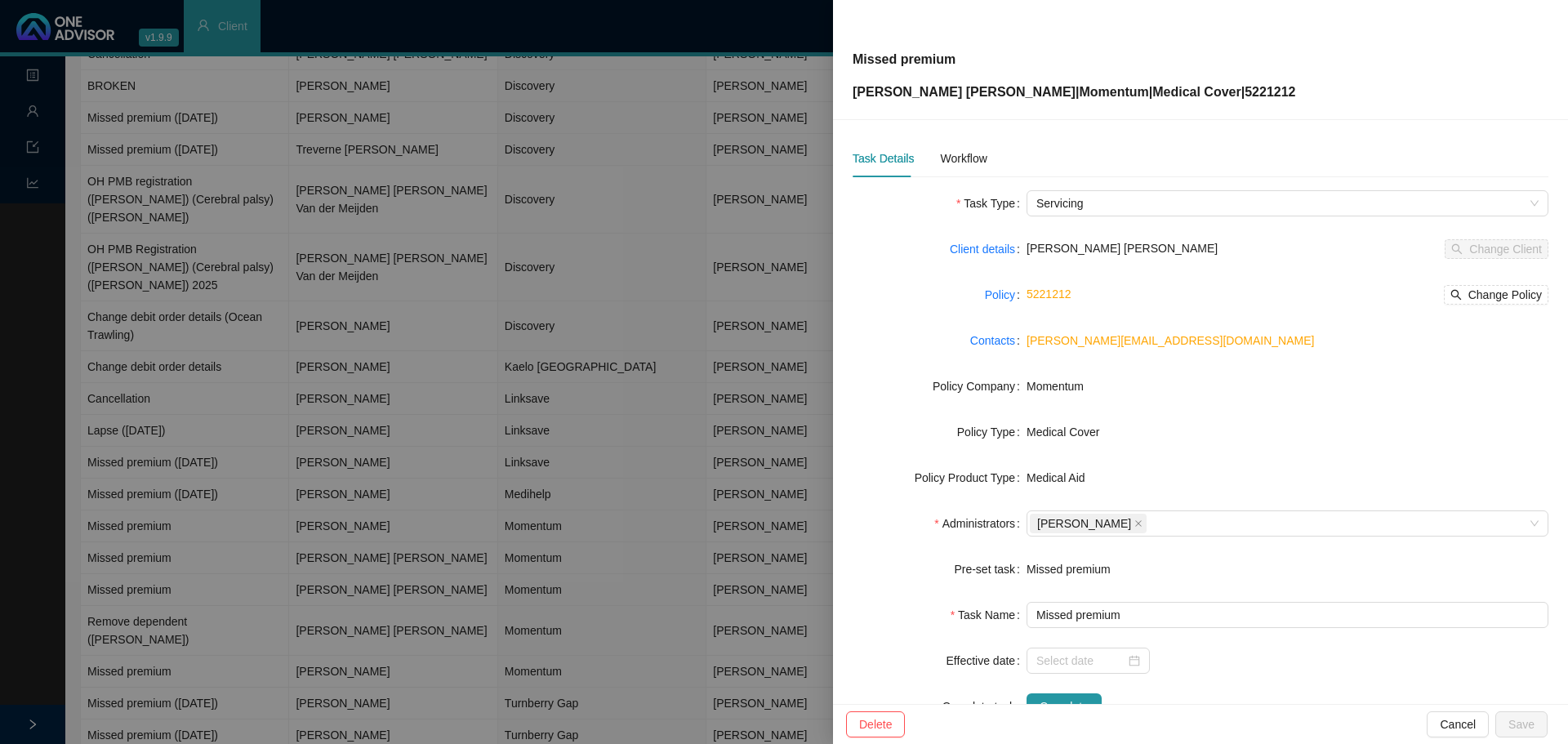
scroll to position [55, 0]
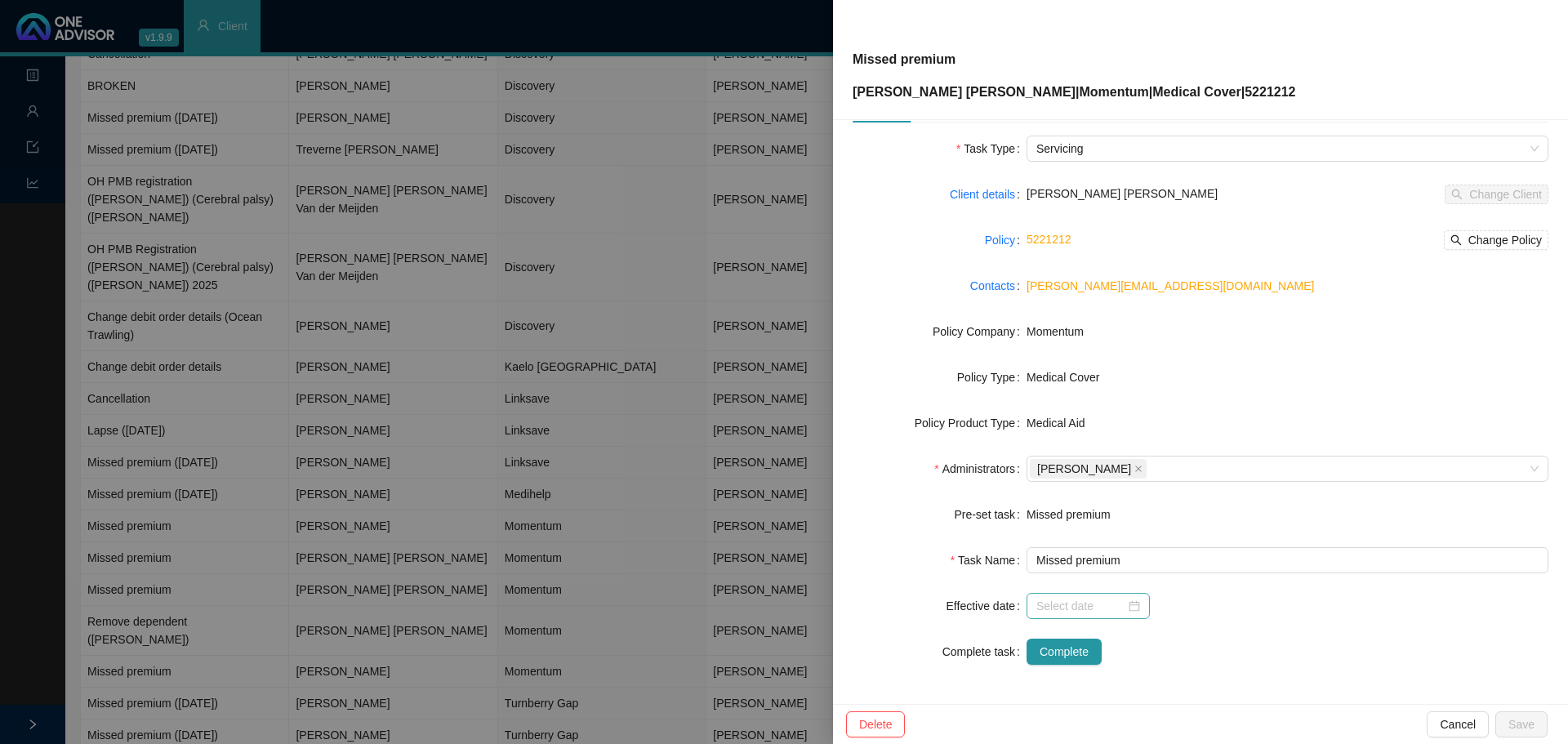
click at [1129, 608] on div at bounding box center [1088, 605] width 104 height 18
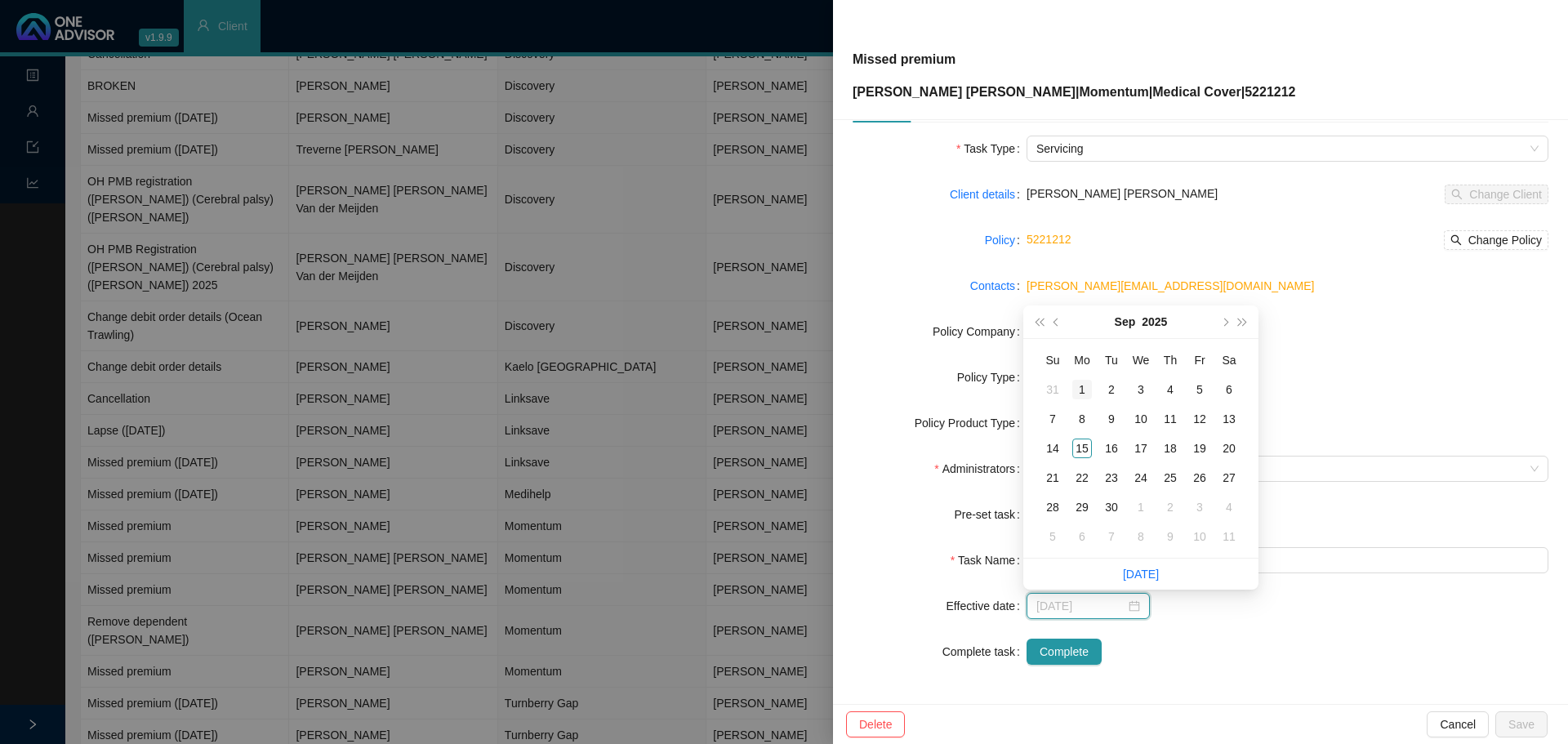
type input "[DATE]"
click at [1079, 386] on div "1" at bounding box center [1082, 389] width 19 height 19
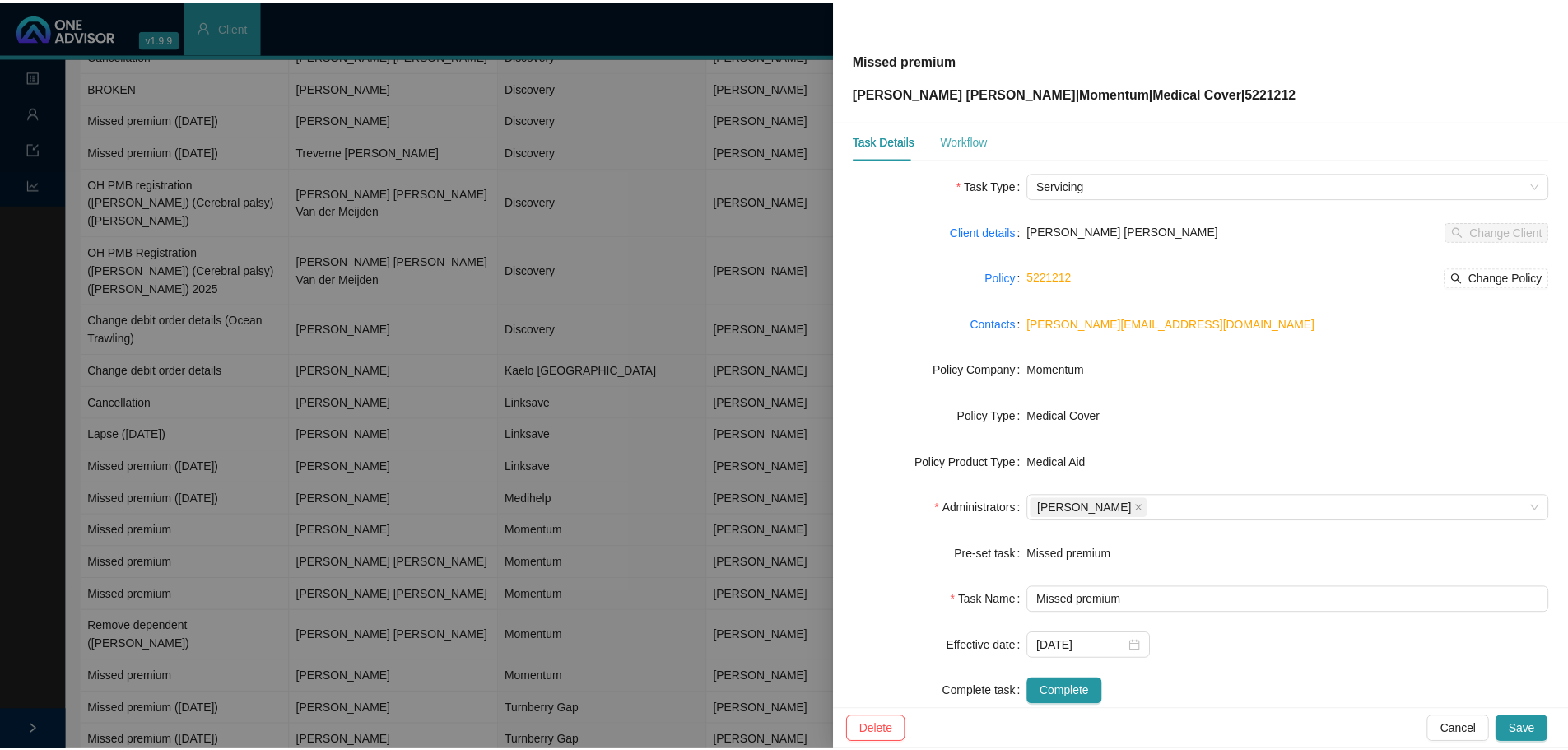
scroll to position [0, 0]
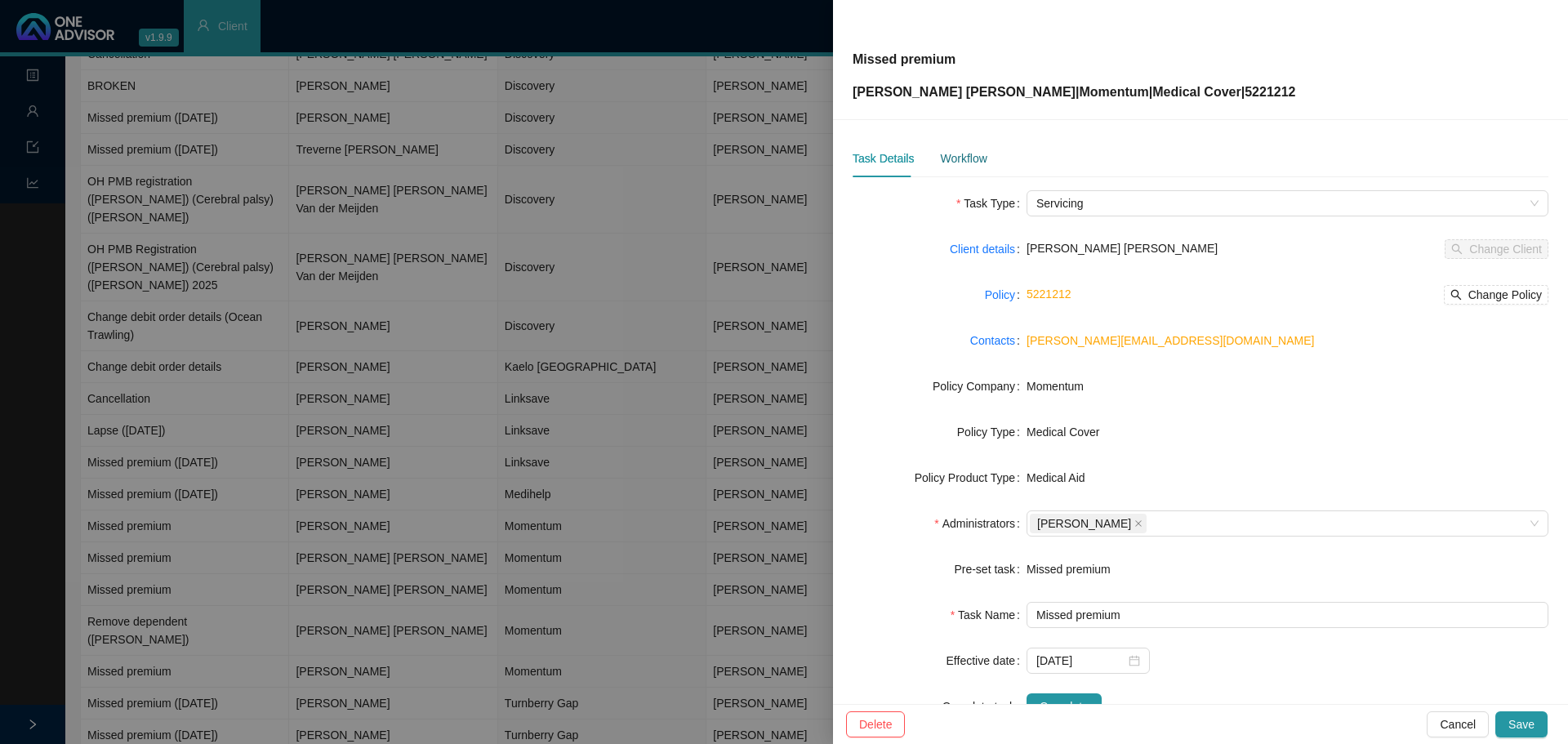
click at [946, 151] on div "Workflow" at bounding box center [963, 158] width 46 height 18
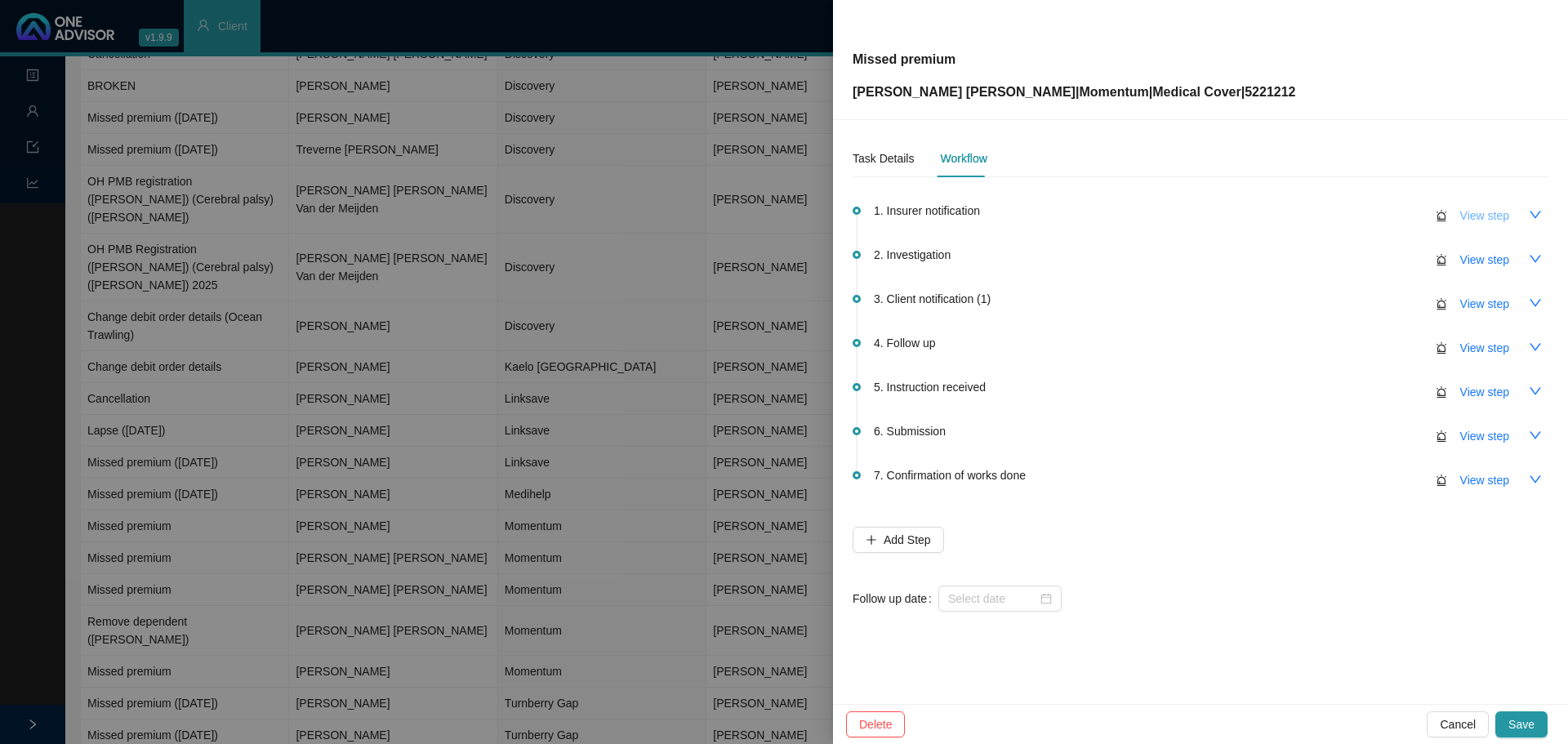
click at [1483, 212] on span "View step" at bounding box center [1484, 215] width 49 height 18
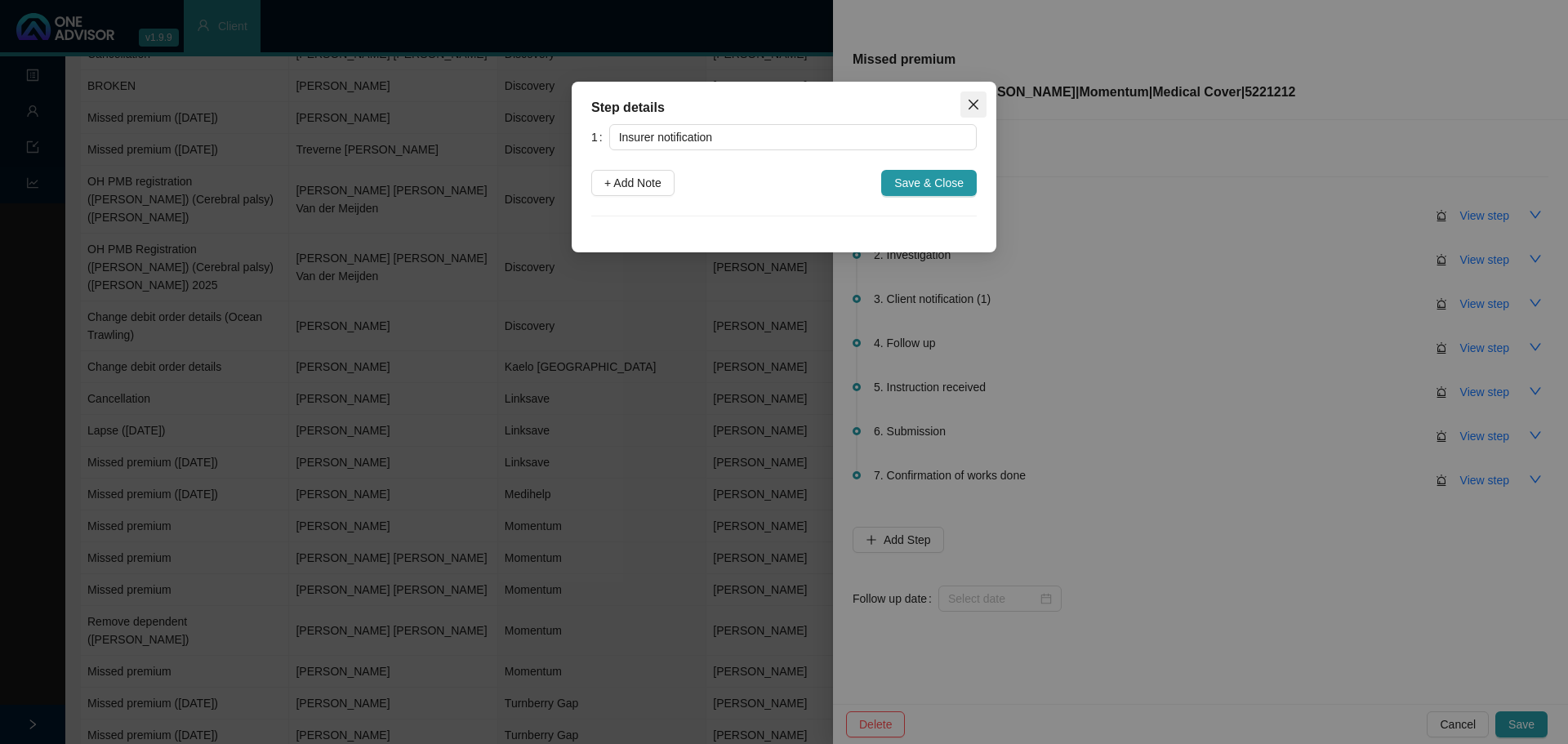
click at [970, 100] on icon "close" at bounding box center [974, 105] width 10 height 10
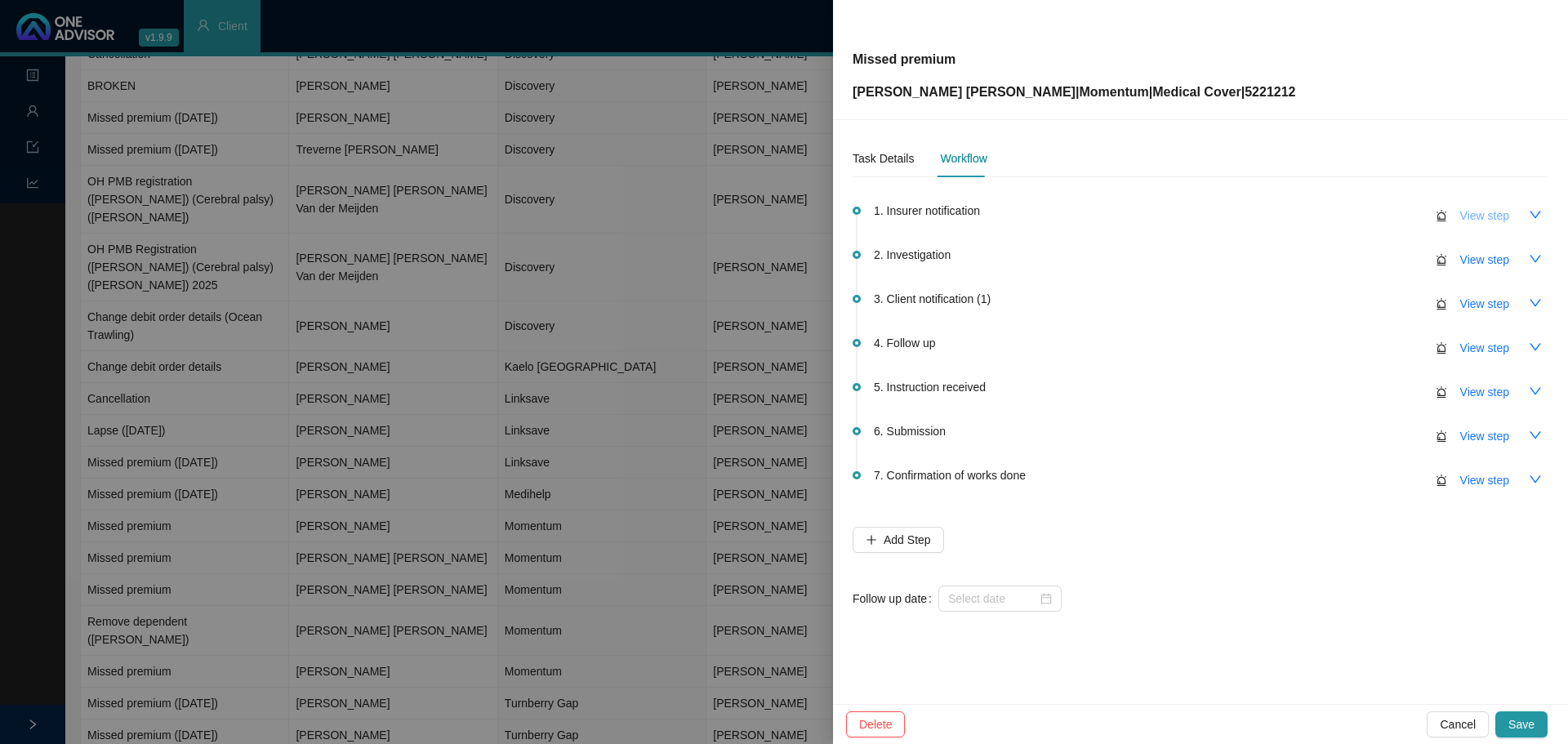
click at [1481, 208] on span "View step" at bounding box center [1484, 215] width 49 height 18
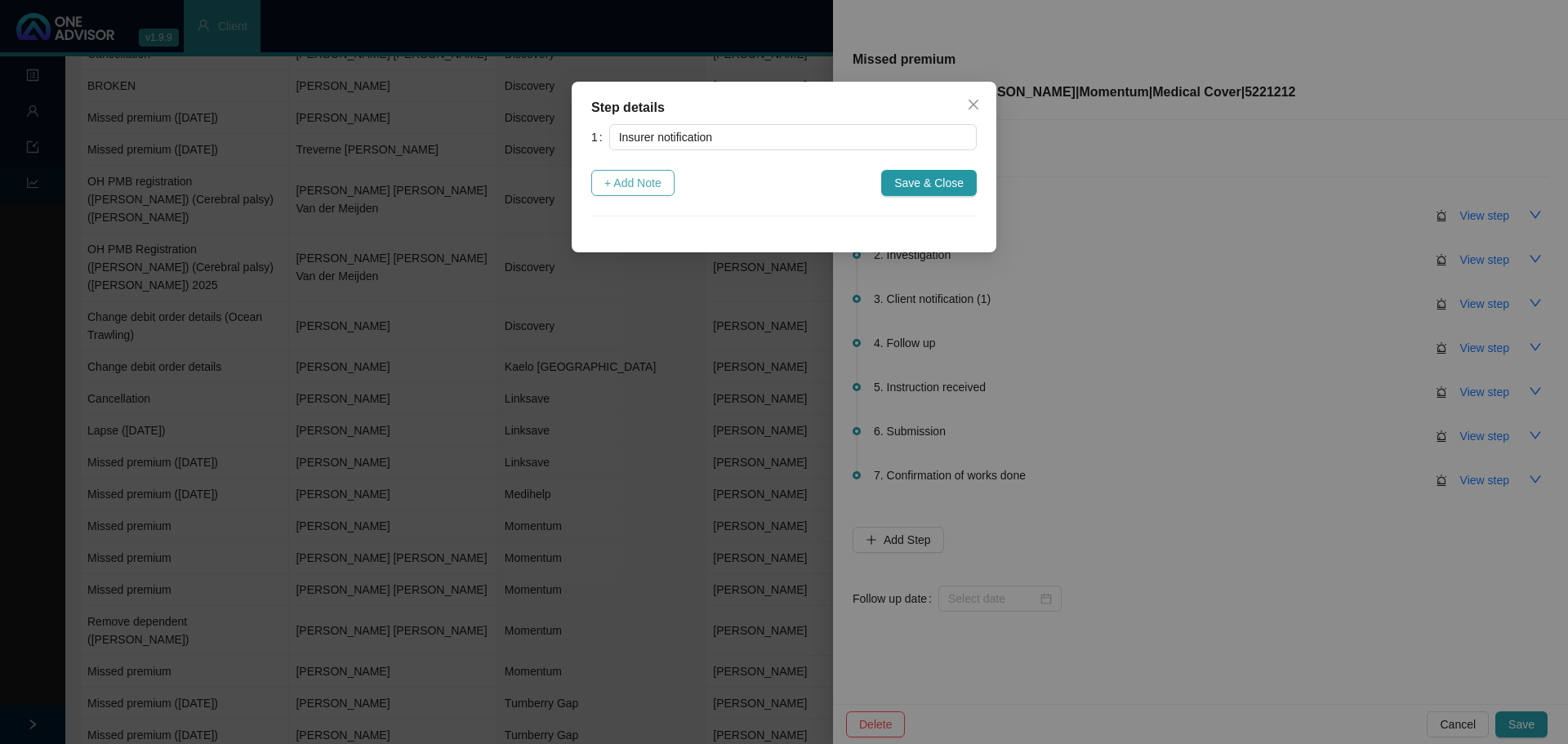
click at [653, 183] on span "+ Add Note" at bounding box center [633, 182] width 57 height 18
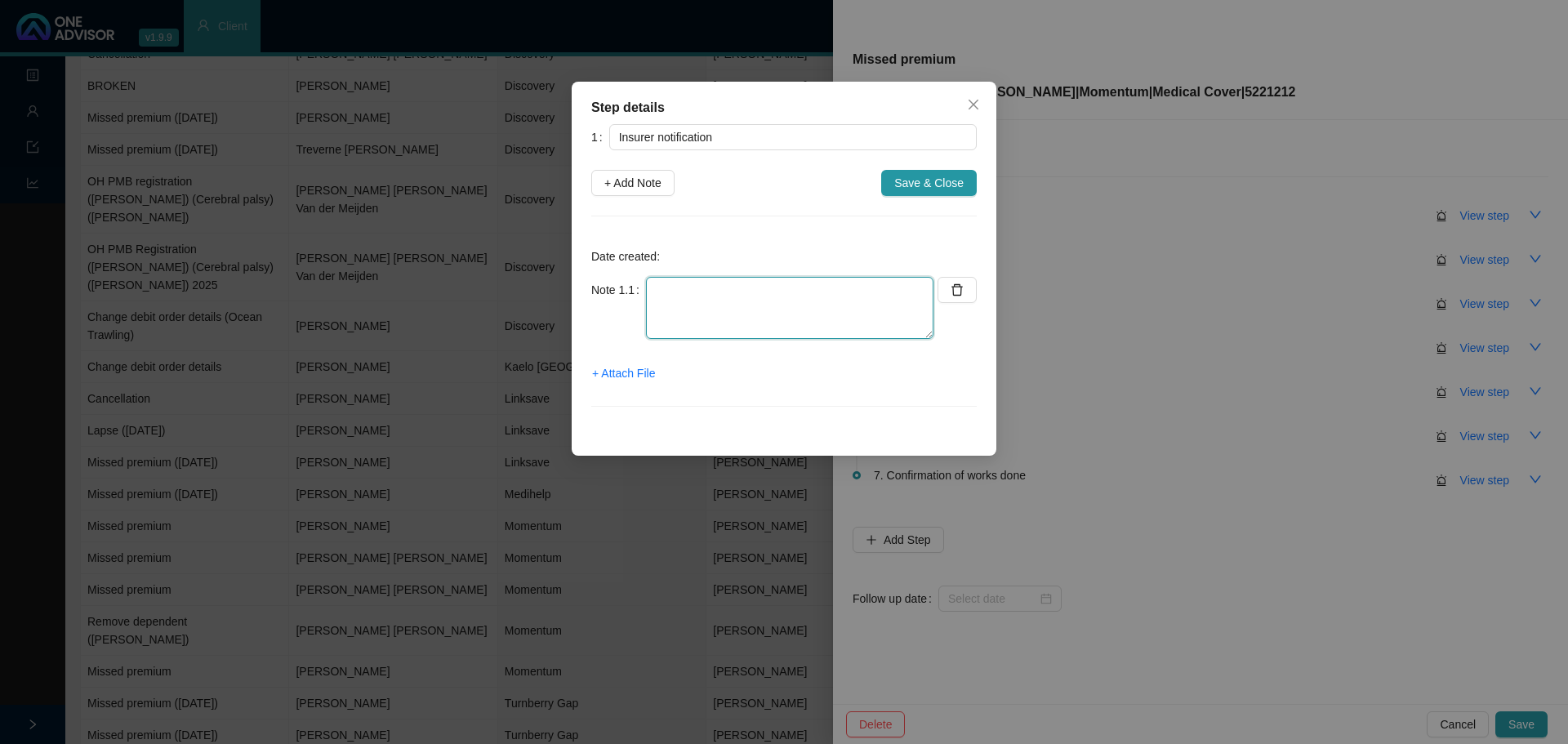
click at [687, 296] on textarea at bounding box center [790, 308] width 288 height 62
type textarea "o"
type textarea "On suspended list"
click at [938, 191] on button "Save & Close" at bounding box center [928, 182] width 95 height 26
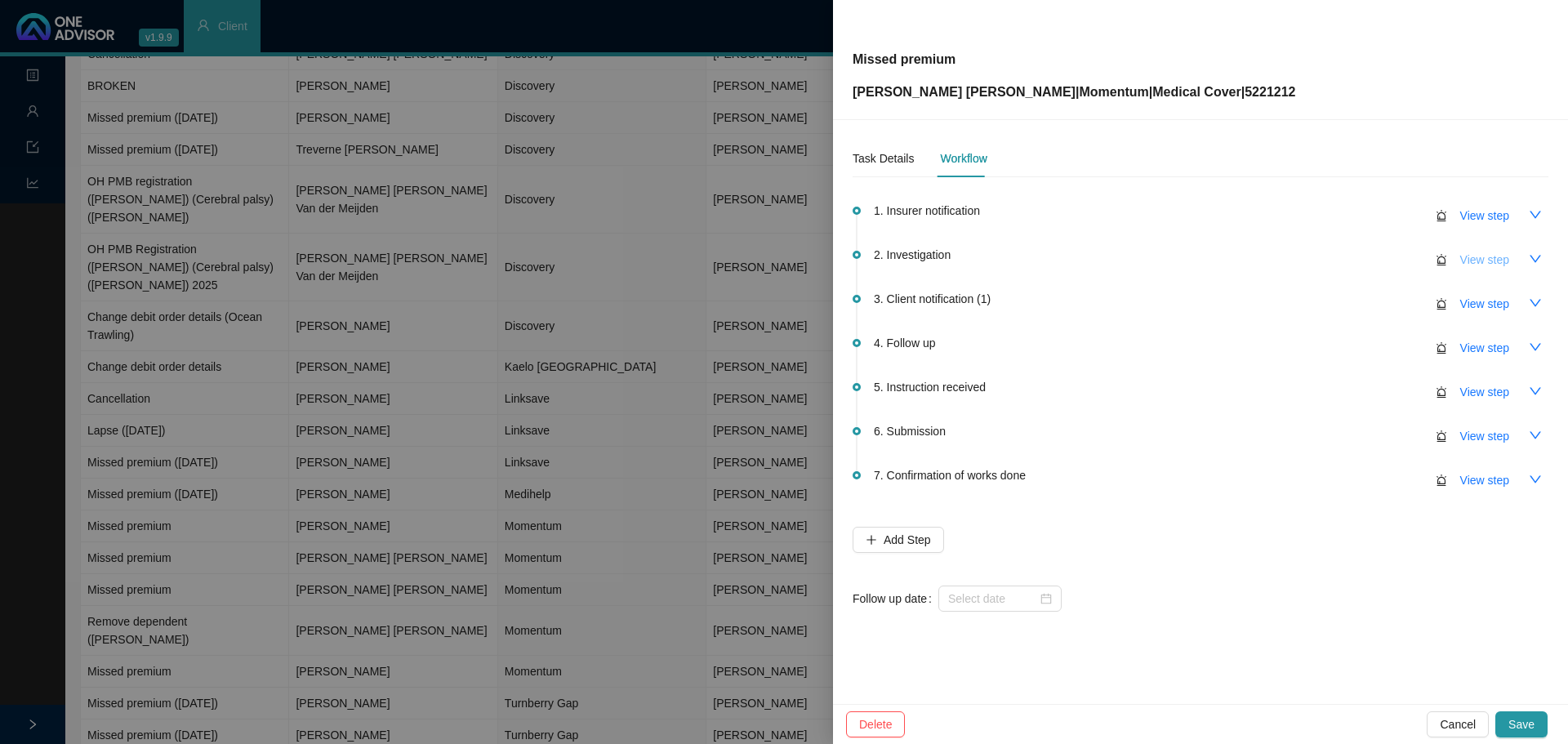
click at [1480, 260] on span "View step" at bounding box center [1484, 259] width 49 height 18
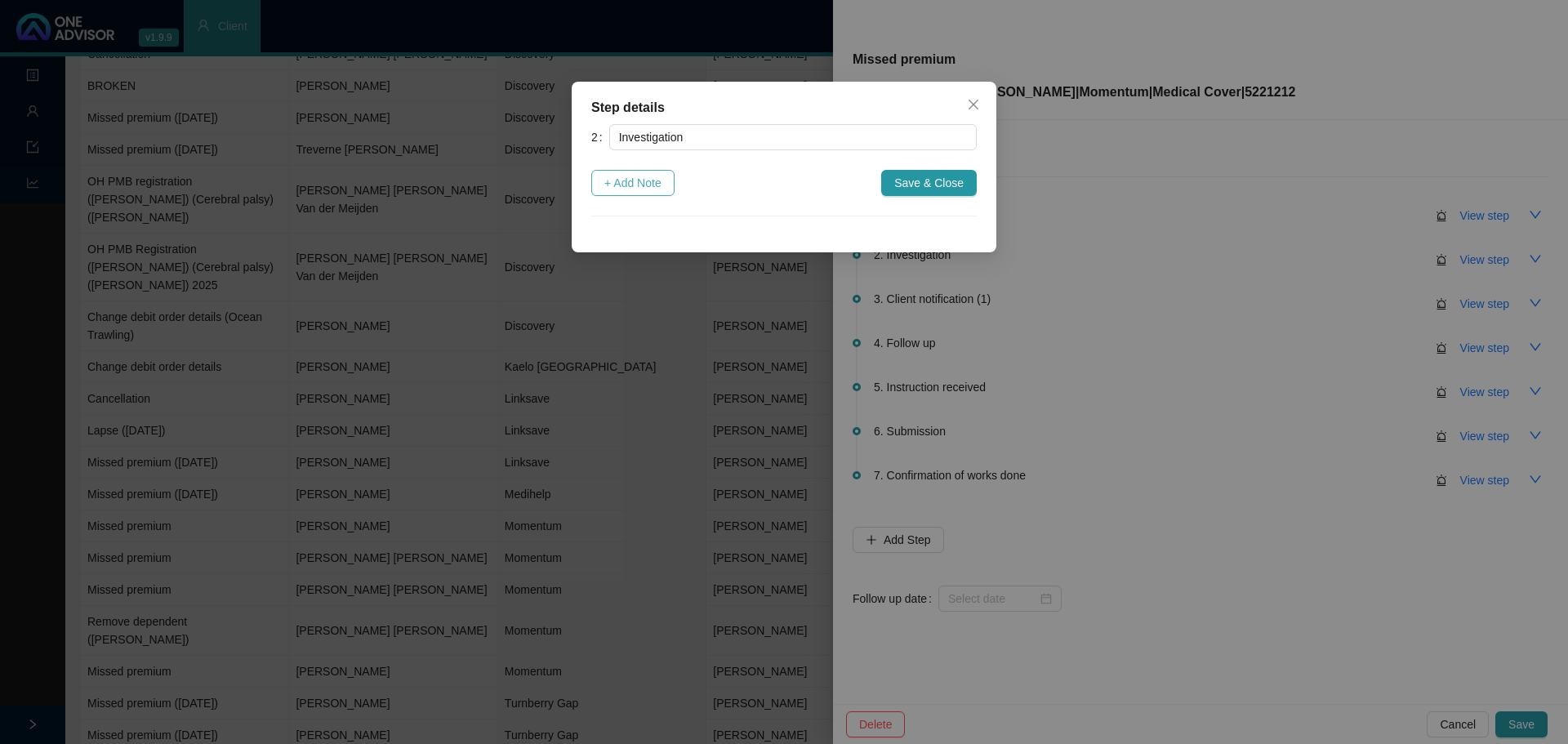
click at [628, 180] on span "+ Add Note" at bounding box center [633, 182] width 57 height 18
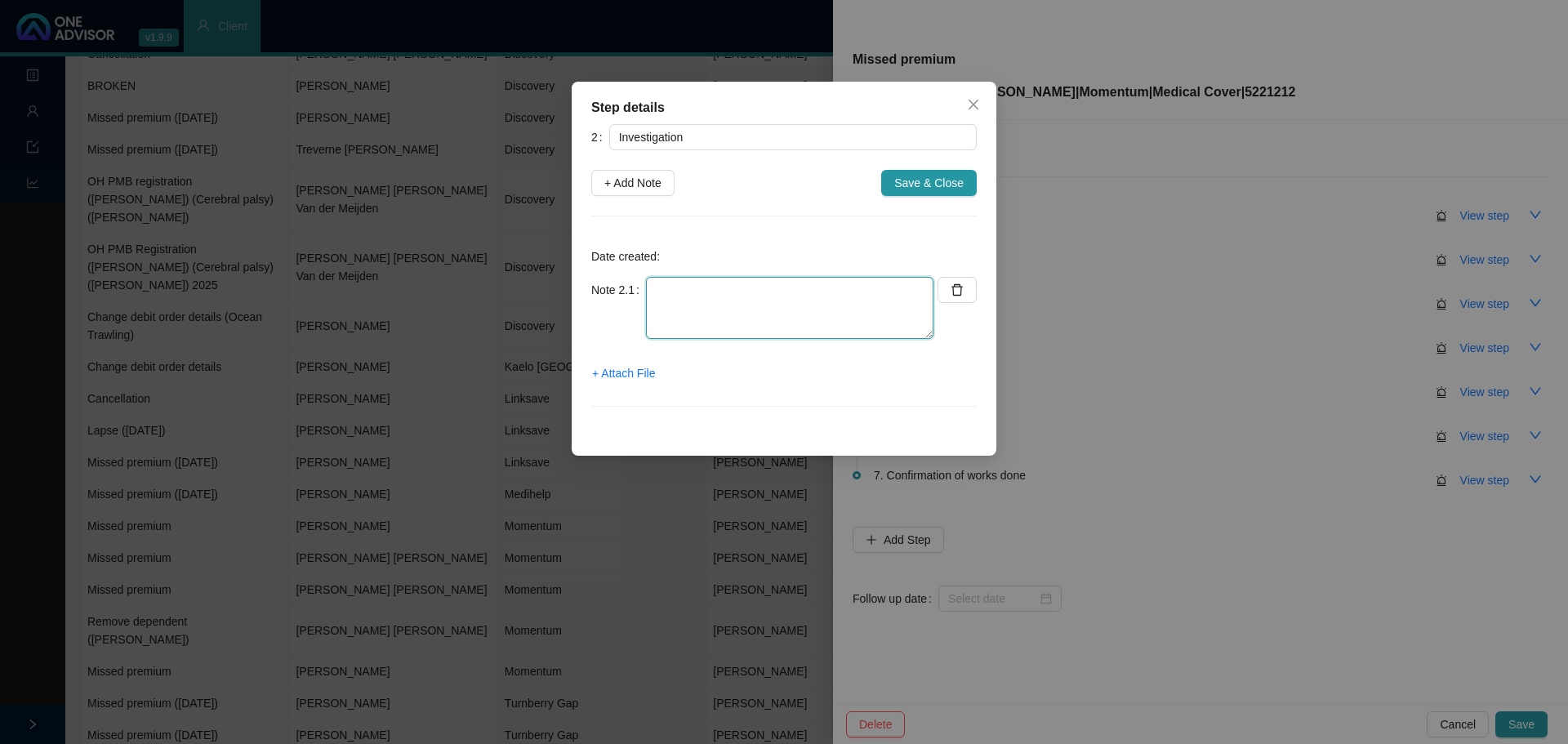
click at [718, 330] on textarea at bounding box center [790, 308] width 288 height 62
drag, startPoint x: 775, startPoint y: 289, endPoint x: 786, endPoint y: 283, distance: 12.5
click at [775, 289] on textarea "Contacted MH // Amount and group number confirmed" at bounding box center [790, 308] width 288 height 62
paste textarea "697872060"
click at [745, 286] on textarea "Contacted MH // 697872060 Amount and group number confirmed" at bounding box center [790, 308] width 288 height 62
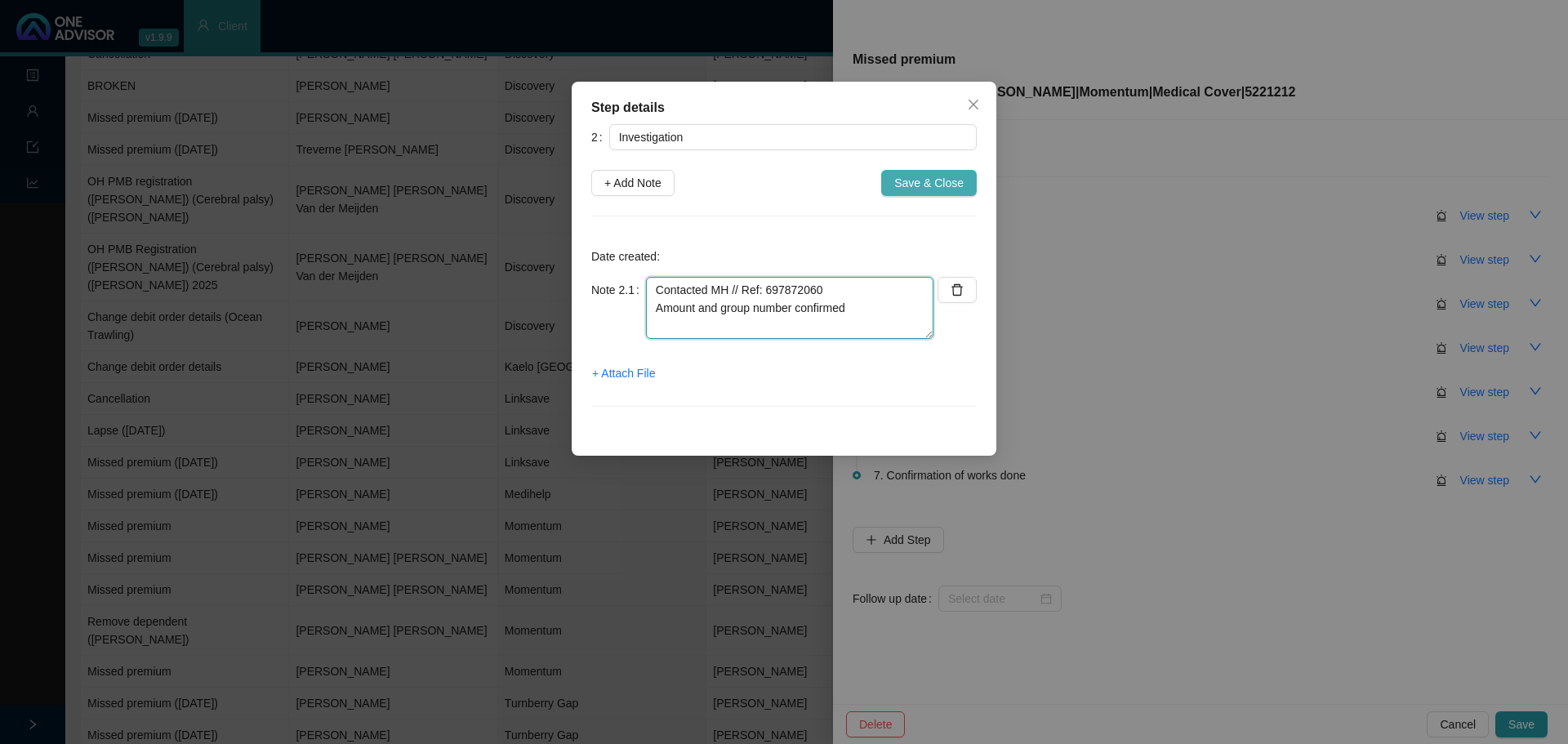
type textarea "Contacted MH // Ref: 697872060 Amount and group number confirmed"
click at [932, 181] on span "Save & Close" at bounding box center [929, 182] width 69 height 18
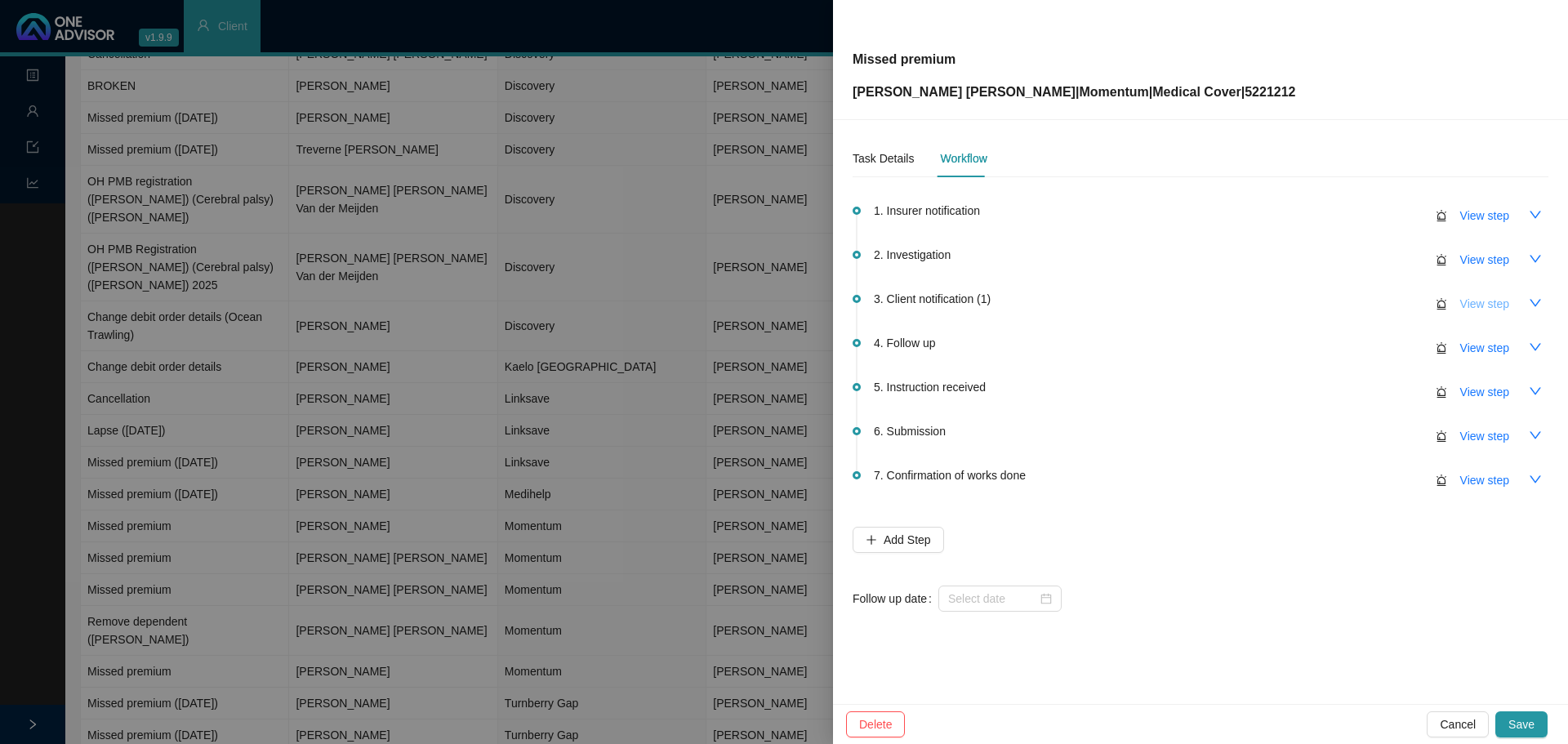
click at [1483, 305] on span "View step" at bounding box center [1484, 303] width 49 height 18
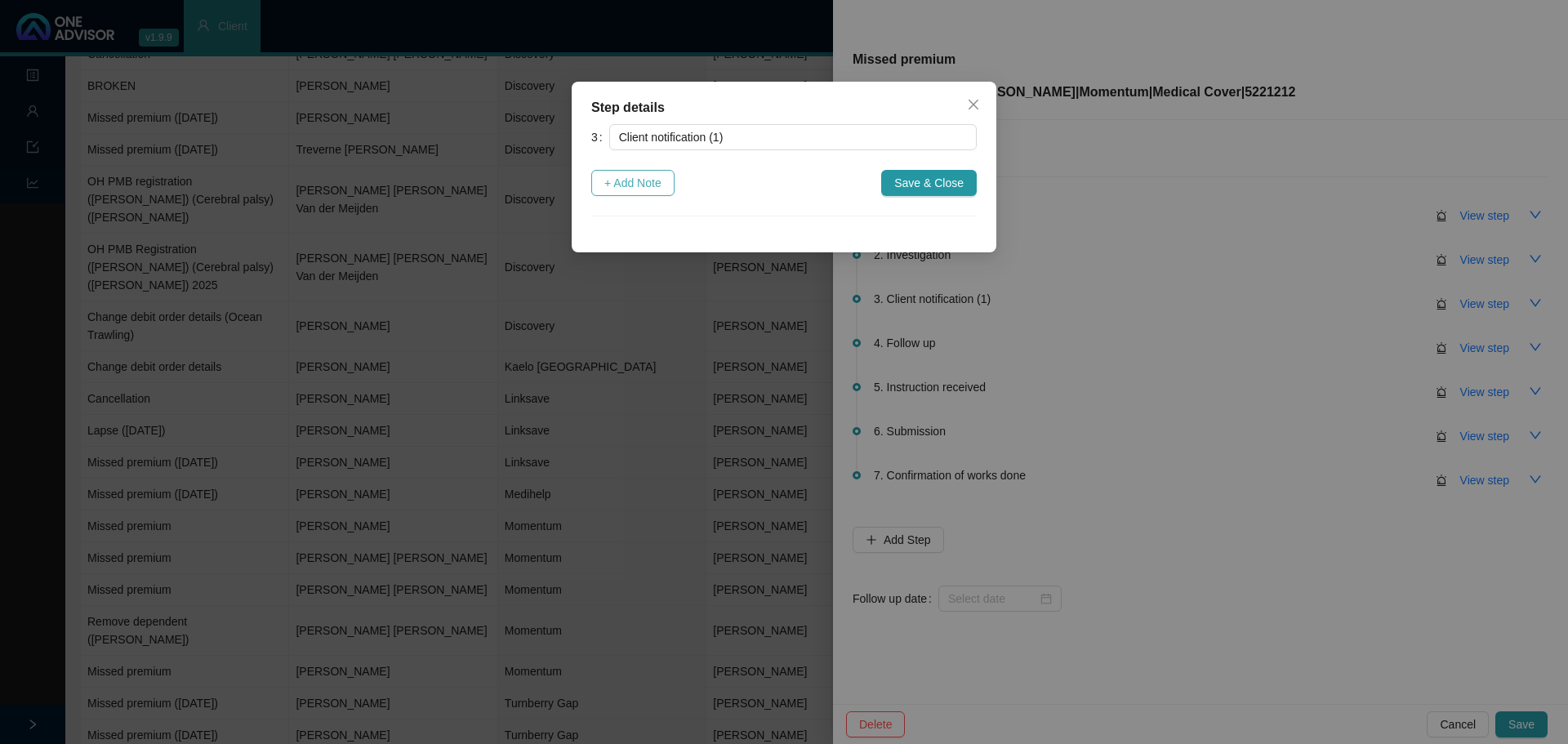
click at [639, 183] on span "+ Add Note" at bounding box center [633, 182] width 57 height 18
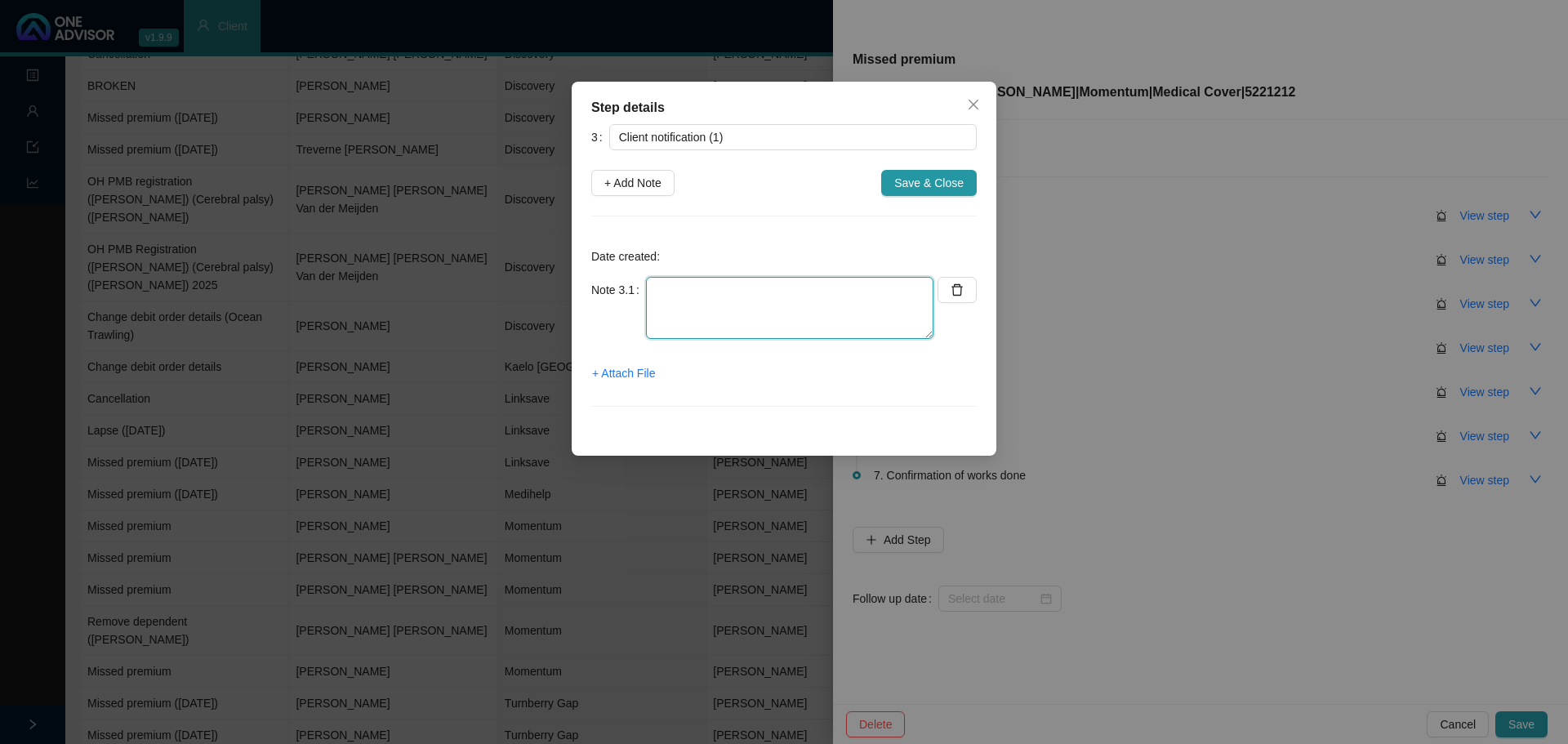
click at [664, 314] on textarea at bounding box center [790, 308] width 288 height 62
type textarea "Informed client on whatsapp & email"
click at [640, 370] on span "+ Attach File" at bounding box center [624, 373] width 63 height 18
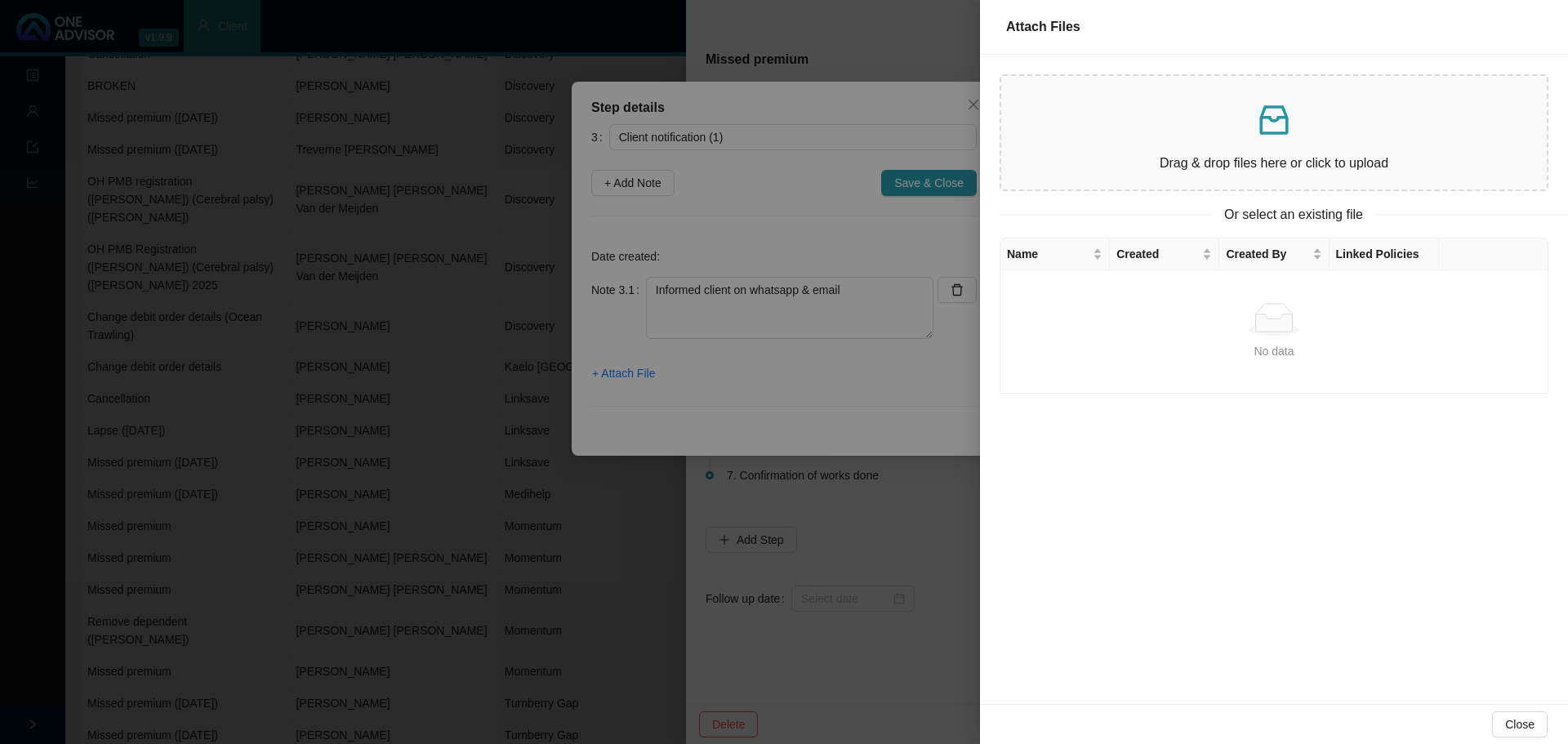
click at [1226, 154] on p "Drag & drop files here or click to upload" at bounding box center [1274, 163] width 520 height 20
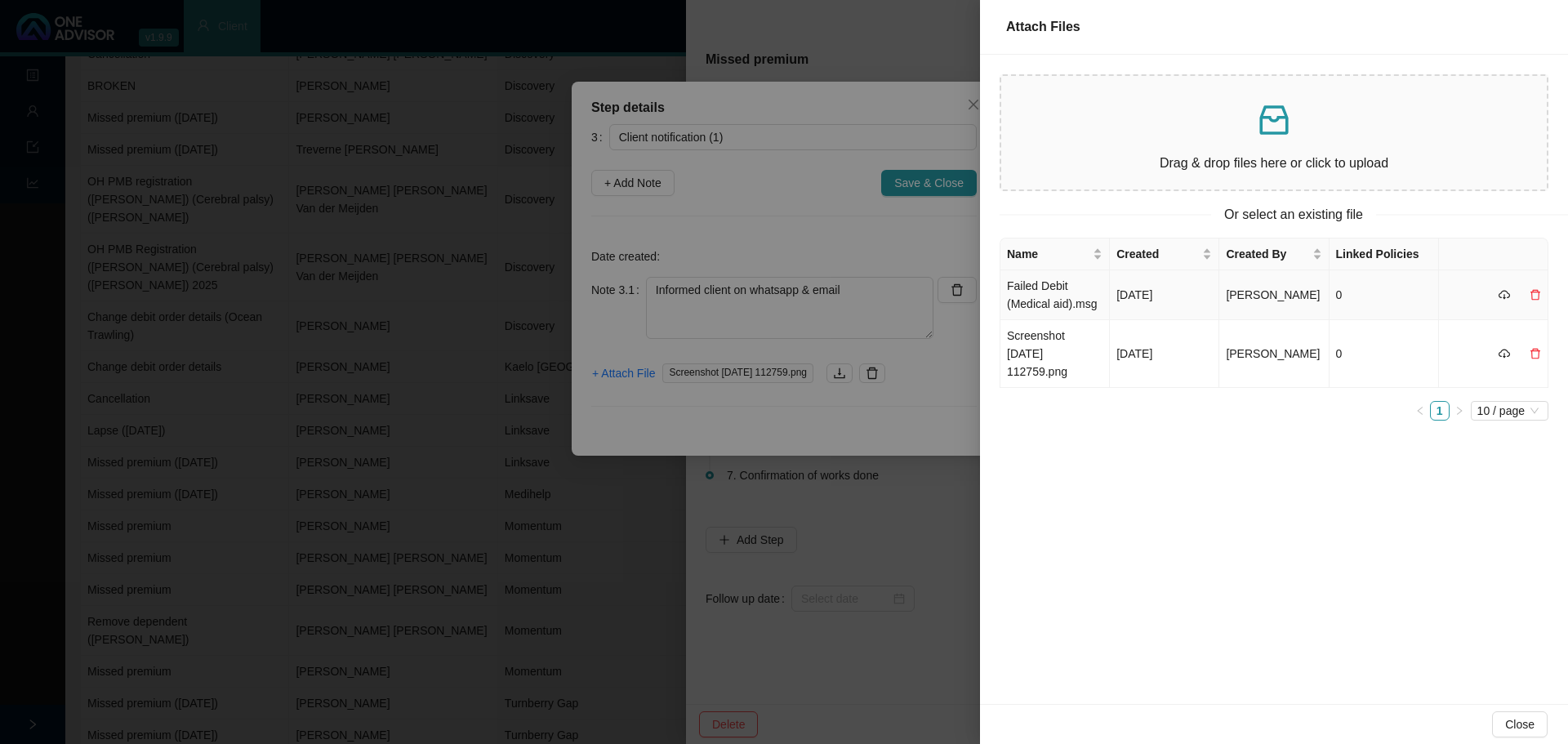
click at [1046, 292] on td "Failed Debit (Medical aid).msg" at bounding box center [1056, 294] width 110 height 50
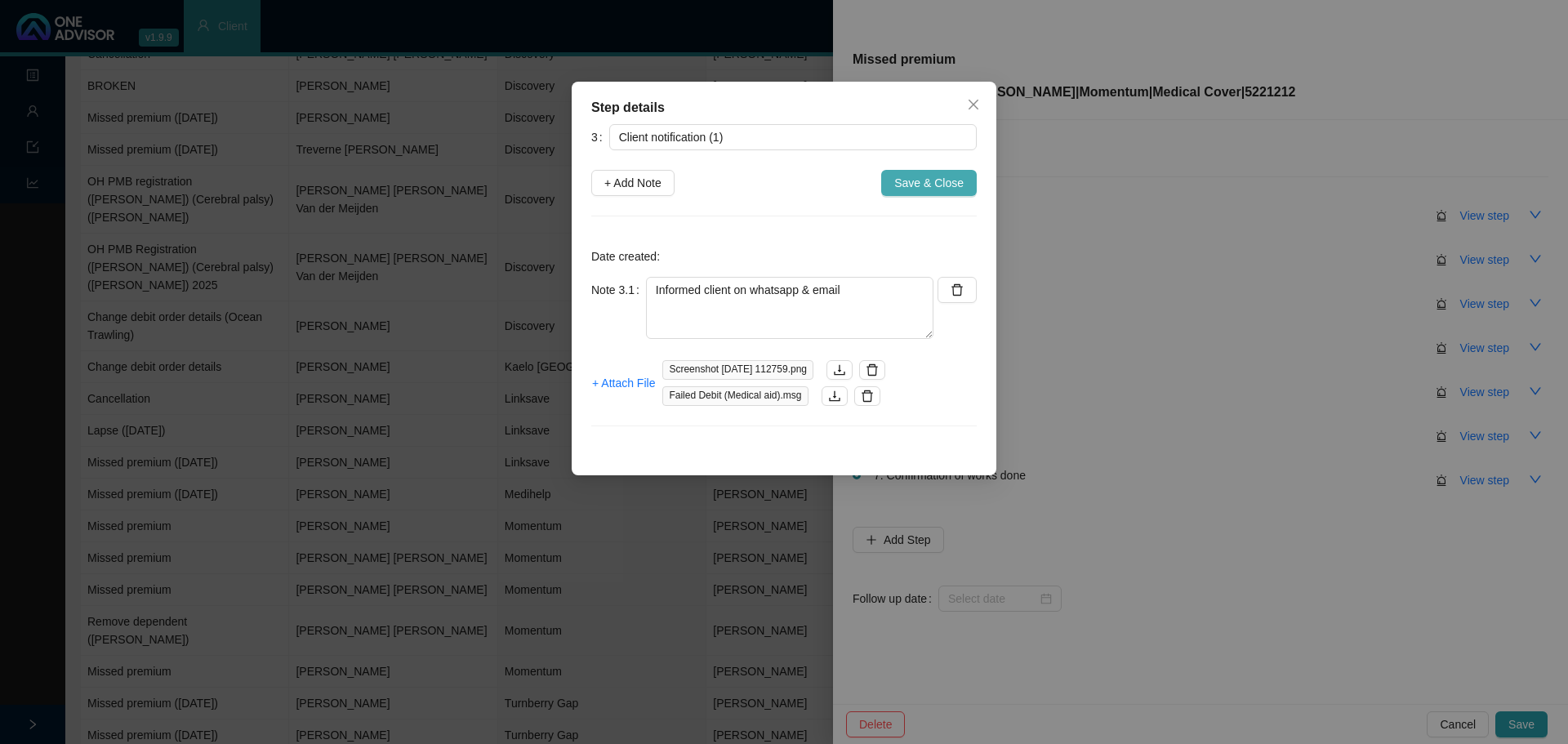
click at [932, 180] on span "Save & Close" at bounding box center [929, 182] width 69 height 18
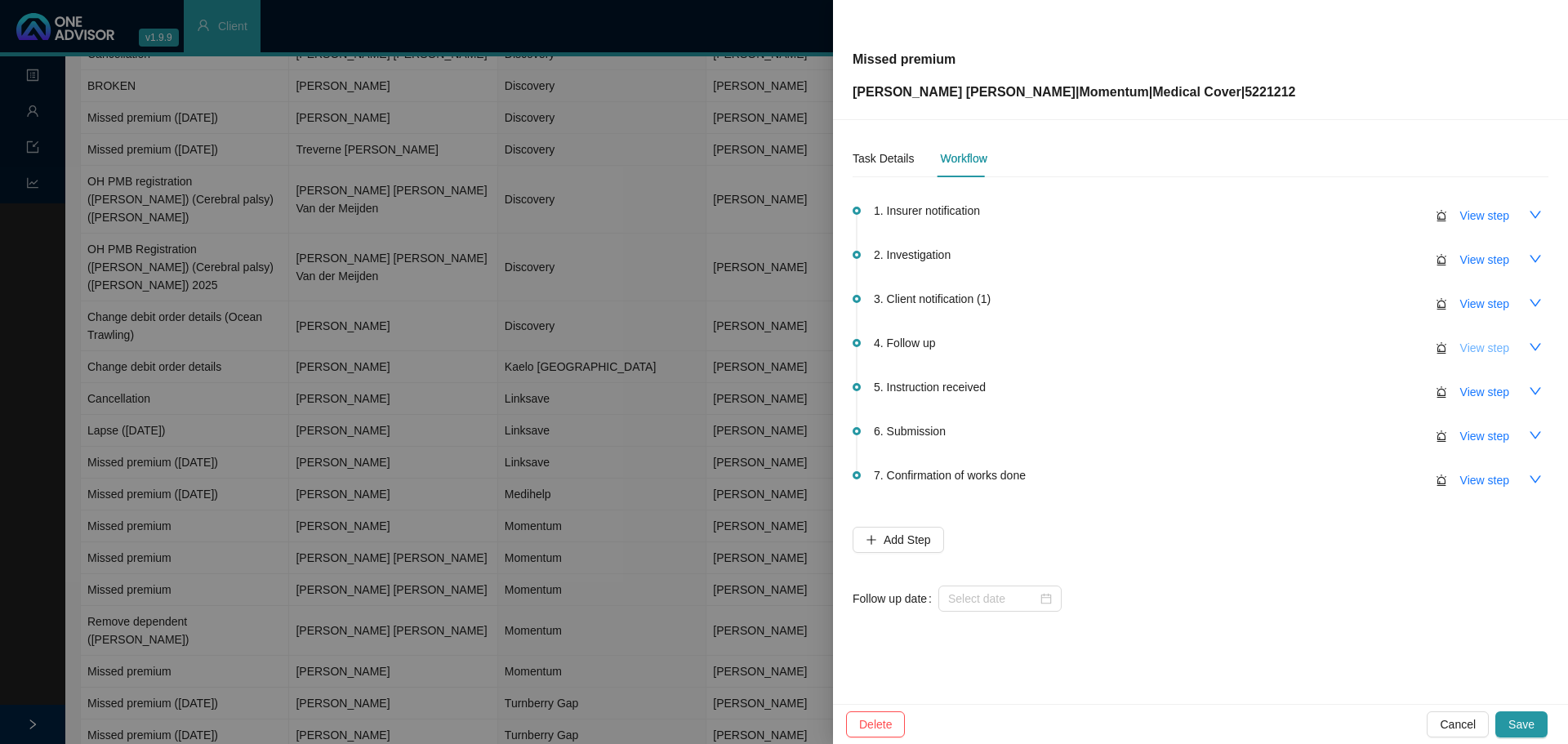
click at [1482, 344] on span "View step" at bounding box center [1484, 348] width 49 height 18
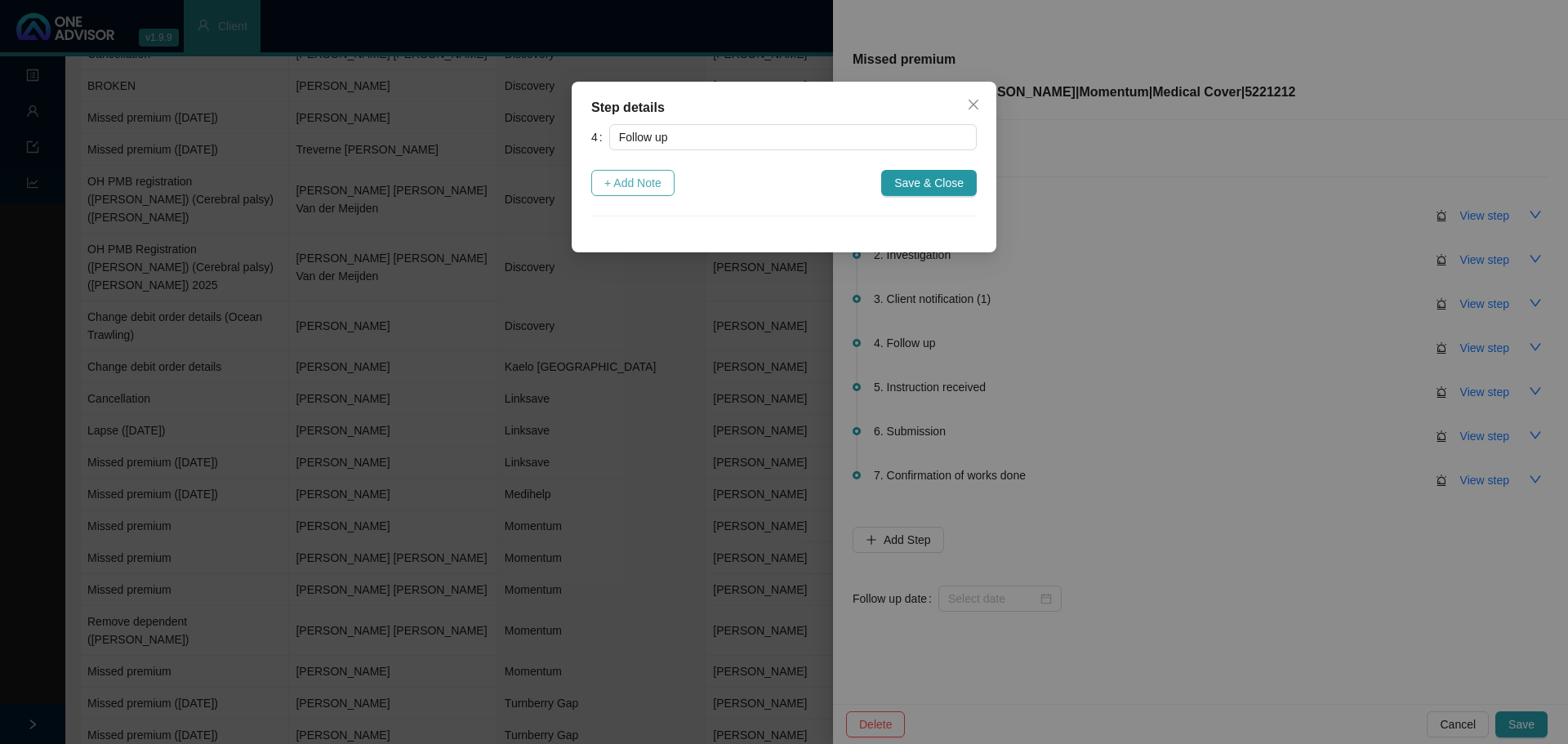
click at [652, 185] on span "+ Add Note" at bounding box center [633, 182] width 57 height 18
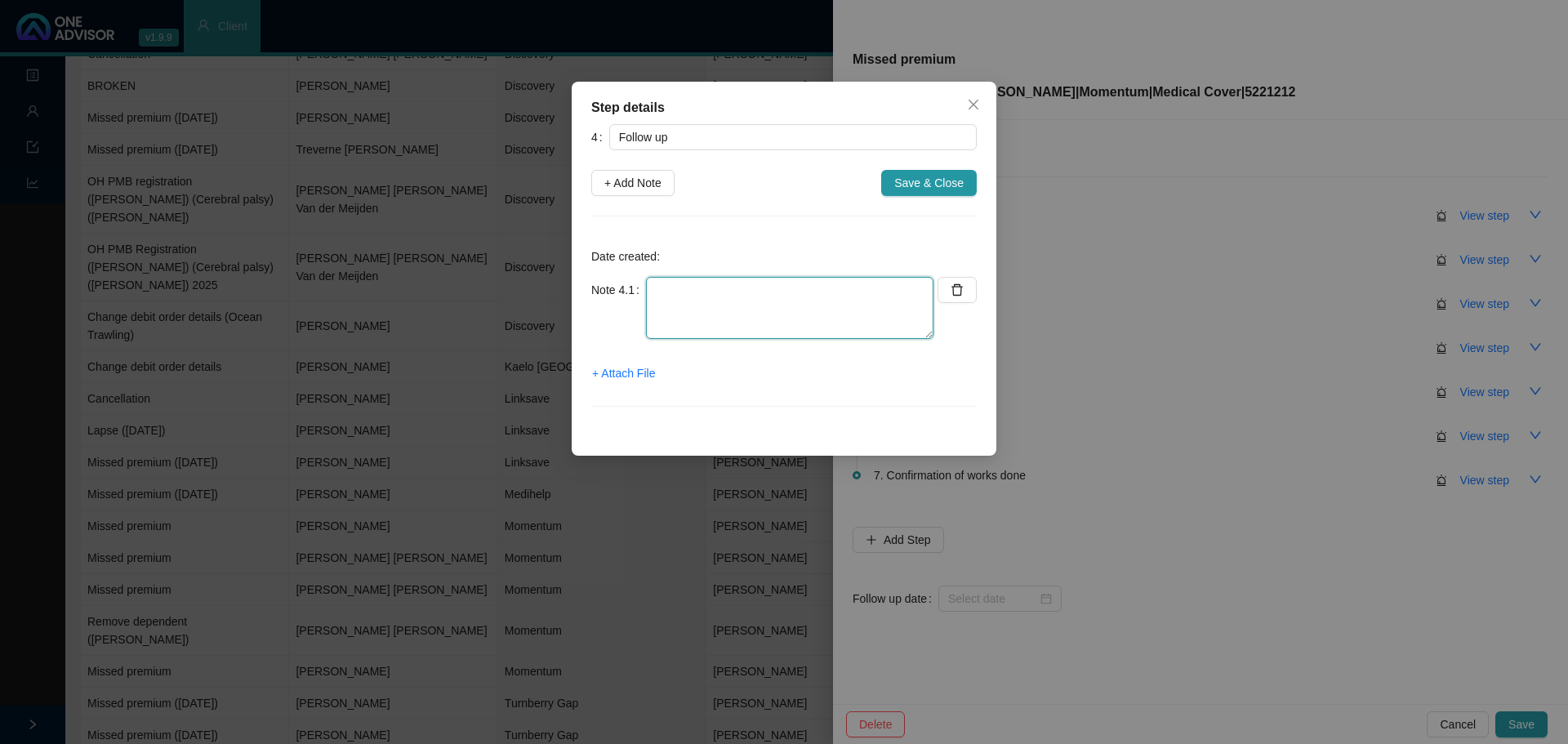
click at [695, 319] on textarea at bounding box center [790, 308] width 288 height 62
type textarea "Member says he will make an EFT No further follow ups allowed"
click at [942, 184] on span "Save & Close" at bounding box center [929, 182] width 69 height 18
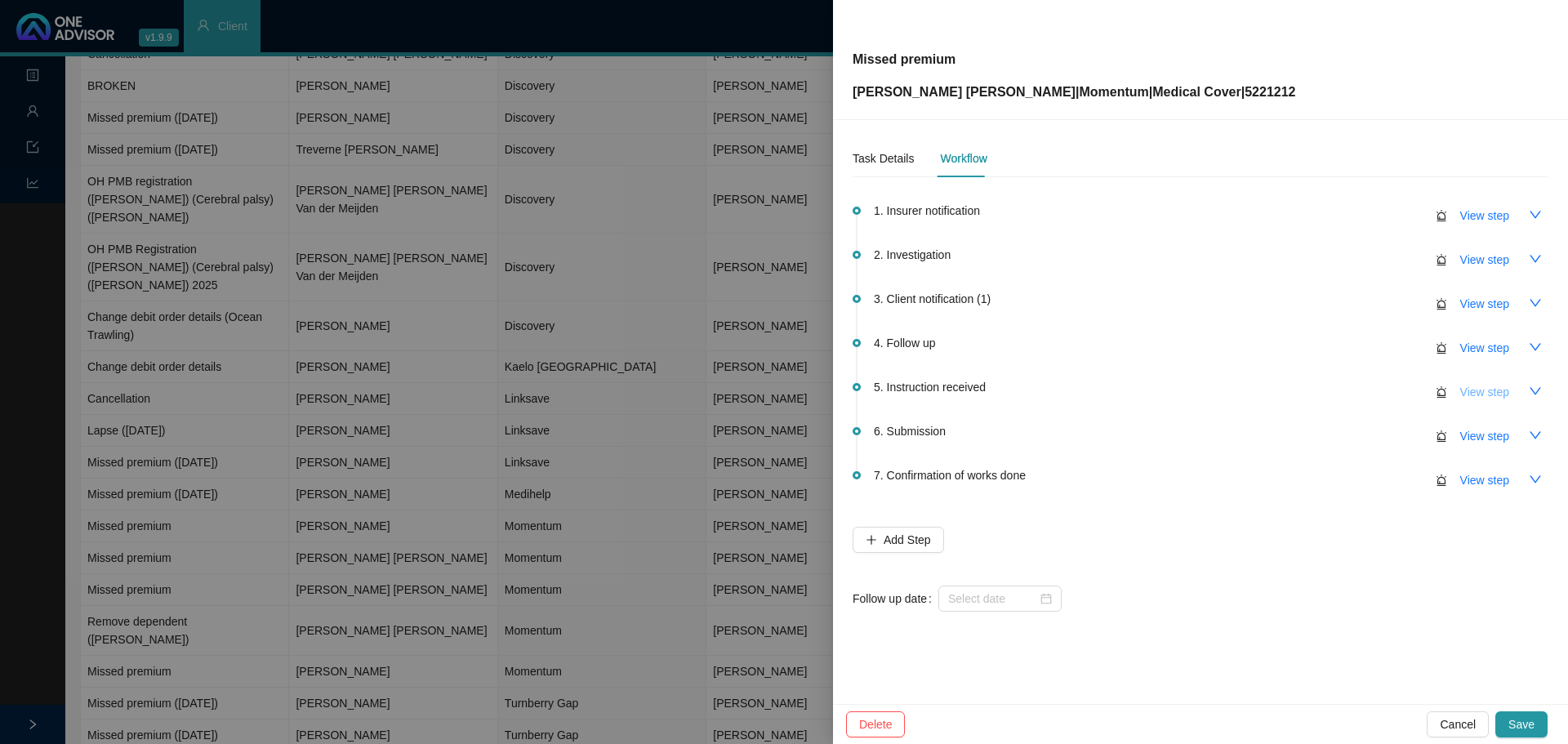
click at [1473, 391] on span "View step" at bounding box center [1484, 391] width 49 height 18
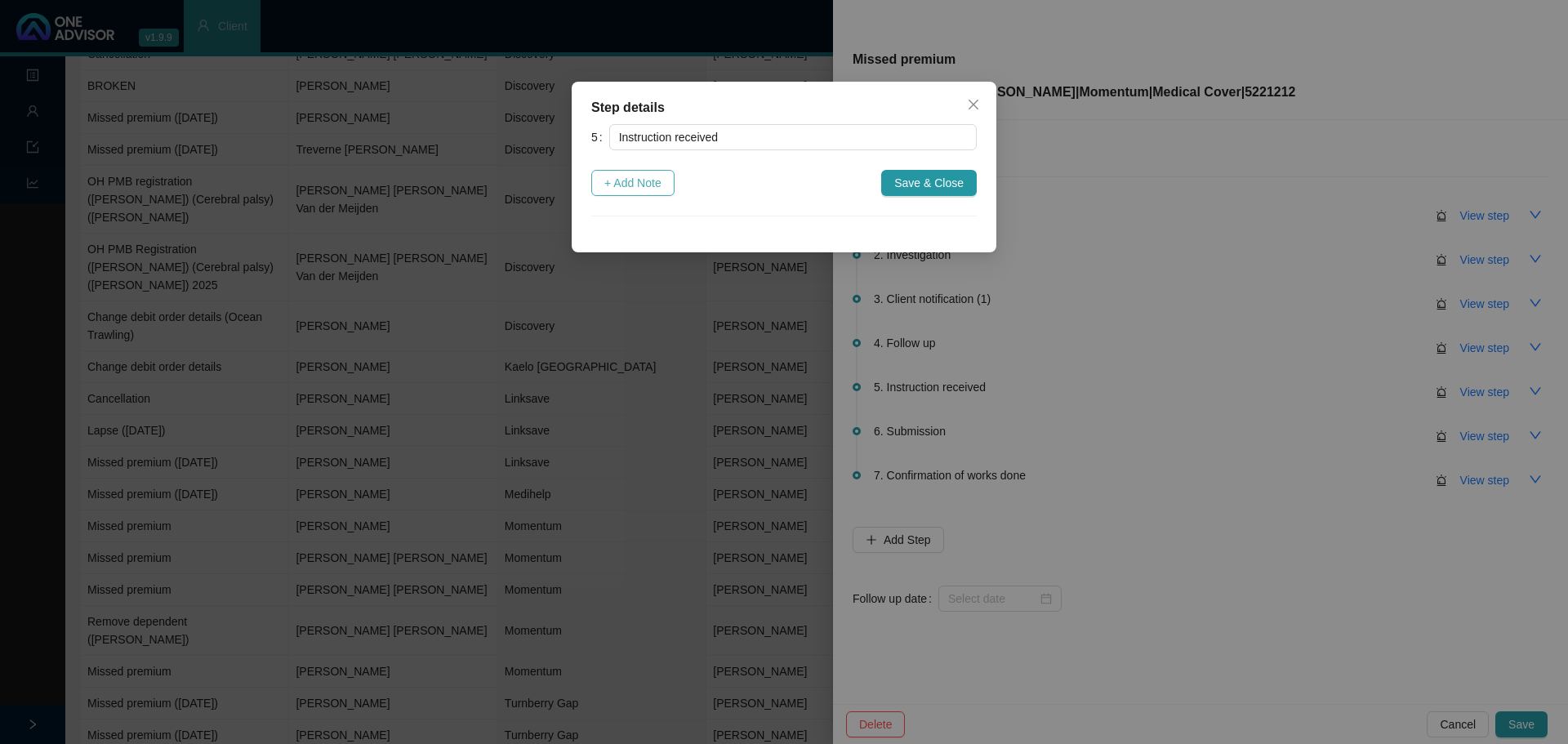
click at [654, 183] on span "+ Add Note" at bounding box center [633, 182] width 57 height 18
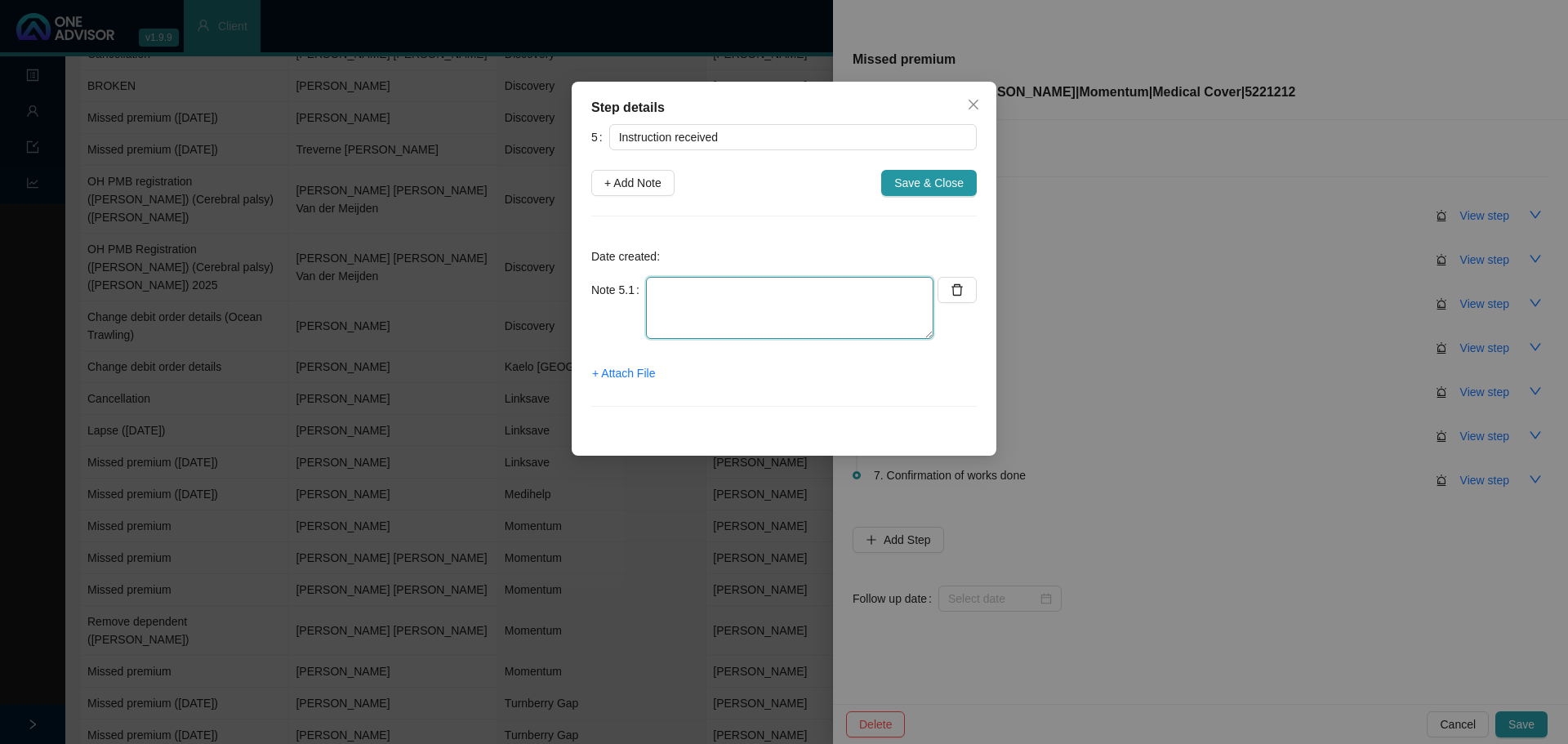
drag, startPoint x: 686, startPoint y: 293, endPoint x: 679, endPoint y: 306, distance: 14.8
click at [697, 296] on textarea at bounding box center [790, 308] width 288 height 62
type textarea "Member said he will make an EFT. Wait for proof of payment."
click at [926, 183] on span "Save & Close" at bounding box center [929, 182] width 69 height 18
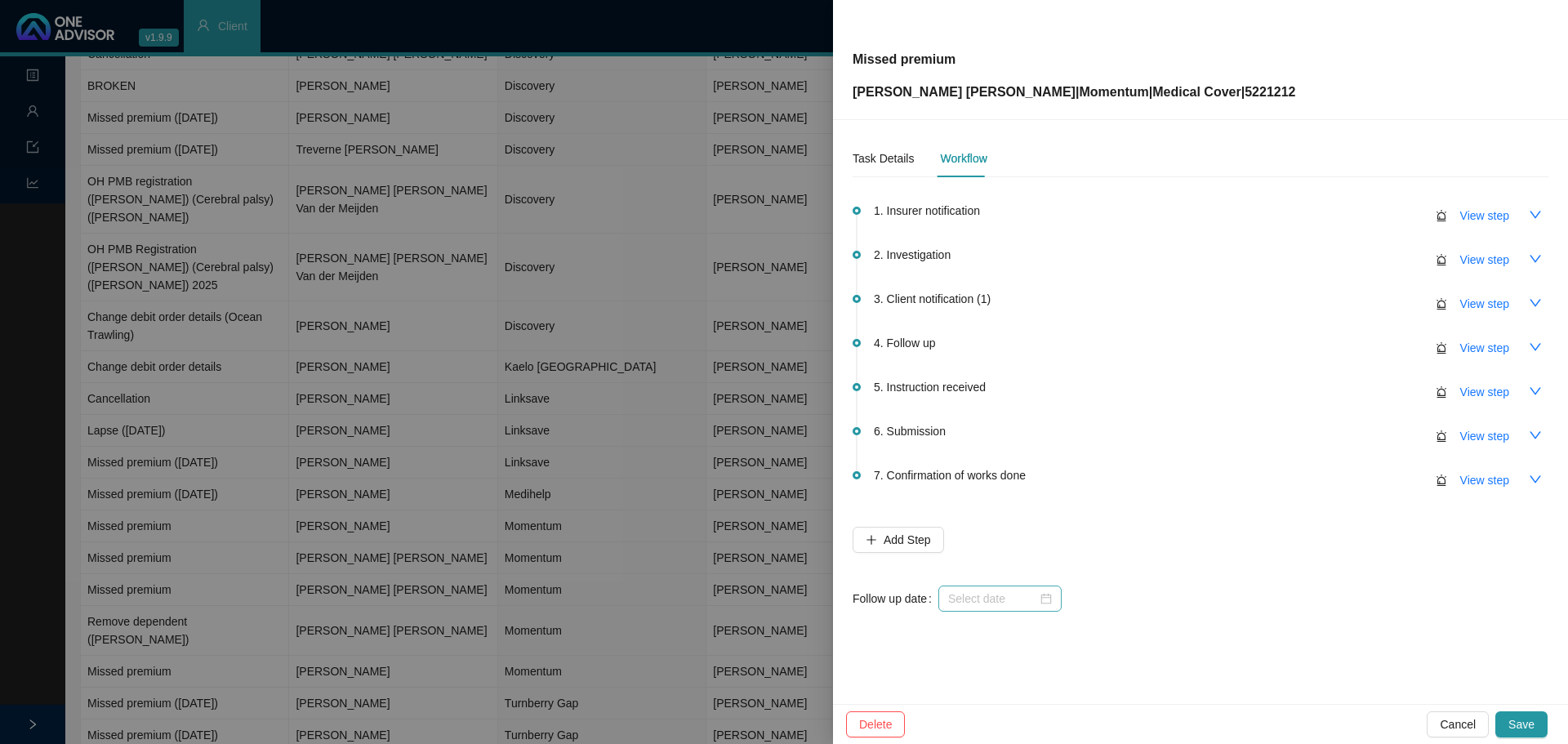
click at [1058, 597] on div at bounding box center [1000, 598] width 123 height 26
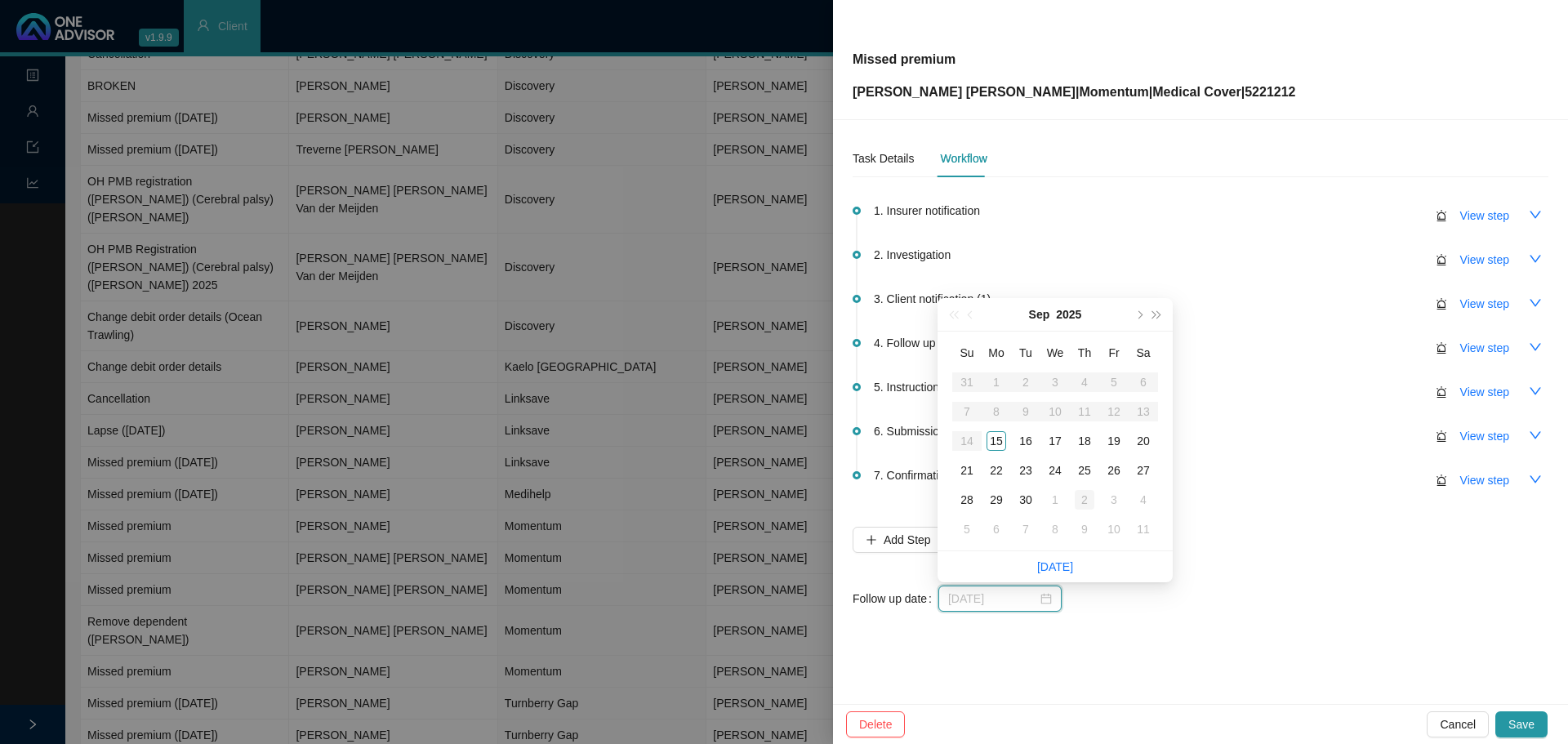
type input "[DATE]"
click at [1080, 495] on div "2" at bounding box center [1084, 499] width 19 height 19
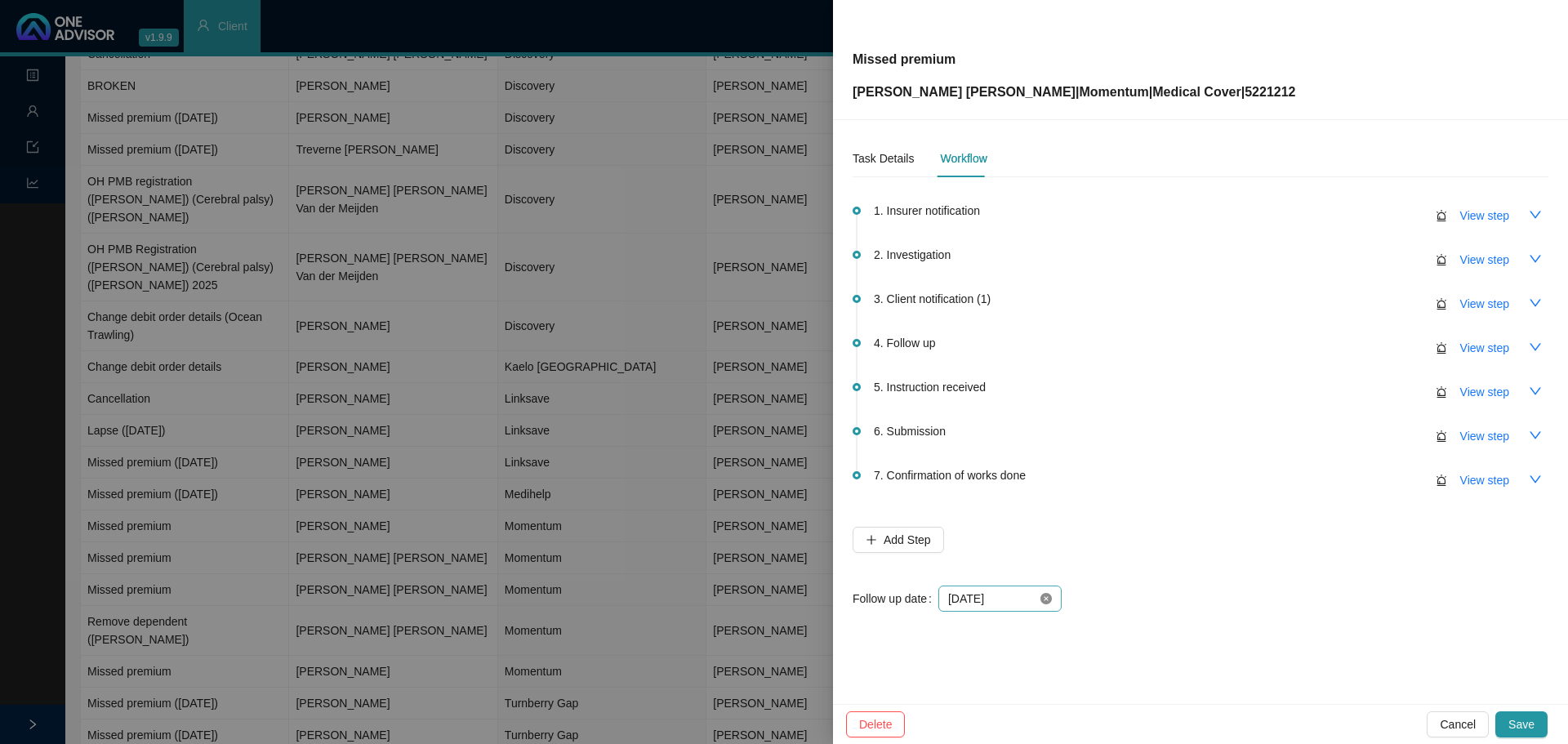
click at [1046, 596] on icon "close-circle" at bounding box center [1046, 599] width 12 height 12
click at [1042, 601] on div at bounding box center [1000, 598] width 104 height 18
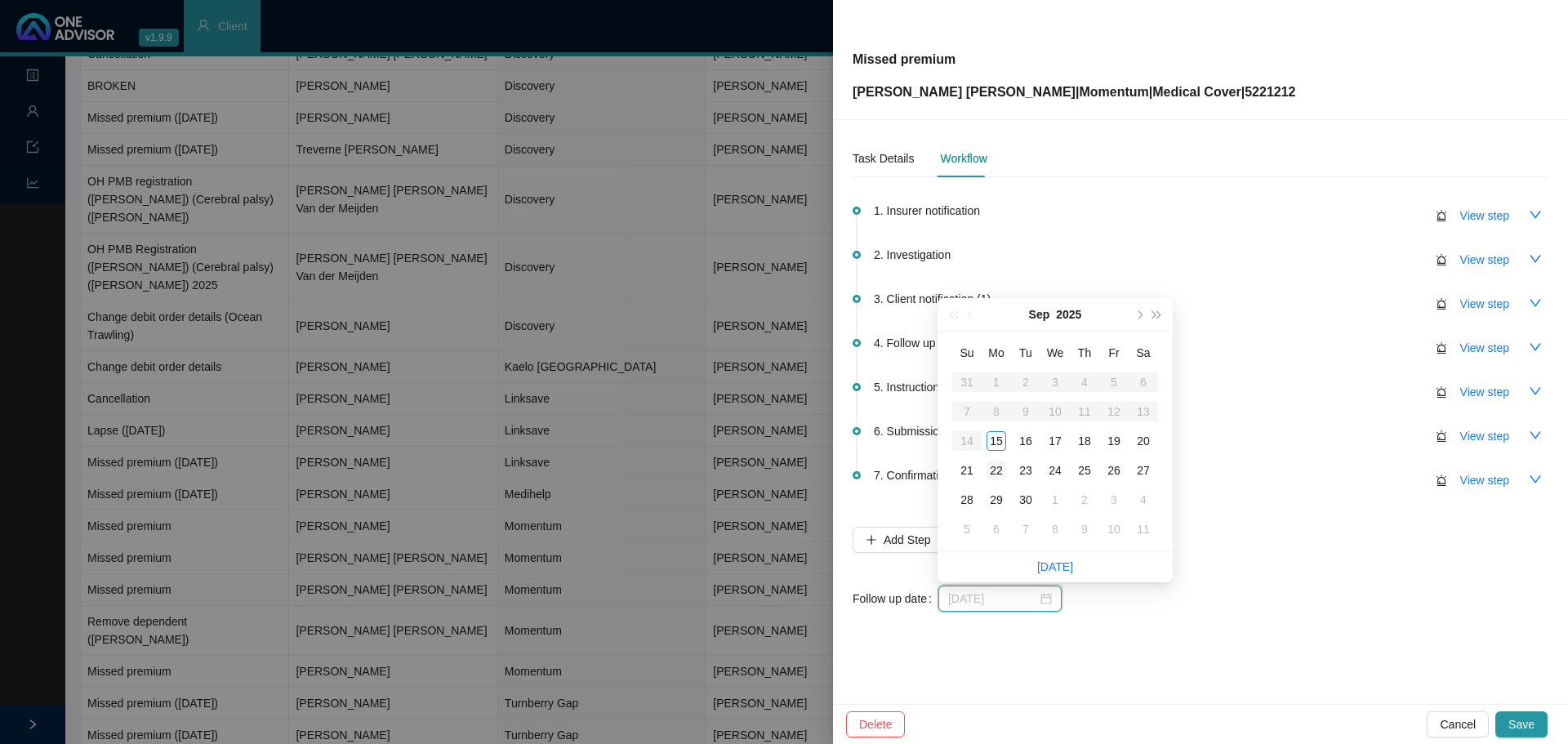
type input "[DATE]"
click at [994, 467] on div "22" at bounding box center [996, 470] width 19 height 19
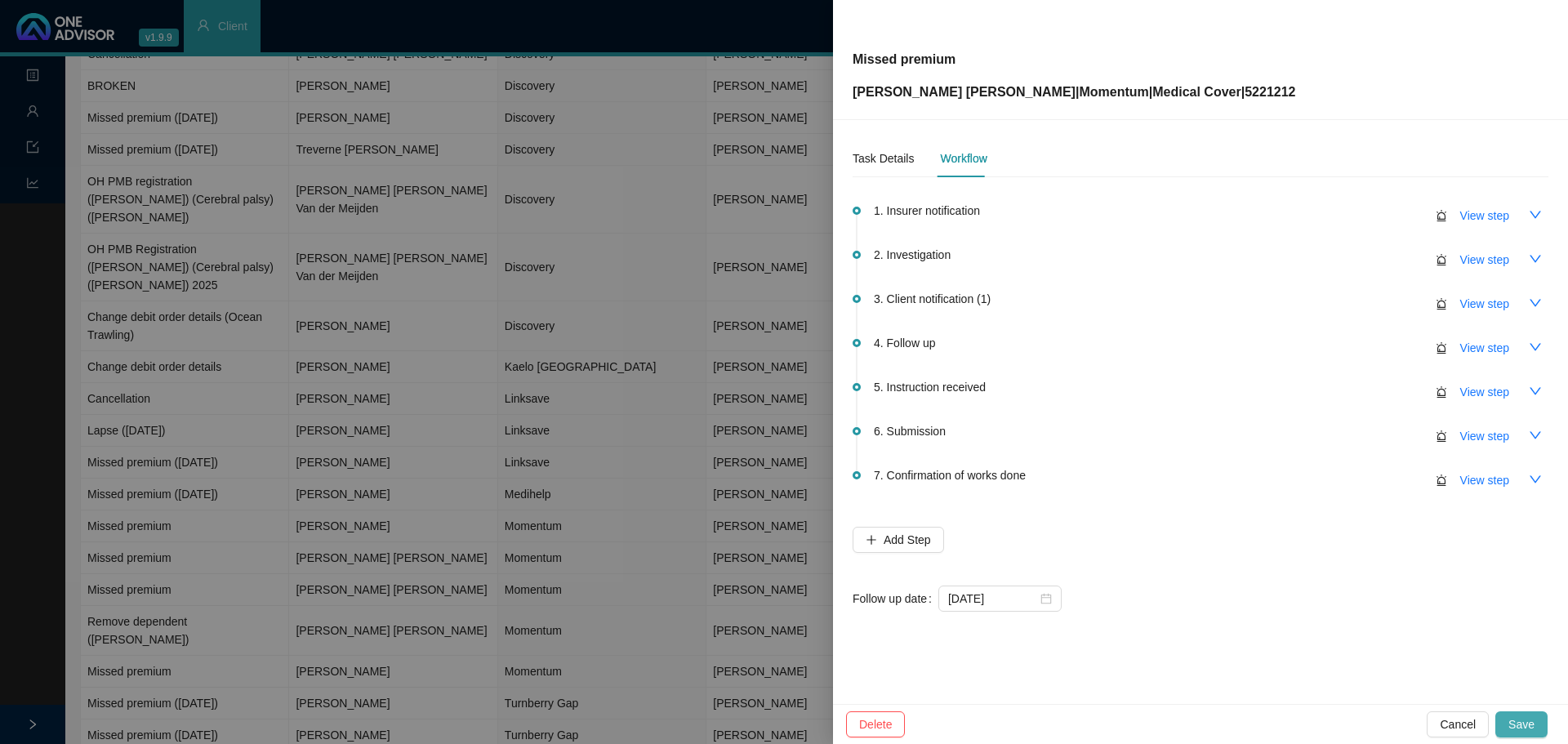
click at [1521, 728] on span "Save" at bounding box center [1521, 724] width 26 height 18
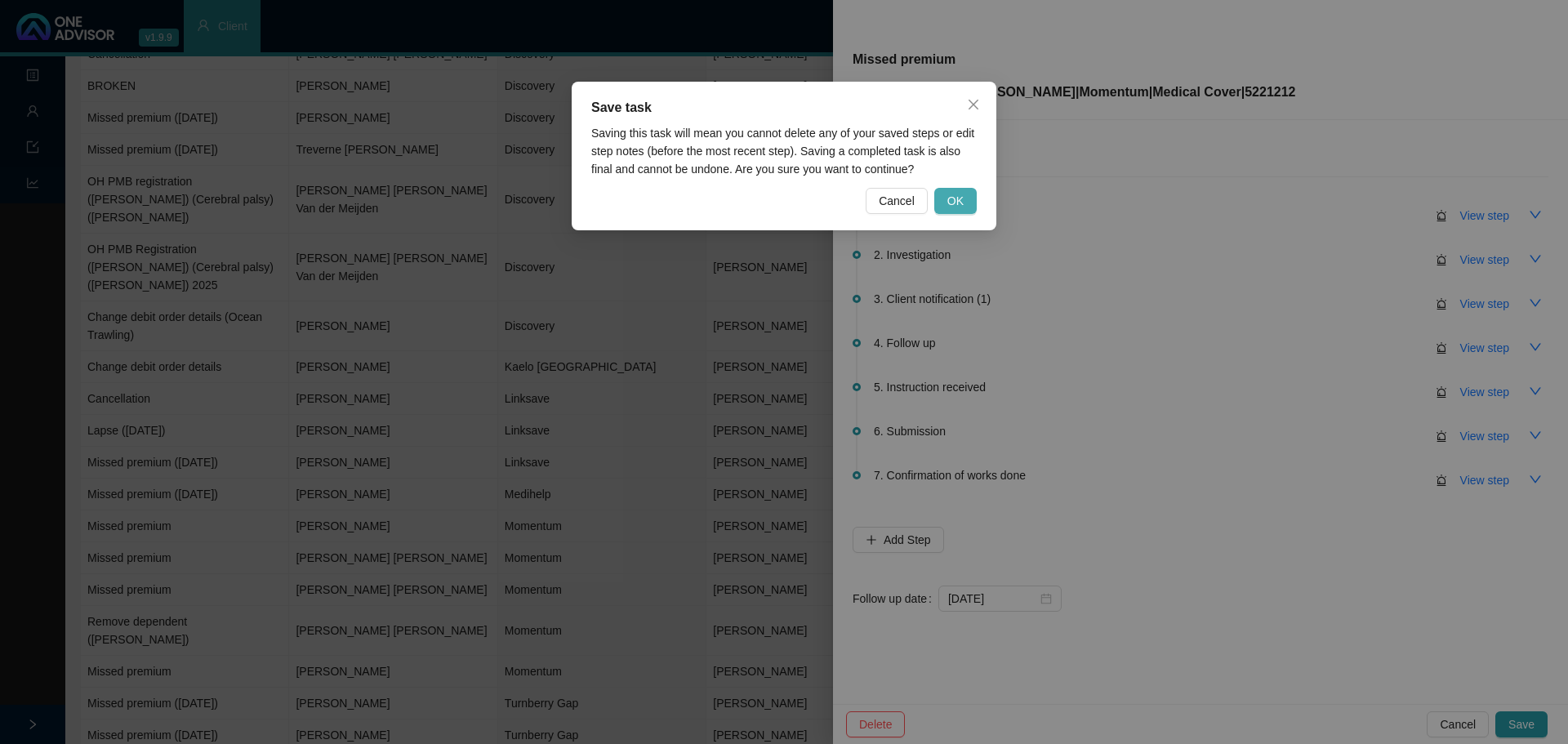
click at [960, 203] on span "OK" at bounding box center [955, 200] width 16 height 18
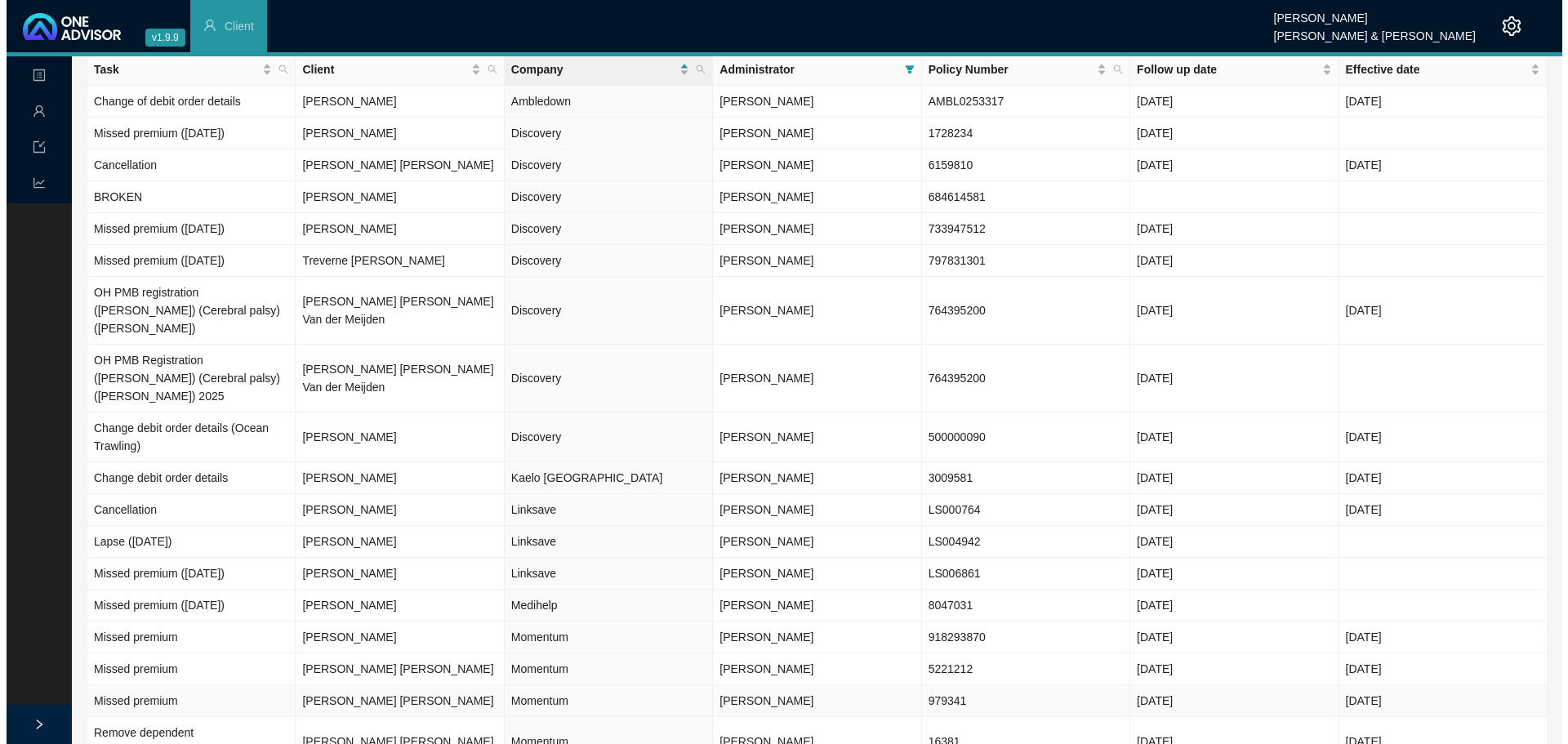
scroll to position [82, 0]
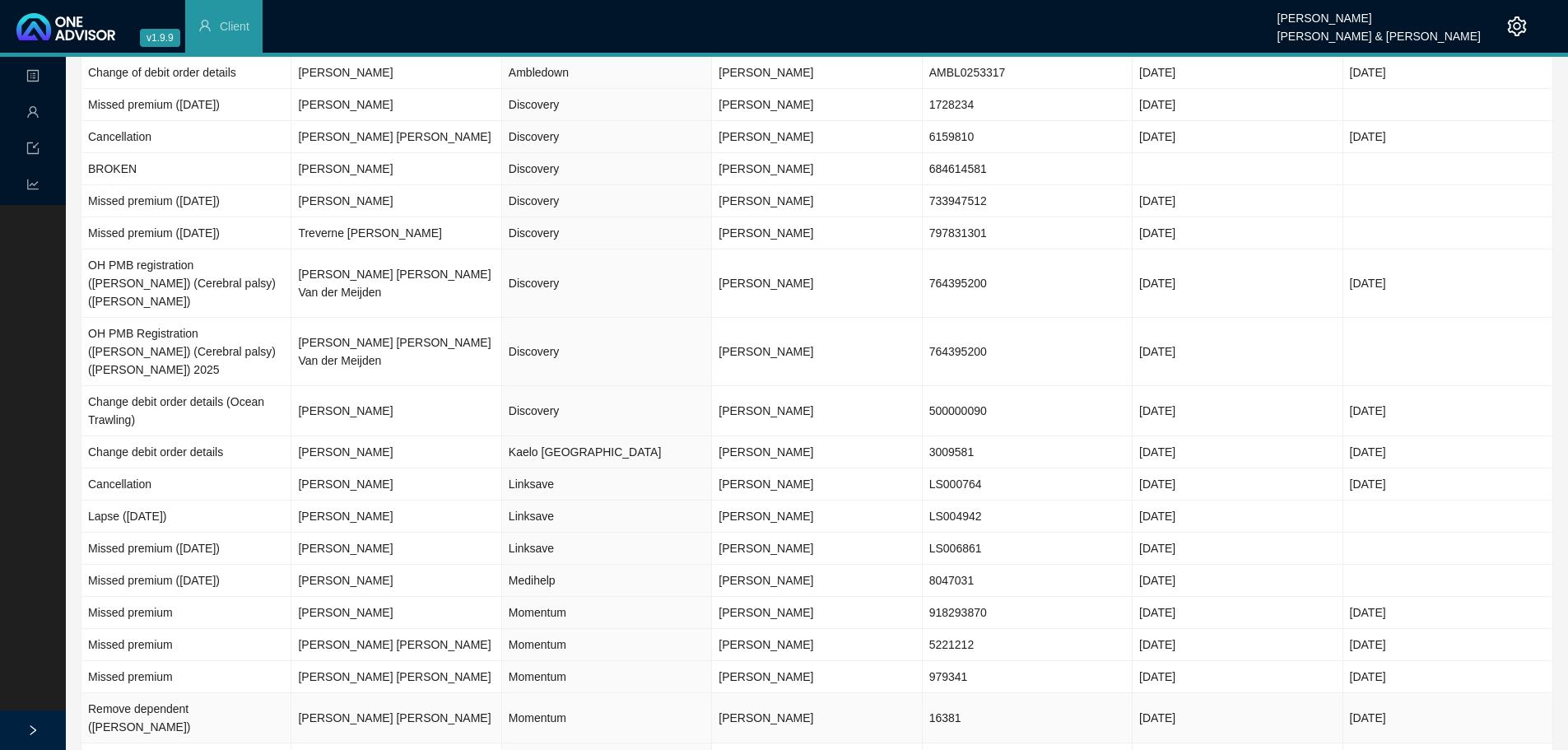
click at [539, 693] on td "Momentum" at bounding box center [606, 718] width 210 height 50
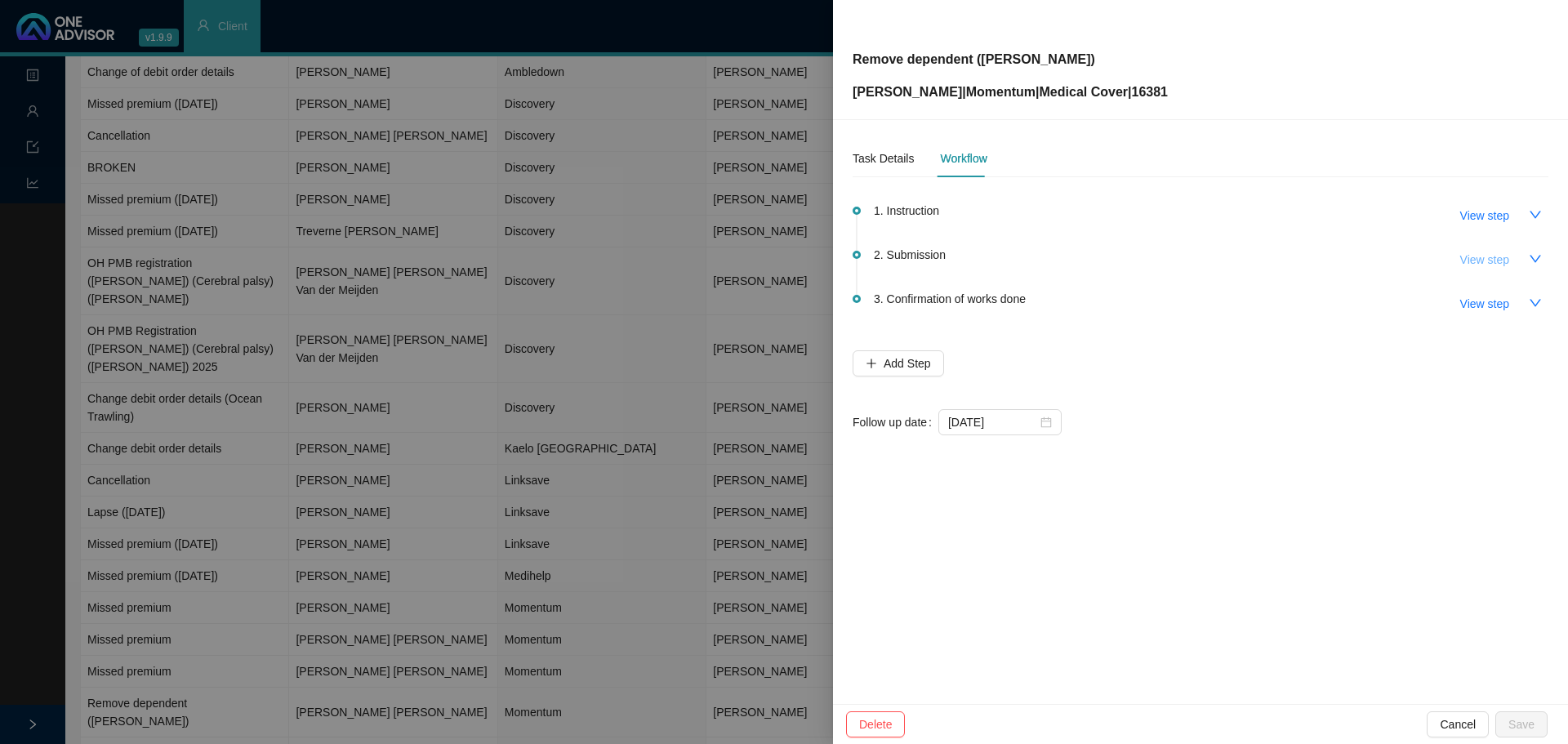
click at [1464, 265] on span "View step" at bounding box center [1484, 259] width 49 height 18
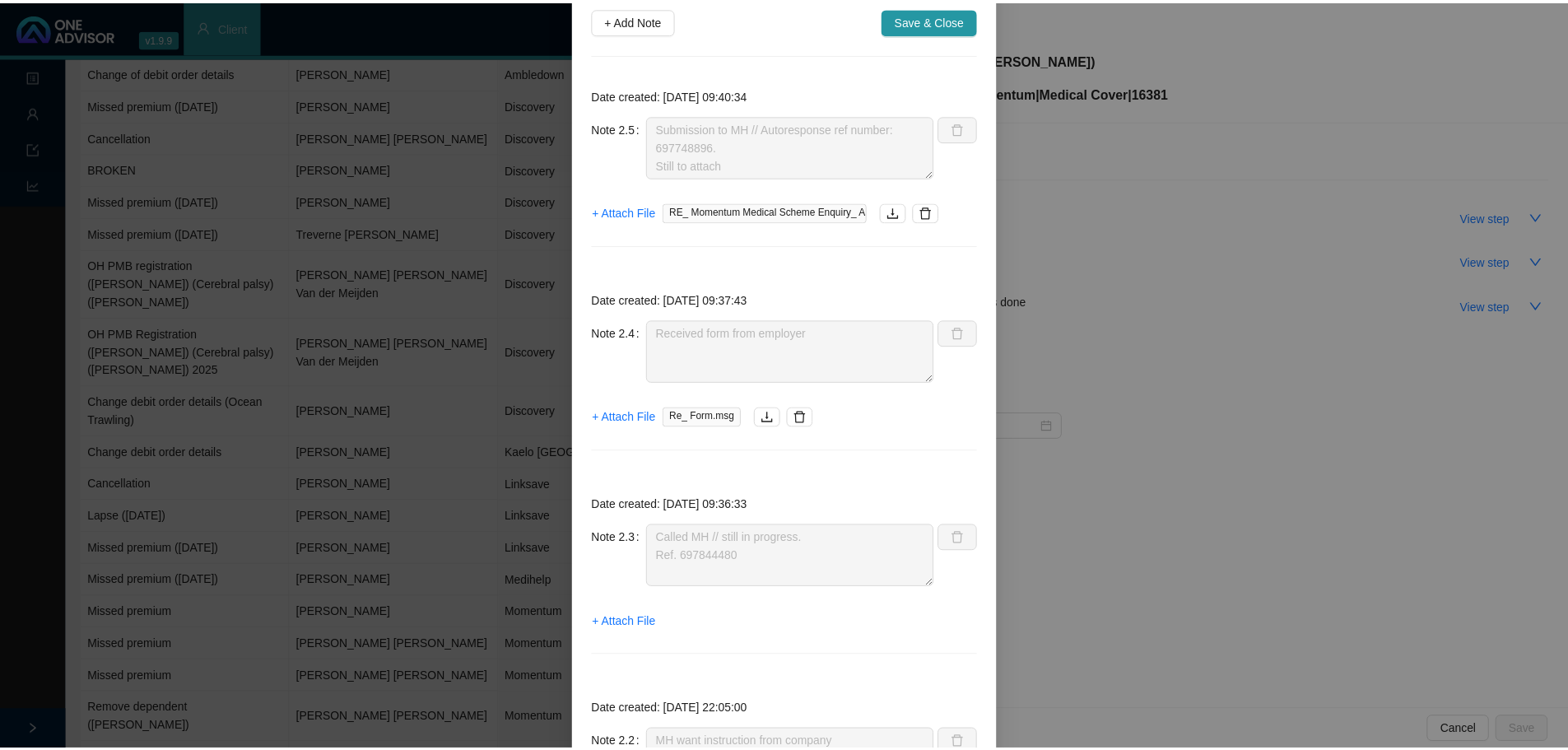
scroll to position [0, 0]
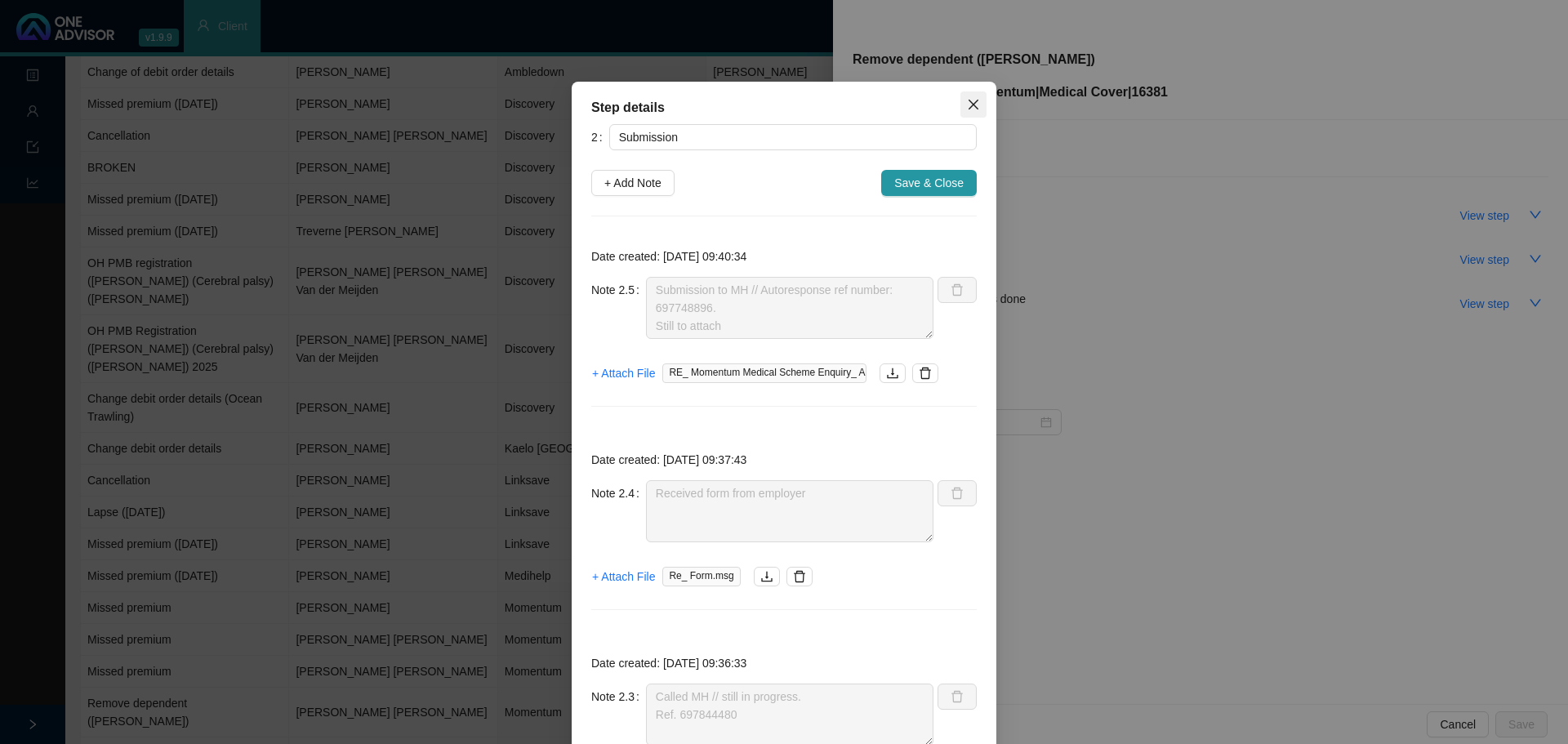
click at [968, 100] on icon "close" at bounding box center [973, 104] width 13 height 13
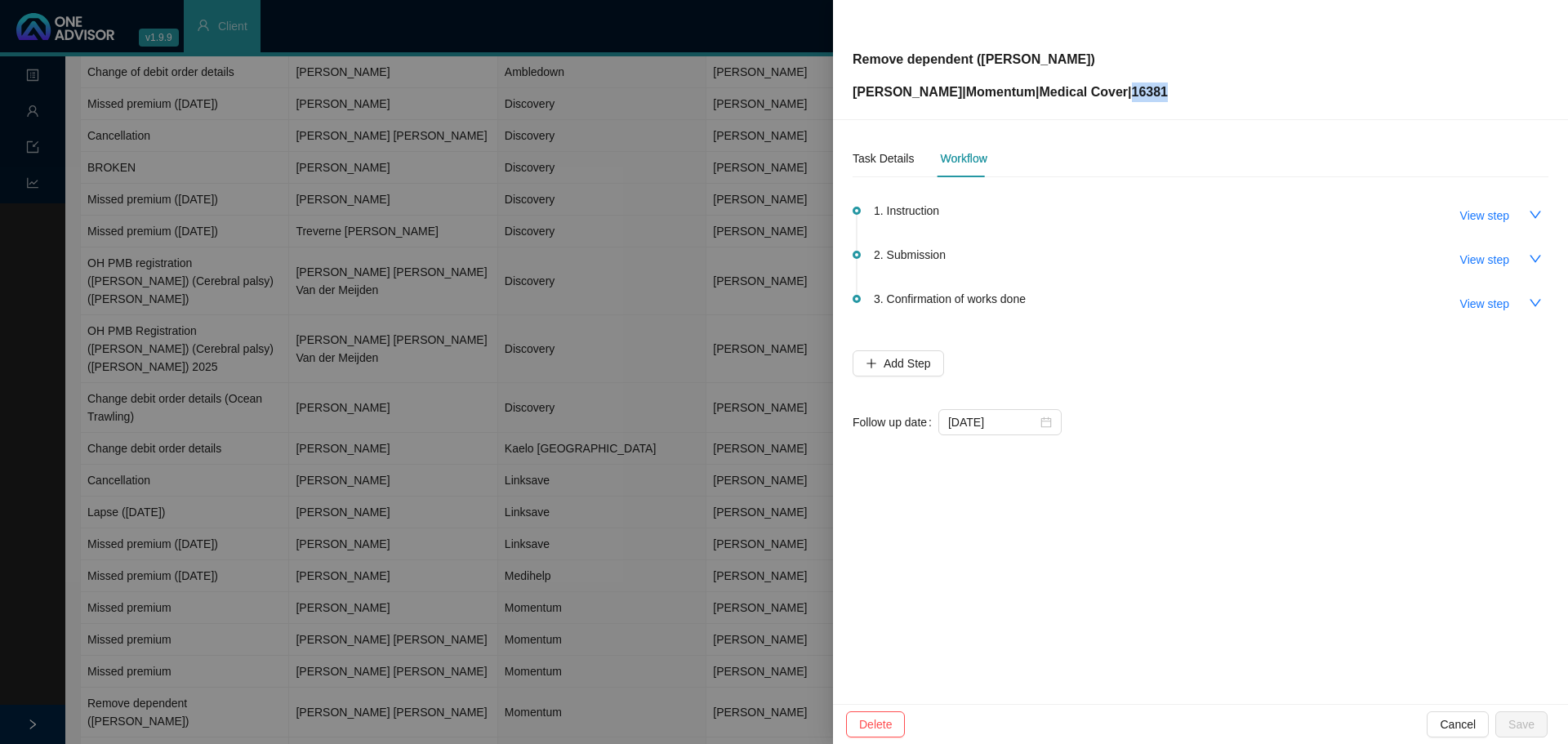
drag, startPoint x: 1143, startPoint y: 94, endPoint x: 1112, endPoint y: 94, distance: 31.0
click at [1112, 94] on p "[PERSON_NAME] | Momentum | Medical Cover | 16381" at bounding box center [1010, 92] width 316 height 19
click at [586, 290] on div at bounding box center [784, 372] width 1568 height 744
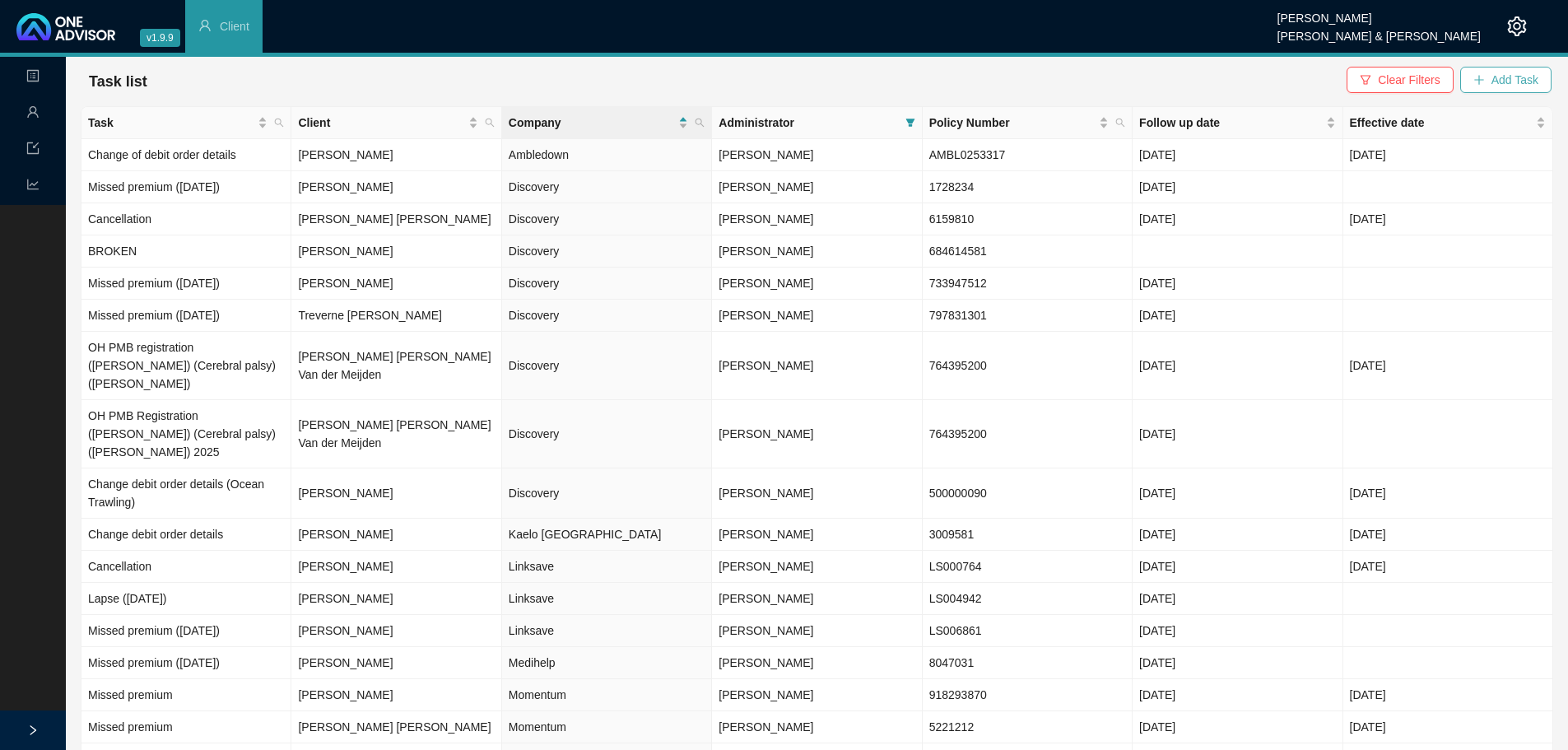
click at [1506, 77] on span "Add Task" at bounding box center [1514, 79] width 47 height 18
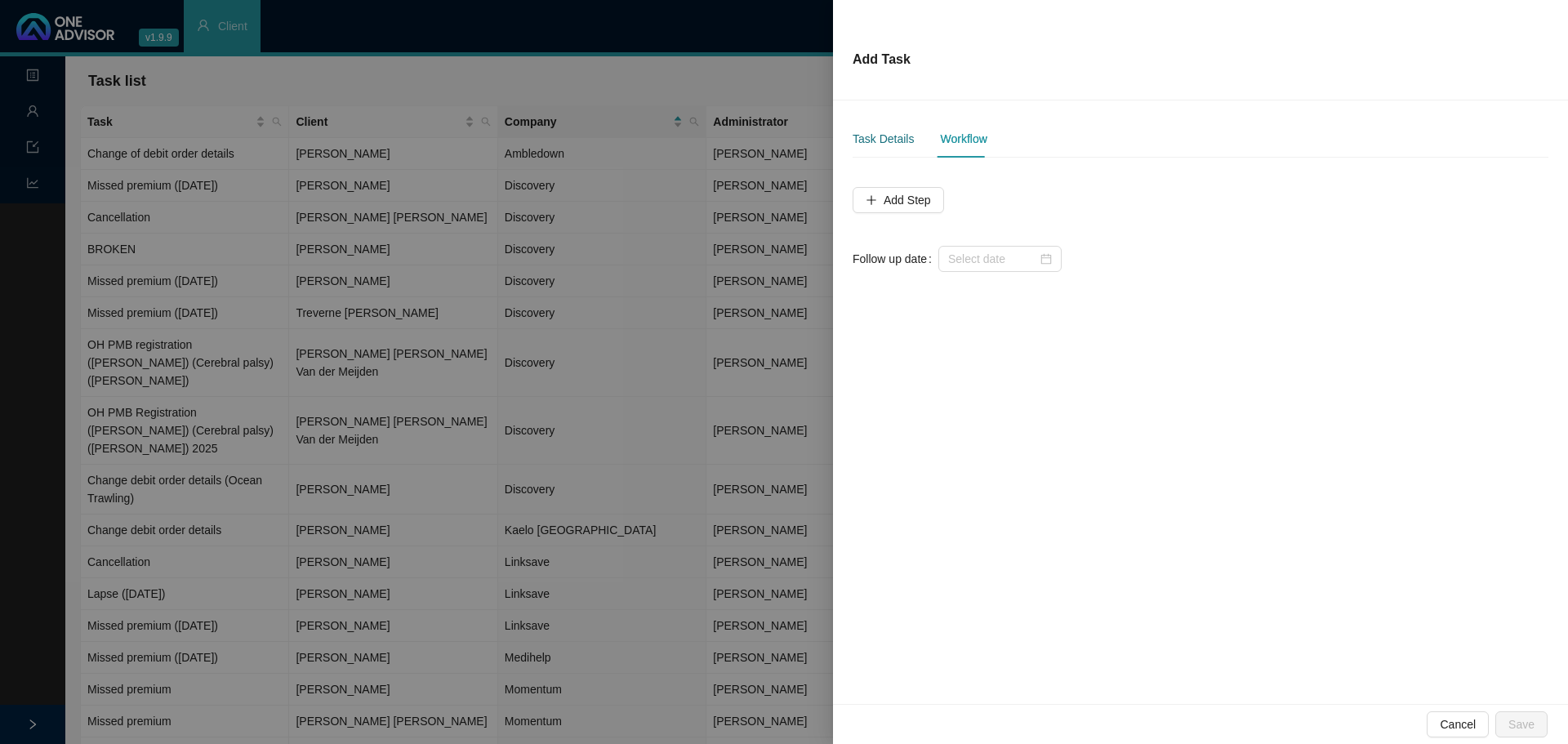
click at [883, 131] on div "Task Details" at bounding box center [883, 138] width 62 height 18
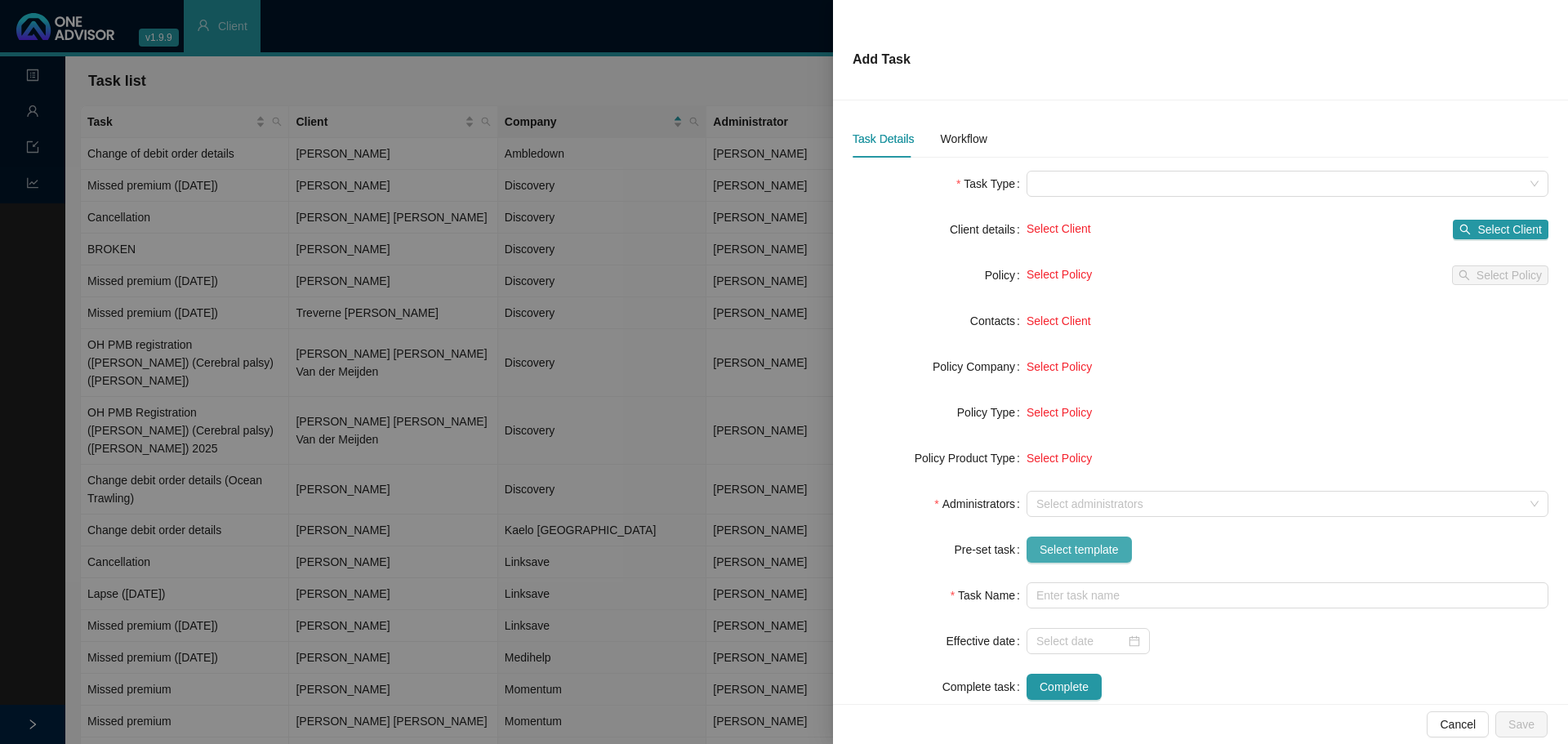
click at [1076, 547] on span "Select template" at bounding box center [1079, 549] width 79 height 18
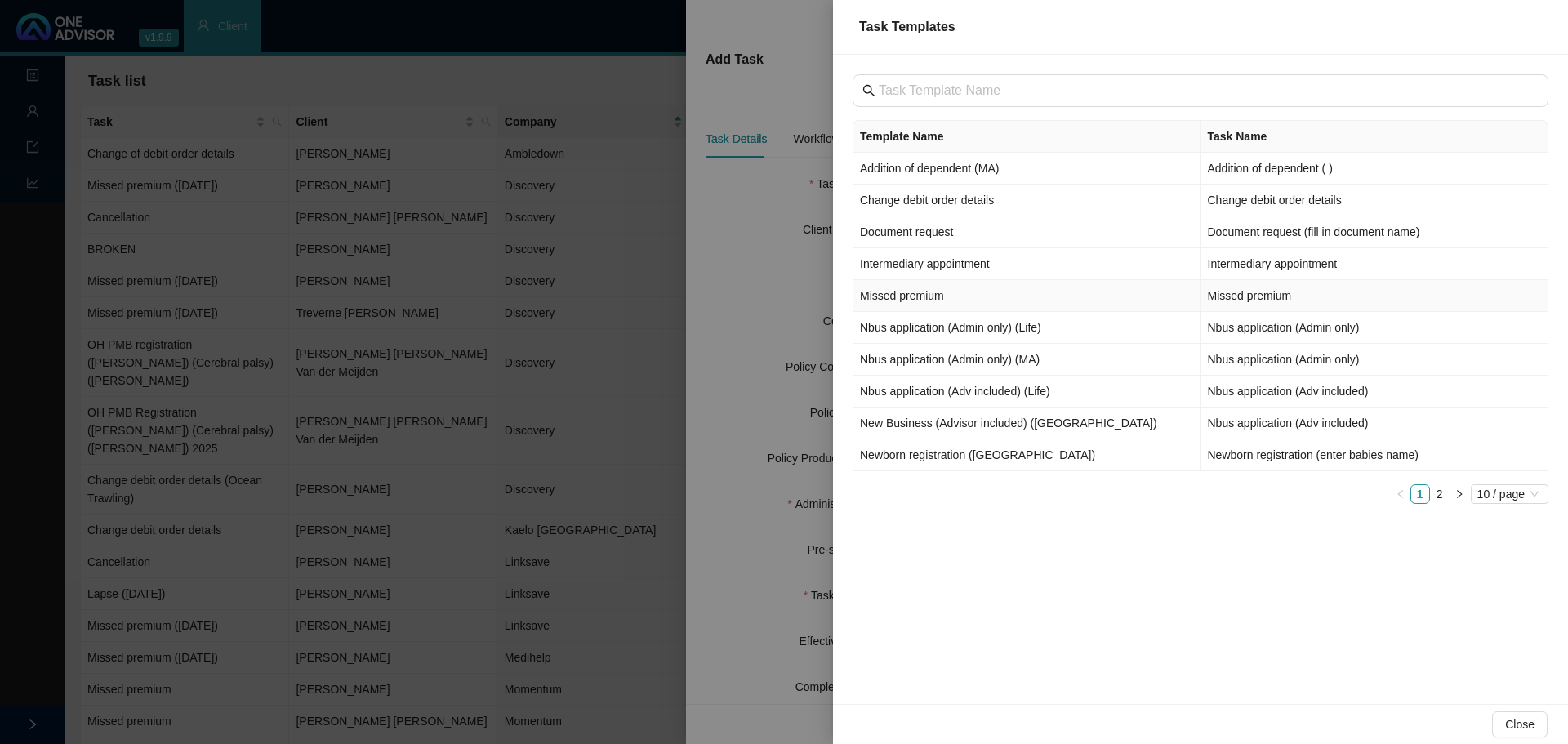
click at [944, 295] on td "Missed premium" at bounding box center [1027, 296] width 348 height 32
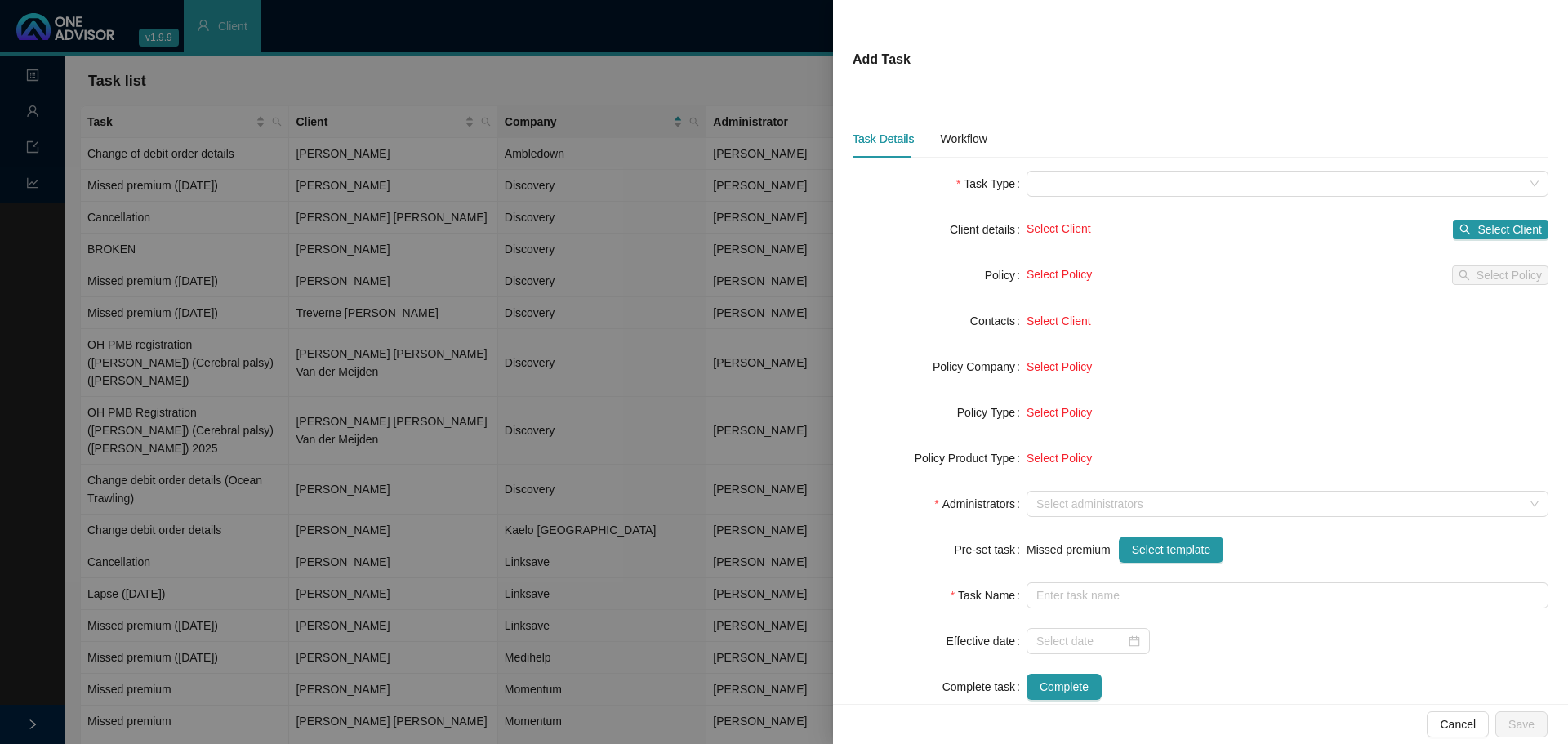
type input "Missed premium"
click at [1489, 229] on span "Select Client" at bounding box center [1510, 229] width 64 height 18
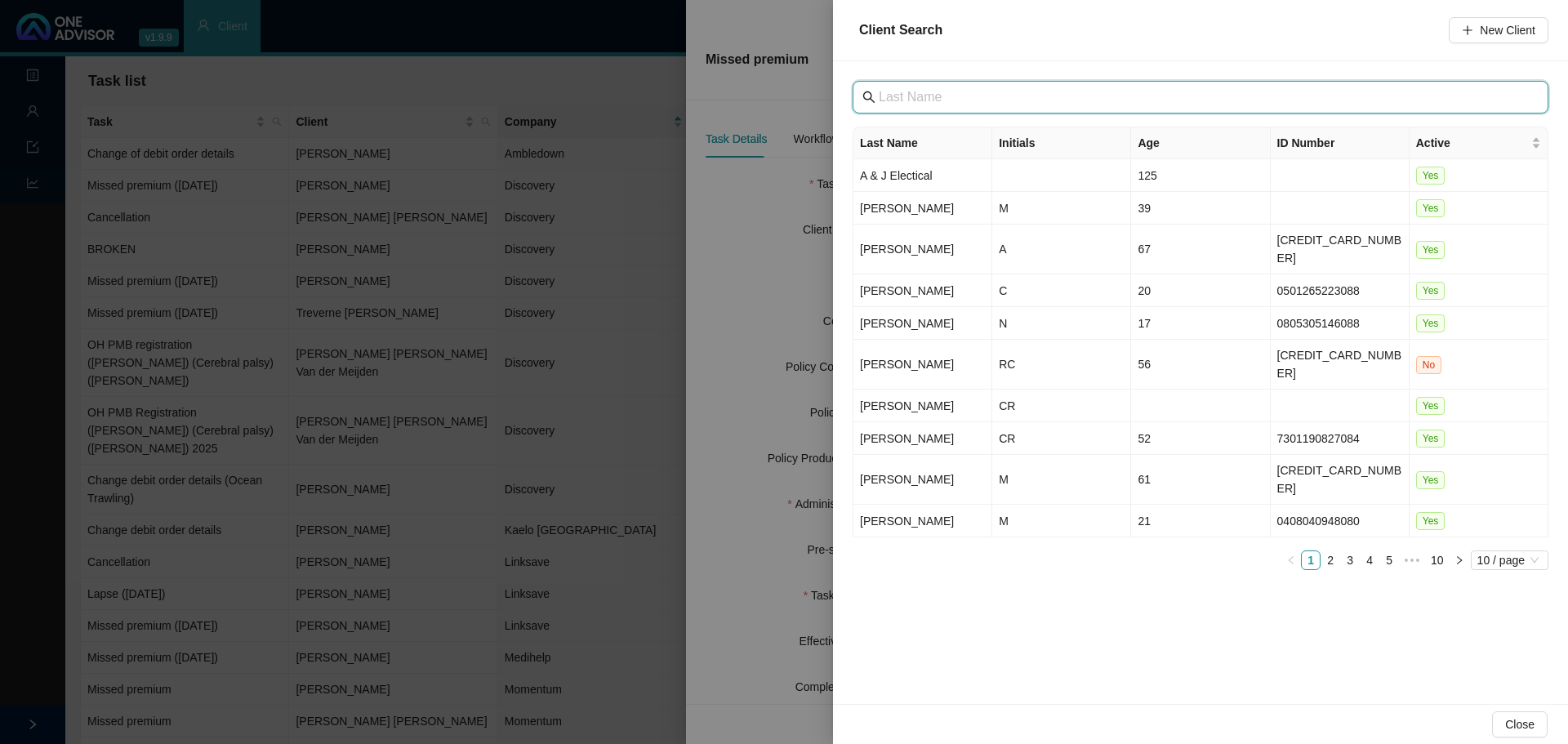
click at [926, 91] on input "text" at bounding box center [1202, 97] width 646 height 19
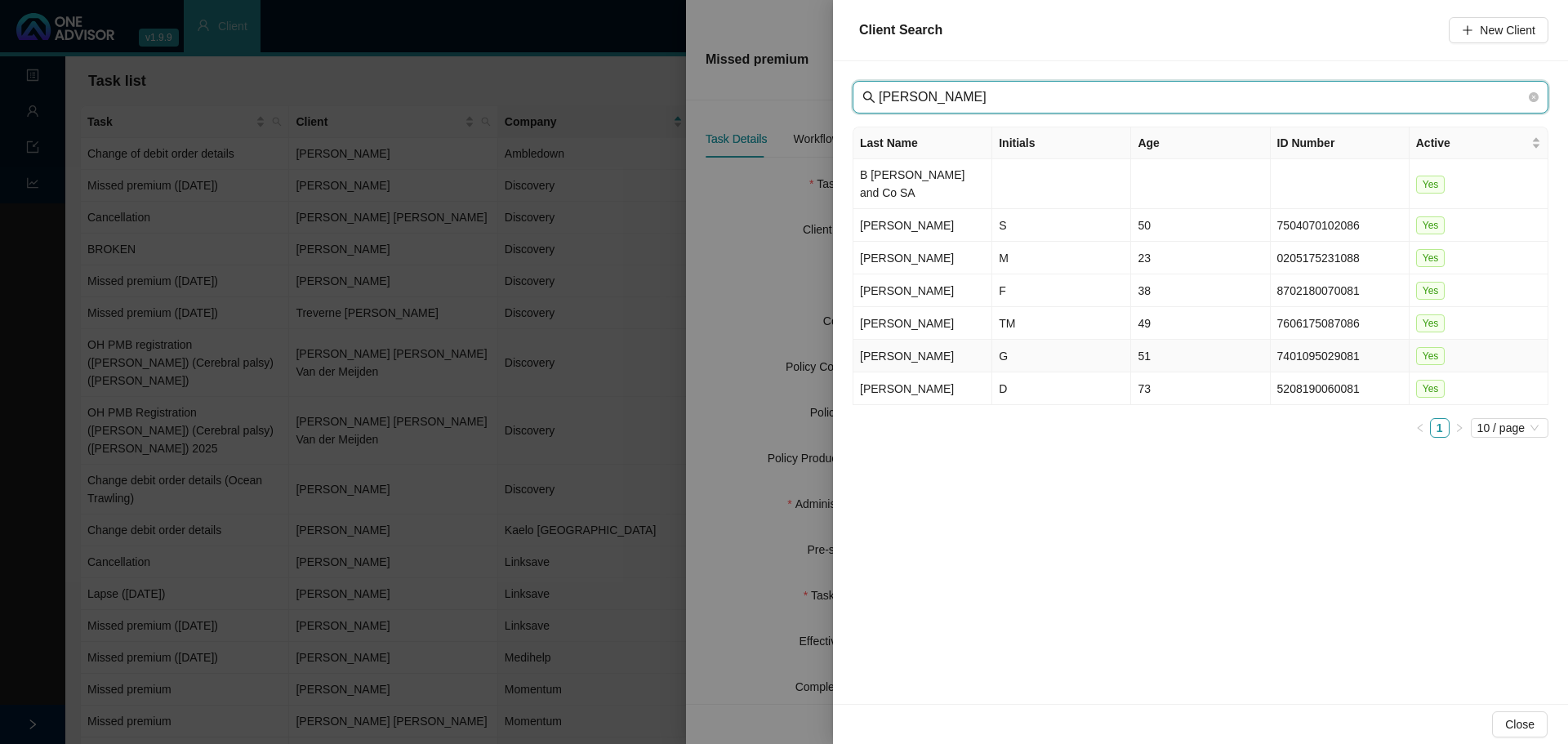
type input "[PERSON_NAME]"
click at [1031, 340] on td "G" at bounding box center [1062, 356] width 139 height 33
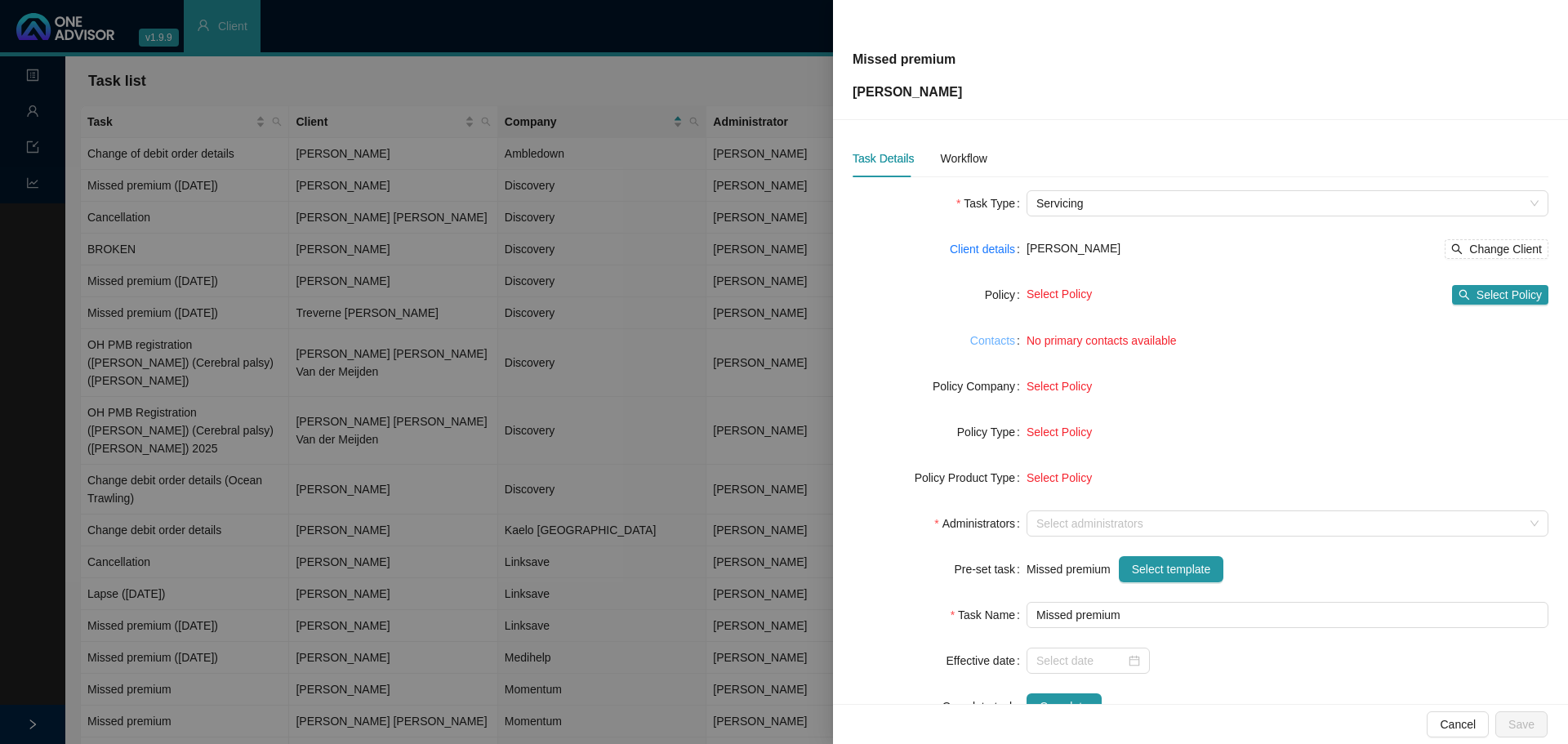
click at [1003, 340] on link "Contacts" at bounding box center [992, 340] width 45 height 18
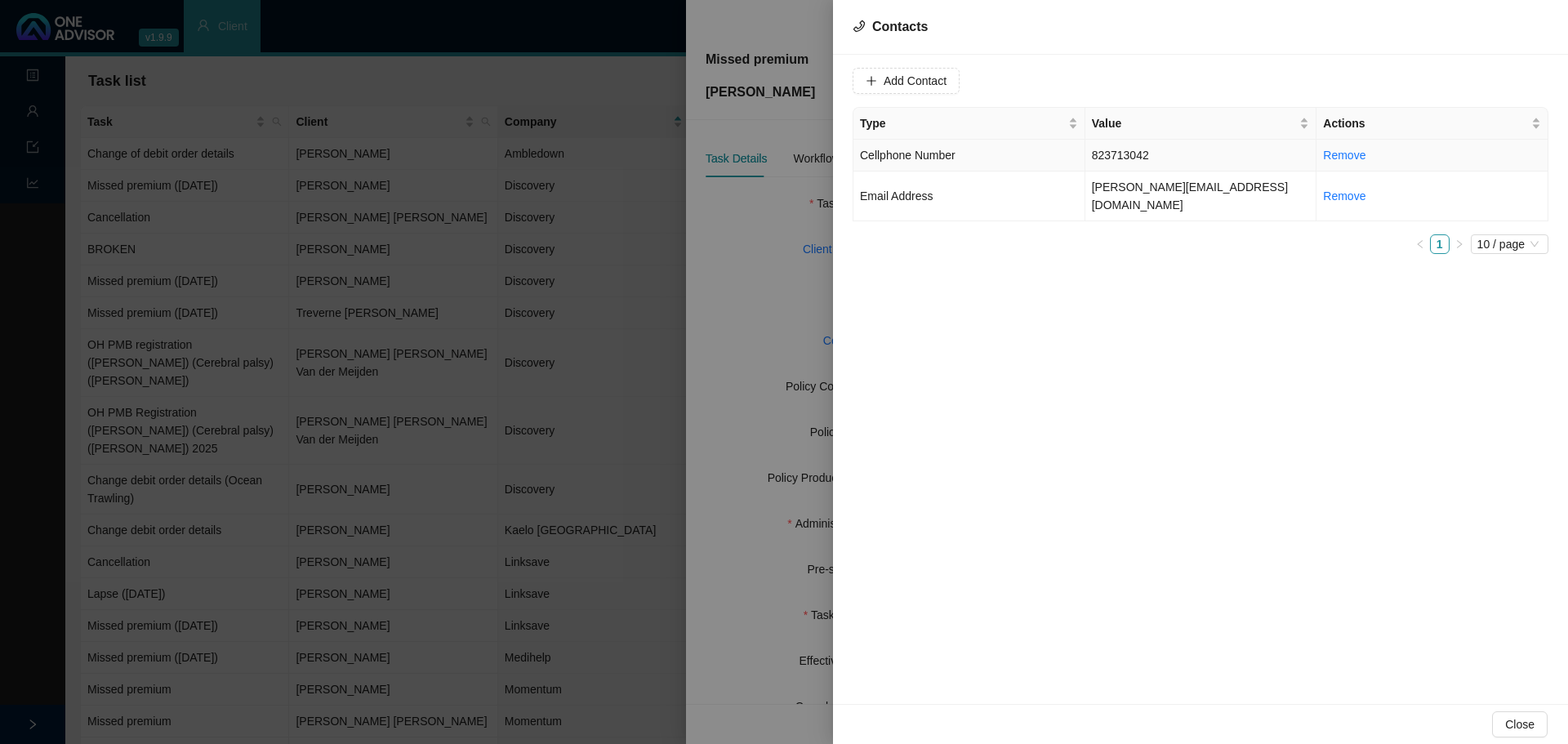
click at [1206, 152] on td "823713042" at bounding box center [1201, 155] width 232 height 32
click at [1156, 73] on span "Cellphone Number" at bounding box center [1165, 80] width 103 height 24
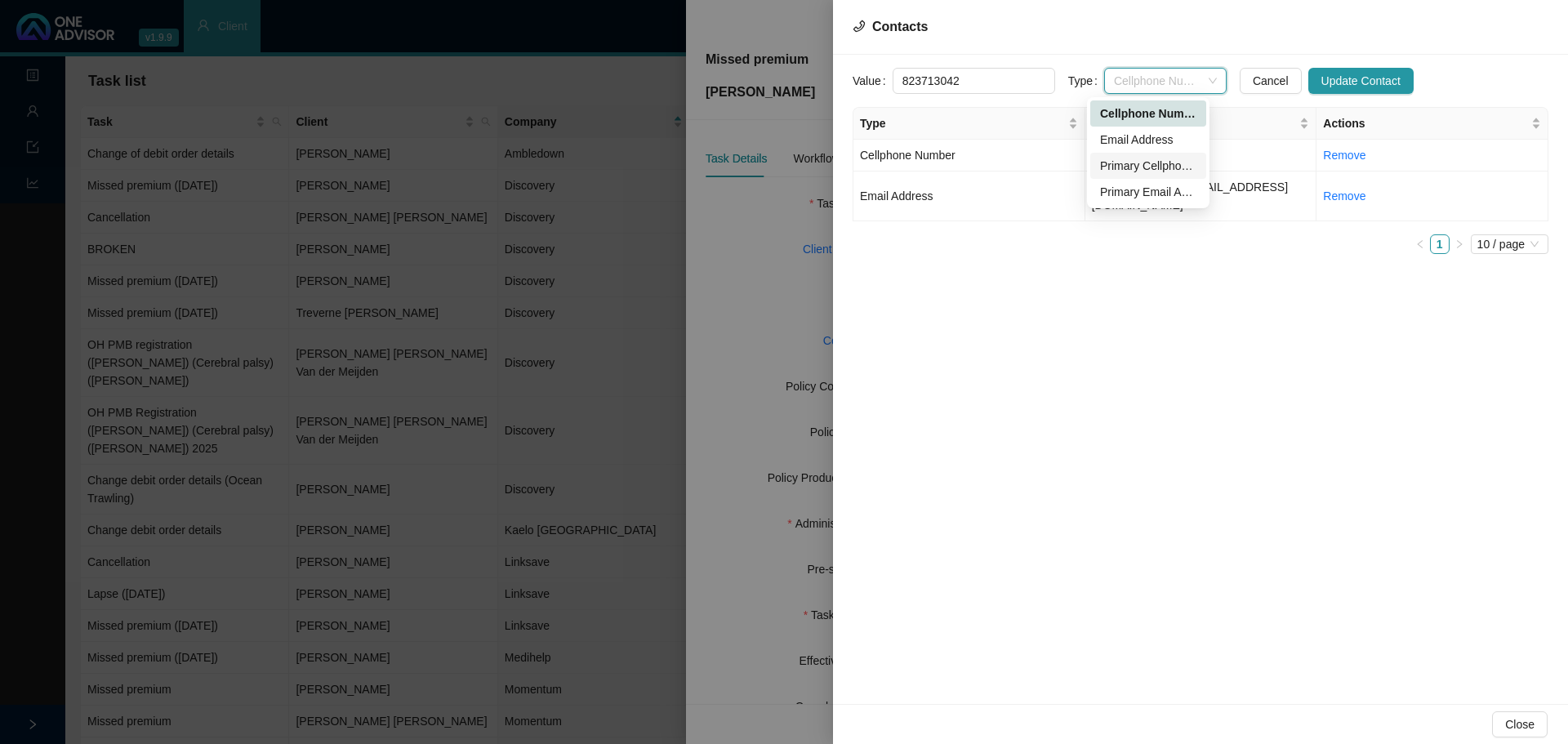
click at [1147, 169] on div "Primary Cellphone Number" at bounding box center [1149, 165] width 96 height 18
click at [1139, 189] on td "[PERSON_NAME][EMAIL_ADDRESS][DOMAIN_NAME]" at bounding box center [1201, 196] width 232 height 50
click at [1133, 77] on span "Email Address" at bounding box center [1165, 80] width 103 height 24
click at [1139, 188] on div "Primary Email Address" at bounding box center [1149, 191] width 96 height 18
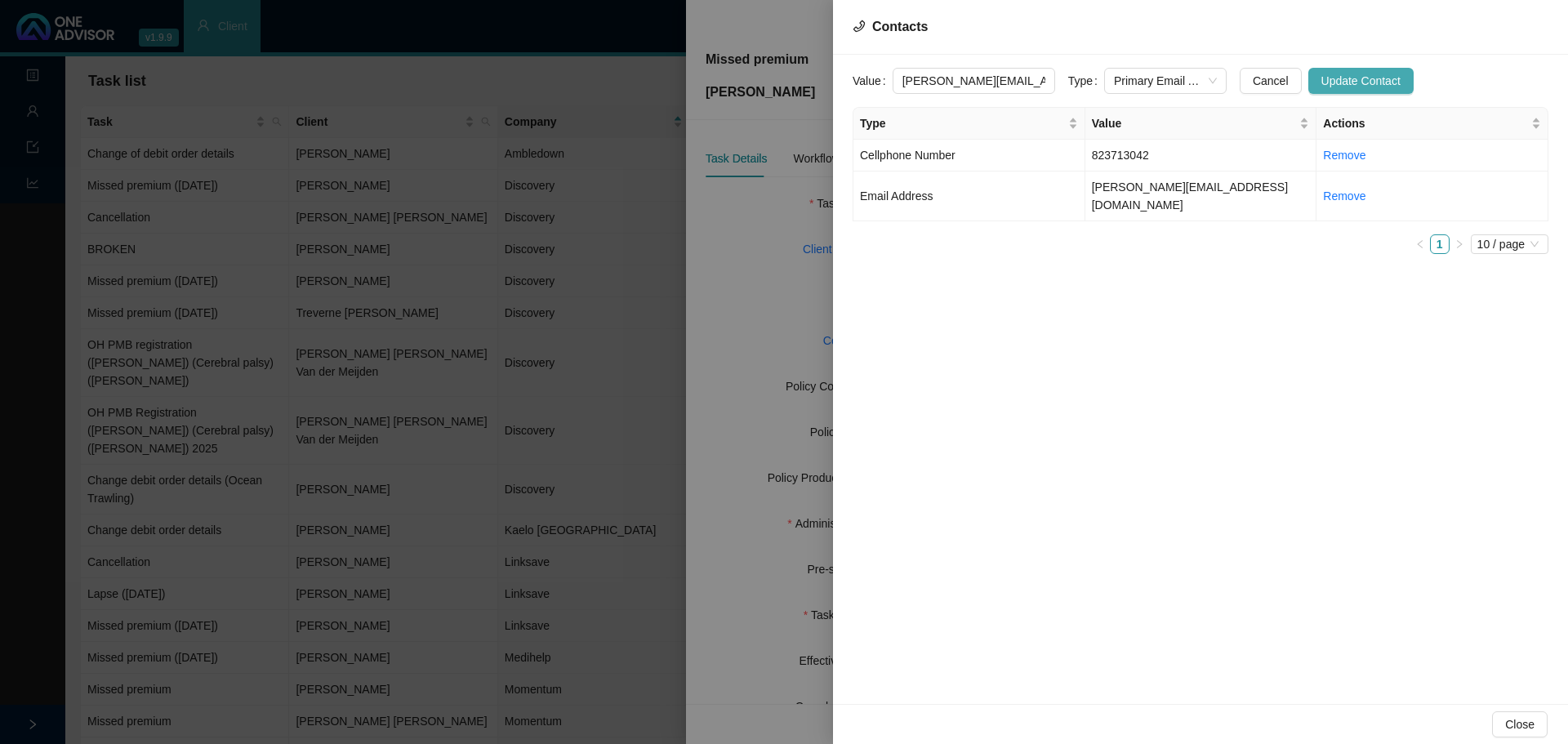
click at [1358, 79] on span "Update Contact" at bounding box center [1361, 80] width 79 height 18
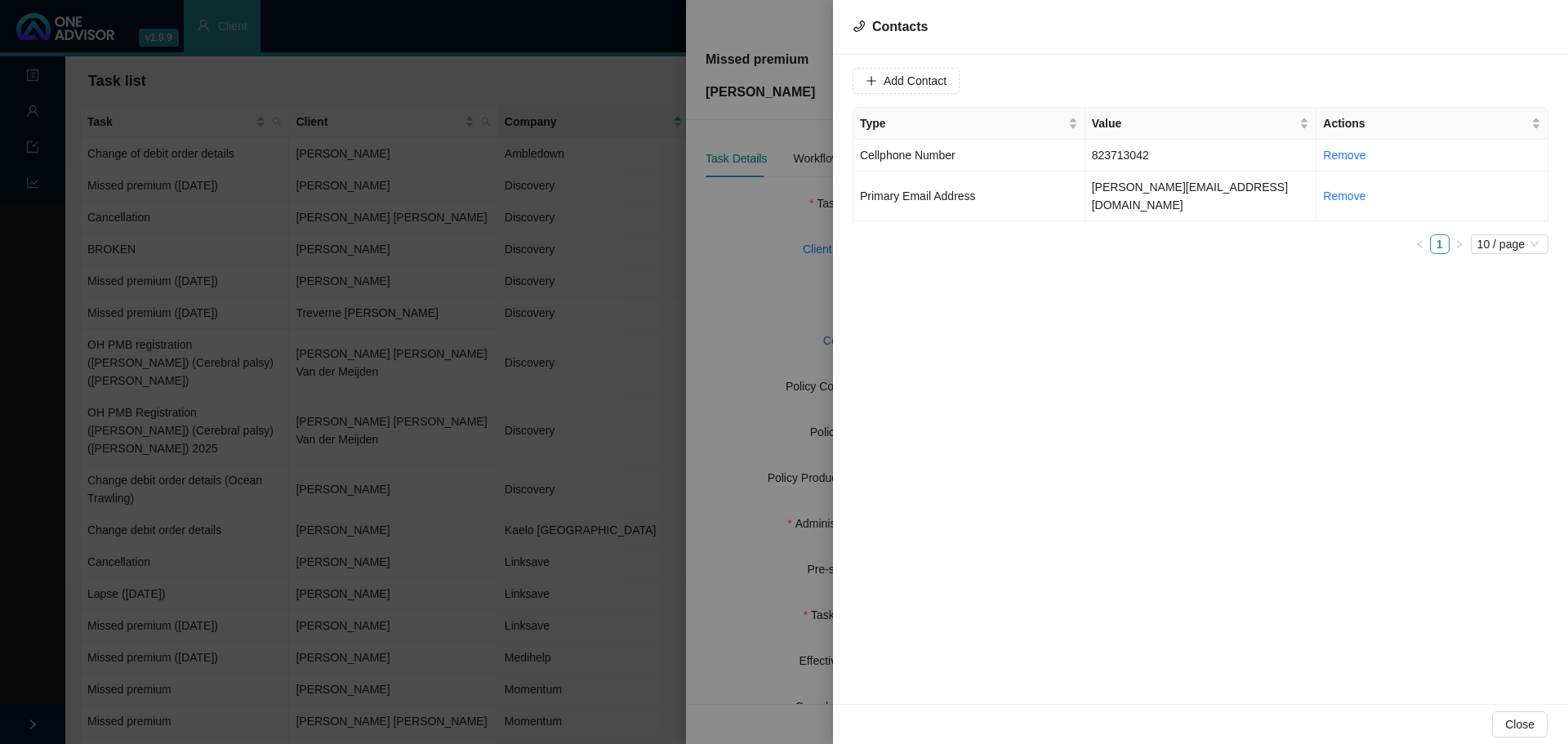
click at [758, 240] on div at bounding box center [784, 372] width 1568 height 744
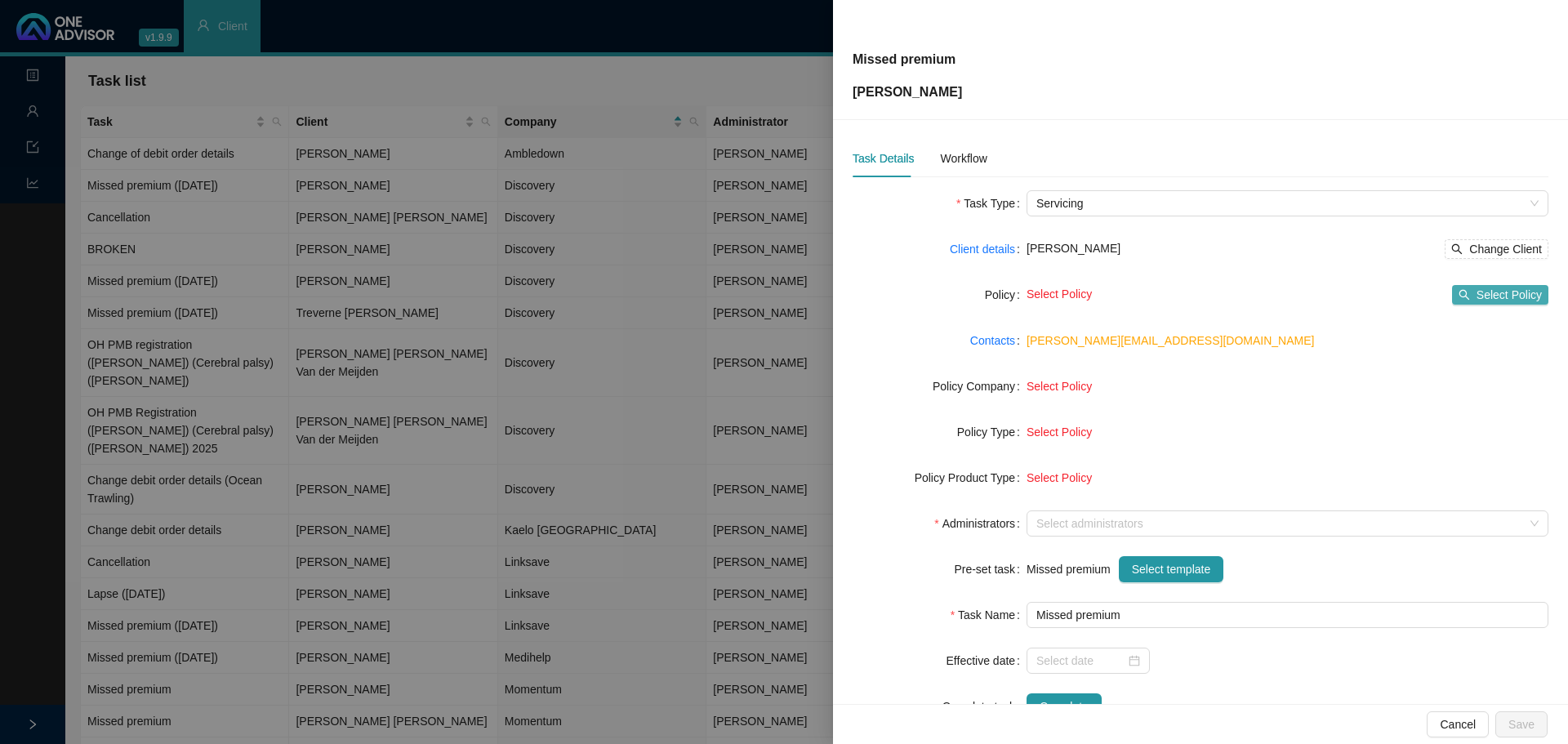
click at [1487, 296] on span "Select Policy" at bounding box center [1509, 294] width 65 height 18
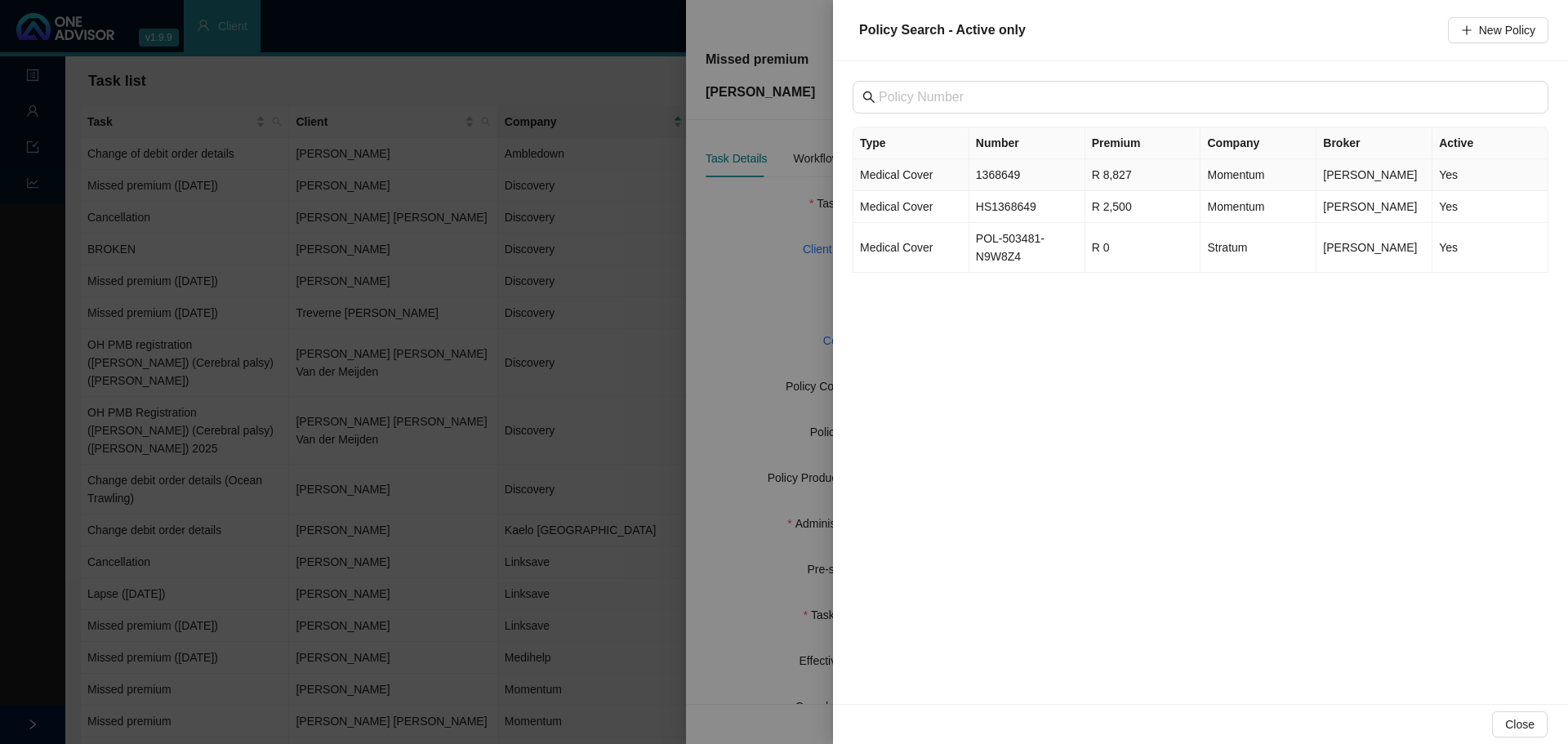
click at [1002, 177] on td "1368649" at bounding box center [1027, 175] width 116 height 32
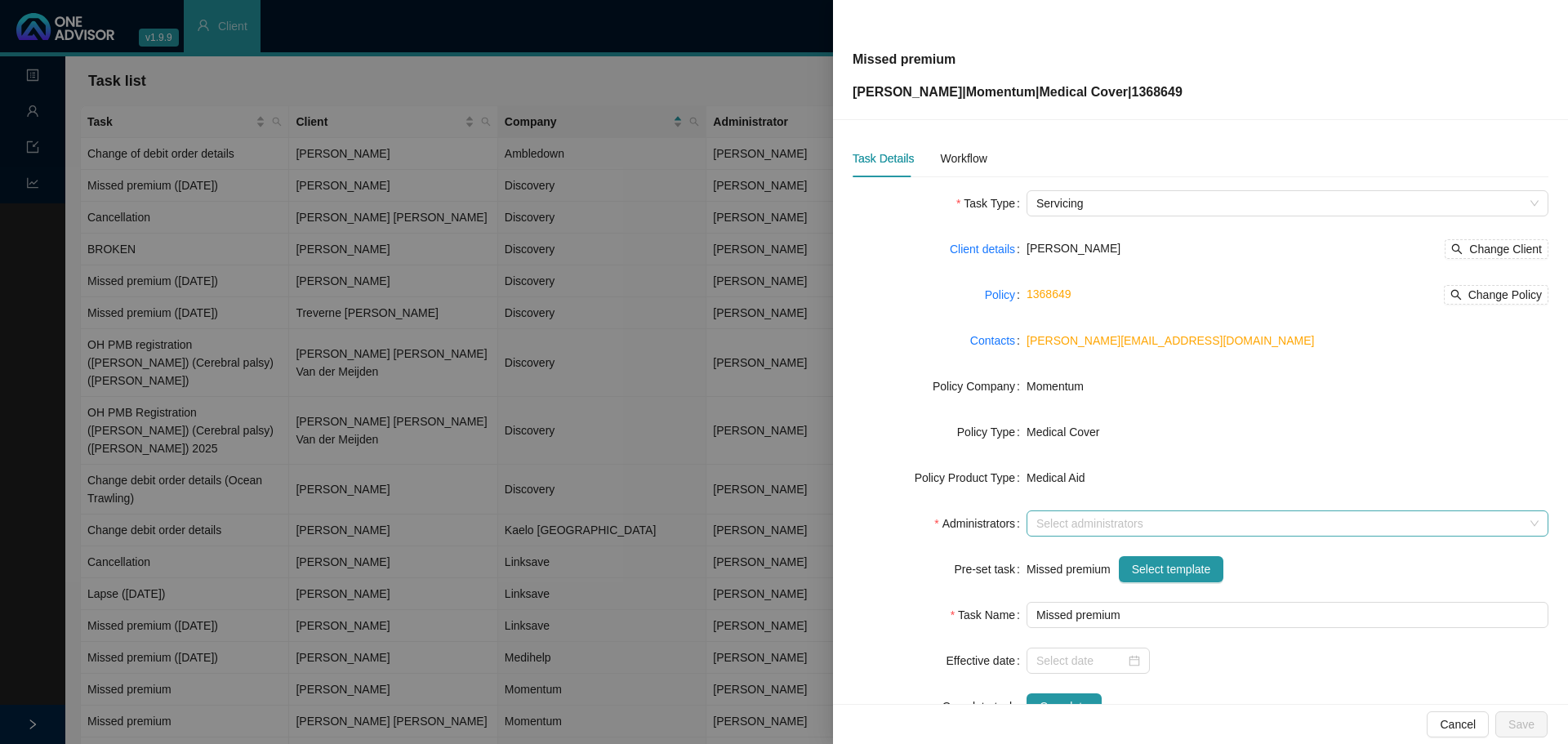
drag, startPoint x: 1051, startPoint y: 504, endPoint x: 1062, endPoint y: 517, distance: 17.0
click at [1052, 509] on form "Task Type Servicing Client details [PERSON_NAME] Change Client Policy 1368649 C…" at bounding box center [1200, 454] width 696 height 529
click at [1064, 520] on div at bounding box center [1279, 524] width 498 height 13
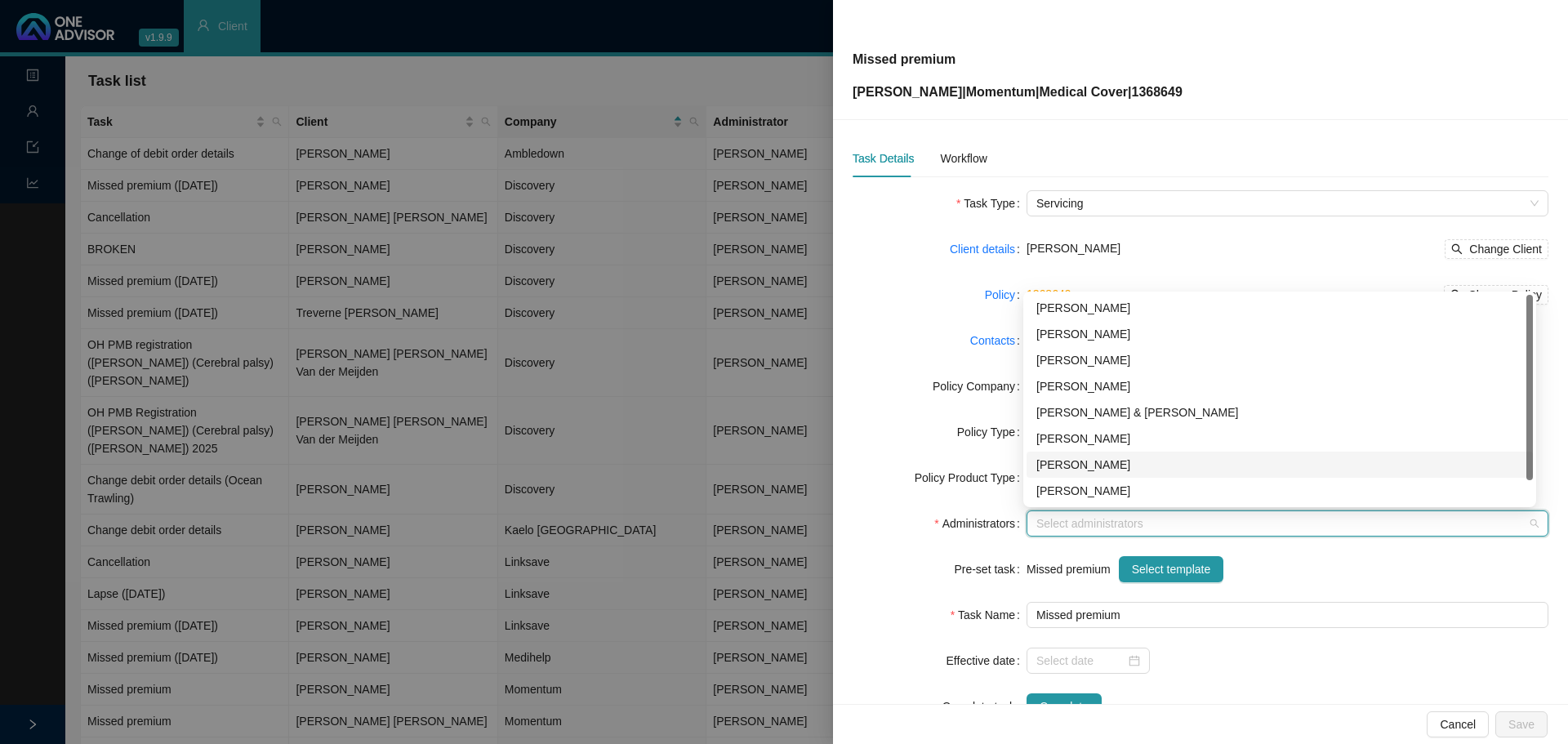
click at [1092, 452] on div "[PERSON_NAME]" at bounding box center [1280, 464] width 506 height 26
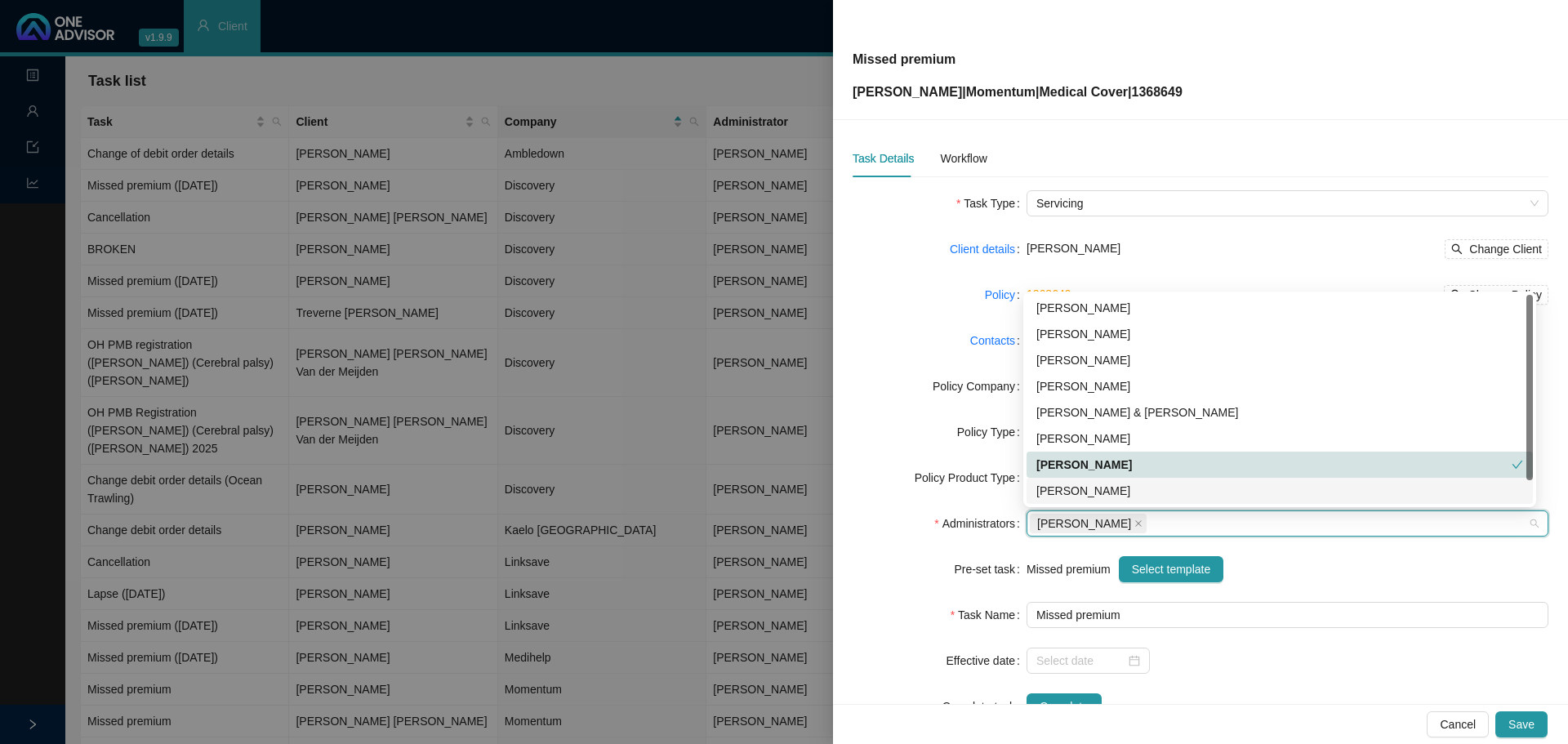
click at [1306, 566] on div "Missed premium Select template" at bounding box center [1288, 569] width 522 height 26
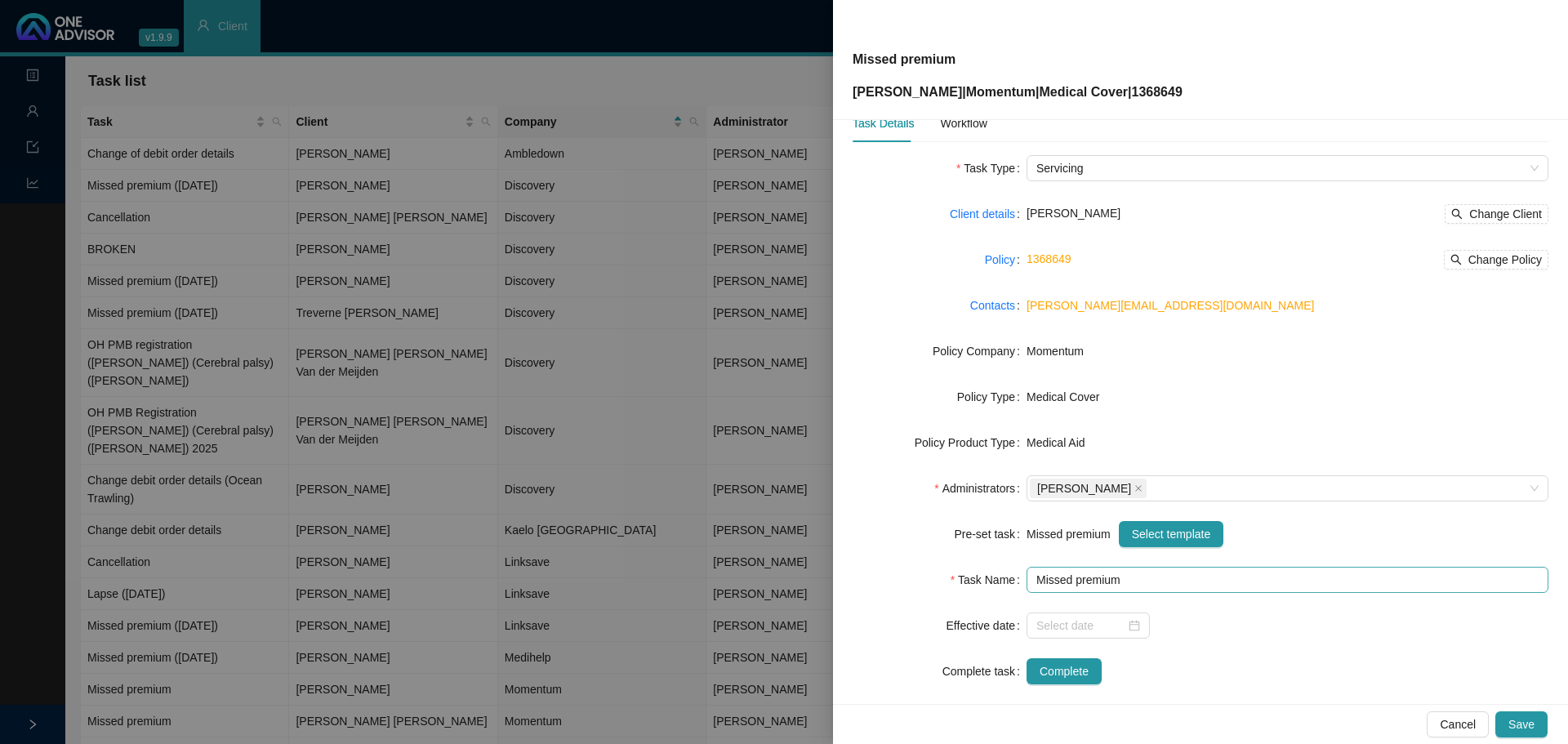
scroll to position [55, 0]
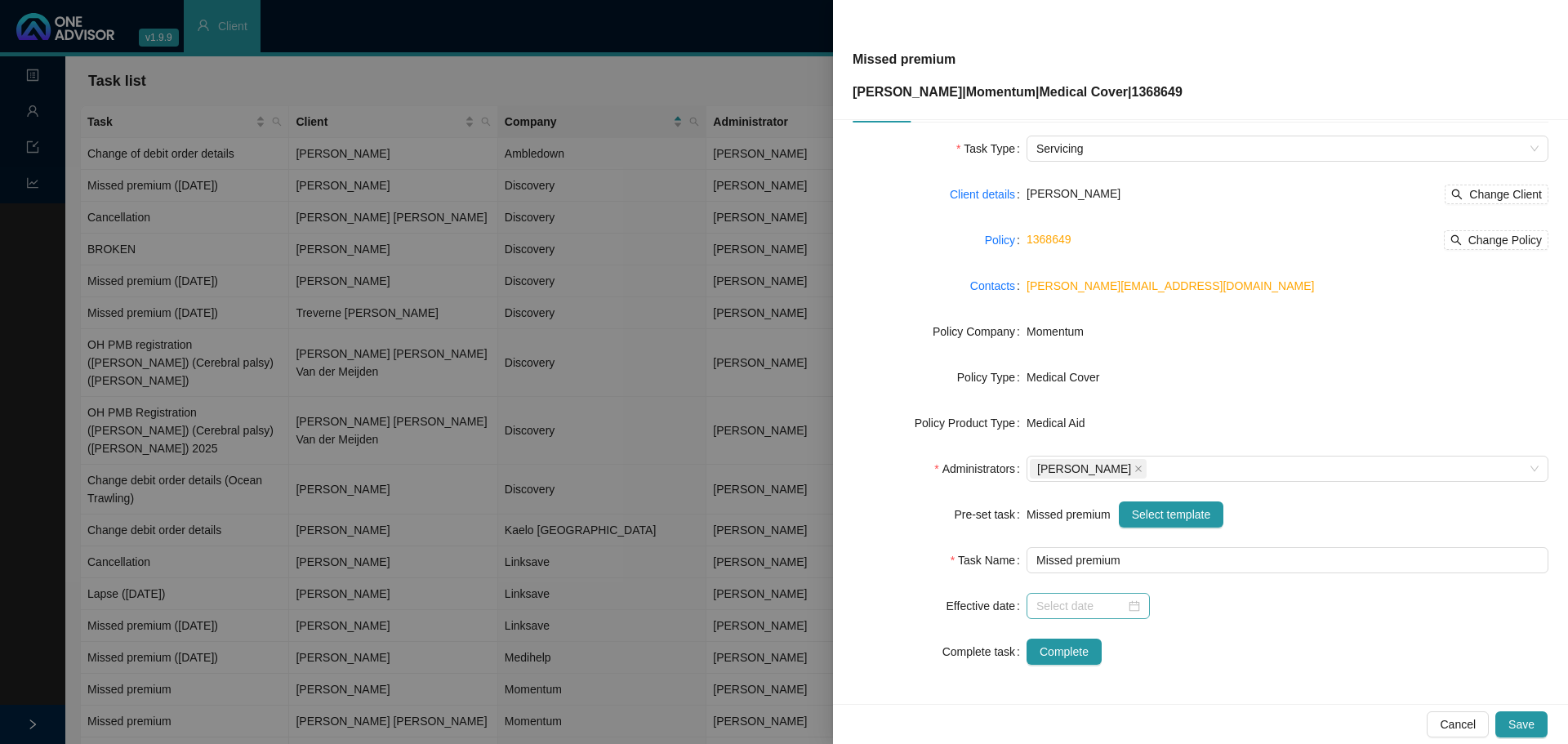
click at [1126, 604] on div at bounding box center [1088, 605] width 104 height 18
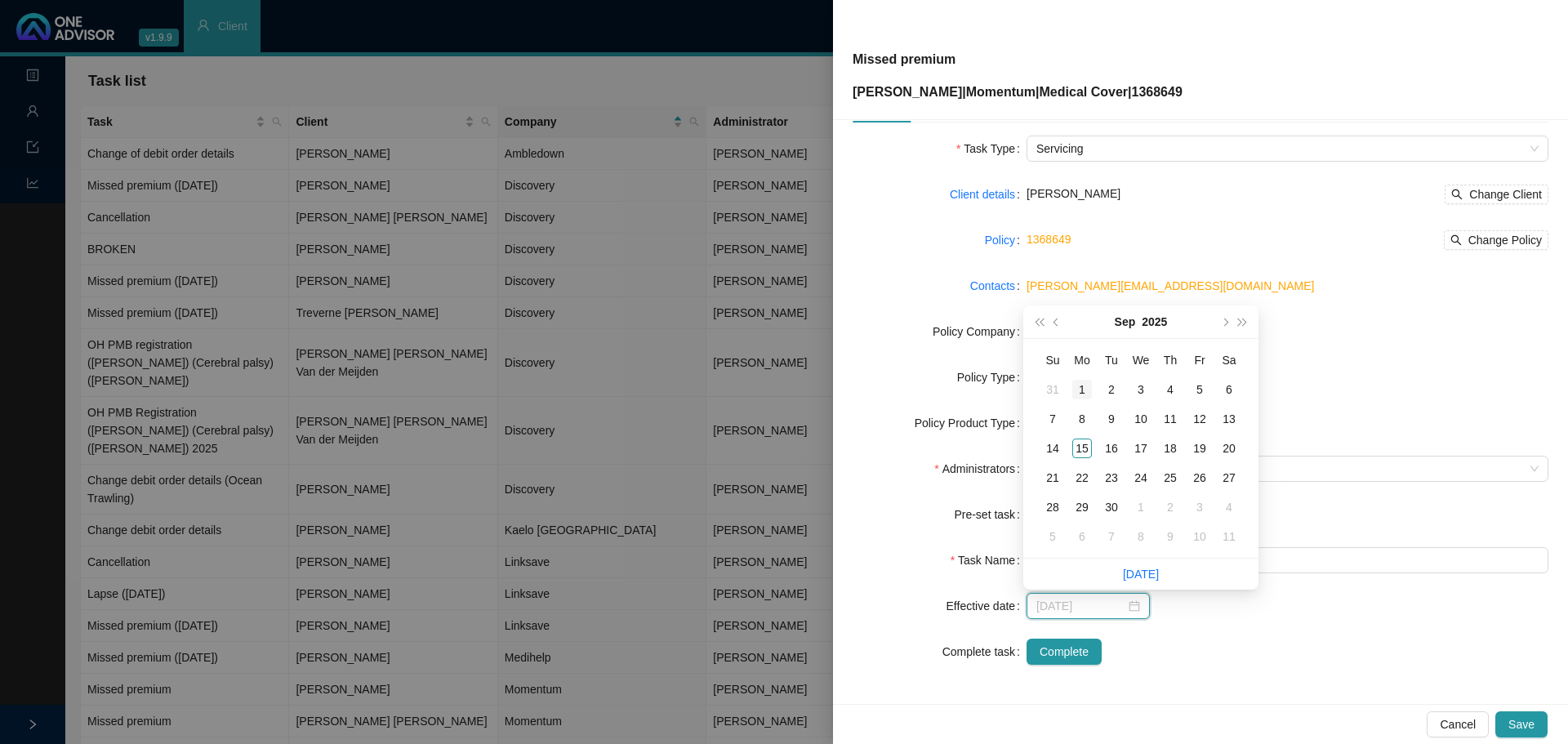
type input "[DATE]"
click at [1078, 385] on div "1" at bounding box center [1082, 389] width 19 height 19
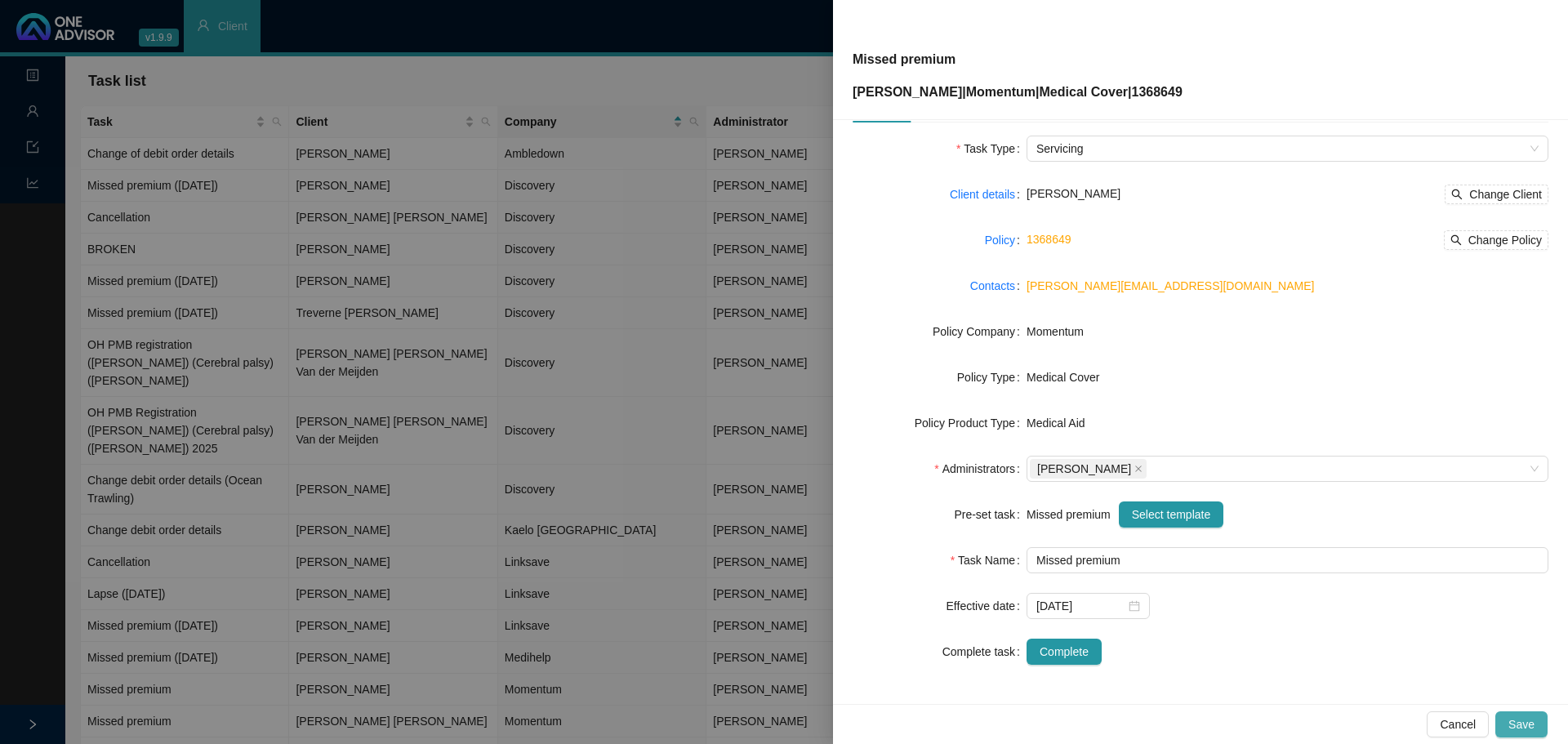
click at [1531, 722] on span "Save" at bounding box center [1521, 724] width 26 height 18
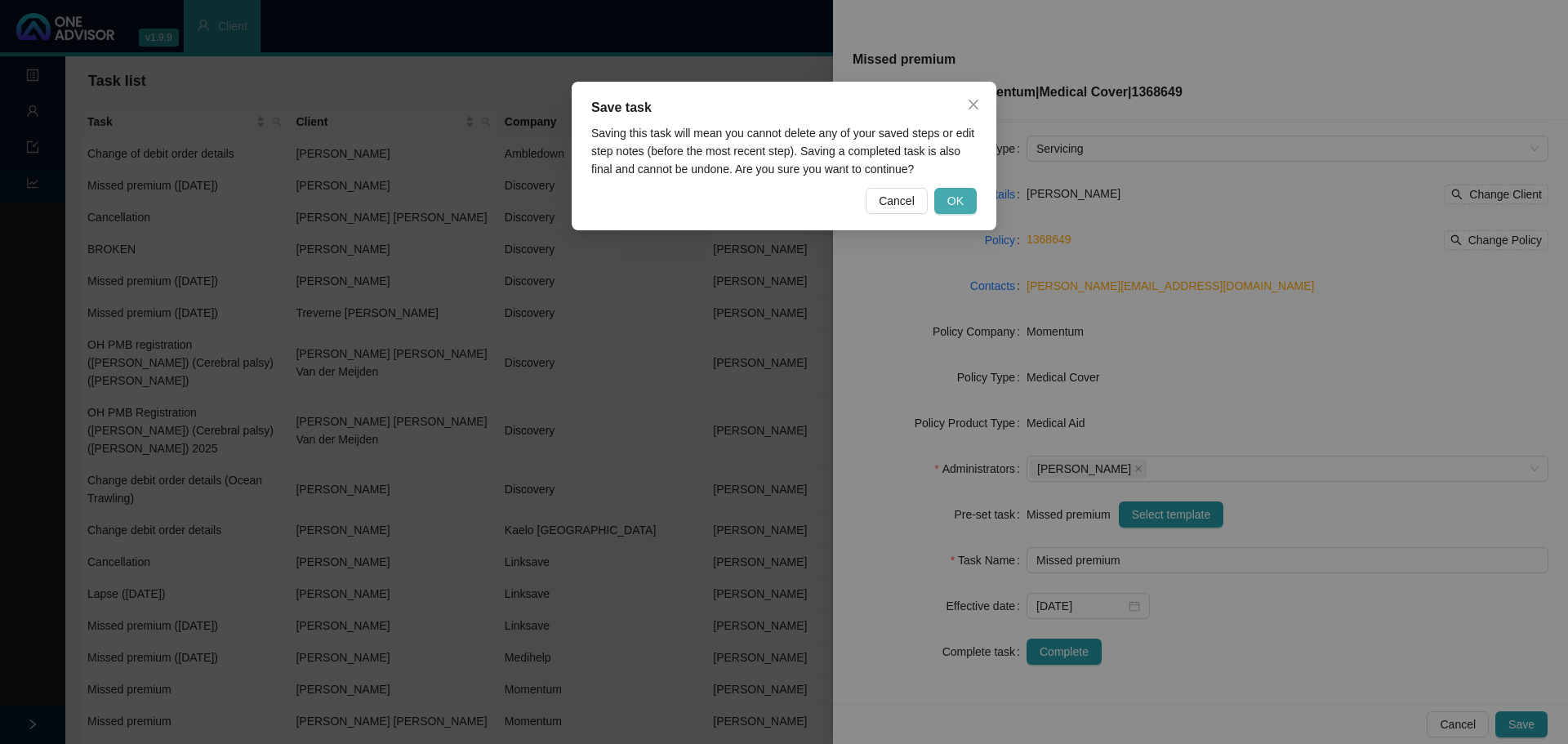
click at [960, 197] on span "OK" at bounding box center [955, 200] width 16 height 18
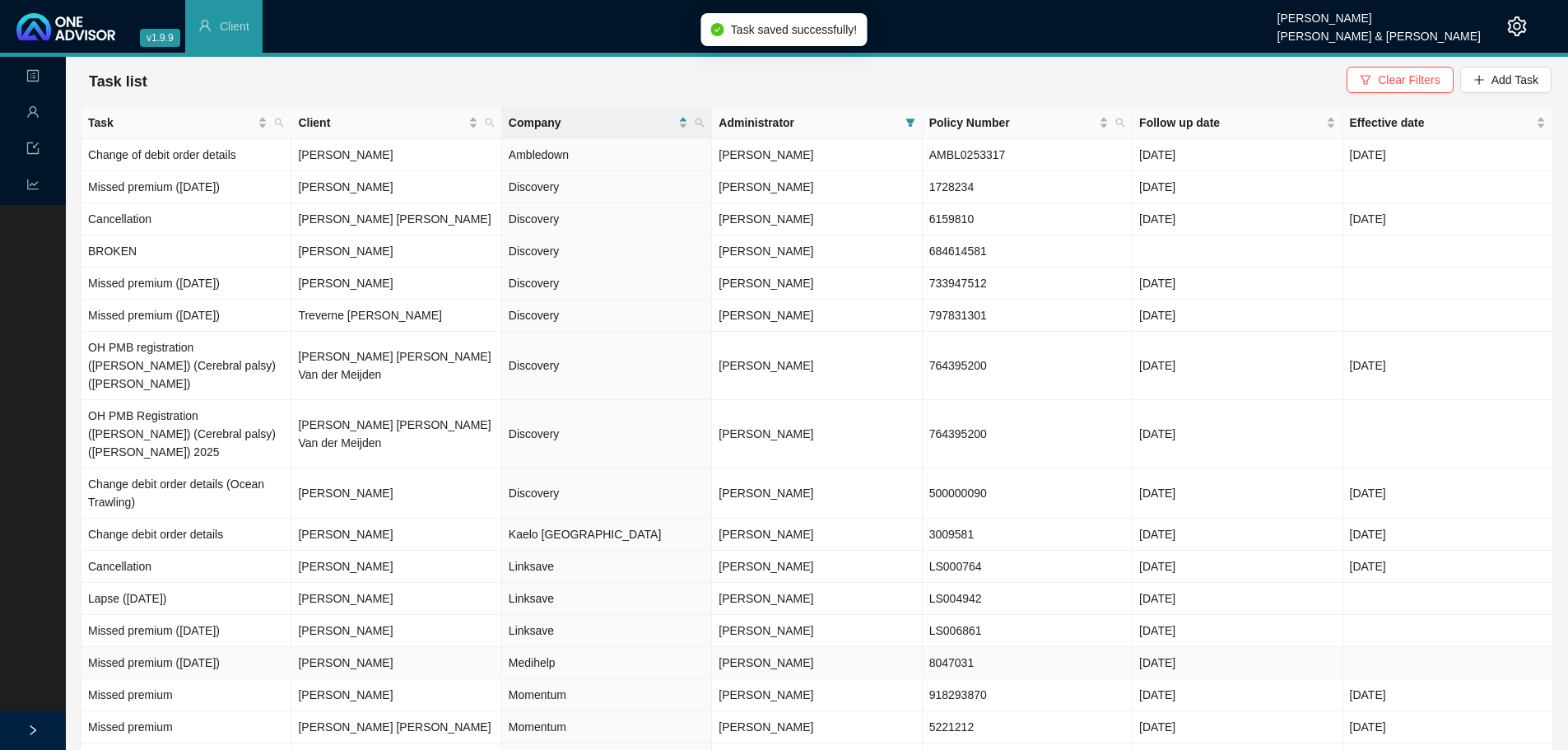
scroll to position [82, 0]
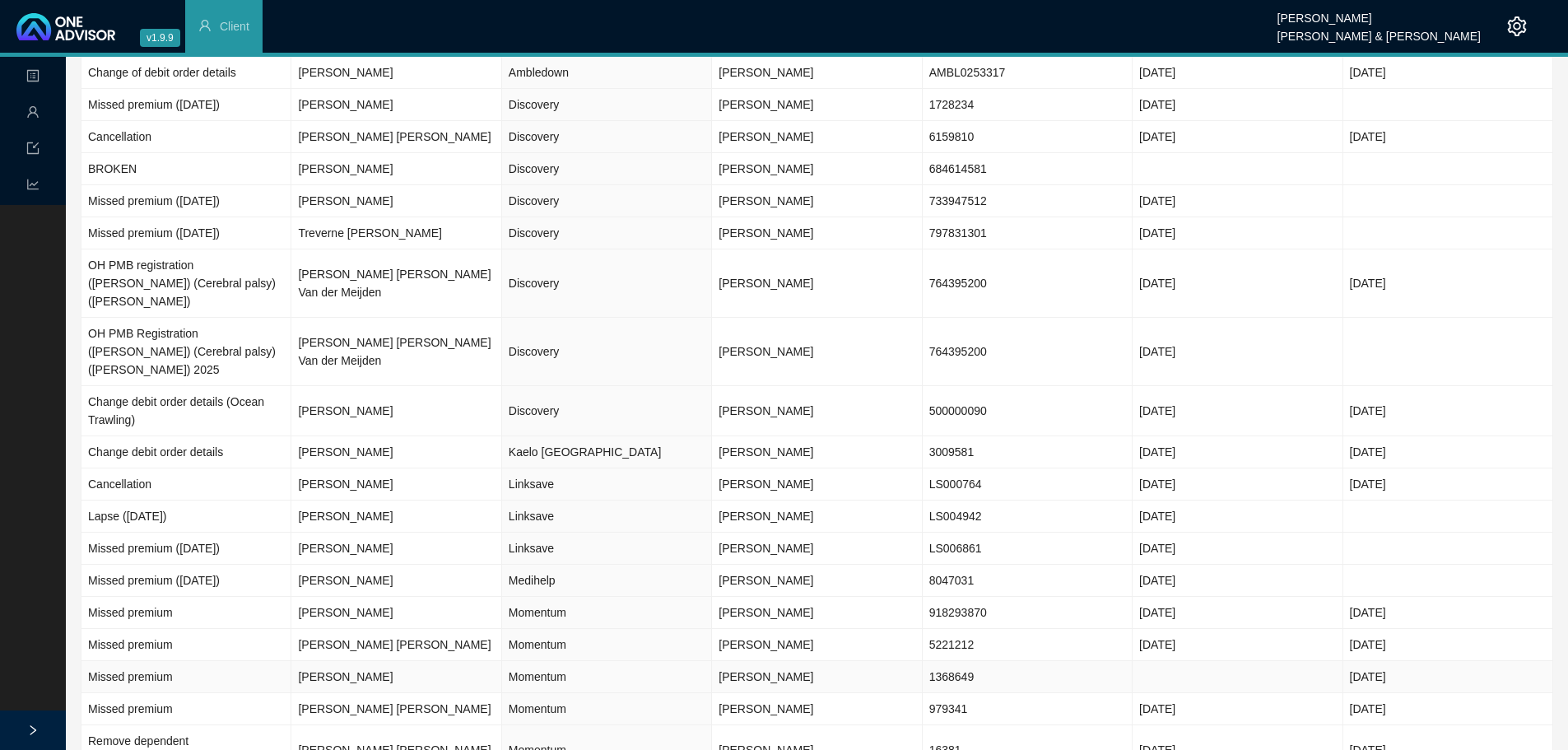
click at [552, 661] on td "Momentum" at bounding box center [606, 677] width 210 height 32
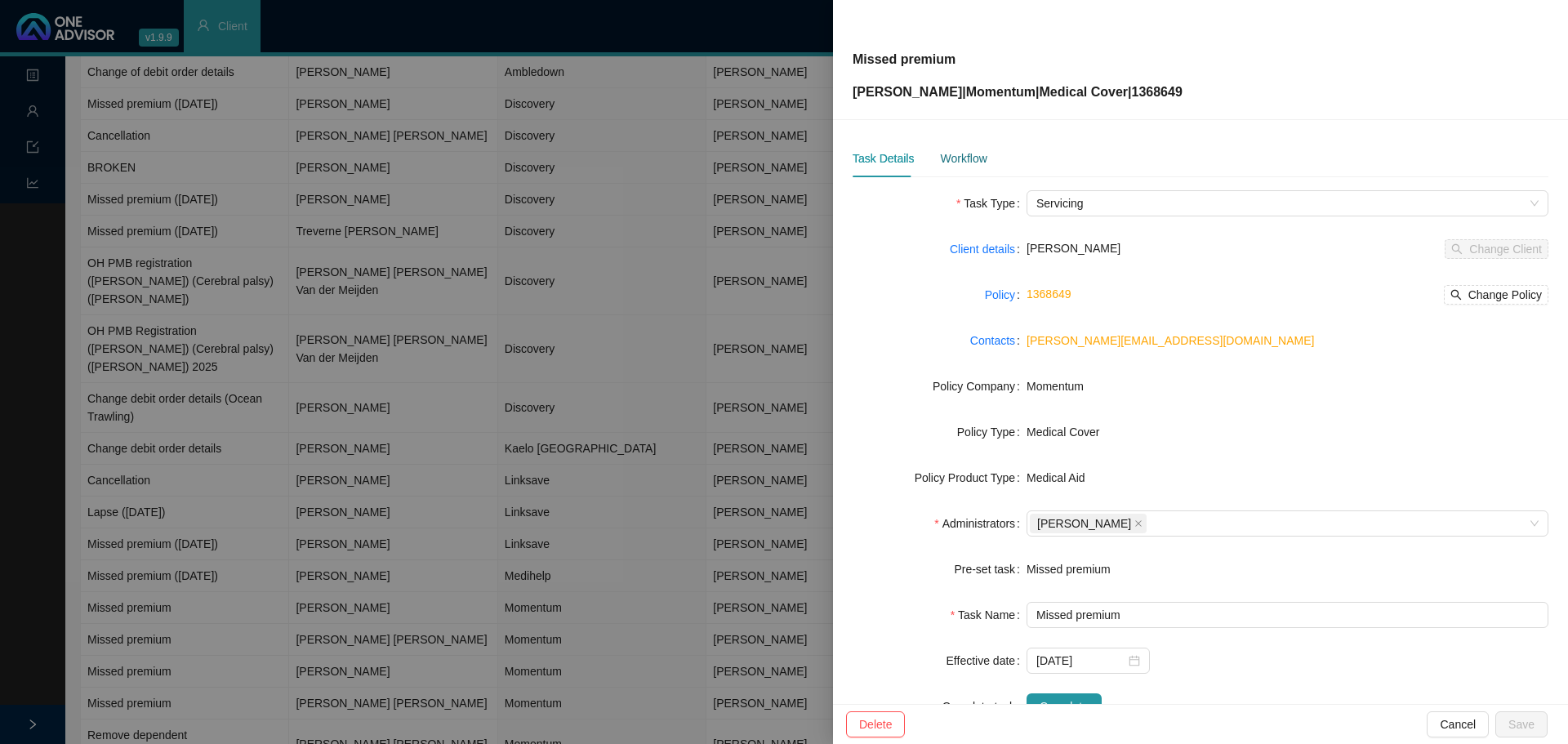
click at [954, 159] on div "Workflow" at bounding box center [963, 158] width 46 height 18
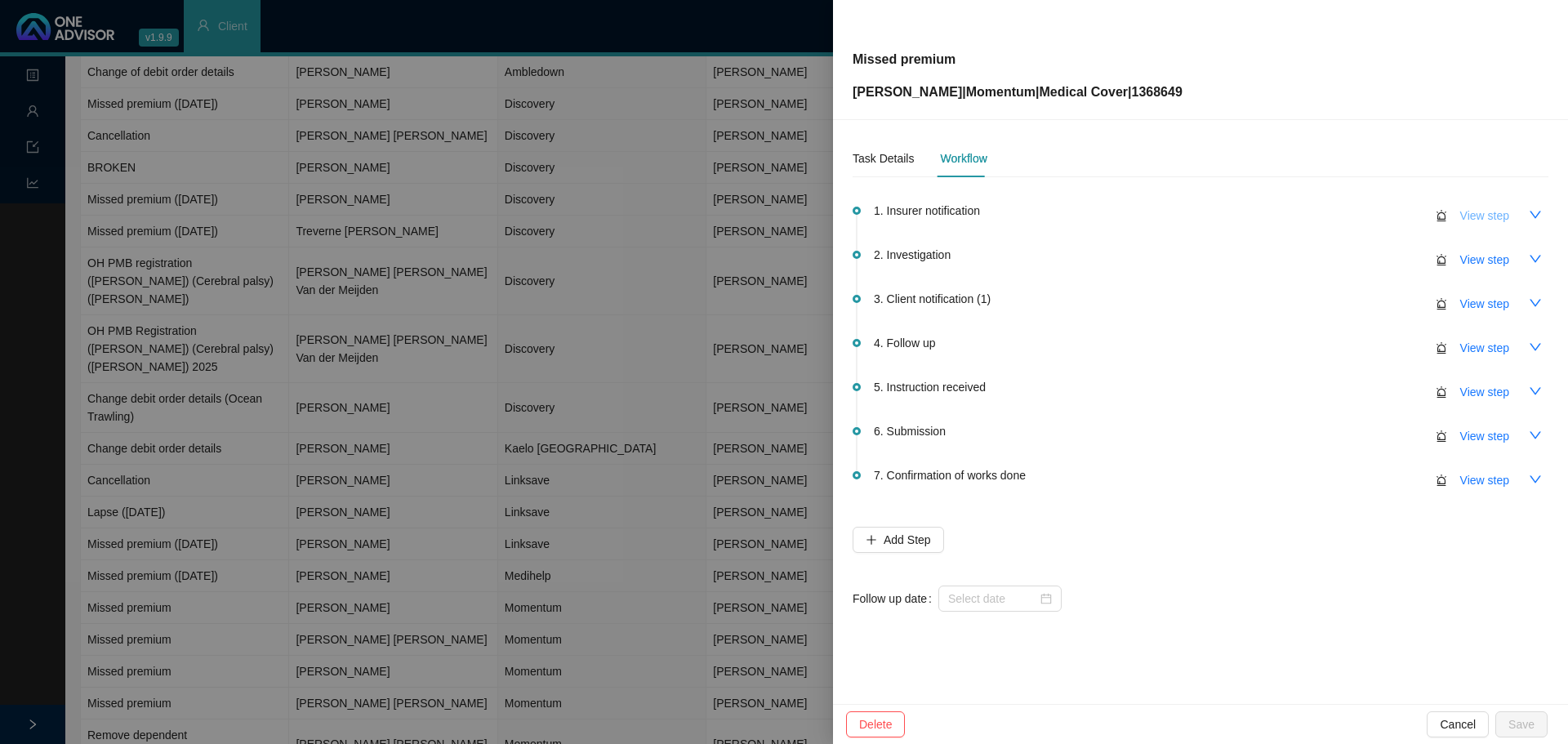
click at [1495, 218] on span "View step" at bounding box center [1484, 215] width 49 height 18
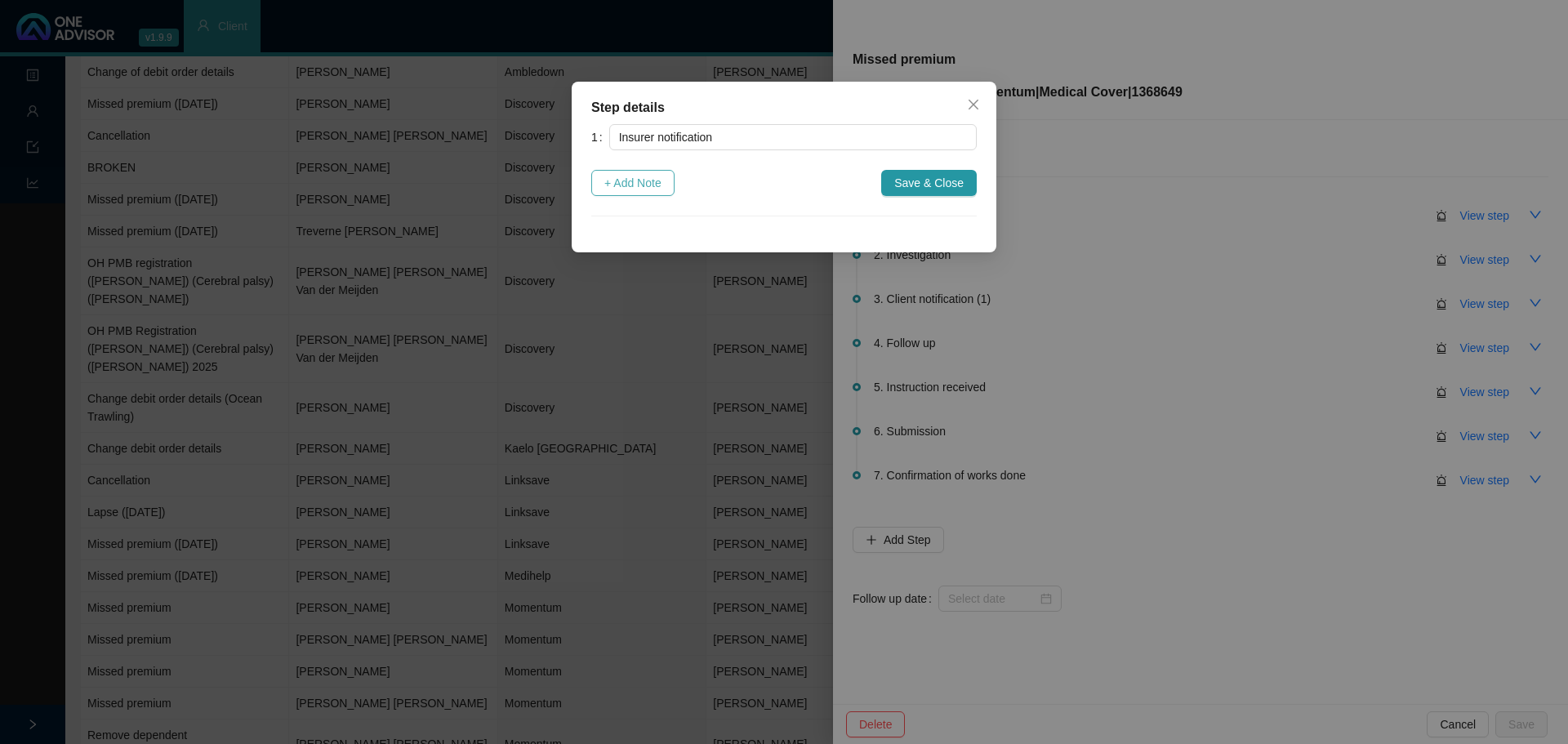
click at [649, 185] on span "+ Add Note" at bounding box center [633, 182] width 57 height 18
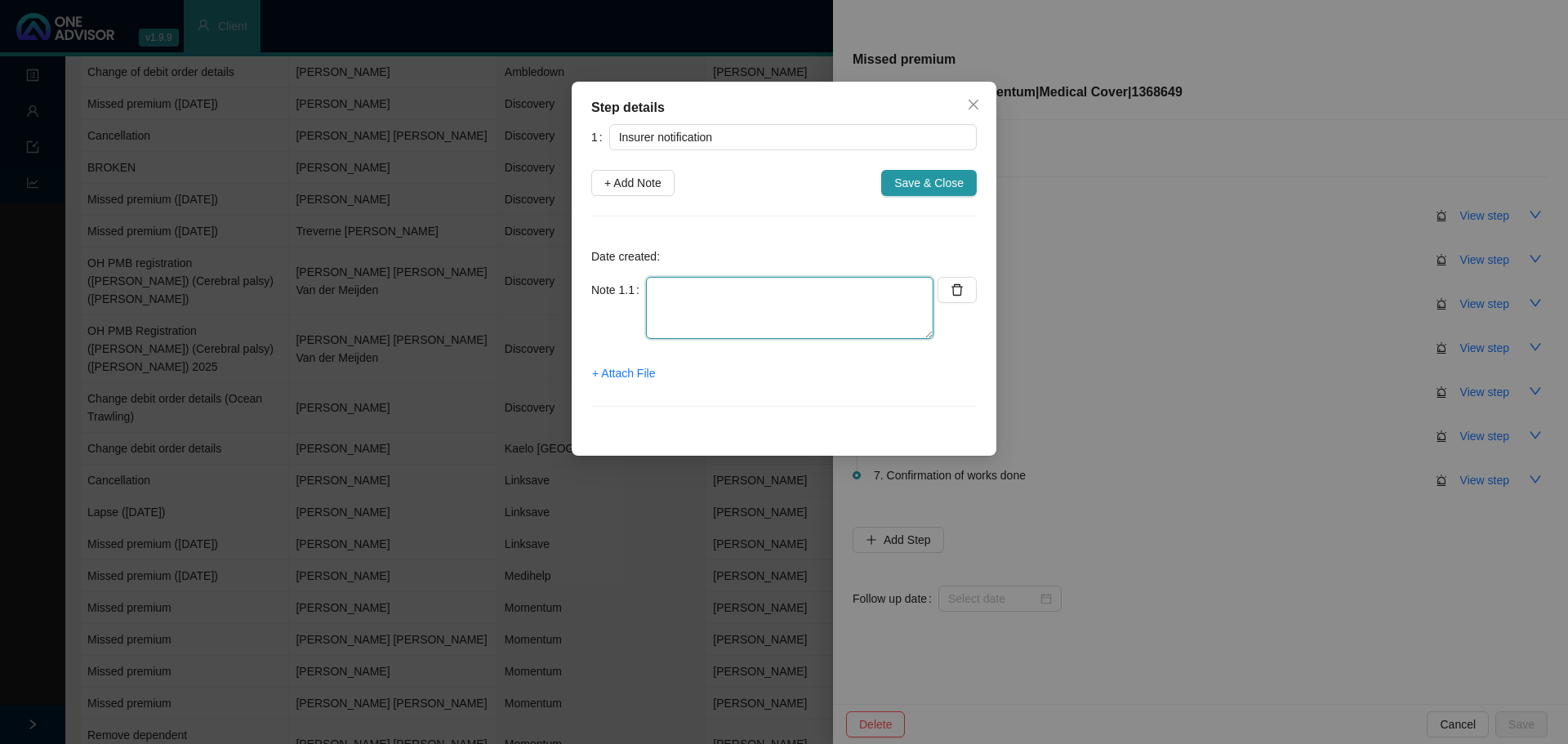
click at [698, 300] on textarea at bounding box center [790, 308] width 288 height 62
type textarea "On suspended list"
click at [933, 183] on span "Save & Close" at bounding box center [929, 182] width 69 height 18
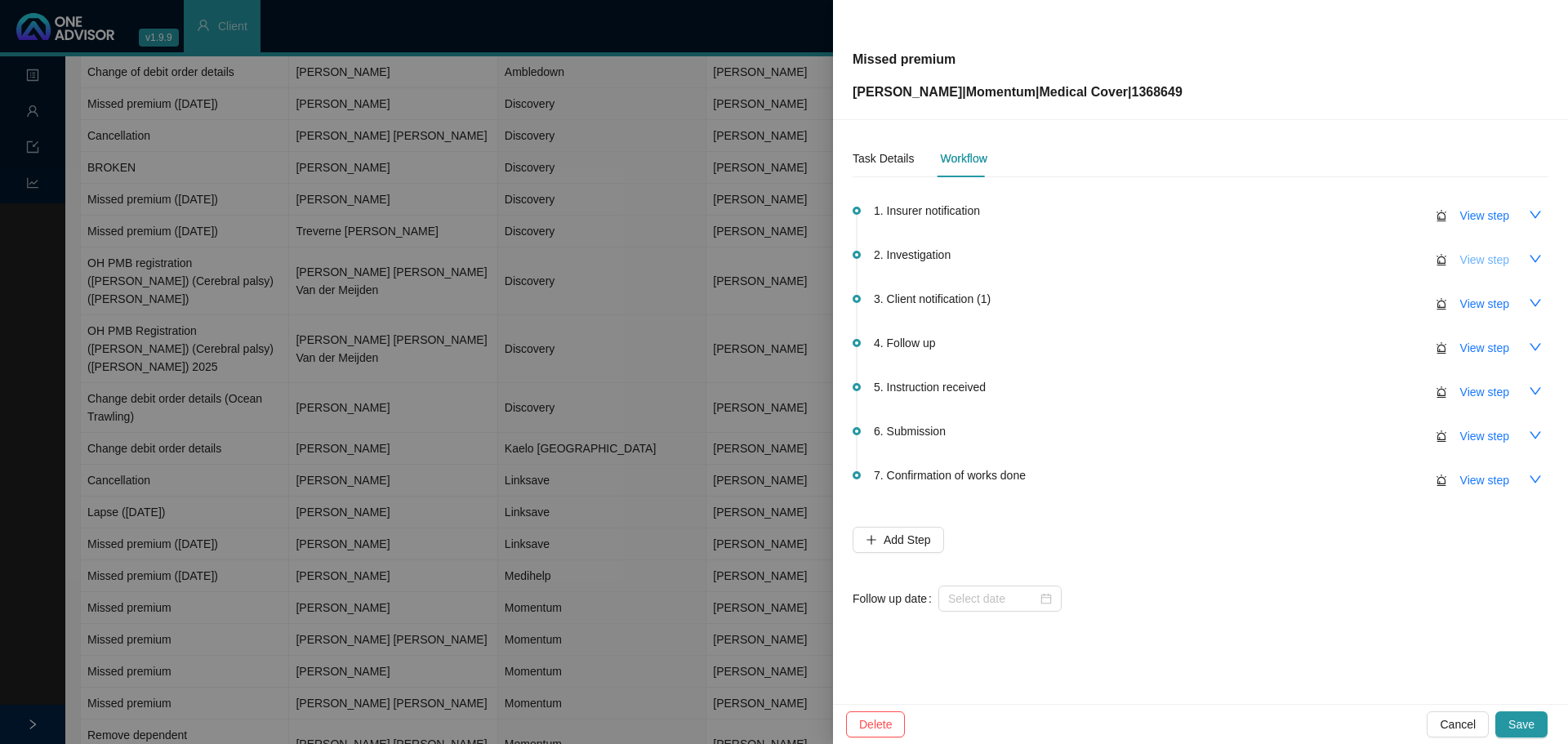
click at [1468, 261] on span "View step" at bounding box center [1484, 259] width 49 height 18
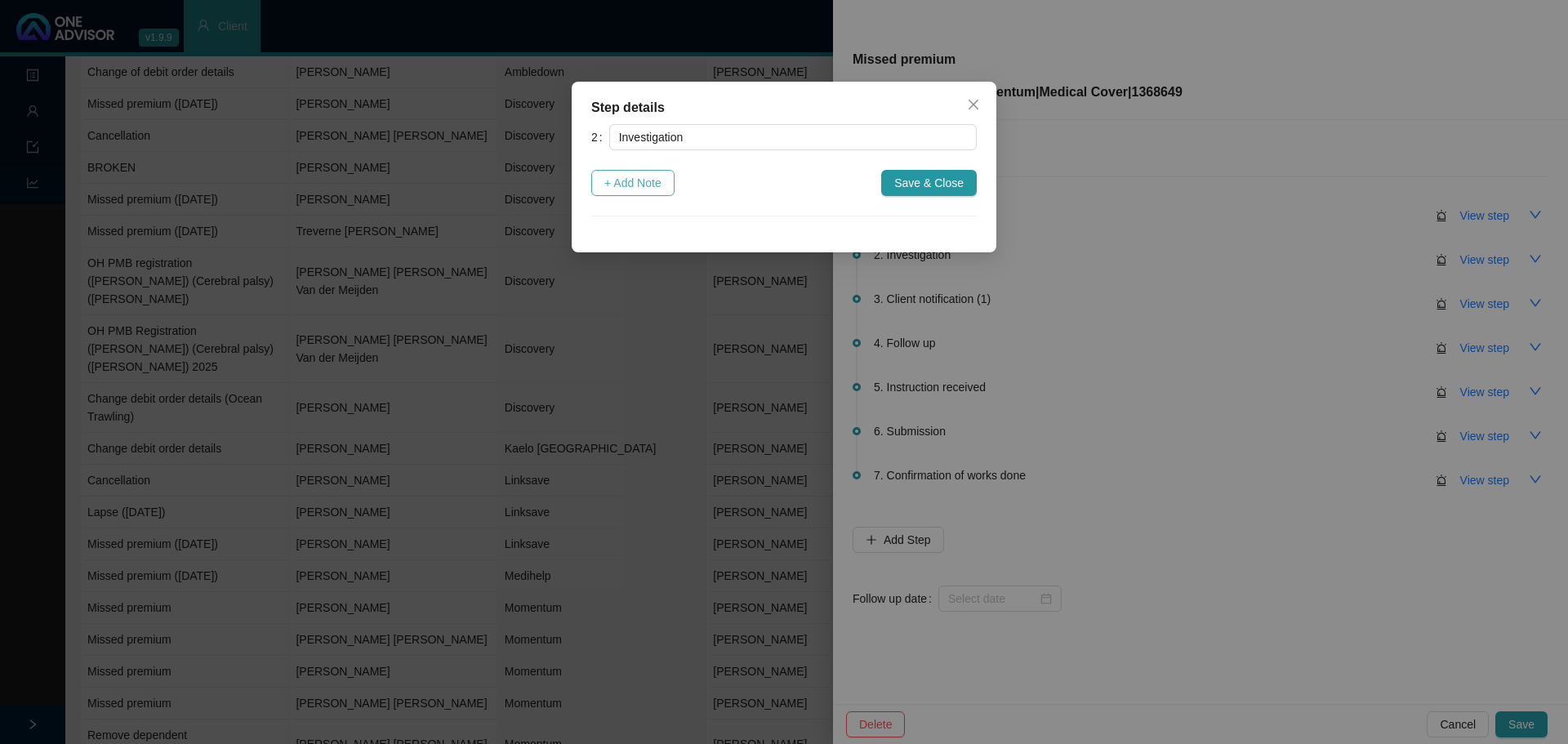
click at [644, 180] on span "+ Add Note" at bounding box center [633, 182] width 57 height 18
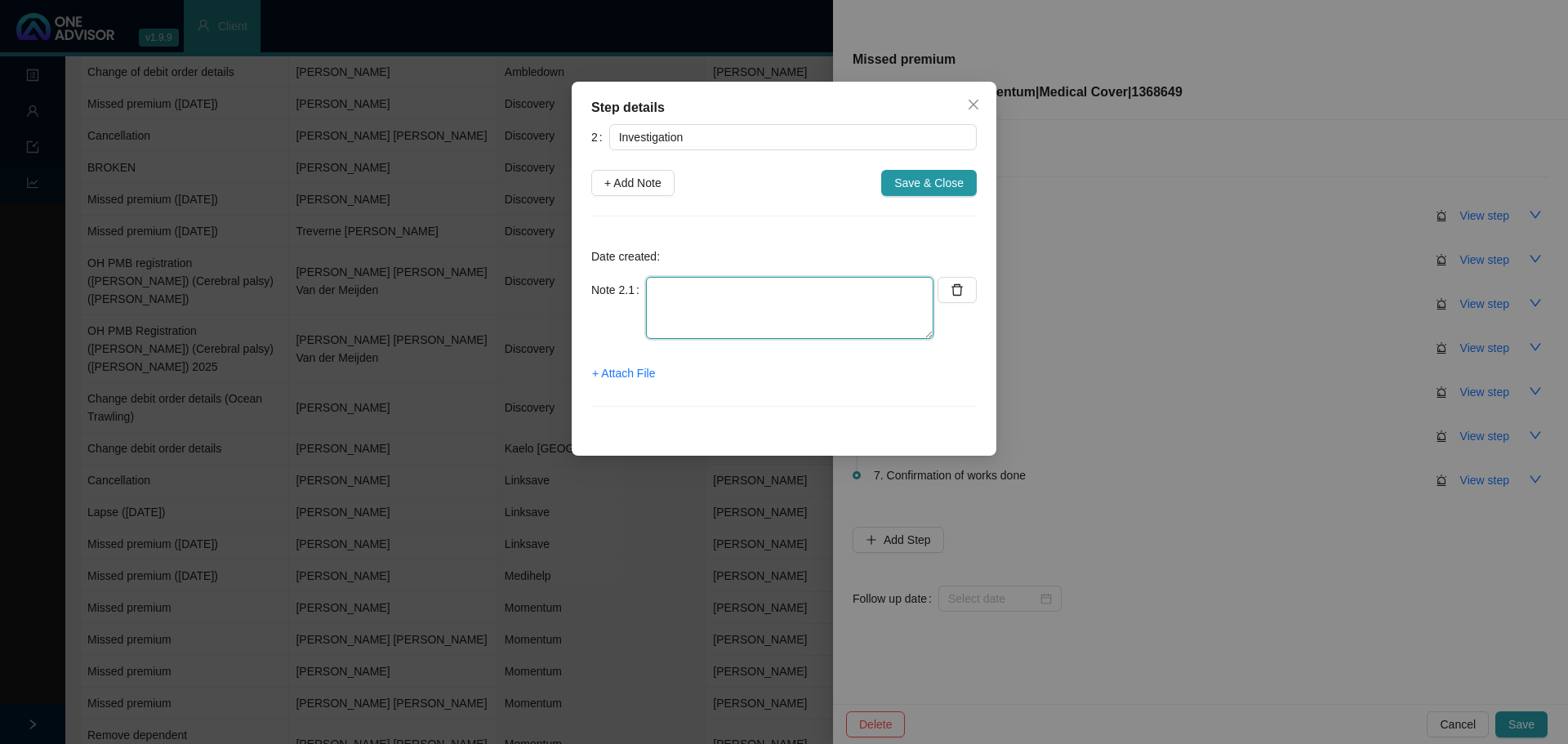
click at [706, 302] on textarea at bounding box center [790, 308] width 288 height 62
click at [829, 302] on textarea "Informed owner of Halcast" at bounding box center [790, 308] width 288 height 62
drag, startPoint x: 827, startPoint y: 305, endPoint x: 507, endPoint y: 308, distance: 320.0
click at [507, 308] on div "Step details 2 Investigation + Add Note Save & Close Date created: Note 2.1 Inf…" at bounding box center [784, 372] width 1568 height 744
type textarea "I"
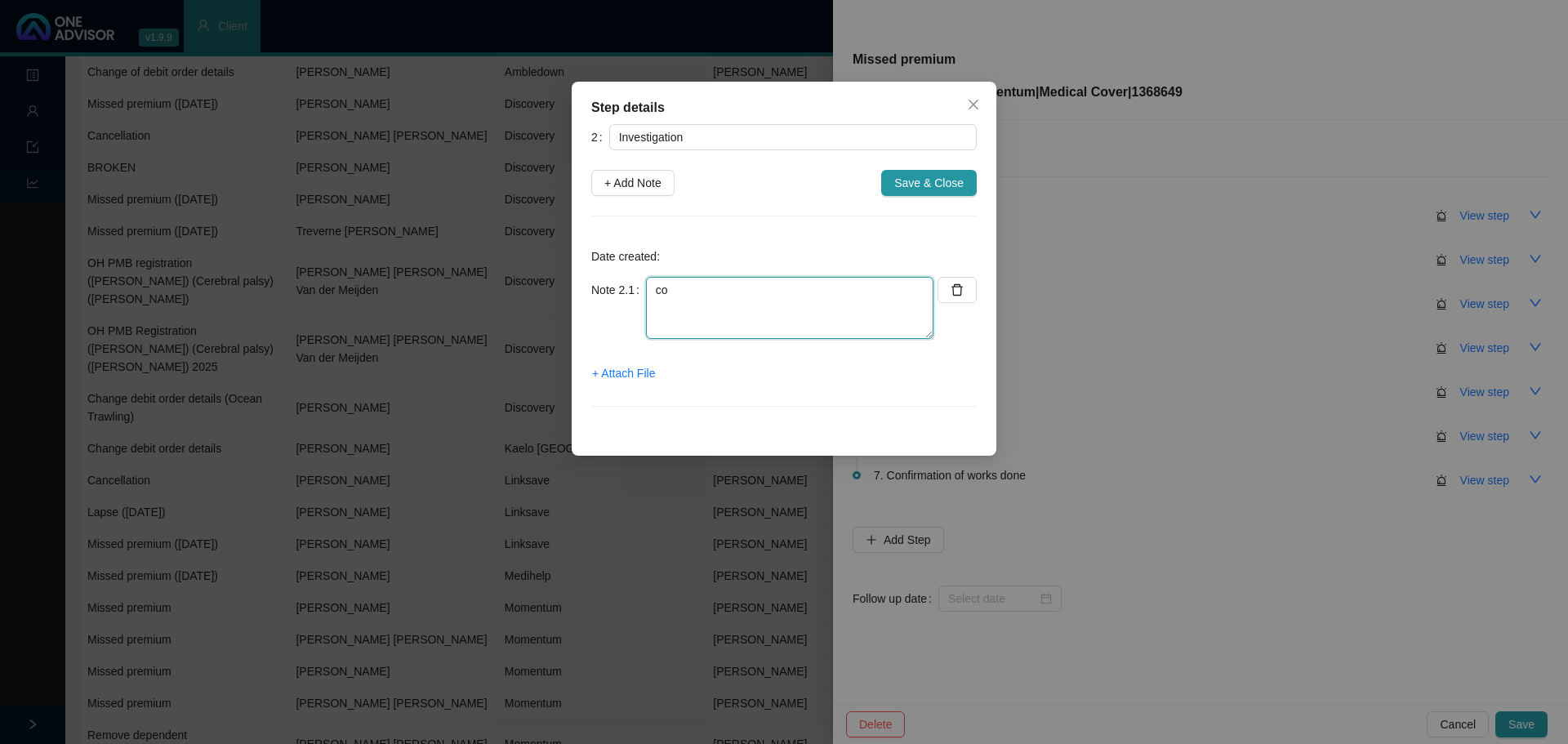
type textarea "c"
click at [619, 367] on span "+ Attach File" at bounding box center [624, 373] width 63 height 18
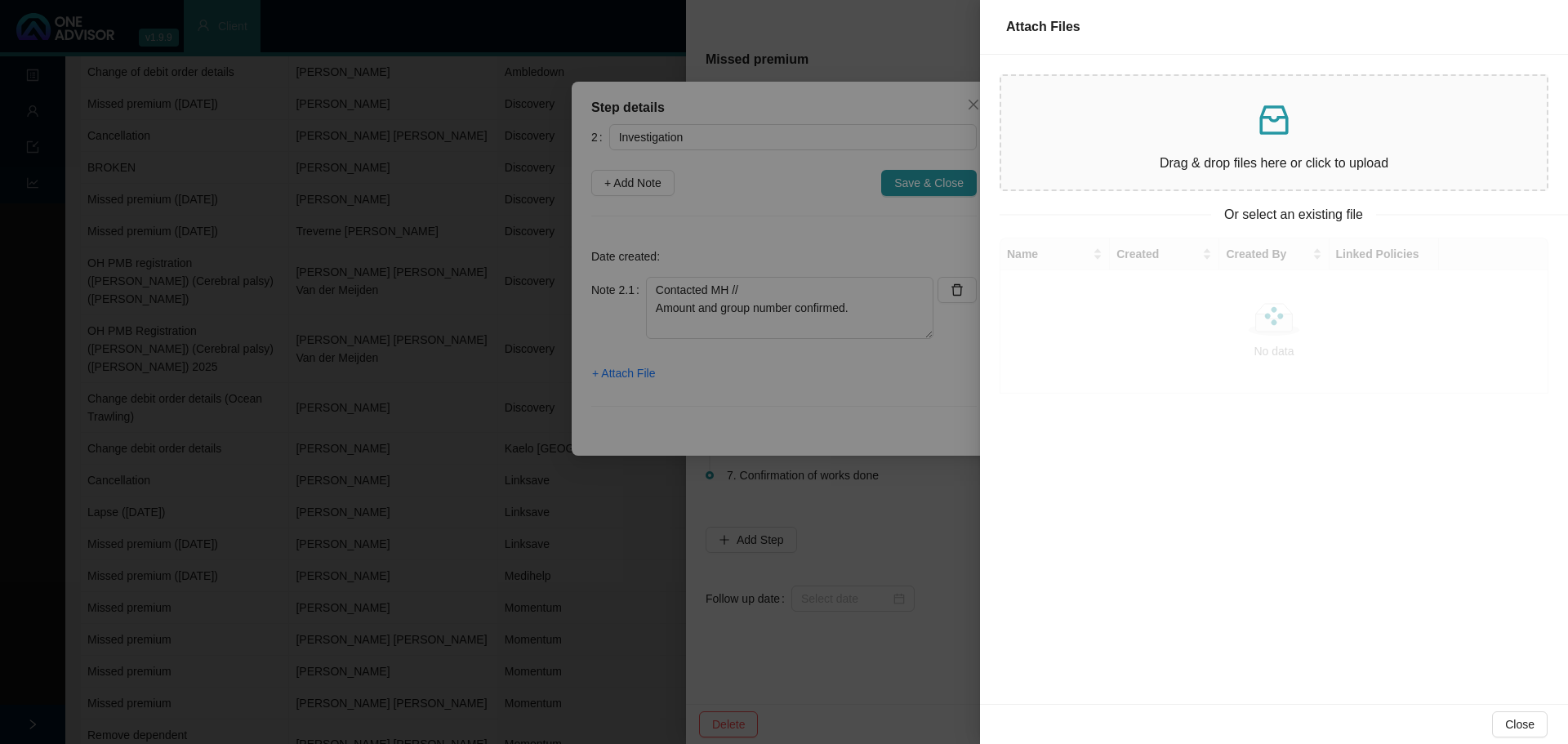
click at [1224, 157] on p "Drag & drop files here or click to upload" at bounding box center [1274, 163] width 520 height 20
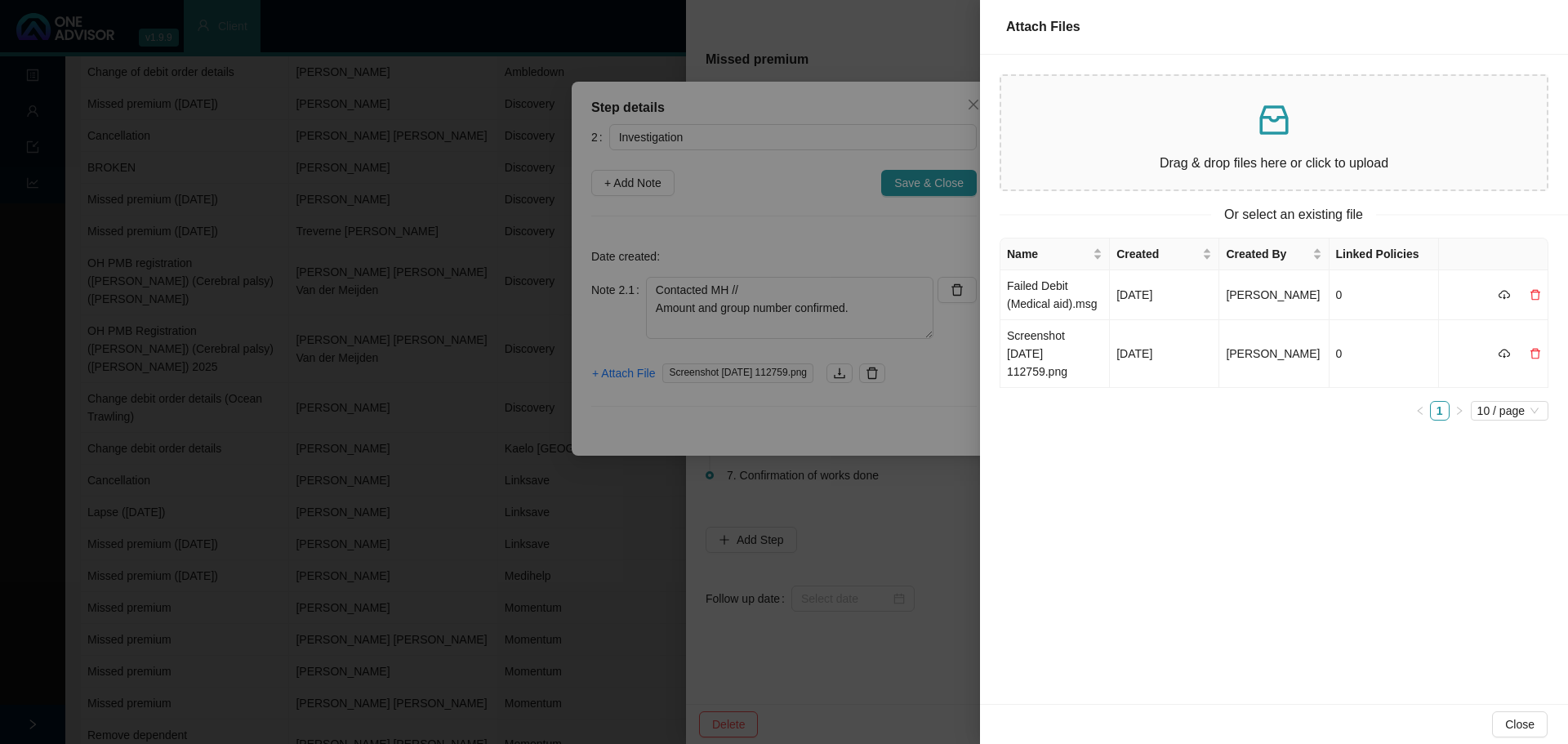
click at [973, 107] on div at bounding box center [784, 372] width 1568 height 744
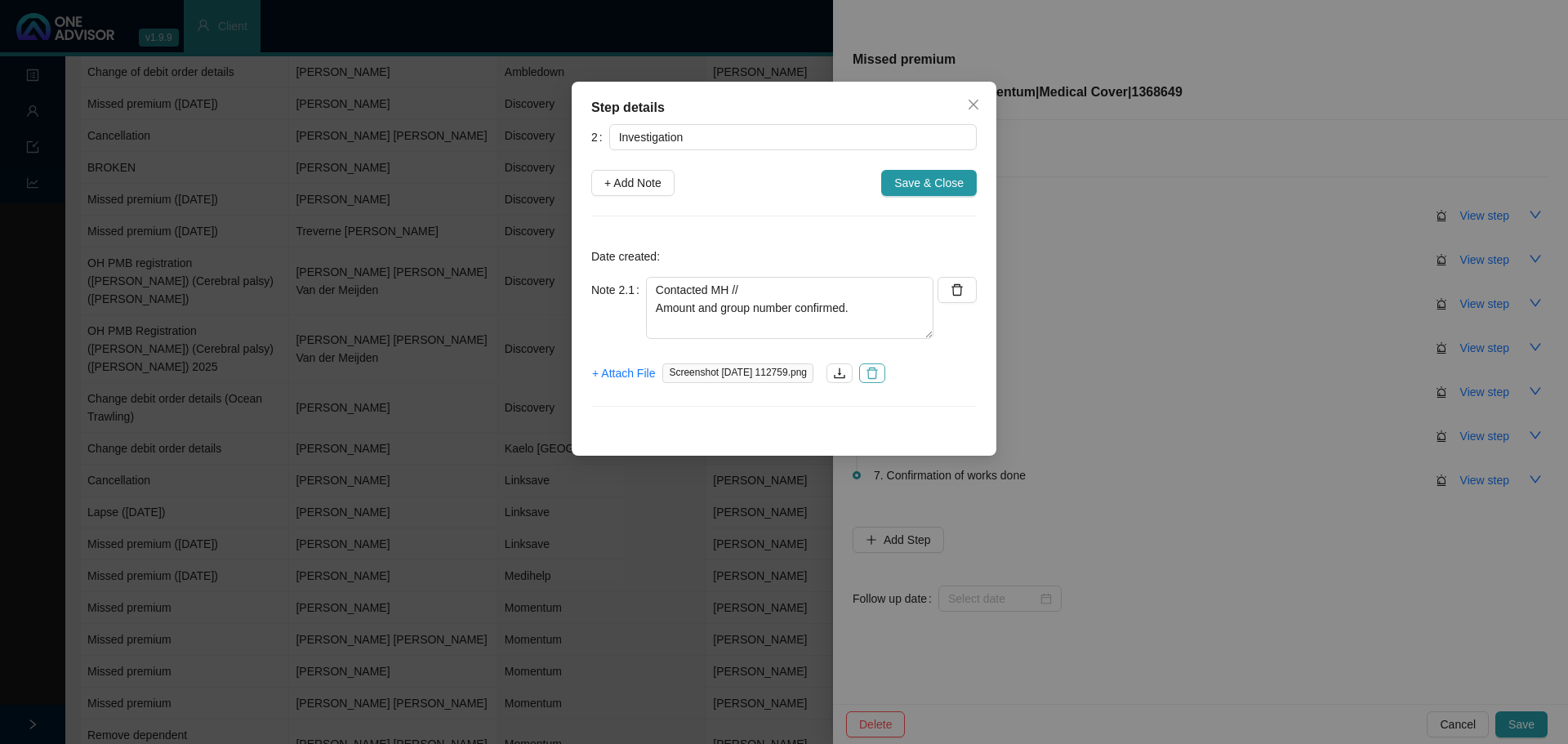
click at [879, 371] on icon "delete" at bounding box center [872, 373] width 13 height 13
click at [756, 284] on textarea "Contacted MH // Amount and group number confirmed." at bounding box center [790, 308] width 288 height 62
paste textarea "697872060"
click at [744, 291] on textarea "Contacted MH // 697872060 Amount and group number confirmed." at bounding box center [790, 308] width 288 height 62
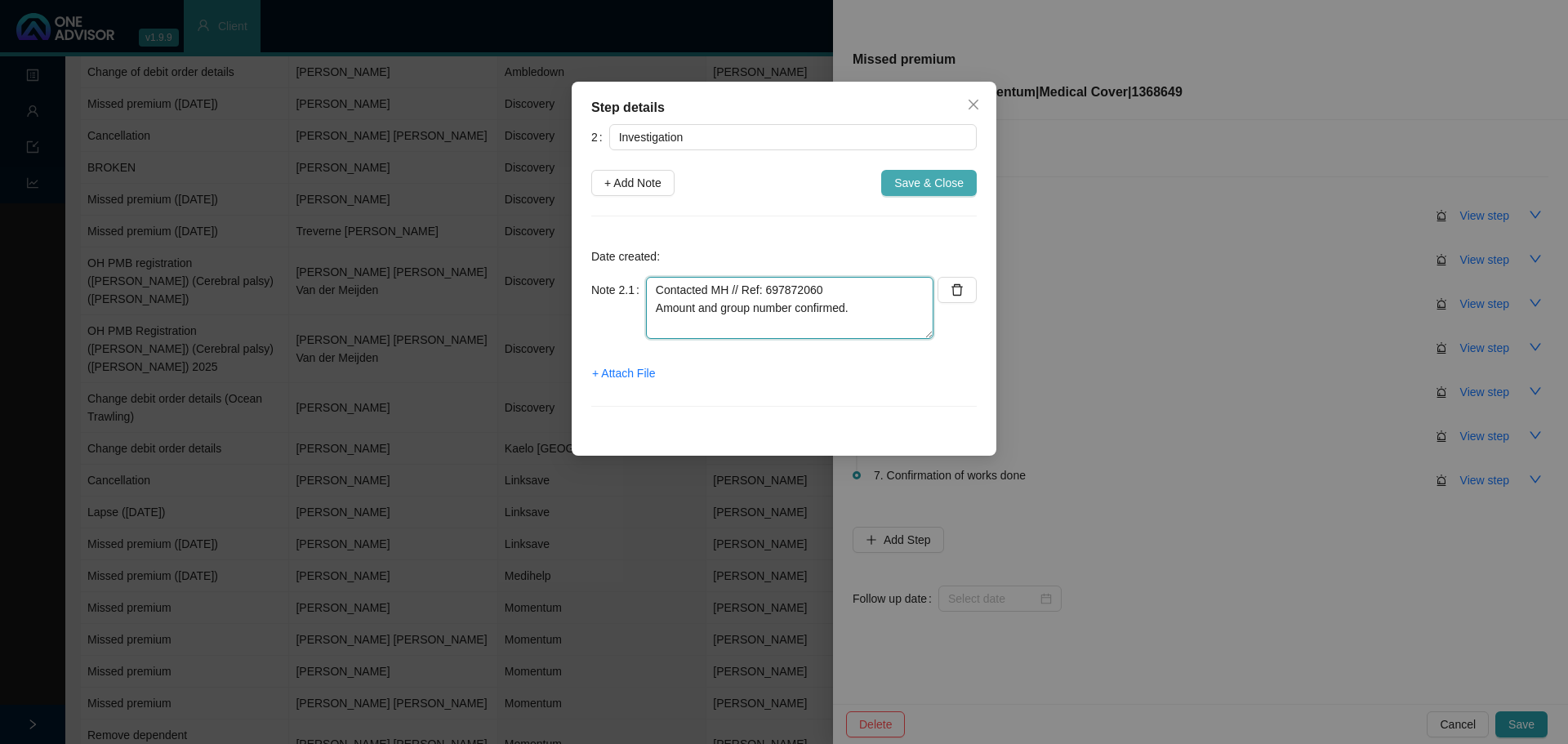
type textarea "Contacted MH // Ref: 697872060 Amount and group number confirmed."
click at [930, 176] on span "Save & Close" at bounding box center [929, 182] width 69 height 18
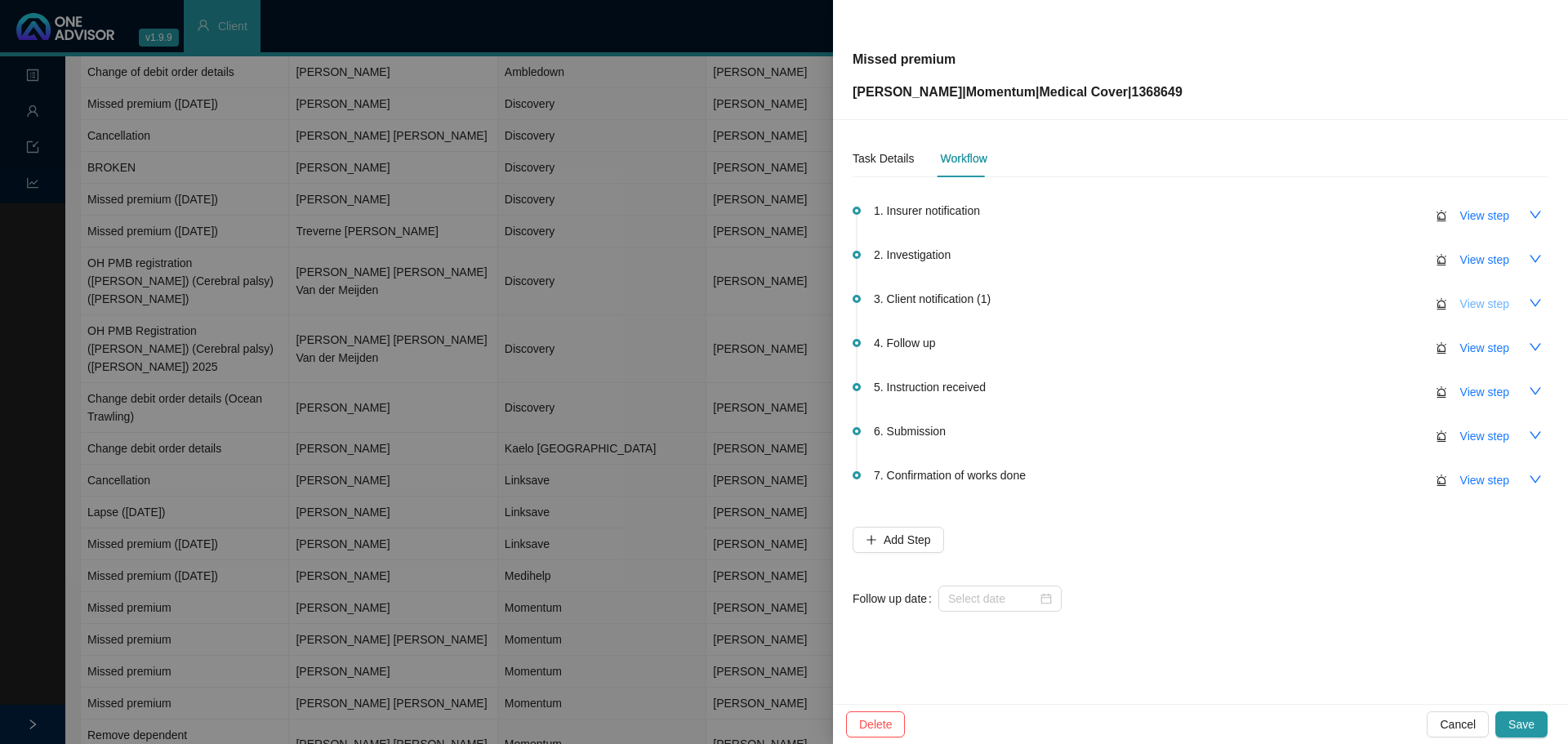
click at [1490, 309] on span "View step" at bounding box center [1484, 303] width 49 height 18
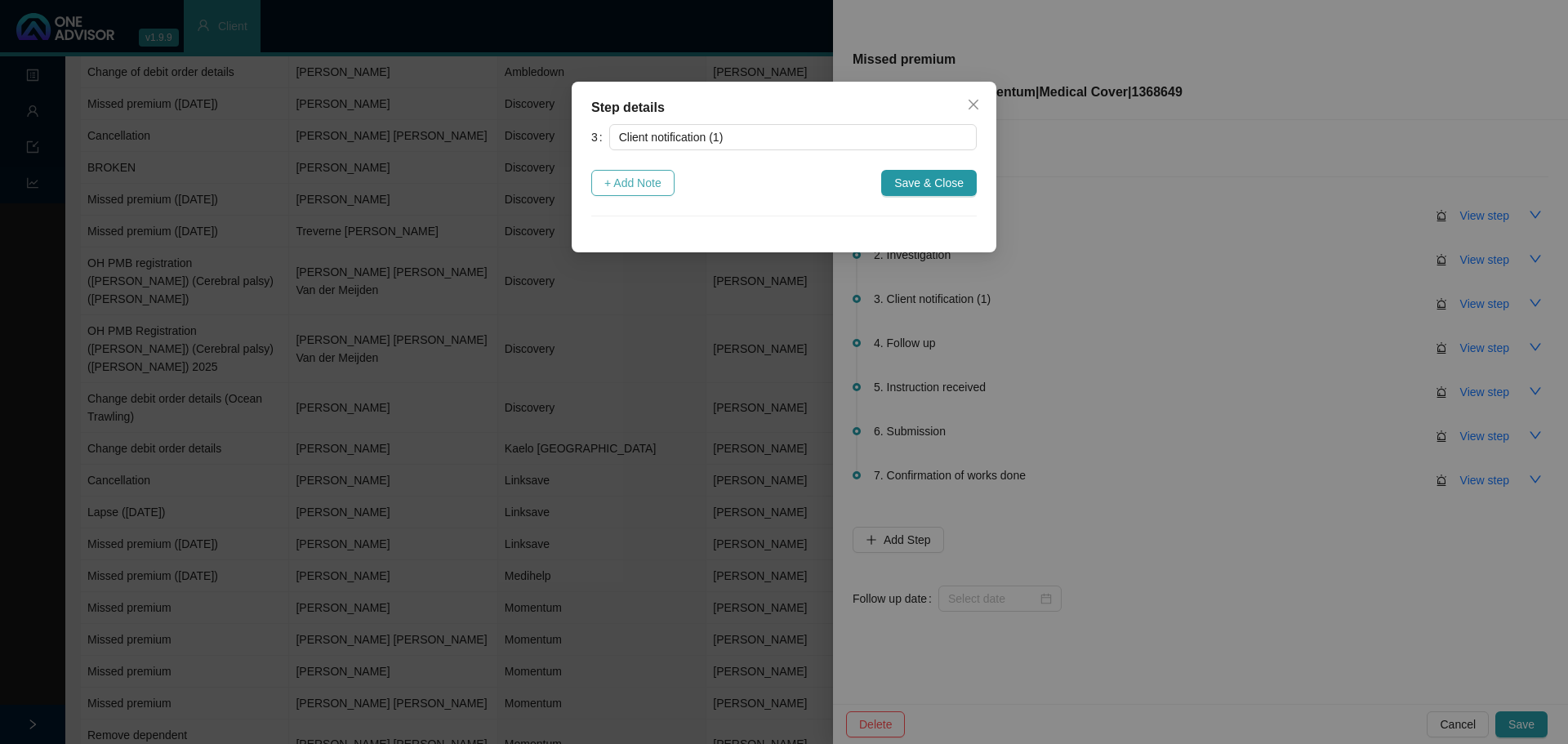
drag, startPoint x: 642, startPoint y: 179, endPoint x: 670, endPoint y: 235, distance: 62.6
click at [643, 179] on span "+ Add Note" at bounding box center [633, 182] width 57 height 18
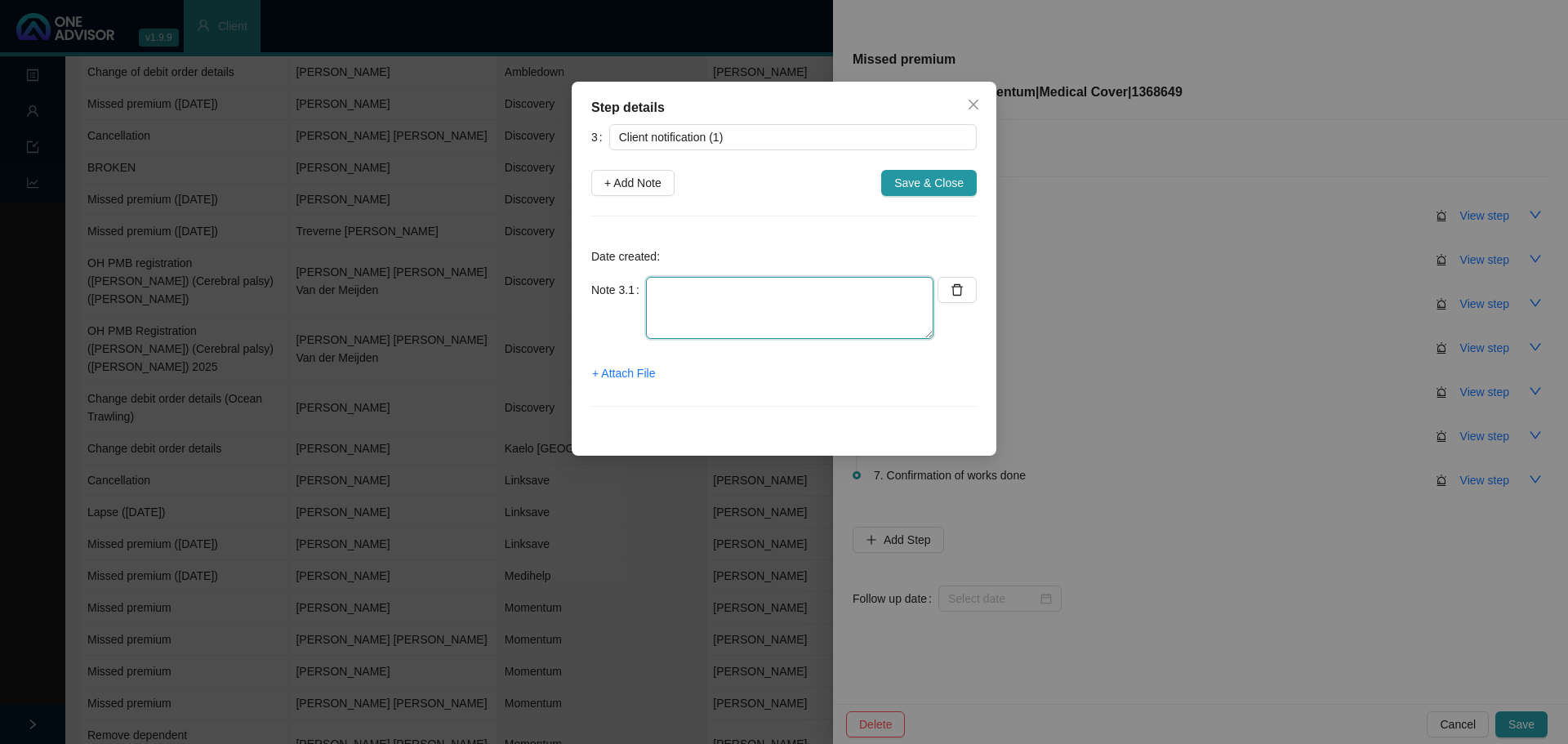
click at [696, 307] on textarea at bounding box center [790, 308] width 288 height 62
click at [834, 291] on textarea "Informed on whatsapp & email" at bounding box center [790, 308] width 288 height 62
type textarea "Informed on whatsapp & email."
click at [626, 366] on span "+ Attach File" at bounding box center [624, 373] width 63 height 18
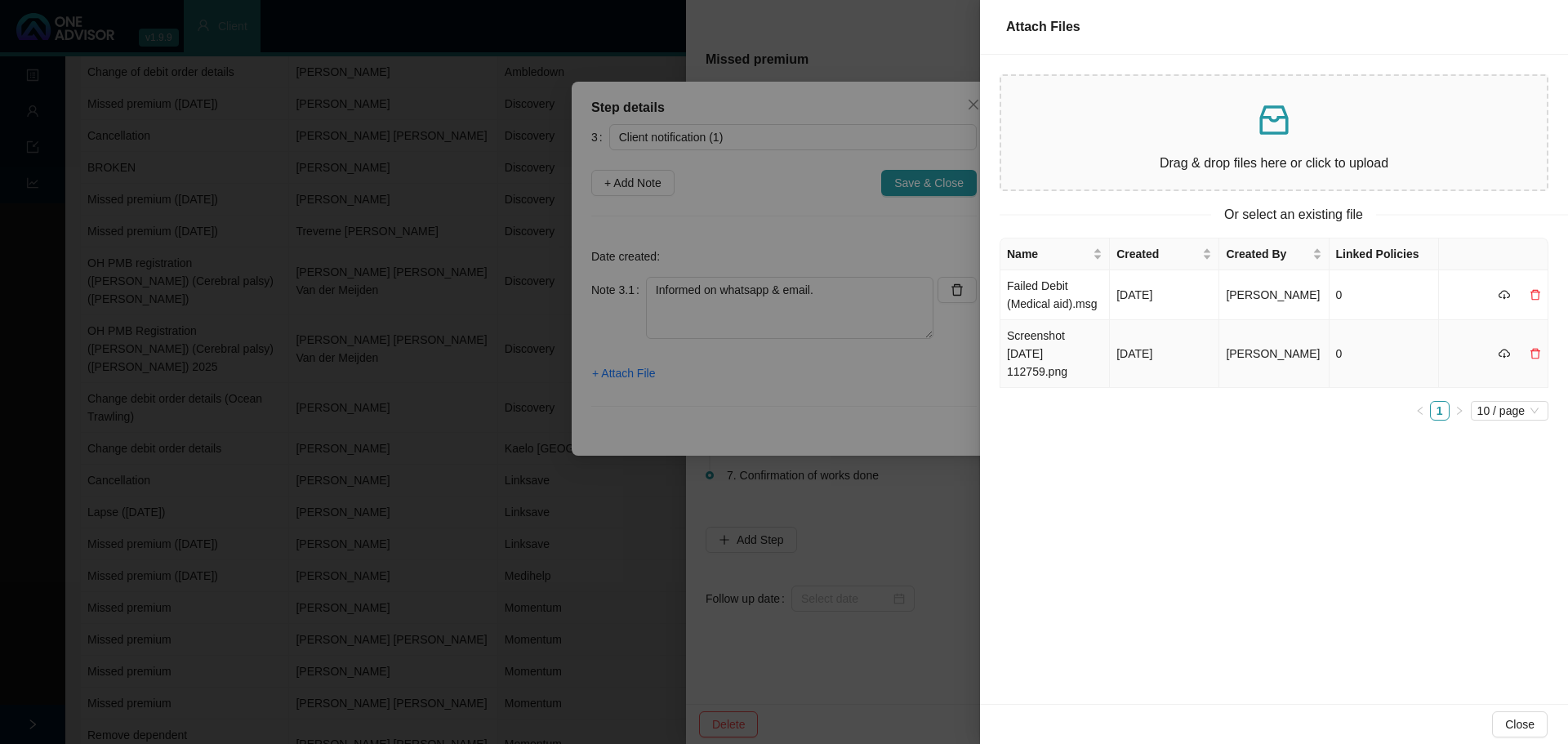
click at [1099, 356] on td "Screenshot [DATE] 112759.png" at bounding box center [1056, 353] width 110 height 67
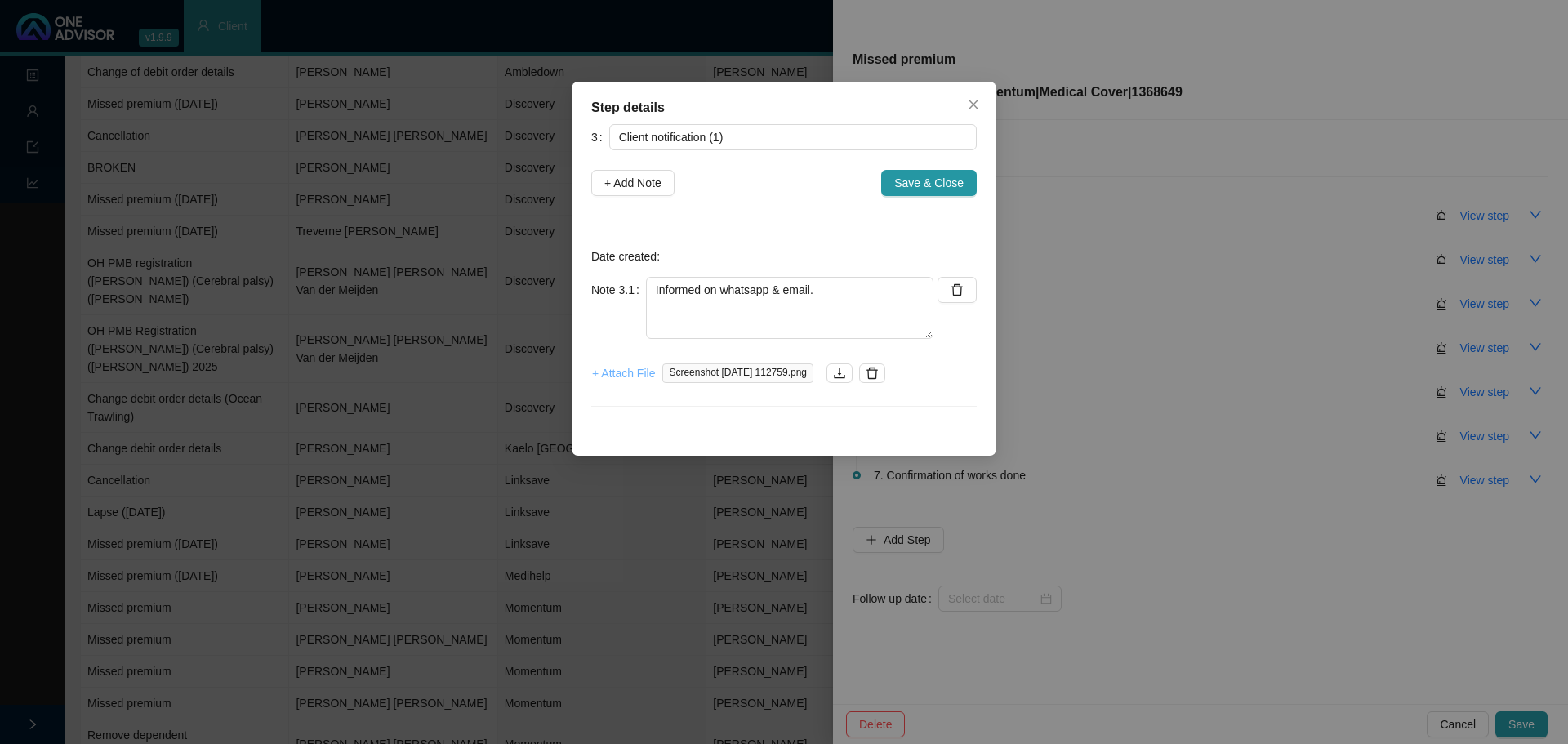
click at [628, 379] on span "+ Attach File" at bounding box center [624, 373] width 63 height 18
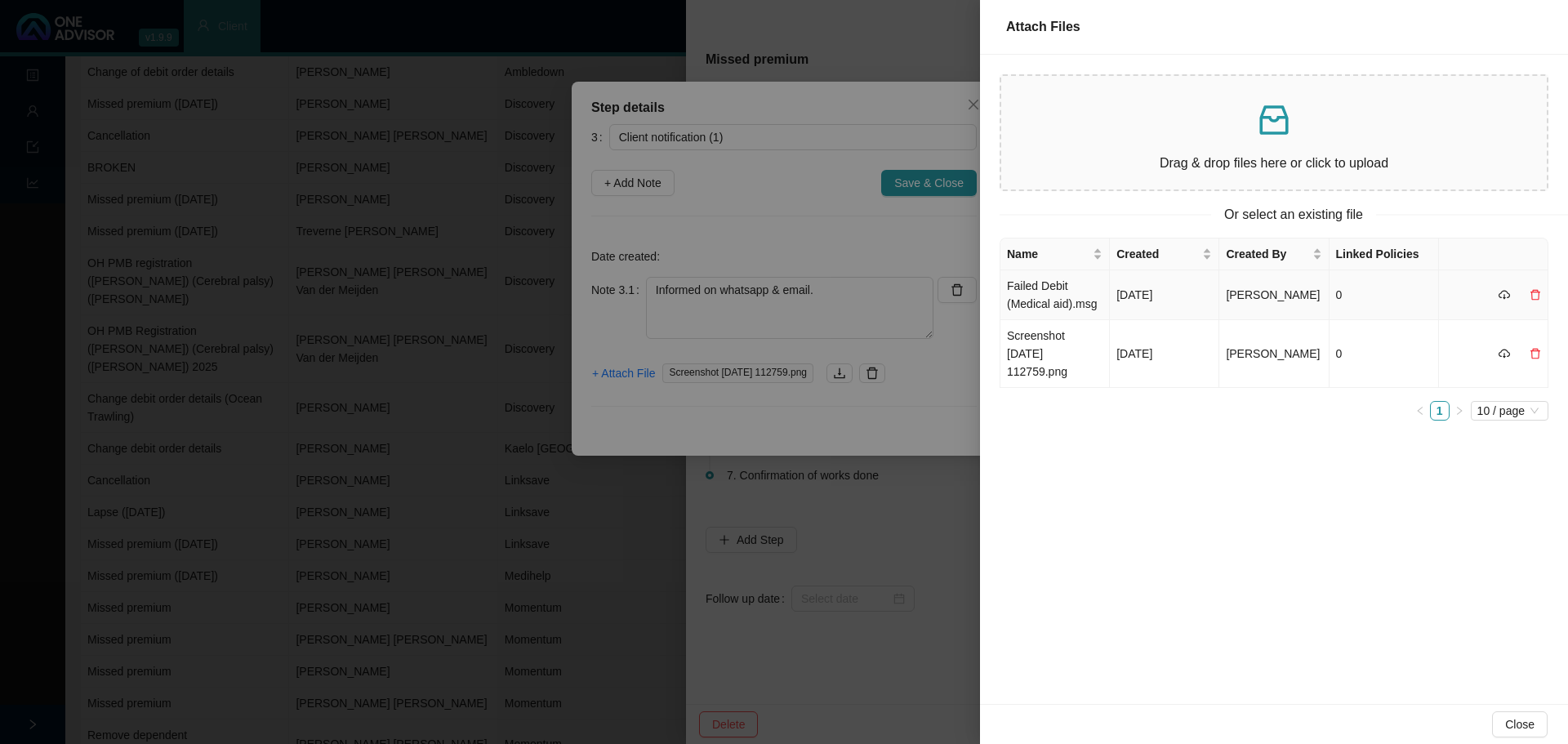
click at [1050, 294] on td "Failed Debit (Medical aid).msg" at bounding box center [1056, 294] width 110 height 50
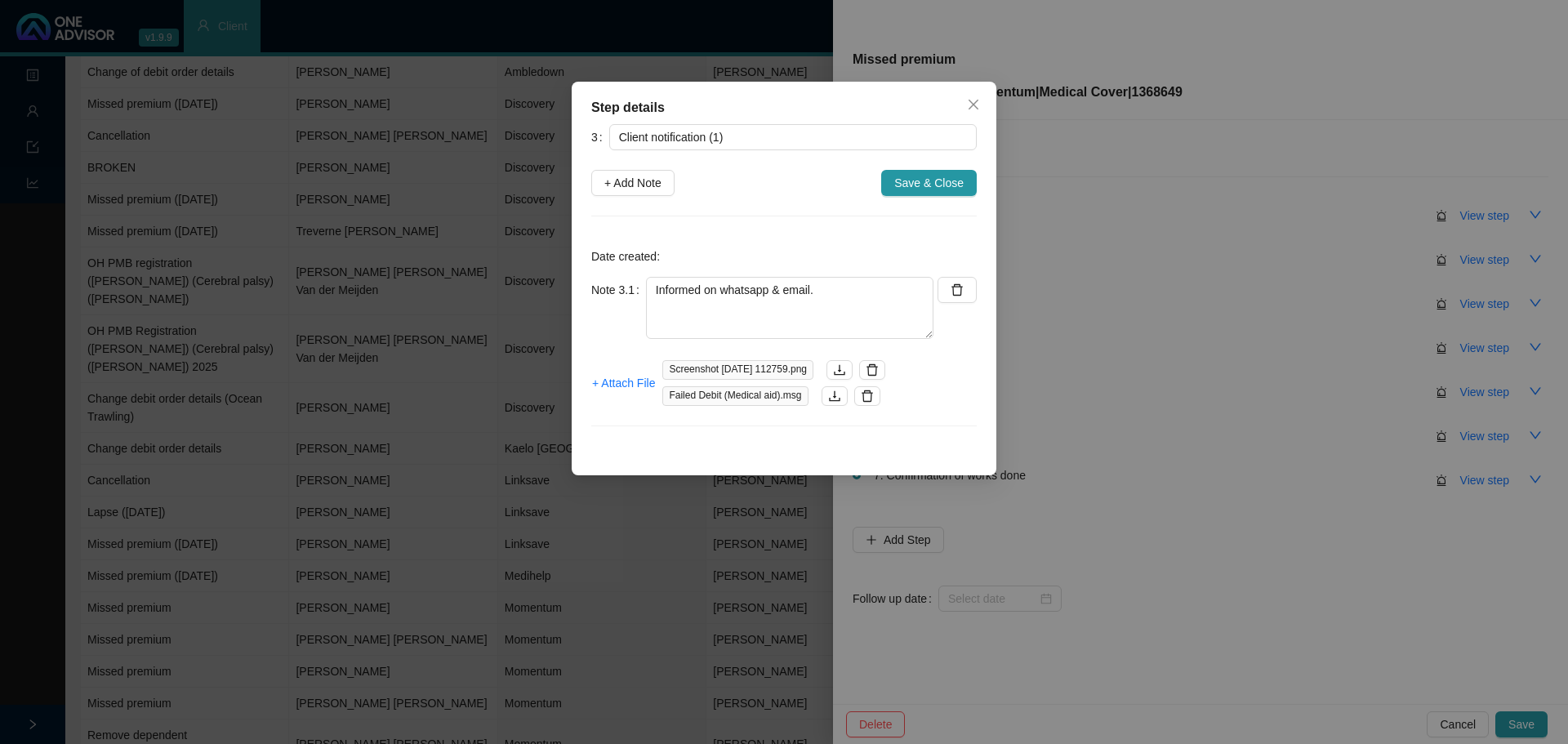
click at [920, 394] on div "+ Attach File Screenshot [DATE] 112759.png Failed Debit (Medical aid).msg" at bounding box center [784, 383] width 386 height 46
click at [927, 185] on span "Save & Close" at bounding box center [929, 182] width 69 height 18
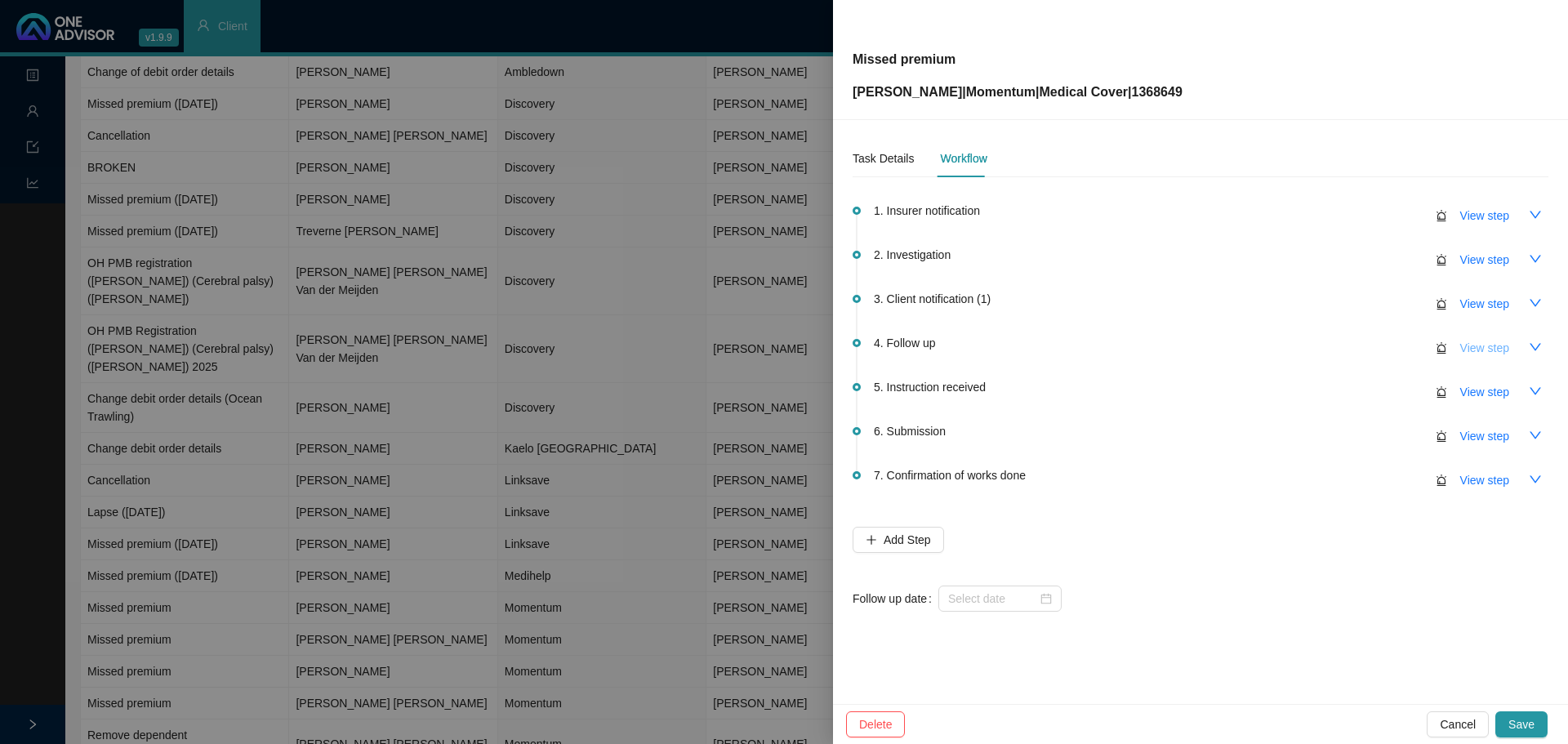
click at [1506, 349] on span "View step" at bounding box center [1484, 348] width 49 height 18
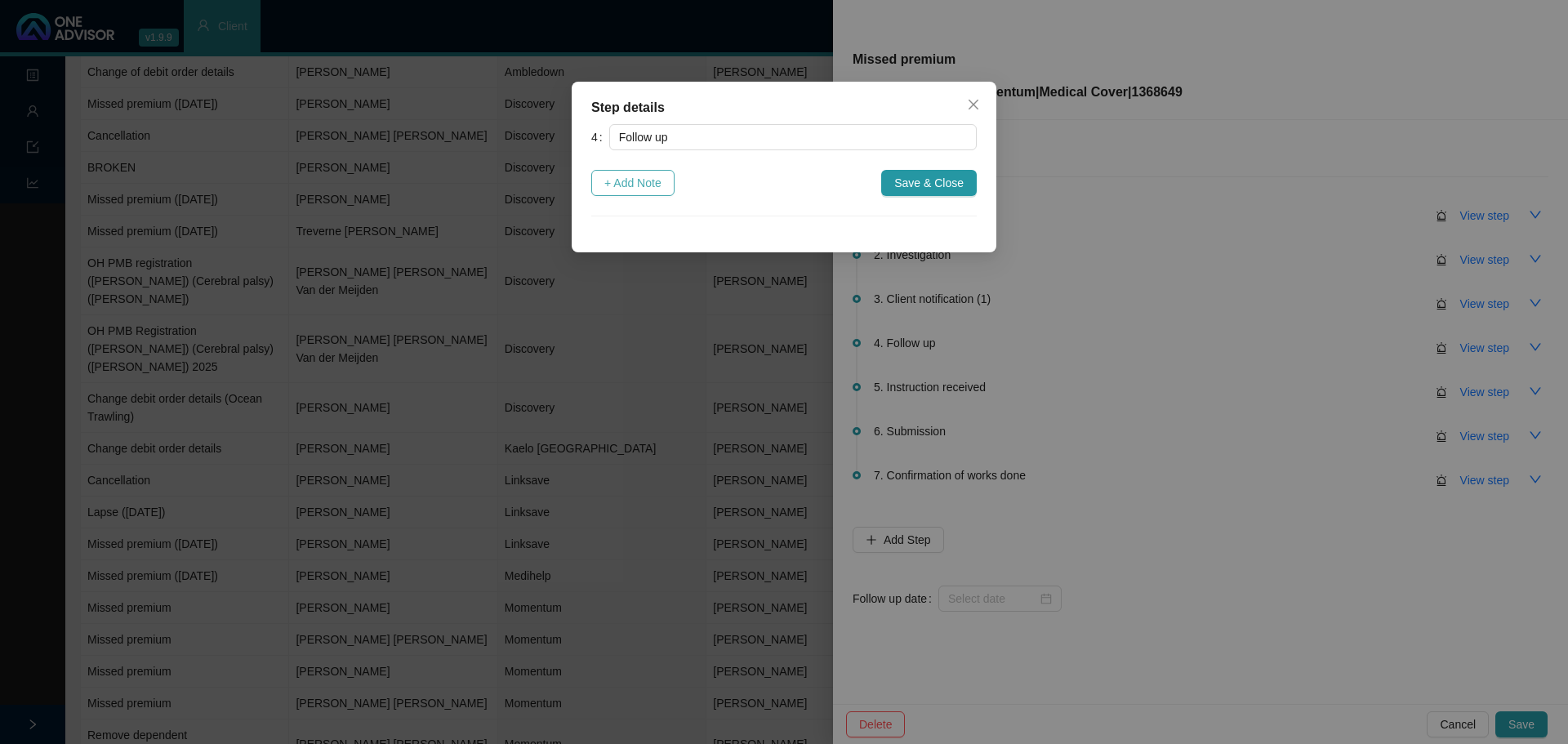
click at [650, 188] on span "+ Add Note" at bounding box center [633, 182] width 57 height 18
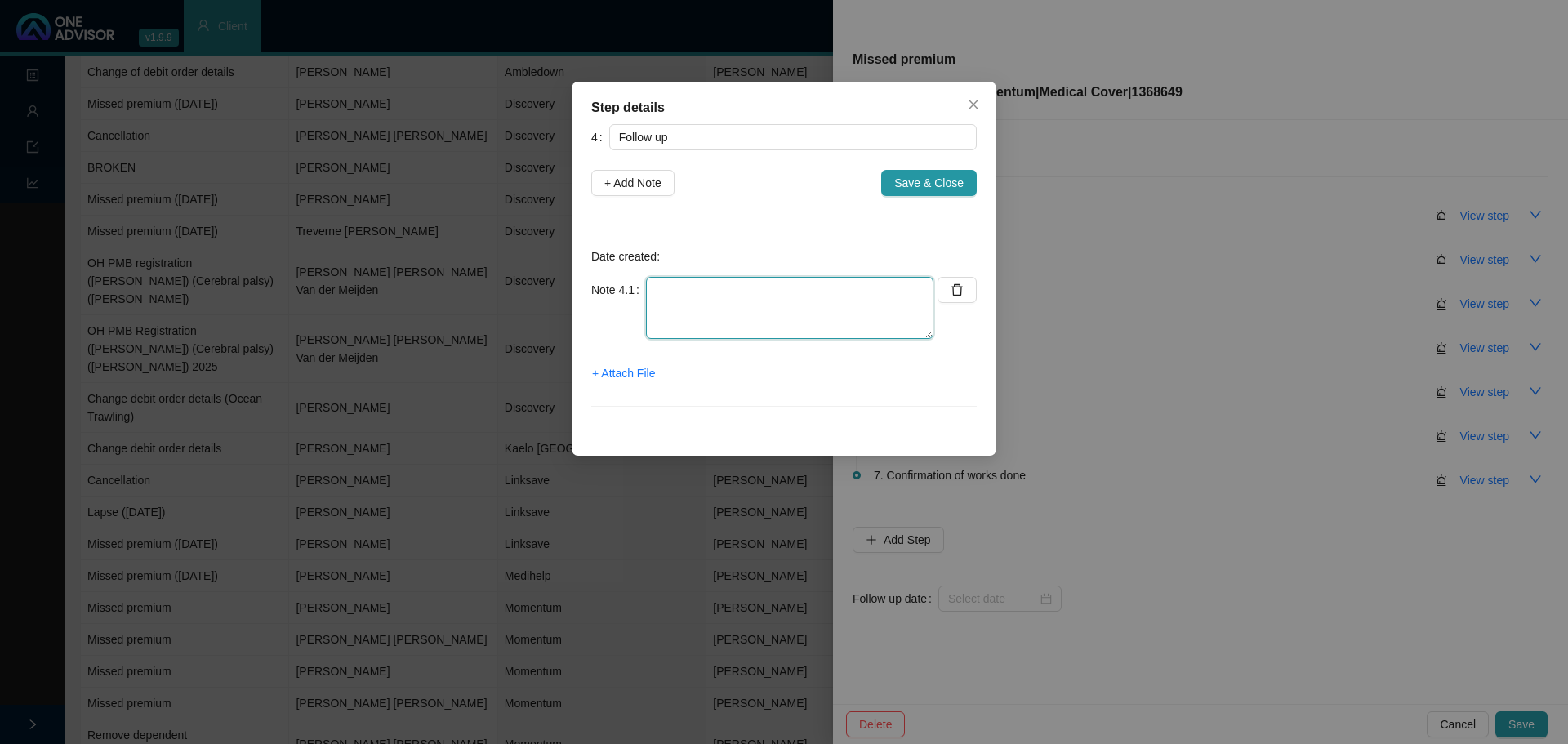
click at [809, 298] on textarea at bounding box center [790, 308] width 288 height 62
type textarea "Member will make EFT."
click at [934, 176] on span "Save & Close" at bounding box center [929, 182] width 69 height 18
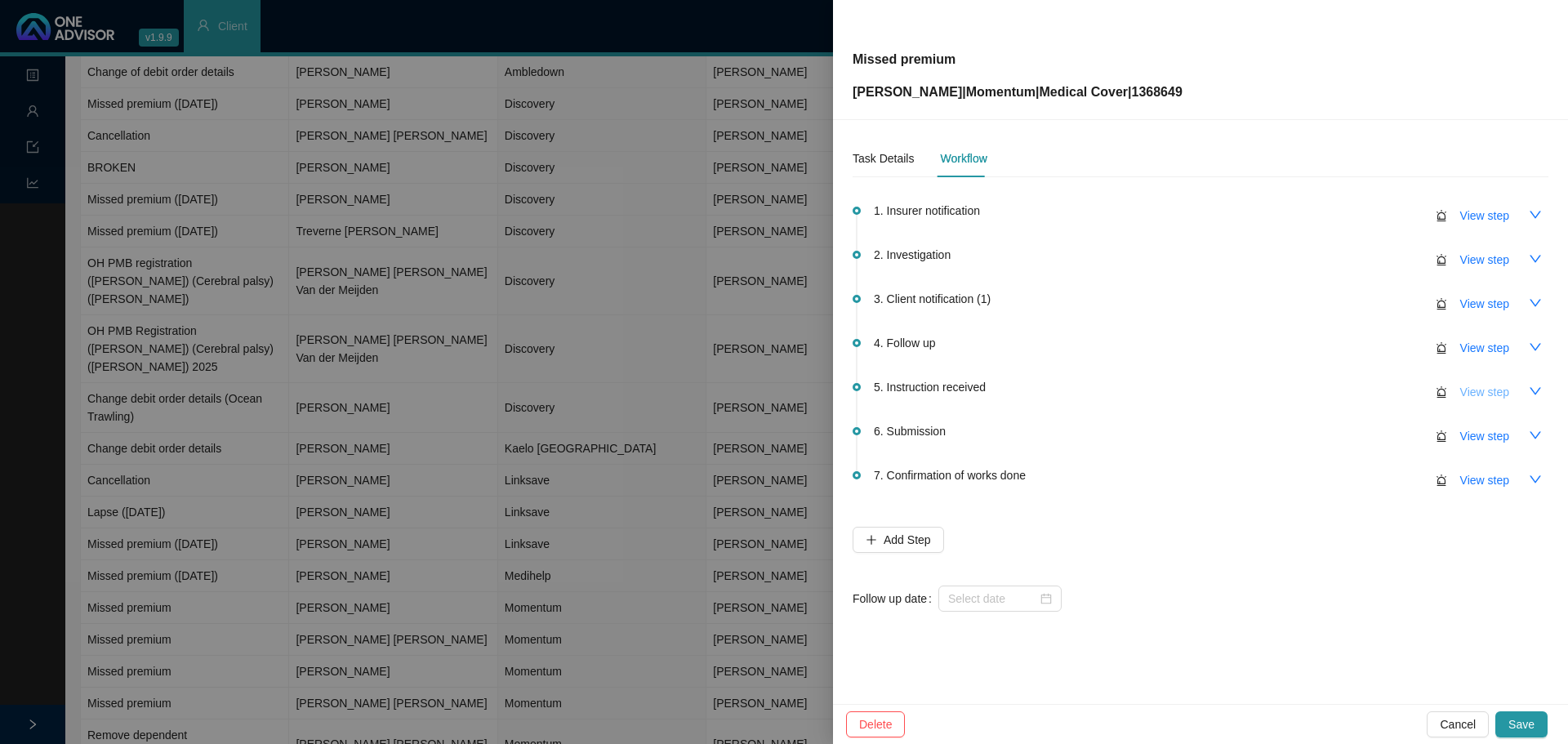
click at [1496, 387] on span "View step" at bounding box center [1484, 391] width 49 height 18
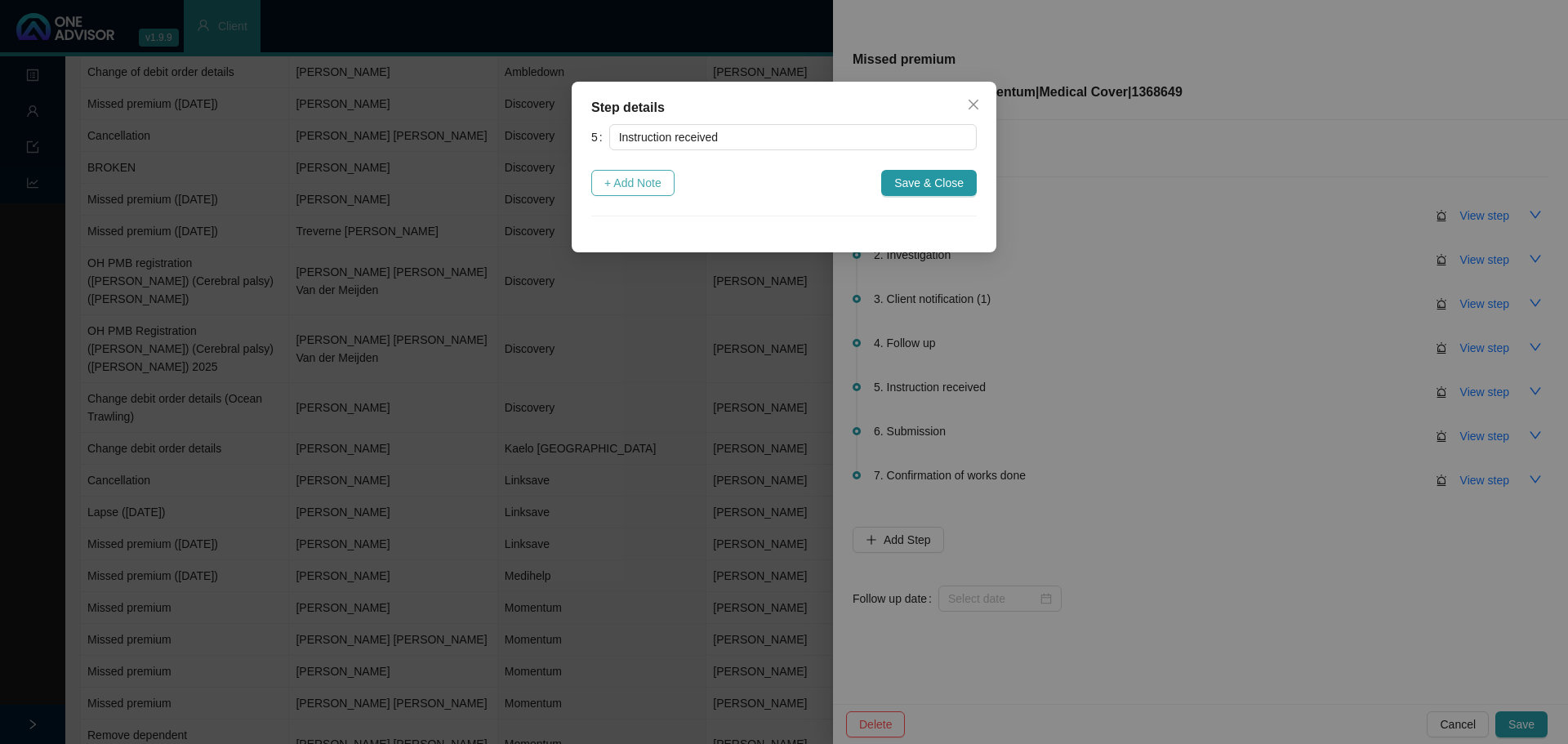
click at [637, 179] on span "+ Add Note" at bounding box center [633, 182] width 57 height 18
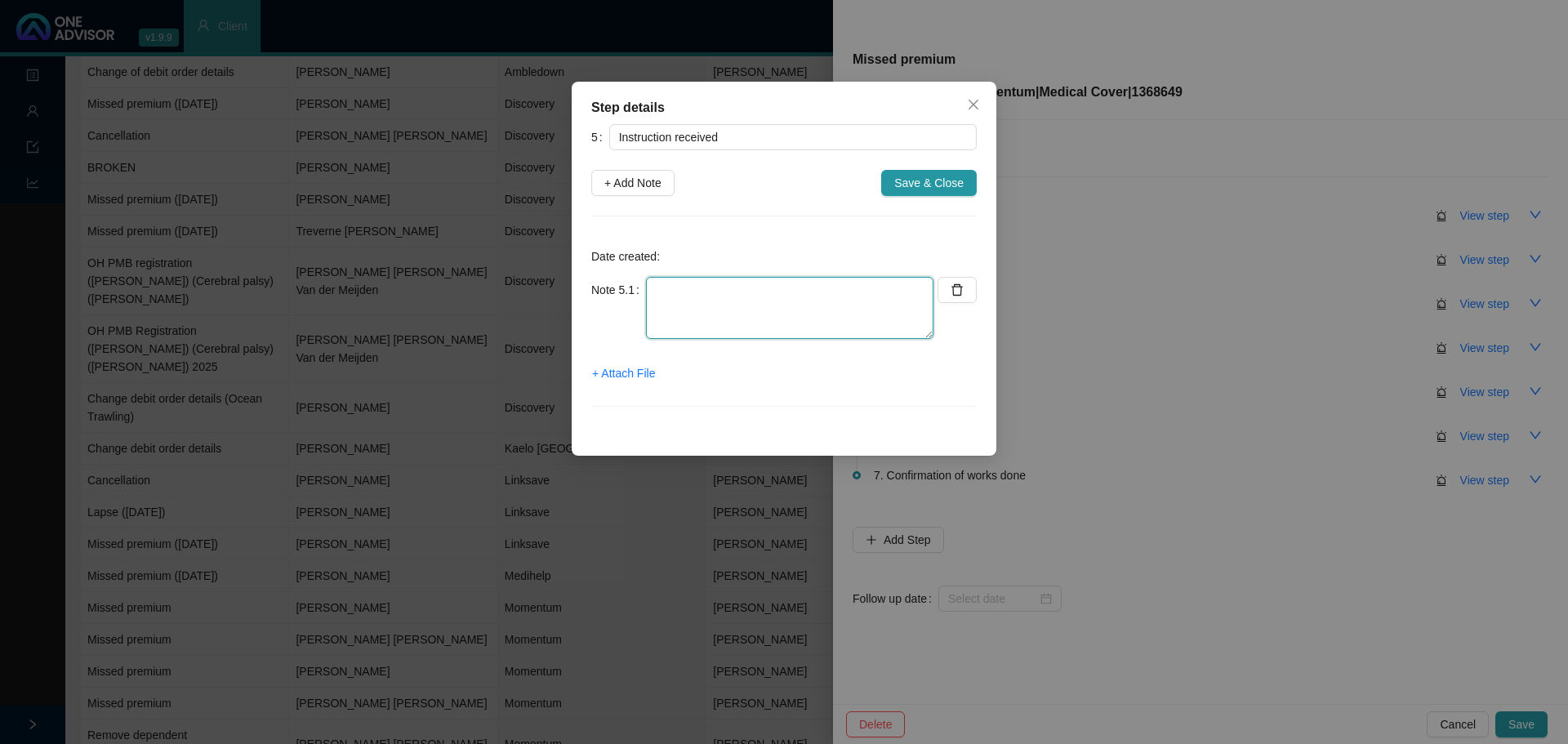
click at [695, 303] on textarea at bounding box center [790, 308] width 288 height 62
type textarea "Member will make EFT. Wait for membership certificate."
click at [933, 180] on span "Save & Close" at bounding box center [929, 182] width 69 height 18
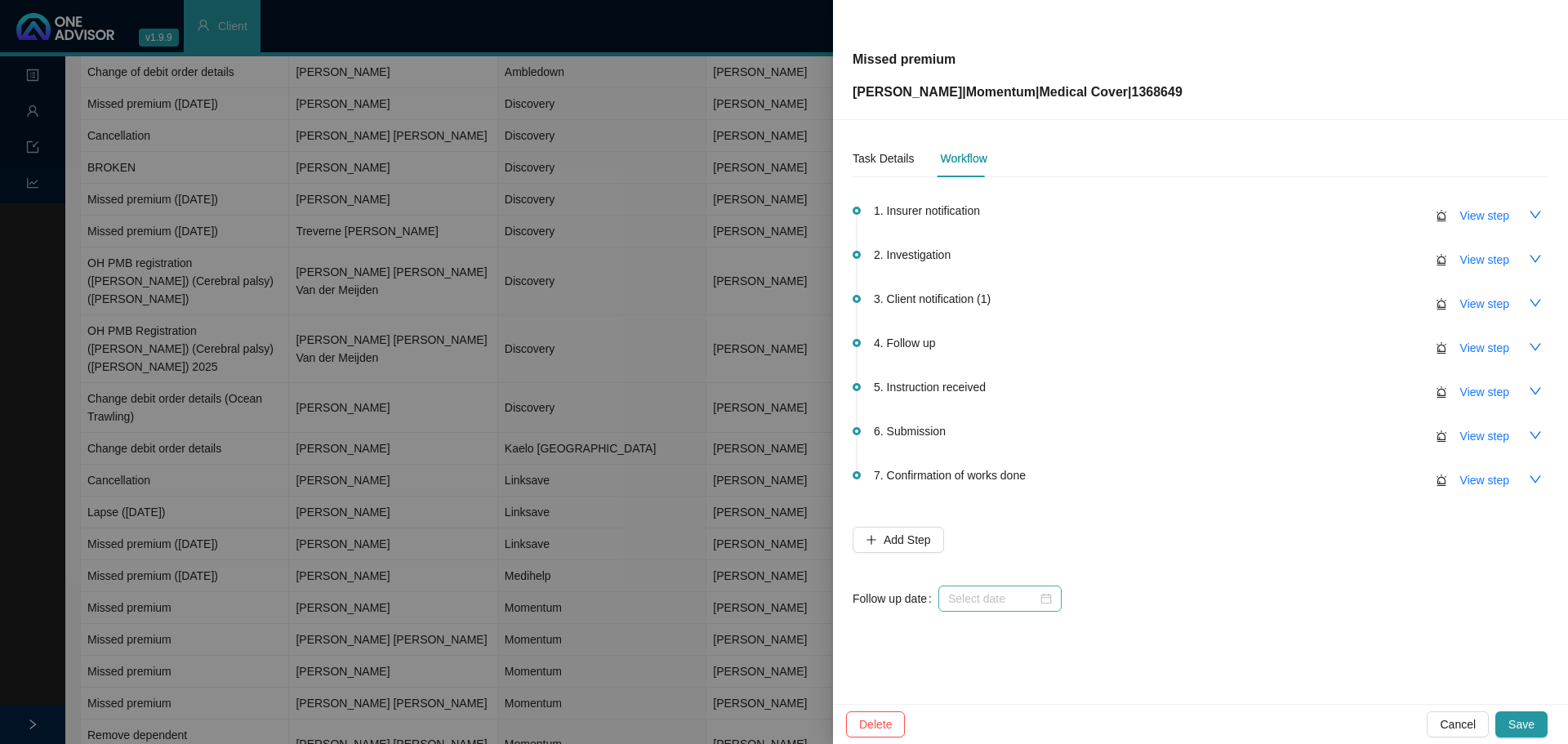
click at [1045, 596] on div at bounding box center [1000, 598] width 104 height 18
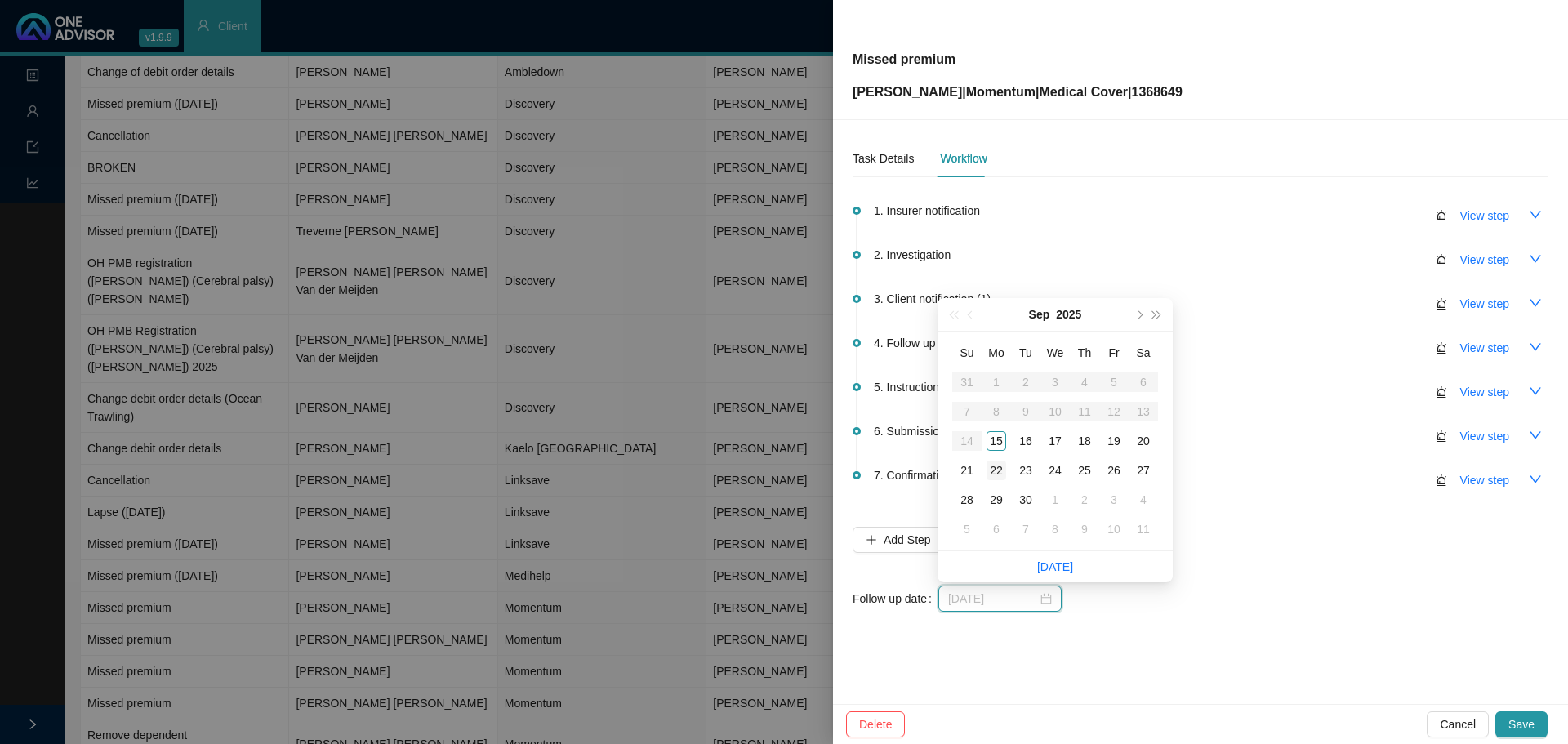
type input "[DATE]"
drag, startPoint x: 997, startPoint y: 466, endPoint x: 1095, endPoint y: 512, distance: 108.3
click at [997, 467] on div "22" at bounding box center [996, 470] width 19 height 19
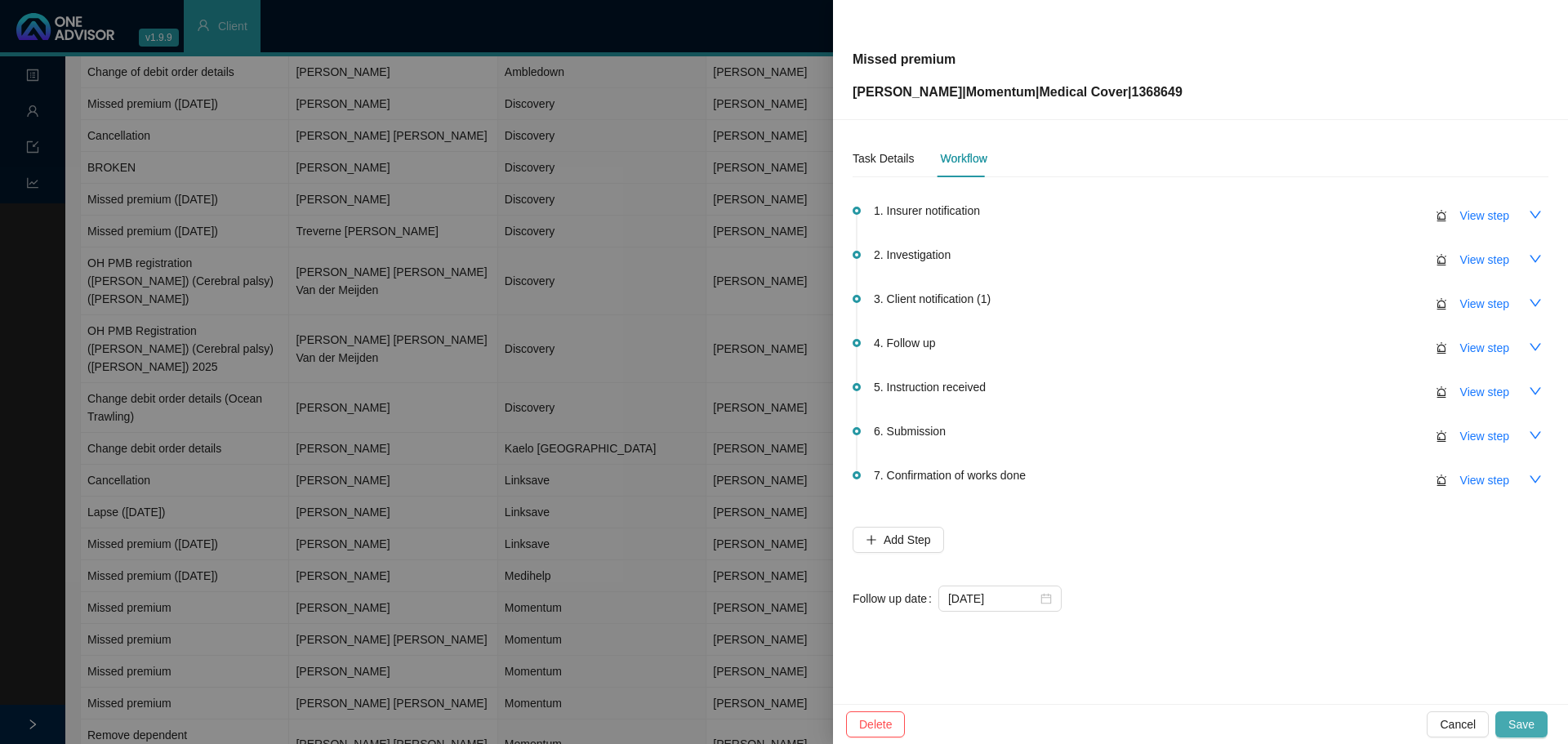
click at [1526, 716] on span "Save" at bounding box center [1521, 724] width 26 height 18
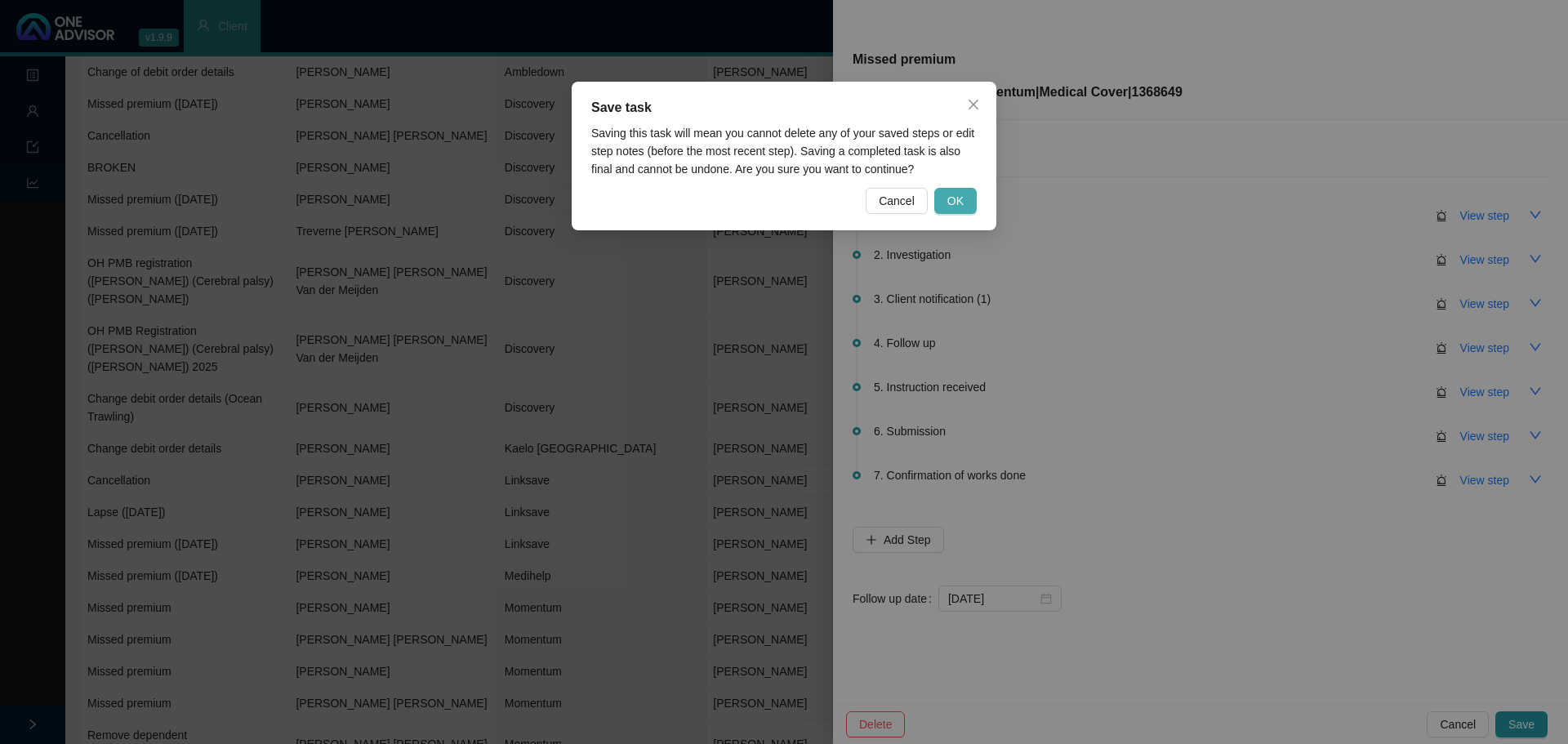
click at [960, 200] on span "OK" at bounding box center [955, 200] width 16 height 18
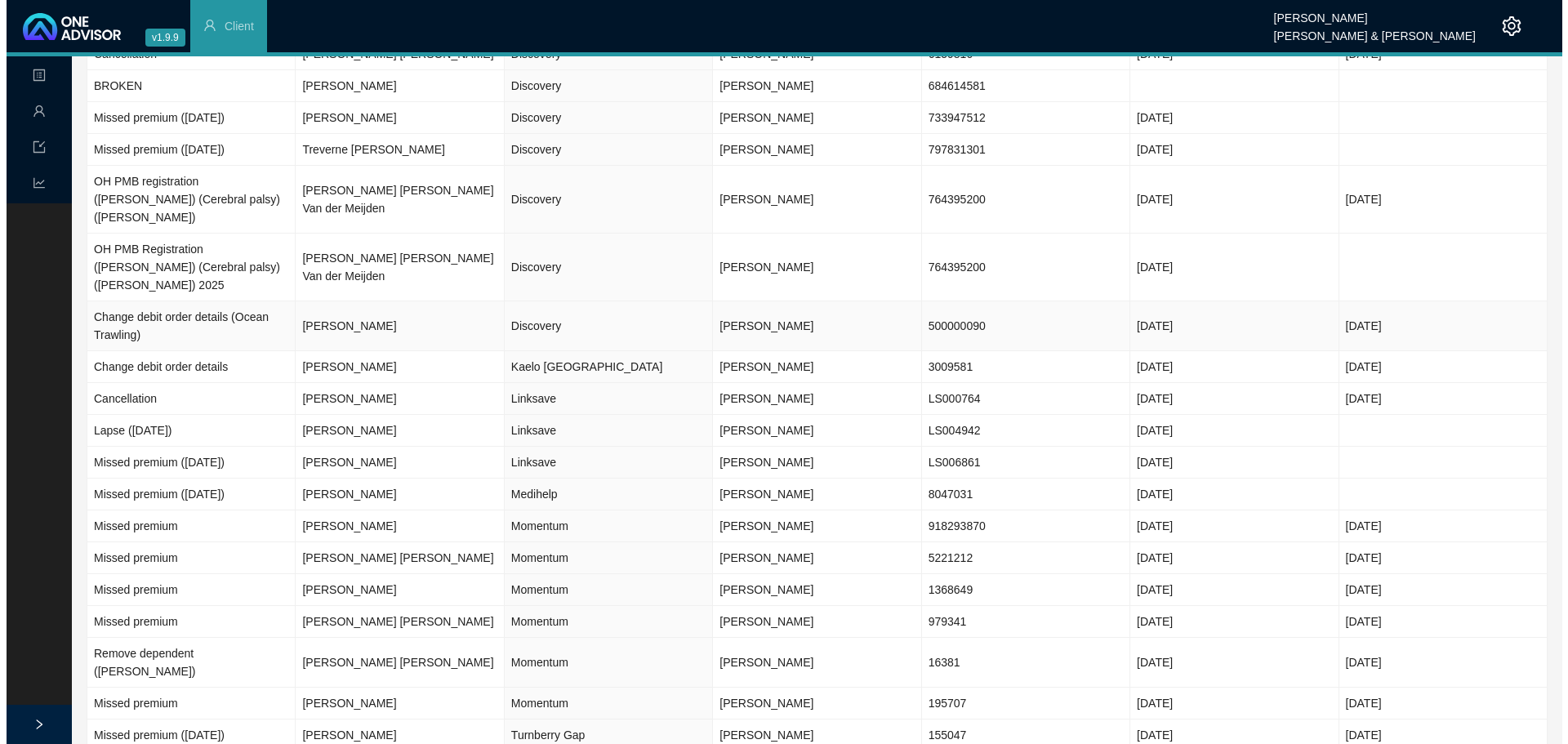
scroll to position [226, 0]
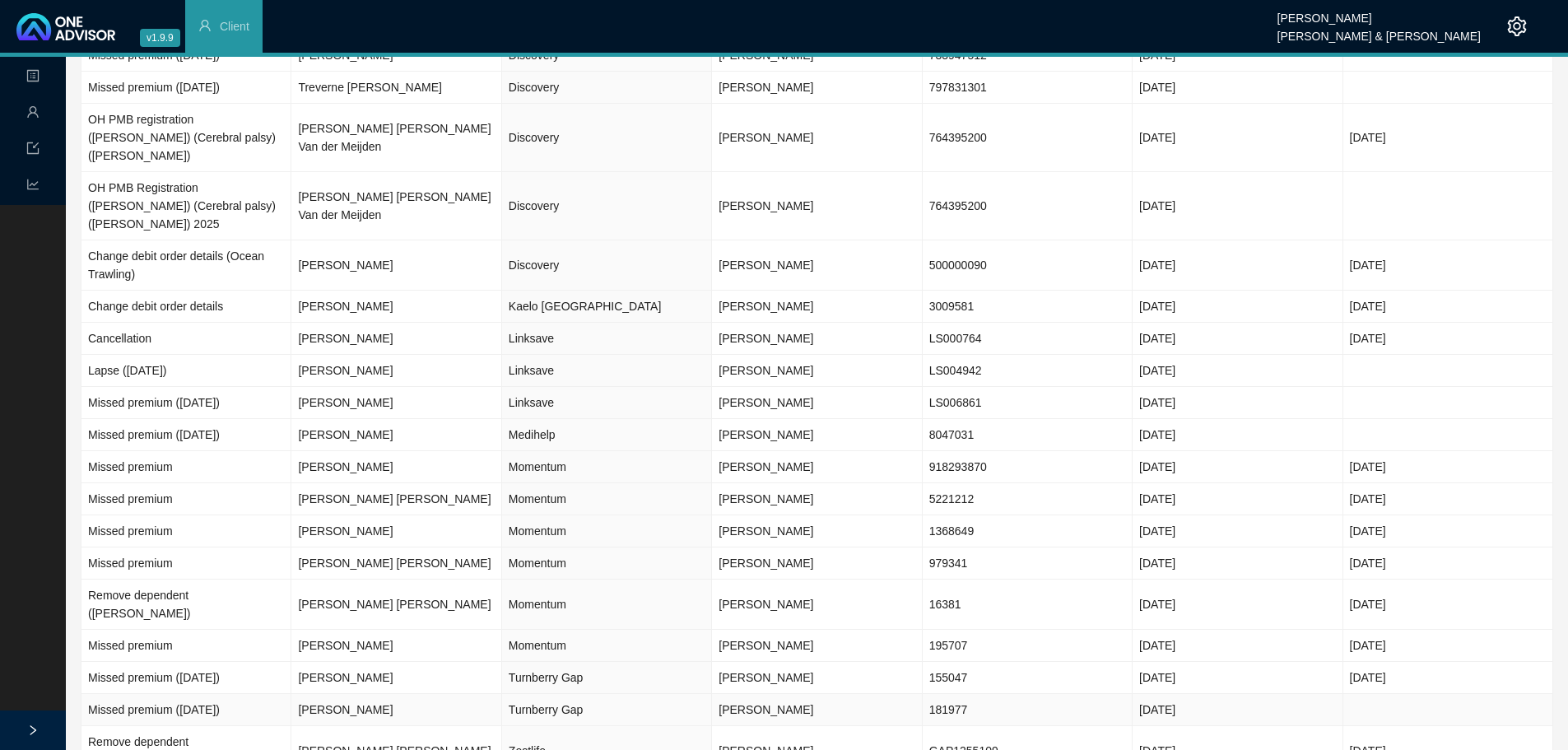
click at [535, 694] on td "Turnberry Gap" at bounding box center [606, 710] width 210 height 32
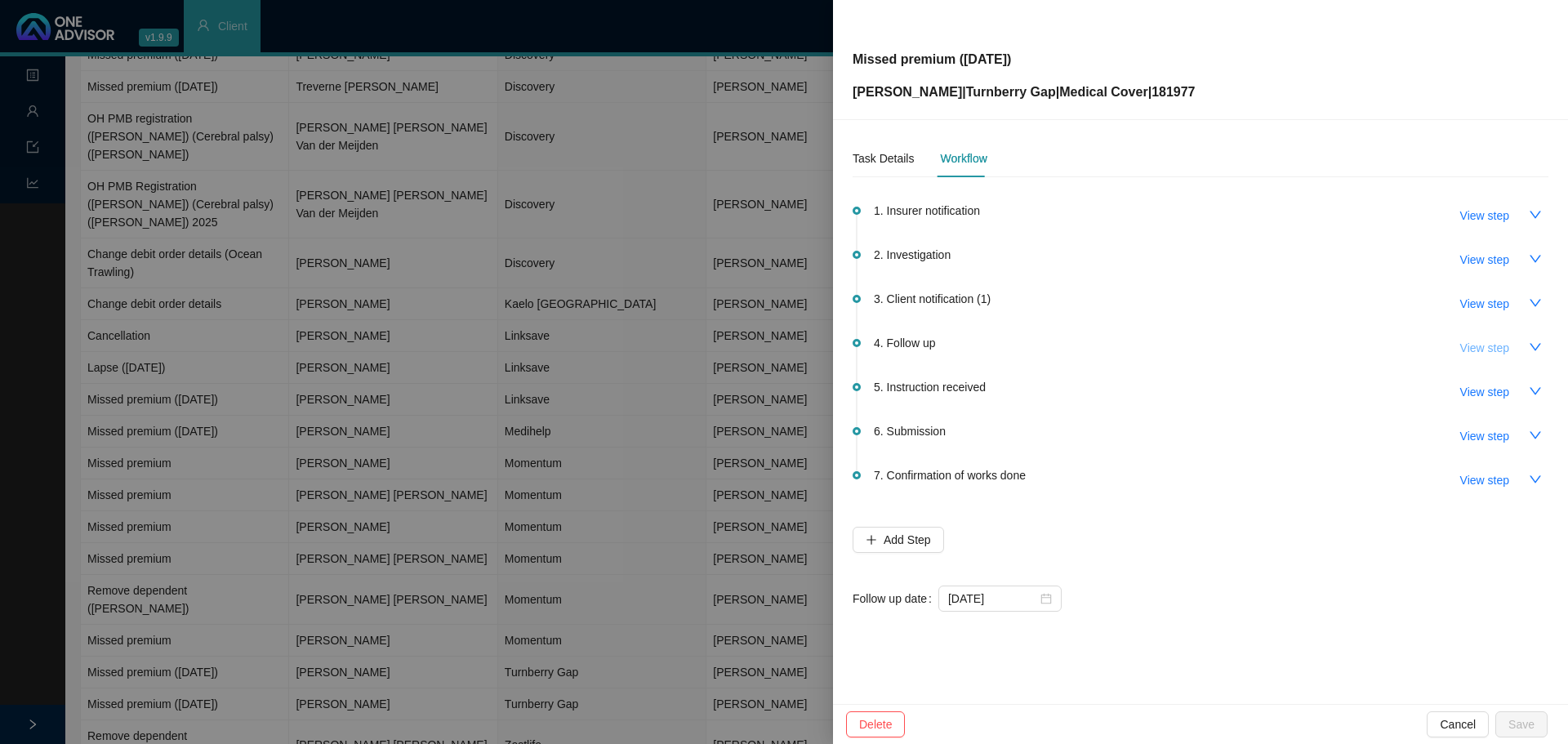
click at [1492, 343] on span "View step" at bounding box center [1484, 348] width 49 height 18
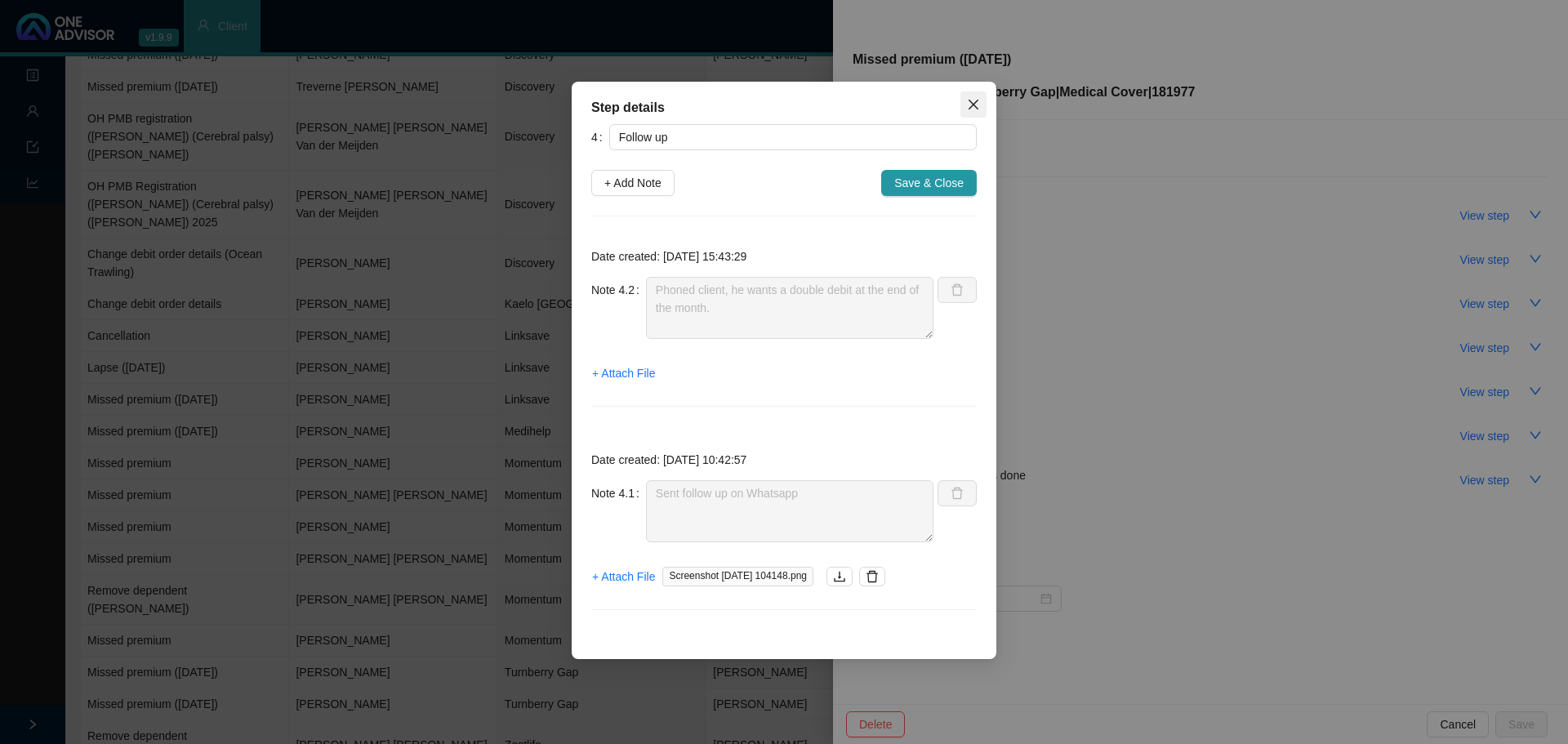
click at [975, 97] on button "Close" at bounding box center [973, 104] width 26 height 26
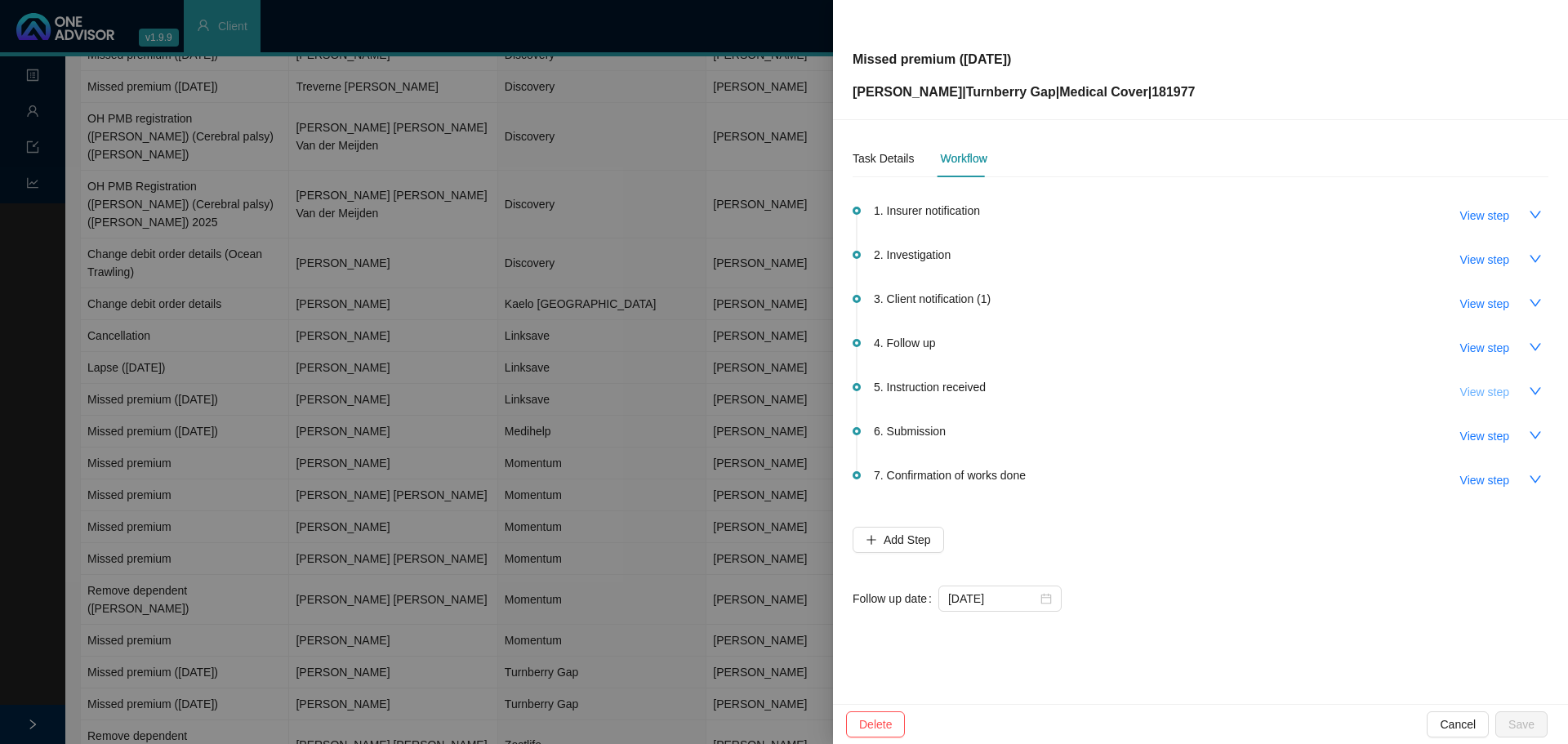
click at [1482, 390] on span "View step" at bounding box center [1484, 391] width 49 height 18
type input "Instruction received"
type textarea "Members wants a double debit. Confirmed this information on an email."
type textarea "Client will try make a payment in a few days time (phone call)"
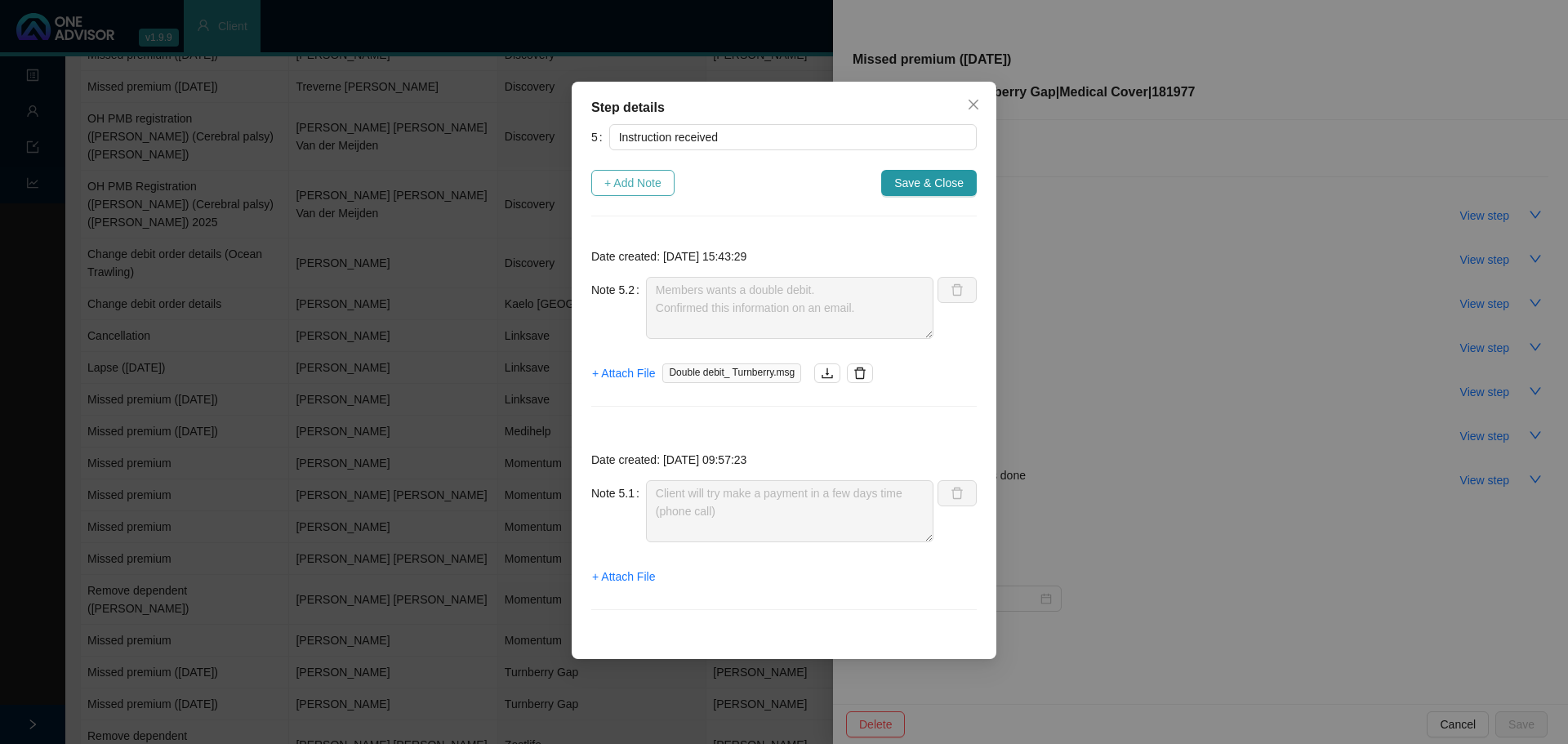
click at [649, 185] on span "+ Add Note" at bounding box center [633, 182] width 57 height 18
type textarea "Members wants a double debit. Confirmed this information on an email."
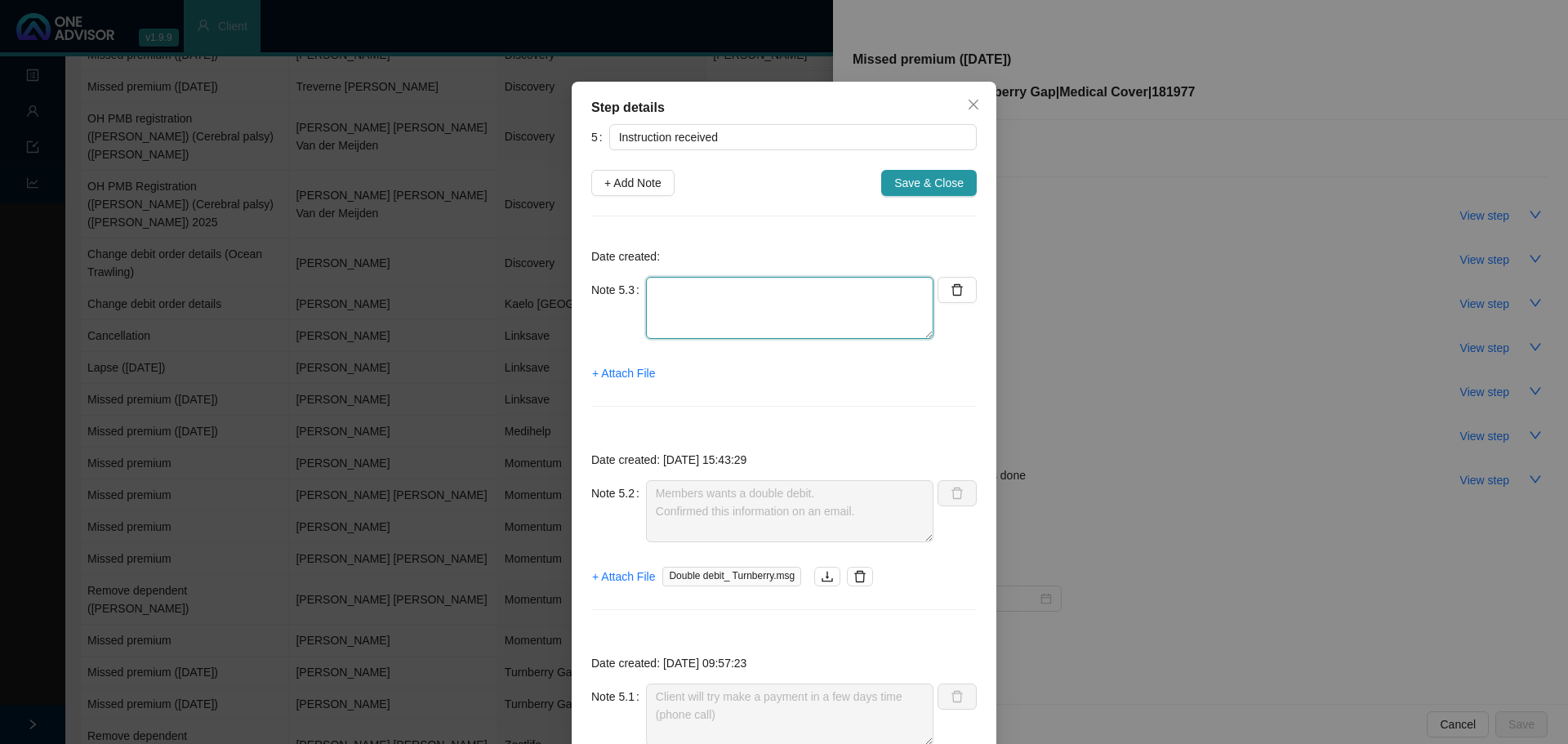
click at [696, 305] on textarea at bounding box center [790, 308] width 288 height 62
type textarea "Member acknowledged double debit"
click at [640, 370] on span "+ Attach File" at bounding box center [624, 373] width 63 height 18
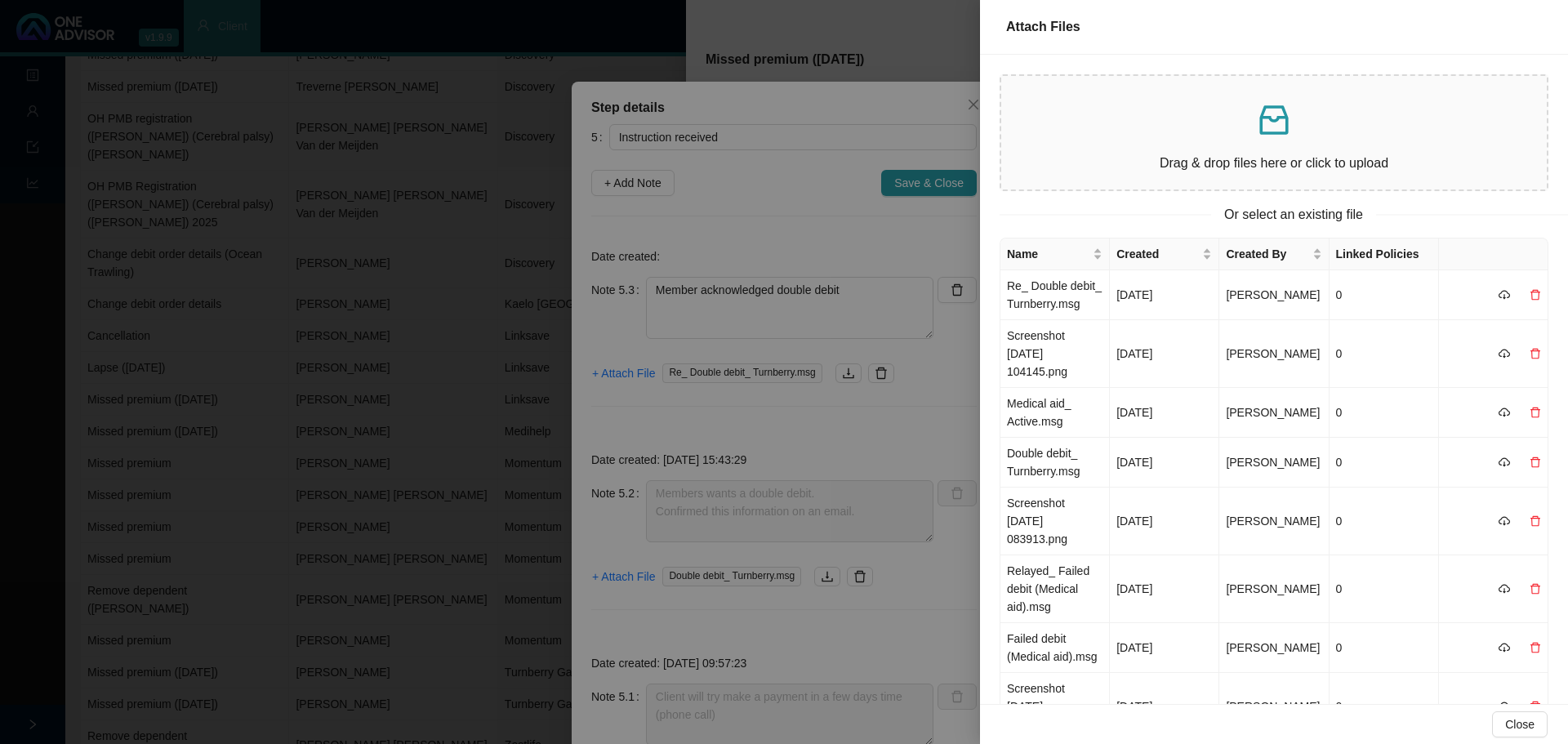
click at [933, 396] on div at bounding box center [784, 372] width 1568 height 744
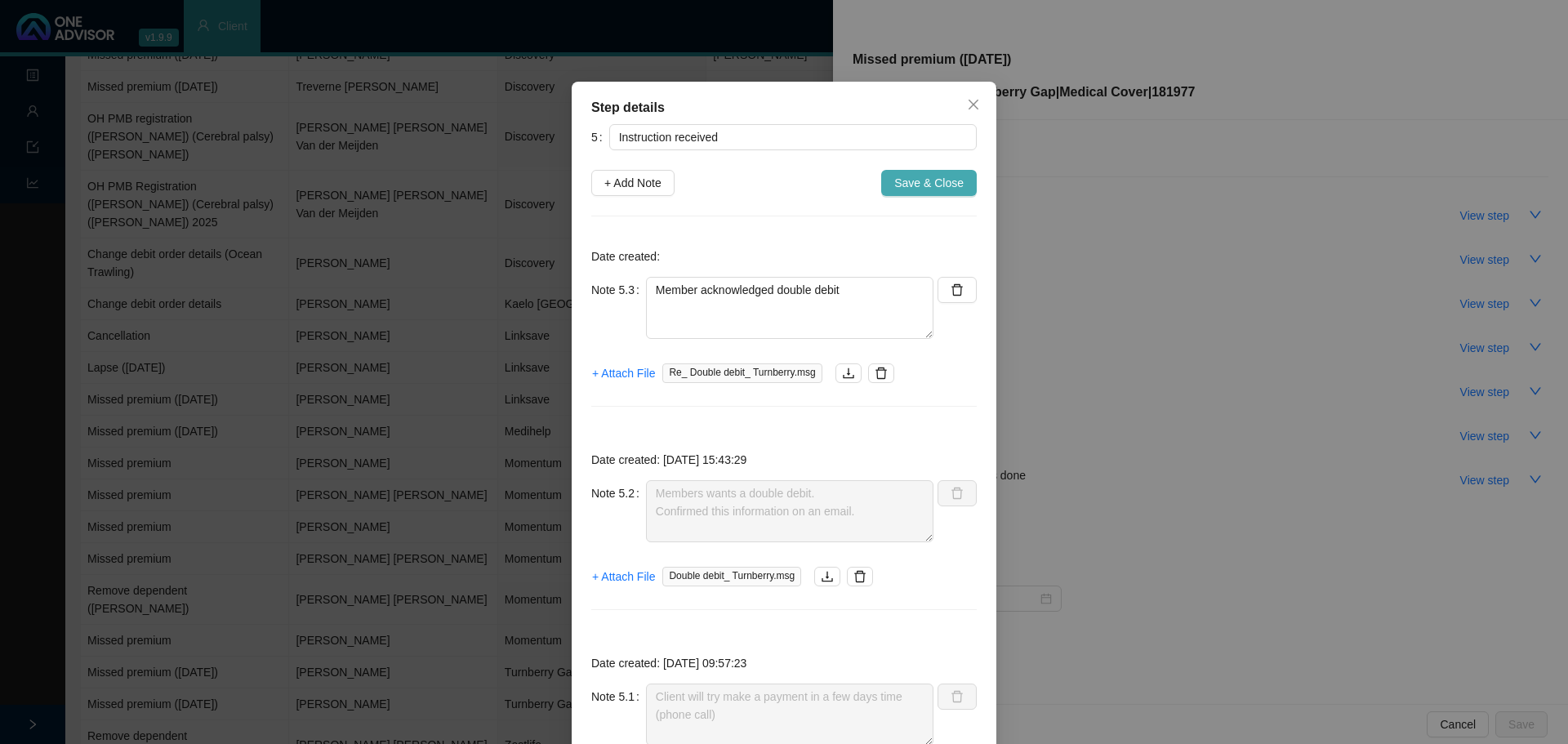
click at [937, 192] on button "Save & Close" at bounding box center [928, 182] width 95 height 26
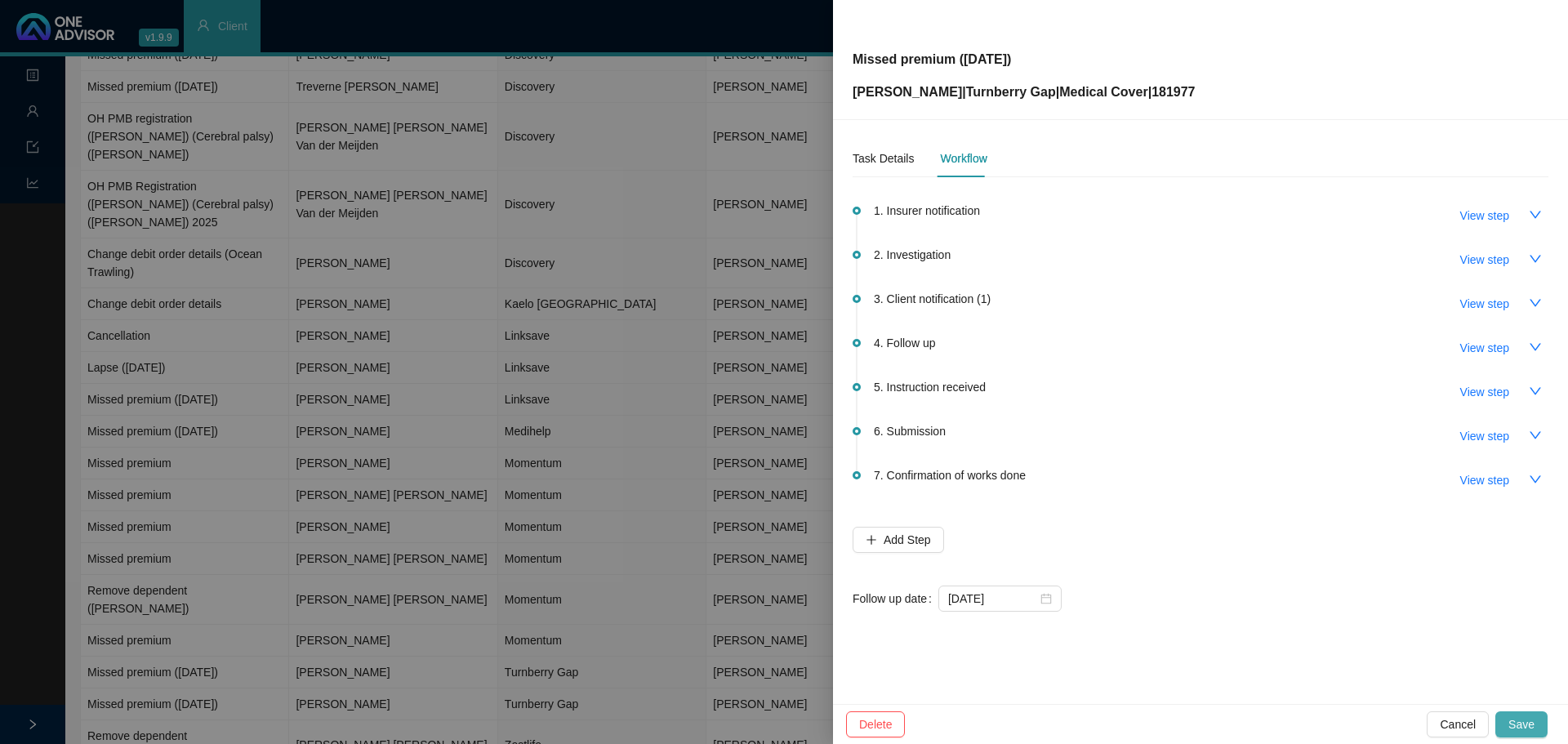
click at [1527, 722] on span "Save" at bounding box center [1521, 724] width 26 height 18
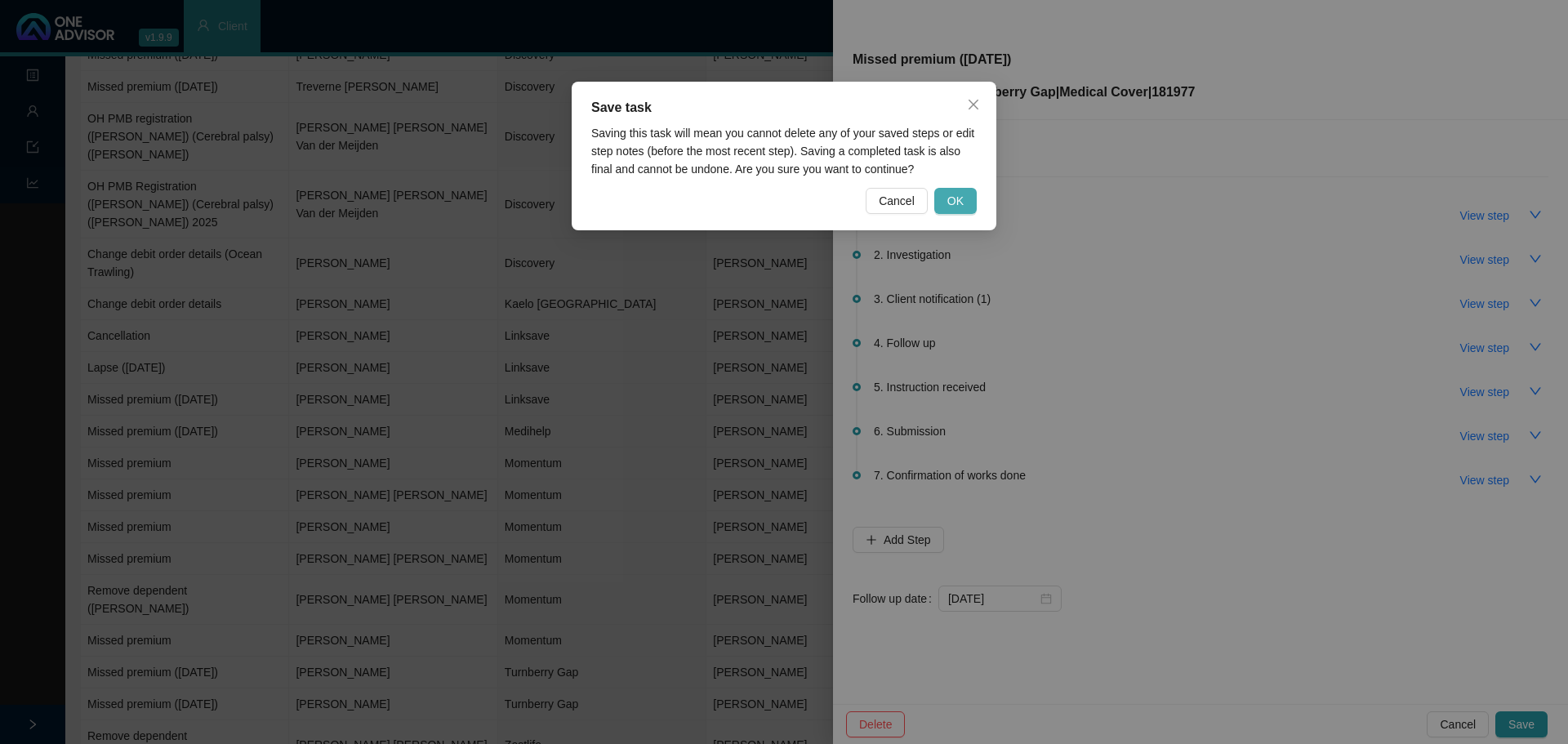
click at [950, 196] on span "OK" at bounding box center [955, 200] width 16 height 18
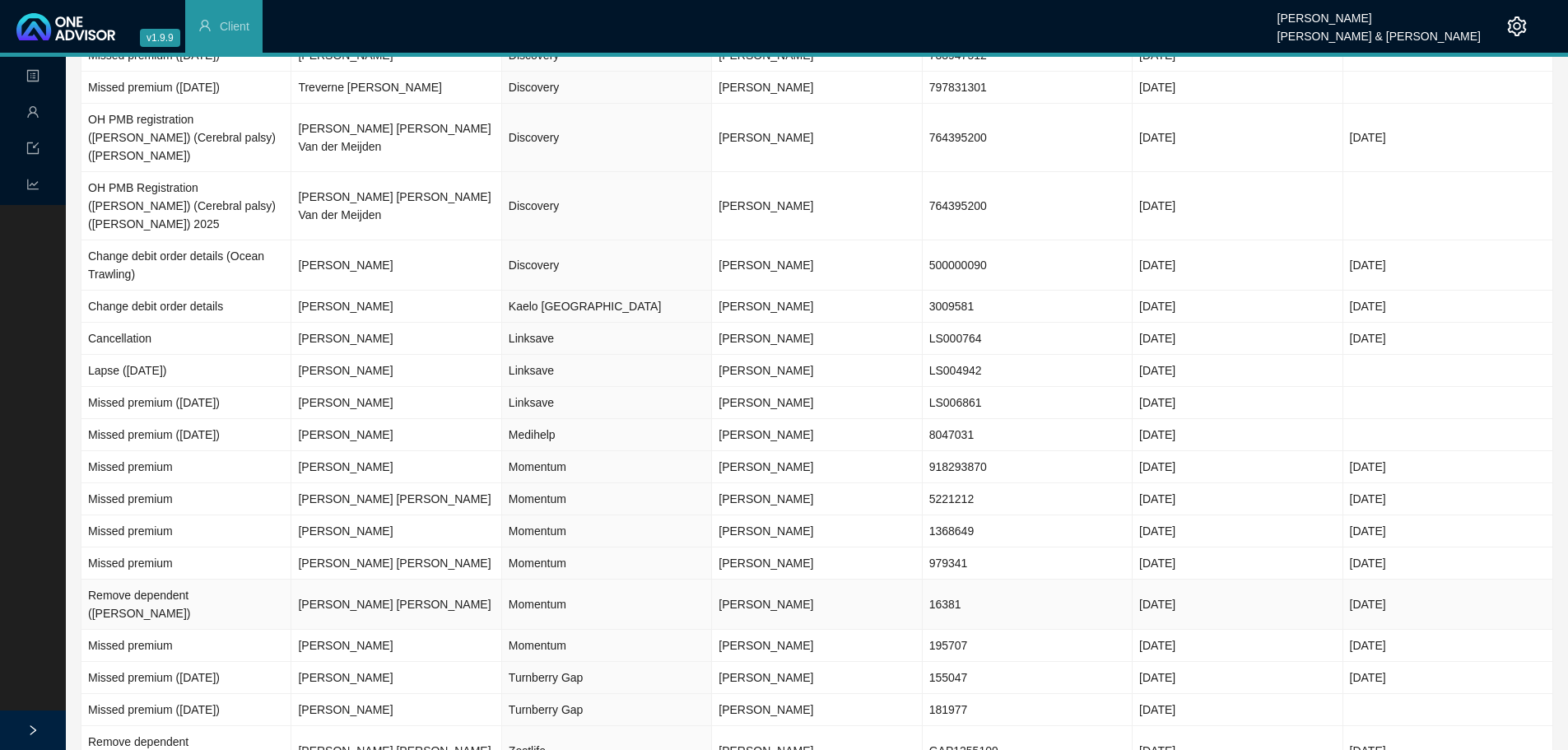
click at [224, 579] on td "Remove dependent ([PERSON_NAME])" at bounding box center [186, 604] width 210 height 50
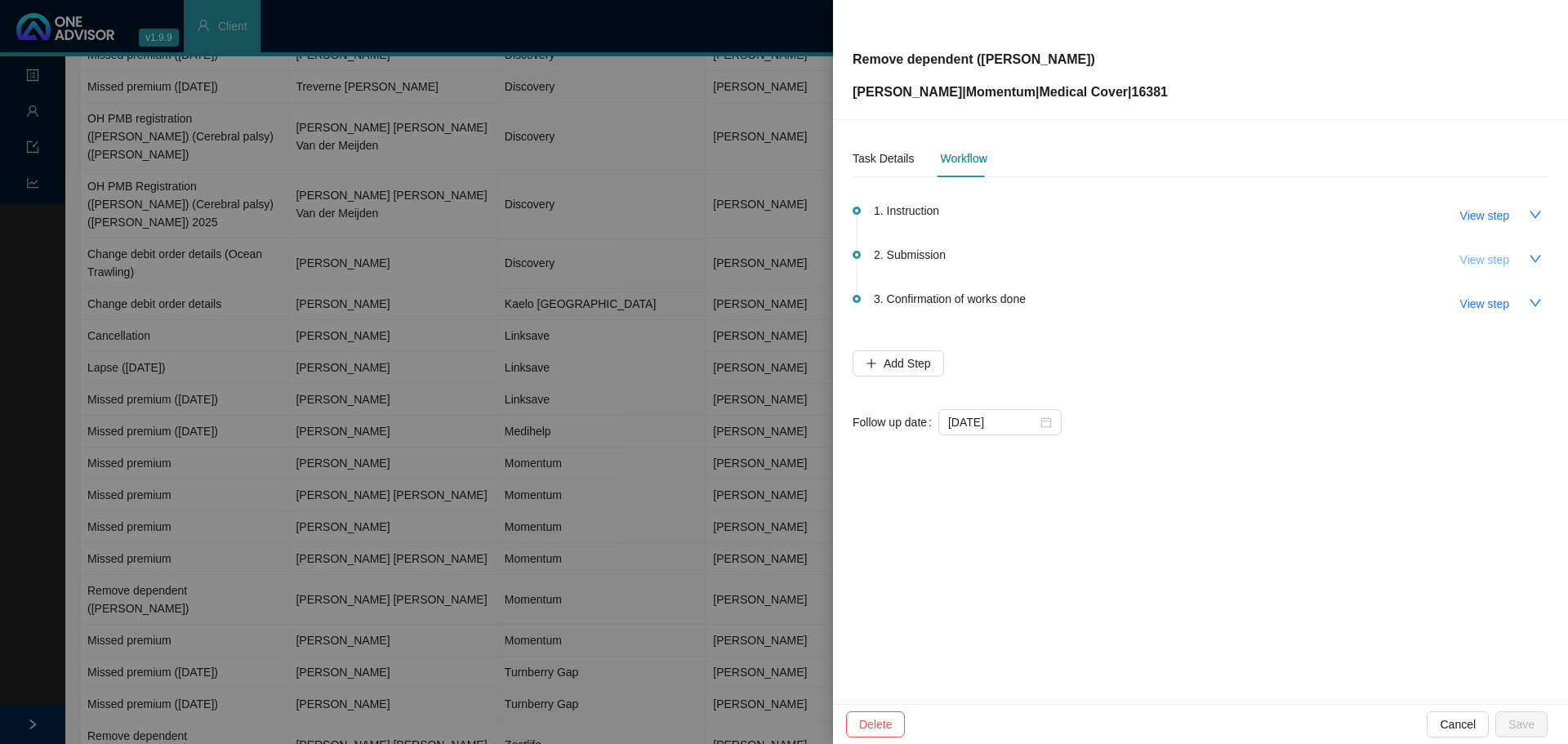
click at [1502, 258] on span "View step" at bounding box center [1484, 259] width 49 height 18
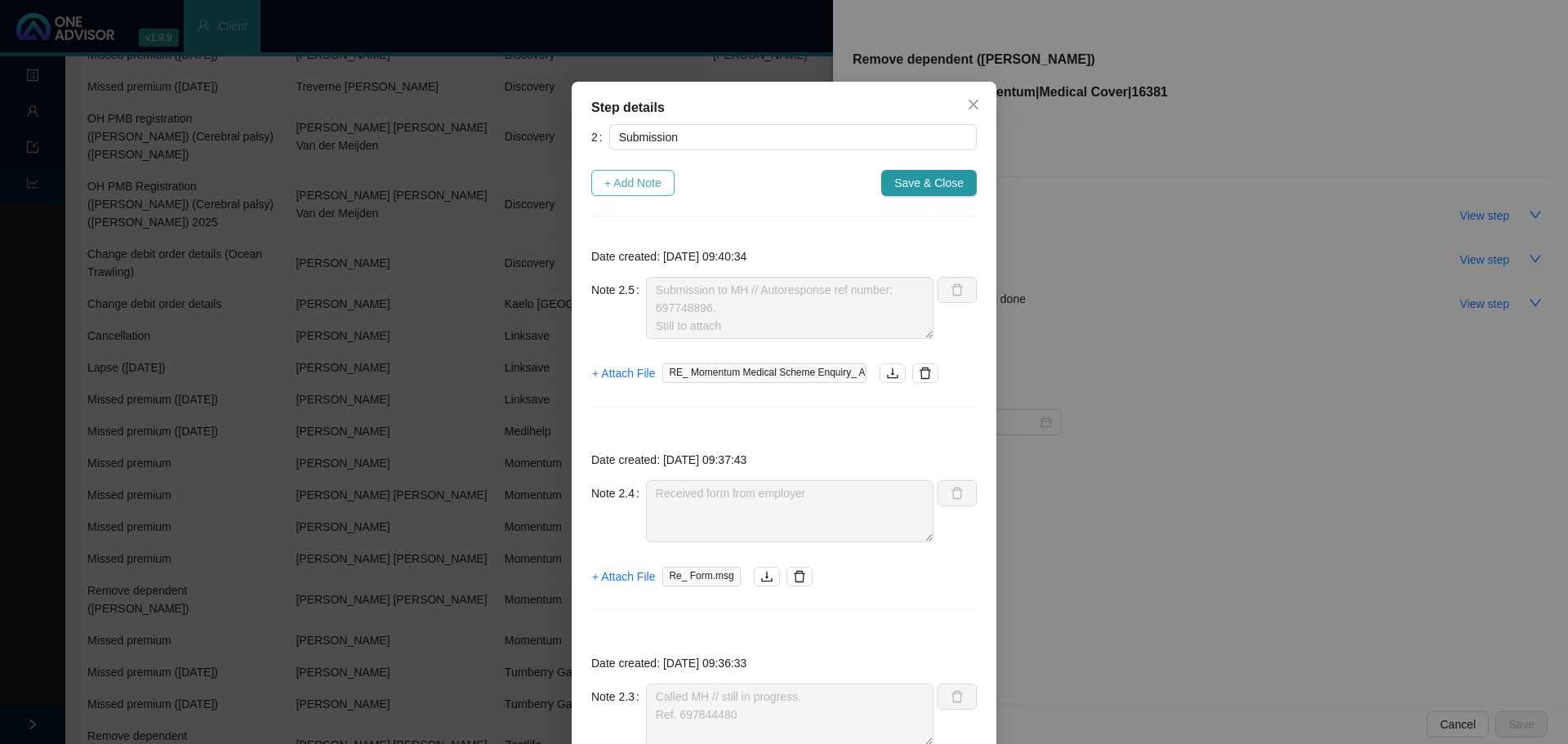
click at [624, 188] on span "+ Add Note" at bounding box center [633, 182] width 57 height 18
type textarea "Submission to MH // Autoresponse ref number: 697748896. Still to attach"
type textarea "Received form from employer"
type textarea "Called MH // still in progress. Ref. 697844480"
type textarea "MH want instruction from company"
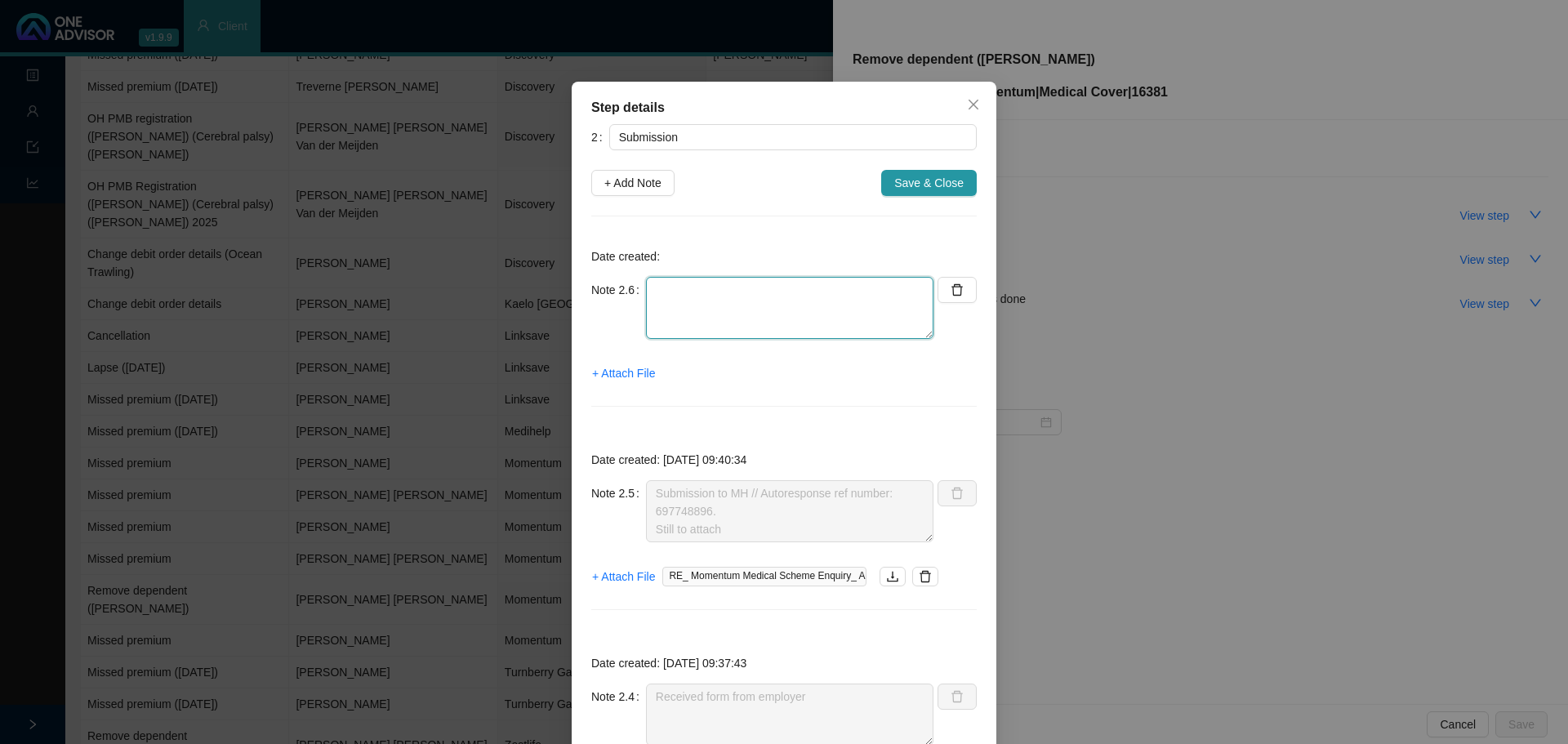
click at [683, 317] on textarea at bounding box center [790, 308] width 288 height 62
paste textarea "698124911"
click at [740, 296] on textarea "Contacted MH // 698124911" at bounding box center [790, 308] width 288 height 62
click at [841, 294] on textarea "Contacted MH // Ref: 698124911" at bounding box center [790, 308] width 288 height 62
paste textarea "R5259"
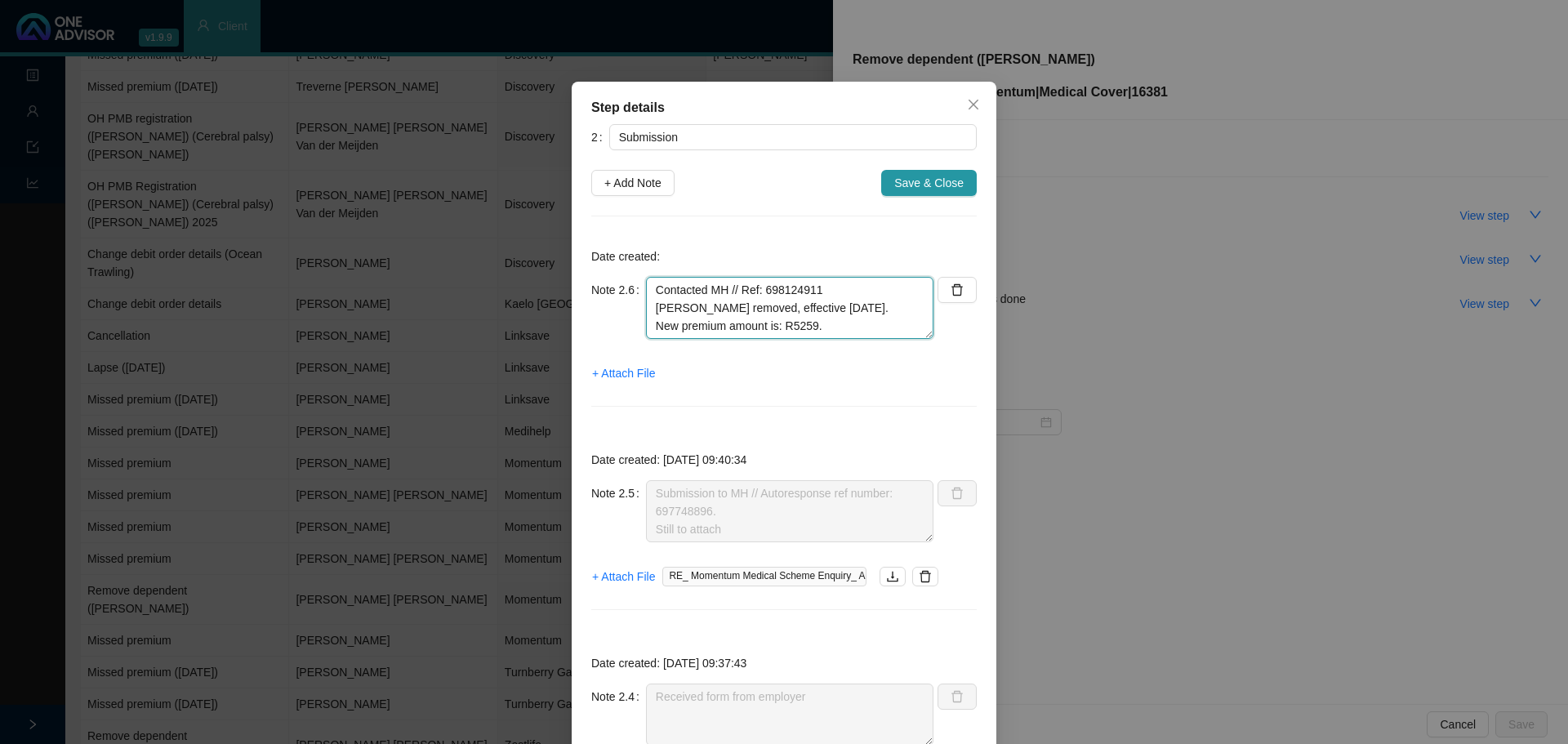
type textarea "Contacted MH // Ref: 698124911 [PERSON_NAME] removed, effective [DATE]. New pre…"
click at [919, 181] on span "Save & Close" at bounding box center [929, 182] width 69 height 18
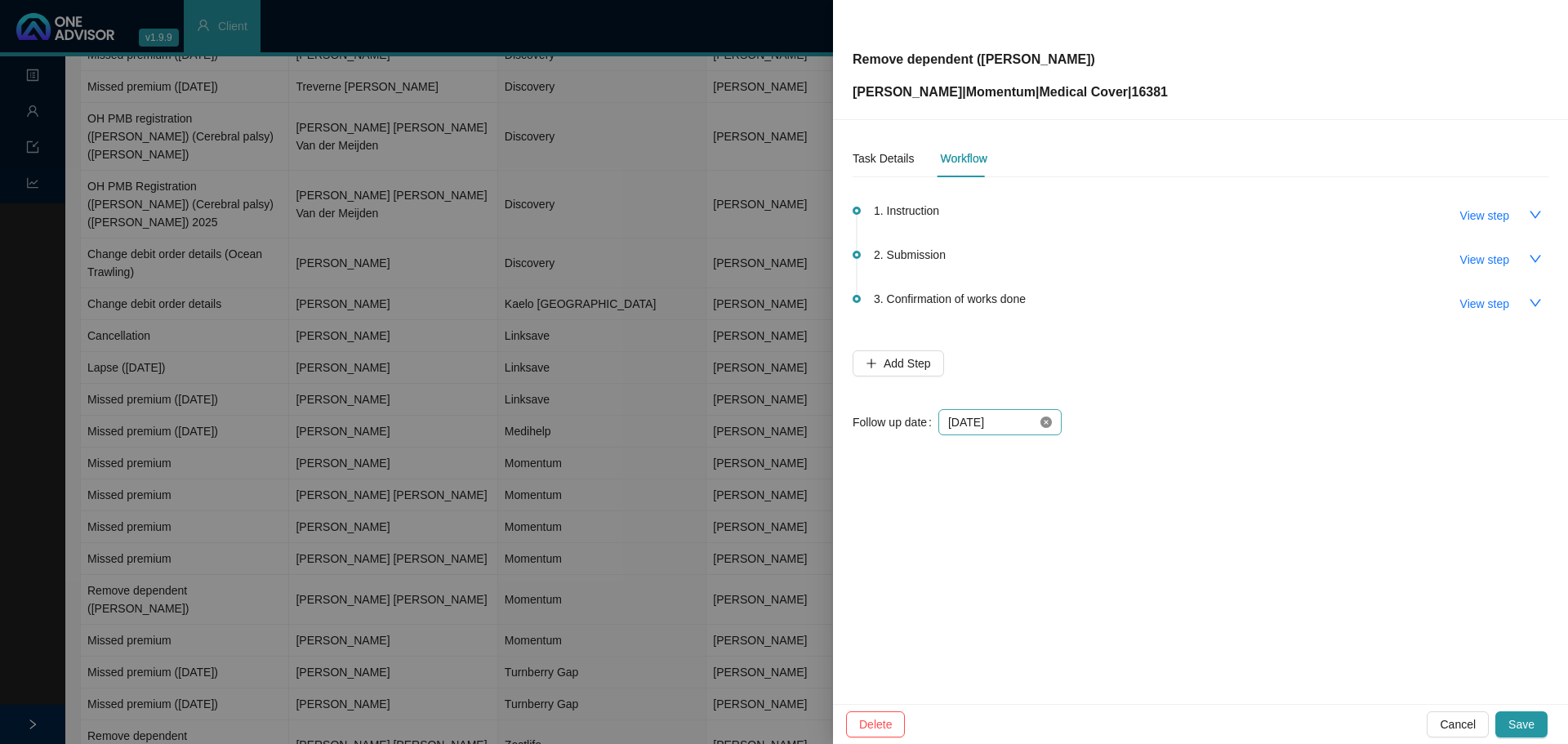
click at [1046, 424] on icon "close-circle" at bounding box center [1046, 423] width 12 height 12
click at [1043, 422] on div at bounding box center [1000, 422] width 104 height 18
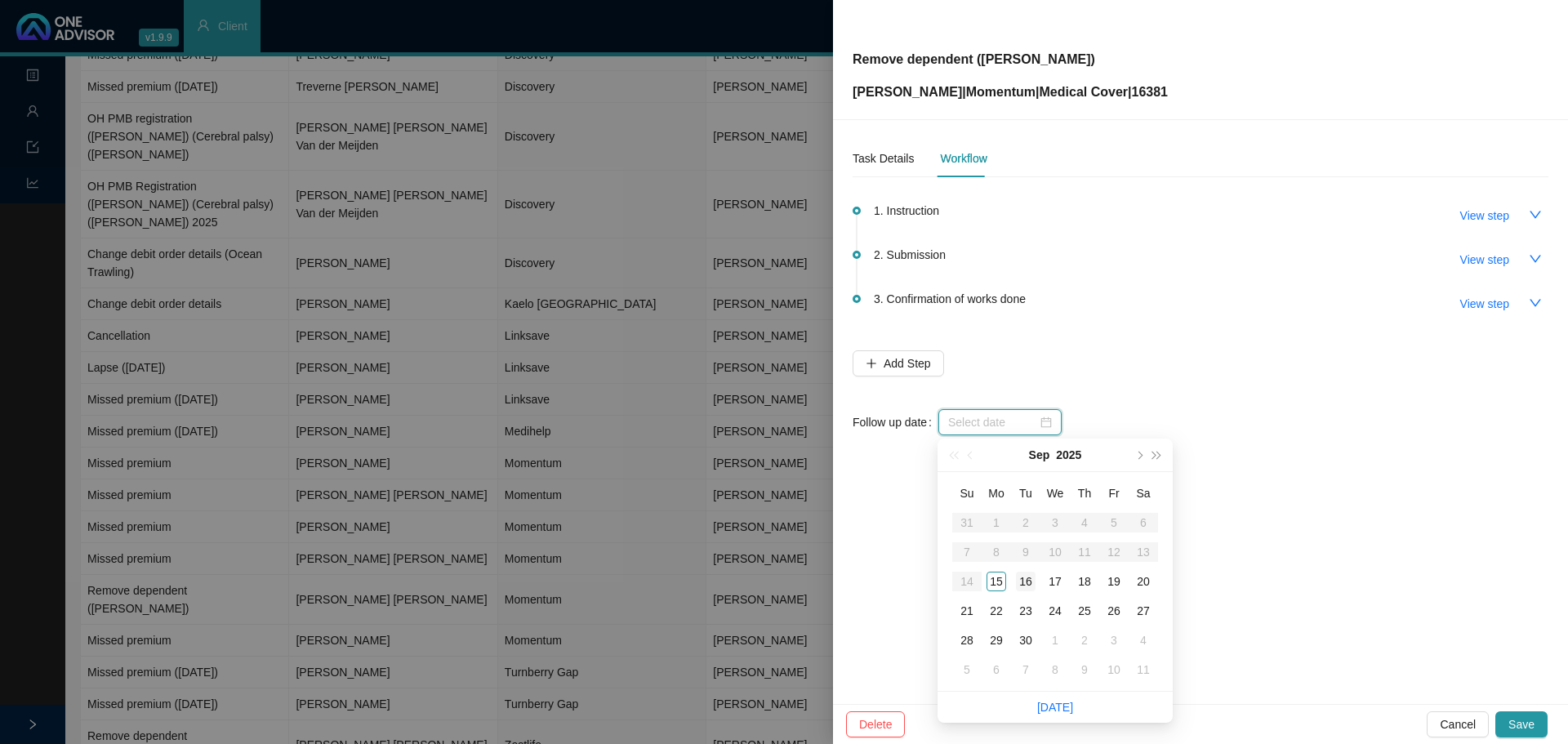
type input "[DATE]"
drag, startPoint x: 1030, startPoint y: 580, endPoint x: 1087, endPoint y: 592, distance: 58.2
click at [1030, 579] on div "16" at bounding box center [1025, 580] width 19 height 19
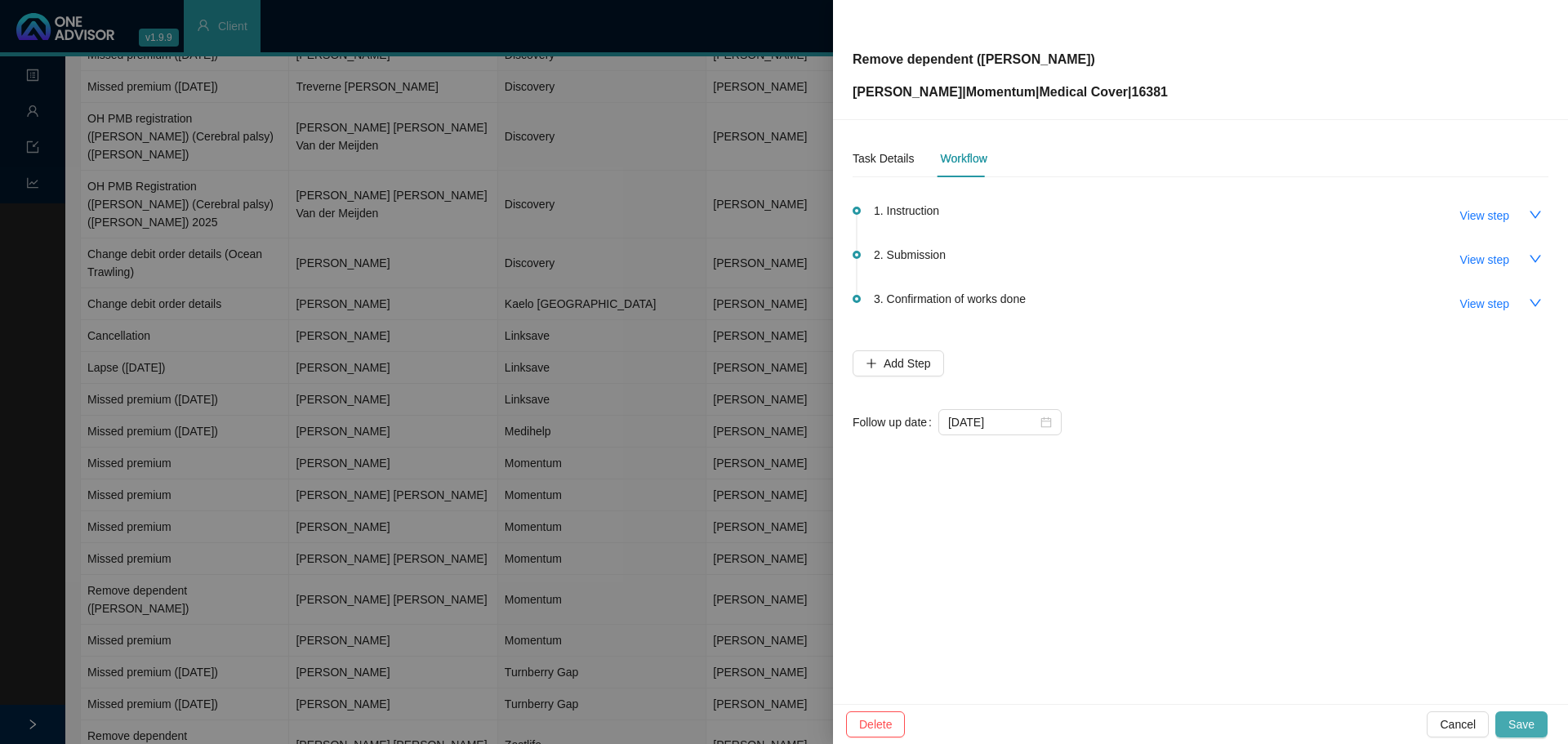
click at [1521, 721] on span "Save" at bounding box center [1521, 724] width 26 height 18
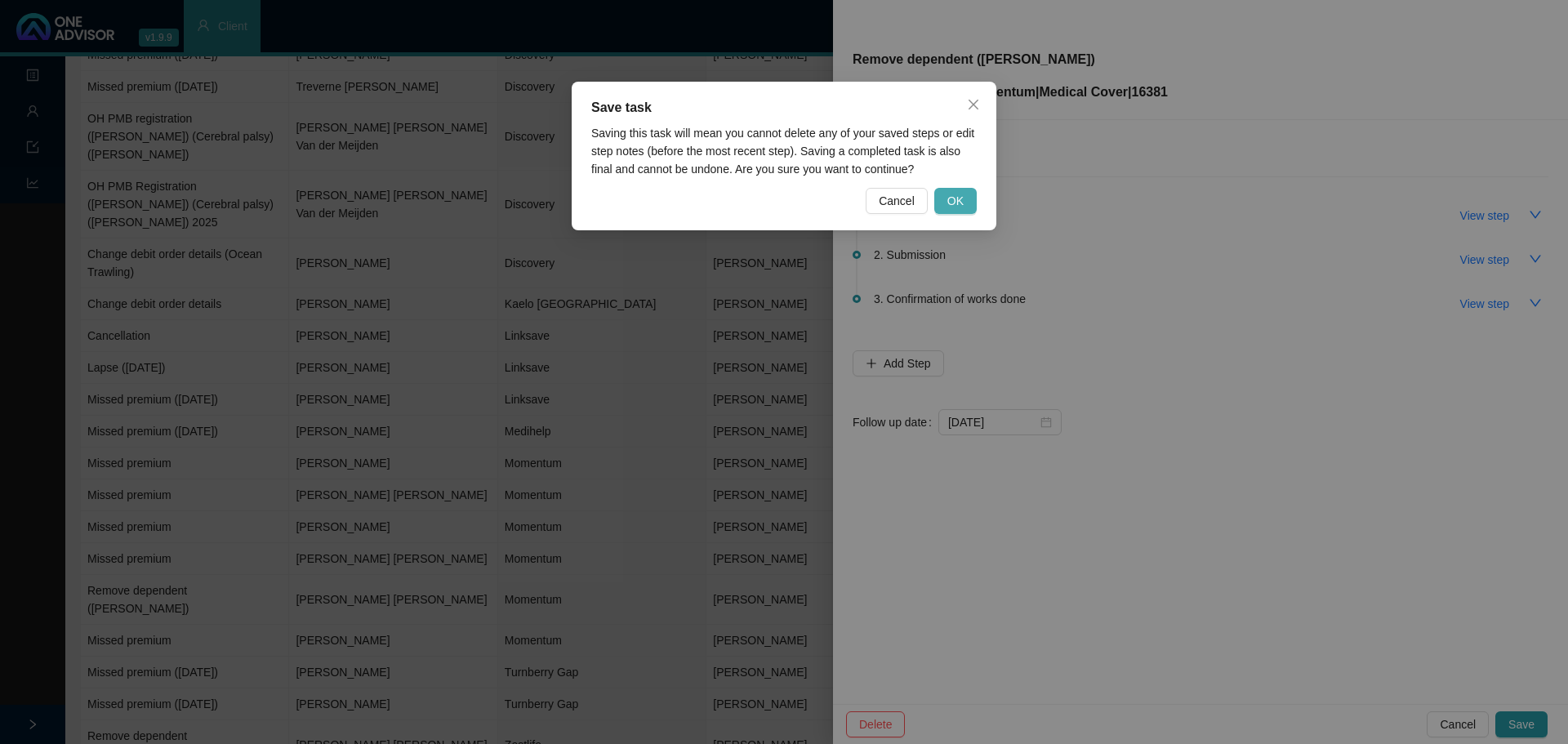
click at [953, 193] on span "OK" at bounding box center [955, 200] width 16 height 18
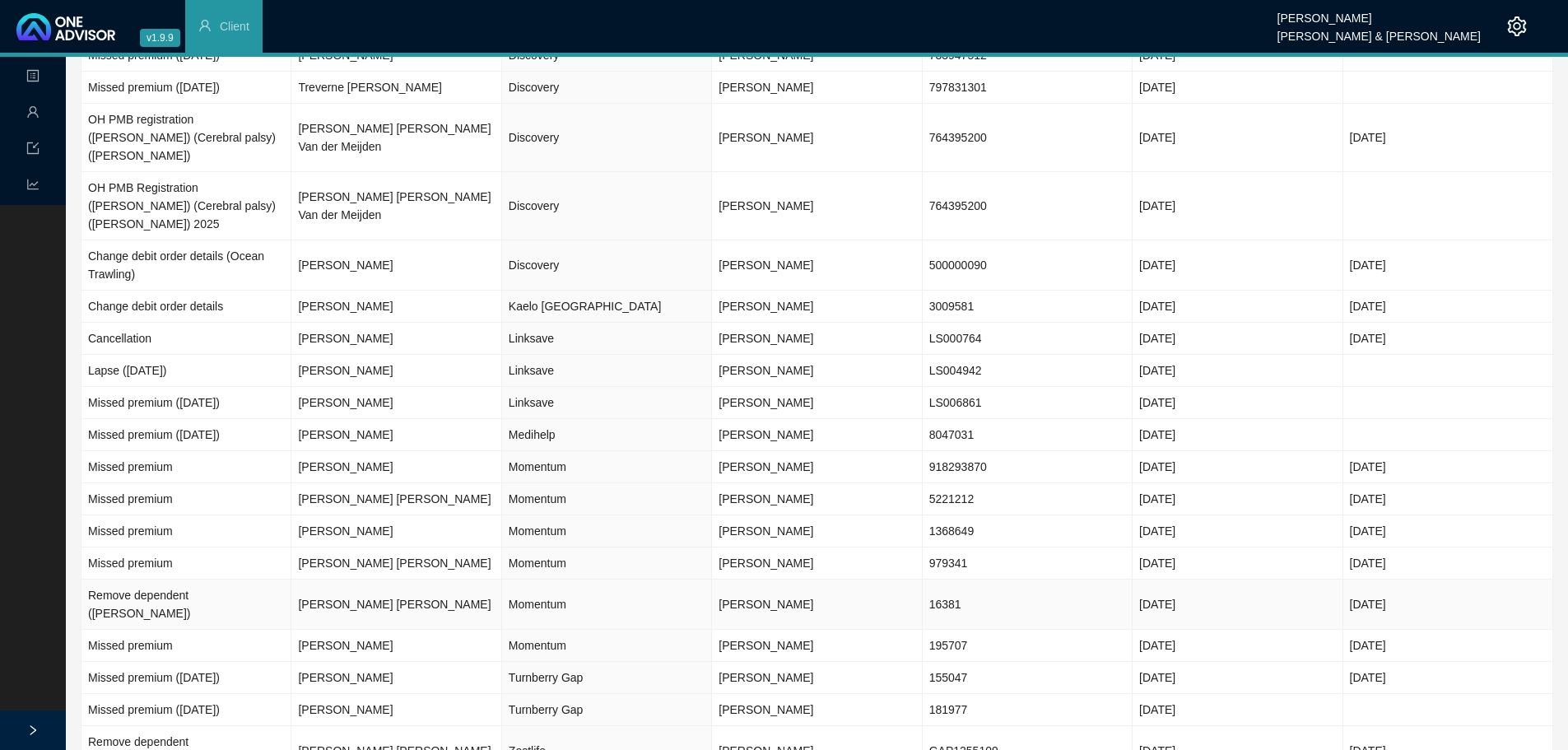
click at [382, 579] on td "[PERSON_NAME] [PERSON_NAME]" at bounding box center [396, 604] width 210 height 50
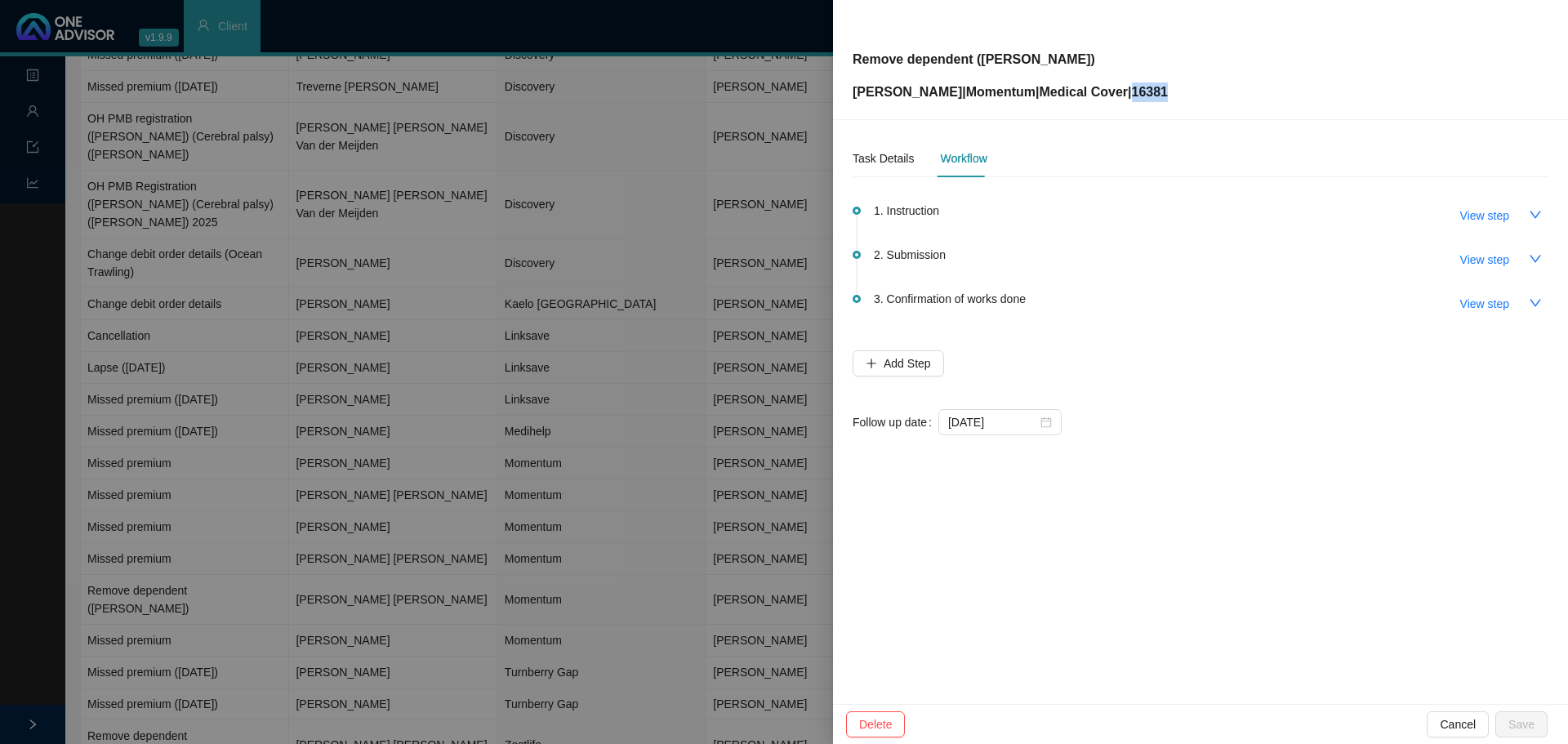
drag, startPoint x: 1122, startPoint y: 93, endPoint x: 1109, endPoint y: 92, distance: 13.0
click at [1109, 92] on div "Remove dependent ([PERSON_NAME]) [PERSON_NAME] | Momentum | Medical Cover | 163…" at bounding box center [1200, 59] width 696 height 85
copy p "16381"
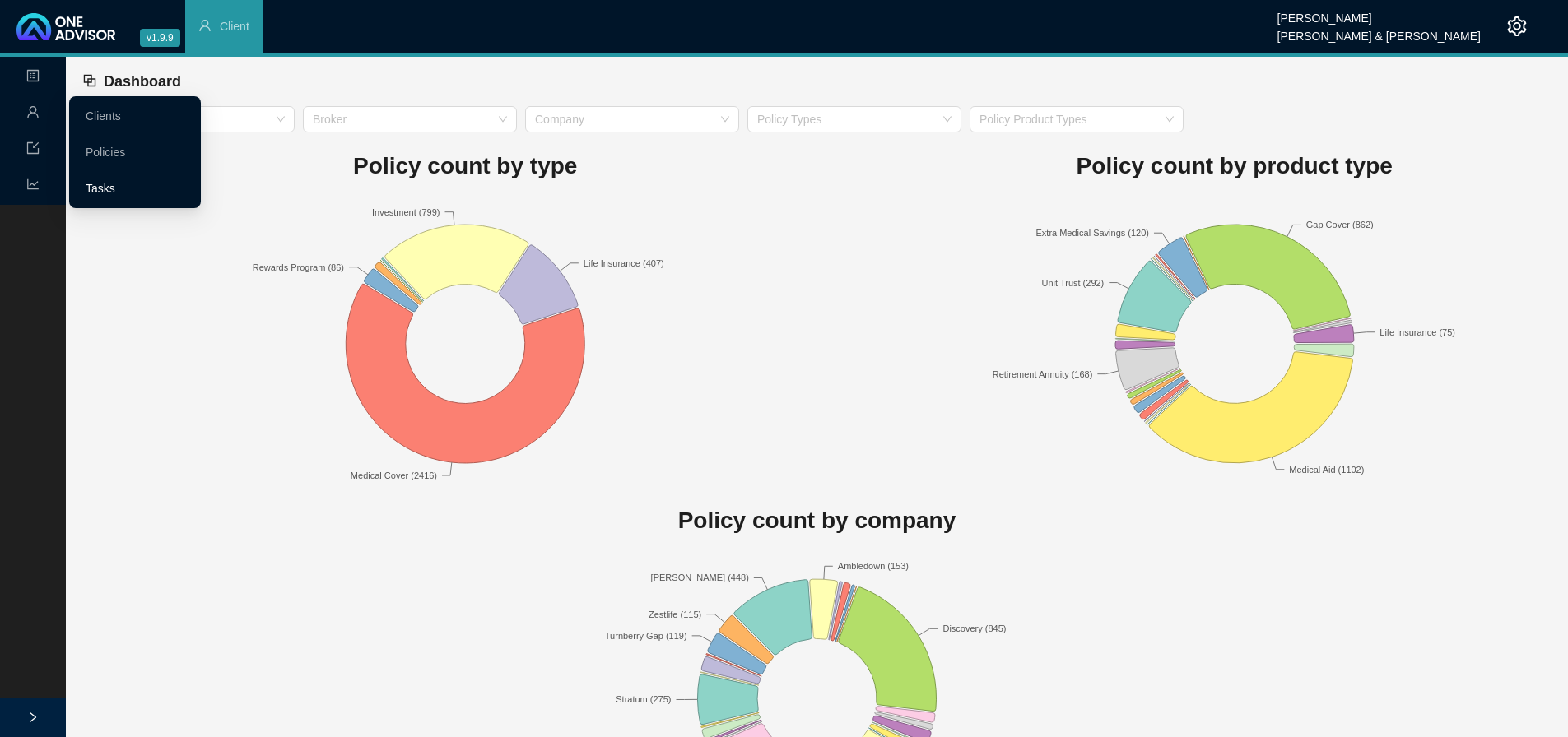
click at [115, 182] on link "Tasks" at bounding box center [100, 188] width 30 height 13
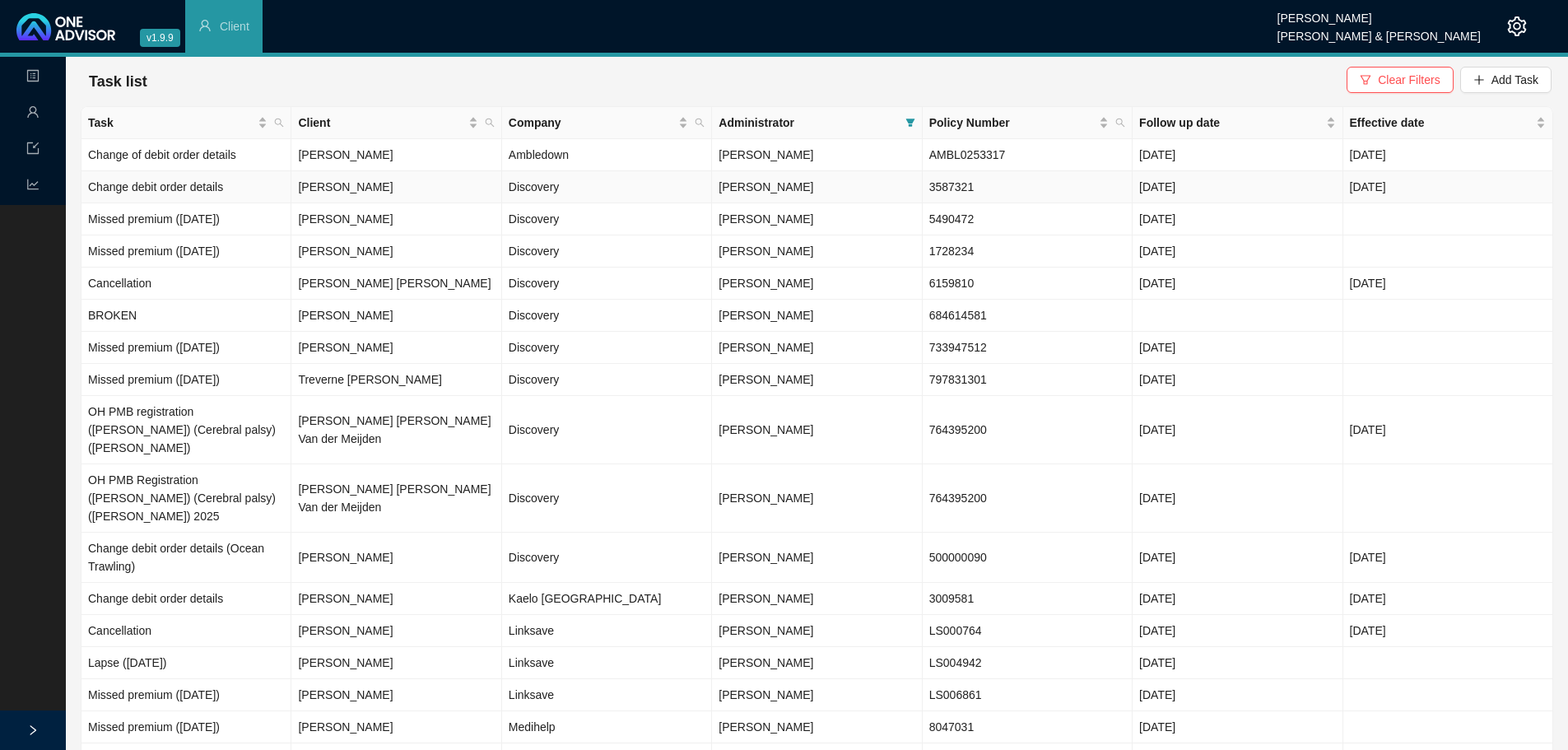
click at [531, 180] on td "Discovery" at bounding box center [606, 187] width 210 height 32
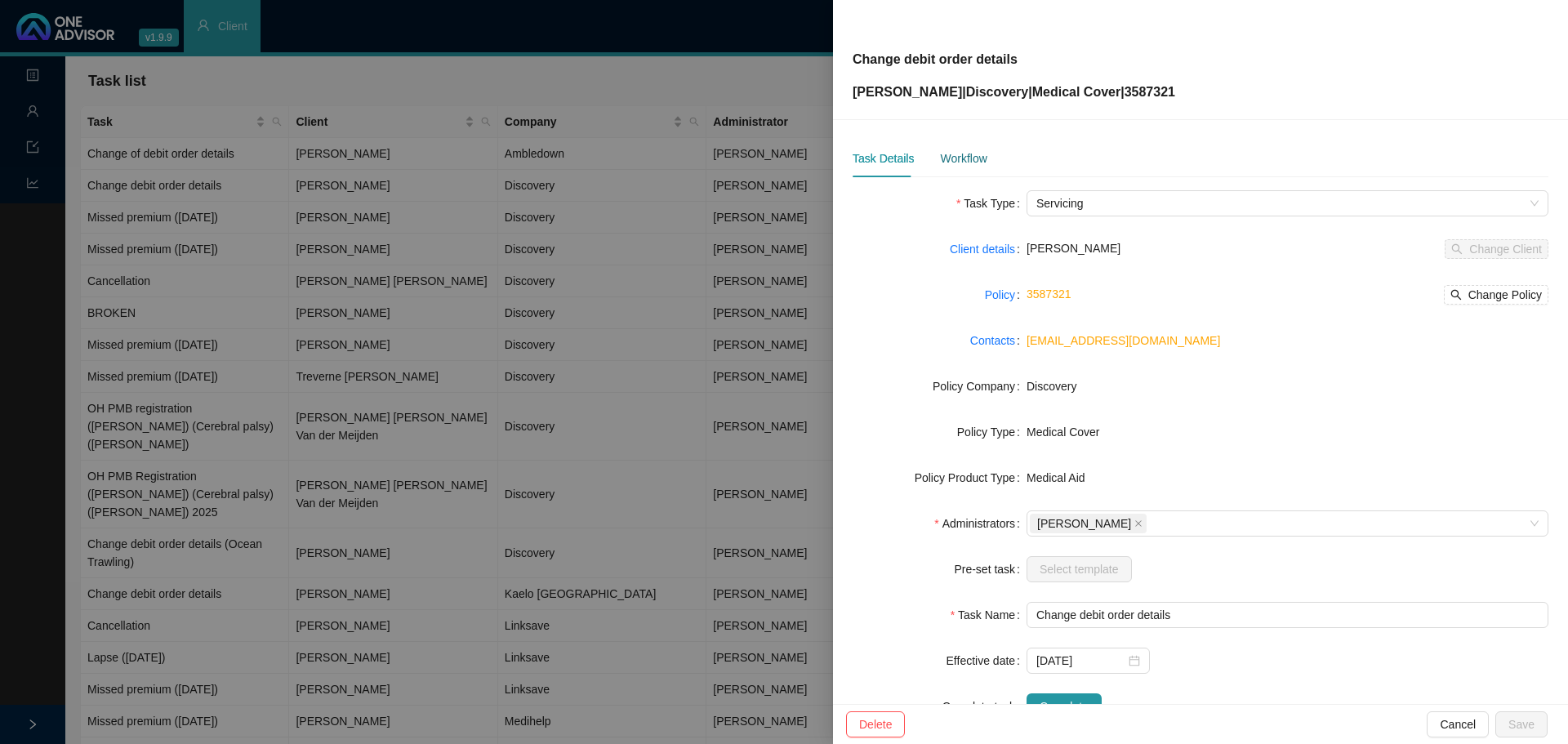
click at [955, 164] on div "Workflow" at bounding box center [963, 158] width 46 height 18
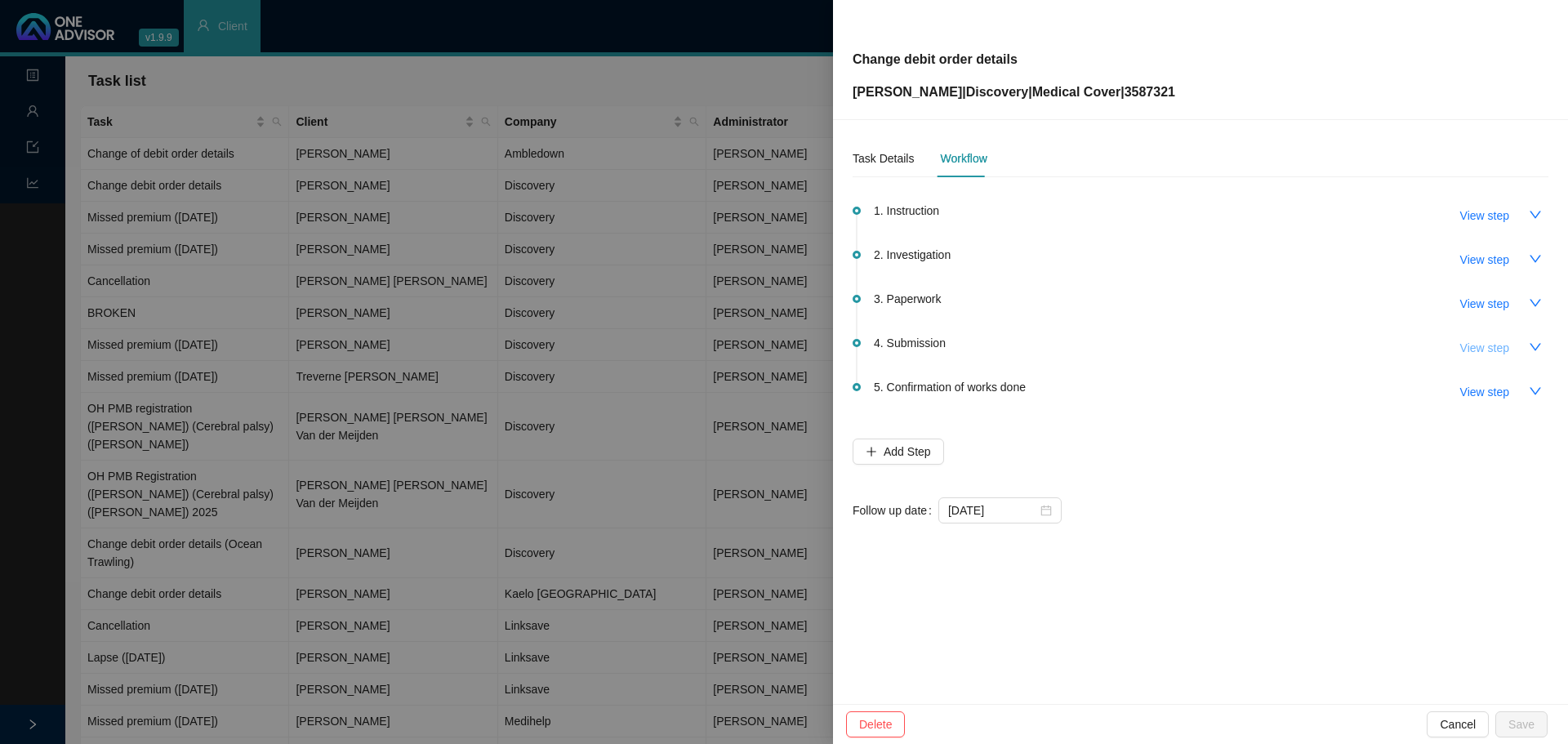
click at [1479, 347] on span "View step" at bounding box center [1484, 348] width 49 height 18
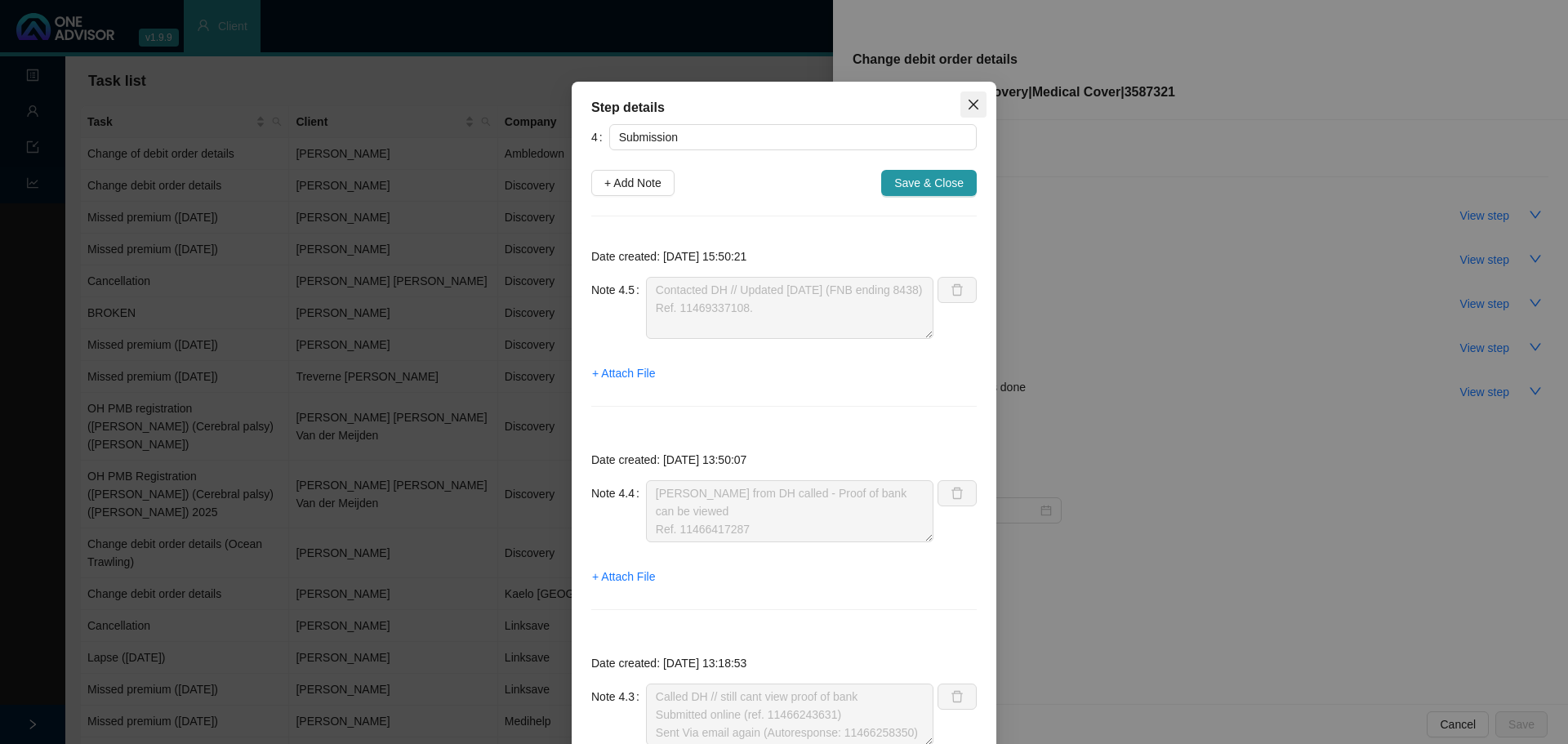
click at [968, 95] on button "Close" at bounding box center [973, 104] width 26 height 26
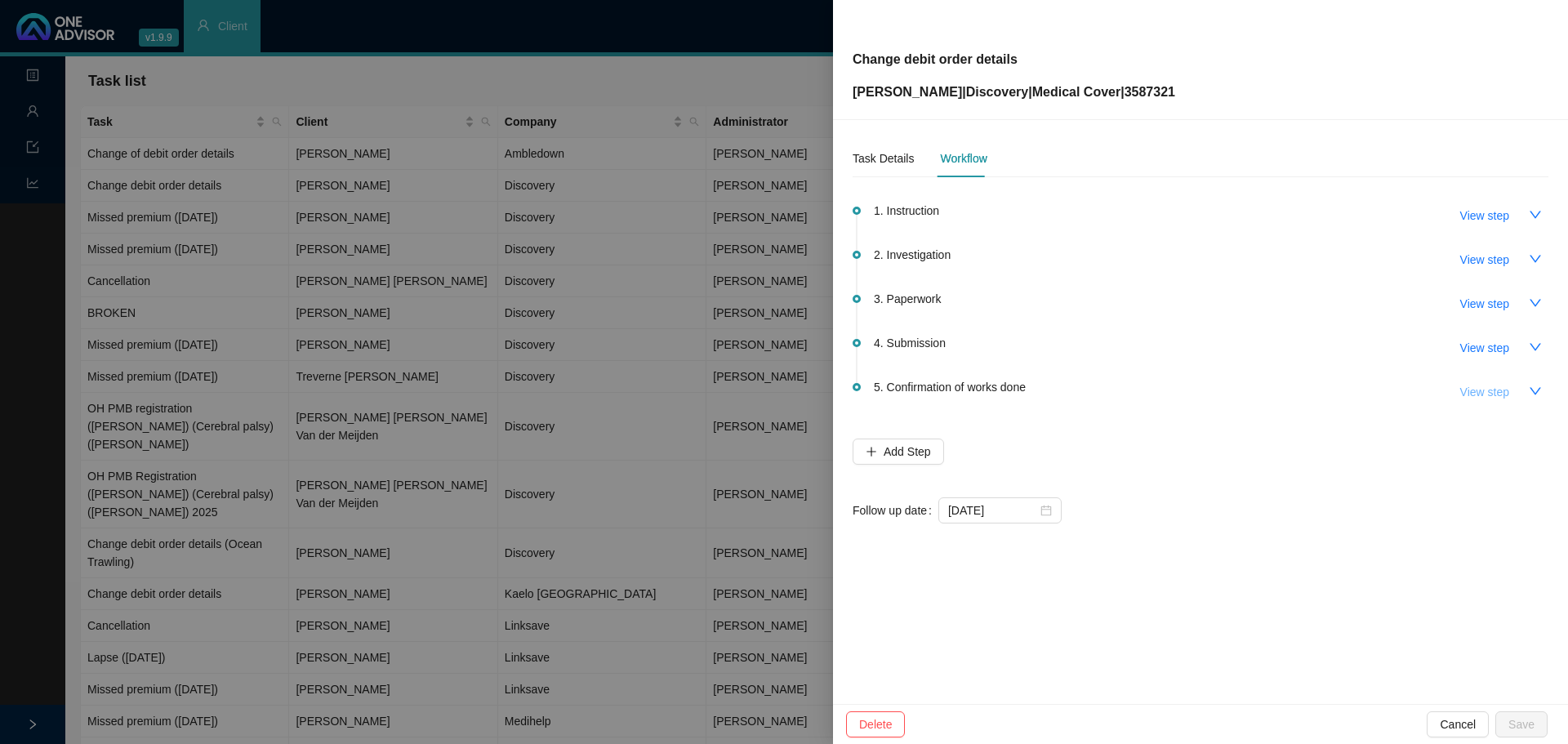
click at [1497, 396] on span "View step" at bounding box center [1484, 391] width 49 height 18
type input "Confirmation of works done"
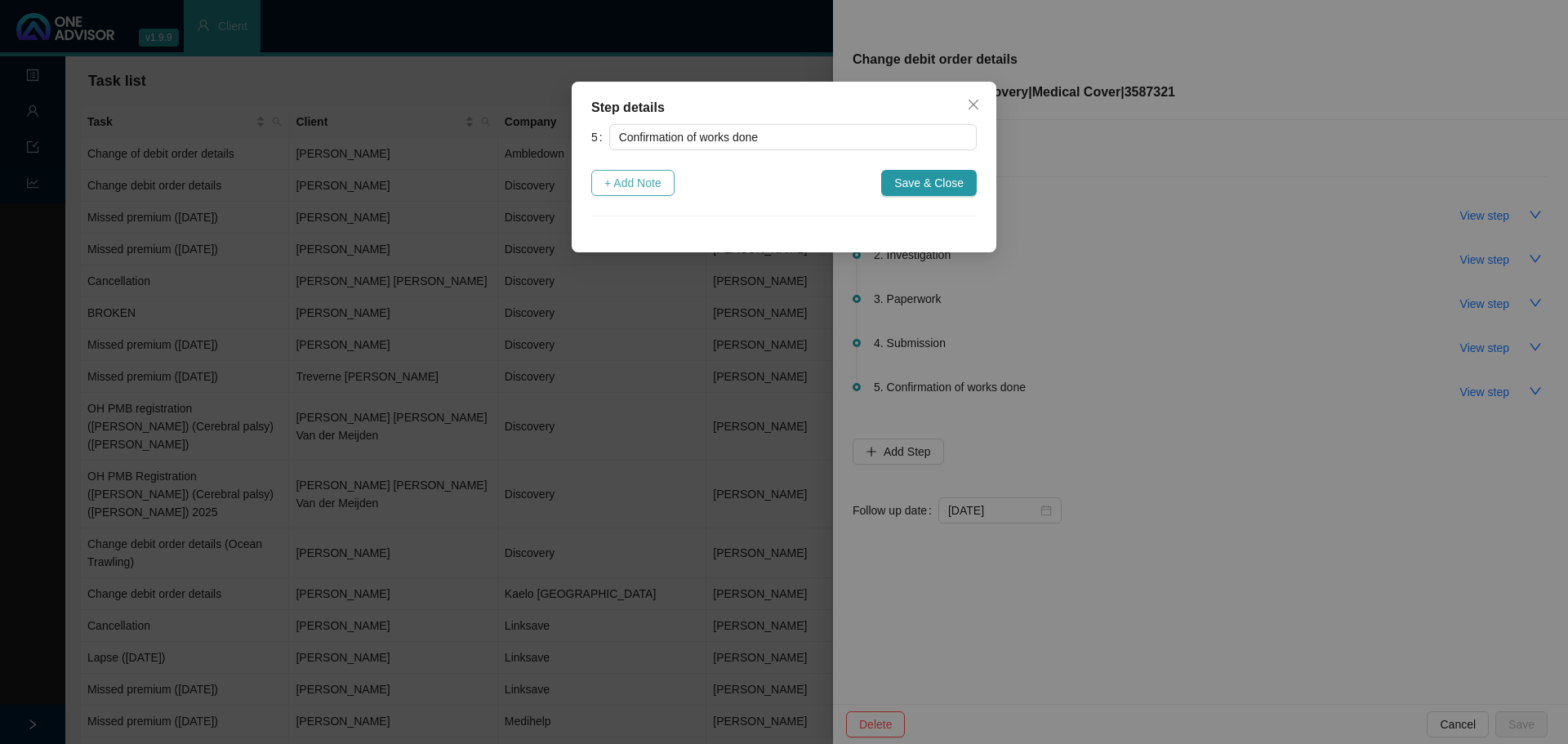
click at [639, 181] on span "+ Add Note" at bounding box center [633, 182] width 57 height 18
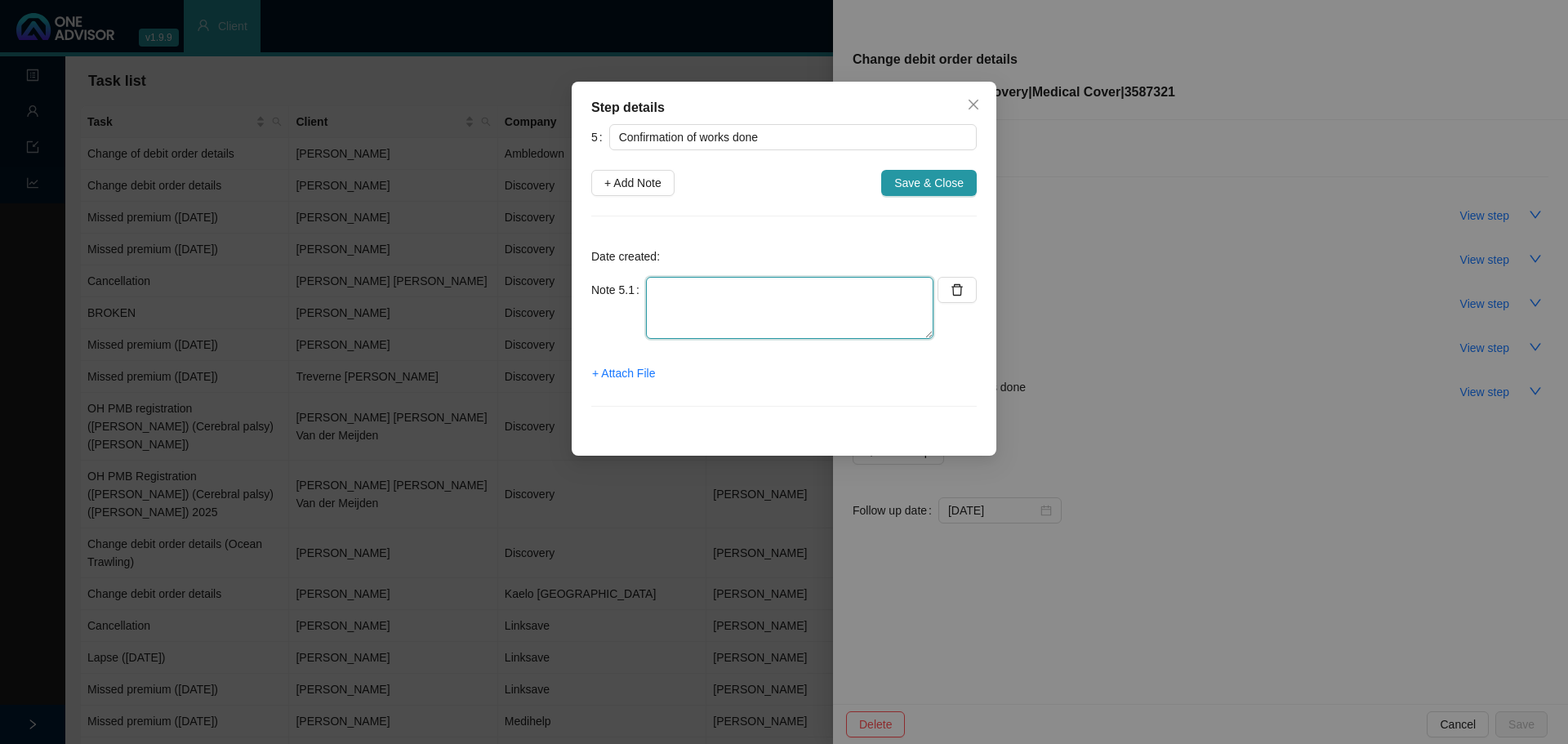
click at [684, 304] on textarea at bounding box center [790, 308] width 288 height 62
type textarea "Informed client: Bank details updated (Effective 01.10.2025)"
click at [617, 368] on span "+ Attach File" at bounding box center [624, 373] width 63 height 18
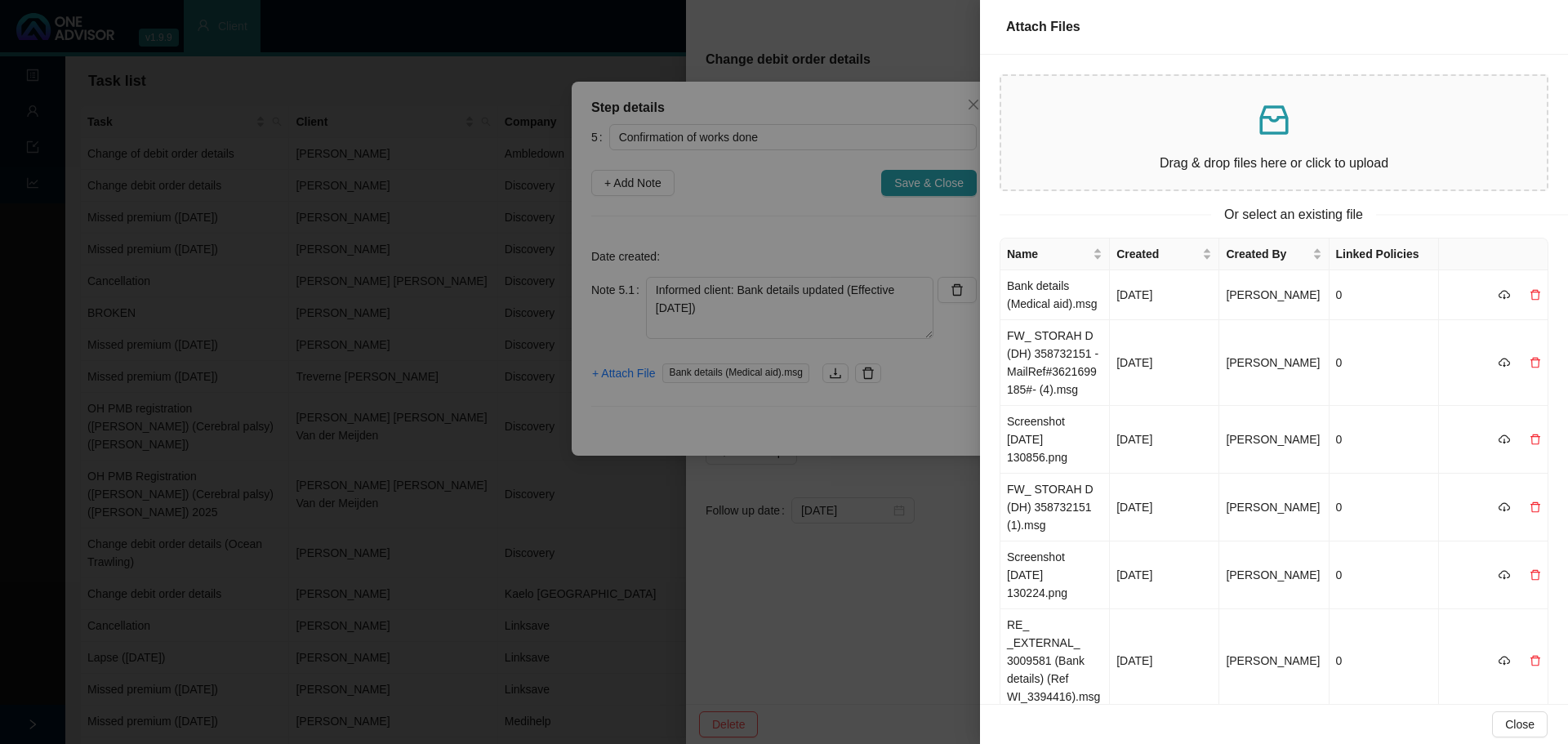
click at [867, 420] on div at bounding box center [784, 372] width 1568 height 744
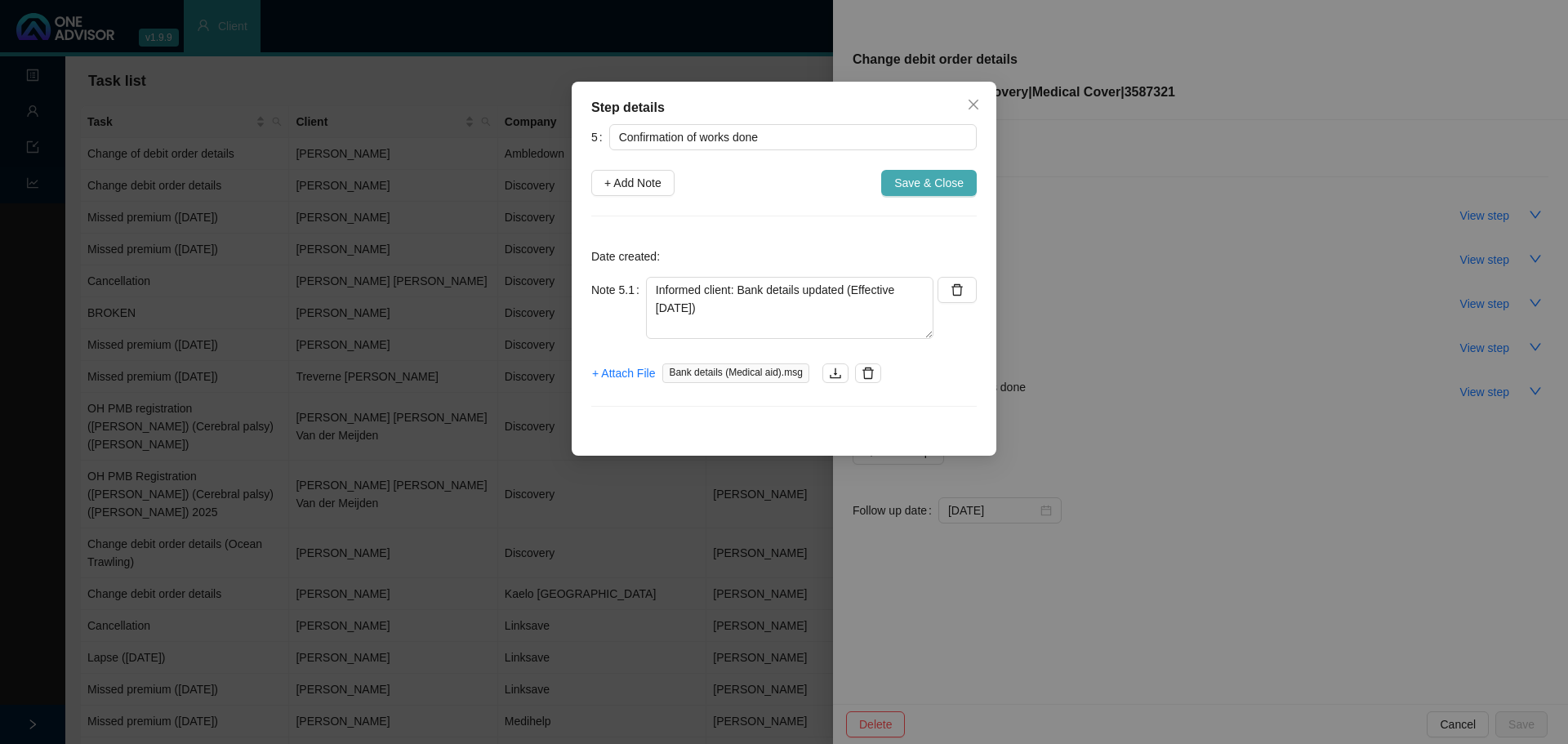
click at [911, 190] on span "Save & Close" at bounding box center [929, 182] width 69 height 18
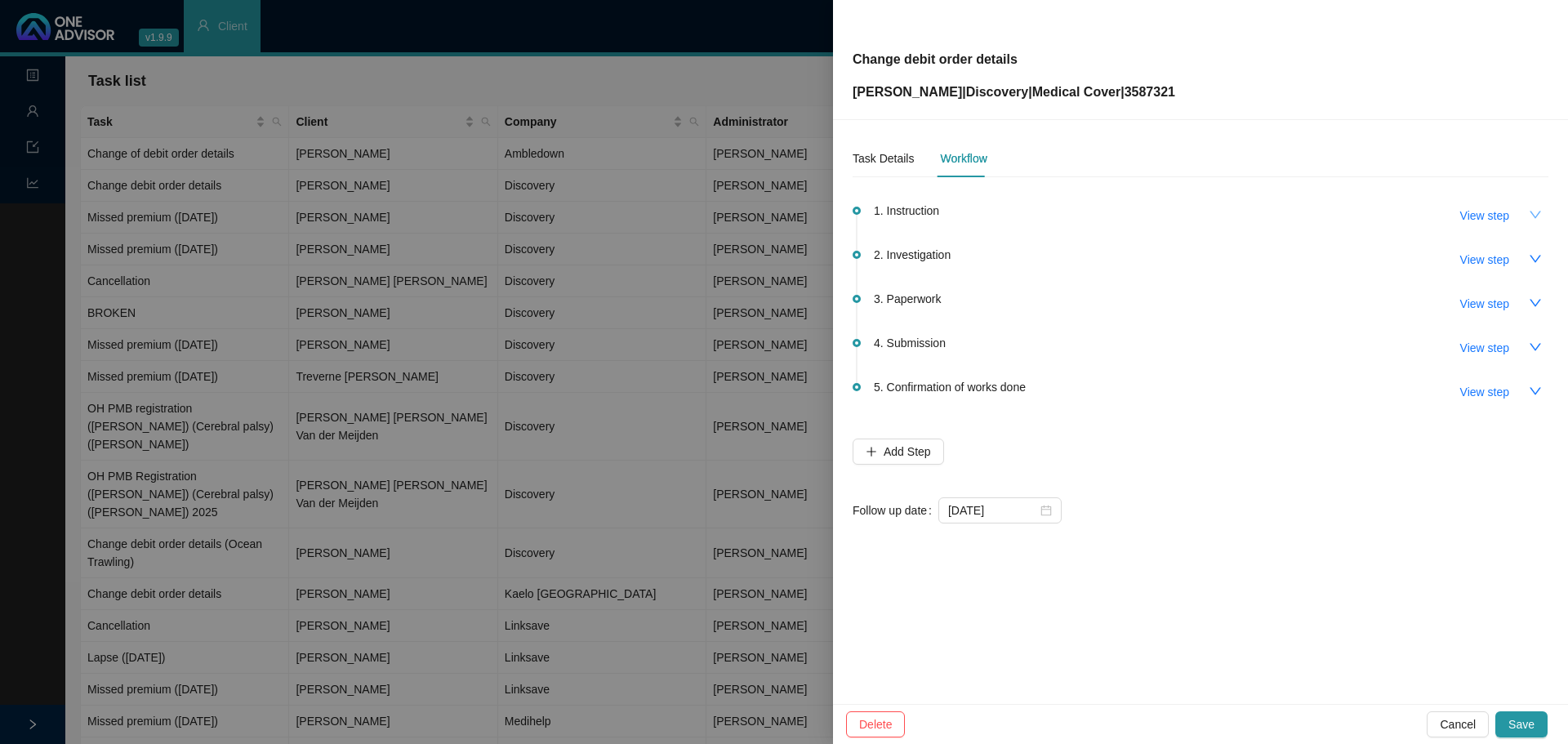
click at [1537, 214] on icon "down" at bounding box center [1535, 214] width 13 height 13
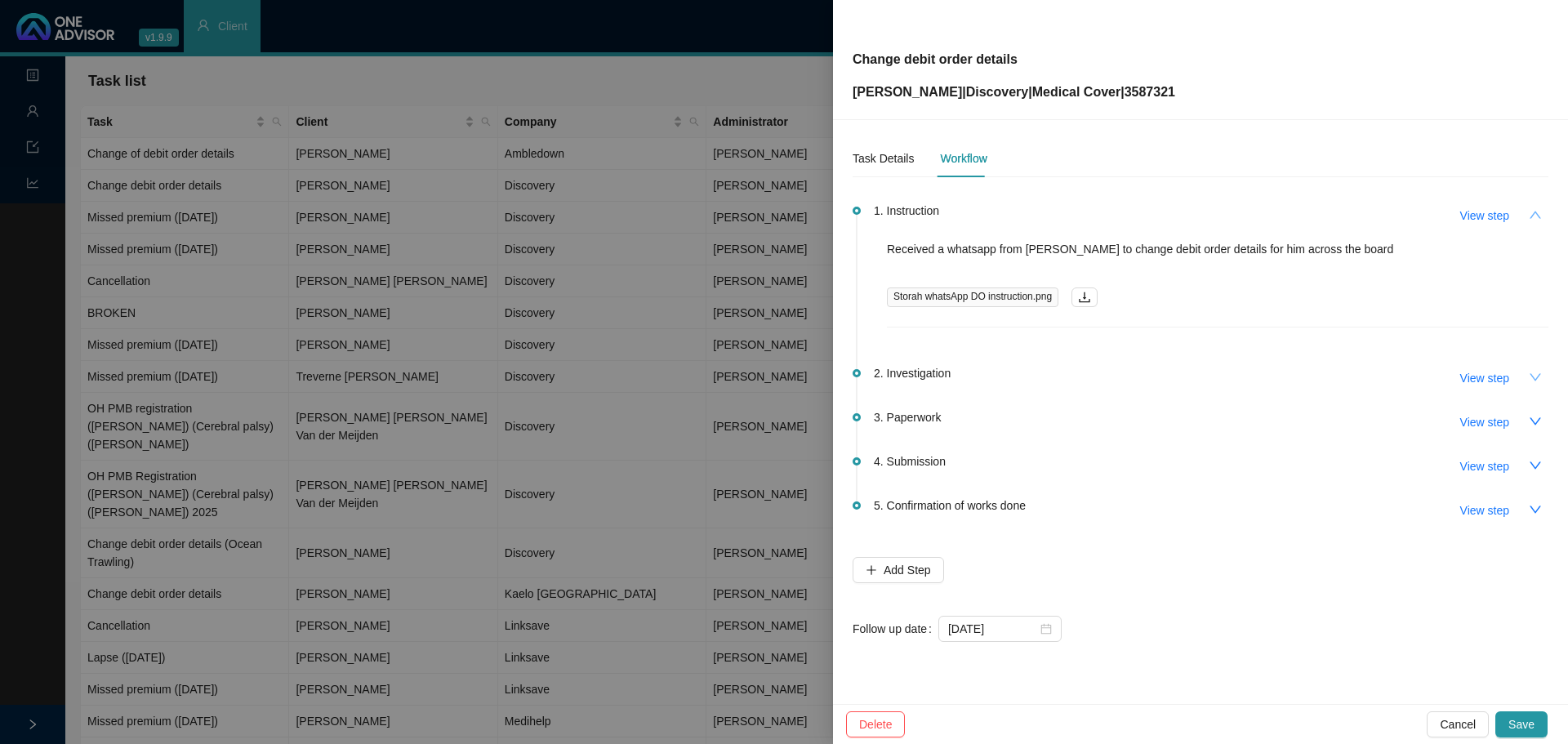
click at [1537, 378] on icon "down" at bounding box center [1536, 376] width 12 height 8
click at [1531, 378] on icon "up" at bounding box center [1535, 376] width 13 height 13
click at [1533, 375] on icon "down" at bounding box center [1536, 376] width 12 height 8
click at [1481, 378] on span "View step" at bounding box center [1484, 377] width 49 height 18
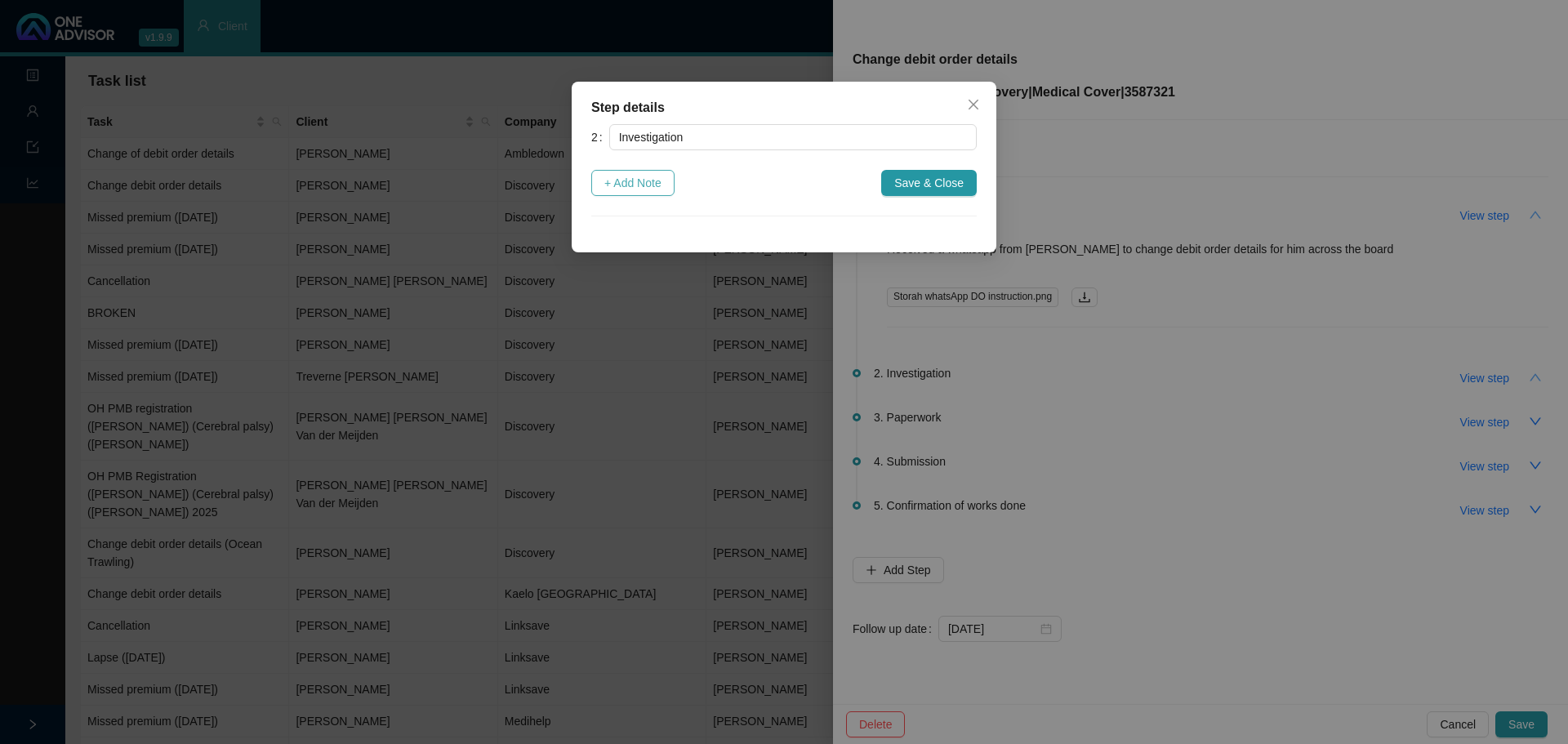
click at [655, 185] on span "+ Add Note" at bounding box center [633, 182] width 57 height 18
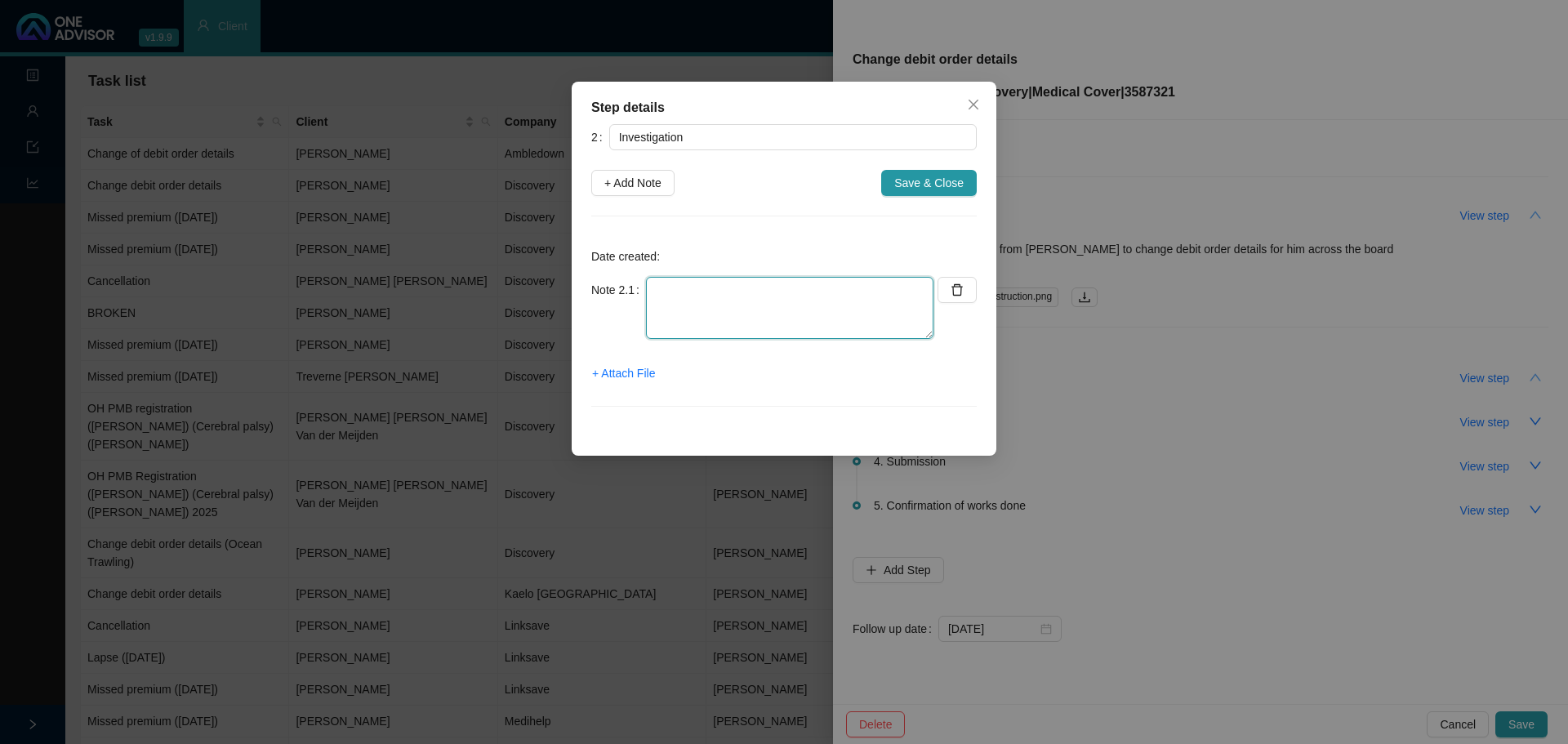
click at [674, 303] on textarea at bounding box center [790, 308] width 288 height 62
type textarea "N/A"
click at [933, 186] on span "Save & Close" at bounding box center [929, 182] width 69 height 18
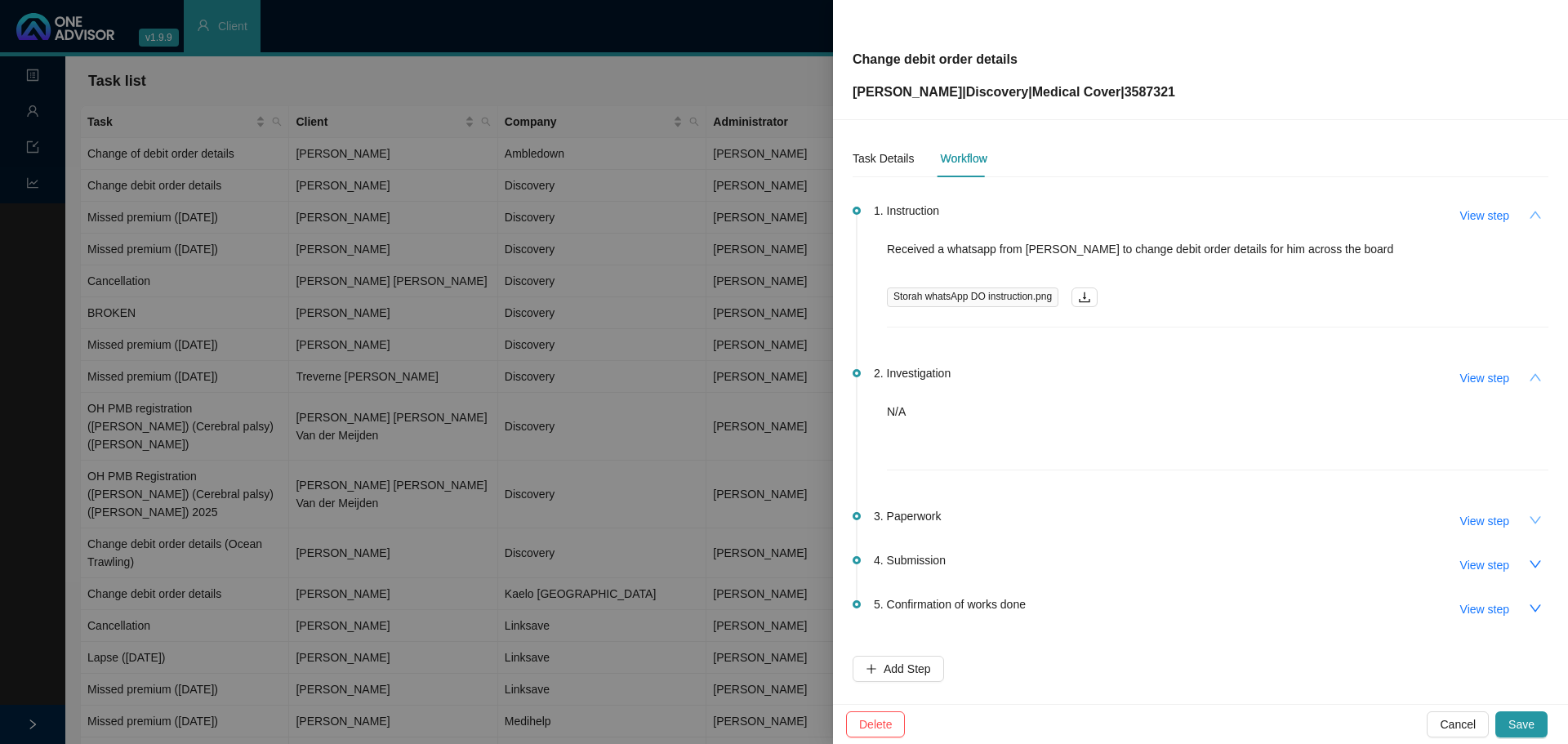
click at [1529, 520] on icon "down" at bounding box center [1535, 520] width 13 height 13
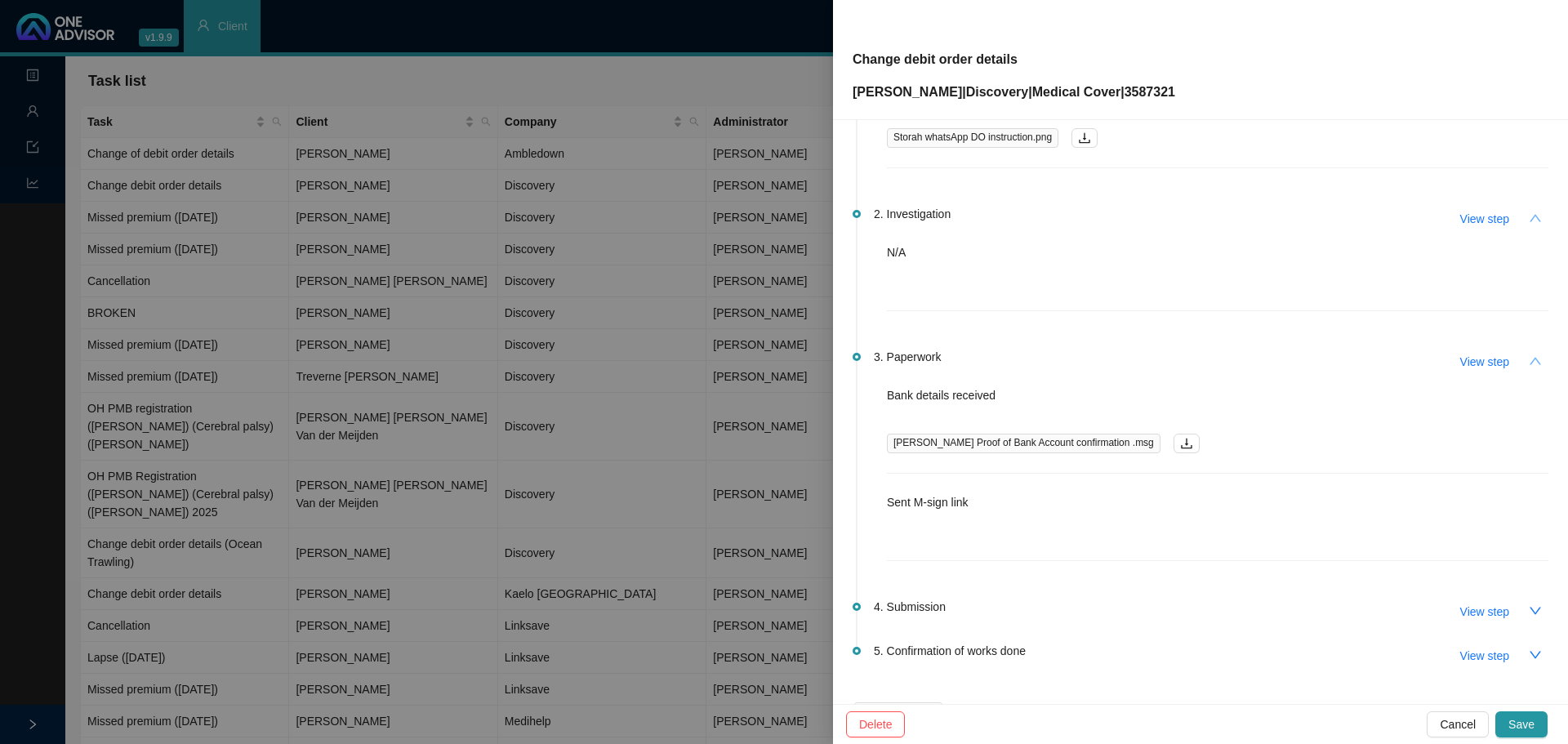
scroll to position [164, 0]
click at [1529, 602] on icon "down" at bounding box center [1535, 606] width 13 height 13
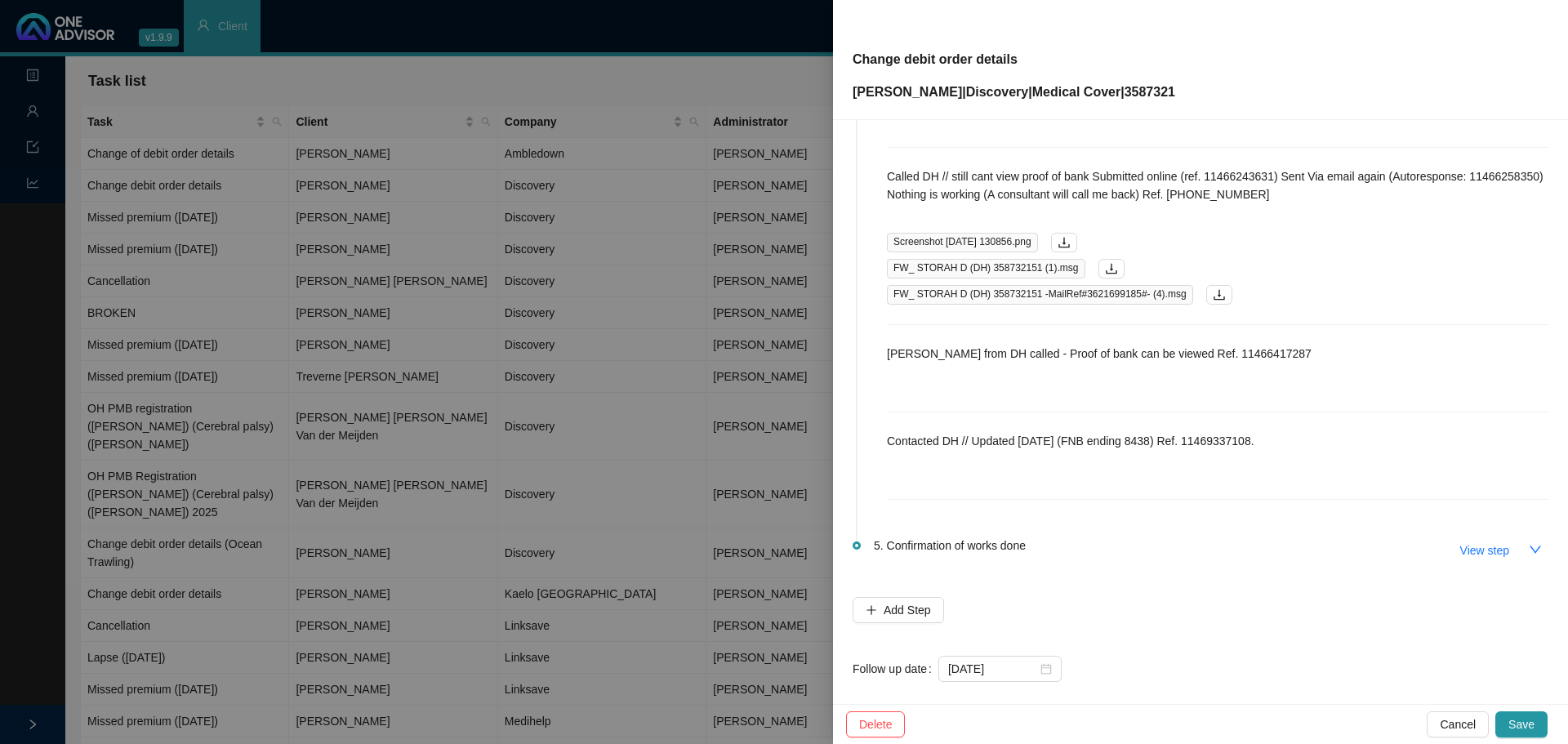
scroll to position [865, 0]
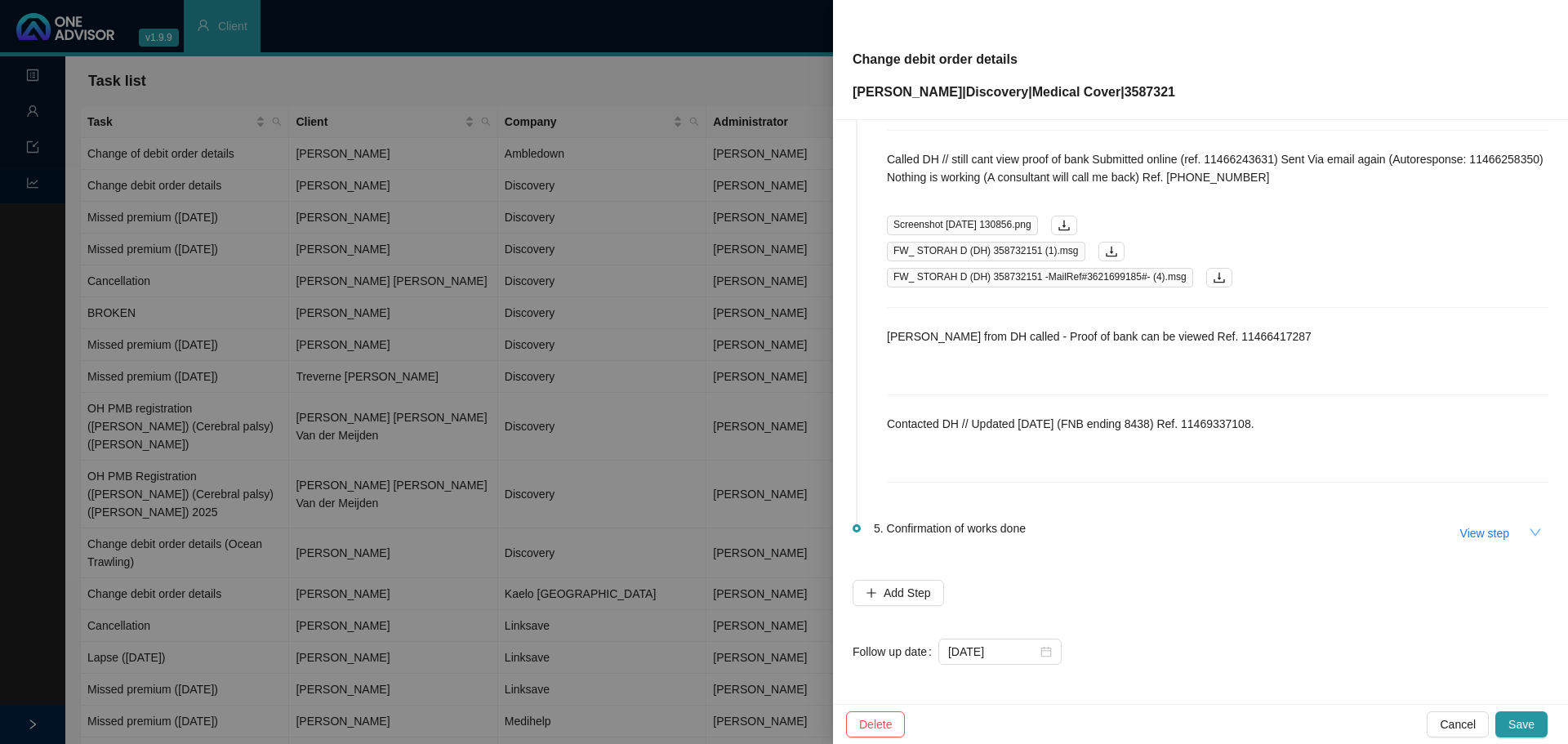
click at [1522, 532] on button "button" at bounding box center [1535, 532] width 26 height 26
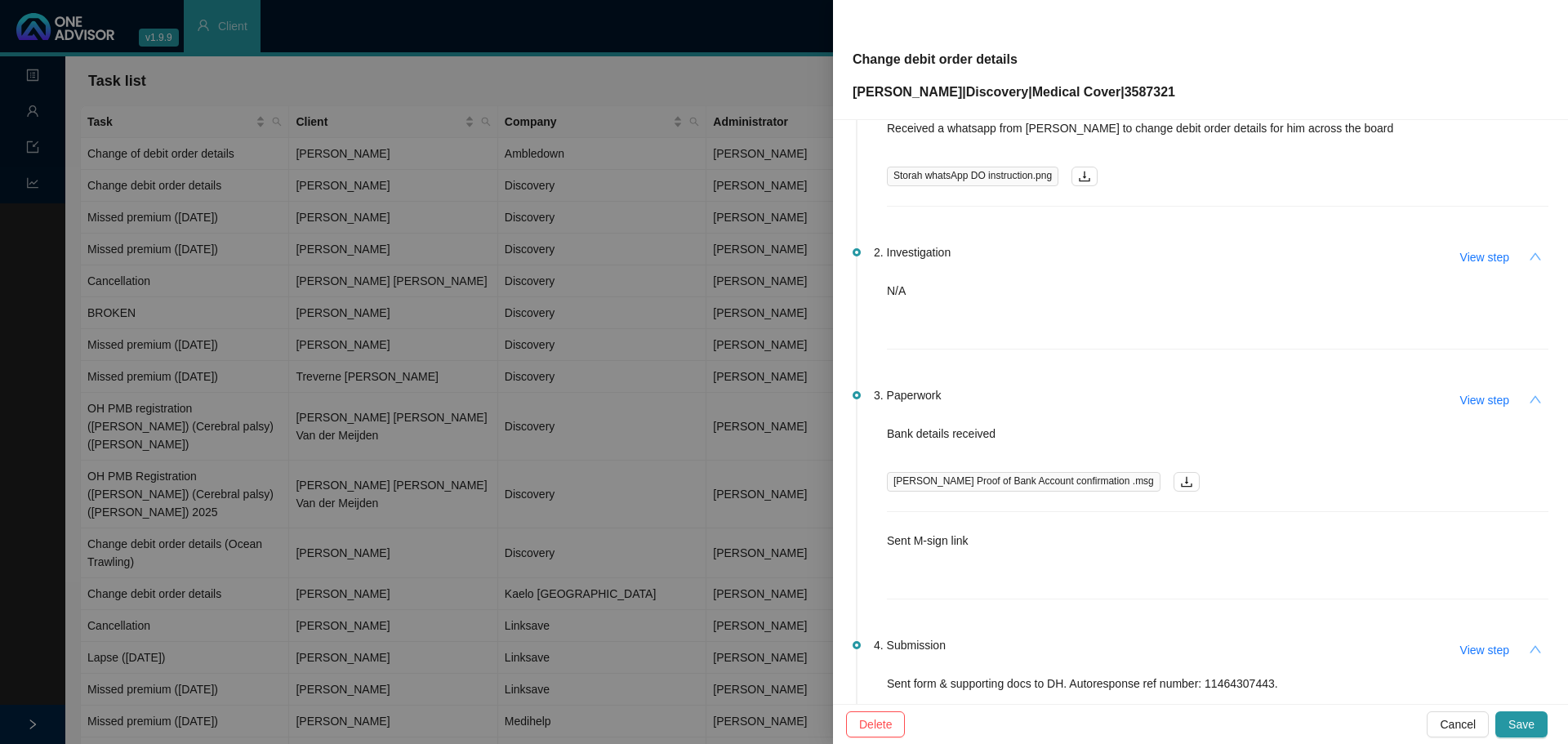
scroll to position [0, 0]
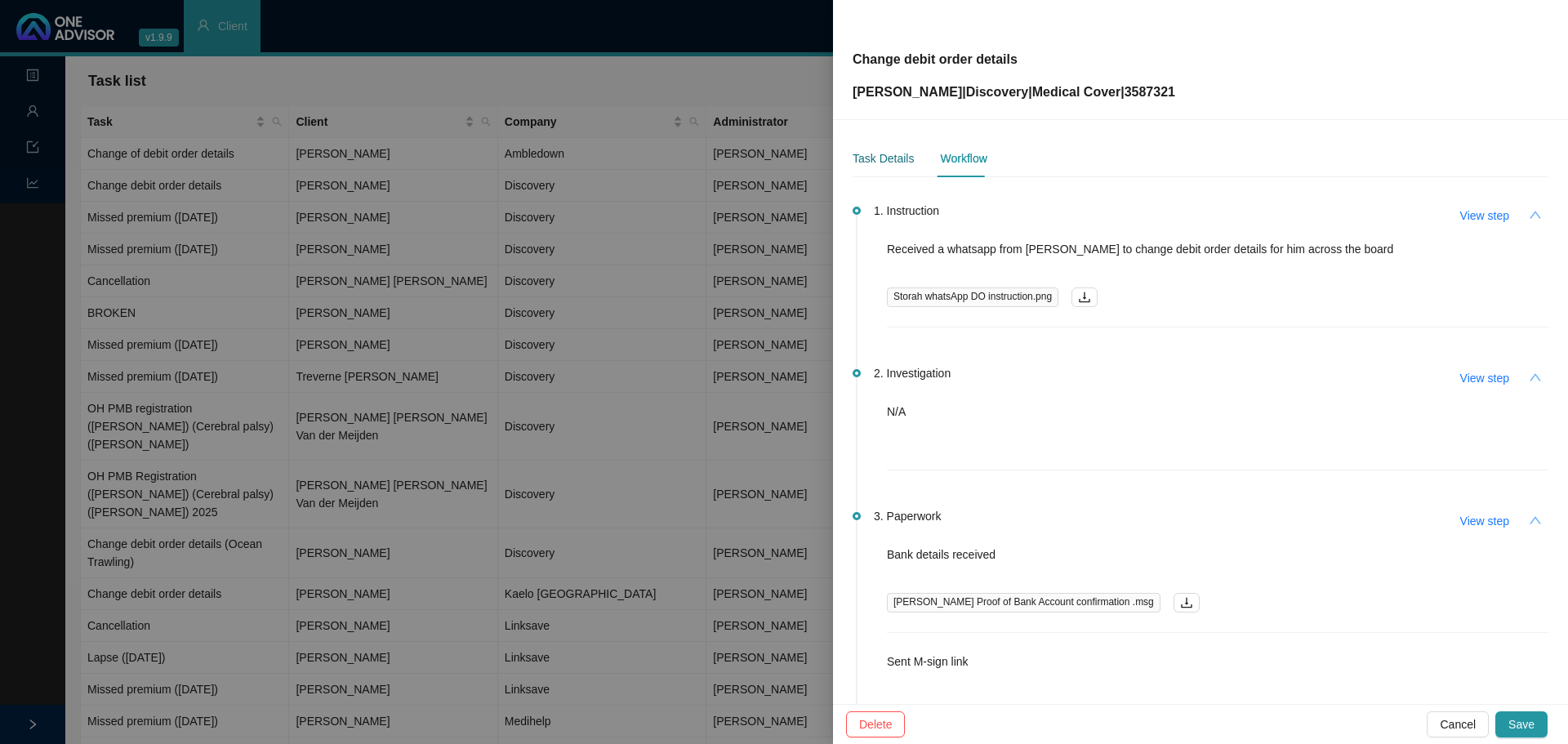
click at [895, 154] on div "Task Details" at bounding box center [883, 158] width 62 height 18
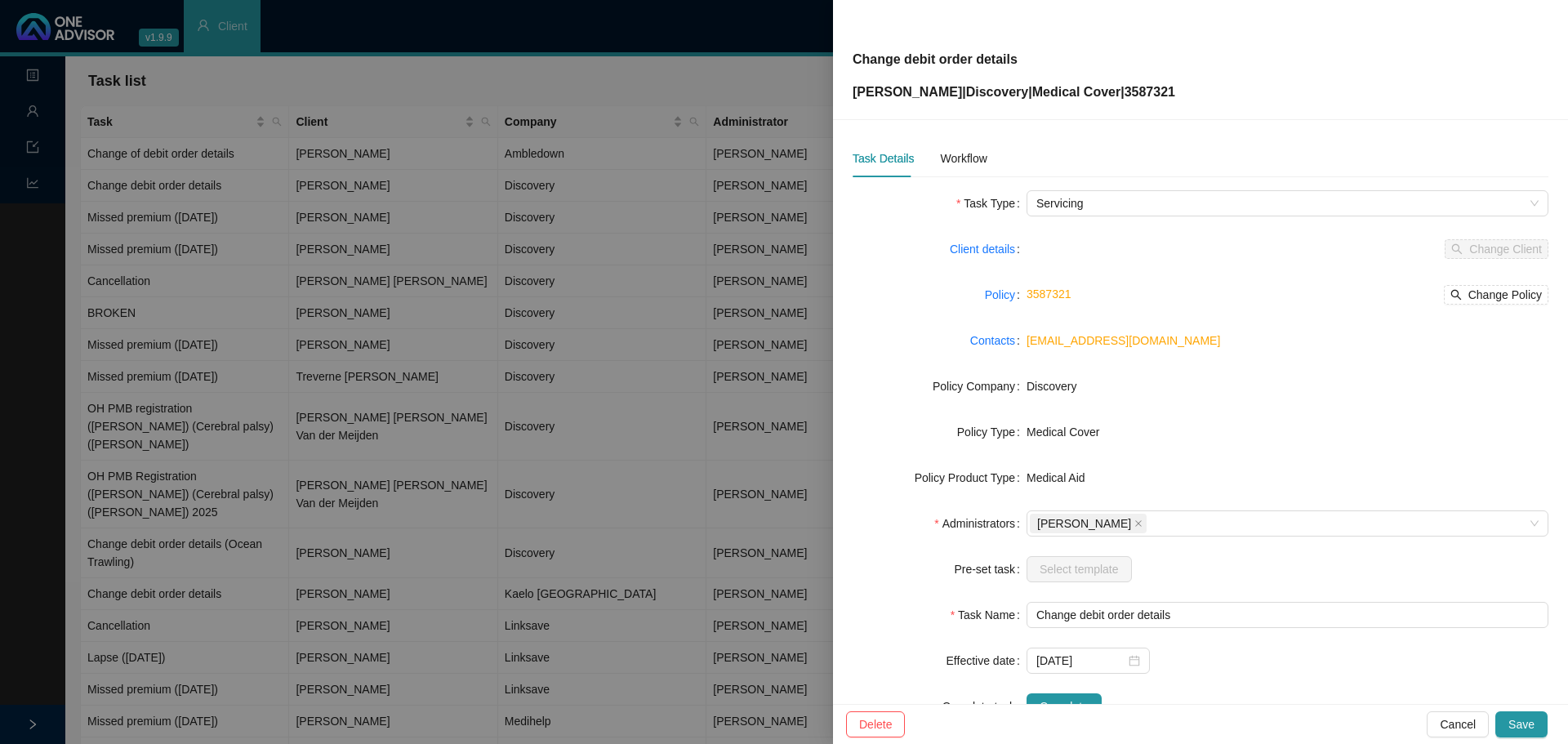
scroll to position [55, 0]
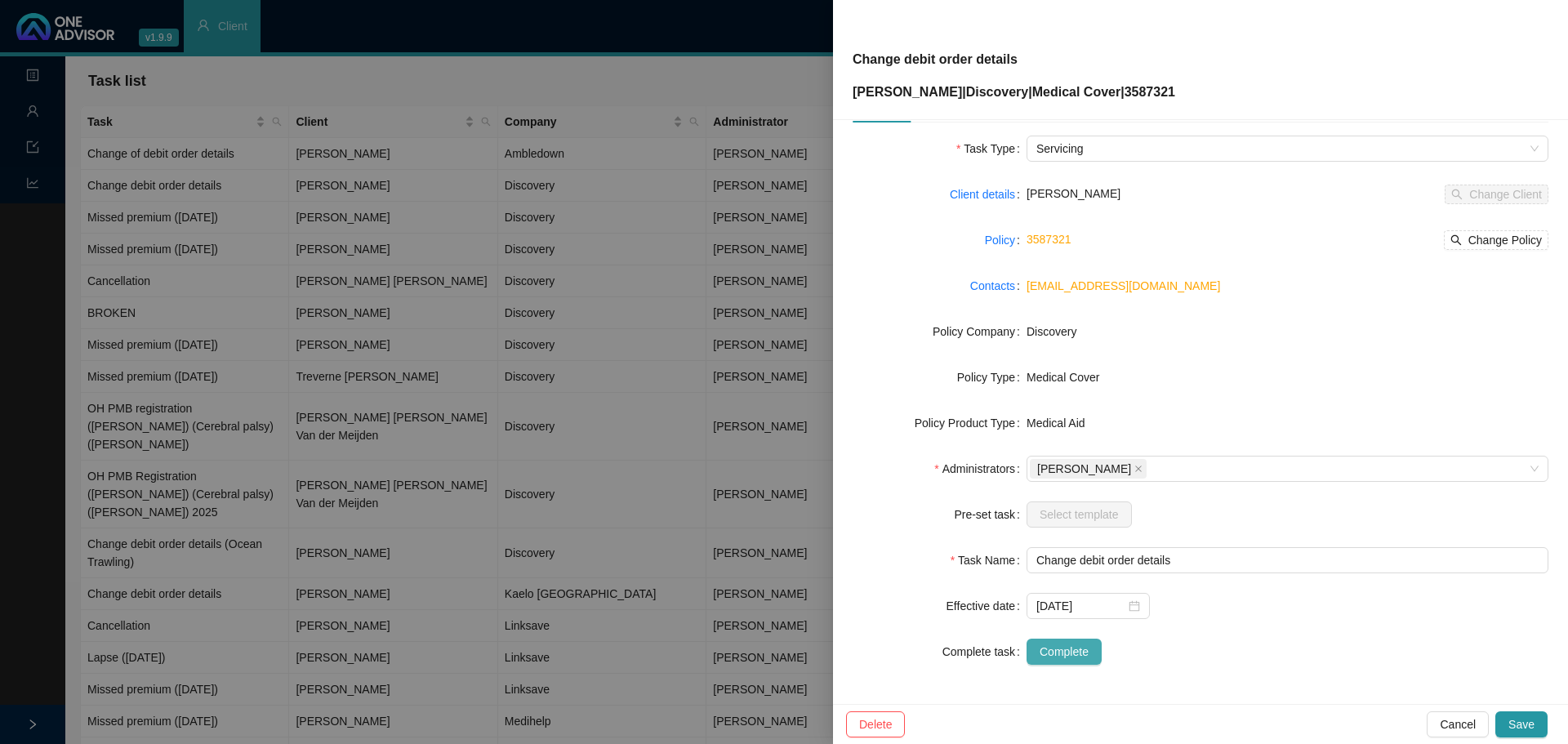
click at [1059, 650] on span "Complete" at bounding box center [1064, 651] width 49 height 18
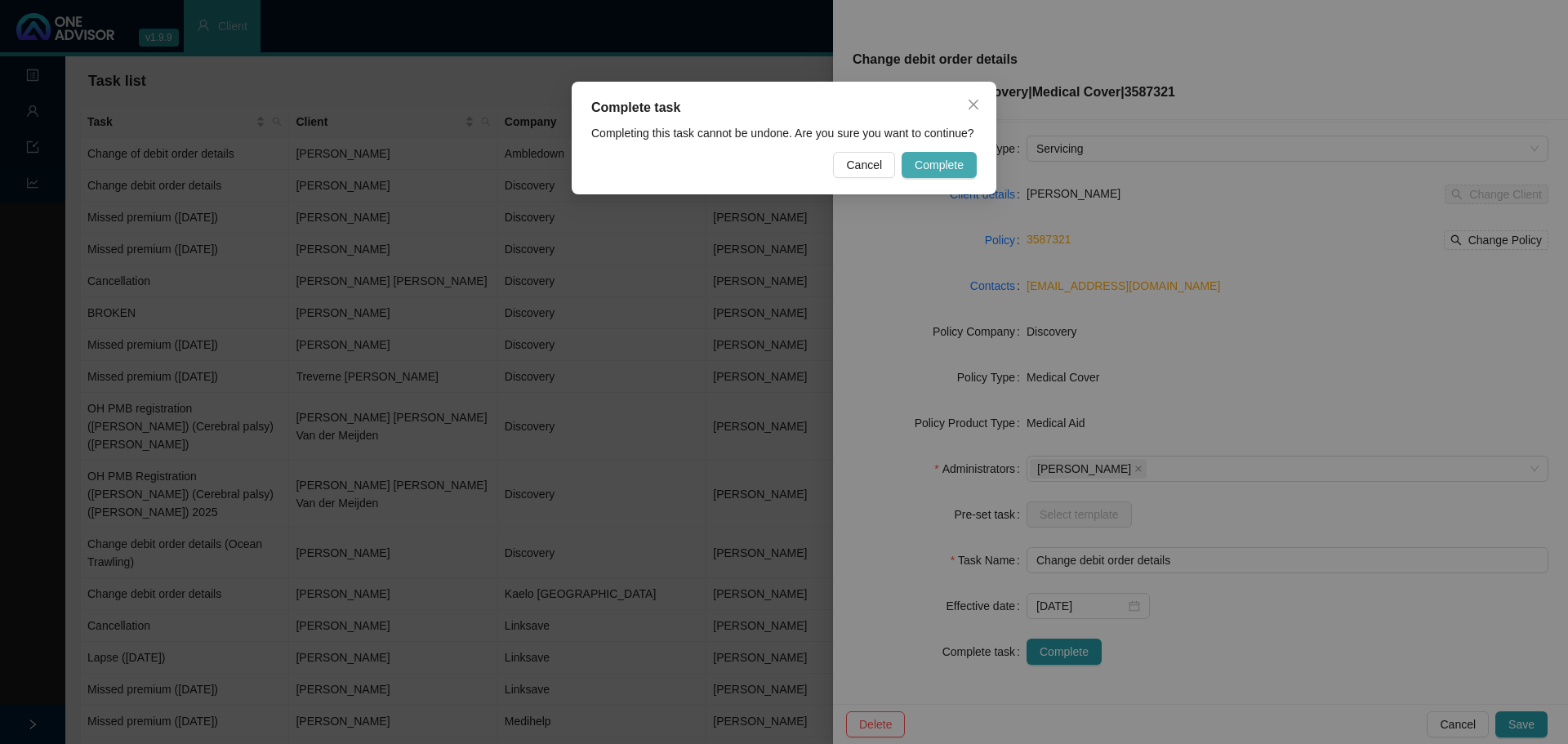
click at [927, 152] on button "Complete" at bounding box center [938, 164] width 75 height 26
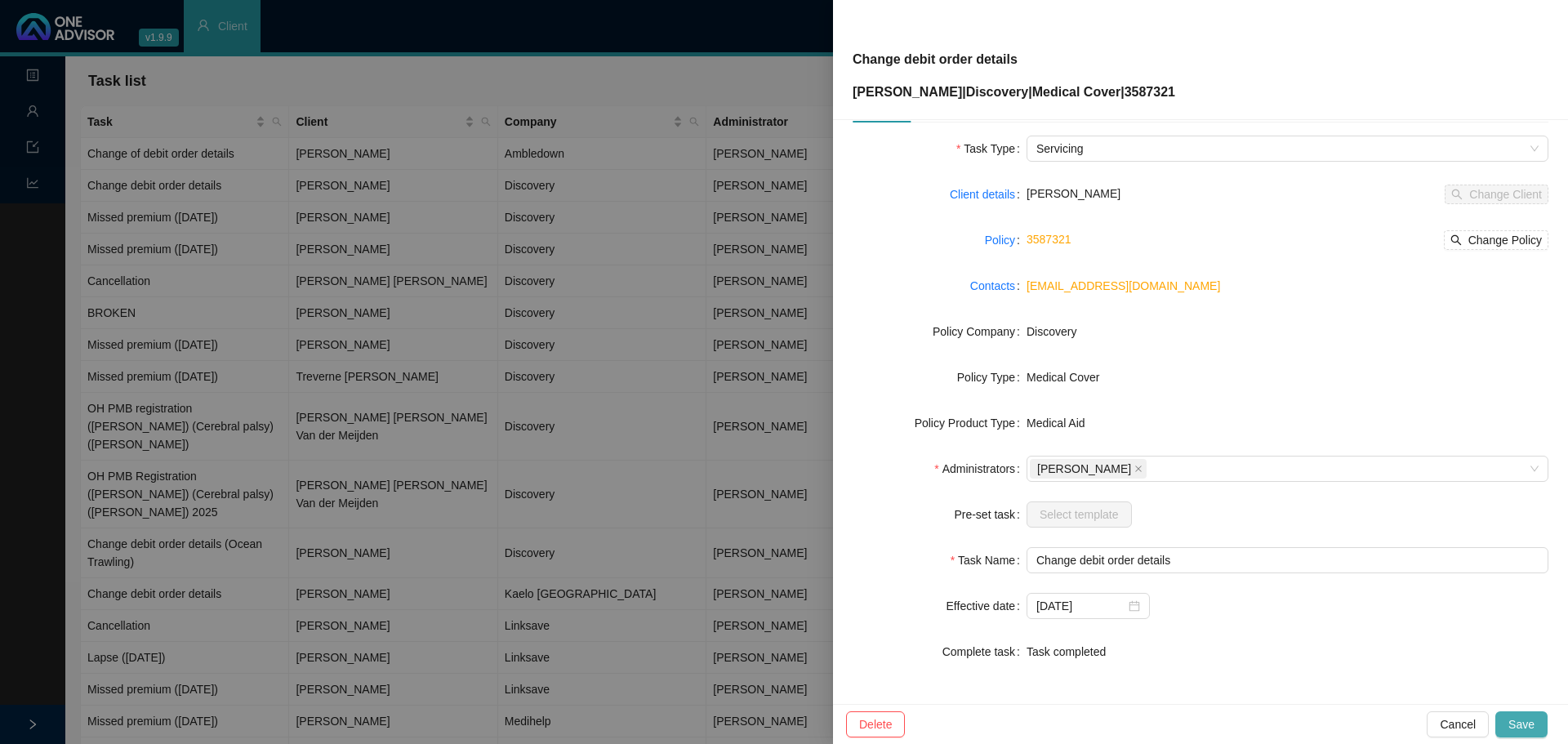
click at [1521, 724] on span "Save" at bounding box center [1521, 724] width 26 height 18
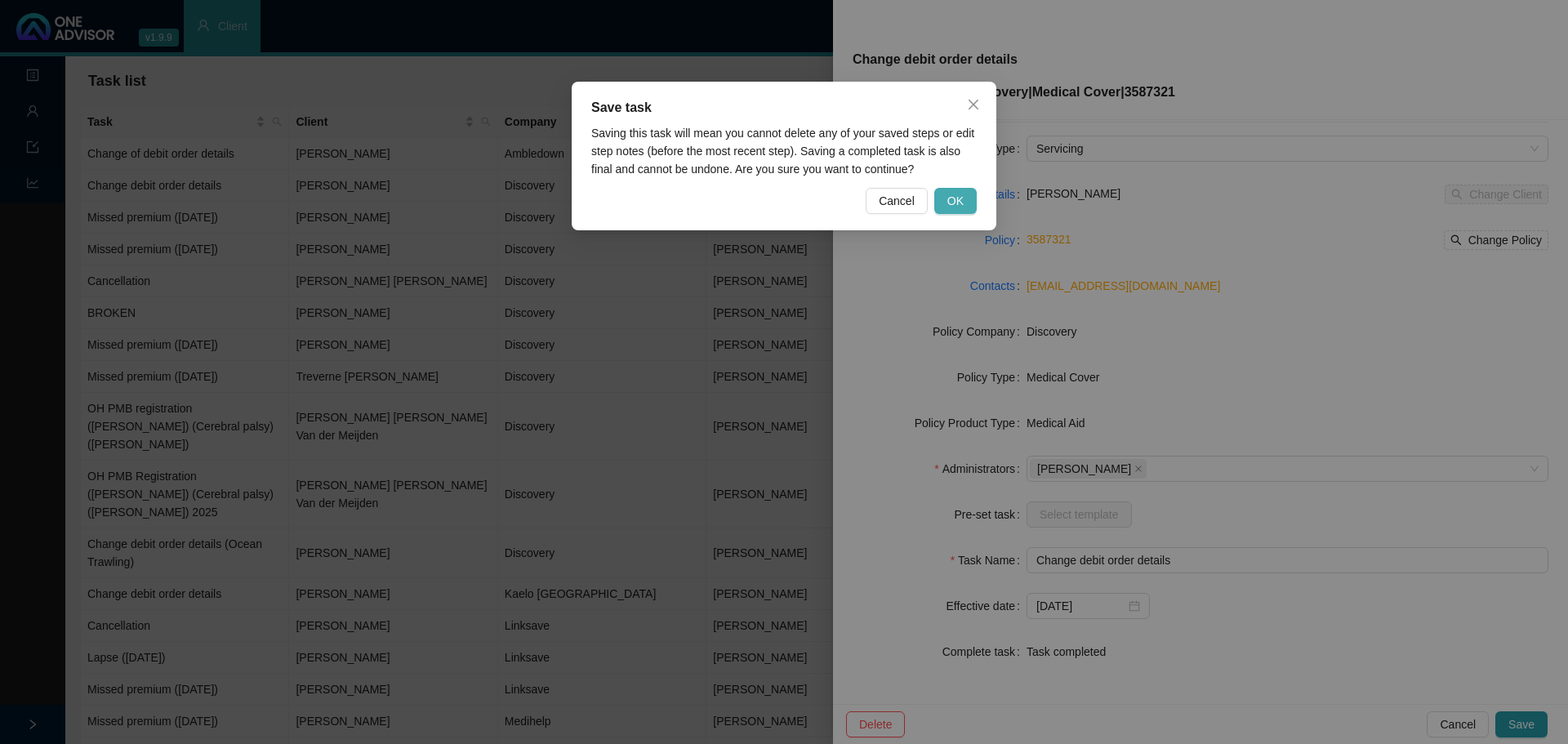
click at [953, 207] on span "OK" at bounding box center [955, 200] width 16 height 18
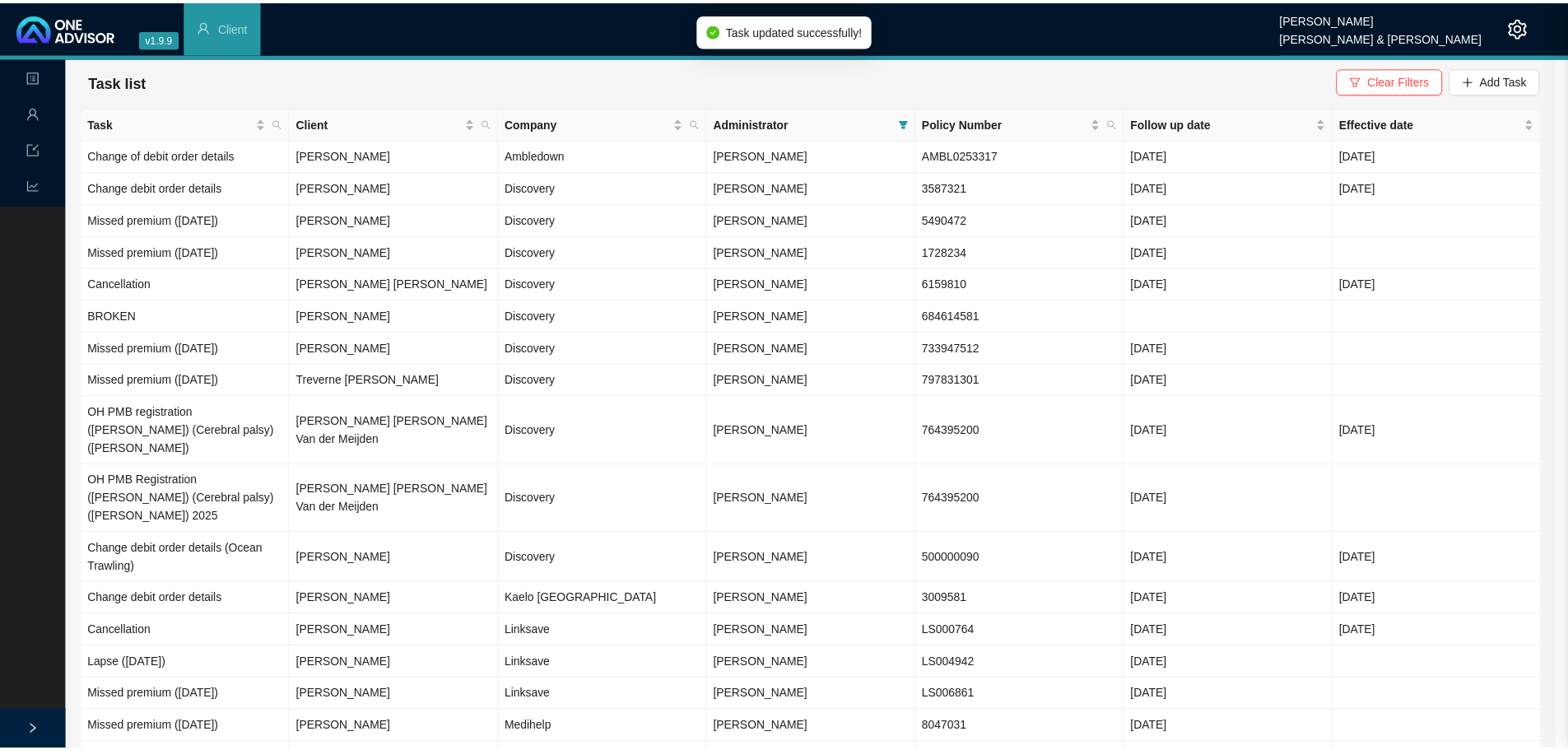
scroll to position [36, 0]
